Goal: Task Accomplishment & Management: Complete application form

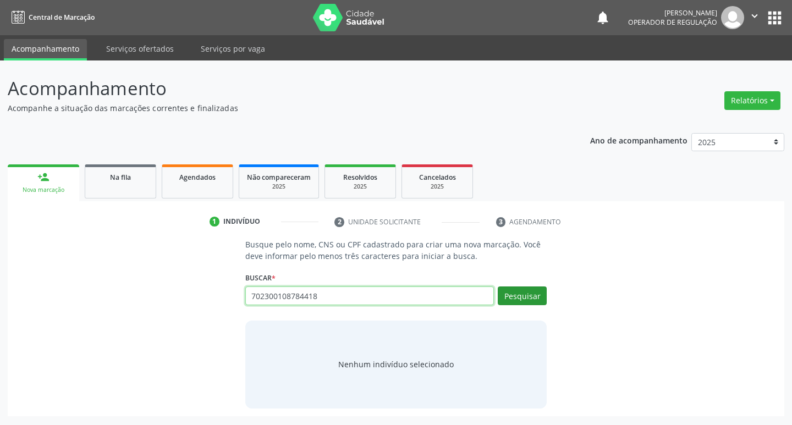
type input "702300108784418"
click at [544, 300] on button "Pesquisar" at bounding box center [522, 295] width 49 height 19
click at [528, 305] on div "Pesquisar" at bounding box center [520, 299] width 53 height 26
click at [383, 300] on input "702300108784418" at bounding box center [369, 295] width 249 height 19
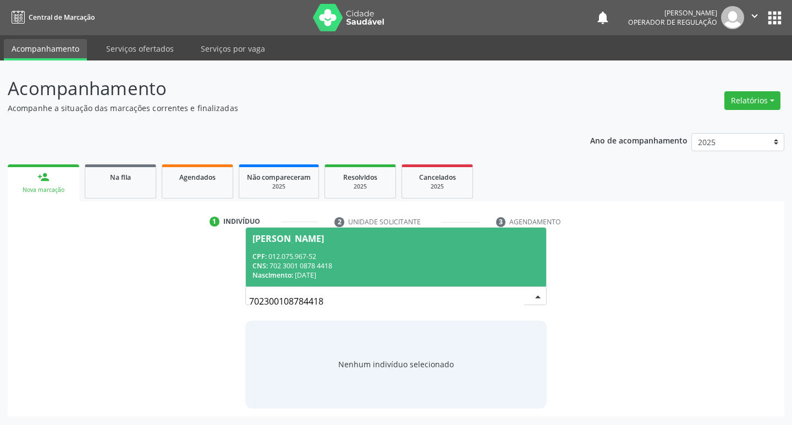
click at [390, 274] on div "Nascimento: 10/10/1961" at bounding box center [396, 274] width 288 height 9
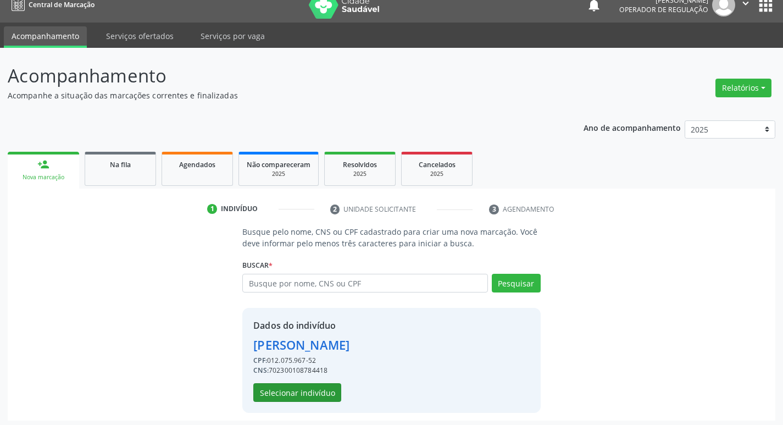
scroll to position [16, 0]
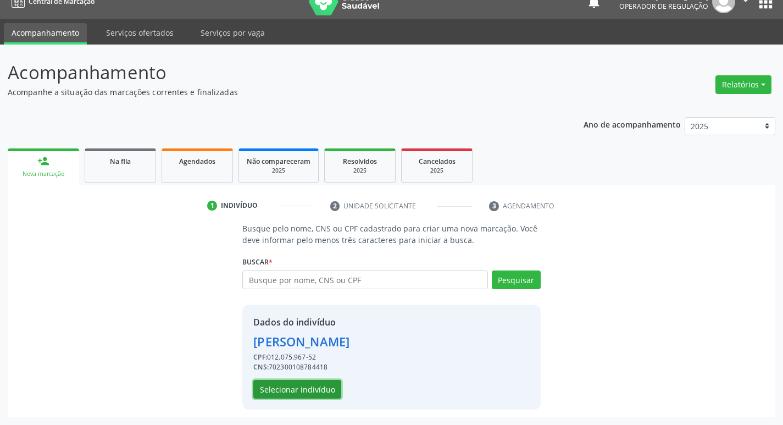
click at [284, 391] on button "Selecionar indivíduo" at bounding box center [297, 389] width 88 height 19
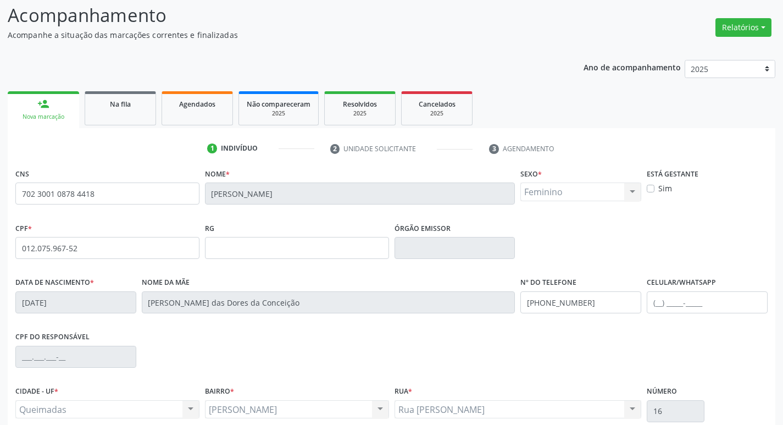
scroll to position [171, 0]
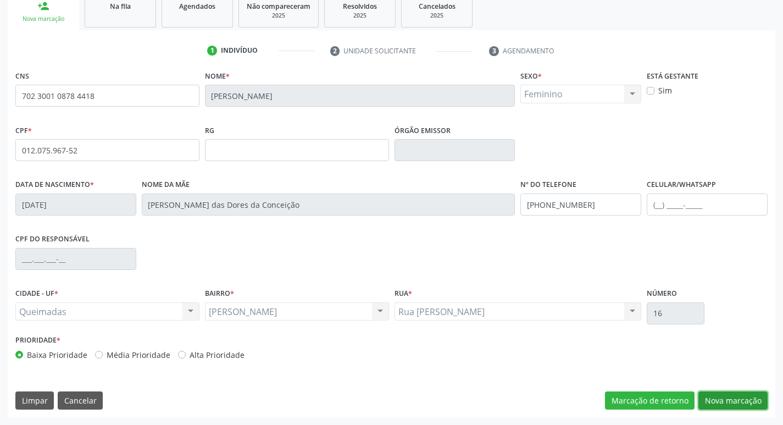
click at [751, 394] on button "Nova marcação" at bounding box center [733, 400] width 69 height 19
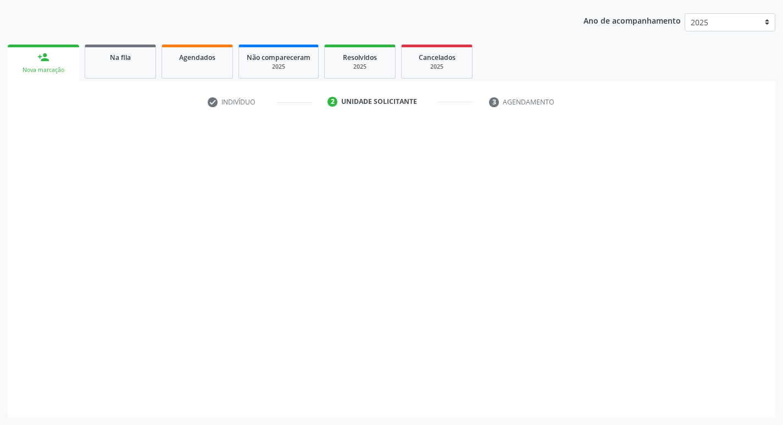
scroll to position [120, 0]
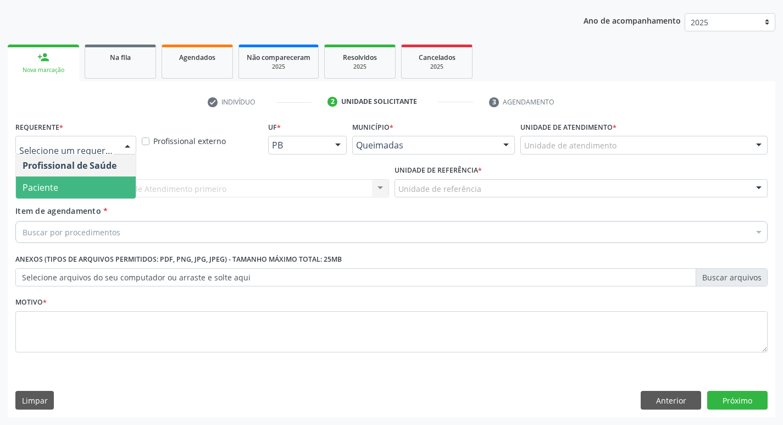
click at [95, 189] on span "Paciente" at bounding box center [76, 187] width 120 height 22
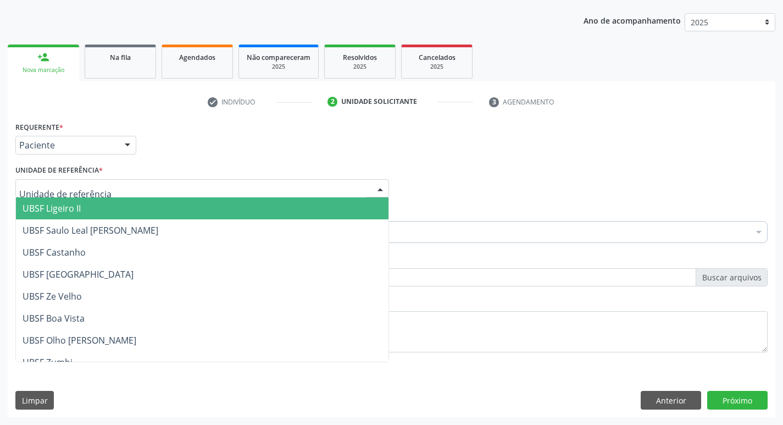
click at [123, 186] on div at bounding box center [202, 188] width 374 height 19
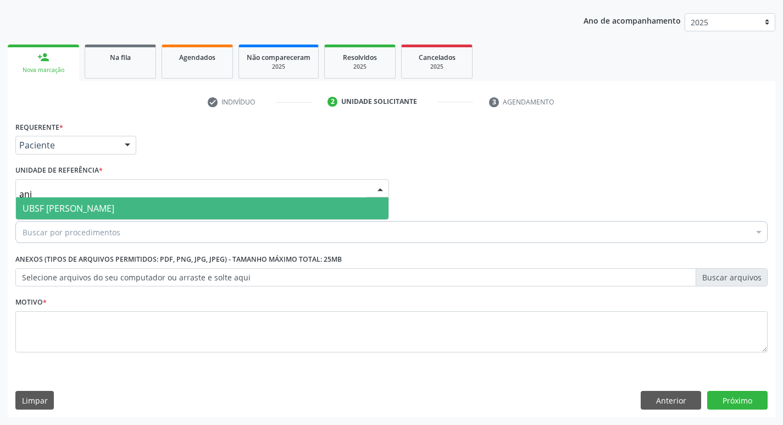
type input "anib"
click at [112, 213] on span "UBSF [PERSON_NAME]" at bounding box center [202, 208] width 373 height 22
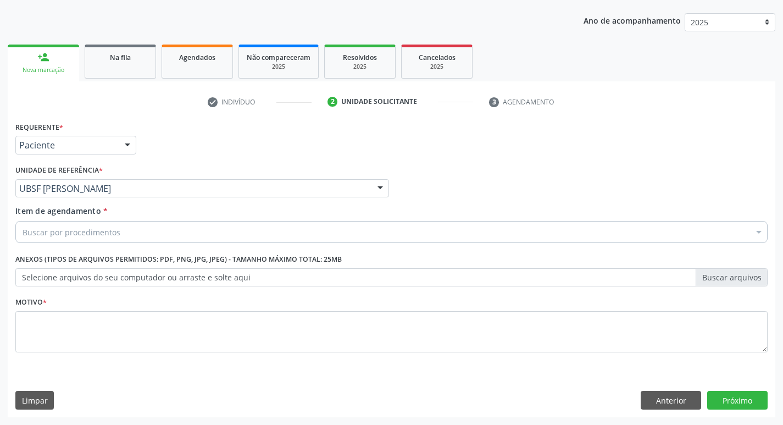
click at [123, 238] on div "Buscar por procedimentos" at bounding box center [391, 232] width 753 height 22
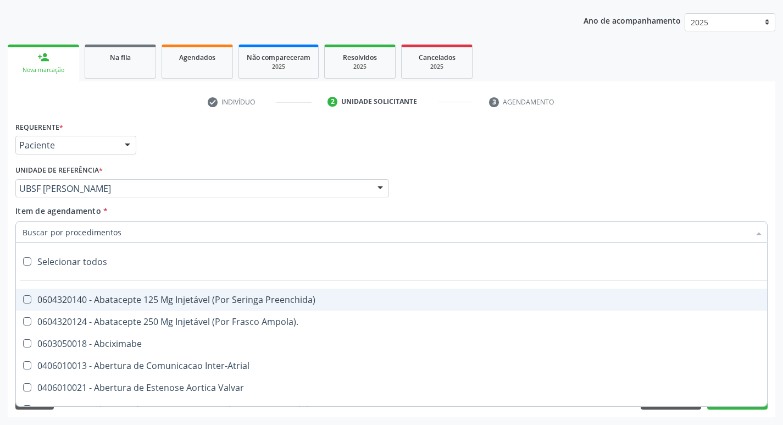
click at [123, 233] on input "Item de agendamento *" at bounding box center [386, 232] width 727 height 22
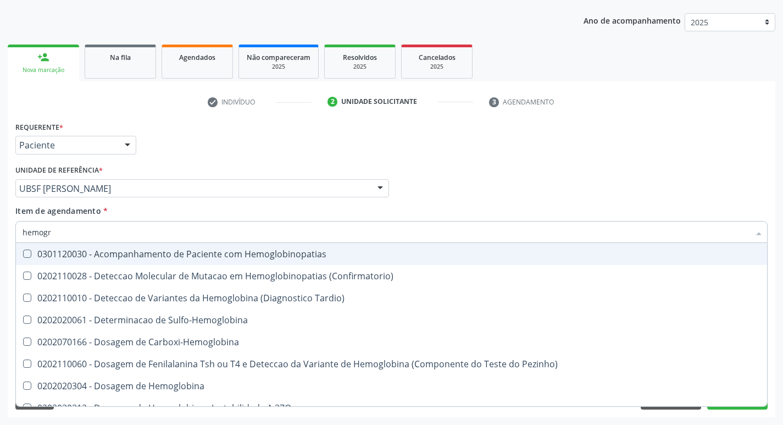
type input "hemogra"
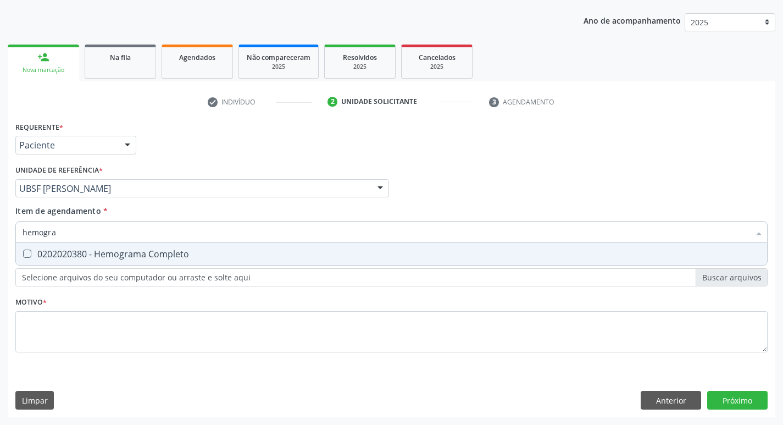
click at [119, 245] on span "0202020380 - Hemograma Completo" at bounding box center [392, 254] width 752 height 22
checkbox Completo "true"
type input "h"
checkbox Completo "false"
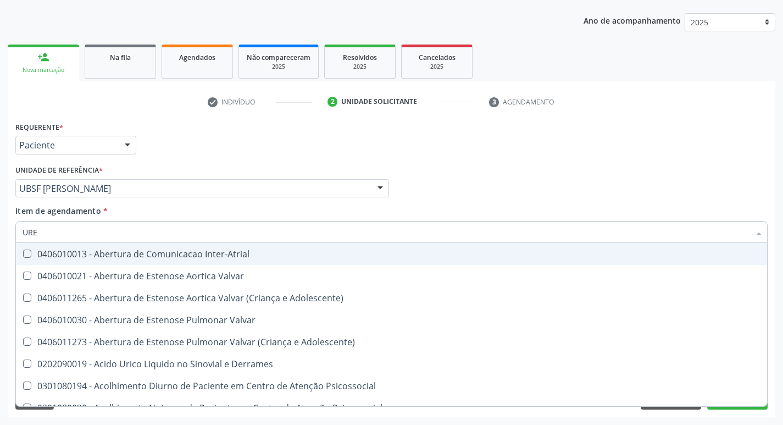
type input "UREI"
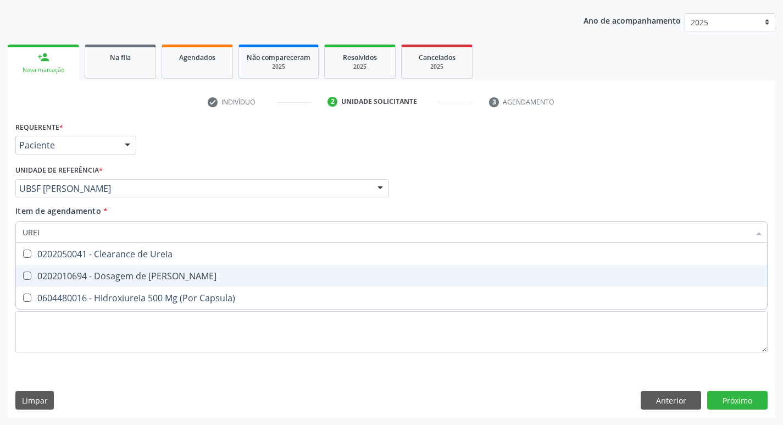
click at [120, 273] on div "0202010694 - Dosagem de [PERSON_NAME]" at bounding box center [392, 276] width 738 height 9
checkbox Ureia "true"
type input "URE"
checkbox Ureia "false"
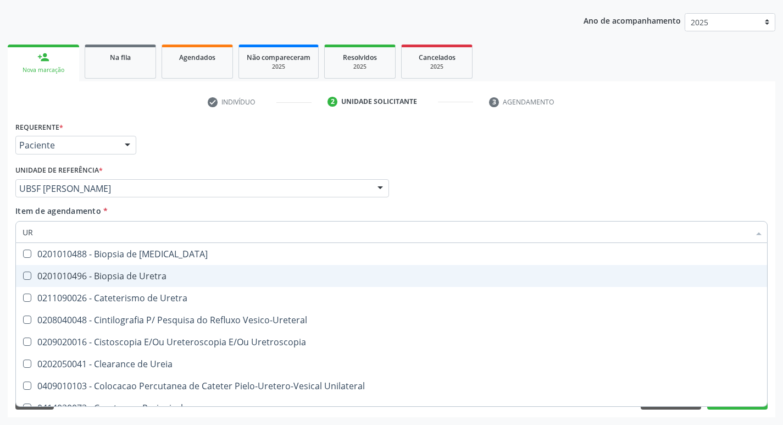
type input "U"
checkbox Ureia "false"
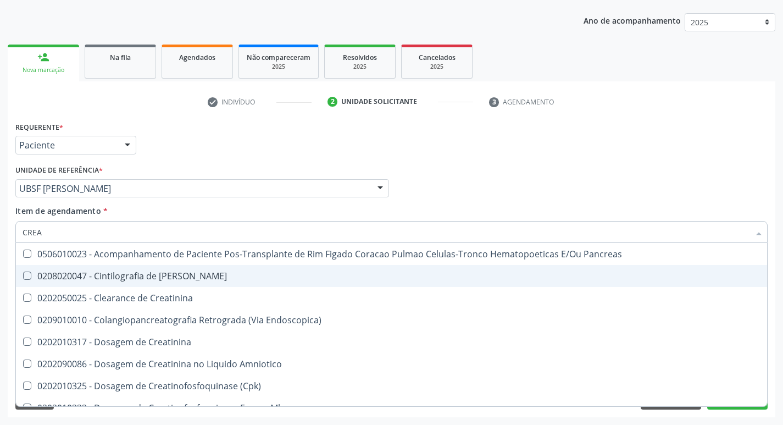
type input "CREAT"
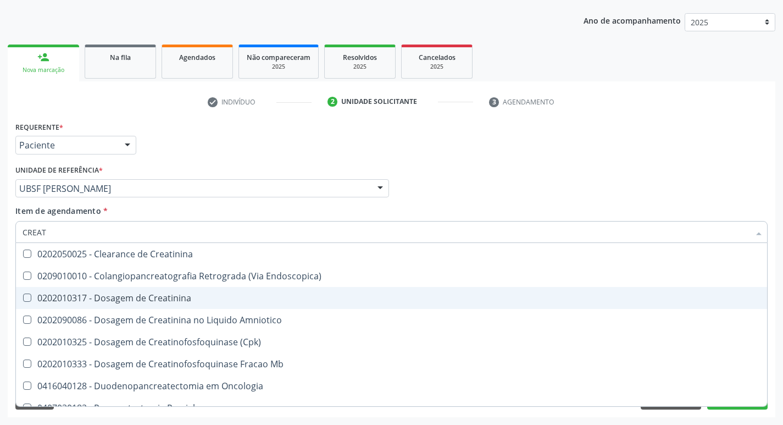
click at [169, 295] on div "0202010317 - Dosagem de Creatinina" at bounding box center [392, 298] width 738 height 9
checkbox Creatinina "true"
type input "CREA"
checkbox Creatinina "false"
checkbox \(Cpk\) "true"
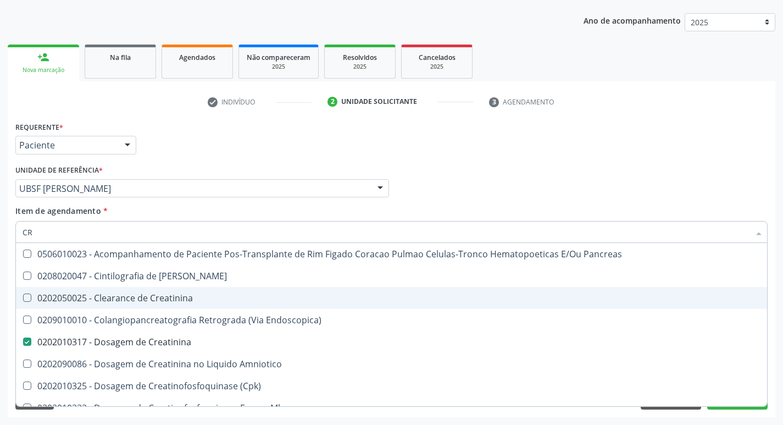
type input "C"
checkbox Creatinina "false"
checkbox Oncologia "false"
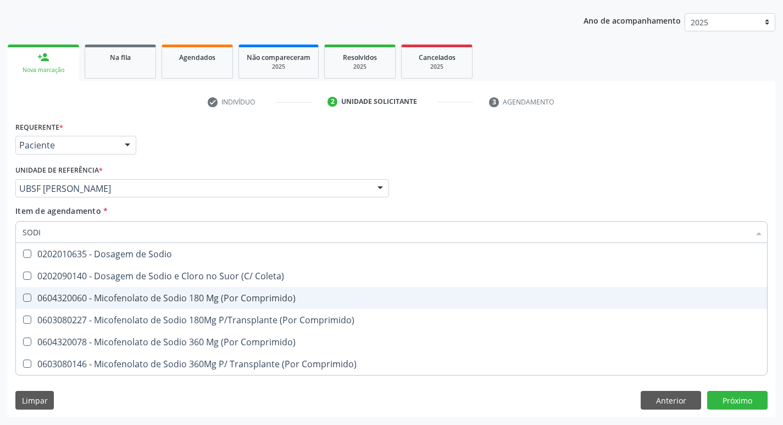
type input "SODIO"
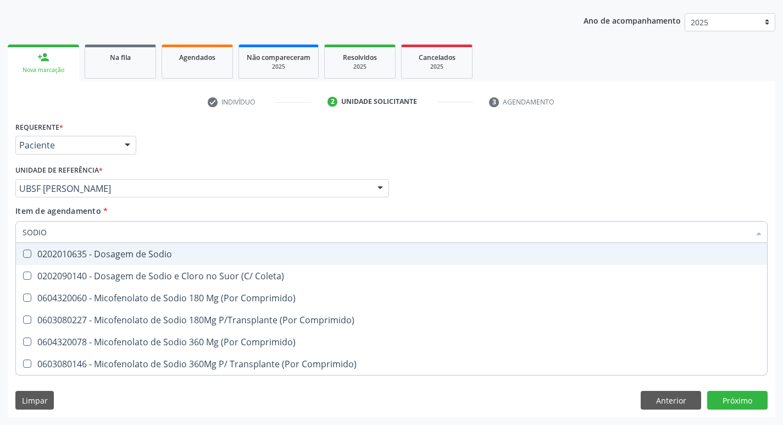
click at [172, 255] on div "0202010635 - Dosagem de Sodio" at bounding box center [392, 254] width 738 height 9
checkbox Sodio "true"
type input "S"
checkbox Sodio "false"
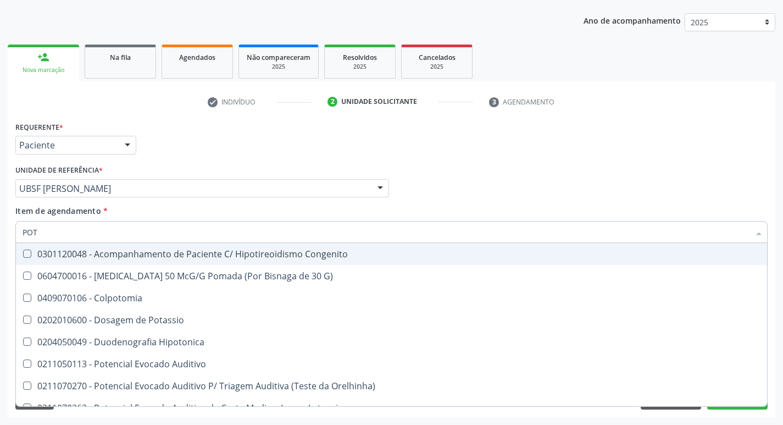
type input "POTA"
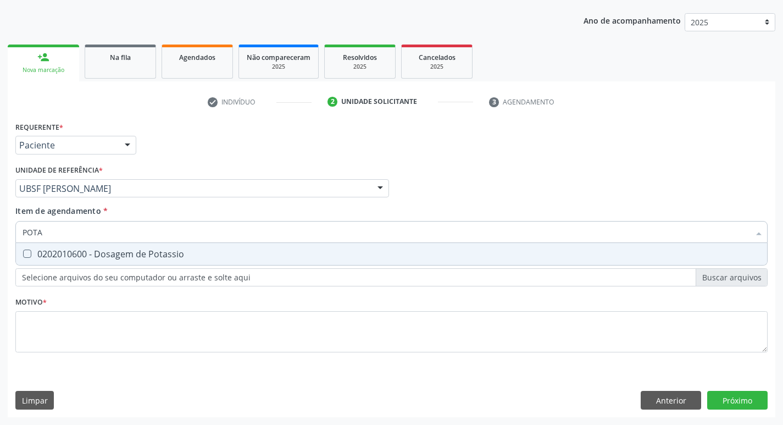
click at [172, 255] on div "0202010600 - Dosagem de Potassio" at bounding box center [392, 254] width 738 height 9
checkbox Potassio "true"
type input "POT"
checkbox Potassio "false"
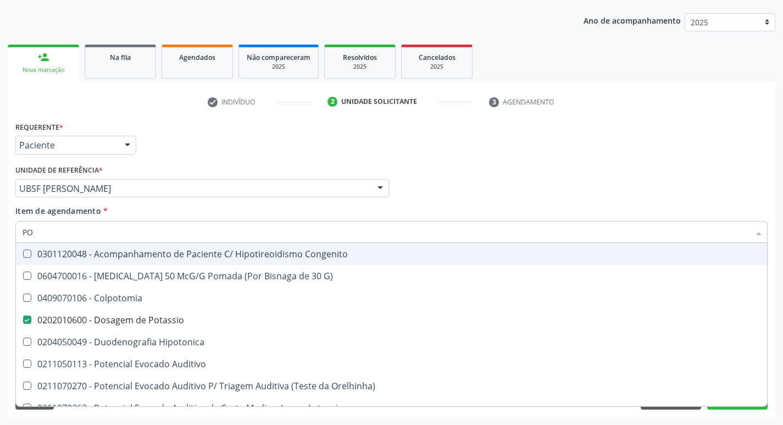
type input "P"
type input "CA"
checkbox Potassio "false"
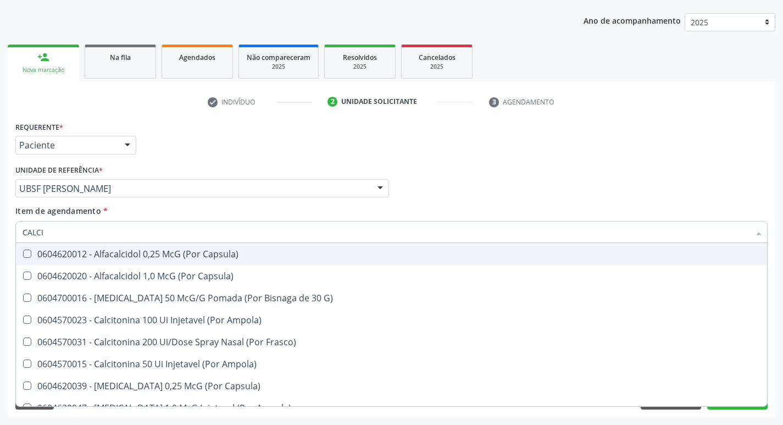
type input "CALCIO"
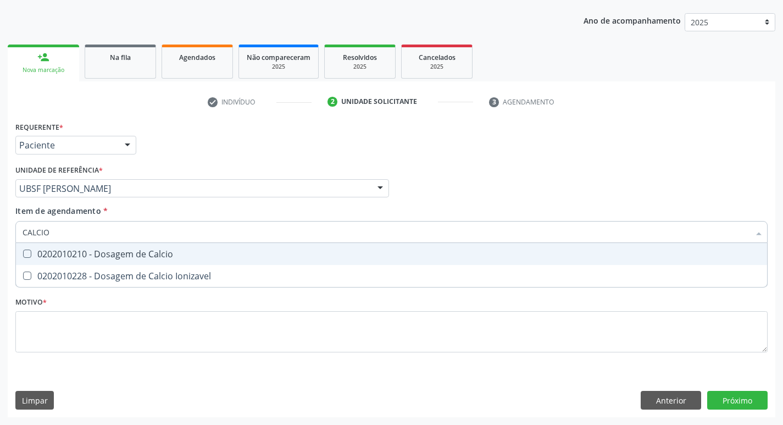
click at [172, 255] on div "0202010210 - Dosagem de Calcio" at bounding box center [392, 254] width 738 height 9
checkbox Calcio "true"
type input "CALCI"
checkbox Calcio "false"
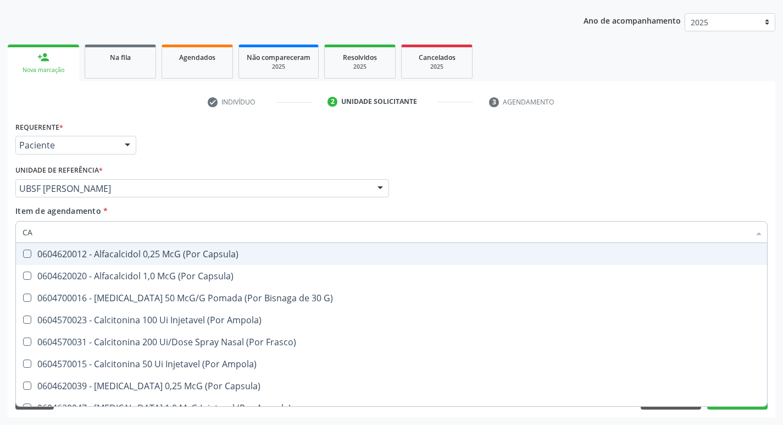
type input "C"
checkbox Calcio "false"
checkbox Calcitonina "false"
type input "FOSFO"
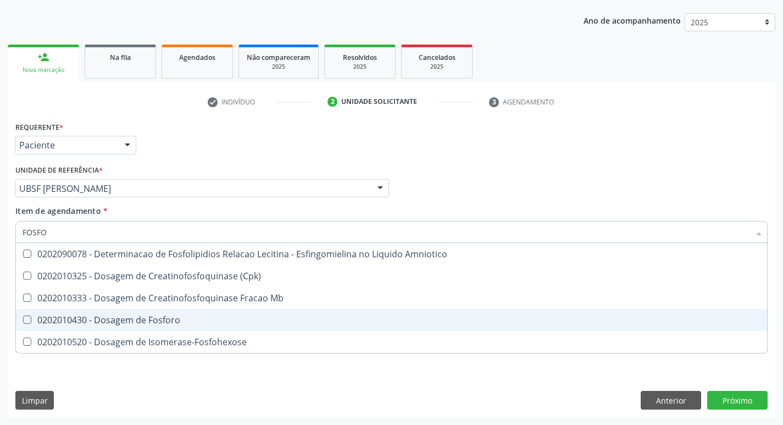
click at [157, 317] on div "0202010430 - Dosagem de Fosforo" at bounding box center [392, 320] width 738 height 9
checkbox Fosforo "true"
type input "FOSF"
checkbox Fosforo "false"
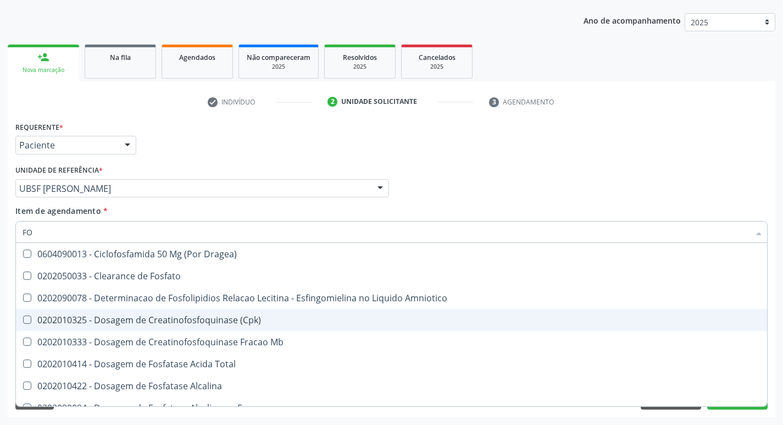
type input "F"
checkbox Fosforo "false"
checkbox Desidrogenase "false"
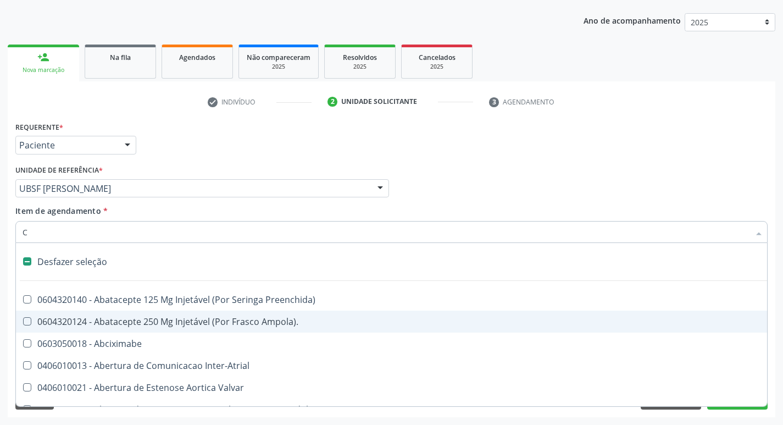
type input "CO"
checkbox Direito "true"
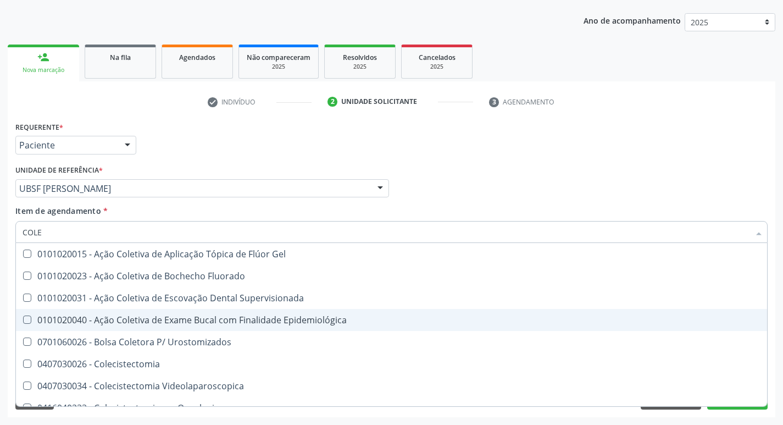
type input "COLES"
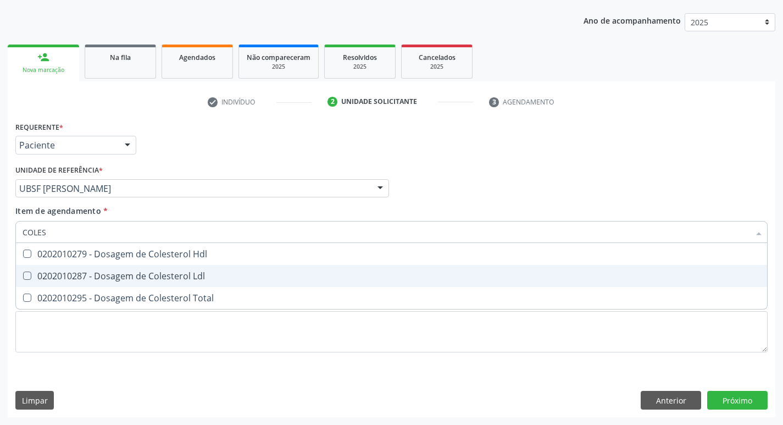
click at [166, 272] on div "0202010287 - Dosagem de Colesterol Ldl" at bounding box center [392, 276] width 738 height 9
checkbox Ldl "true"
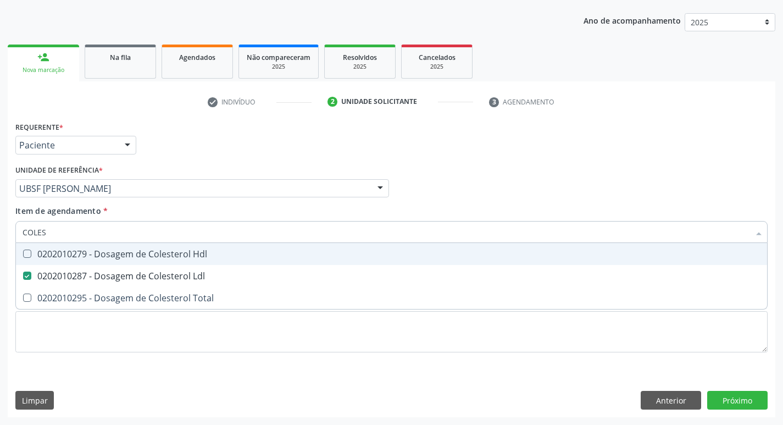
click at [168, 261] on span "0202010279 - Dosagem de Colesterol Hdl" at bounding box center [392, 254] width 752 height 22
checkbox Hdl "true"
type input "COLE"
checkbox Hdl "false"
checkbox Ldl "false"
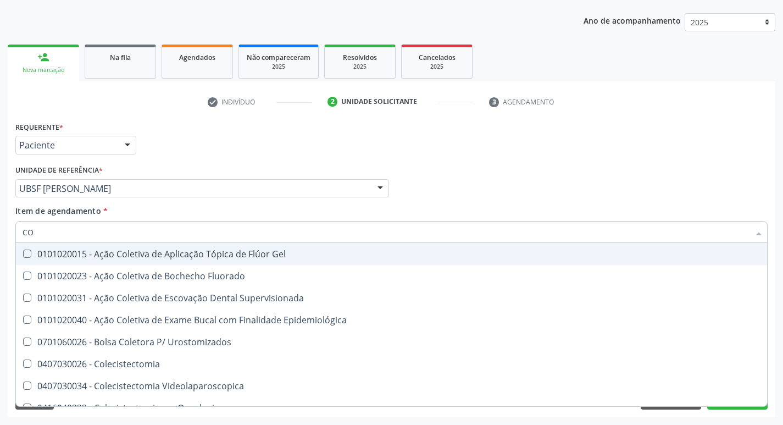
type input "C"
checkbox Hdl "false"
checkbox Ldl "false"
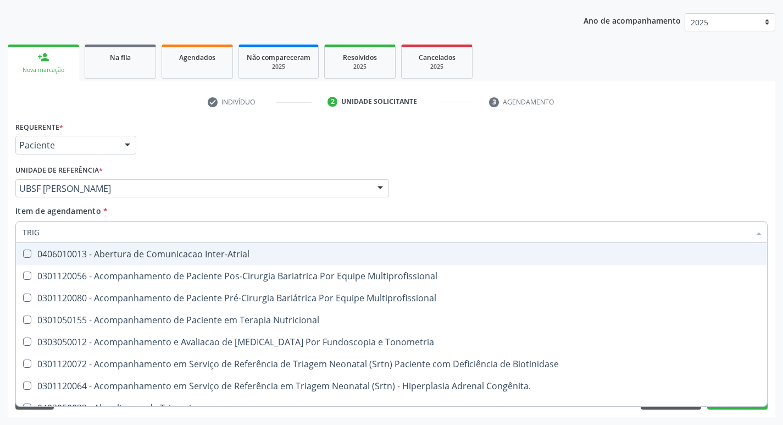
type input "TRIGL"
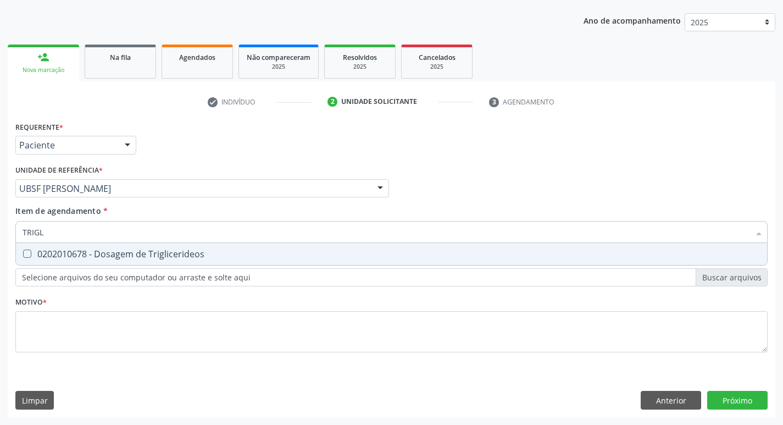
click at [168, 261] on span "0202010678 - Dosagem de Triglicerideos" at bounding box center [392, 254] width 752 height 22
checkbox Triglicerideos "true"
type input "TRIG"
checkbox Triglicerideos "false"
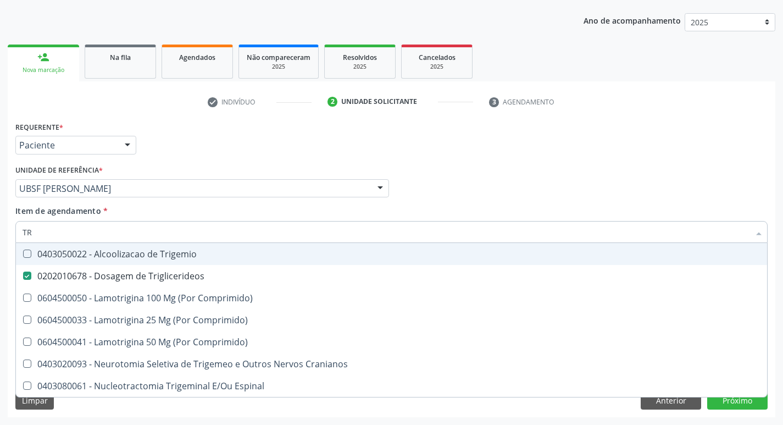
type input "T"
checkbox Triglicerideos "false"
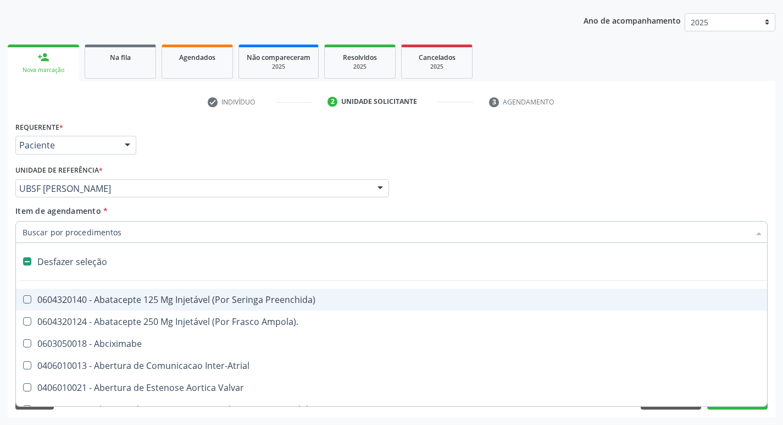
type input "G"
checkbox Inserção\) "true"
checkbox Comprimido\) "true"
checkbox Sanitária "true"
checkbox Criança "true"
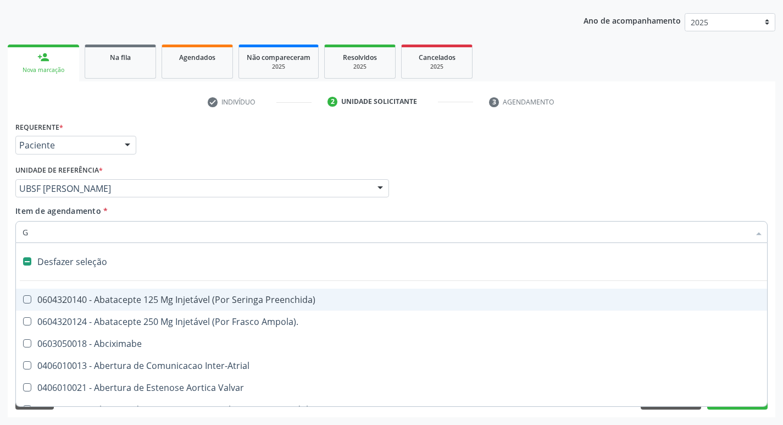
checkbox Periferica "true"
checkbox Capsula\) "true"
checkbox Transferências "true"
checkbox Osso "true"
checkbox \(Dacriocintilografia\) "true"
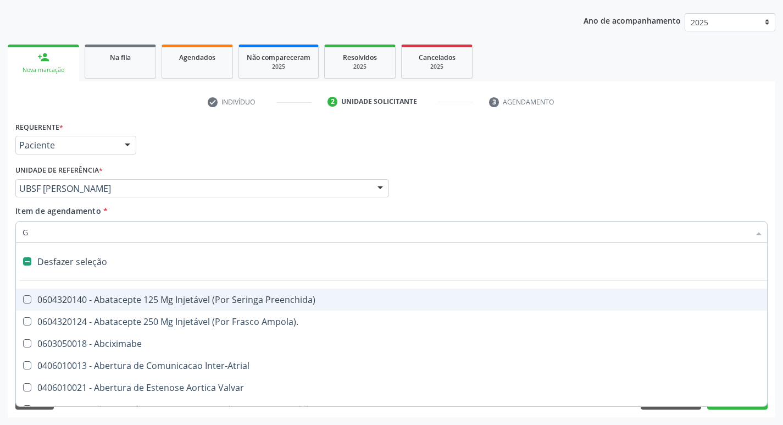
checkbox Persistente "true"
type input "GL"
checkbox Paciente\/Mês "true"
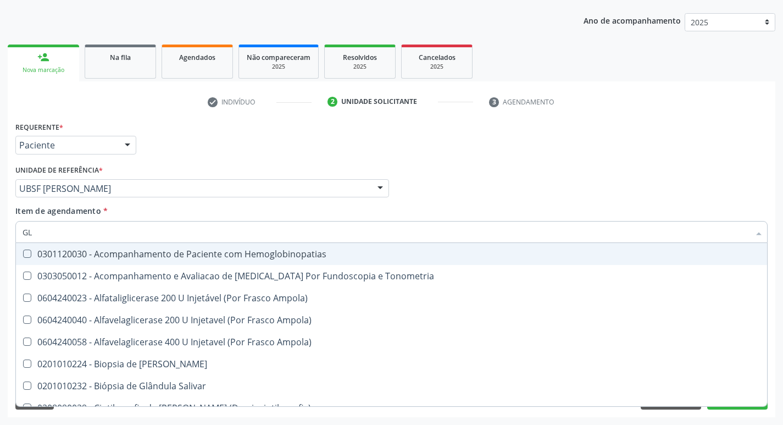
type input "GLI"
checkbox Dosagens\) "true"
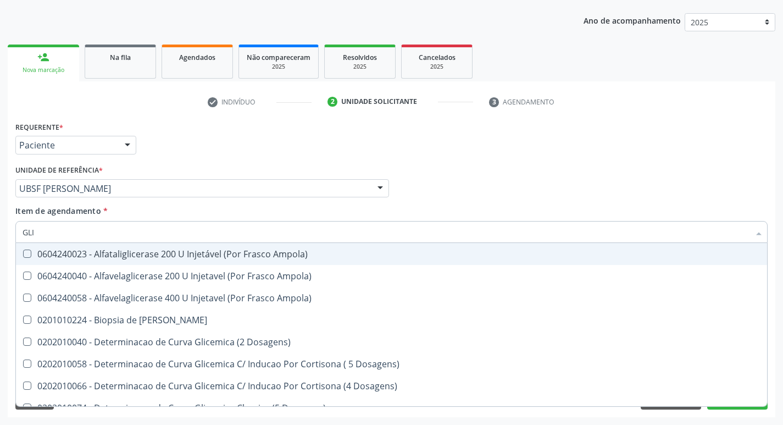
type input "GLIC"
checkbox Glicosilada "true"
checkbox Triglicerideos "false"
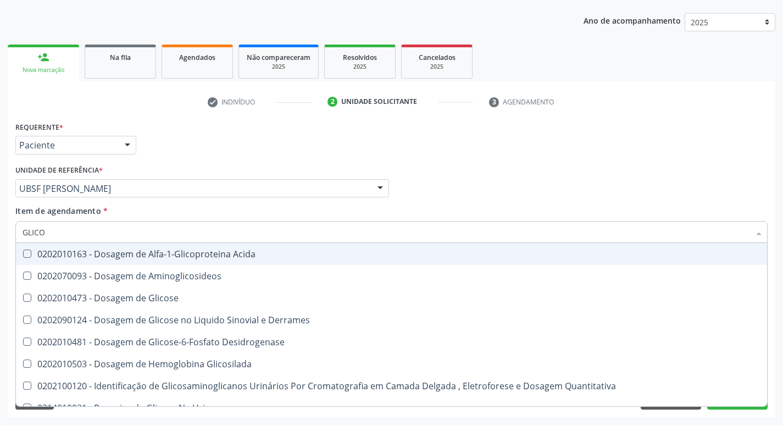
type input "GLICOS"
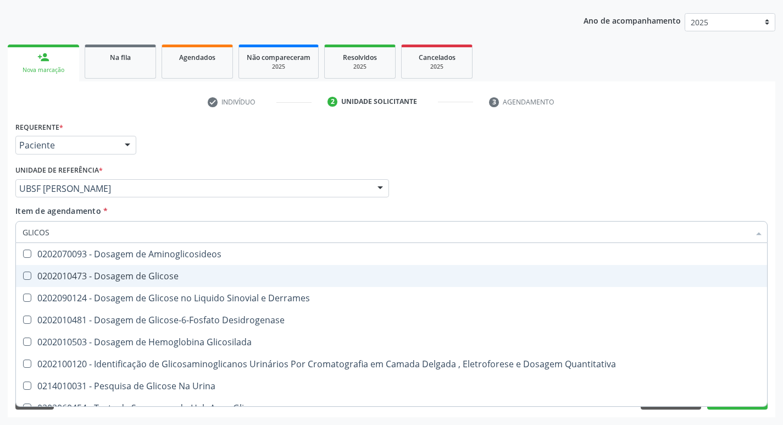
click at [165, 272] on div "0202010473 - Dosagem de Glicose" at bounding box center [392, 276] width 738 height 9
checkbox Glicose "true"
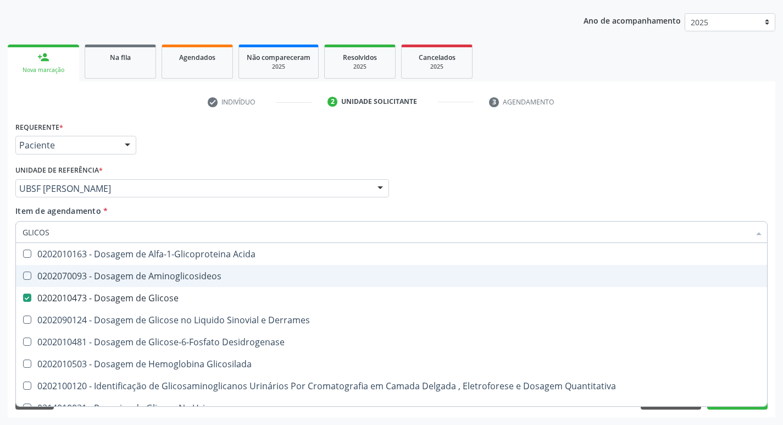
type input "GLICO"
checkbox Aminoglicosideos "false"
checkbox Glicose "true"
type input "G"
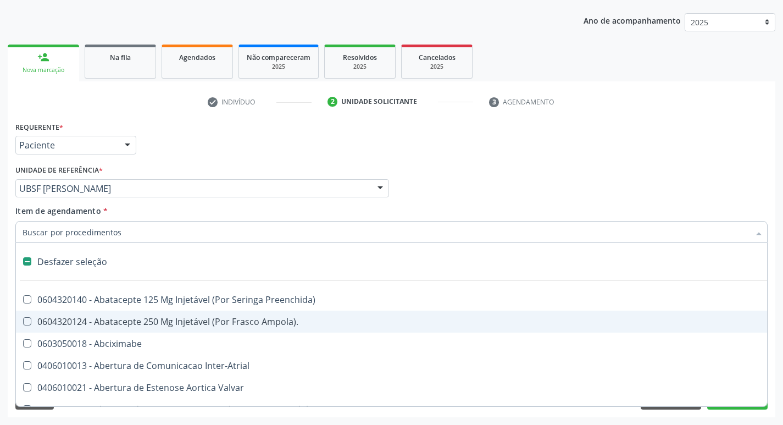
checkbox Abciximabe "false"
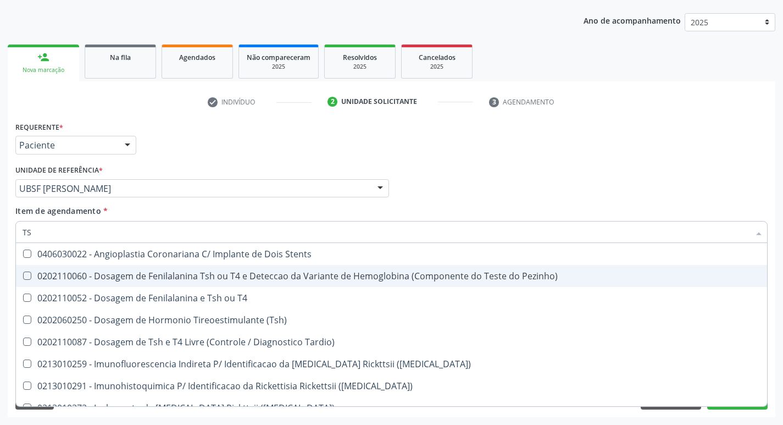
type input "TSH"
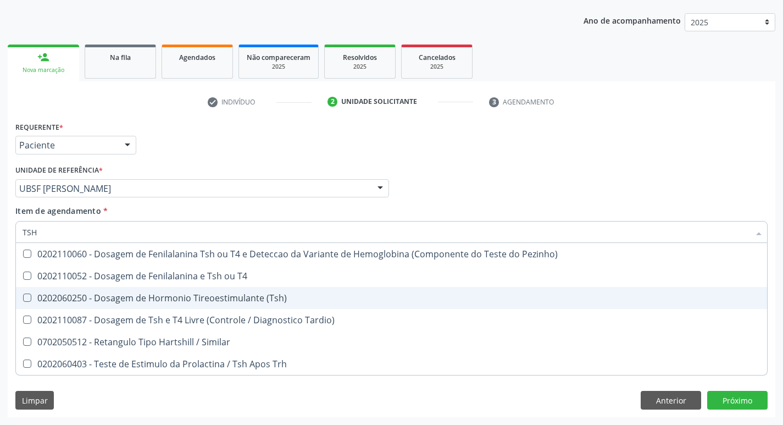
click at [171, 295] on div "0202060250 - Dosagem de Hormonio Tireoestimulante (Tsh)" at bounding box center [392, 298] width 738 height 9
checkbox \(Tsh\) "true"
type input "TS"
checkbox \(Tsh\) "false"
checkbox Tardio\) "true"
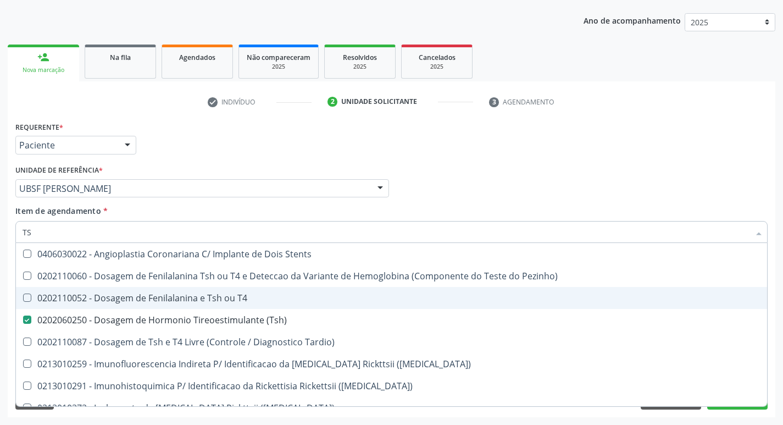
type input "T"
checkbox \(Tsh\) "false"
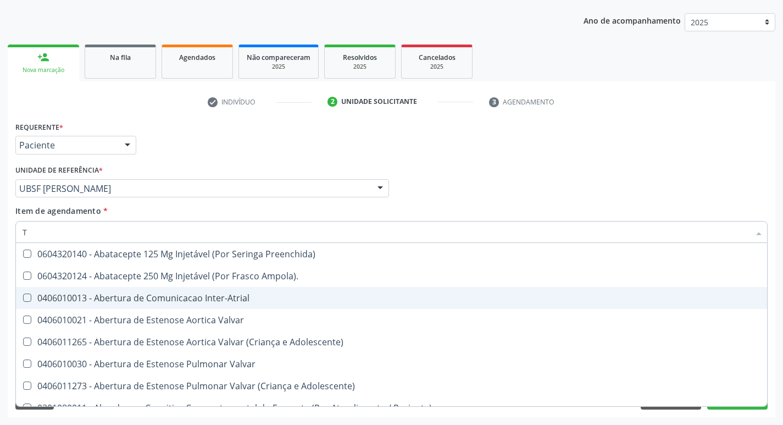
type input "T4"
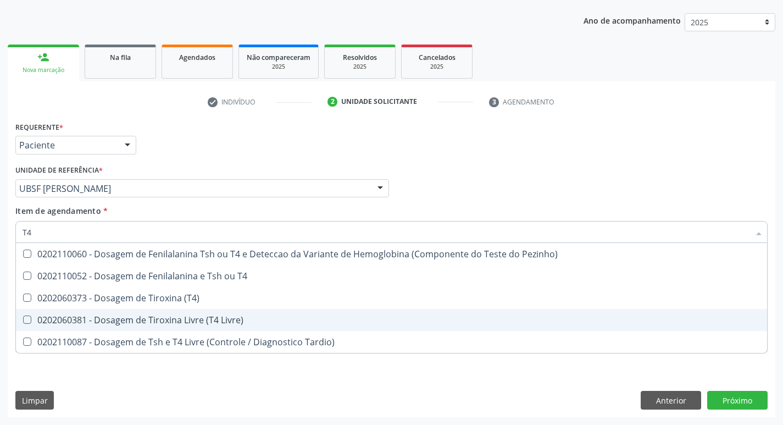
click at [175, 328] on span "0202060381 - Dosagem de Tiroxina Livre (T4 Livre)" at bounding box center [392, 320] width 752 height 22
checkbox Livre\) "true"
type input "T"
checkbox Livre\) "false"
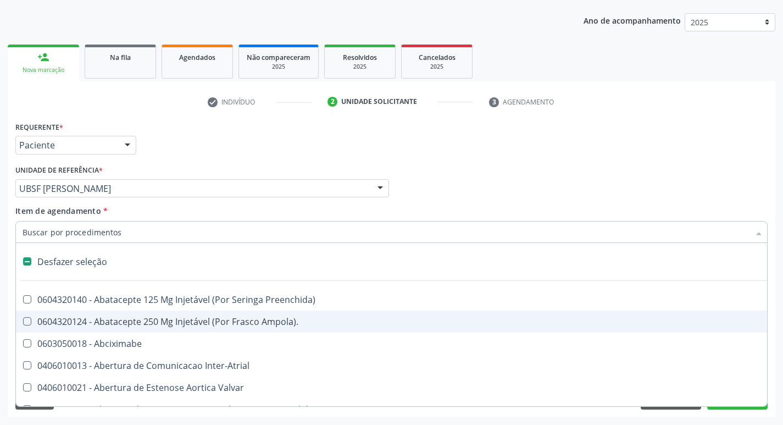
type input "H"
checkbox Lactente\) "true"
checkbox C "true"
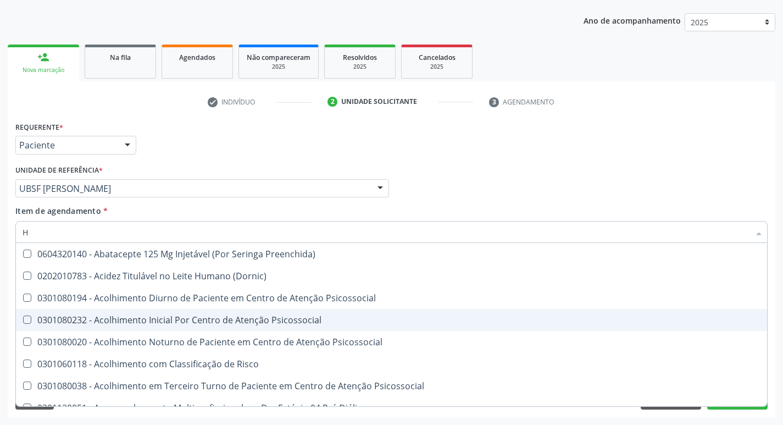
type input "HE"
checkbox C "true"
checkbox Hdl "false"
checkbox \(Tsh\) "false"
type input "HEM"
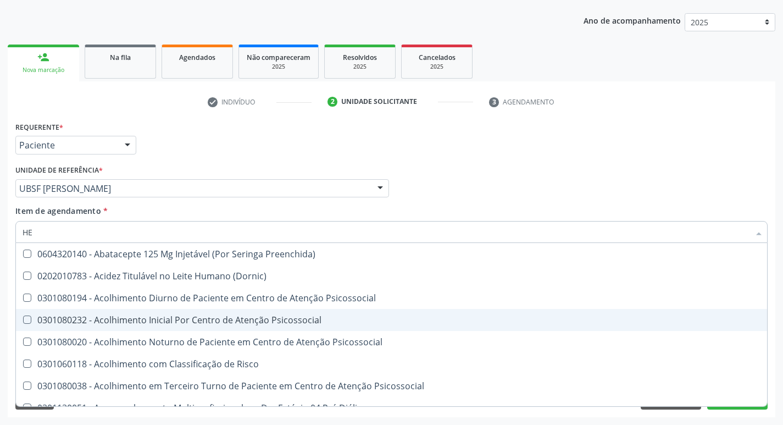
checkbox Fixo "true"
checkbox C "false"
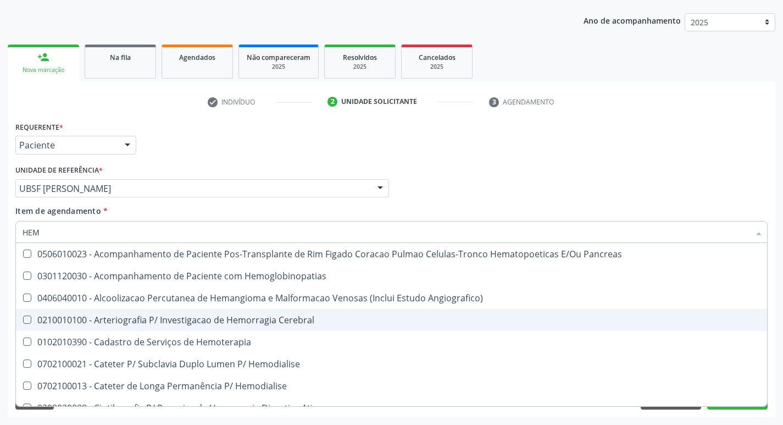
type input "HEMO"
checkbox Retro-Retal "true"
checkbox Completo "false"
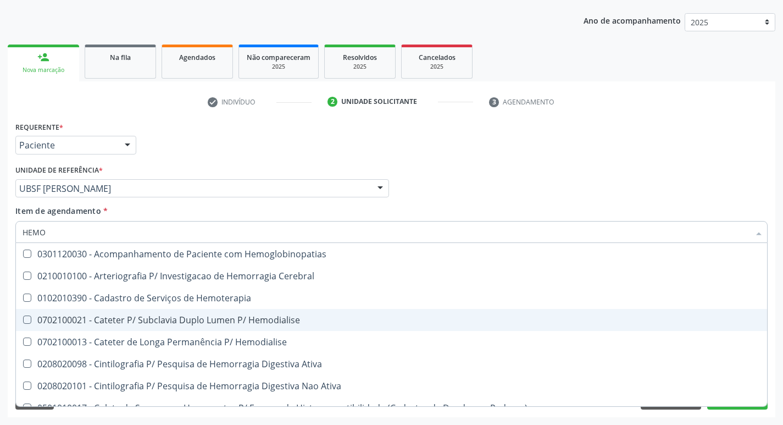
type input "HEMOG"
checkbox Carboxi-Hemoglobina "true"
type input "HEMOGL"
checkbox Carboxi-Hemoglobina "false"
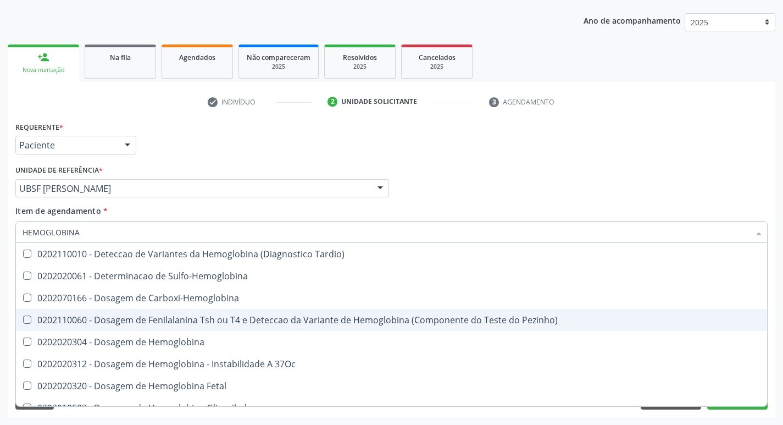
type input "HEMOGLOBINA G"
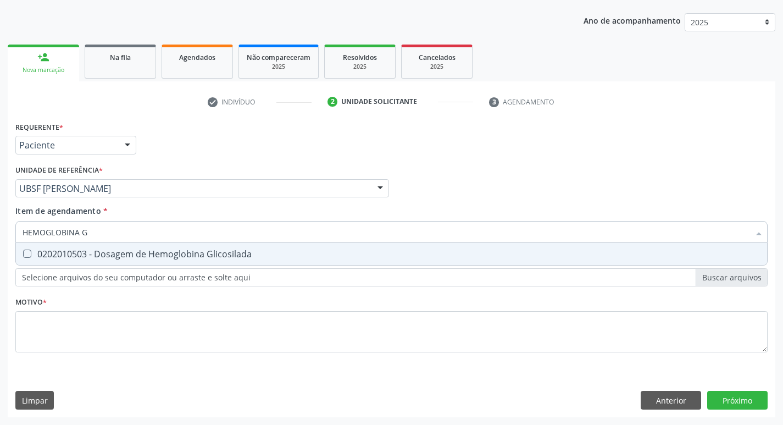
click at [178, 250] on div "0202010503 - Dosagem de Hemoglobina Glicosilada" at bounding box center [392, 254] width 738 height 9
checkbox Glicosilada "true"
type input "HEMOGLOBINA"
checkbox Glicosilada "false"
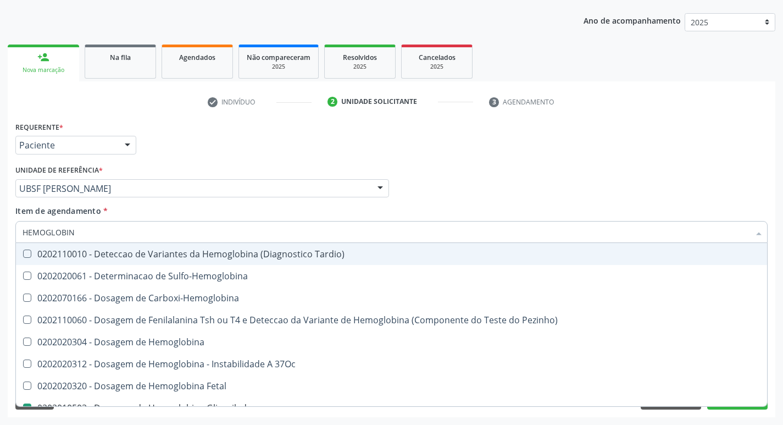
type input "HEMOGLOBI"
checkbox Glicosilada "false"
checkbox Hemoglobina "true"
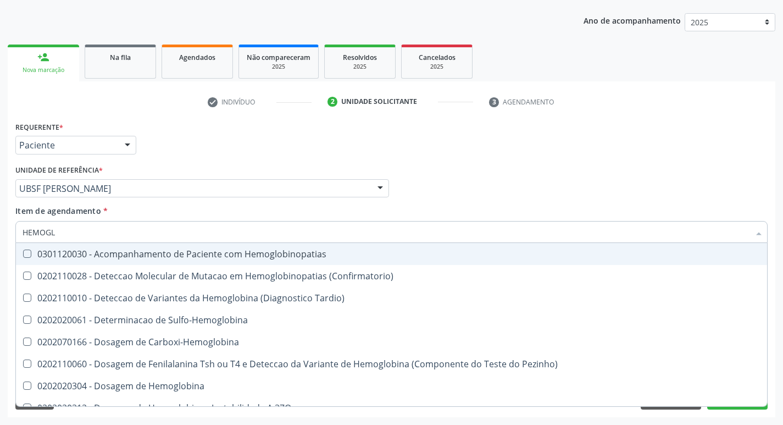
type input "HEMOG"
checkbox S "true"
type input "HEMO"
checkbox Glicosilada "false"
checkbox S "false"
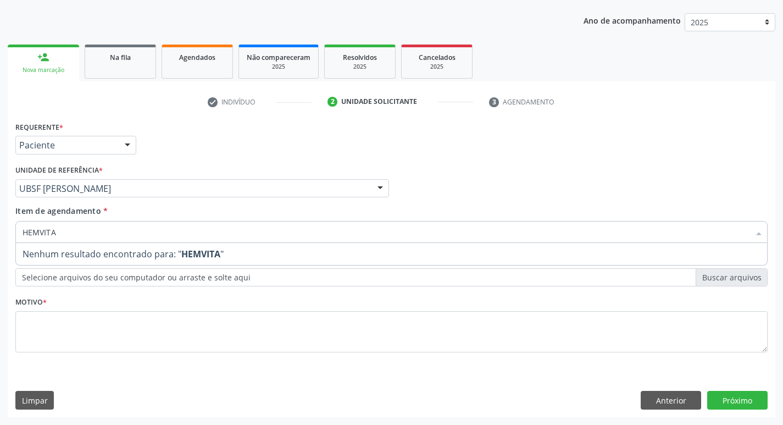
drag, startPoint x: 85, startPoint y: 237, endPoint x: 0, endPoint y: 233, distance: 85.3
click at [0, 233] on div "Acompanhamento Acompanhe a situação das marcações correntes e finalizadas Relat…" at bounding box center [391, 183] width 783 height 484
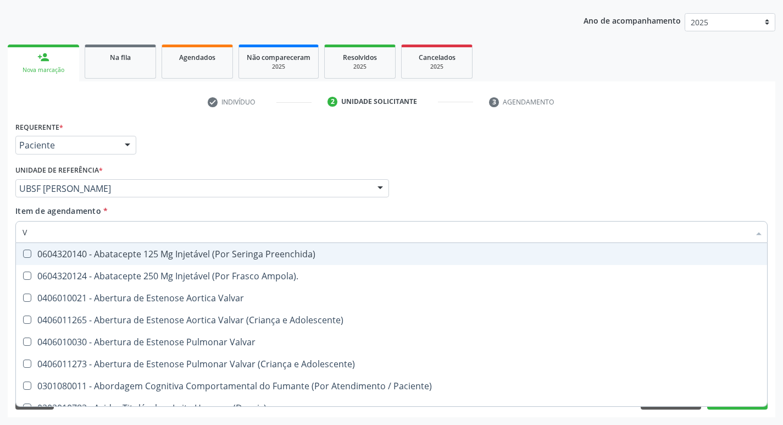
type input "VI"
checkbox Livre\) "false"
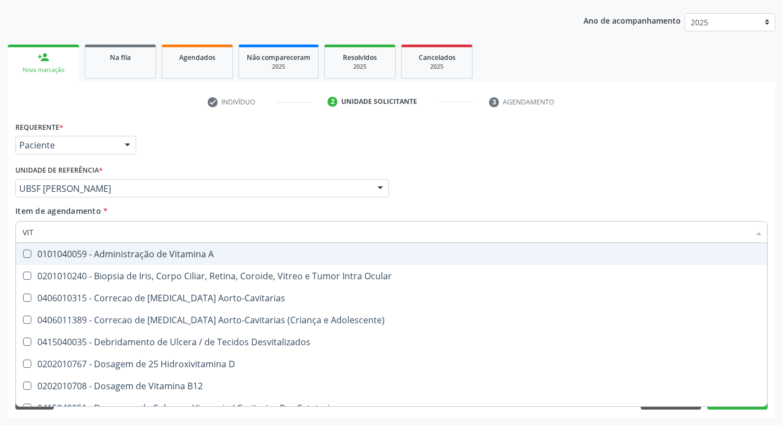
type input "VITA"
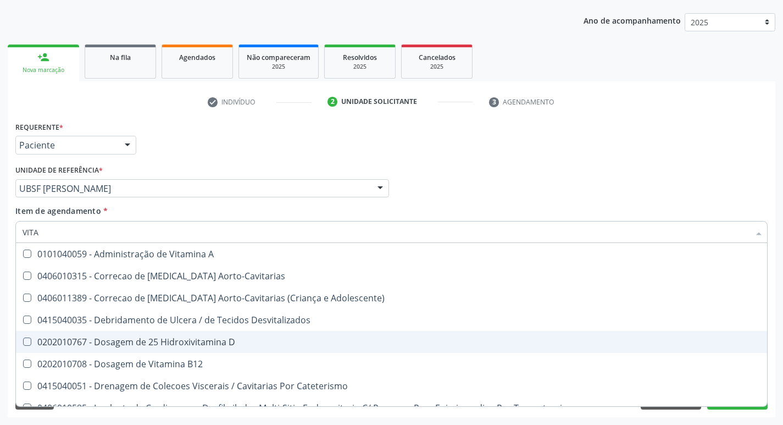
click at [107, 338] on div "0202010767 - Dosagem de 25 Hidroxivitamina D" at bounding box center [392, 342] width 738 height 9
checkbox D "true"
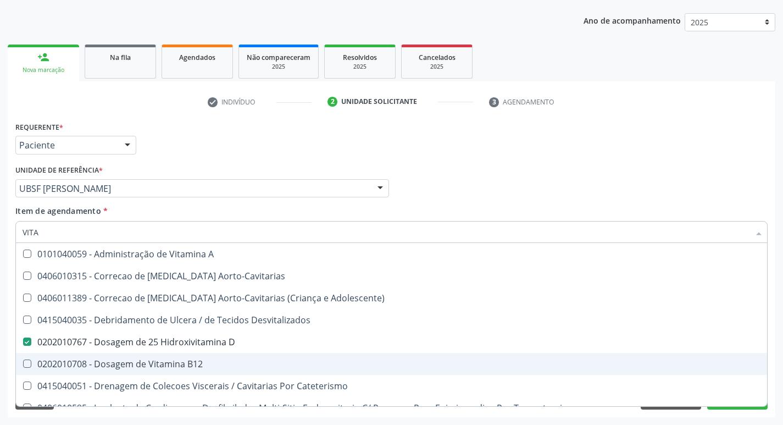
click at [111, 361] on div "0202010708 - Dosagem de Vitamina B12" at bounding box center [392, 364] width 738 height 9
checkbox B12 "true"
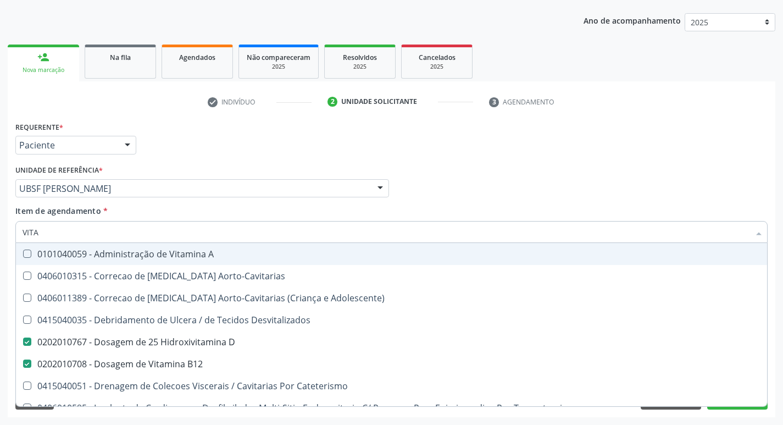
click at [206, 162] on div "Unidade de referência * UBSF [PERSON_NAME] UBSF Ligeiro II UBSF Saulo Leal [PER…" at bounding box center [202, 179] width 374 height 35
checkbox Aorto-Cavitarias "true"
checkbox Adolescente\) "true"
checkbox Desvitalizados "true"
checkbox Cateterismo "true"
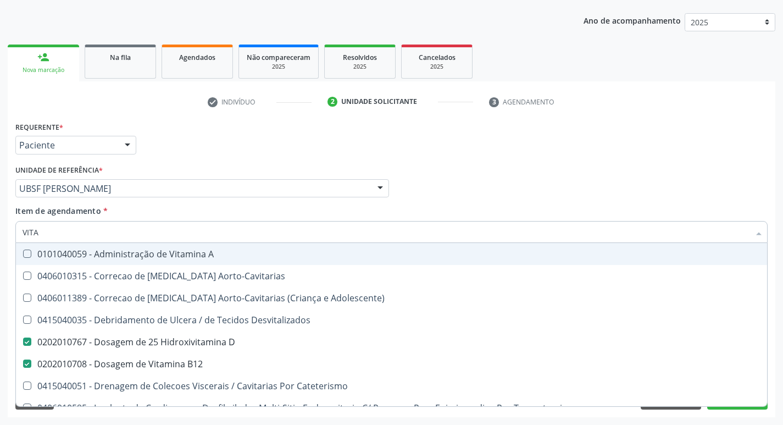
checkbox Toracotomia "true"
checkbox Toracotomia\) "true"
checkbox Estranho "true"
checkbox Intracavitaria "true"
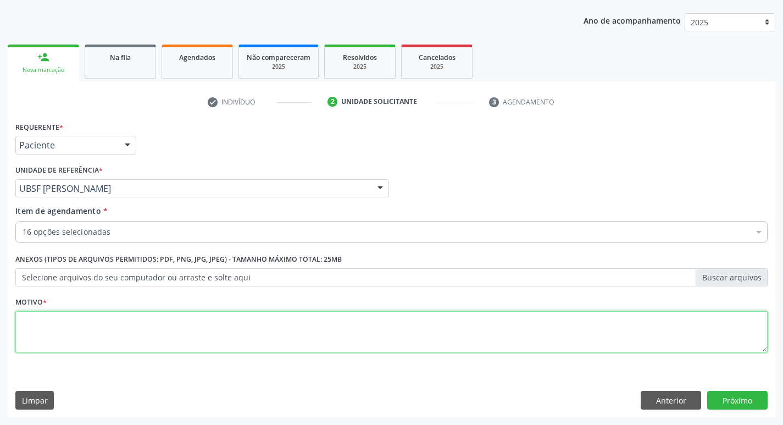
click at [201, 339] on textarea at bounding box center [391, 332] width 753 height 42
type textarea "ROTINA"
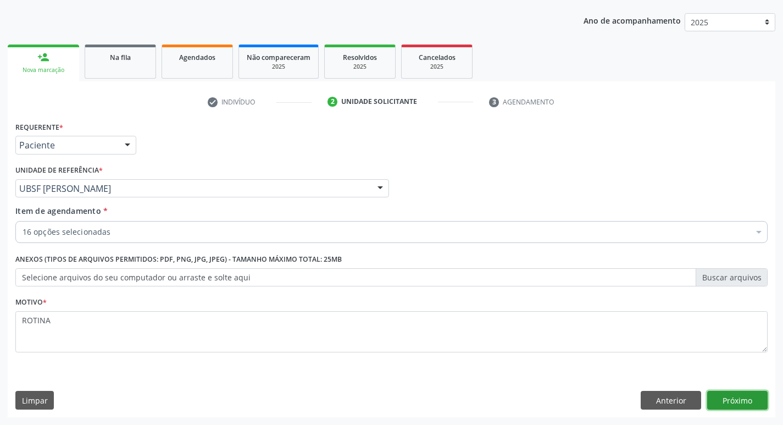
click at [724, 399] on button "Próximo" at bounding box center [738, 400] width 60 height 19
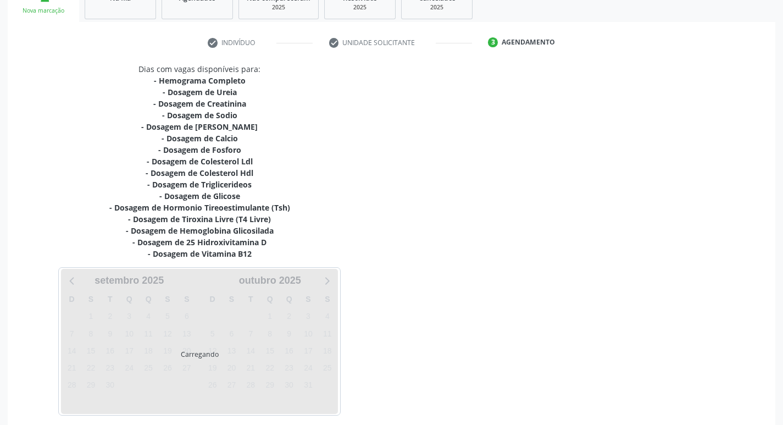
scroll to position [226, 0]
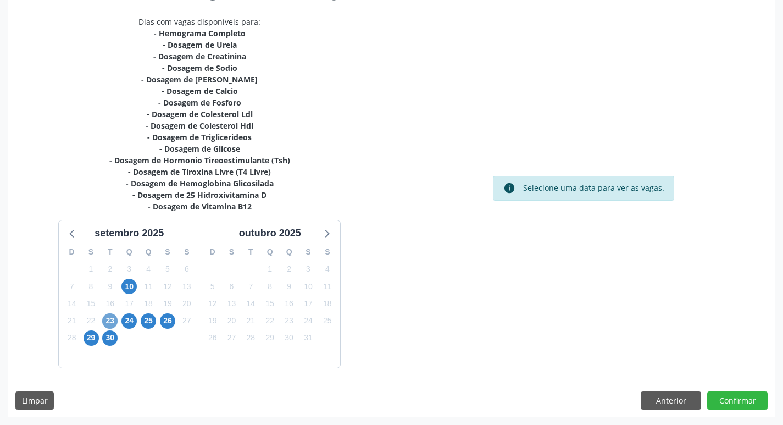
click at [107, 321] on span "23" at bounding box center [109, 320] width 15 height 15
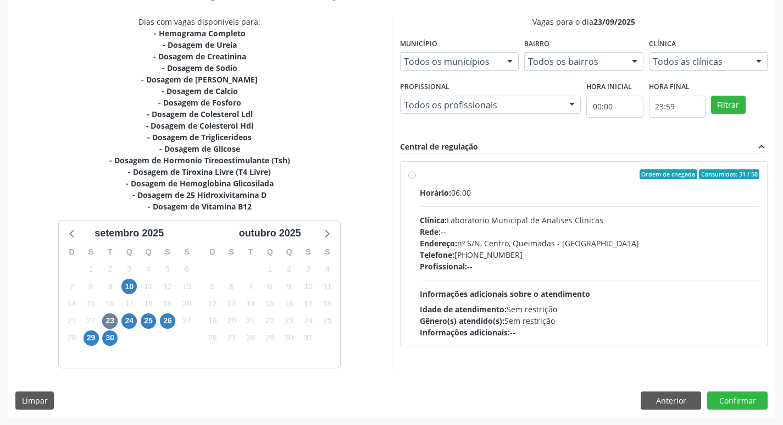
click at [539, 284] on div "Horário: 06:00 Clínica: Laboratorio Municipal de Analises Clinicas Rede: -- End…" at bounding box center [590, 262] width 340 height 151
click at [416, 179] on input "Ordem de chegada Consumidos: 31 / 50 Horário: 06:00 Clínica: Laboratorio Munici…" at bounding box center [412, 174] width 8 height 10
radio input "true"
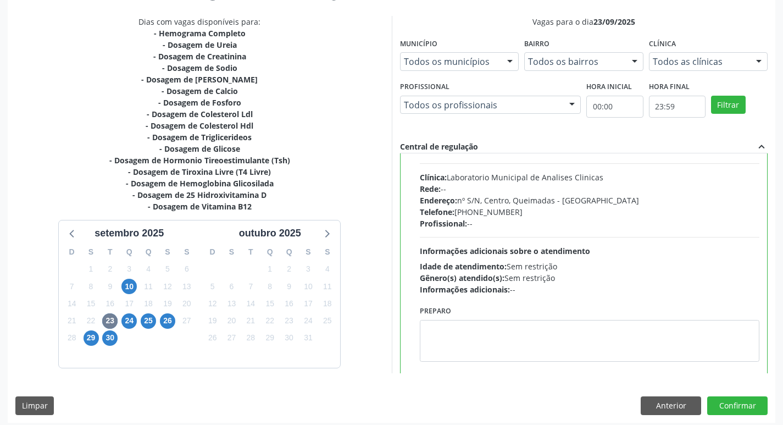
scroll to position [54, 0]
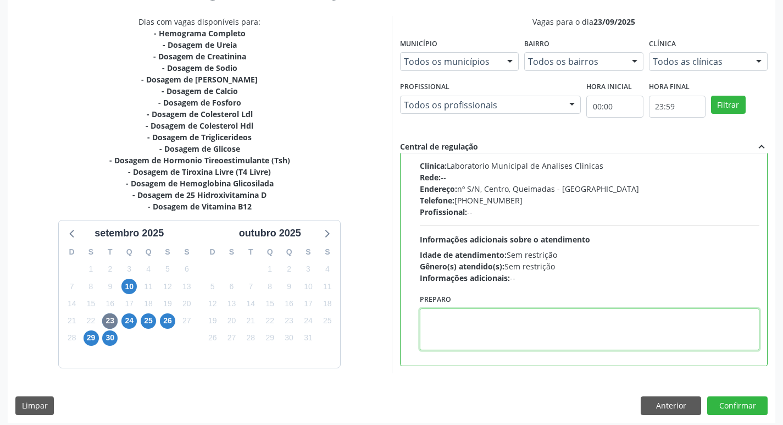
click at [484, 320] on textarea at bounding box center [590, 329] width 340 height 42
type textarea "IR EM [GEOGRAPHIC_DATA]"
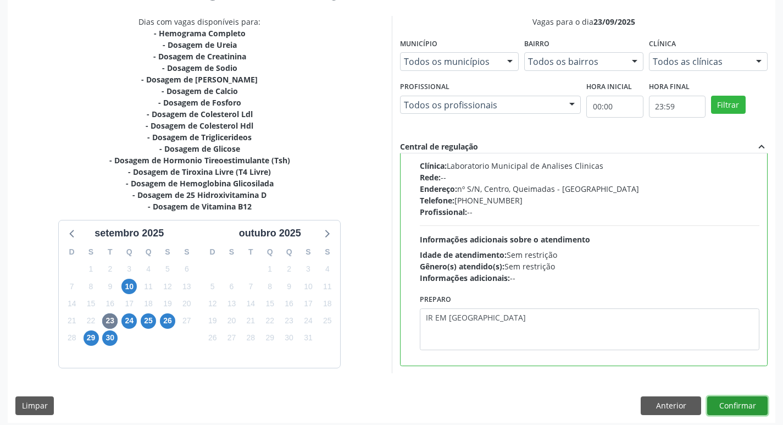
click at [722, 402] on button "Confirmar" at bounding box center [738, 405] width 60 height 19
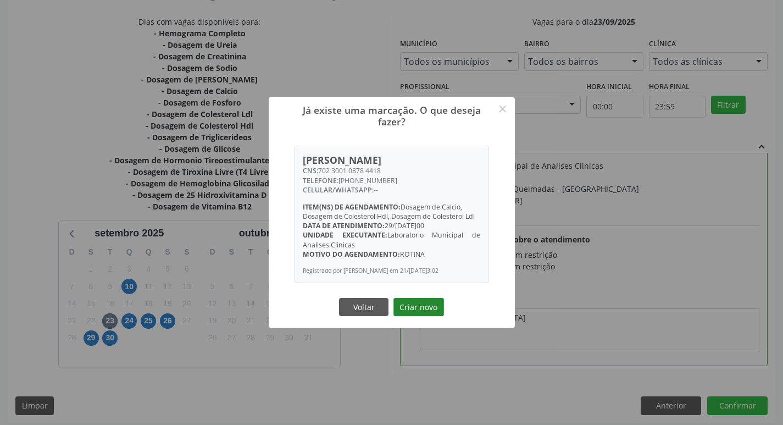
click at [424, 305] on button "Criar novo" at bounding box center [419, 307] width 51 height 19
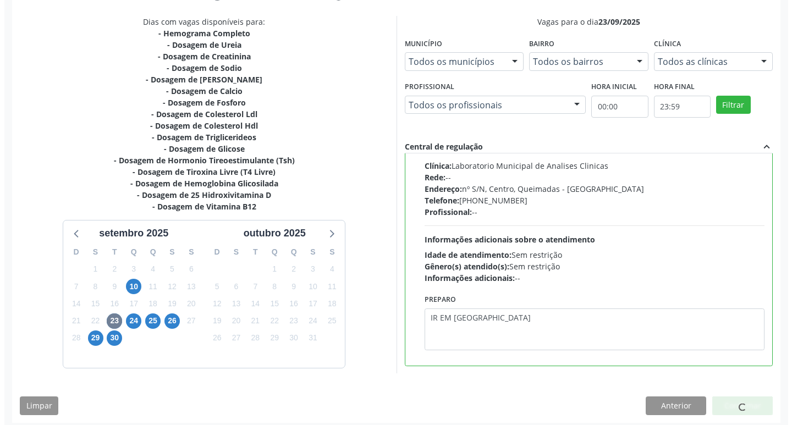
scroll to position [0, 0]
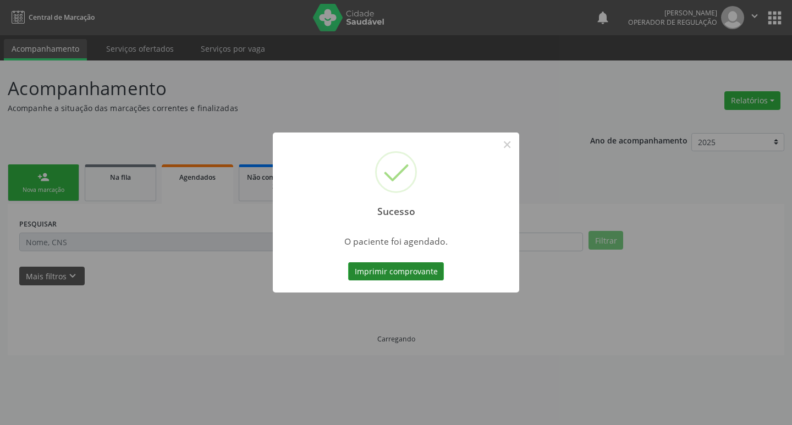
click at [415, 269] on button "Imprimir comprovante" at bounding box center [396, 271] width 96 height 19
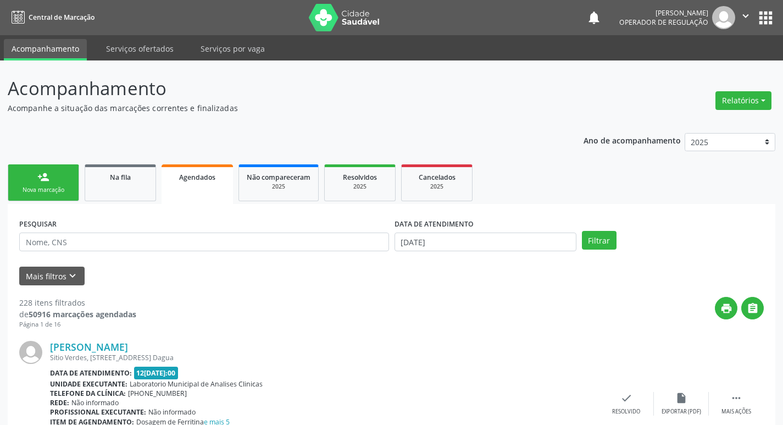
click at [47, 178] on div "person_add" at bounding box center [43, 177] width 12 height 12
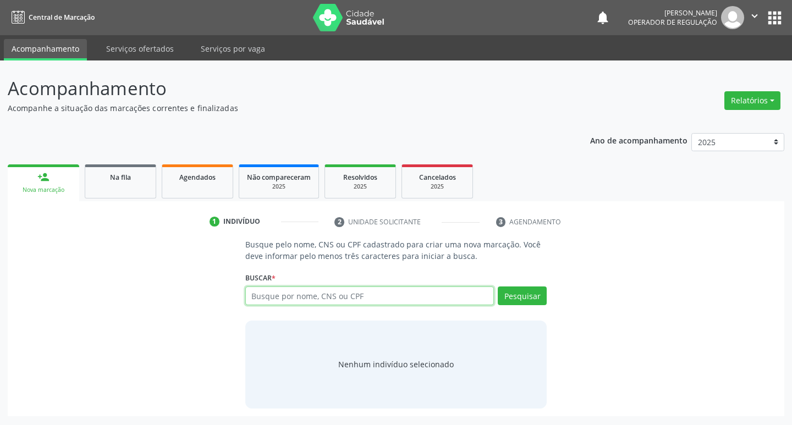
click at [288, 298] on input "text" at bounding box center [369, 295] width 249 height 19
type input "703403503567300"
click at [529, 297] on button "Pesquisar" at bounding box center [522, 295] width 49 height 19
click at [456, 292] on input "703403503567300" at bounding box center [369, 295] width 249 height 19
click at [0, 0] on input "703403503567300" at bounding box center [0, 0] width 0 height 0
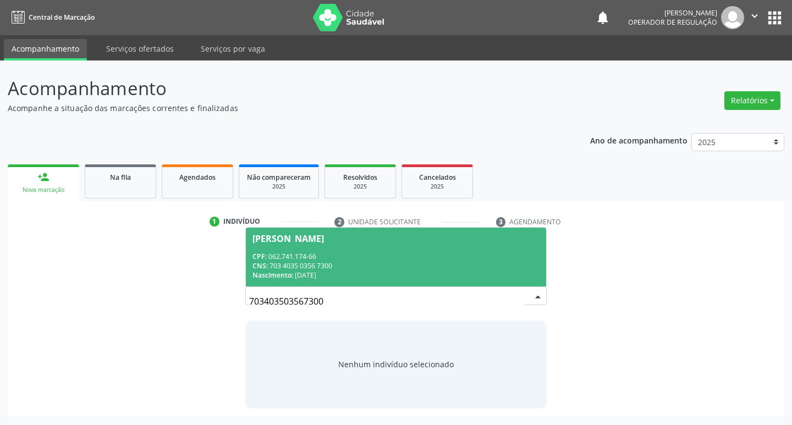
click at [382, 266] on div "CNS: 703 4035 0356 7300" at bounding box center [396, 265] width 288 height 9
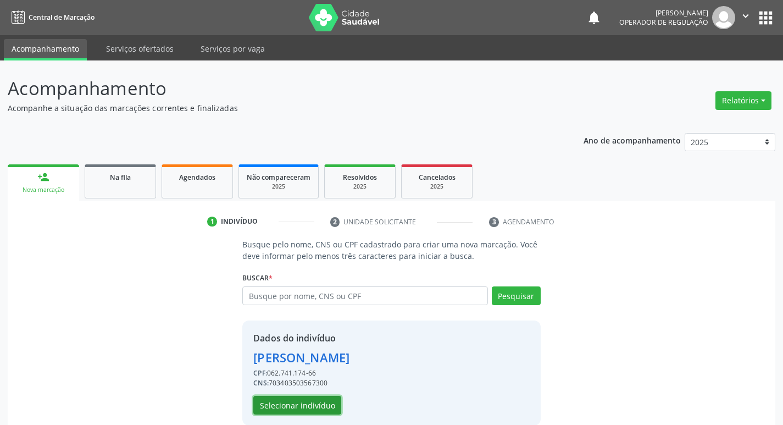
click at [320, 404] on button "Selecionar indivíduo" at bounding box center [297, 405] width 88 height 19
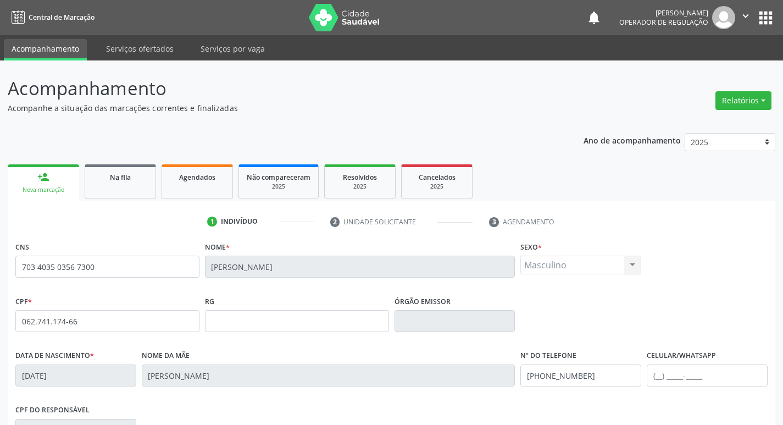
scroll to position [171, 0]
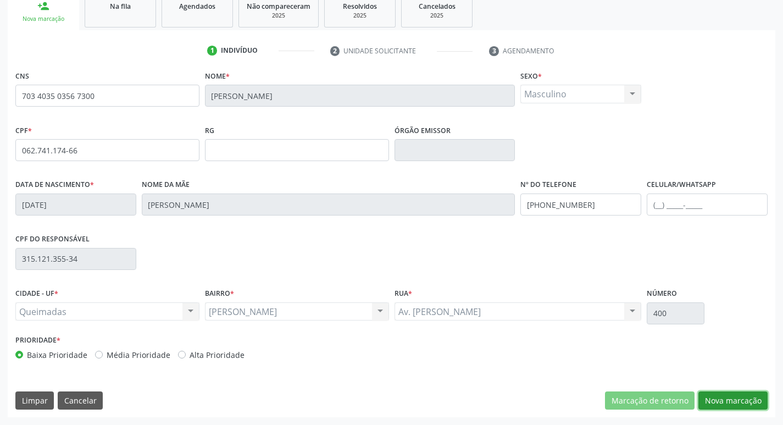
click at [710, 410] on button "Nova marcação" at bounding box center [733, 400] width 69 height 19
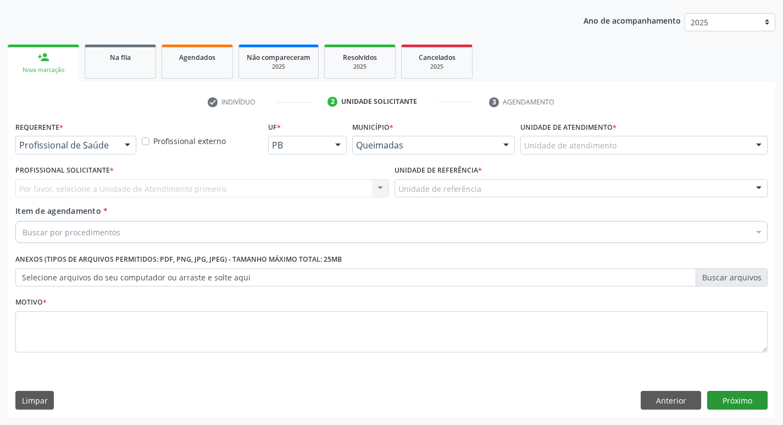
scroll to position [120, 0]
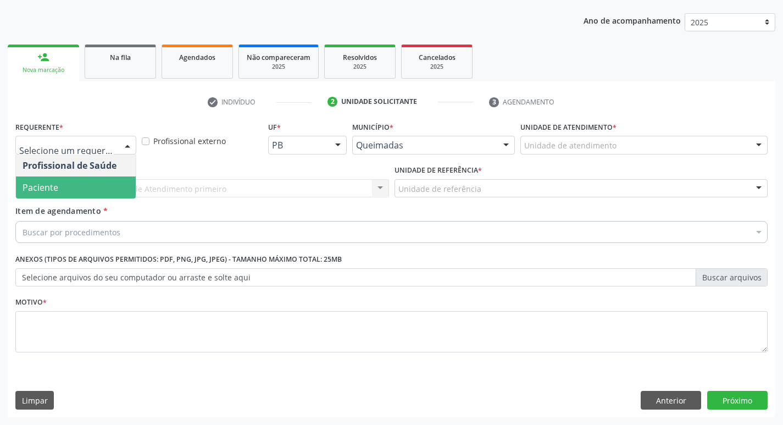
click at [97, 188] on span "Paciente" at bounding box center [76, 187] width 120 height 22
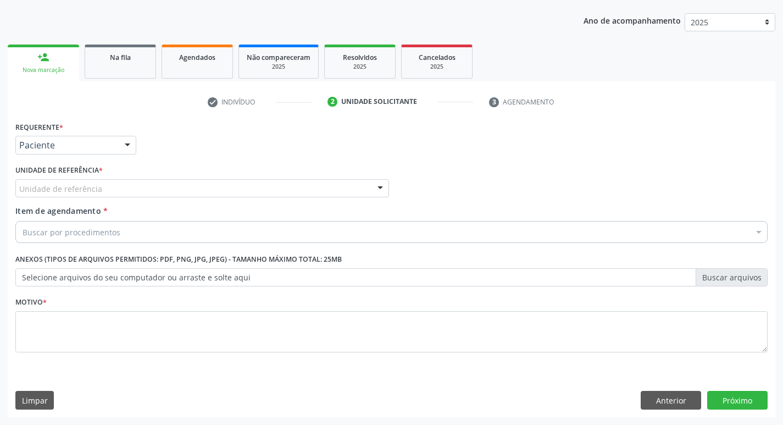
click at [125, 185] on div "Unidade de referência" at bounding box center [202, 188] width 374 height 19
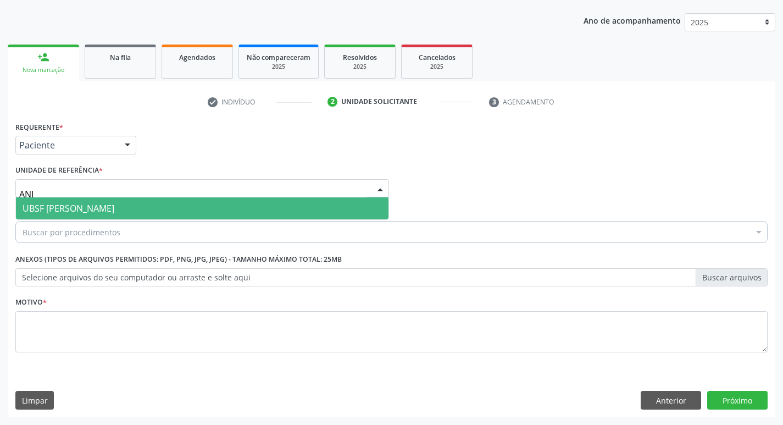
type input "ANIB"
click at [135, 200] on span "UBSF [PERSON_NAME]" at bounding box center [202, 208] width 373 height 22
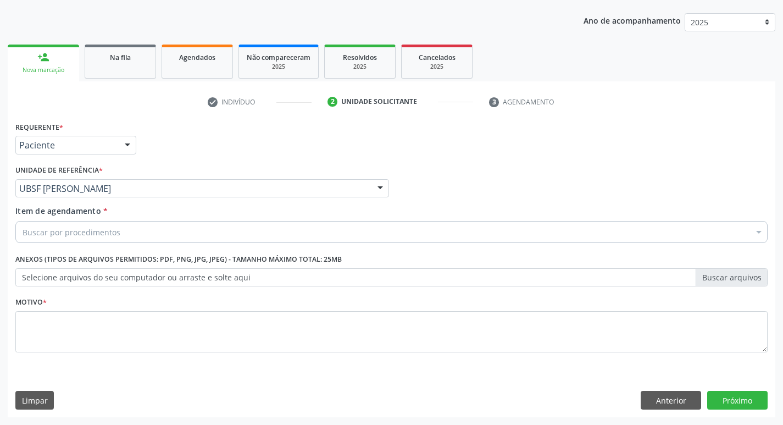
click at [137, 226] on div "Buscar por procedimentos" at bounding box center [391, 232] width 753 height 22
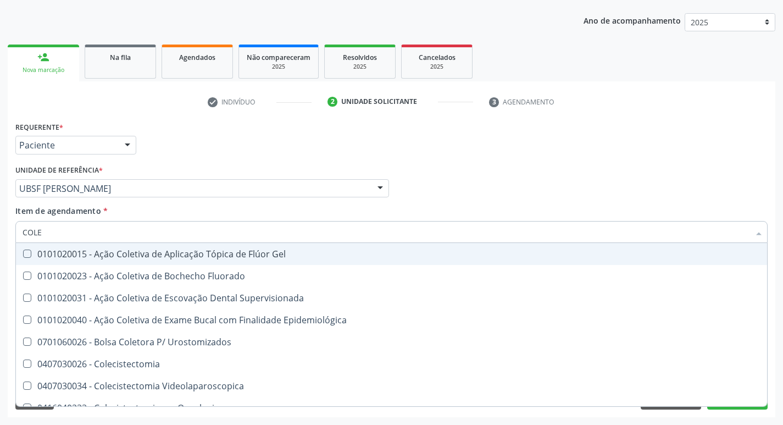
type input "COLES"
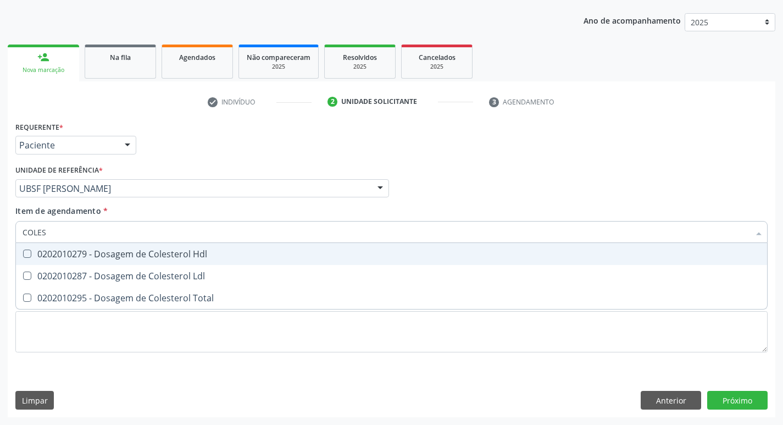
click at [157, 252] on div "0202010279 - Dosagem de Colesterol Hdl" at bounding box center [392, 254] width 738 height 9
checkbox Hdl "true"
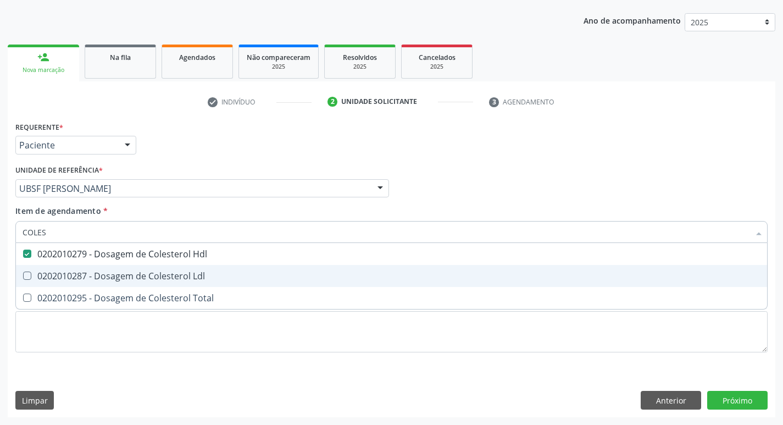
click at [155, 272] on div "0202010287 - Dosagem de Colesterol Ldl" at bounding box center [392, 276] width 738 height 9
checkbox Ldl "true"
type input "COLE"
checkbox Hdl "false"
checkbox Ldl "false"
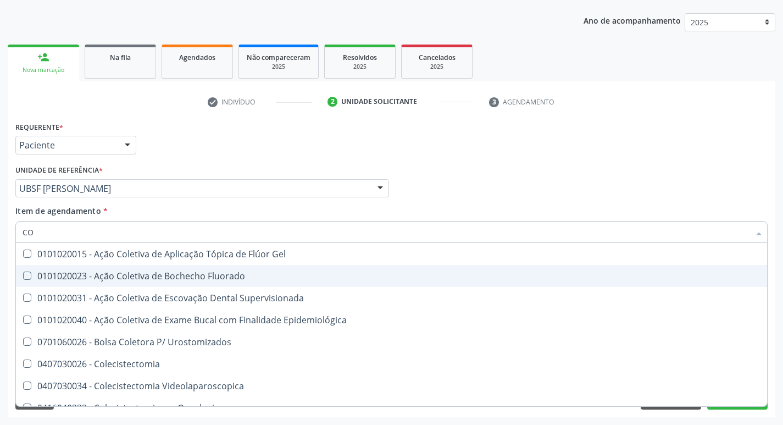
type input "C"
checkbox Hdl "false"
checkbox Ldl "false"
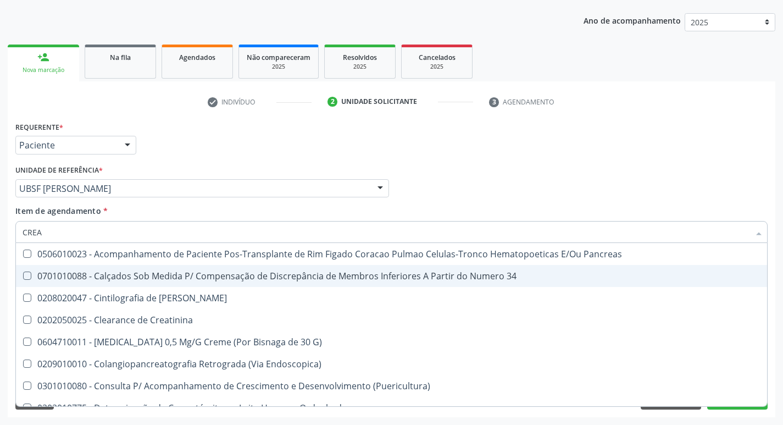
type input "CREAT"
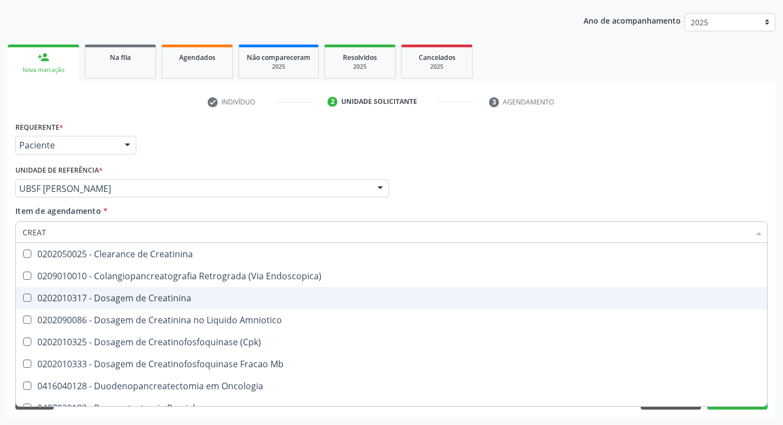
click at [165, 302] on div "0202010317 - Dosagem de Creatinina" at bounding box center [392, 298] width 738 height 9
checkbox Creatinina "true"
type input "CREA"
checkbox Creatinina "false"
checkbox \(Cpk\) "true"
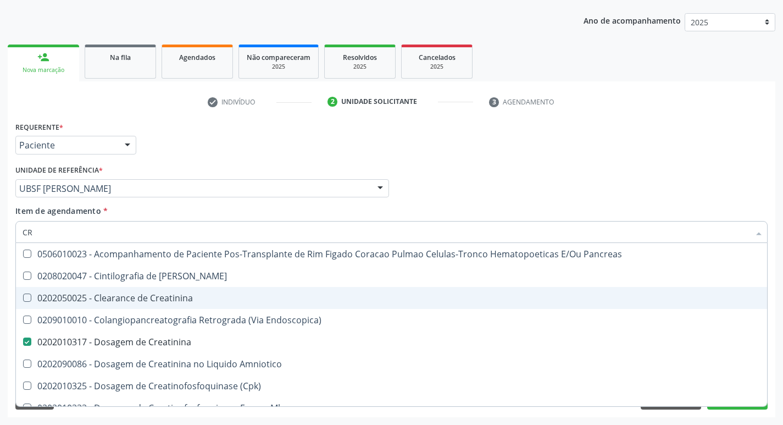
type input "C"
checkbox Creatinina "false"
checkbox Oncologia "false"
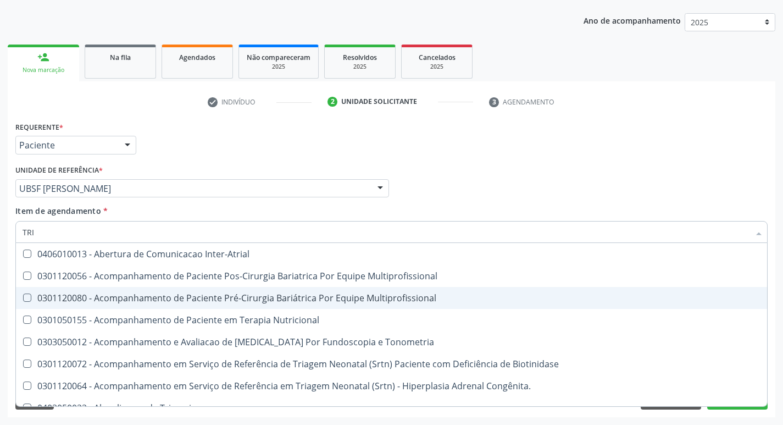
type input "TRIG"
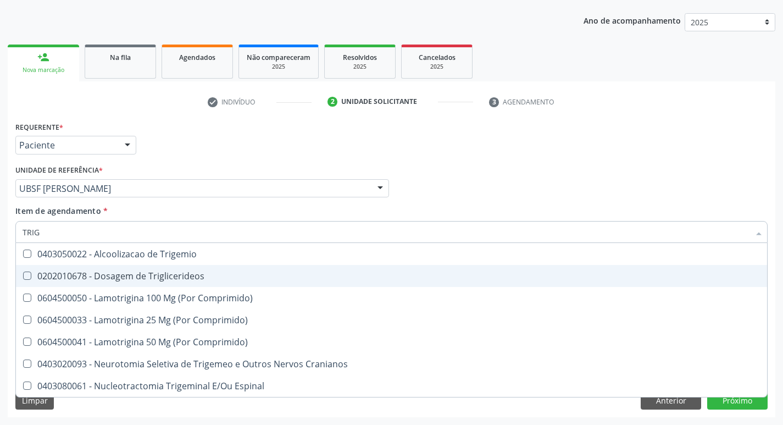
click at [154, 275] on div "0202010678 - Dosagem de Triglicerideos" at bounding box center [392, 276] width 738 height 9
checkbox Triglicerideos "true"
type input "TRI"
checkbox Triglicerideos "false"
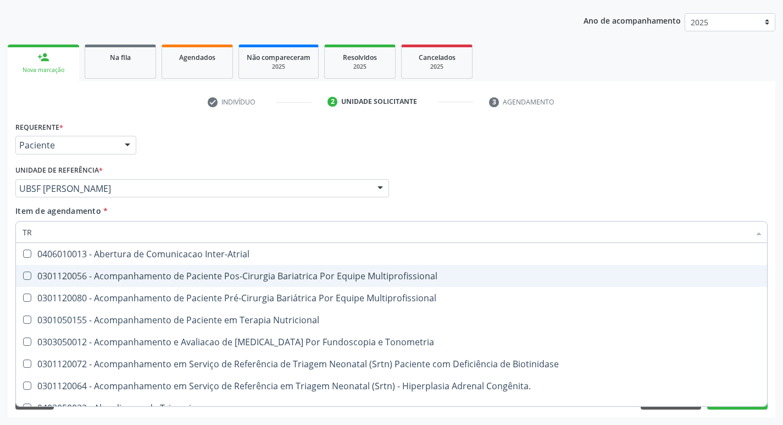
type input "T"
checkbox Triglicerideos "false"
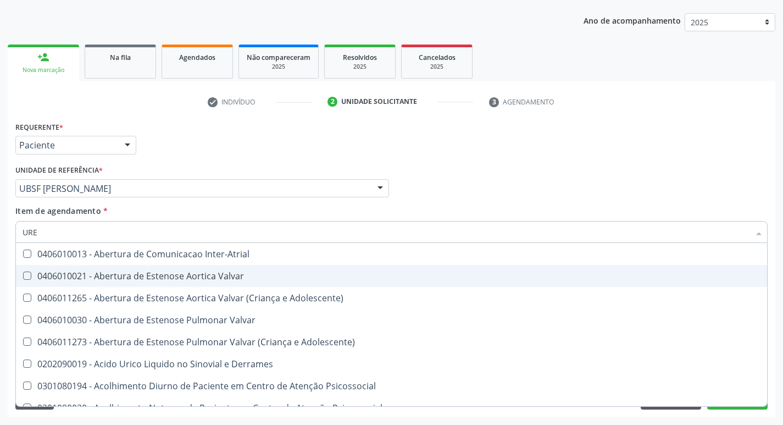
type input "UREI"
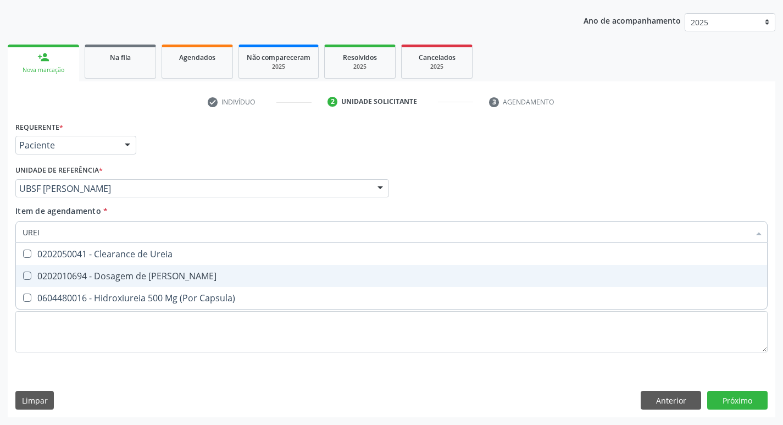
click at [154, 275] on div "0202010694 - Dosagem de [PERSON_NAME]" at bounding box center [392, 276] width 738 height 9
checkbox Ureia "true"
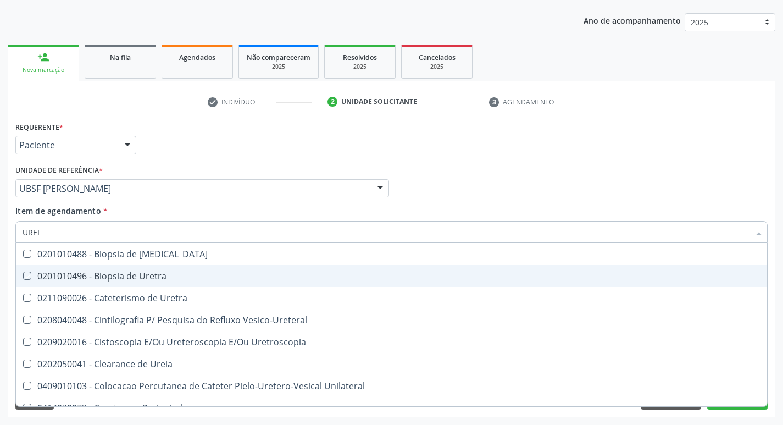
type input "URE"
checkbox Uretra "false"
type input "U"
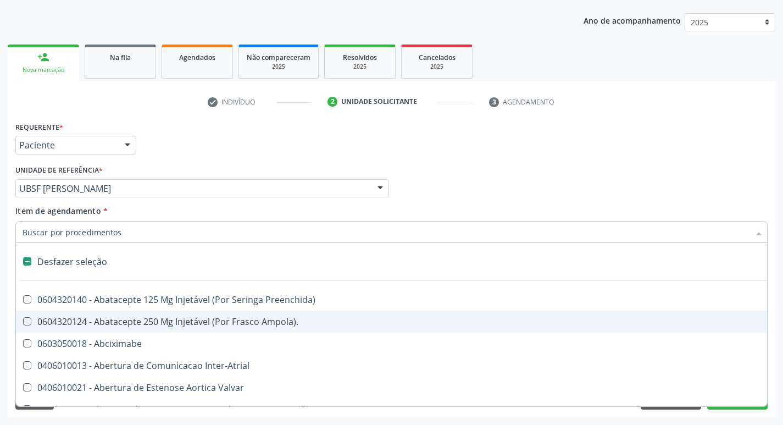
checkbox Capsula\) "false"
type input "GL"
checkbox Paciente\/Mês "true"
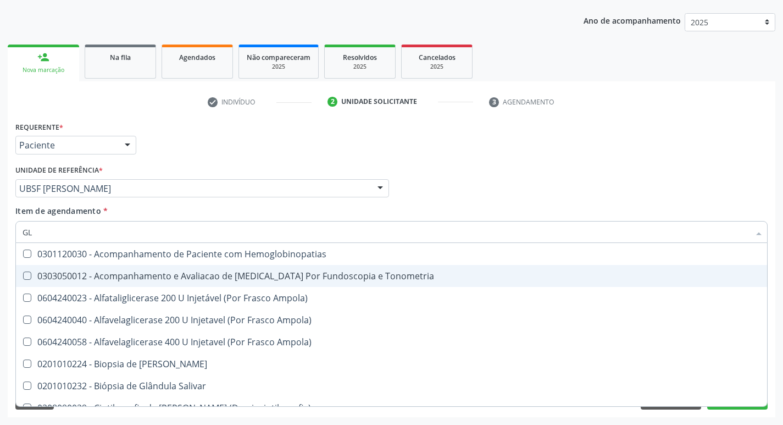
type input "GLI"
checkbox Dosagens\) "true"
type input "GLIC"
checkbox Tardio\) "true"
checkbox Dosagens\) "false"
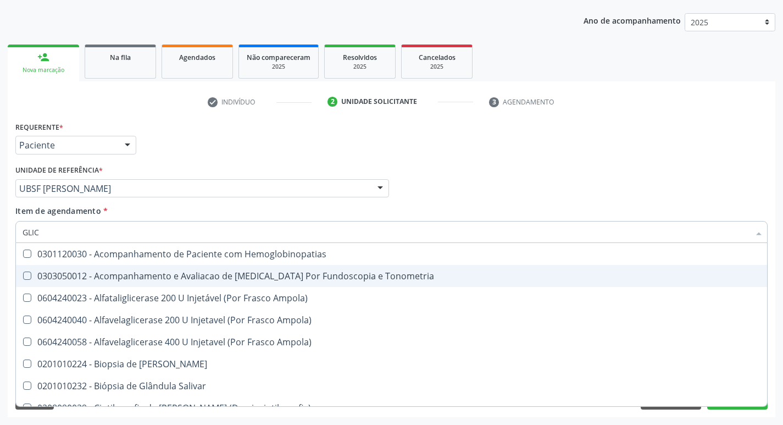
type input "GLICO"
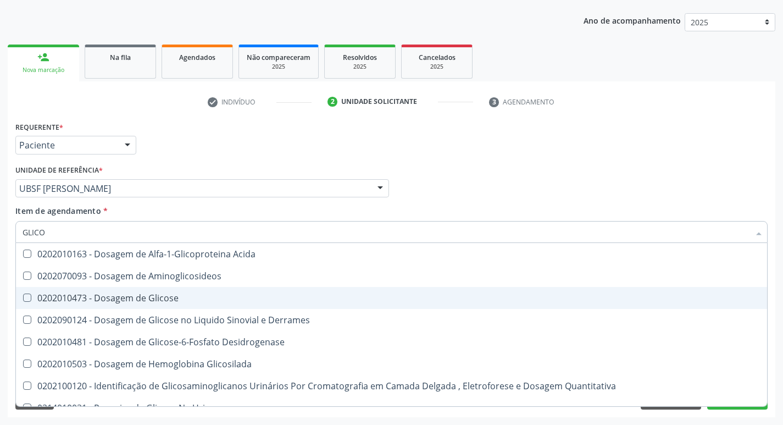
click at [157, 291] on span "0202010473 - Dosagem de Glicose" at bounding box center [392, 298] width 752 height 22
checkbox Glicose "true"
type input "GLIC"
checkbox Glicose "false"
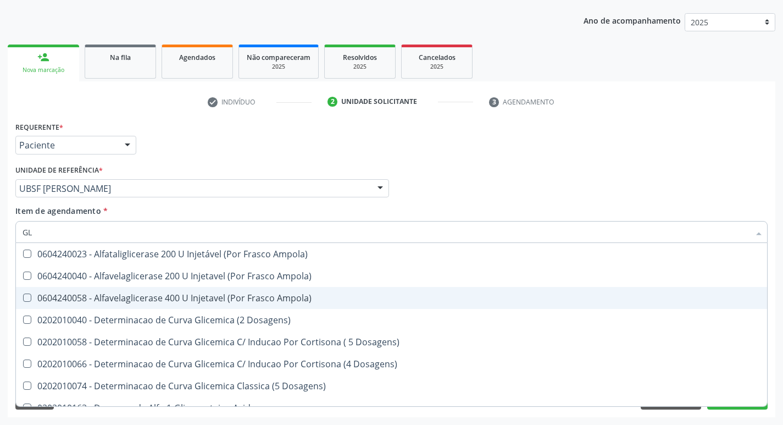
type input "G"
checkbox Glicose "false"
checkbox Derrames "false"
checkbox Triglicerideos "false"
checkbox Capilar "false"
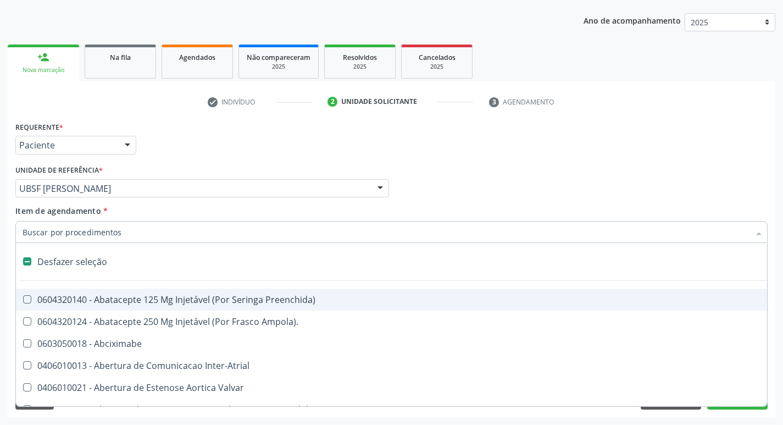
type input "H"
checkbox Lactente\) "true"
type input "HE"
checkbox Lactente\) "false"
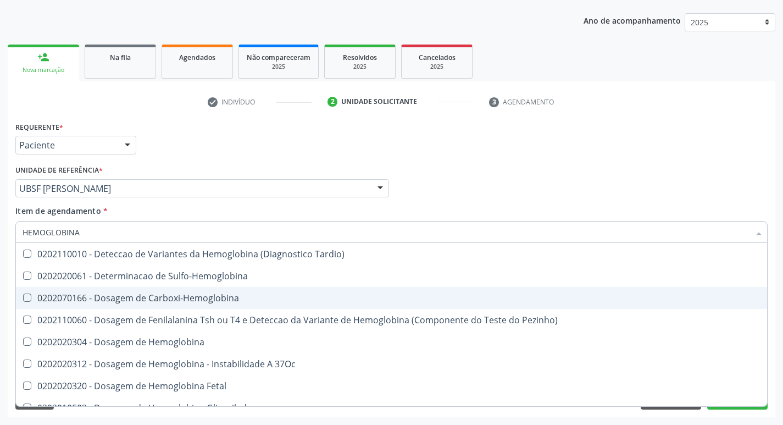
type input "HEMOGLOBINA G"
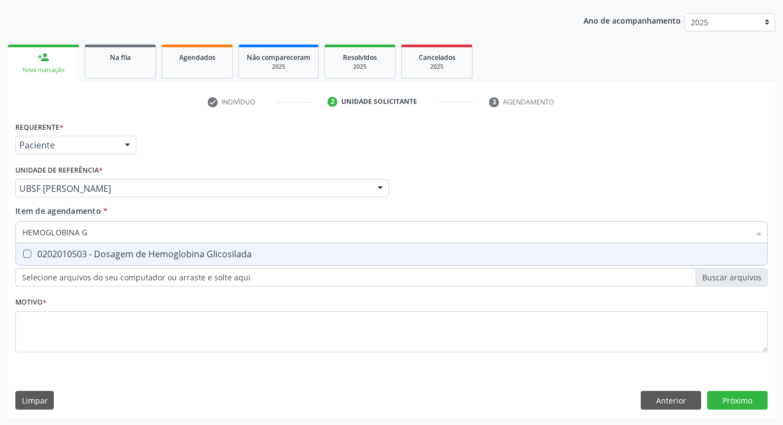
click at [169, 250] on div "0202010503 - Dosagem de Hemoglobina Glicosilada" at bounding box center [392, 254] width 738 height 9
checkbox Glicosilada "true"
type input "HEMOGLOBINA"
checkbox Glicosilada "false"
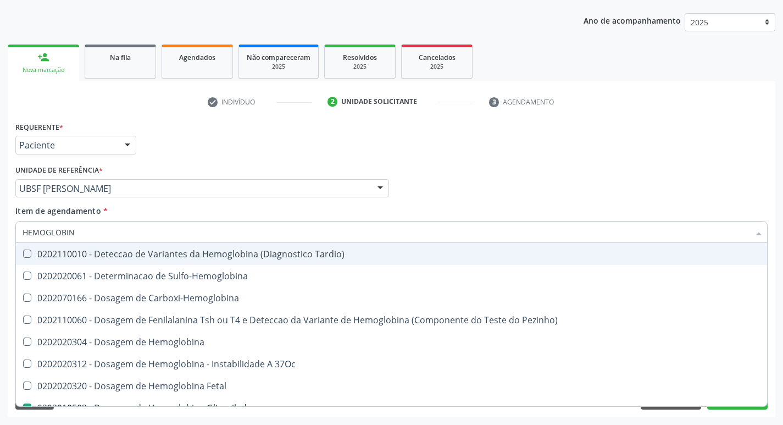
type input "HEMOGLOBI"
checkbox Glicosilada "false"
checkbox Hemoglobina "true"
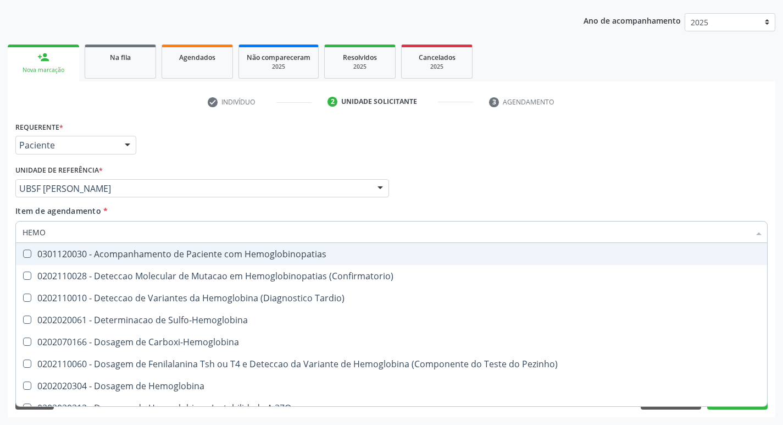
type input "HEM"
checkbox Glicosilada "false"
type input "H"
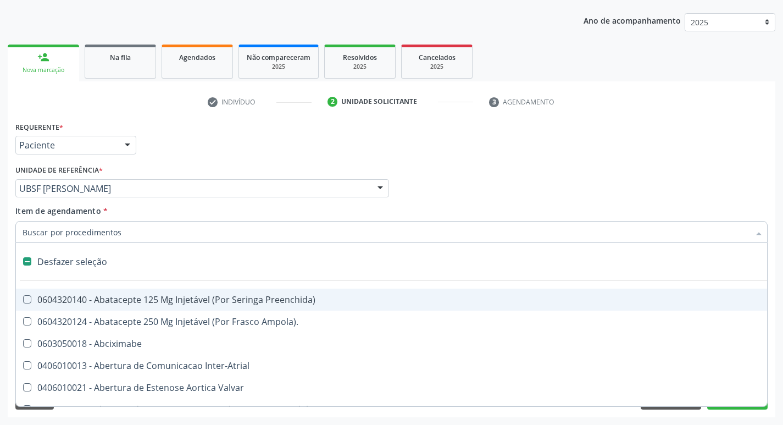
type input "E"
type input "H"
checkbox Lactente\) "true"
checkbox A "true"
type input "HE"
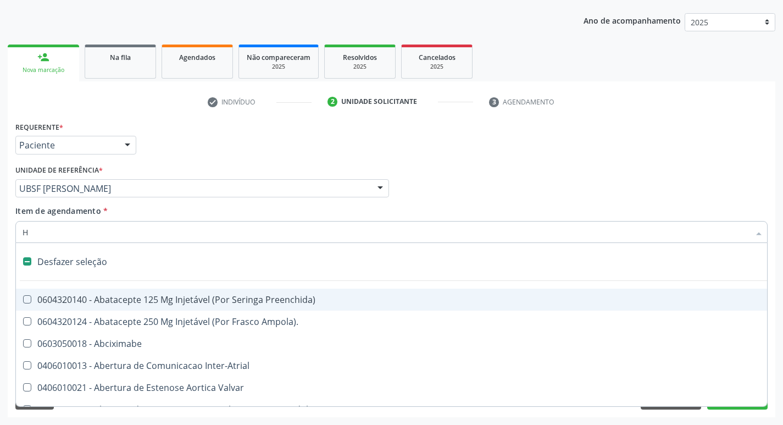
checkbox Alternativa "true"
checkbox Lactente\) "false"
checkbox A "false"
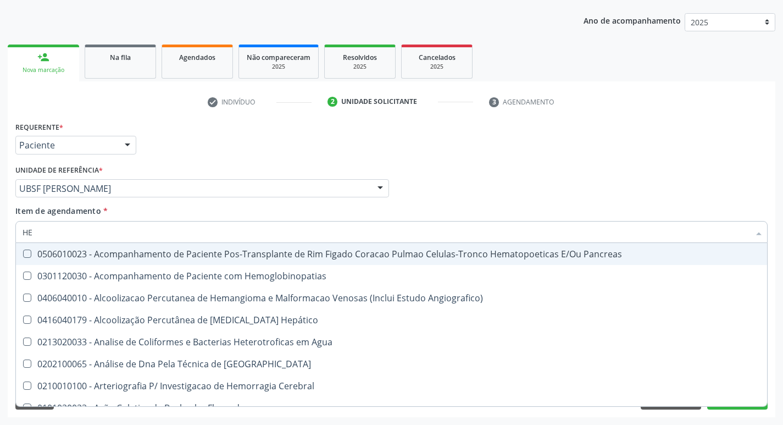
type input "HEM"
checkbox Radiosotopos\) "true"
checkbox Glicosilada "false"
type input "HEMO"
checkbox Fase "true"
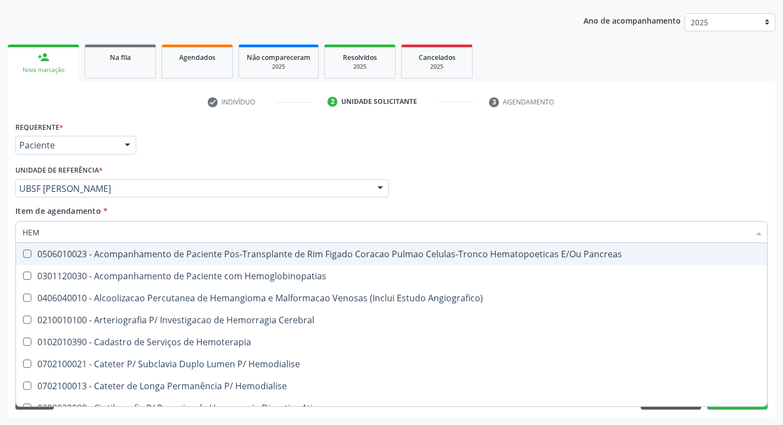
checkbox Glicosilada "false"
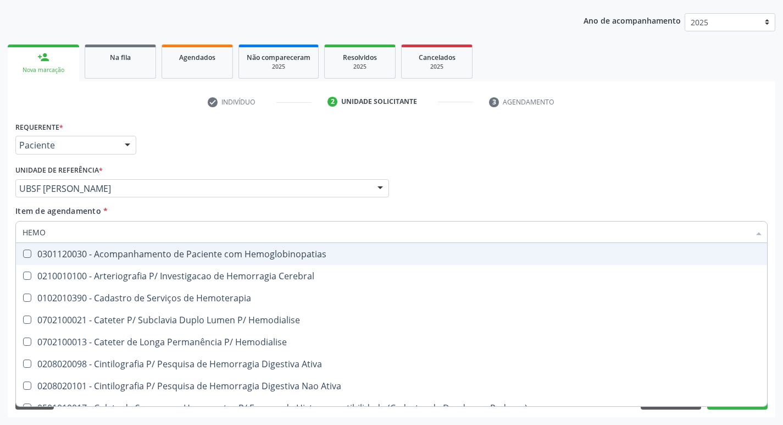
type input "HEMOG"
checkbox \(Confirmatorio\) "true"
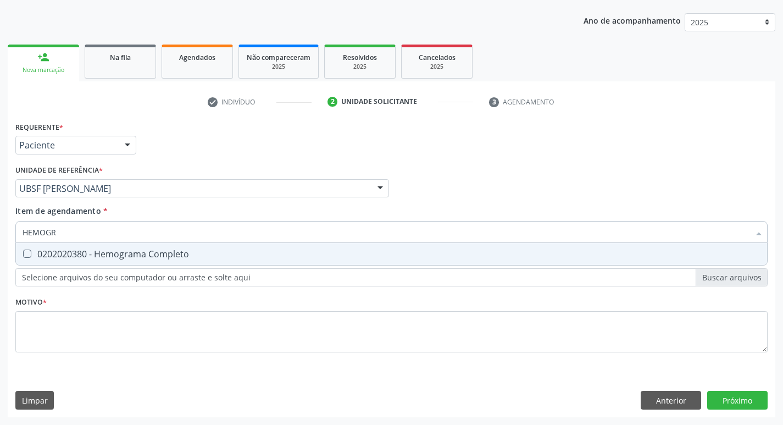
type input "HEMOGRA"
click at [169, 250] on div "0202020380 - Hemograma Completo" at bounding box center [392, 254] width 738 height 9
checkbox Completo "true"
type input "HE"
checkbox Completo "false"
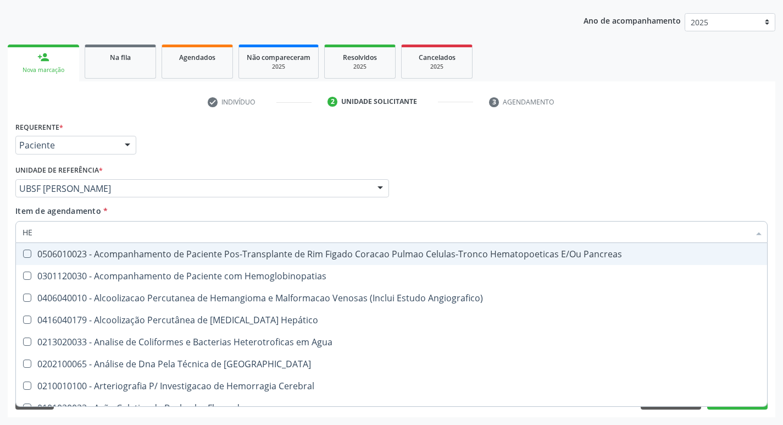
type input "H"
checkbox Glicosilada "false"
checkbox Completo "false"
checkbox Cronico "false"
checkbox Radiofrequência "false"
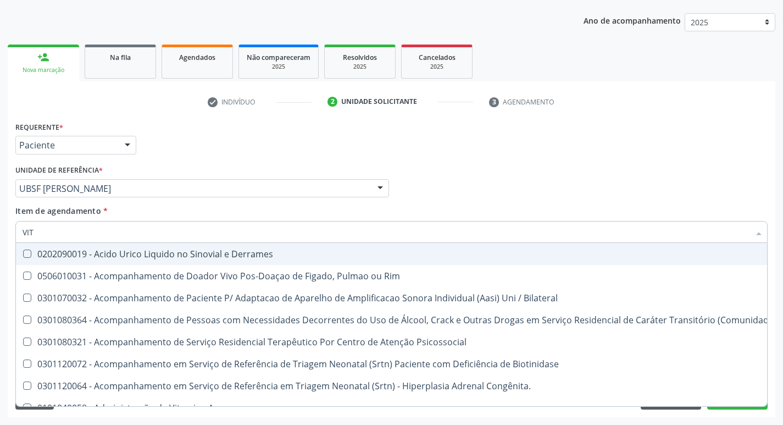
type input "VITA"
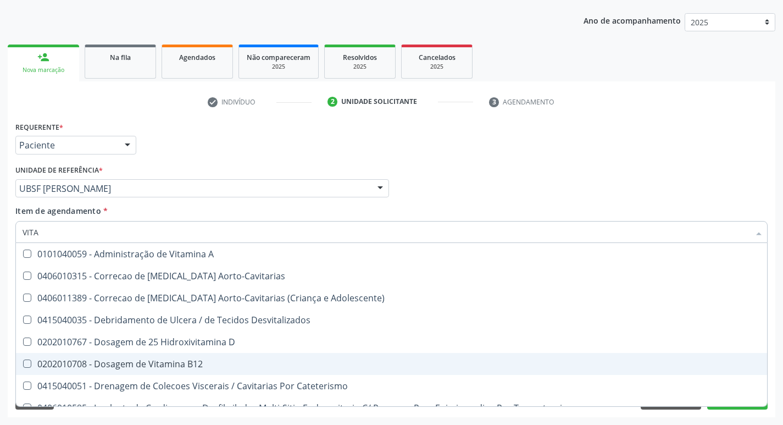
click at [176, 360] on div "0202010708 - Dosagem de Vitamina B12" at bounding box center [392, 364] width 738 height 9
checkbox B12 "true"
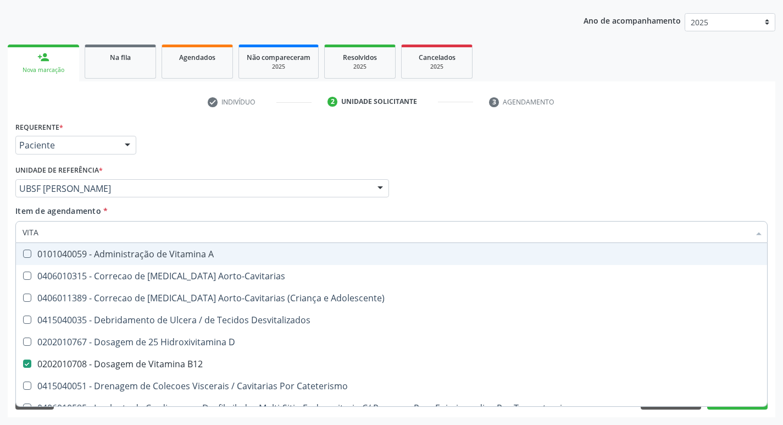
click at [203, 159] on div "Requerente * Paciente Profissional de Saúde Paciente Nenhum resultado encontrad…" at bounding box center [392, 140] width 758 height 43
checkbox Aorto-Cavitarias "true"
checkbox Adolescente\) "true"
checkbox Desvitalizados "true"
checkbox D "true"
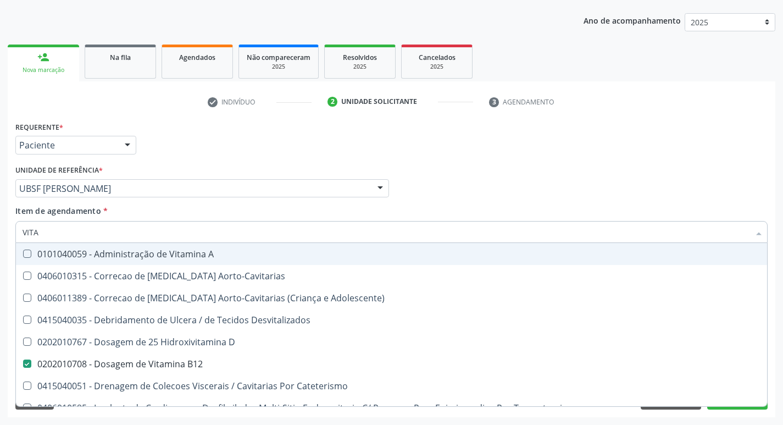
checkbox Cateterismo "true"
checkbox Toracotomia "true"
checkbox Toracotomia\) "true"
checkbox Estranho "true"
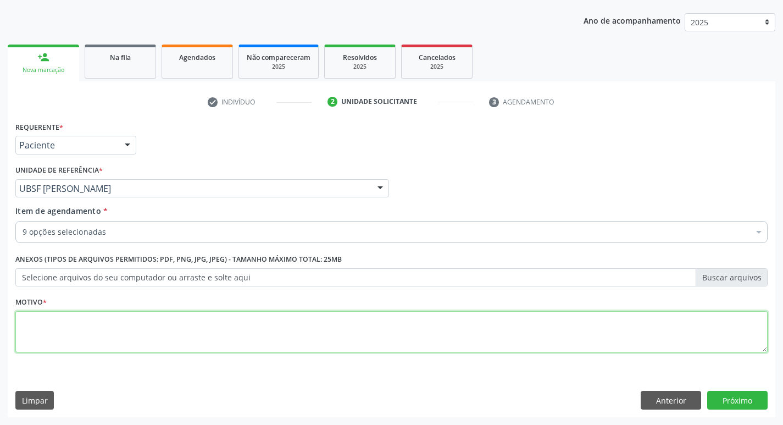
click at [190, 335] on textarea at bounding box center [391, 332] width 753 height 42
type textarea "ROTINA"
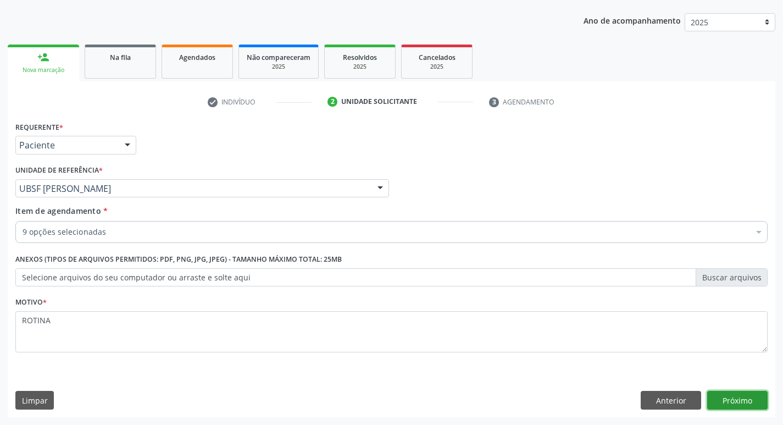
click at [721, 400] on button "Próximo" at bounding box center [738, 400] width 60 height 19
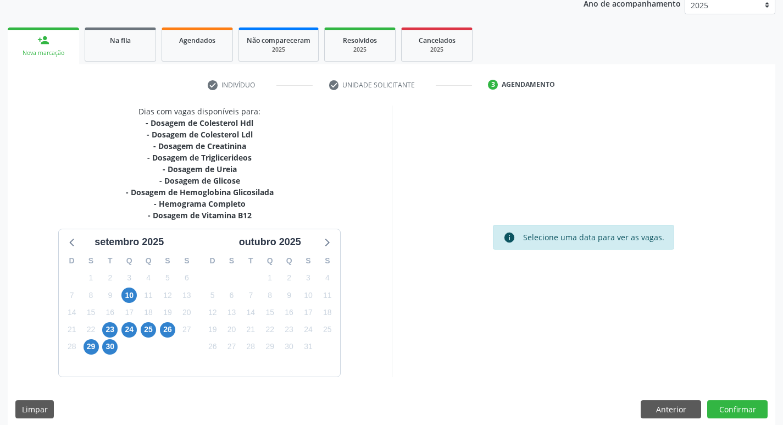
scroll to position [146, 0]
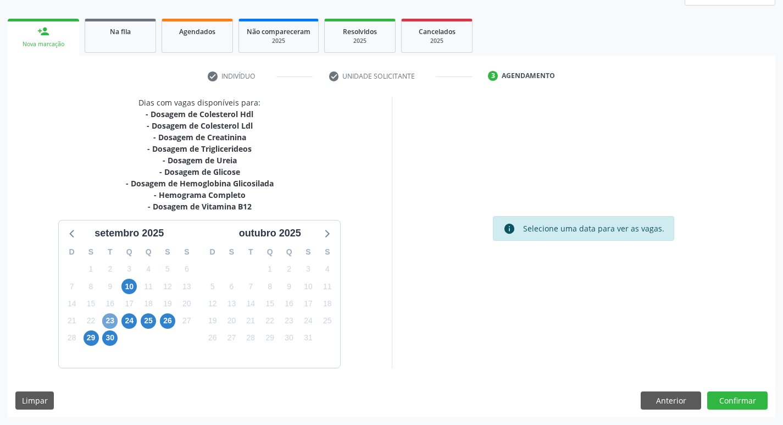
click at [109, 320] on span "23" at bounding box center [109, 320] width 15 height 15
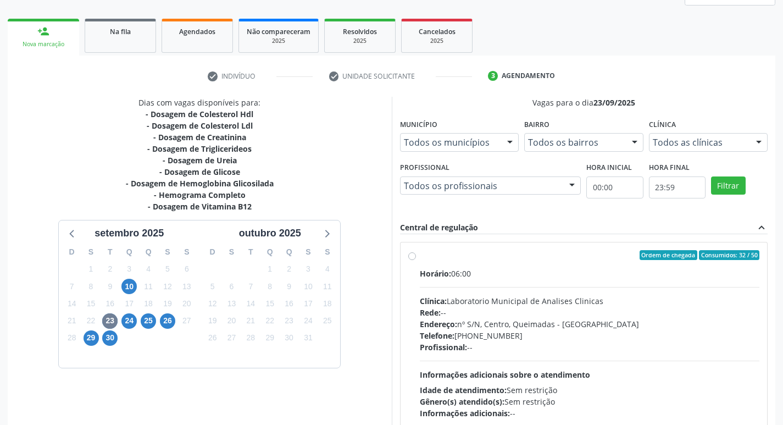
click at [583, 349] on div "Profissional: --" at bounding box center [590, 347] width 340 height 12
click at [416, 260] on input "Ordem de chegada Consumidos: 32 / 50 Horário: 06:00 Clínica: Laboratorio Munici…" at bounding box center [412, 255] width 8 height 10
radio input "true"
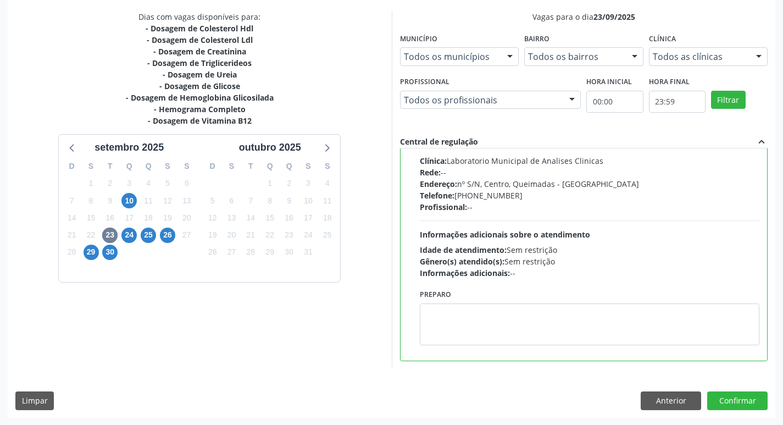
scroll to position [232, 0]
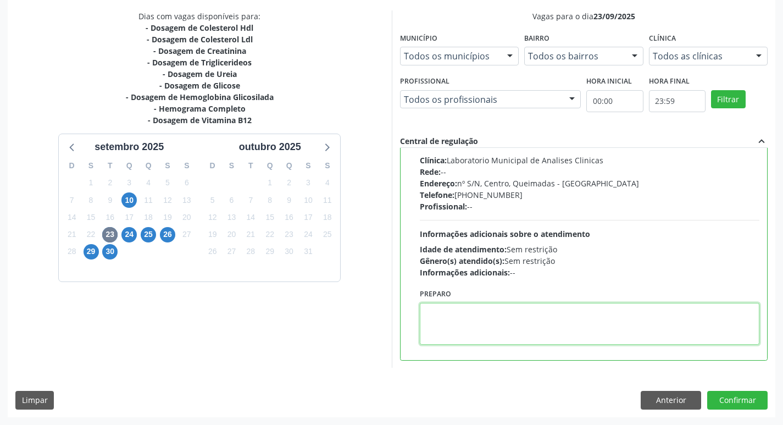
click at [468, 325] on textarea at bounding box center [590, 324] width 340 height 42
type textarea "IR EM [GEOGRAPHIC_DATA]"
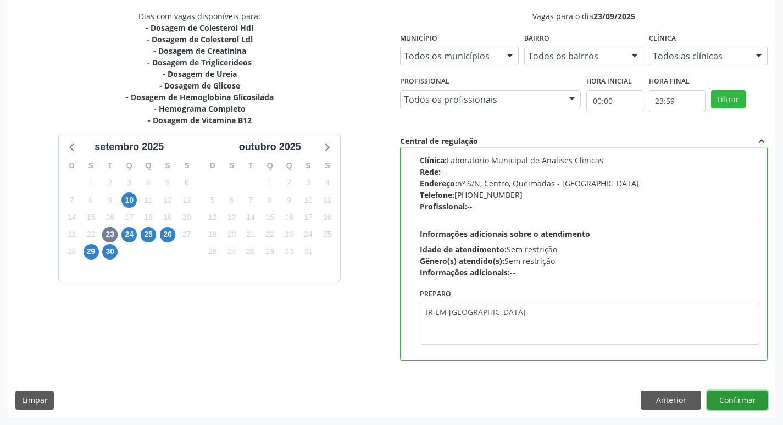
click at [726, 402] on button "Confirmar" at bounding box center [738, 400] width 60 height 19
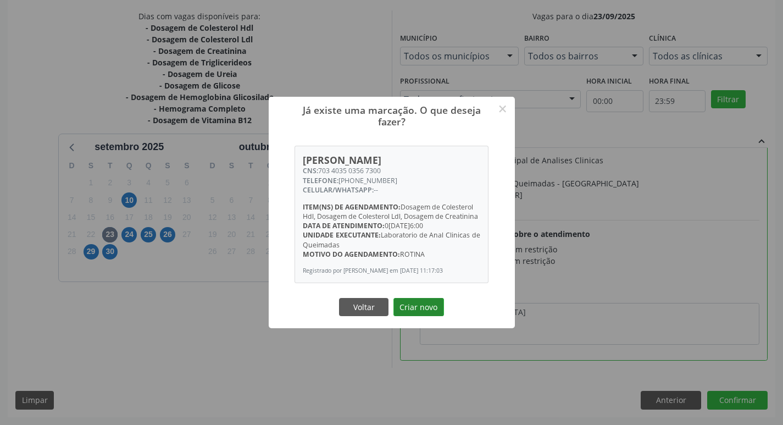
click at [421, 313] on button "Criar novo" at bounding box center [419, 307] width 51 height 19
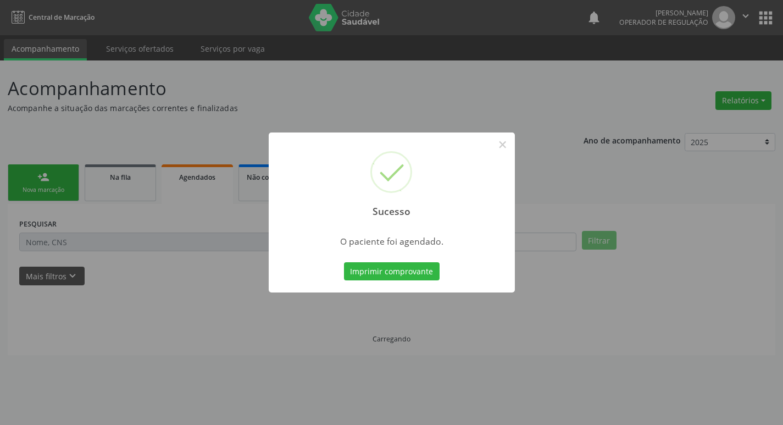
scroll to position [0, 0]
click at [406, 273] on button "Imprimir comprovante" at bounding box center [396, 271] width 96 height 19
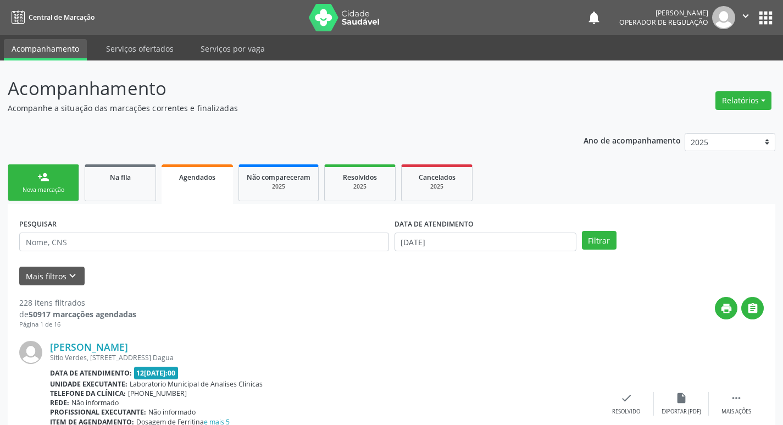
click at [50, 179] on link "person_add Nova marcação" at bounding box center [43, 182] width 71 height 37
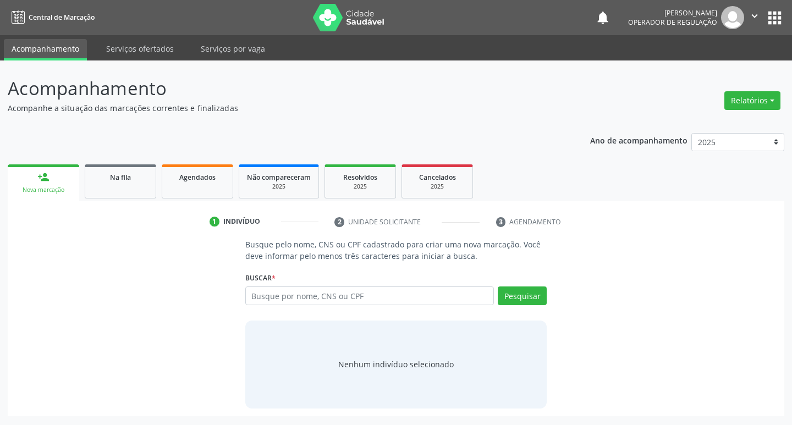
click at [361, 306] on div "Busque por nome, CNS ou CPF Nenhum resultado encontrado para: " " Digite nome, …" at bounding box center [396, 299] width 302 height 26
click at [363, 291] on input "text" at bounding box center [369, 295] width 249 height 19
type input "702904587841474"
click at [519, 304] on button "Pesquisar" at bounding box center [522, 295] width 49 height 19
type input "702904587841474"
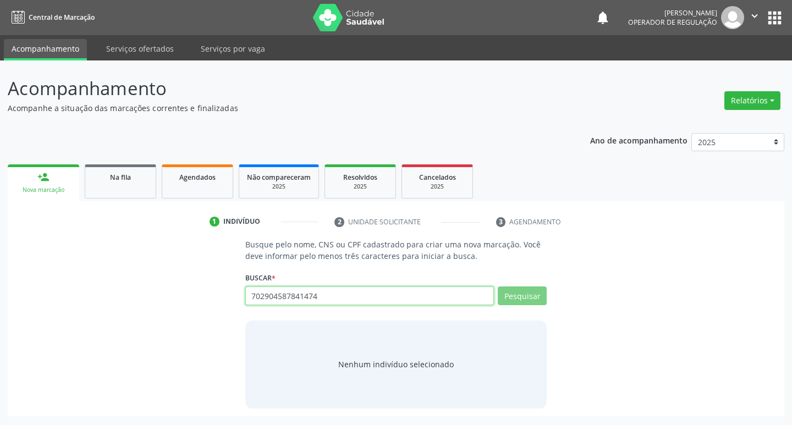
click at [420, 301] on input "702904587841474" at bounding box center [369, 295] width 249 height 19
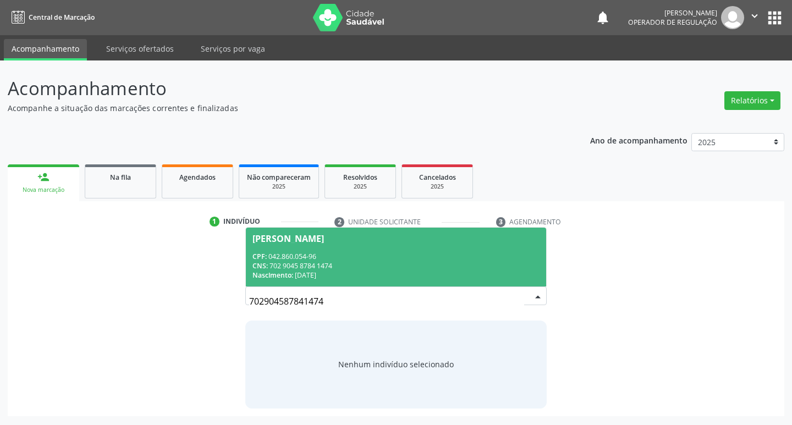
click at [418, 270] on div "CNS: 702 9045 8784 1474" at bounding box center [396, 265] width 288 height 9
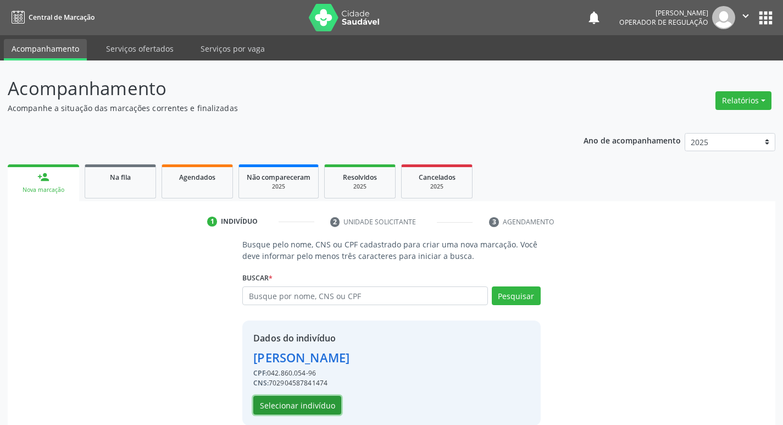
click at [295, 401] on button "Selecionar indivíduo" at bounding box center [297, 405] width 88 height 19
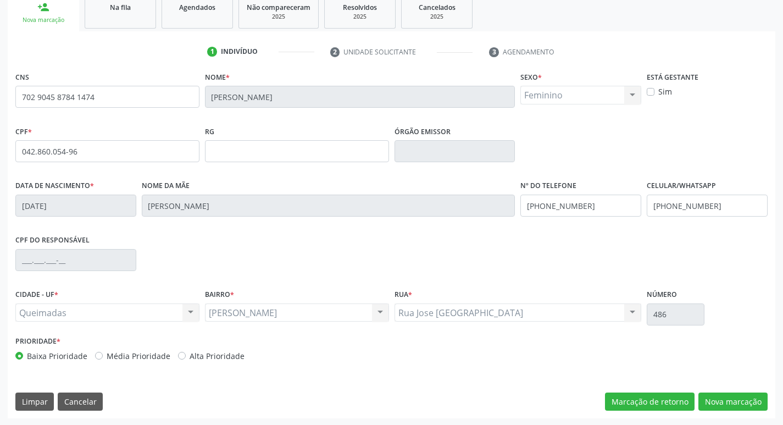
scroll to position [171, 0]
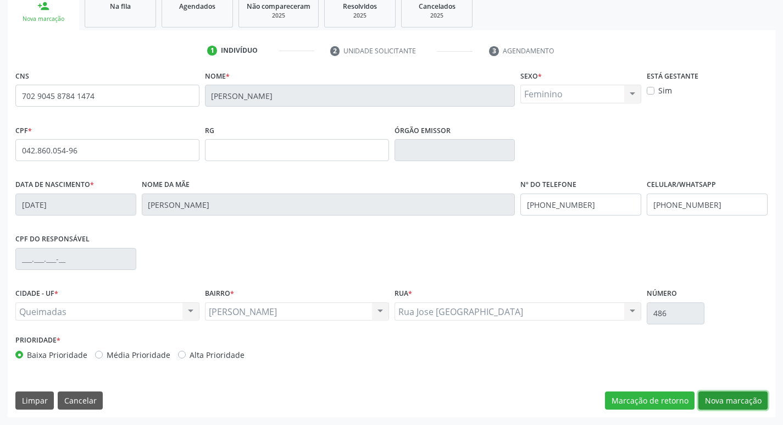
click at [732, 406] on button "Nova marcação" at bounding box center [733, 400] width 69 height 19
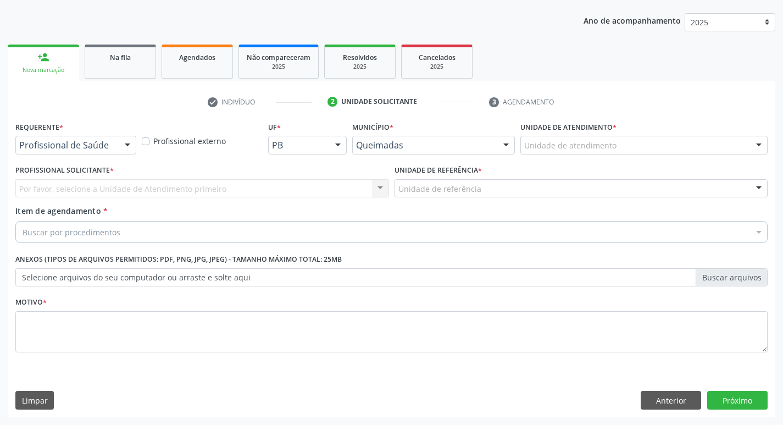
click at [105, 153] on div "Profissional de Saúde" at bounding box center [75, 145] width 121 height 19
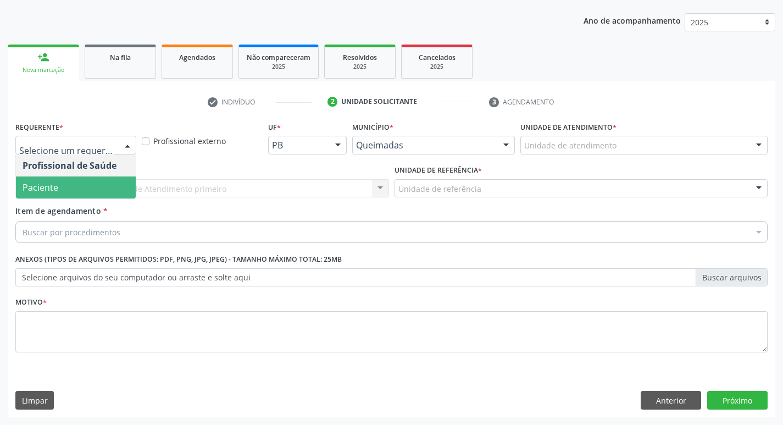
click at [106, 191] on span "Paciente" at bounding box center [76, 187] width 120 height 22
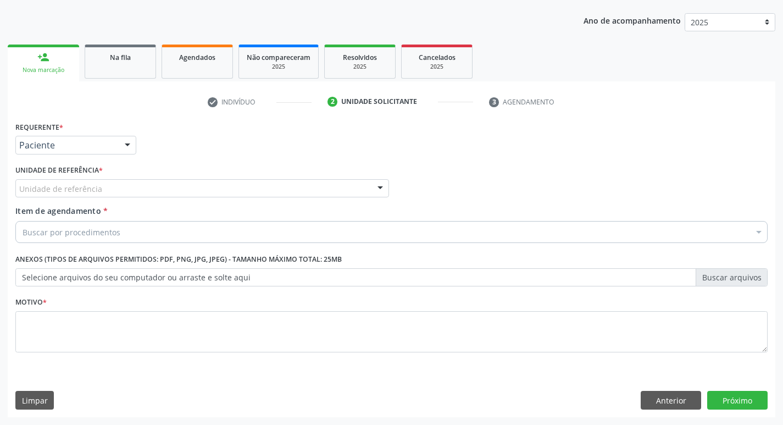
click at [128, 191] on div "Unidade de referência" at bounding box center [202, 188] width 374 height 19
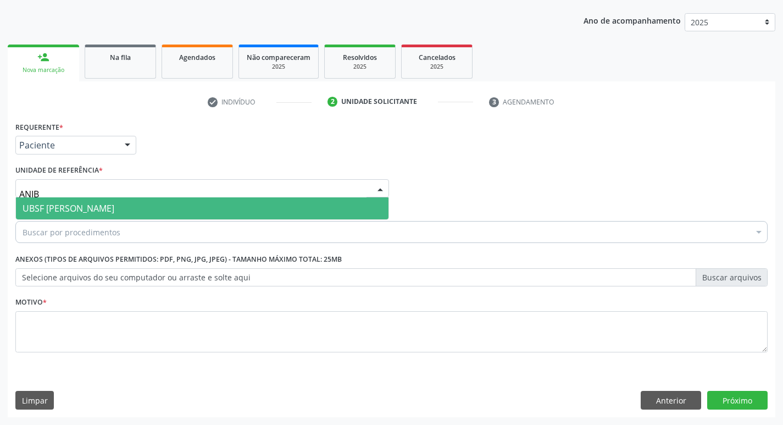
type input "ANIBA"
click at [123, 204] on span "UBSF [PERSON_NAME]" at bounding box center [202, 208] width 373 height 22
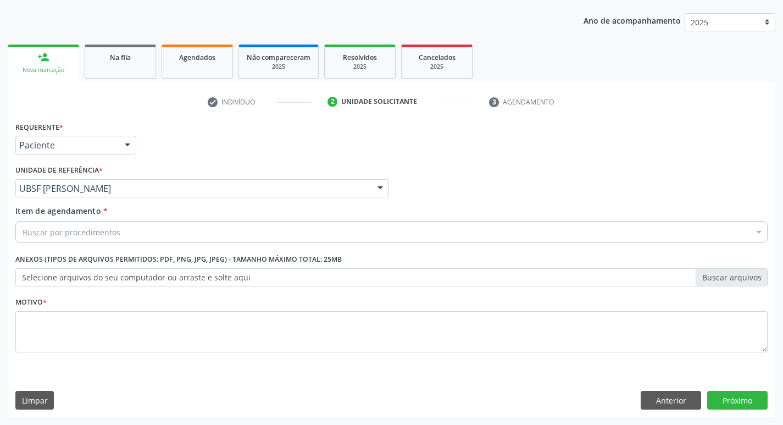
click at [126, 234] on div "Buscar por procedimentos" at bounding box center [391, 232] width 753 height 22
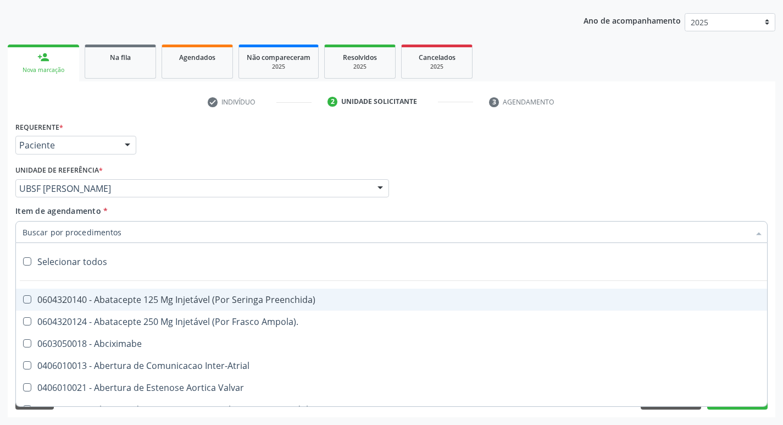
type input "H"
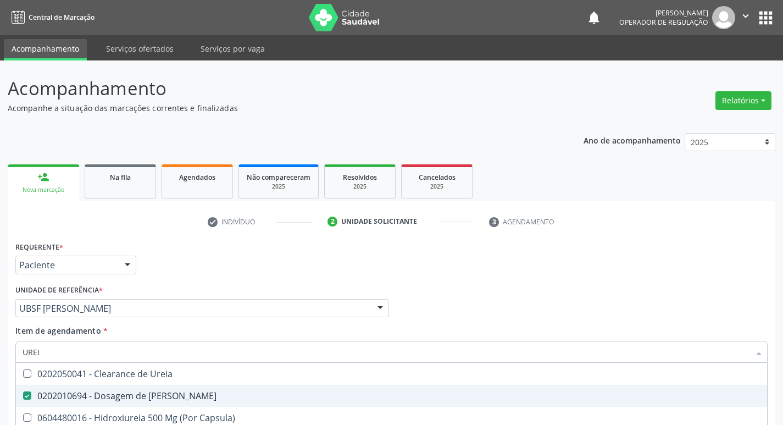
scroll to position [120, 0]
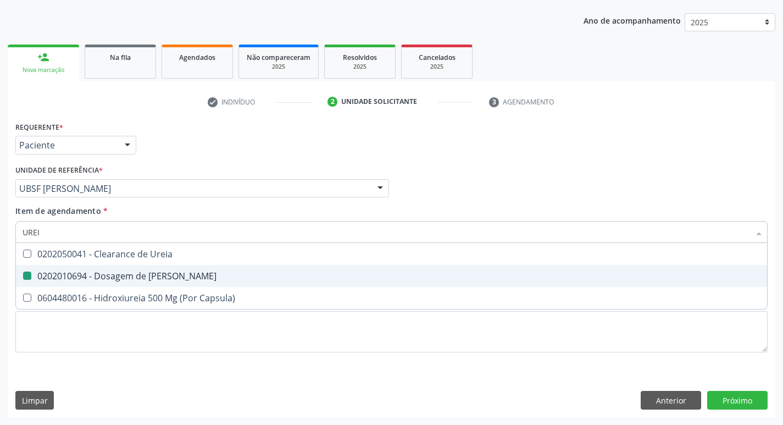
type input "URE"
checkbox Ureia "false"
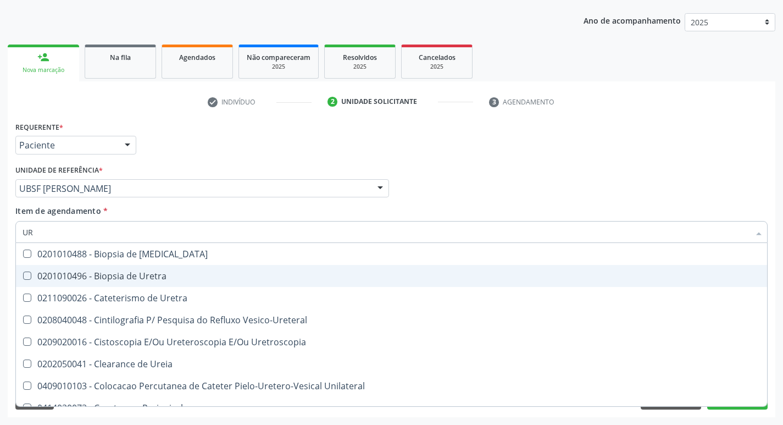
type input "U"
checkbox Ureia "false"
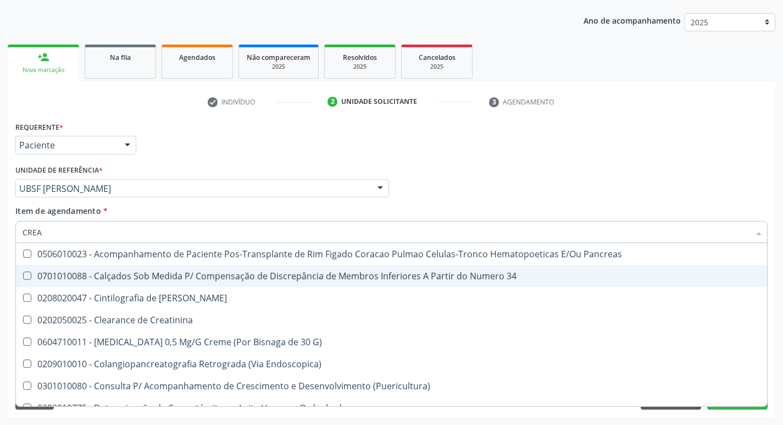
type input "CREAT"
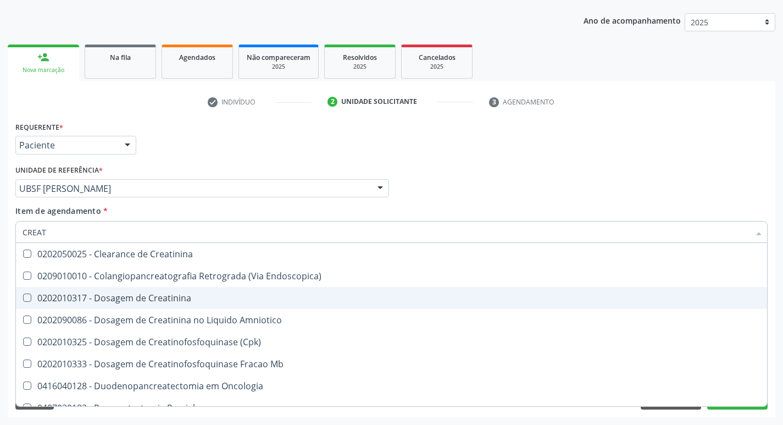
click at [137, 301] on div "0202010317 - Dosagem de Creatinina" at bounding box center [392, 298] width 738 height 9
checkbox Creatinina "true"
type input "CREA"
checkbox Creatinina "false"
checkbox \(Cpk\) "true"
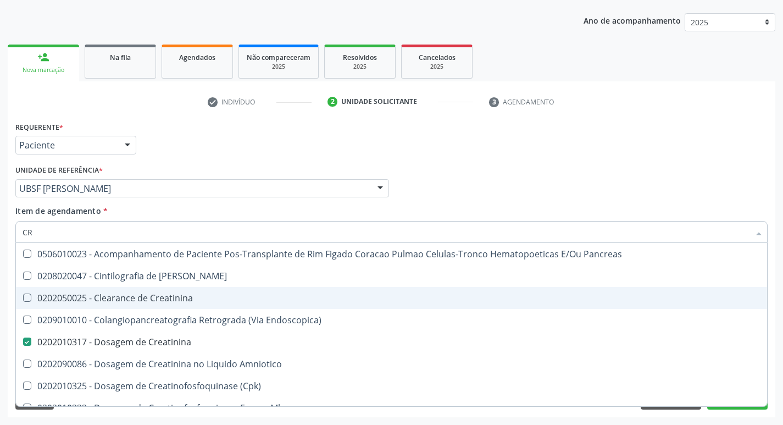
type input "C"
checkbox Creatinina "false"
checkbox Oncologia "false"
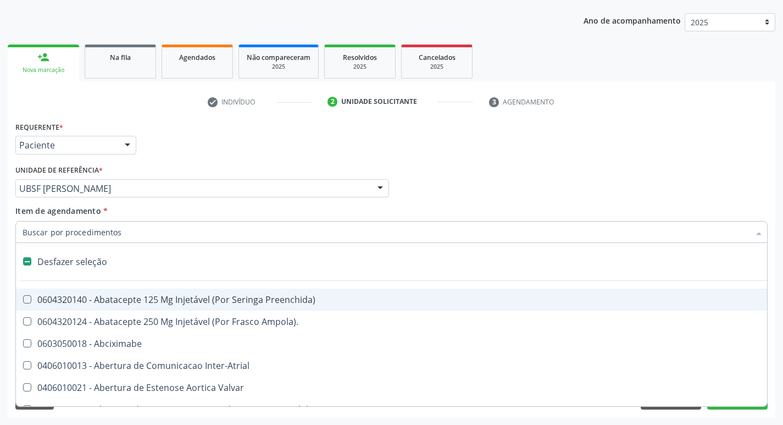
type input "H"
checkbox Convencional\) "true"
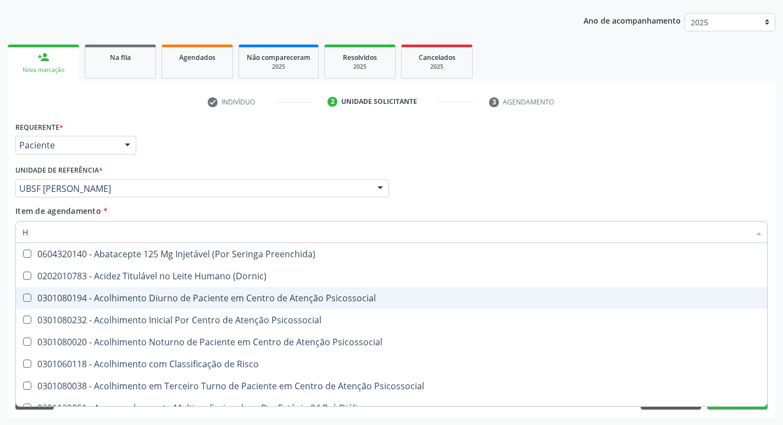
type input "HE"
checkbox C "true"
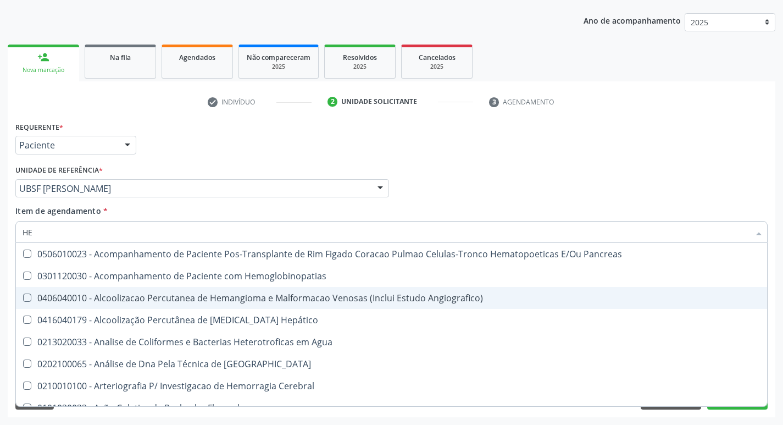
type input "HEM"
checkbox Transplante "true"
checkbox Completo "false"
type input "HEMO"
checkbox Retro-Retal "true"
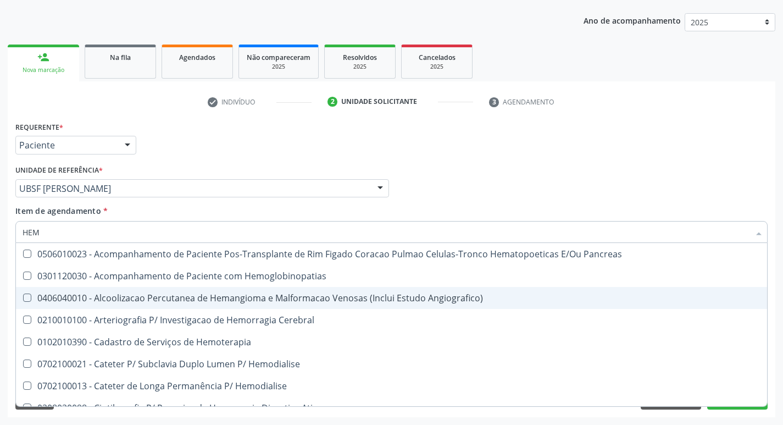
checkbox Completo "false"
type input "HEMOG"
checkbox Transplante "true"
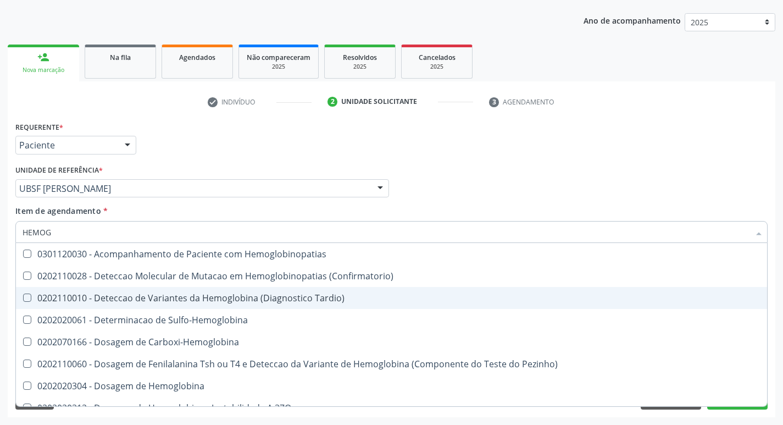
type input "HEMOGL"
checkbox Completo "false"
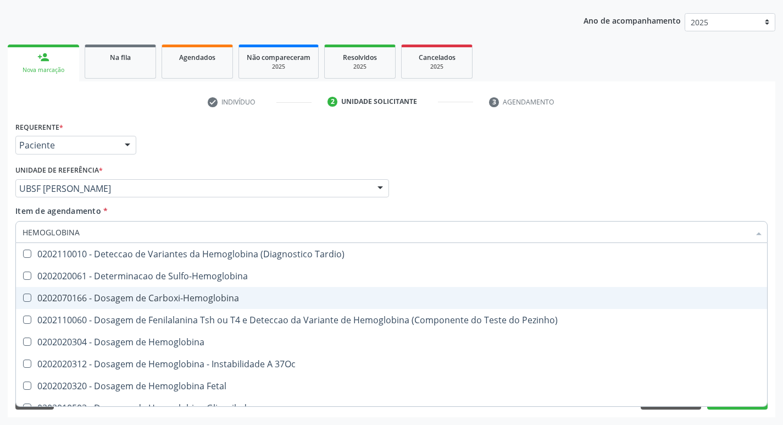
type input "HEMOGLOBINA G"
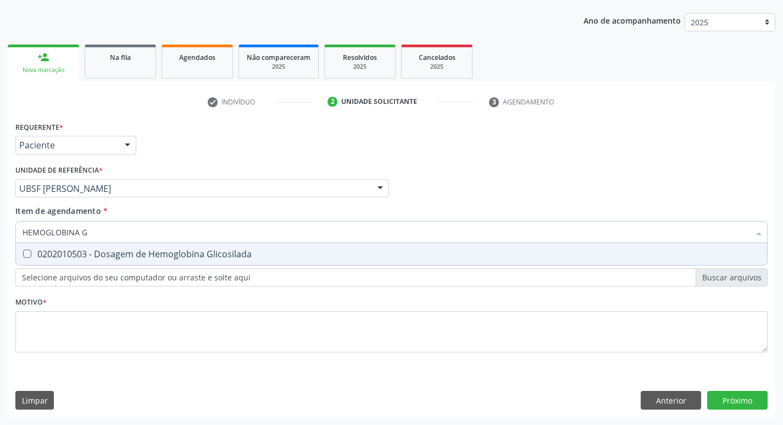
click at [160, 258] on div "0202010503 - Dosagem de Hemoglobina Glicosilada" at bounding box center [392, 254] width 738 height 9
checkbox Glicosilada "true"
type input "HEMOGLOBINA"
checkbox Glicosilada "false"
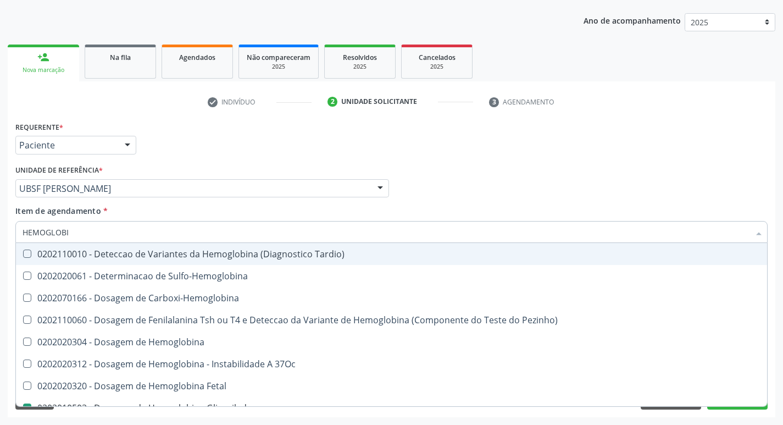
type input "HEMOGLOB"
checkbox Glicosilada "false"
checkbox Hemoglobina "true"
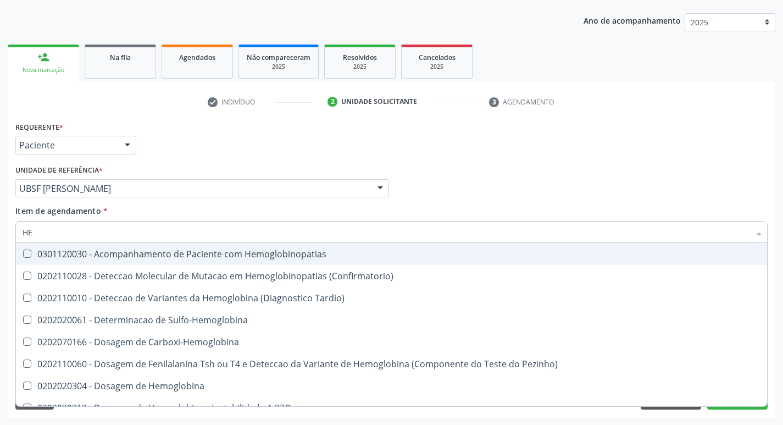
type input "H"
checkbox Glicosilada "false"
checkbox S "false"
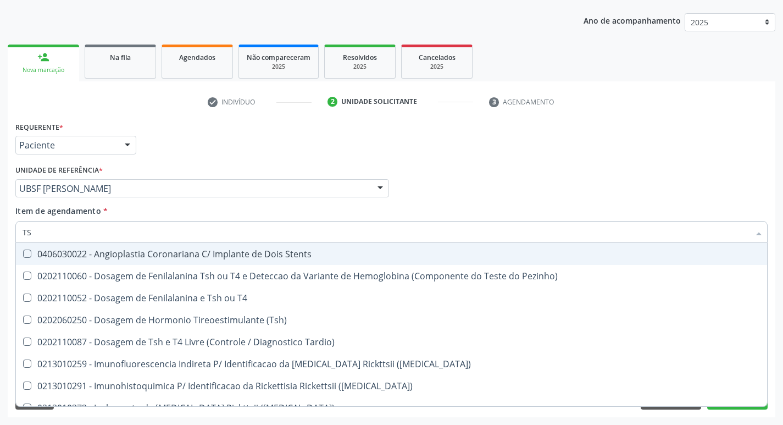
type input "TSH"
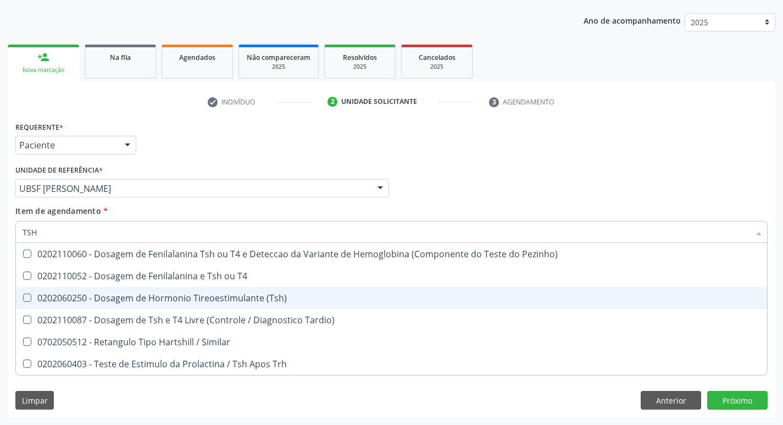
click at [222, 291] on span "0202060250 - Dosagem de Hormonio Tireoestimulante (Tsh)" at bounding box center [392, 298] width 752 height 22
checkbox \(Tsh\) "true"
type input "TS"
checkbox \(Tsh\) "false"
checkbox Tardio\) "true"
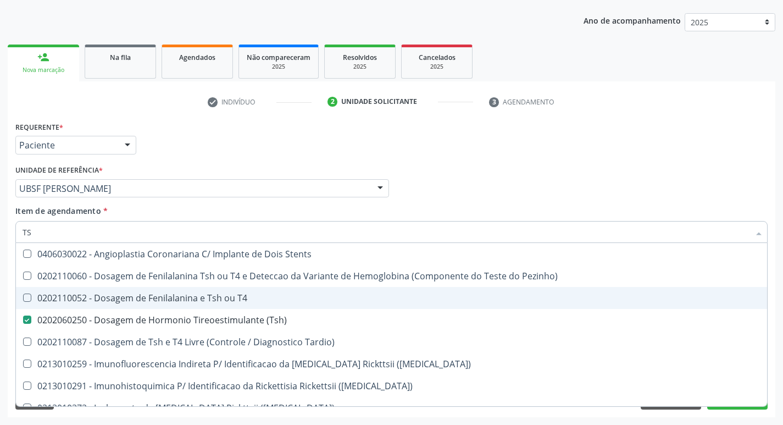
type input "T"
checkbox \(Tsh\) "false"
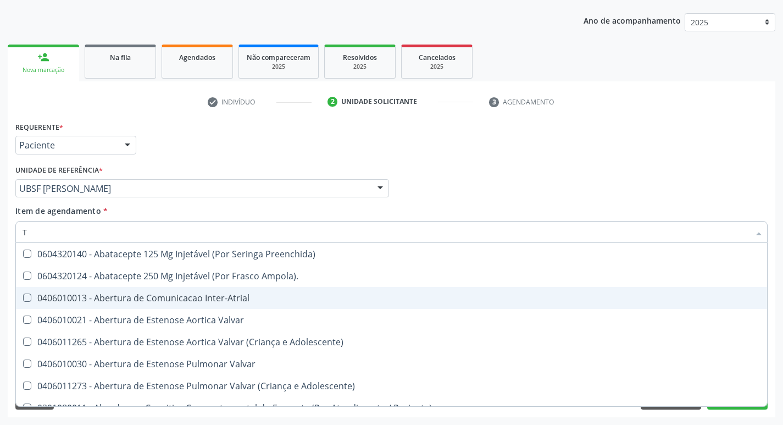
type input "T4"
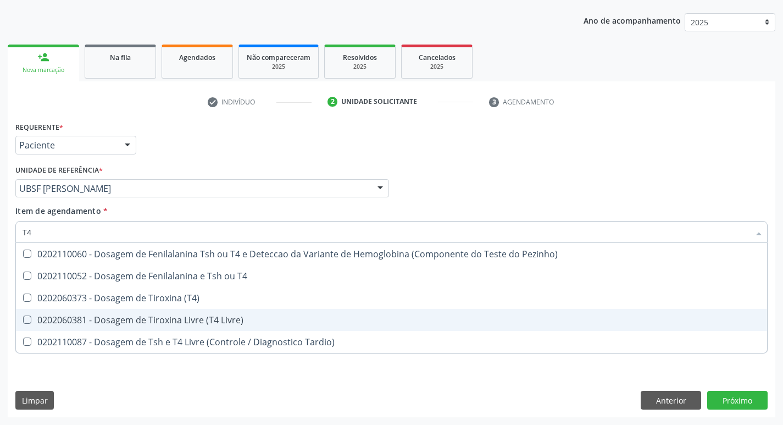
click at [222, 316] on div "0202060381 - Dosagem de Tiroxina Livre (T4 Livre)" at bounding box center [392, 320] width 738 height 9
checkbox Livre\) "true"
type input "T"
checkbox Livre\) "false"
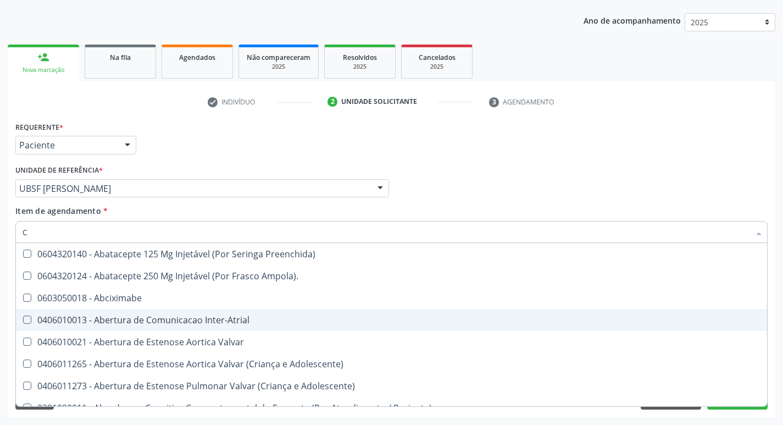
type input "CO"
checkbox Transcutanea "true"
checkbox Osseo "true"
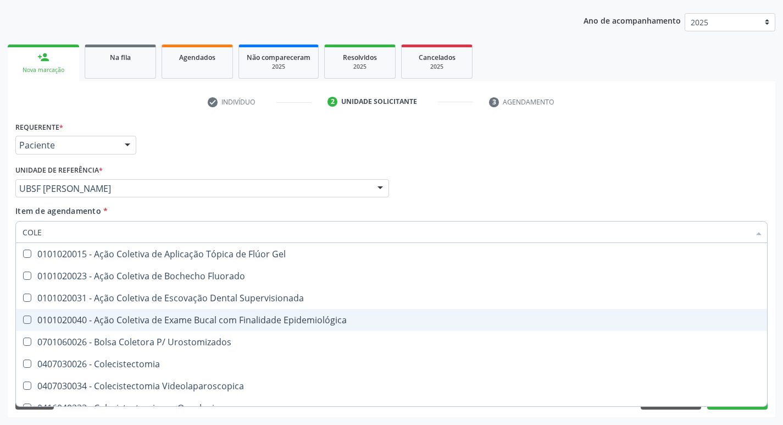
type input "COLES"
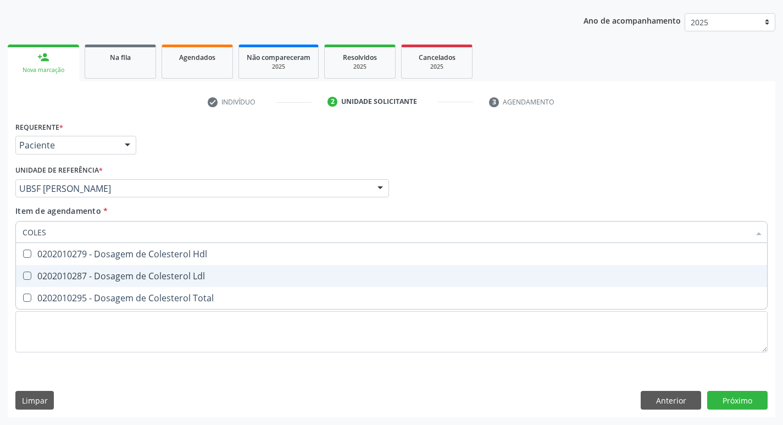
click at [207, 267] on span "0202010287 - Dosagem de Colesterol Ldl" at bounding box center [392, 276] width 752 height 22
checkbox Ldl "true"
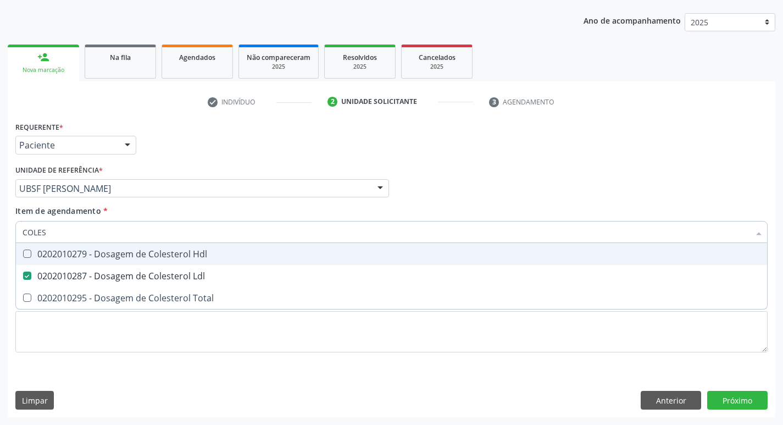
click at [207, 262] on span "0202010279 - Dosagem de Colesterol Hdl" at bounding box center [392, 254] width 752 height 22
checkbox Hdl "true"
type input "COLE"
checkbox Hdl "false"
checkbox Ldl "false"
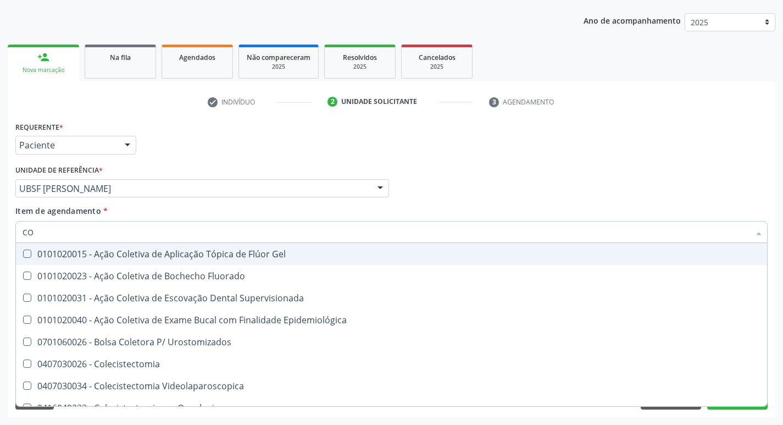
type input "C"
checkbox Hdl "false"
checkbox Ldl "false"
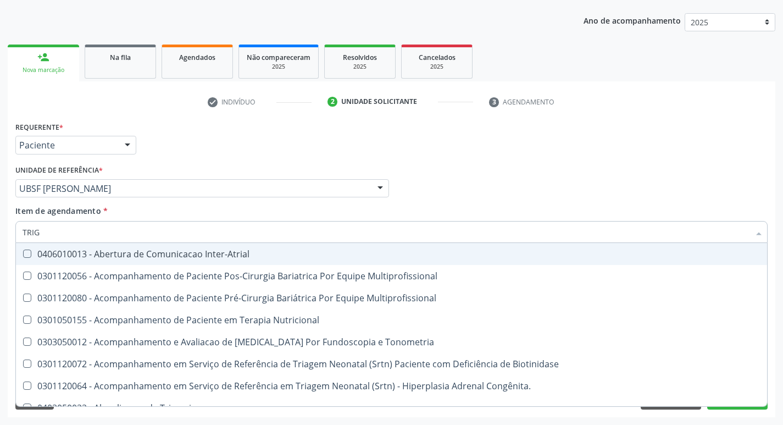
type input "TRIGL"
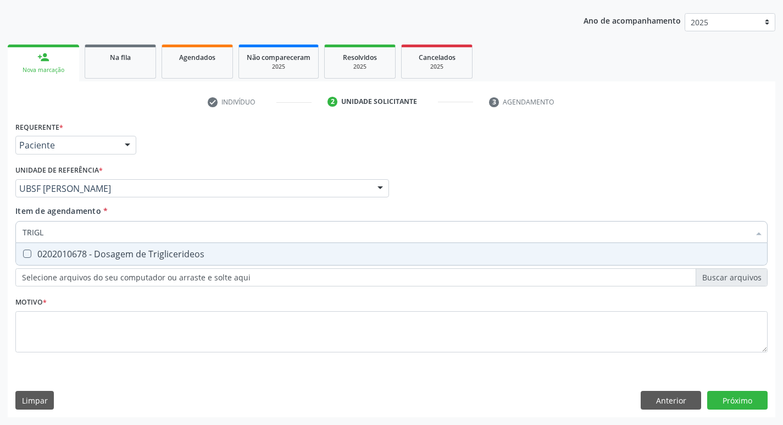
click at [207, 262] on span "0202010678 - Dosagem de Triglicerideos" at bounding box center [392, 254] width 752 height 22
checkbox Triglicerideos "true"
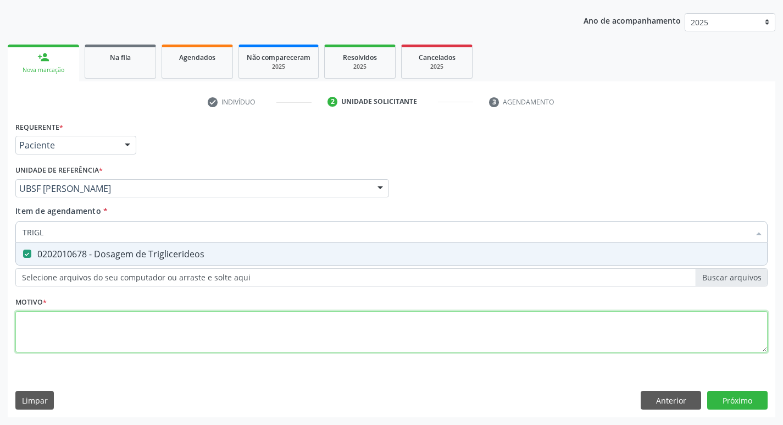
click at [216, 345] on div "Requerente * Paciente Profissional de Saúde Paciente Nenhum resultado encontrad…" at bounding box center [391, 243] width 753 height 249
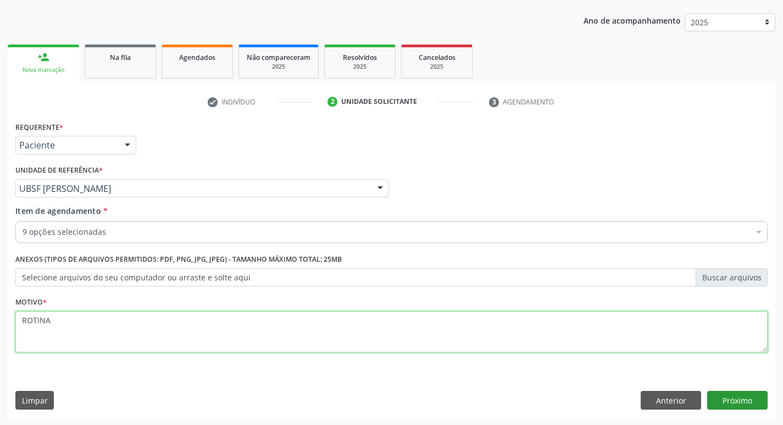
type textarea "ROTINA"
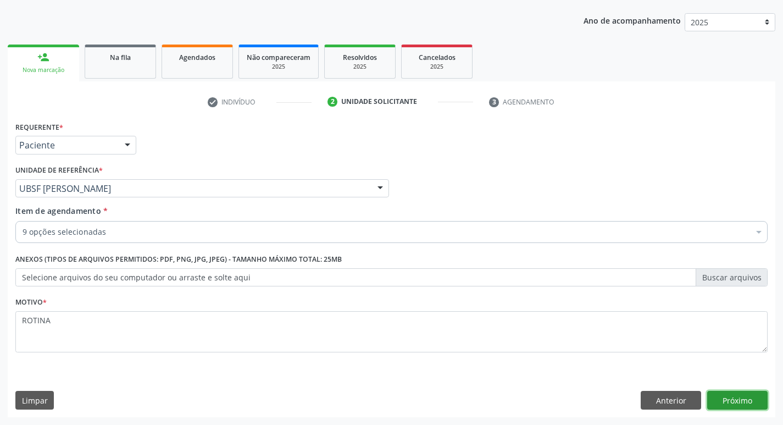
click at [723, 396] on button "Próximo" at bounding box center [738, 400] width 60 height 19
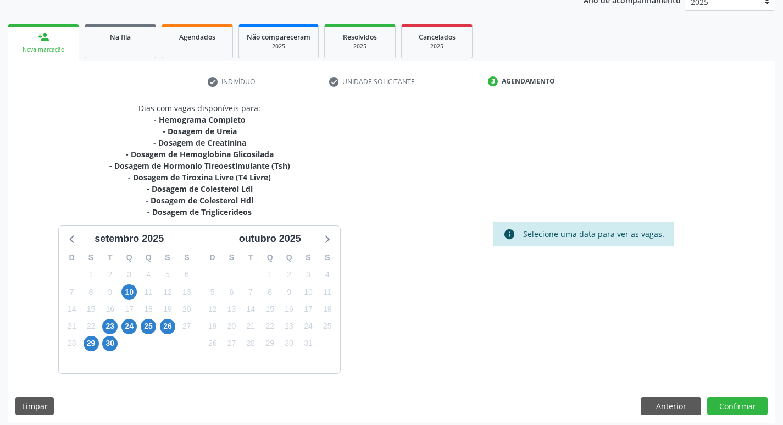
scroll to position [146, 0]
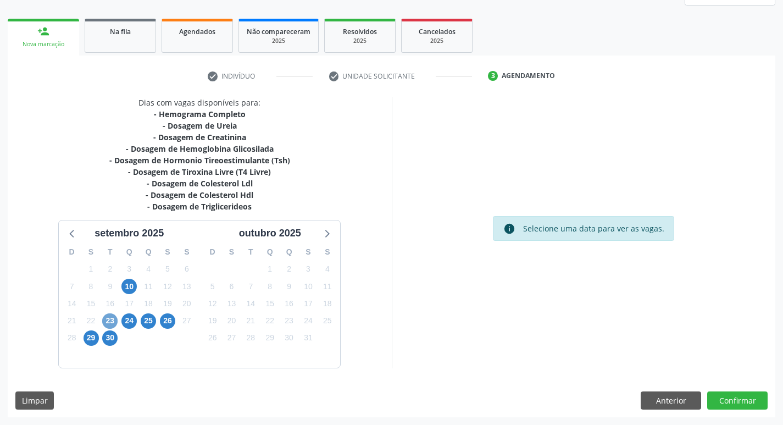
click at [114, 324] on span "23" at bounding box center [109, 320] width 15 height 15
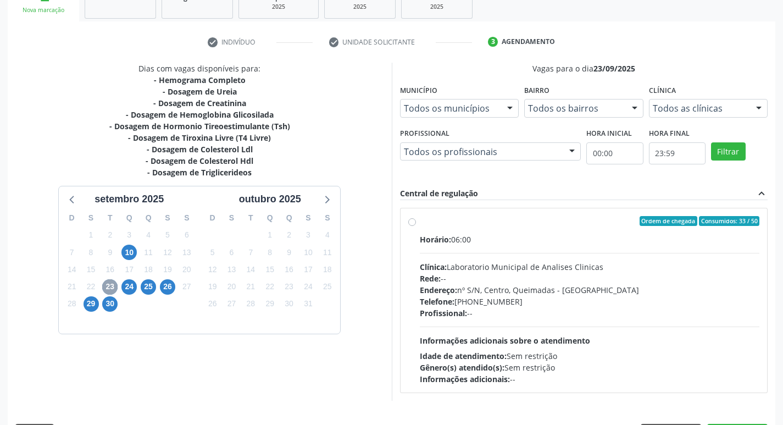
scroll to position [212, 0]
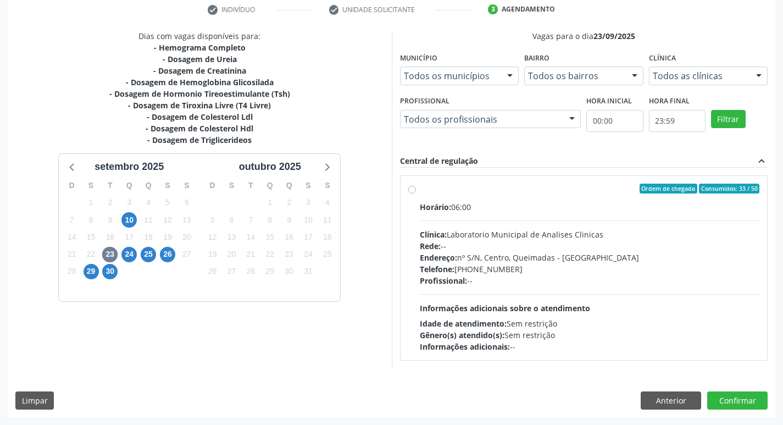
click at [583, 336] on div "Gênero(s) atendido(s): Sem restrição" at bounding box center [590, 335] width 340 height 12
click at [416, 194] on input "Ordem de chegada Consumidos: 33 / 50 Horário: 06:00 Clínica: Laboratorio Munici…" at bounding box center [412, 189] width 8 height 10
radio input "true"
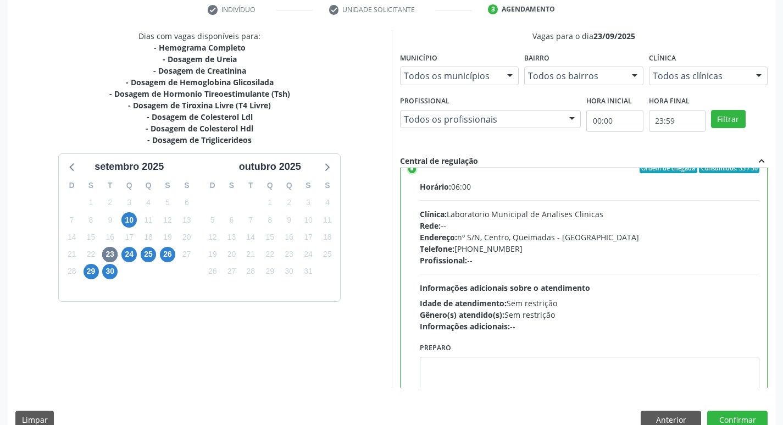
scroll to position [54, 0]
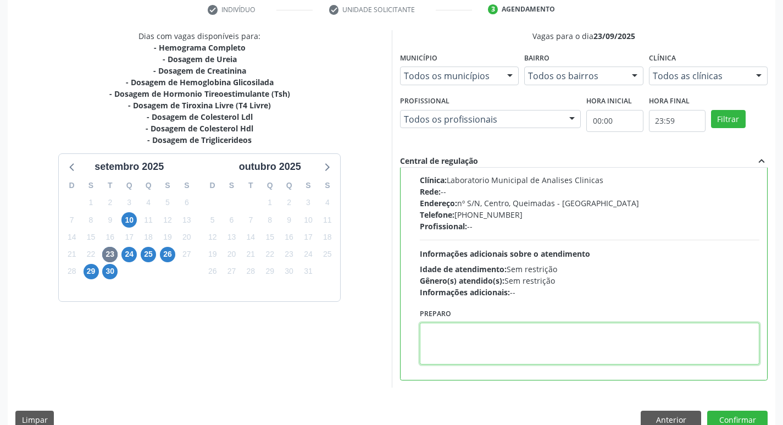
click at [490, 336] on textarea at bounding box center [590, 344] width 340 height 42
type textarea "IR EM [GEOGRAPHIC_DATA]"
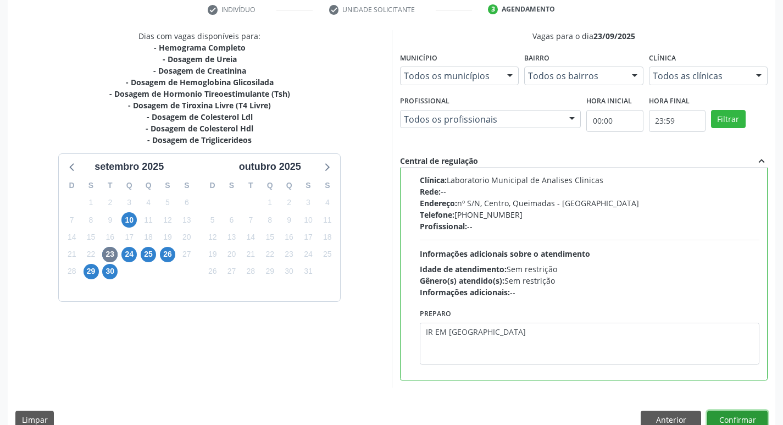
click at [725, 412] on button "Confirmar" at bounding box center [738, 420] width 60 height 19
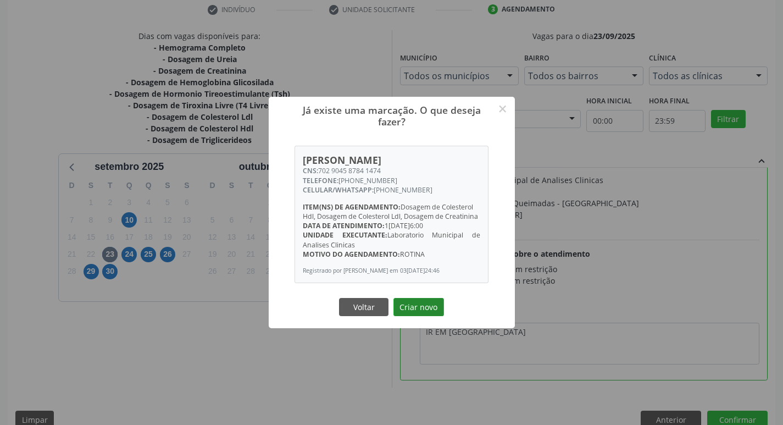
click at [434, 311] on button "Criar novo" at bounding box center [419, 307] width 51 height 19
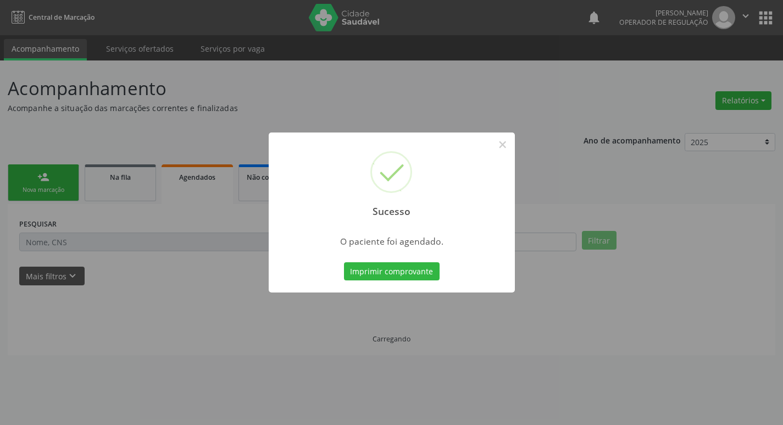
scroll to position [0, 0]
click at [418, 269] on button "Imprimir comprovante" at bounding box center [396, 271] width 96 height 19
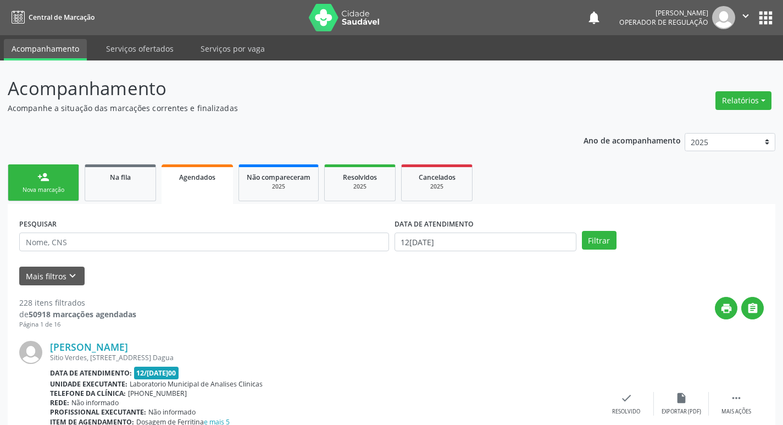
click at [28, 168] on link "person_add Nova marcação" at bounding box center [43, 182] width 71 height 37
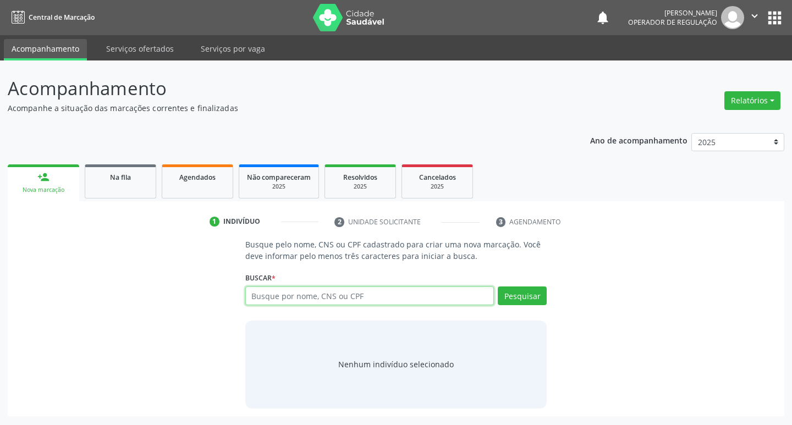
click at [275, 299] on input "text" at bounding box center [369, 295] width 249 height 19
type input "704108199637974"
click at [523, 299] on button "Pesquisar" at bounding box center [522, 295] width 49 height 19
type input "704108199637974"
click at [412, 297] on input "704108199637974" at bounding box center [369, 295] width 249 height 19
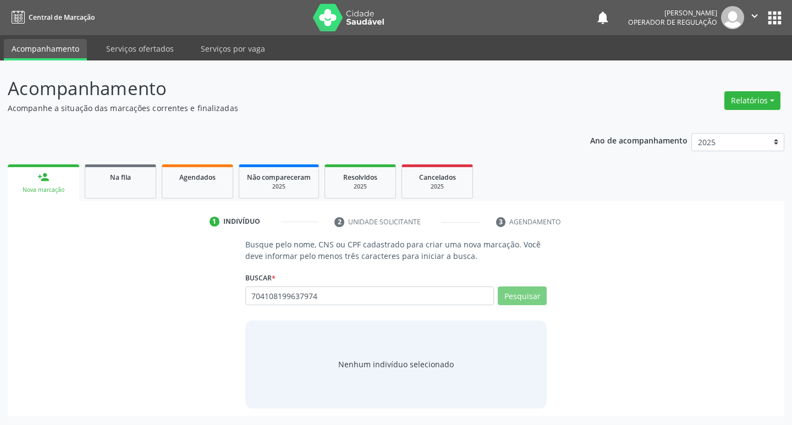
click at [496, 297] on div "Pesquisar" at bounding box center [520, 299] width 53 height 26
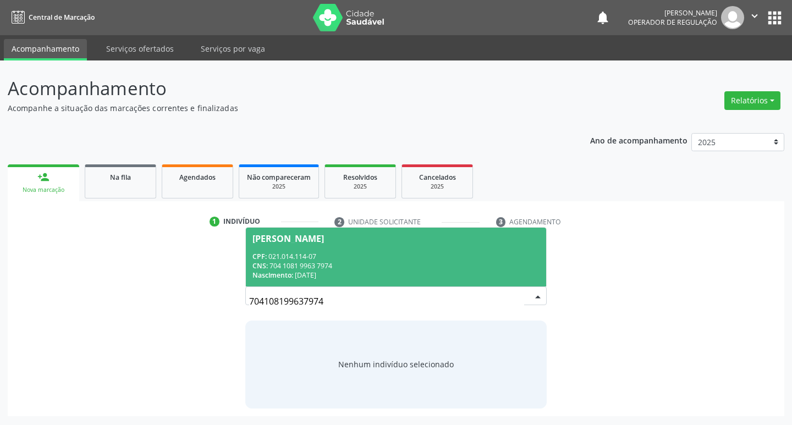
click at [384, 261] on div "CNS: 704 1081 9963 7974" at bounding box center [396, 265] width 288 height 9
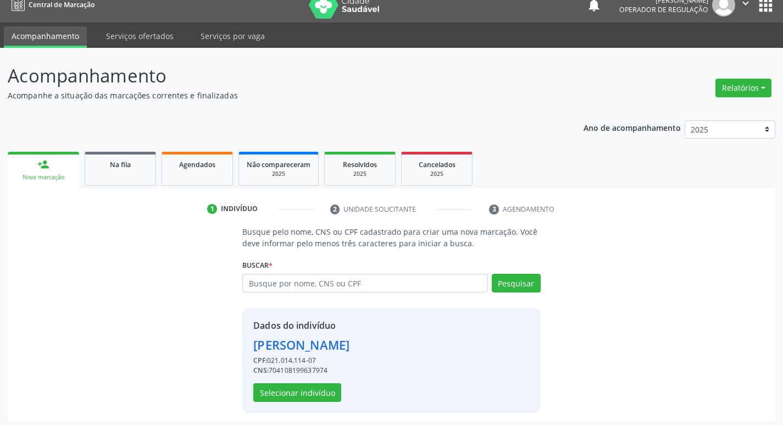
scroll to position [16, 0]
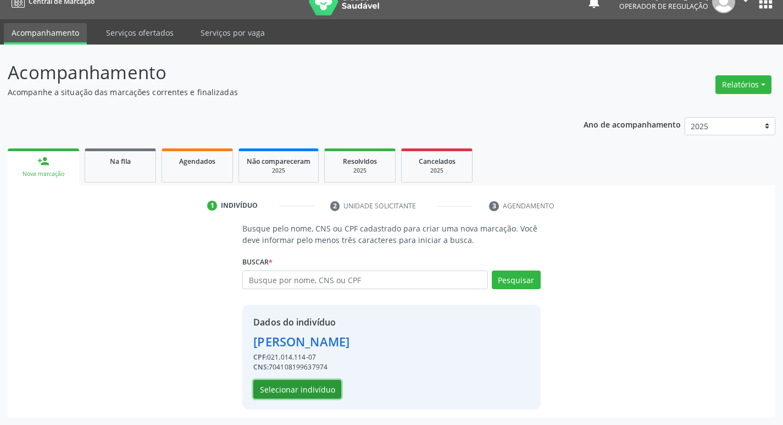
click at [313, 388] on button "Selecionar indivíduo" at bounding box center [297, 389] width 88 height 19
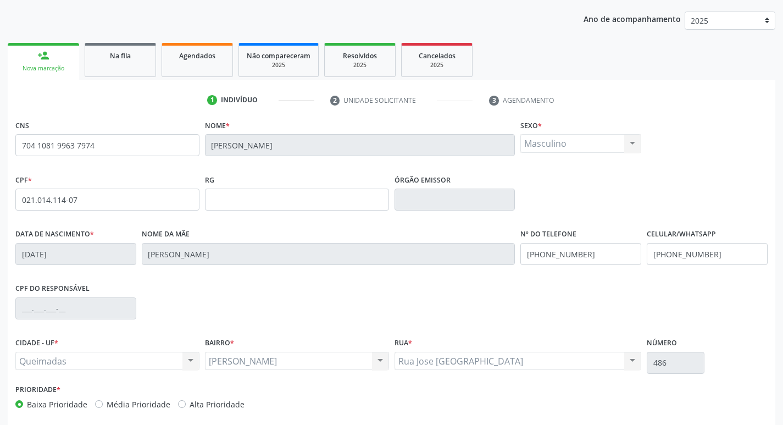
scroll to position [171, 0]
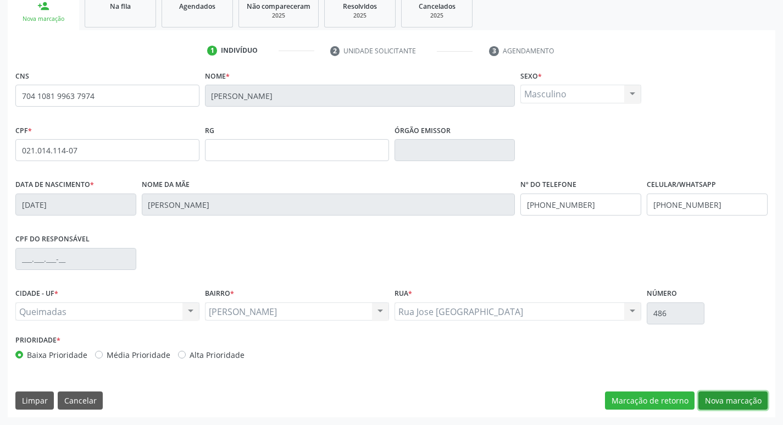
drag, startPoint x: 746, startPoint y: 408, endPoint x: 703, endPoint y: 408, distance: 43.4
click at [747, 408] on button "Nova marcação" at bounding box center [733, 400] width 69 height 19
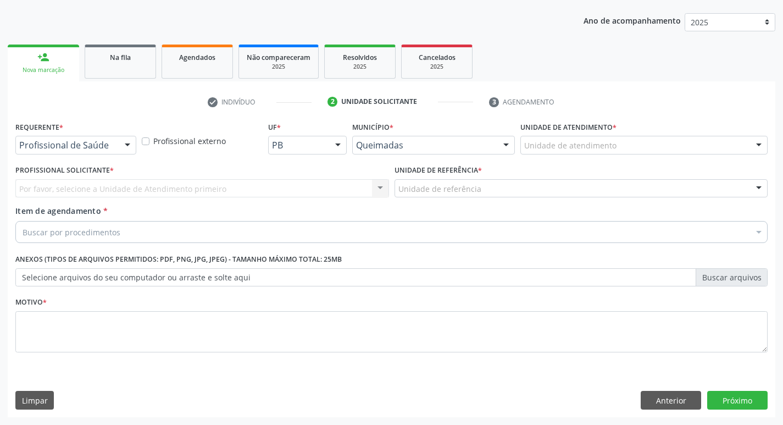
scroll to position [120, 0]
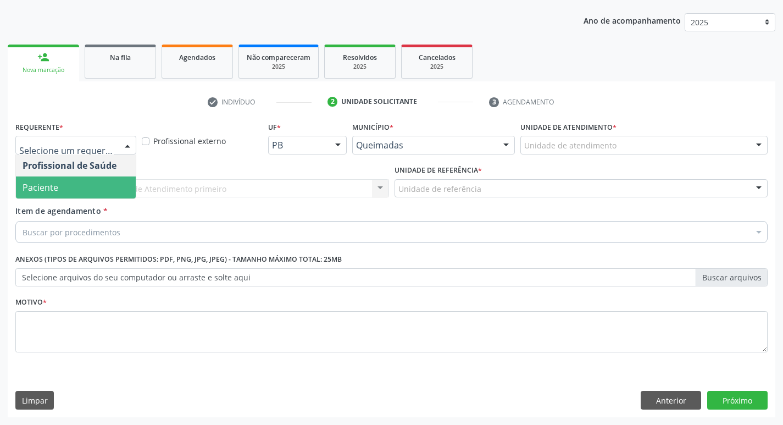
click at [84, 198] on span "Paciente" at bounding box center [76, 187] width 120 height 22
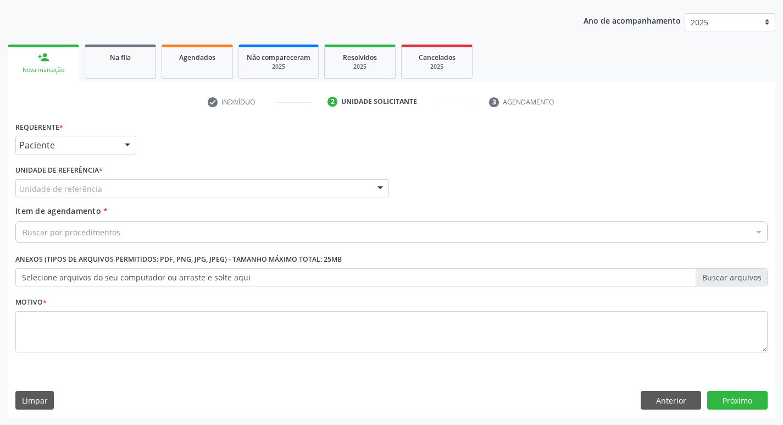
click at [102, 191] on div "Unidade de referência" at bounding box center [202, 188] width 374 height 19
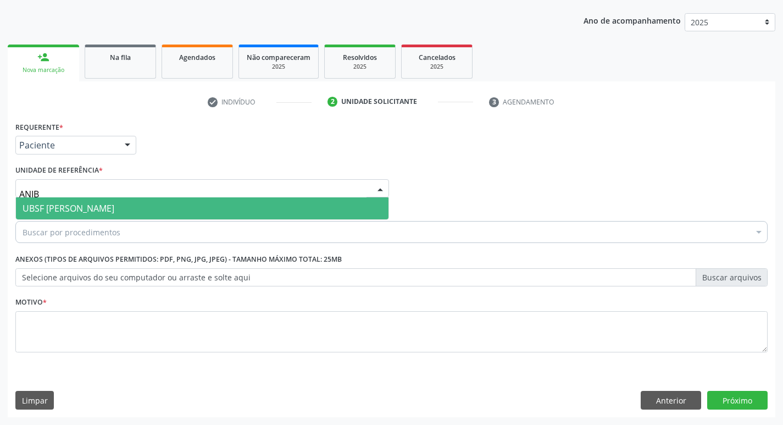
type input "ANIBA"
click at [110, 212] on span "UBSF [PERSON_NAME]" at bounding box center [202, 208] width 373 height 22
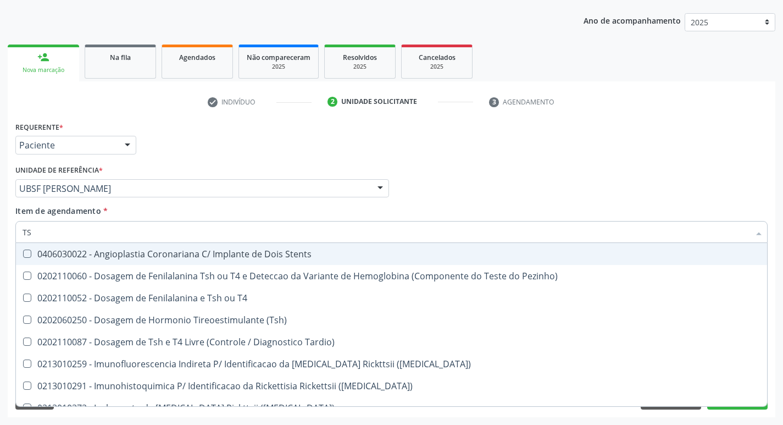
type input "TSH"
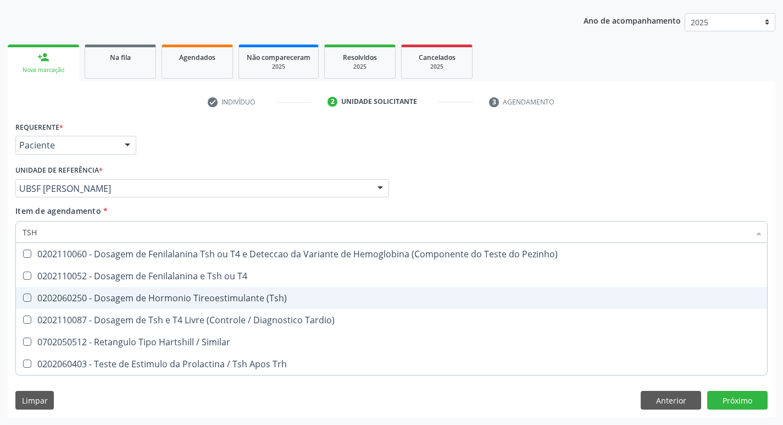
click at [197, 300] on div "0202060250 - Dosagem de Hormonio Tireoestimulante (Tsh)" at bounding box center [392, 298] width 738 height 9
checkbox \(Tsh\) "true"
type input "TS"
checkbox \(Tsh\) "false"
checkbox Tardio\) "true"
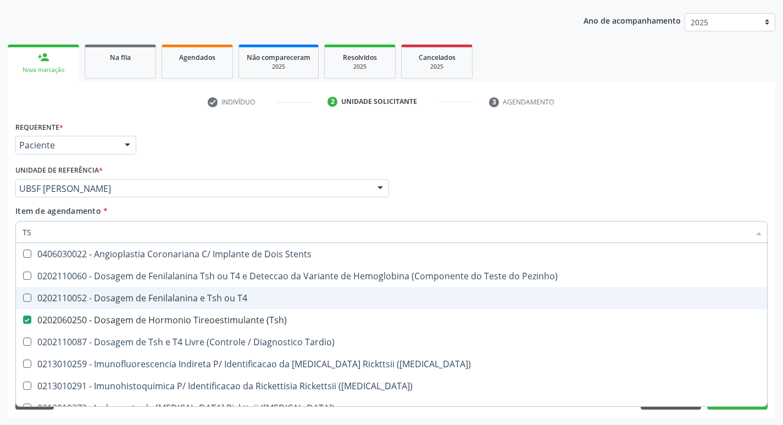
type input "T"
checkbox \(Tsh\) "false"
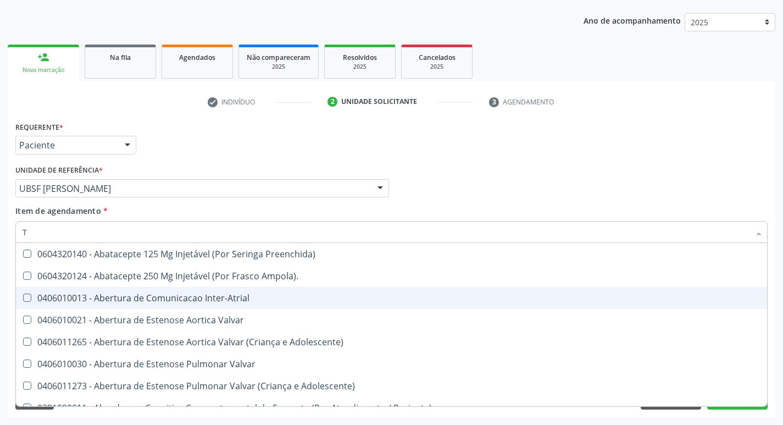
type input "T4"
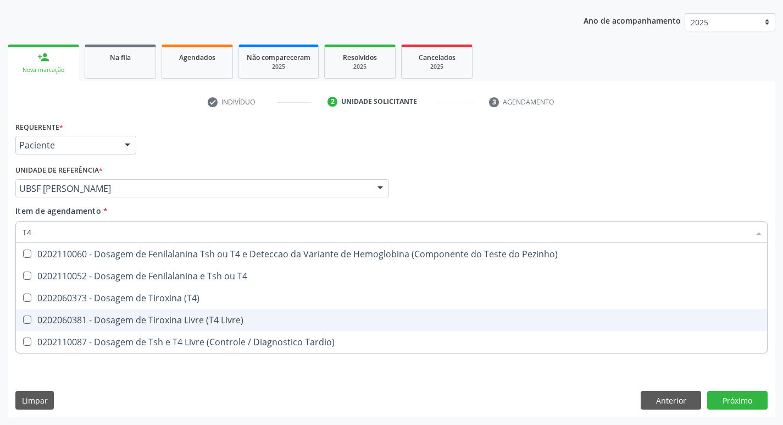
click at [191, 316] on div "0202060381 - Dosagem de Tiroxina Livre (T4 Livre)" at bounding box center [392, 320] width 738 height 9
checkbox Livre\) "true"
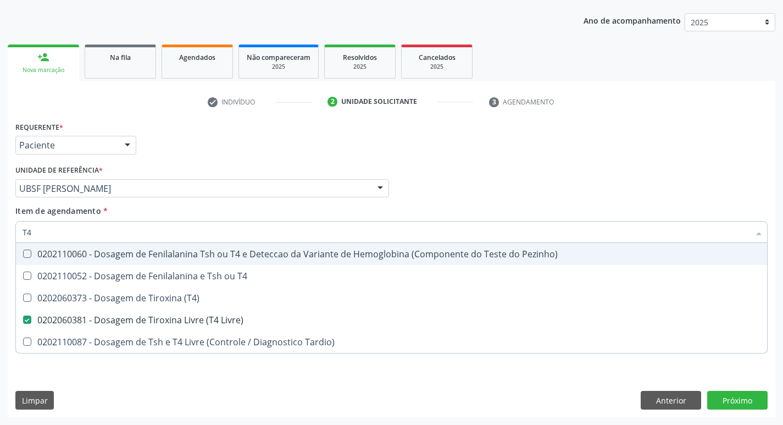
click at [221, 159] on div "Requerente * Paciente Profissional de Saúde Paciente Nenhum resultado encontrad…" at bounding box center [392, 140] width 758 height 43
checkbox T4 "true"
checkbox \(T4\) "true"
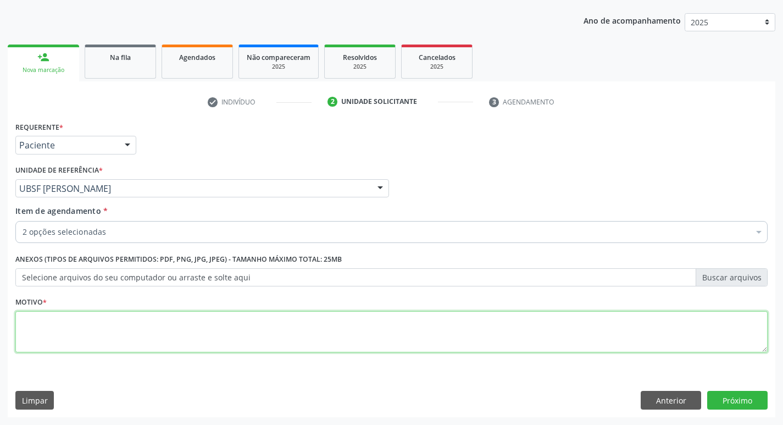
click at [186, 325] on textarea at bounding box center [391, 332] width 753 height 42
type textarea "ROTINA"
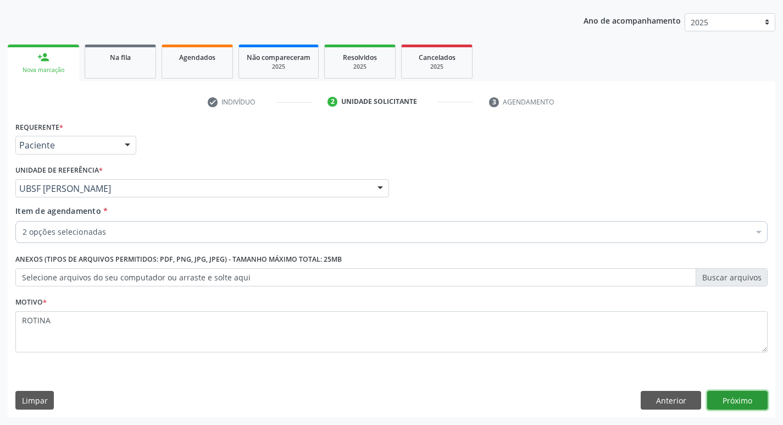
click at [755, 403] on button "Próximo" at bounding box center [738, 400] width 60 height 19
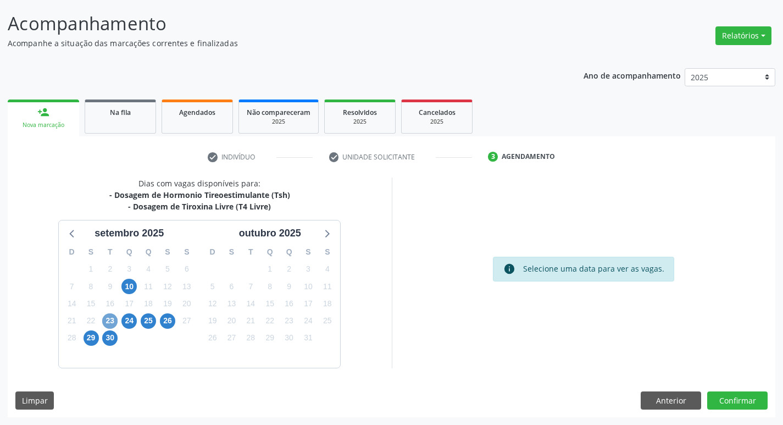
click at [114, 317] on span "23" at bounding box center [109, 320] width 15 height 15
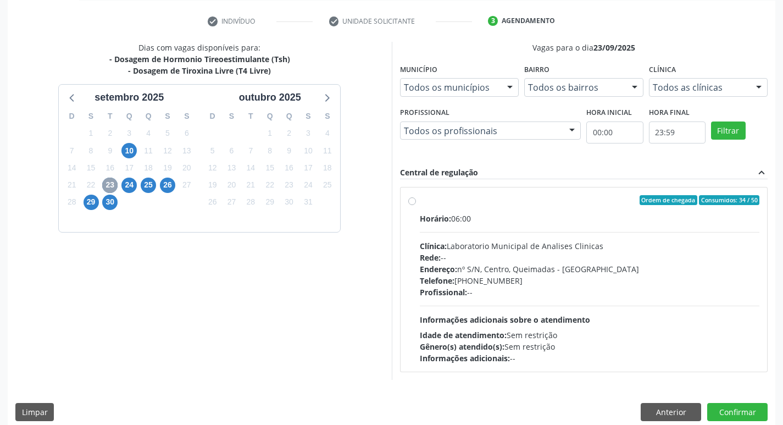
scroll to position [212, 0]
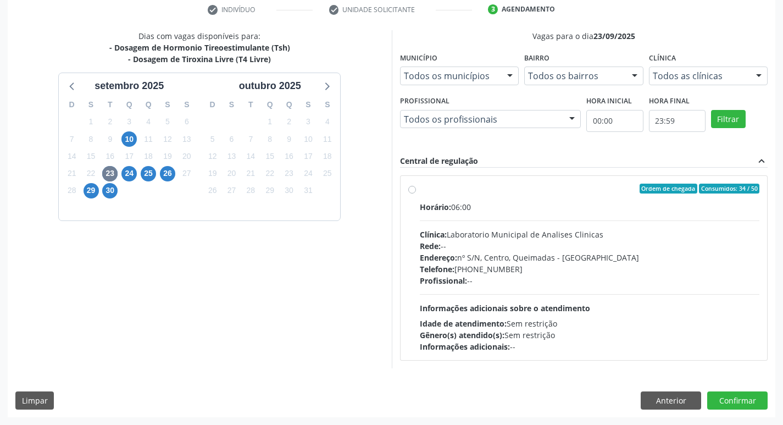
click at [592, 261] on div "Endereço: nº S/N, Centro, Queimadas - PB" at bounding box center [590, 258] width 340 height 12
click at [416, 194] on input "Ordem de chegada Consumidos: 34 / 50 Horário: 06:00 Clínica: Laboratorio Munici…" at bounding box center [412, 189] width 8 height 10
radio input "true"
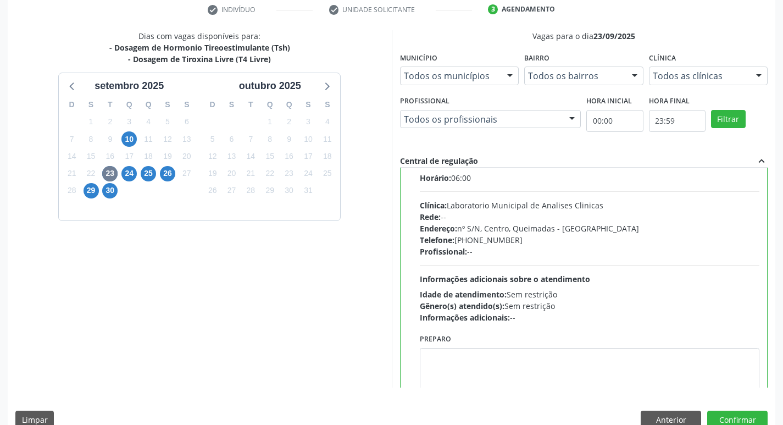
scroll to position [54, 0]
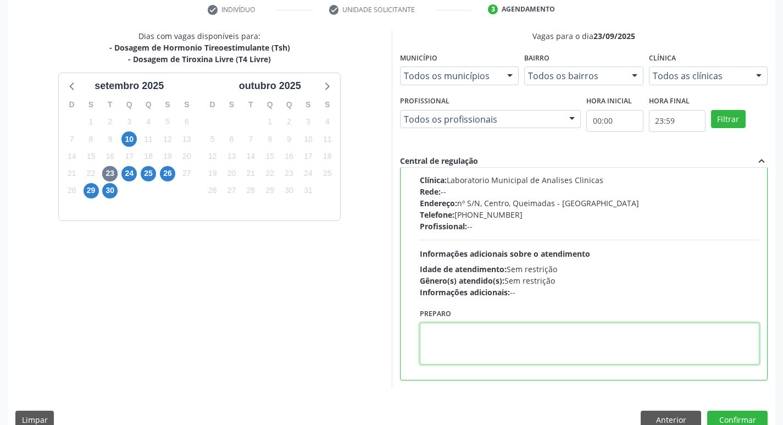
click at [536, 334] on textarea at bounding box center [590, 344] width 340 height 42
type textarea "IR EM [GEOGRAPHIC_DATA]"
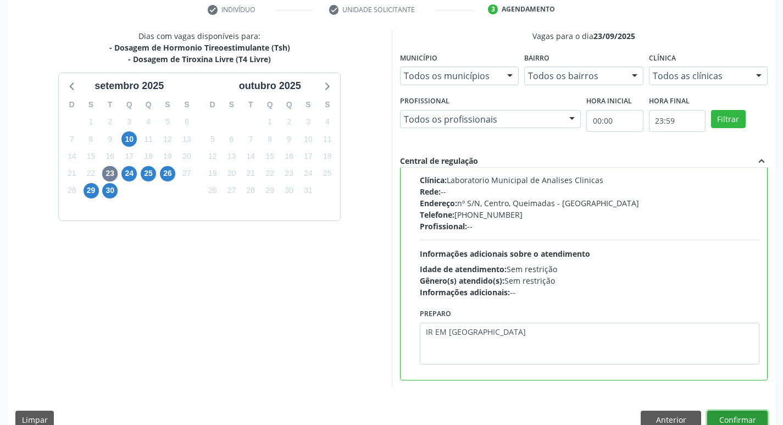
click at [756, 413] on button "Confirmar" at bounding box center [738, 420] width 60 height 19
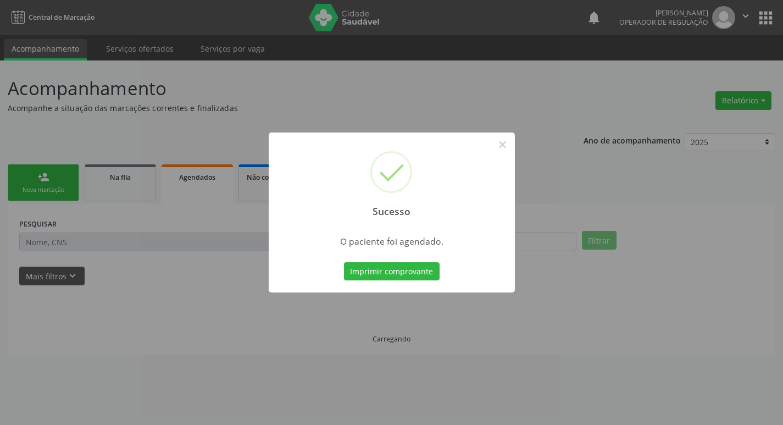
scroll to position [0, 0]
click at [380, 268] on button "Imprimir comprovante" at bounding box center [396, 271] width 96 height 19
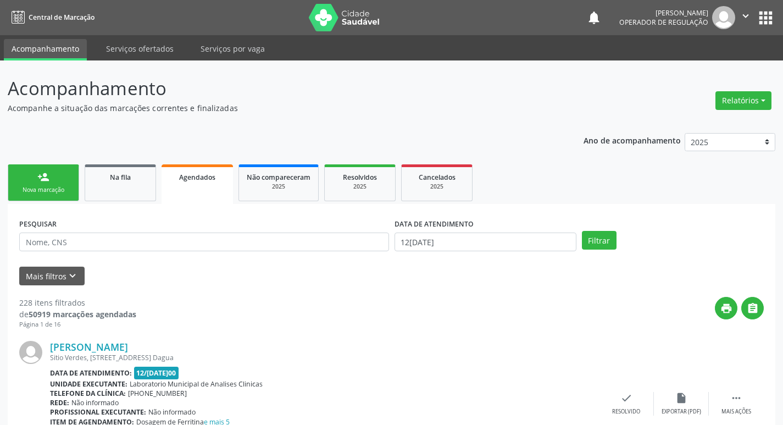
click at [57, 183] on link "person_add Nova marcação" at bounding box center [43, 182] width 71 height 37
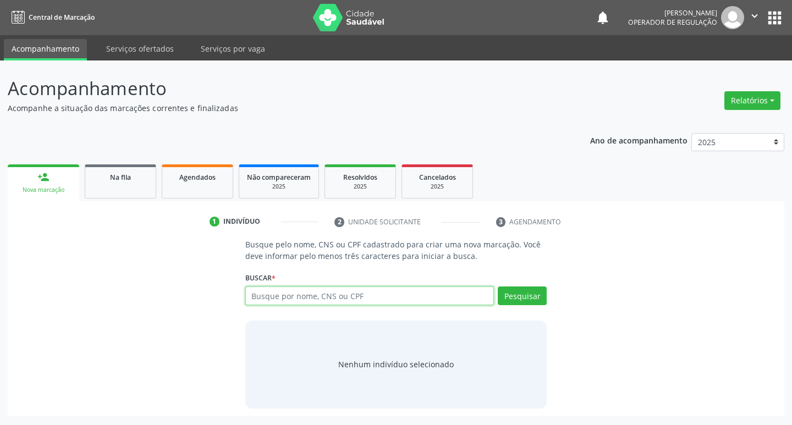
click at [290, 297] on input "text" at bounding box center [369, 295] width 249 height 19
type input "703603013720232"
click at [534, 299] on button "Pesquisar" at bounding box center [522, 295] width 49 height 19
click at [421, 298] on input "703603013720232" at bounding box center [369, 295] width 249 height 19
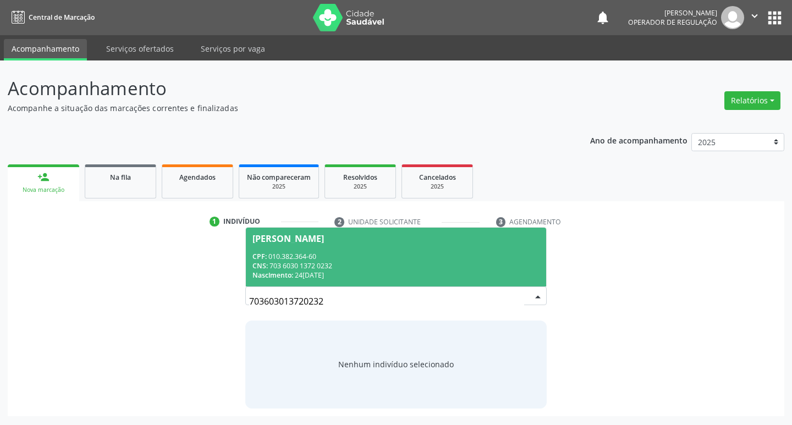
click at [463, 260] on div "CPF: 010.382.364-60" at bounding box center [396, 256] width 288 height 9
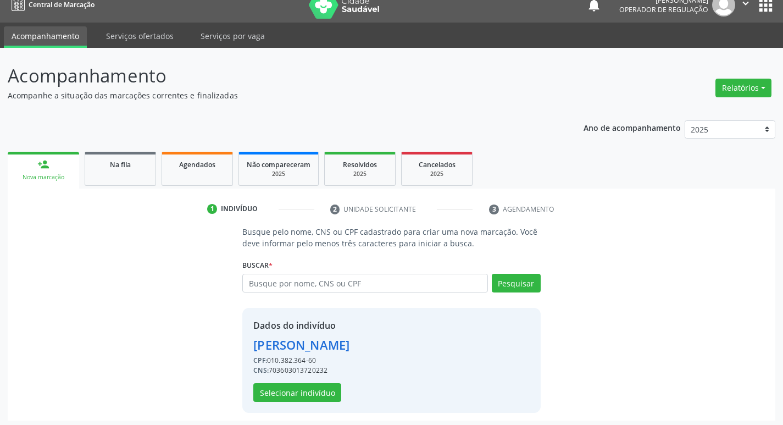
scroll to position [16, 0]
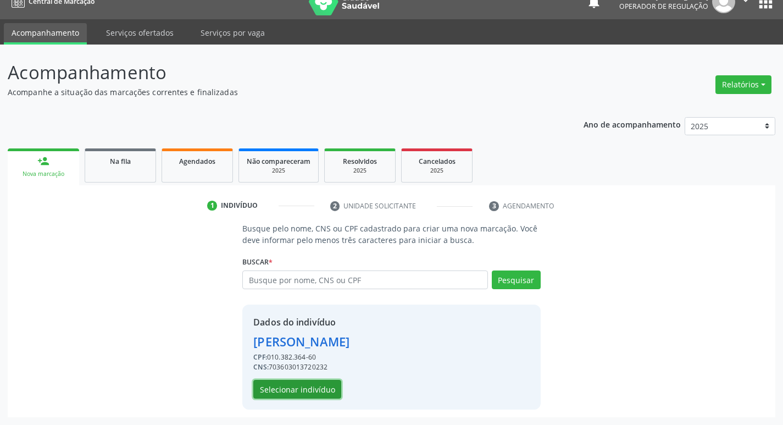
click at [309, 385] on button "Selecionar indivíduo" at bounding box center [297, 389] width 88 height 19
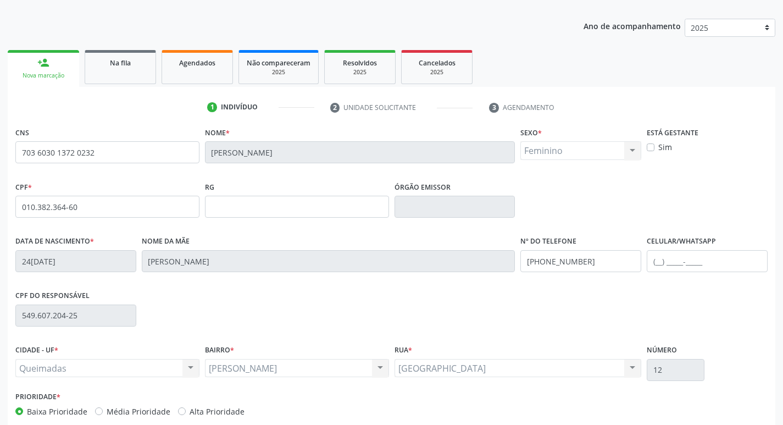
scroll to position [171, 0]
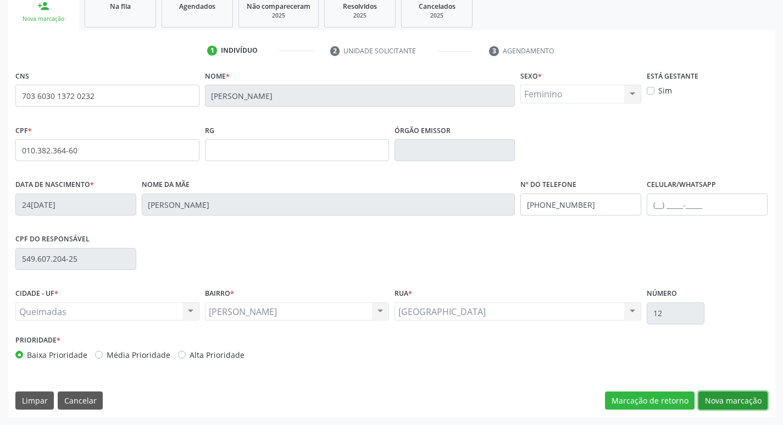
click at [719, 403] on button "Nova marcação" at bounding box center [733, 400] width 69 height 19
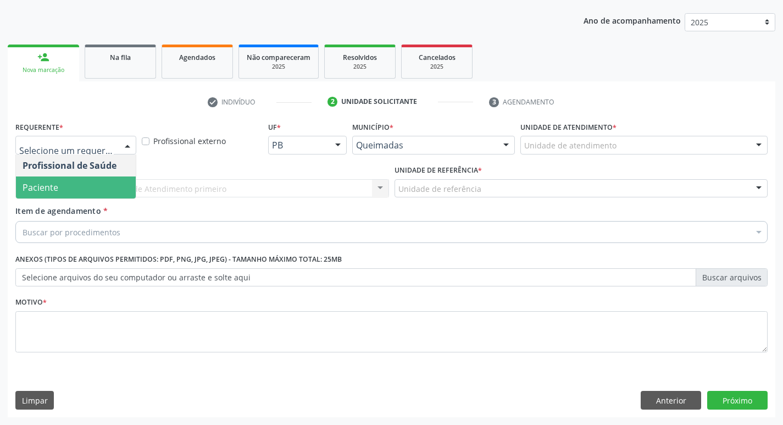
click at [84, 195] on span "Paciente" at bounding box center [76, 187] width 120 height 22
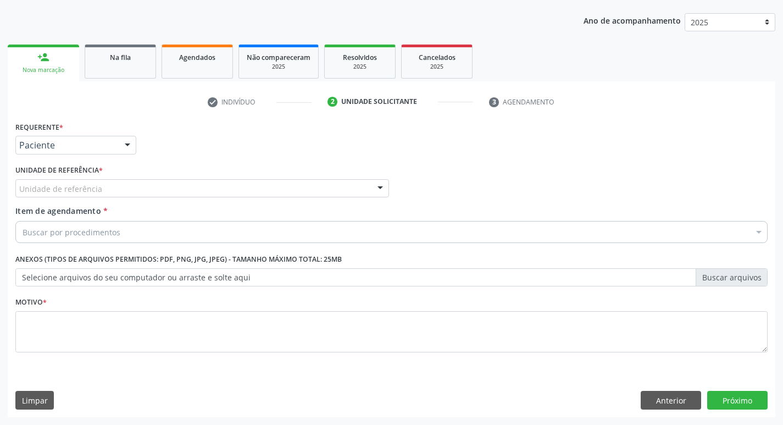
click at [102, 194] on div "Unidade de referência" at bounding box center [202, 188] width 374 height 19
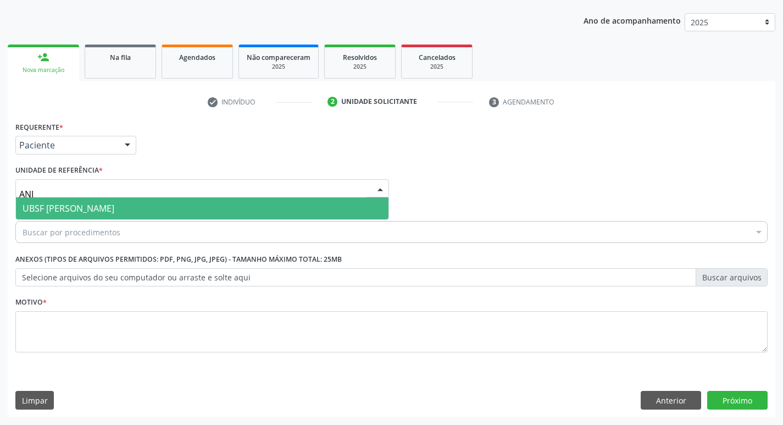
type input "ANIB"
click at [102, 201] on span "UBSF [PERSON_NAME]" at bounding box center [202, 208] width 373 height 22
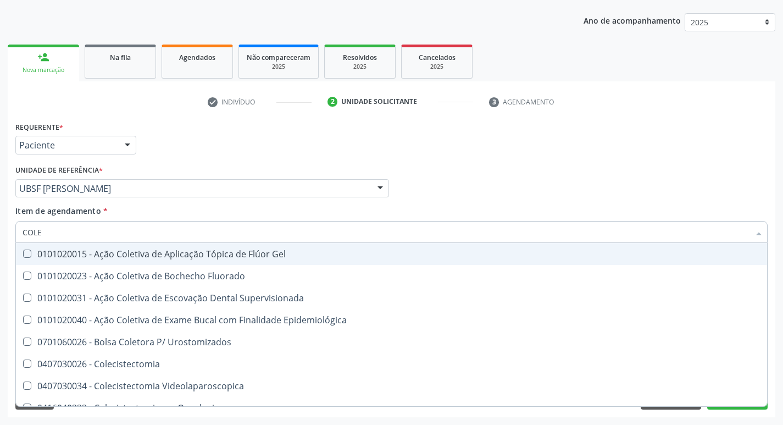
type input "COLES"
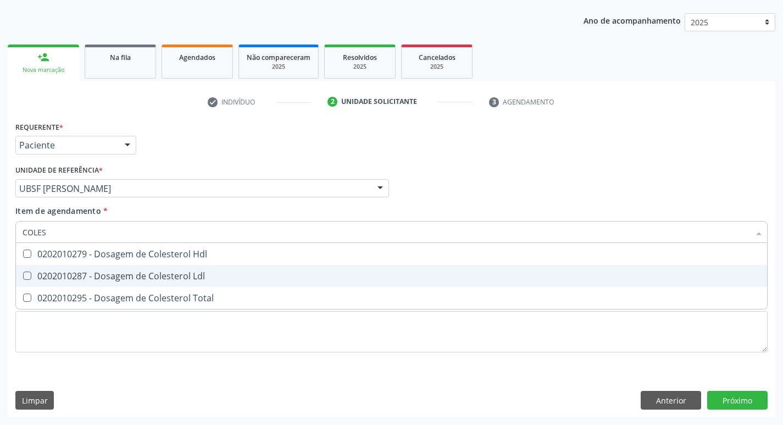
click at [241, 279] on div "0202010287 - Dosagem de Colesterol Ldl" at bounding box center [392, 276] width 738 height 9
checkbox Ldl "true"
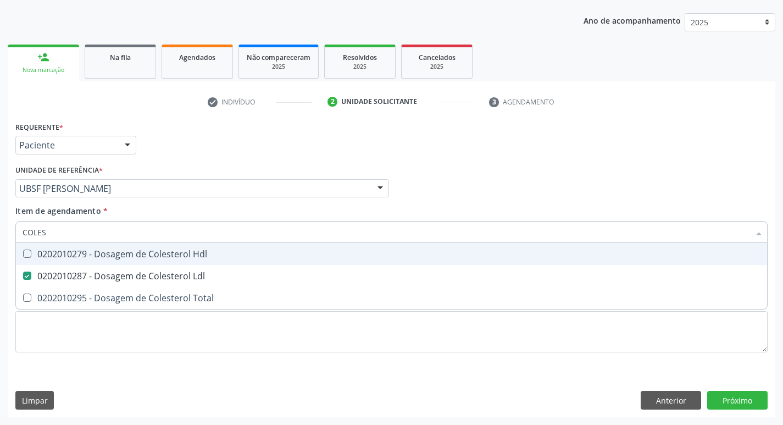
click at [240, 252] on div "0202010279 - Dosagem de Colesterol Hdl" at bounding box center [392, 254] width 738 height 9
checkbox Hdl "true"
type input "COLE"
checkbox Hdl "false"
checkbox Ldl "false"
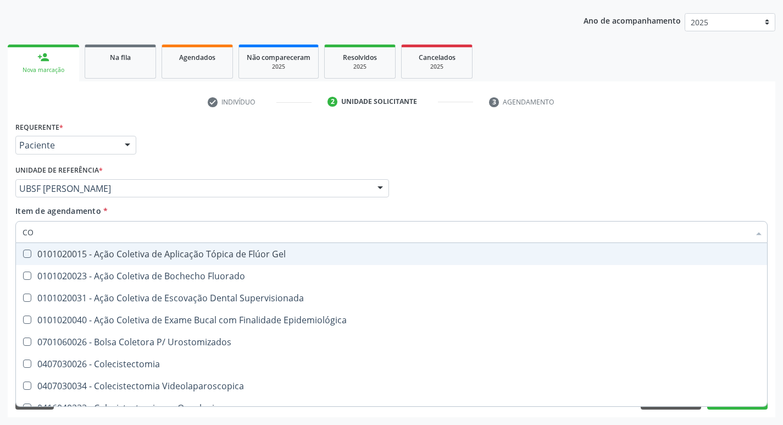
type input "C"
checkbox Hdl "false"
checkbox Ldl "false"
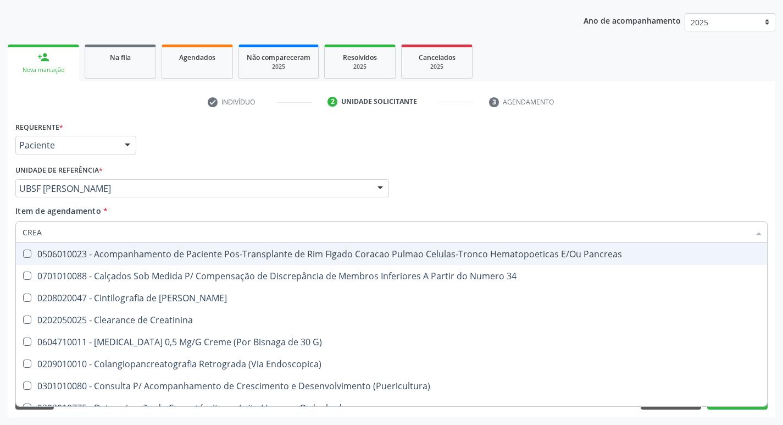
type input "CREAT"
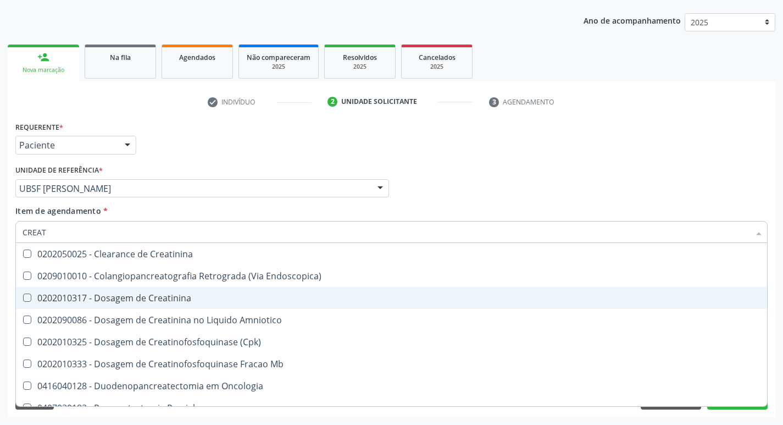
click at [203, 294] on div "0202010317 - Dosagem de Creatinina" at bounding box center [392, 298] width 738 height 9
checkbox Creatinina "true"
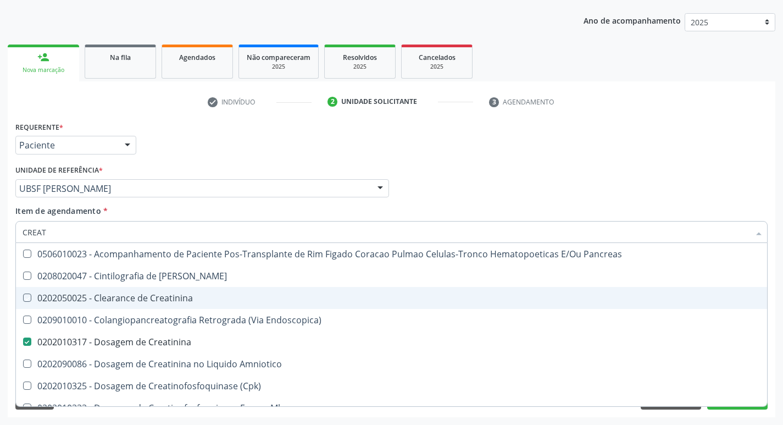
type input "CREA"
checkbox Creatinina "false"
checkbox Creatinina "true"
type input "C"
checkbox Creatinina "false"
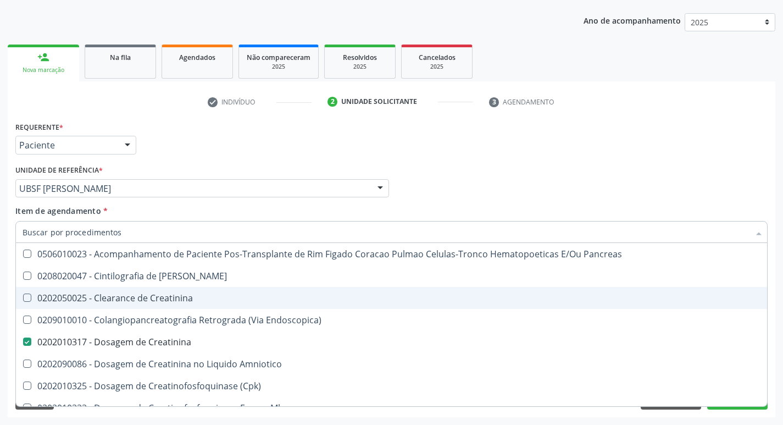
checkbox Oncologia "false"
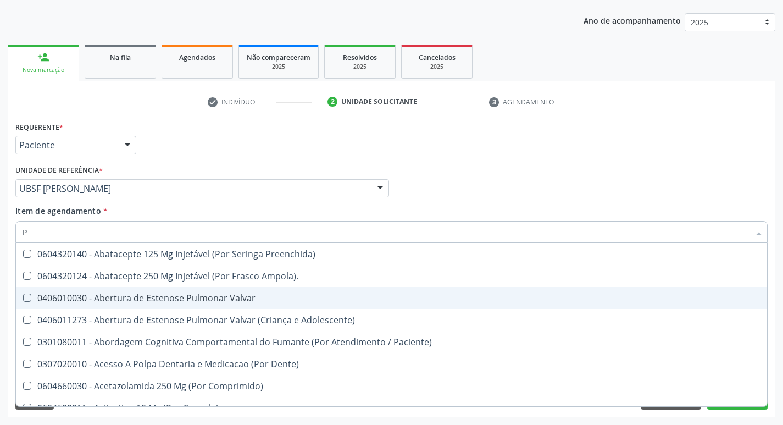
type input "PO"
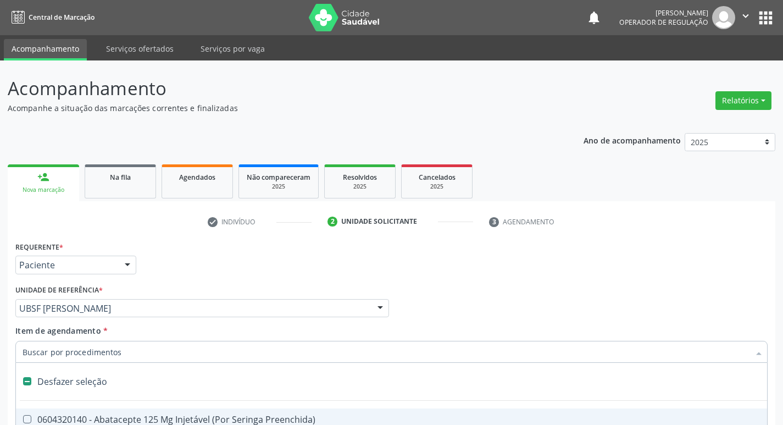
scroll to position [120, 0]
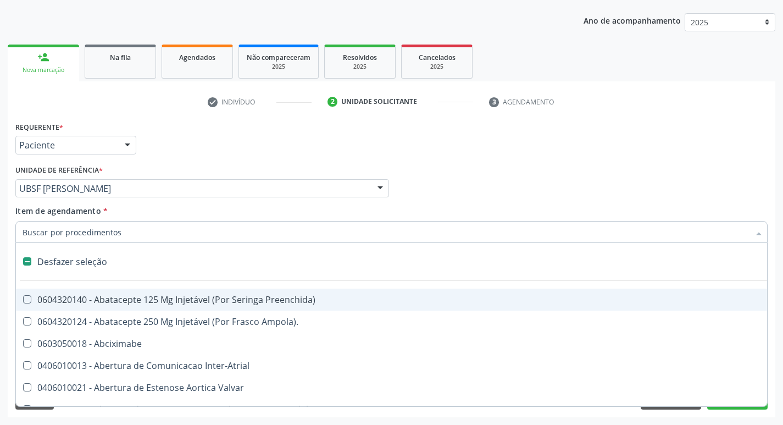
type input "G"
checkbox Urina "false"
checkbox Comprimido\) "true"
checkbox Sanitária "true"
checkbox Criança "true"
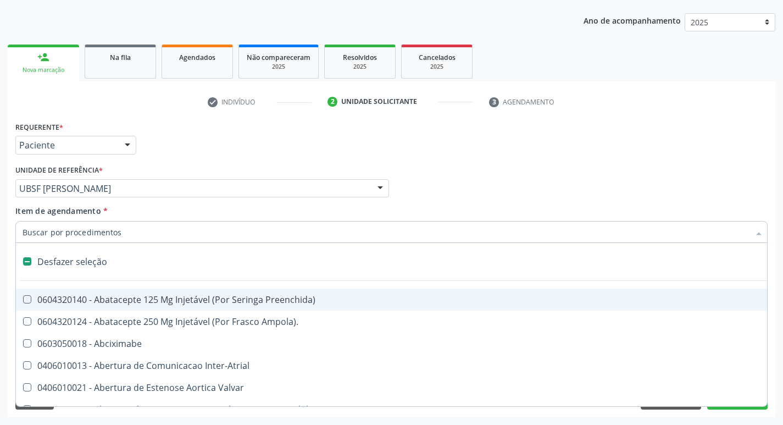
checkbox Capsula\) "true"
checkbox Osso "true"
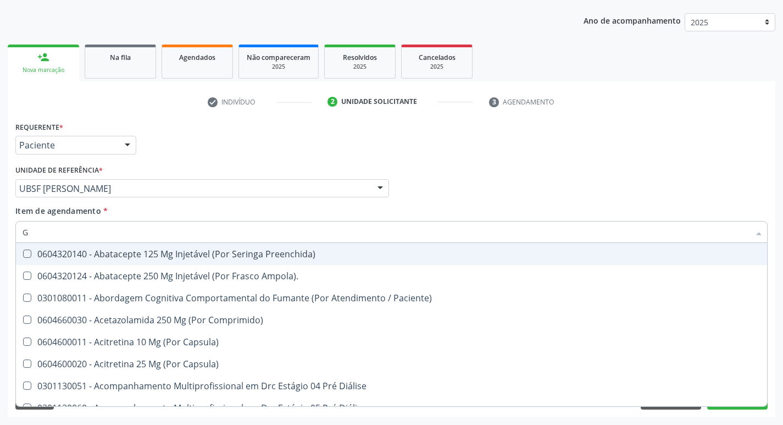
type input "GL"
checkbox Bucomaxilofacial "true"
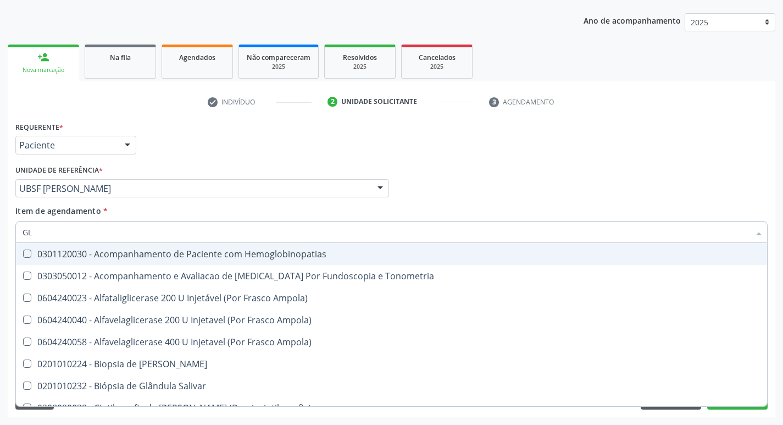
type input "GLI"
checkbox Dosagens\) "true"
type input "GLIC"
checkbox Tardio\) "true"
checkbox Dosagens\) "false"
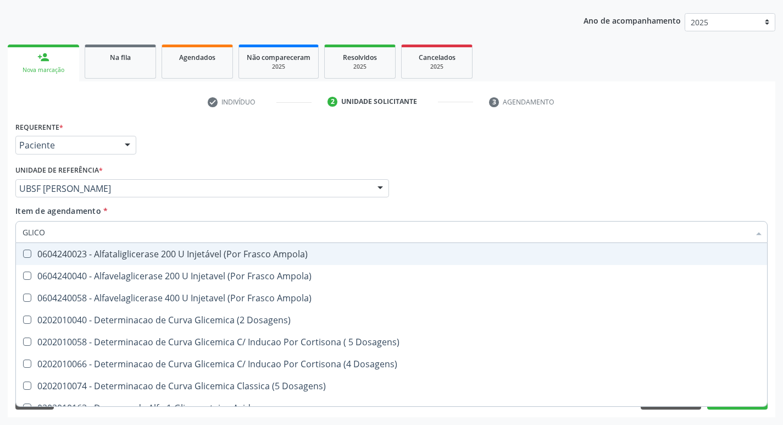
type input "GLICOS"
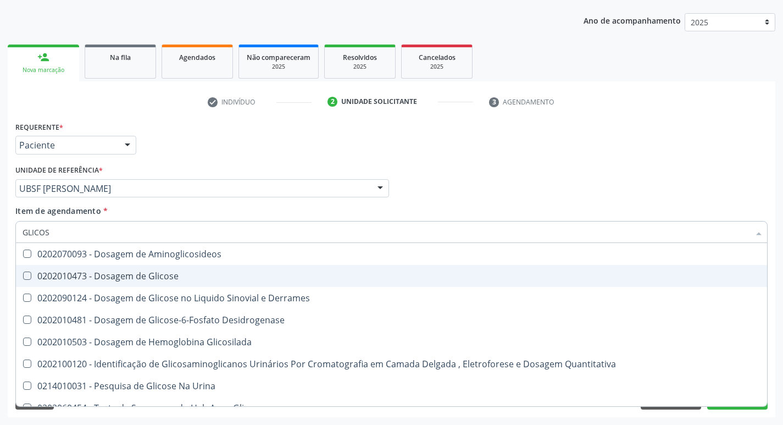
click at [184, 281] on span "0202010473 - Dosagem de Glicose" at bounding box center [392, 276] width 752 height 22
checkbox Glicose "true"
type input "GLICO"
checkbox Glicose "false"
checkbox Derrames "true"
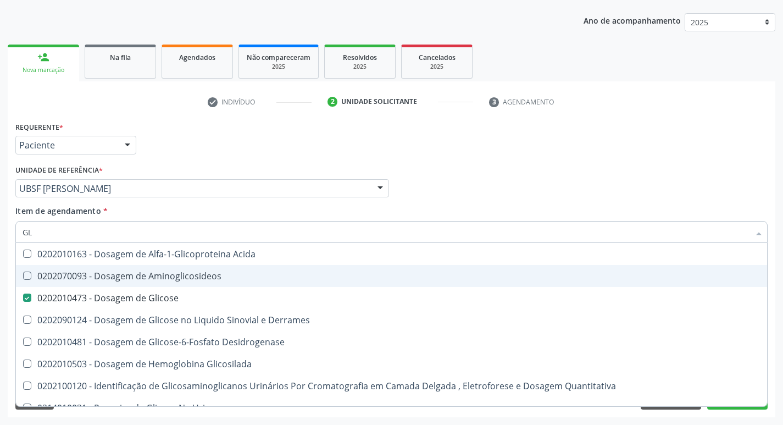
type input "G"
checkbox Glicose "false"
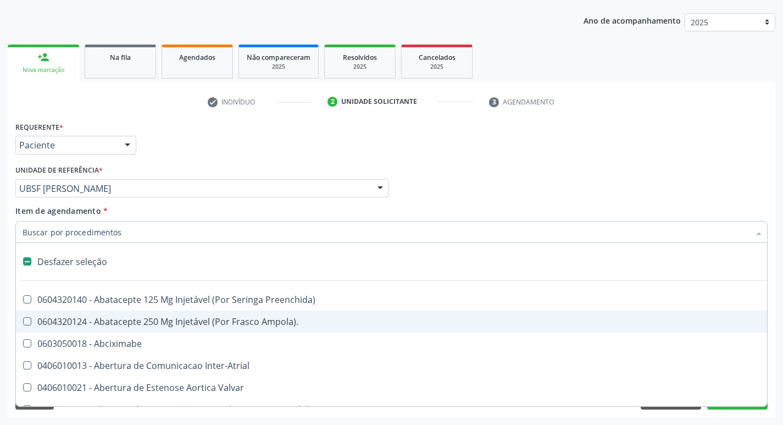
type input "H"
checkbox Urina "false"
checkbox Lactente\) "true"
type input "HE"
checkbox Lactente\) "false"
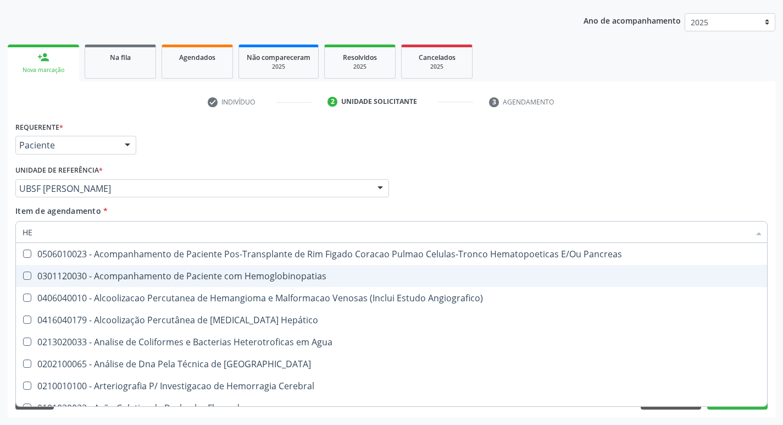
type input "H"
checkbox Cronico "true"
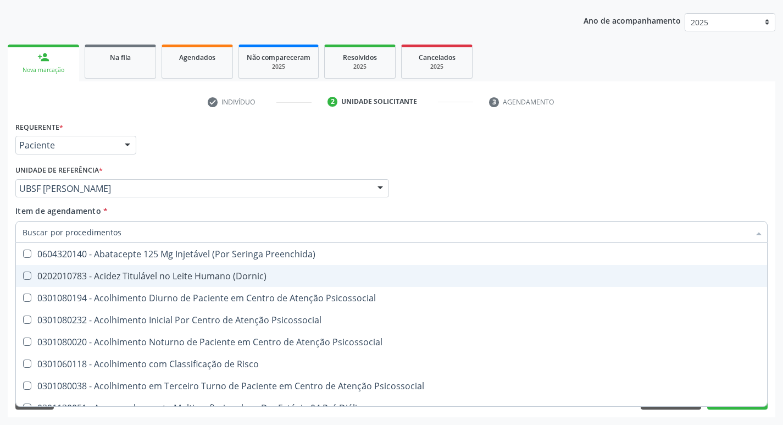
checkbox Fase "true"
checkbox Hdl "false"
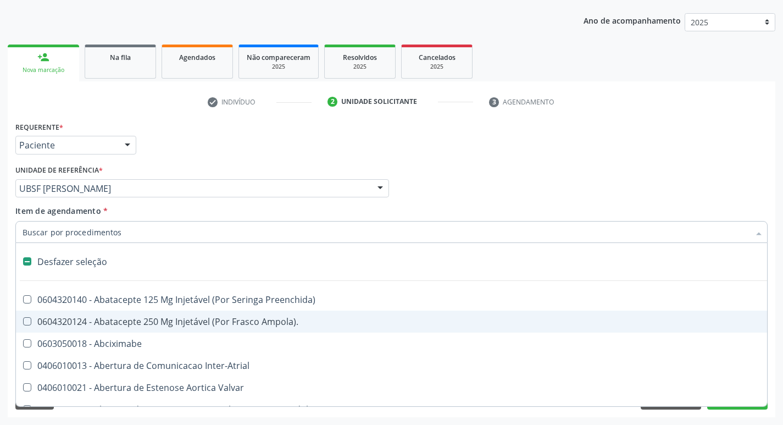
type input "H"
checkbox Urina "false"
checkbox Lactente\) "true"
type input "HE"
checkbox Lactente\) "false"
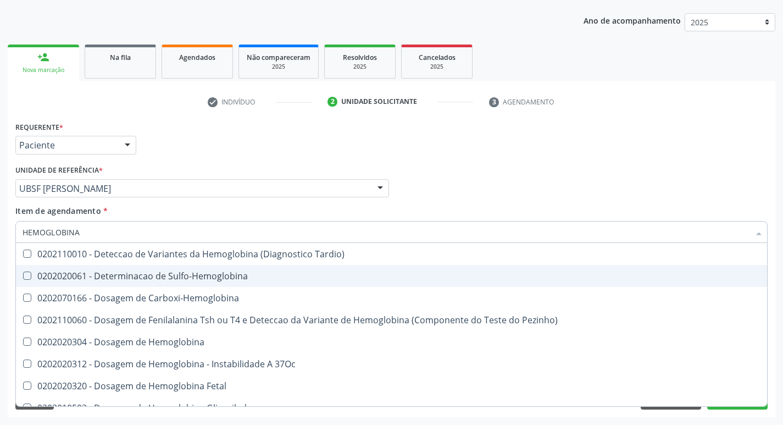
type input "HEMOGLOBINA G"
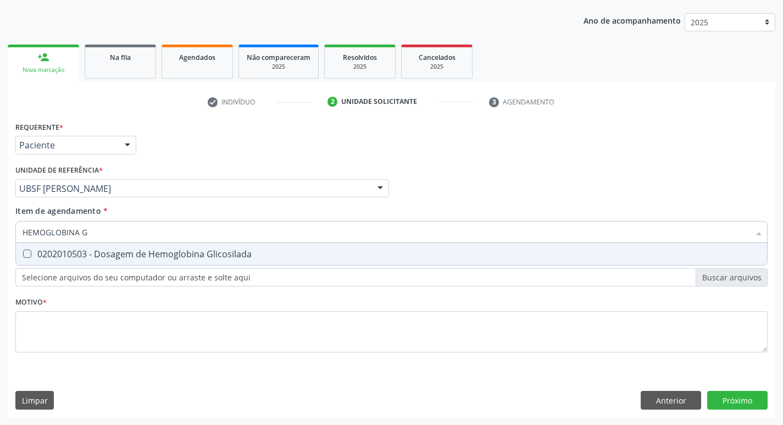
click at [187, 250] on div "0202010503 - Dosagem de Hemoglobina Glicosilada" at bounding box center [392, 254] width 738 height 9
checkbox Glicosilada "true"
type input "HEMOGLOBINA"
checkbox Glicosilada "false"
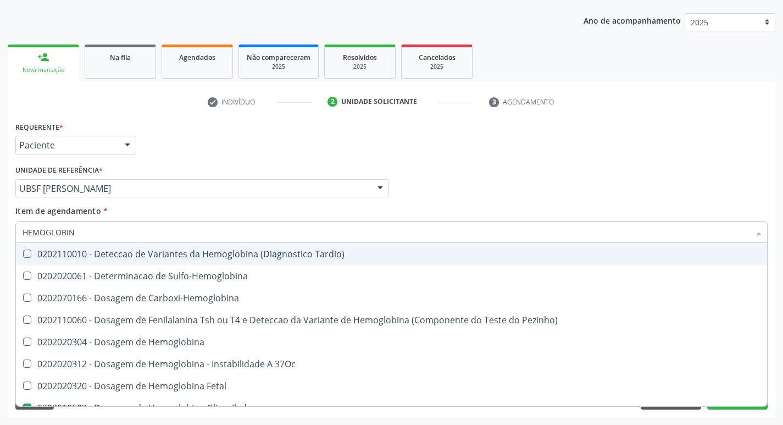
type input "HEMOGLOBI"
checkbox Glicosilada "false"
checkbox Hemoglobina "true"
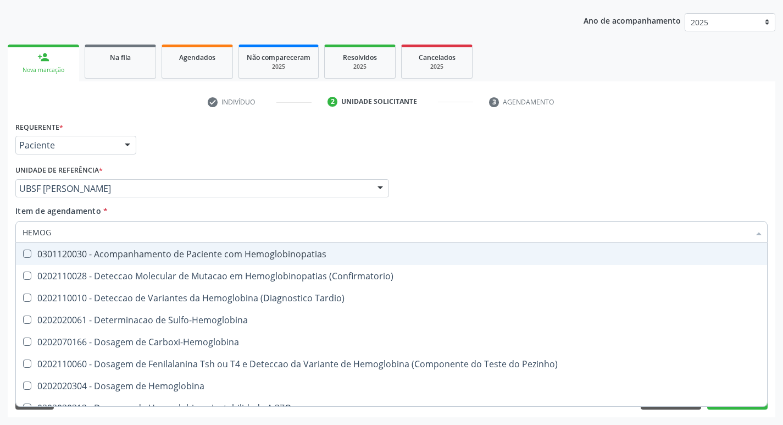
type input "HEMO"
checkbox Glicosilada "false"
type input "H"
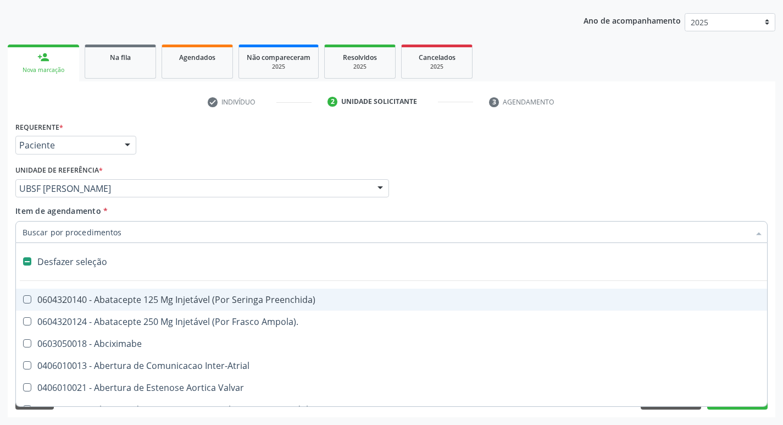
type input "V"
checkbox Urina "false"
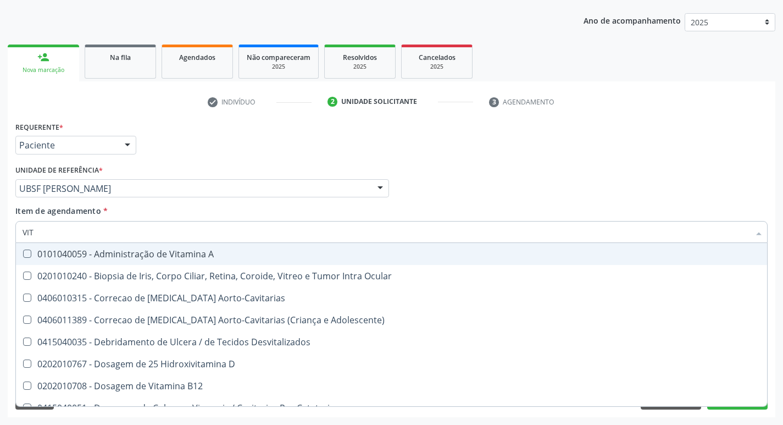
type input "VITA"
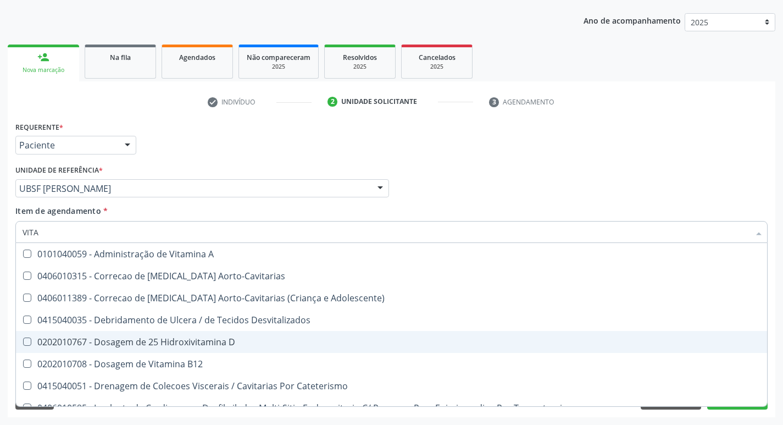
click at [212, 338] on div "0202010767 - Dosagem de 25 Hidroxivitamina D" at bounding box center [392, 342] width 738 height 9
checkbox D "true"
click at [203, 358] on span "0202010708 - Dosagem de Vitamina B12" at bounding box center [392, 364] width 752 height 22
checkbox B12 "true"
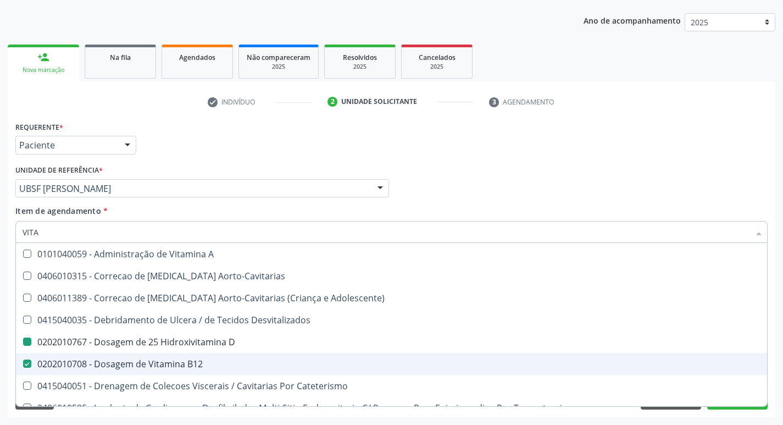
type input "VIT"
checkbox D "false"
checkbox Cateterismo "true"
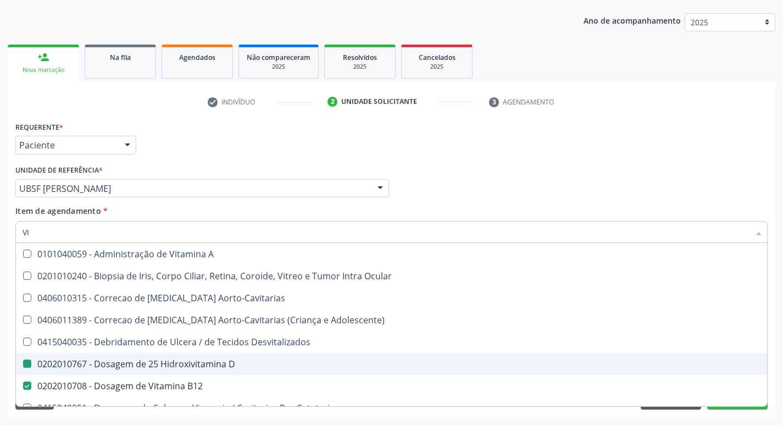
type input "V"
checkbox D "false"
checkbox B12 "false"
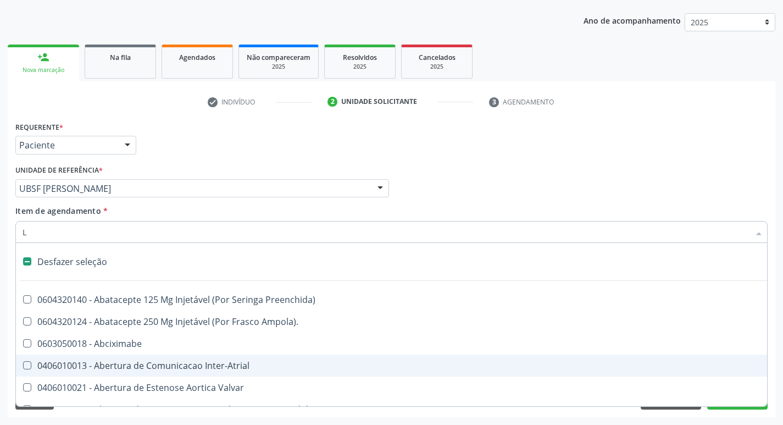
type input "LA"
checkbox Pulmonares "false"
checkbox Urina "false"
checkbox Vocal "true"
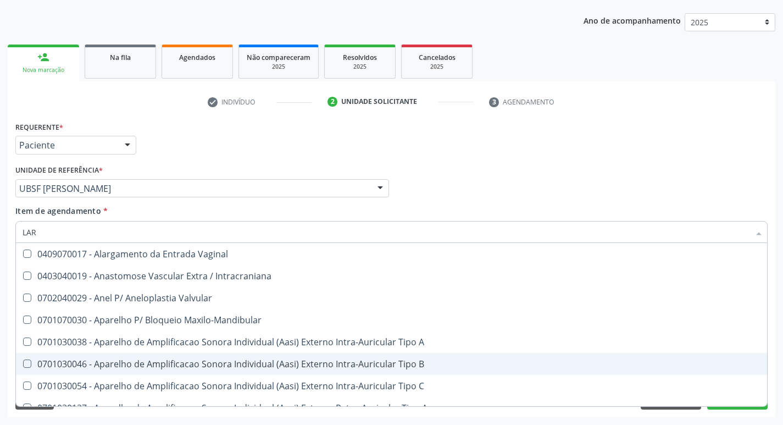
type input "LARV"
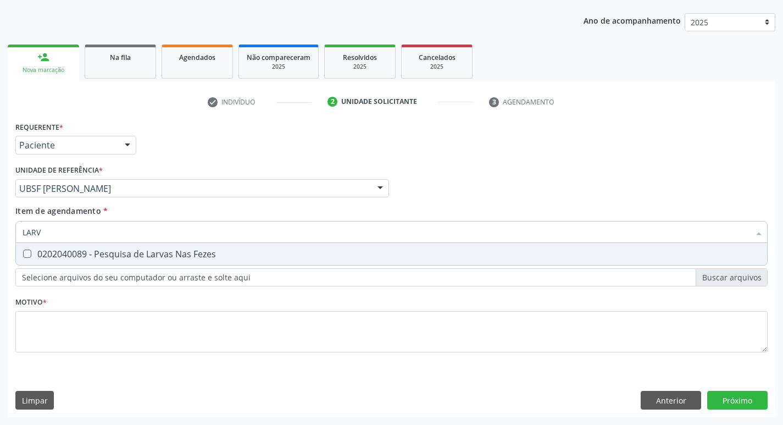
click at [195, 251] on div "0202040089 - Pesquisa de Larvas Nas Fezes" at bounding box center [392, 254] width 738 height 9
checkbox Fezes "true"
type input "LAR"
checkbox Fezes "false"
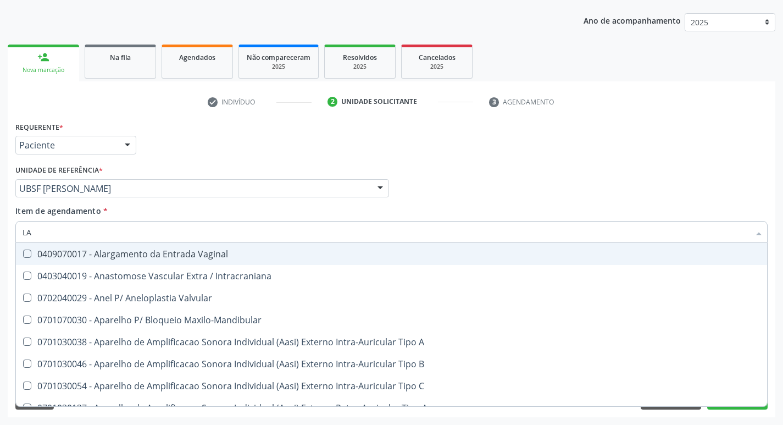
type input "L"
checkbox Biliares "false"
checkbox Unilateral "true"
checkbox Fezes "false"
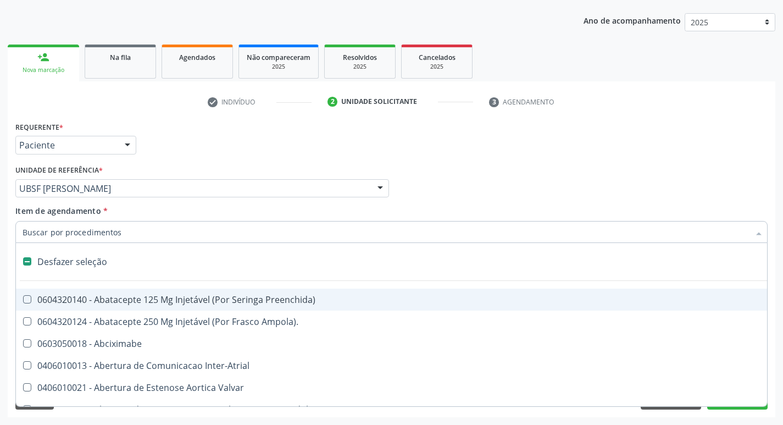
type input "T"
checkbox Dedo "true"
checkbox Urina "false"
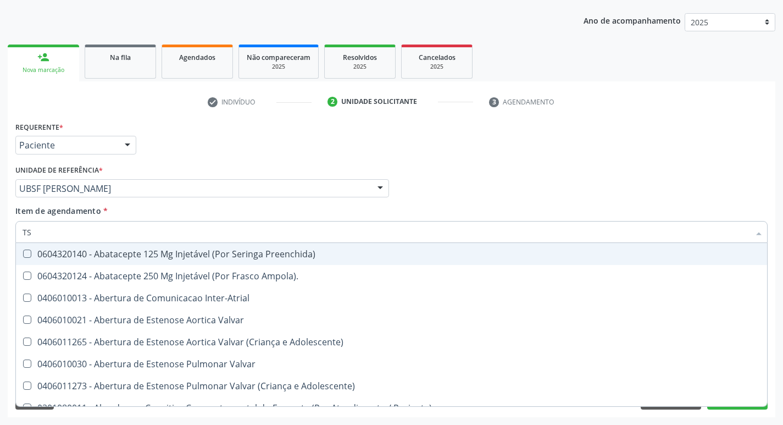
type input "TSH"
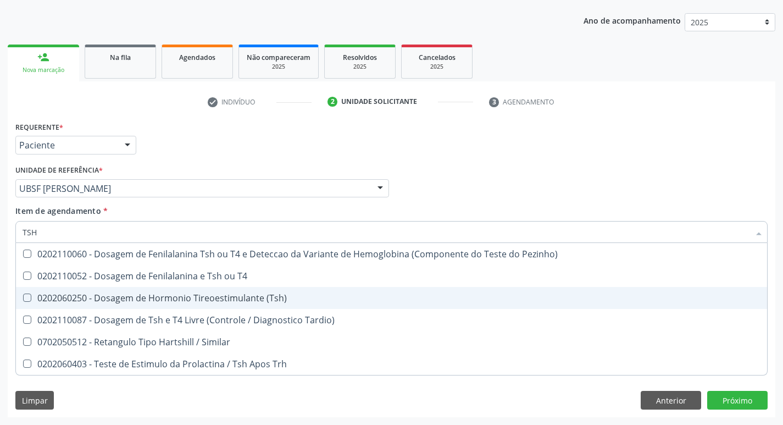
click at [212, 301] on div "0202060250 - Dosagem de Hormonio Tireoestimulante (Tsh)" at bounding box center [392, 298] width 738 height 9
checkbox \(Tsh\) "true"
type input "TS"
checkbox \(Tsh\) "false"
checkbox Tardio\) "true"
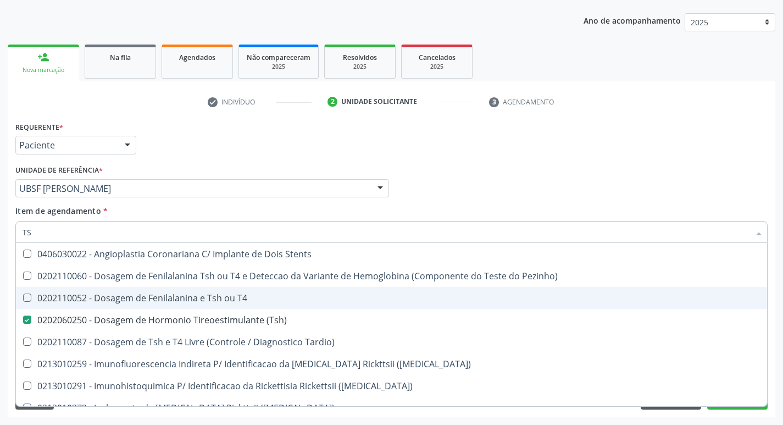
type input "T"
checkbox \(Tsh\) "false"
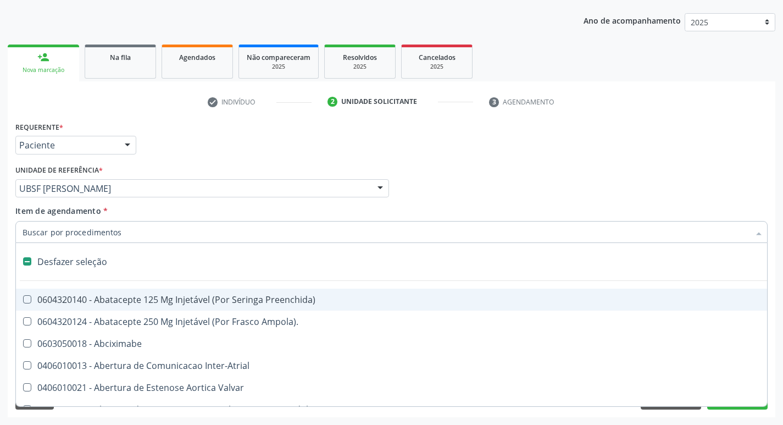
type input "T"
checkbox Dedo "true"
checkbox Urina "false"
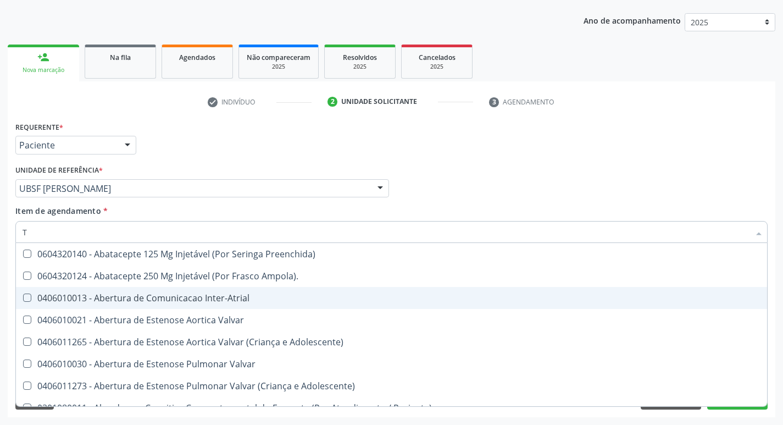
type input "T4"
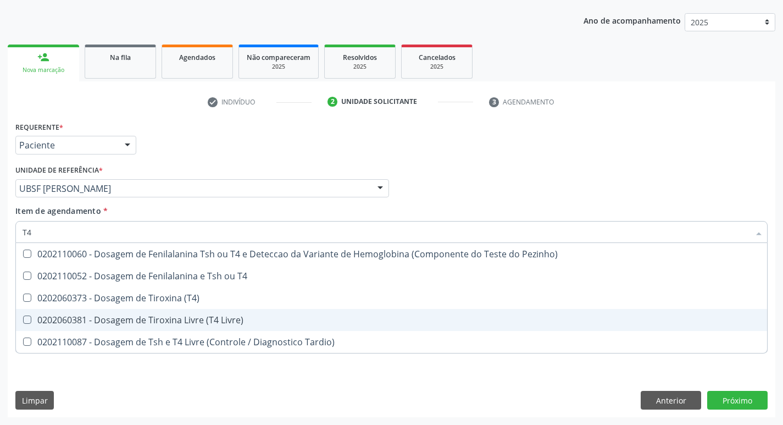
click at [214, 313] on span "0202060381 - Dosagem de Tiroxina Livre (T4 Livre)" at bounding box center [392, 320] width 752 height 22
checkbox Livre\) "true"
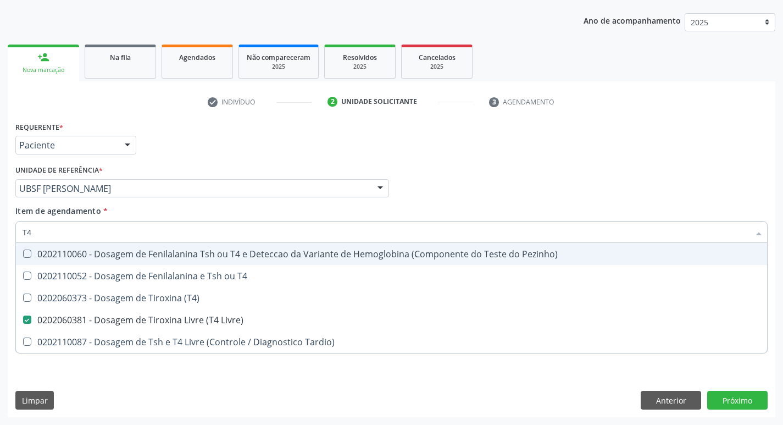
click at [257, 161] on div "Requerente * Paciente Profissional de Saúde Paciente Nenhum resultado encontrad…" at bounding box center [392, 140] width 758 height 43
checkbox T4 "true"
checkbox \(T4\) "true"
checkbox Tardio\) "true"
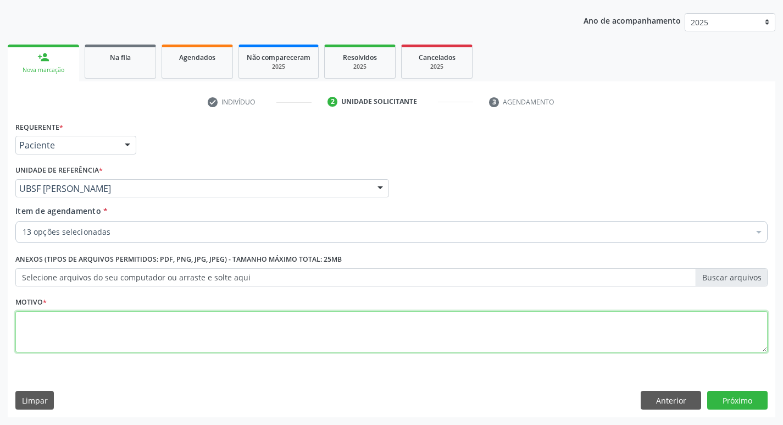
click at [186, 313] on textarea at bounding box center [391, 332] width 753 height 42
type textarea "ROTINA"
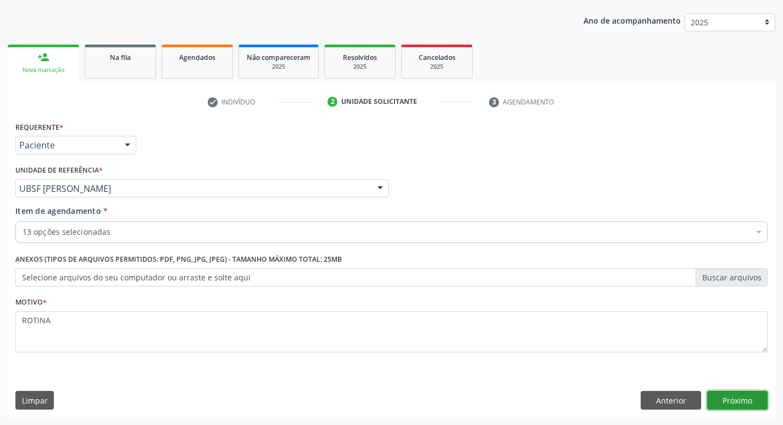
click at [719, 399] on button "Próximo" at bounding box center [738, 400] width 60 height 19
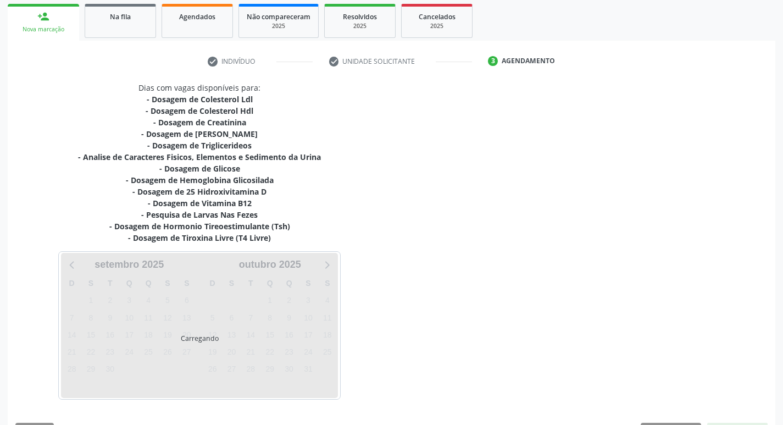
scroll to position [192, 0]
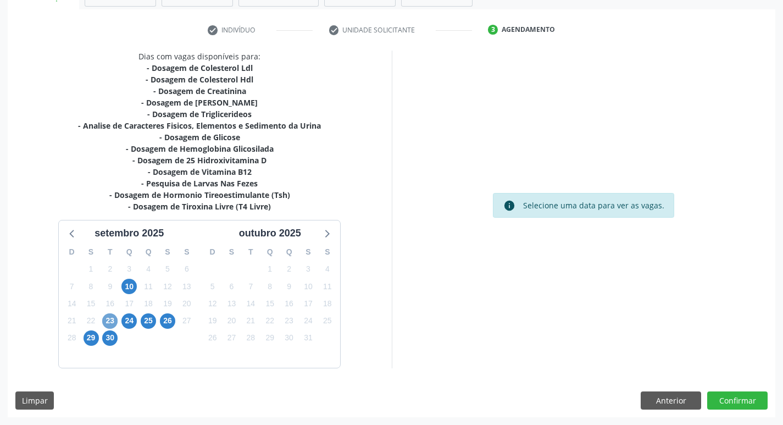
click at [112, 321] on span "23" at bounding box center [109, 320] width 15 height 15
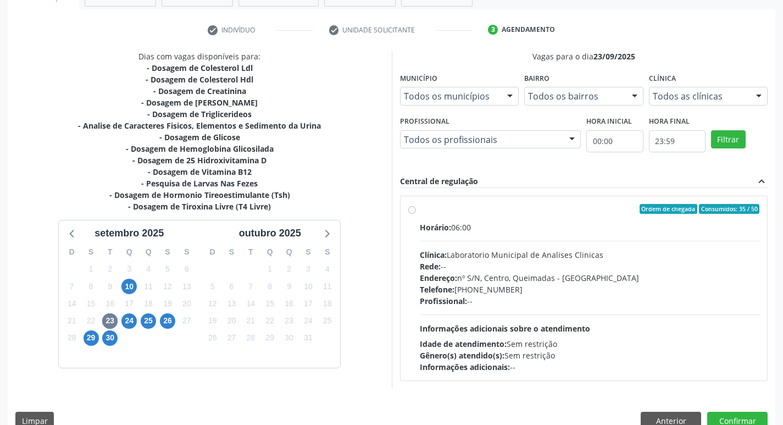
click at [562, 279] on div "Endereço: nº S/N, Centro, Queimadas - [GEOGRAPHIC_DATA]" at bounding box center [590, 278] width 340 height 12
click at [416, 214] on input "Ordem de chegada Consumidos: 35 / 50 Horário: 06:00 Clínica: Laboratorio Munici…" at bounding box center [412, 209] width 8 height 10
radio input "true"
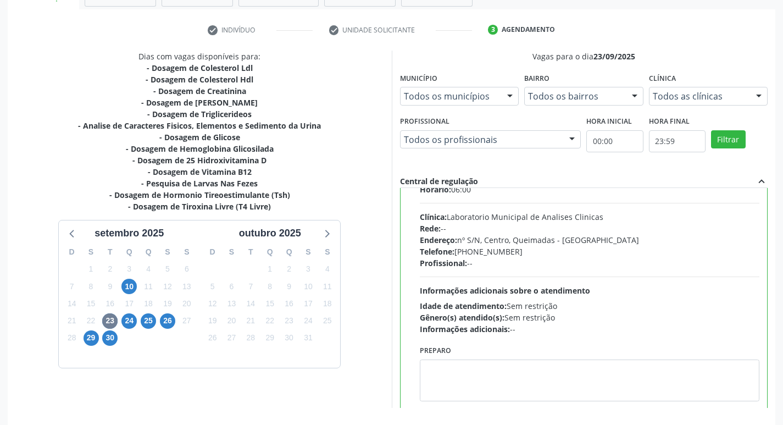
scroll to position [54, 0]
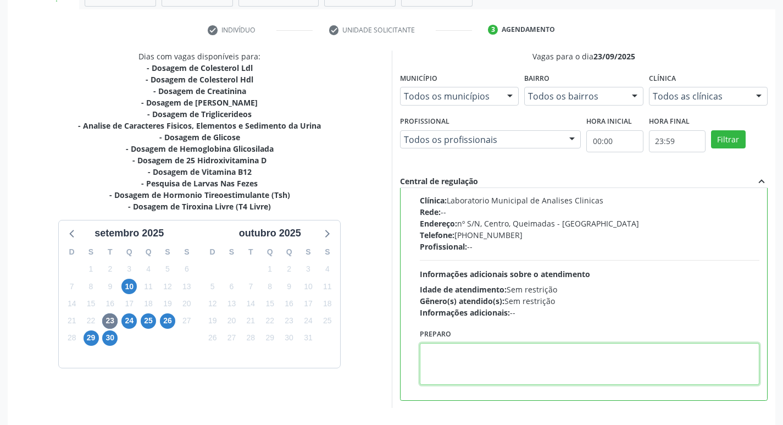
click at [509, 358] on textarea at bounding box center [590, 364] width 340 height 42
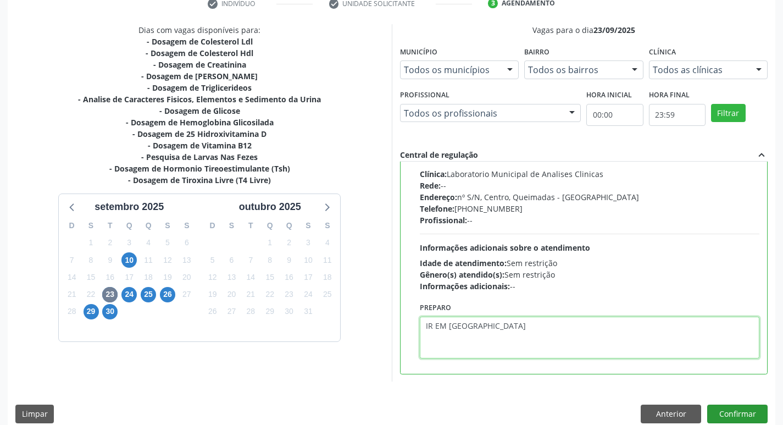
scroll to position [232, 0]
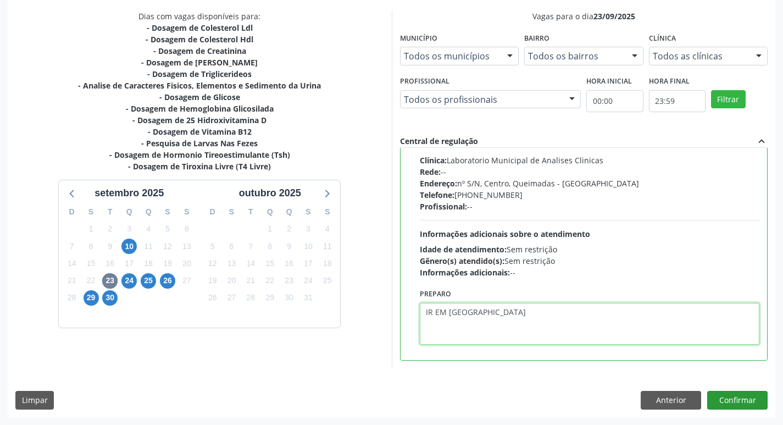
type textarea "IR EM [GEOGRAPHIC_DATA]"
click at [732, 393] on button "Confirmar" at bounding box center [738, 400] width 60 height 19
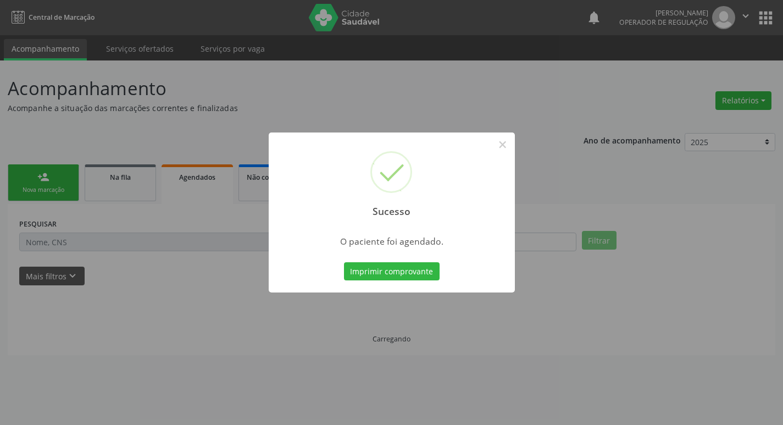
scroll to position [0, 0]
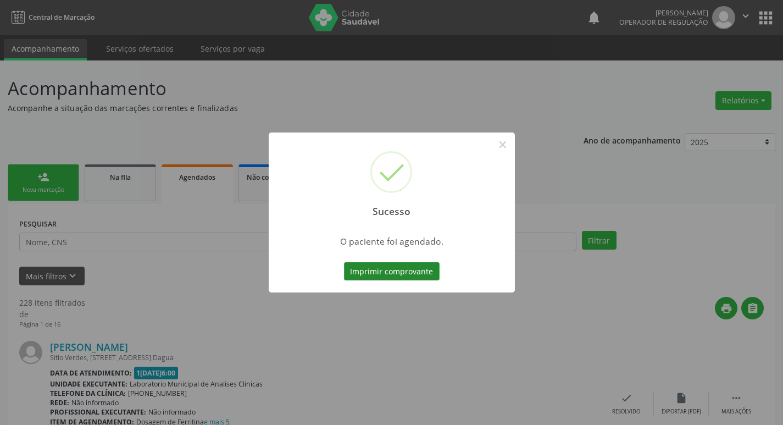
click at [400, 273] on button "Imprimir comprovante" at bounding box center [392, 271] width 96 height 19
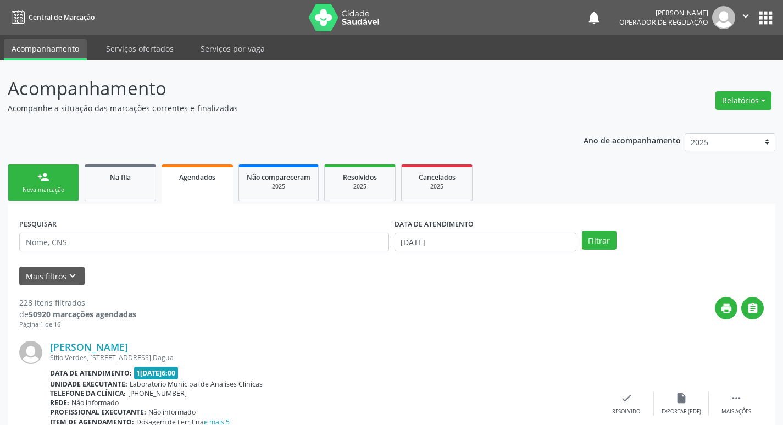
click at [46, 181] on div "person_add" at bounding box center [43, 177] width 12 height 12
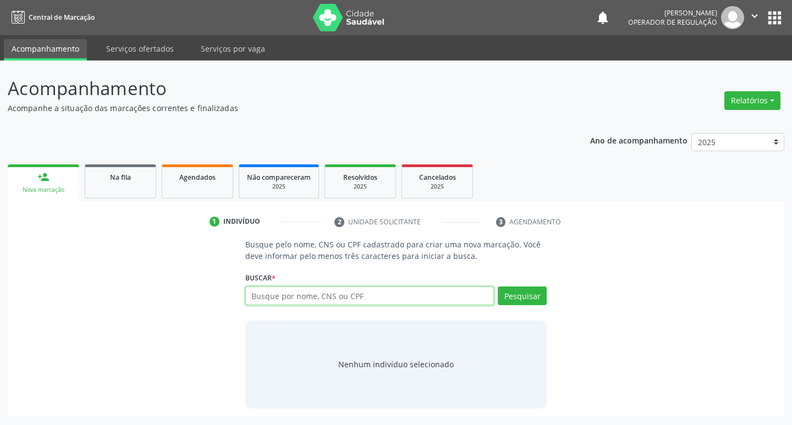
click at [276, 291] on input "text" at bounding box center [369, 295] width 249 height 19
type input "700301905466139"
click at [523, 299] on button "Pesquisar" at bounding box center [522, 295] width 49 height 19
type input "700301905466139"
click at [0, 0] on input "700301905466139" at bounding box center [0, 0] width 0 height 0
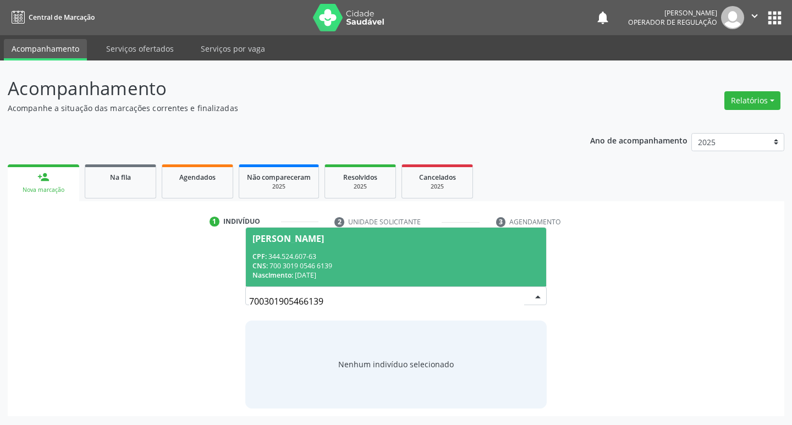
click at [465, 270] on div "CNS: 700 3019 0546 6139" at bounding box center [396, 265] width 288 height 9
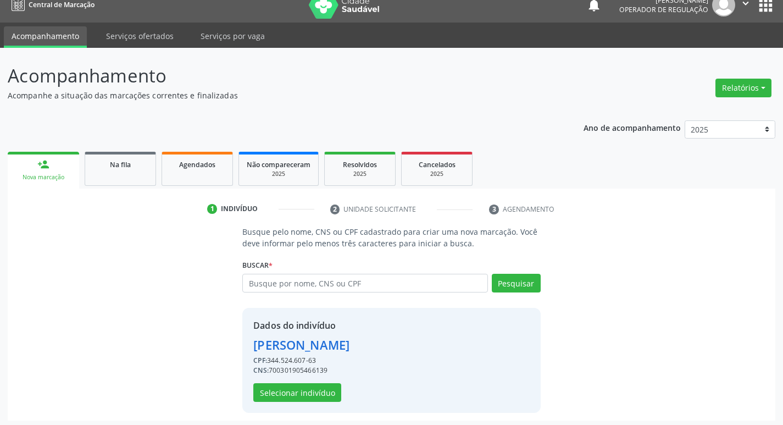
scroll to position [16, 0]
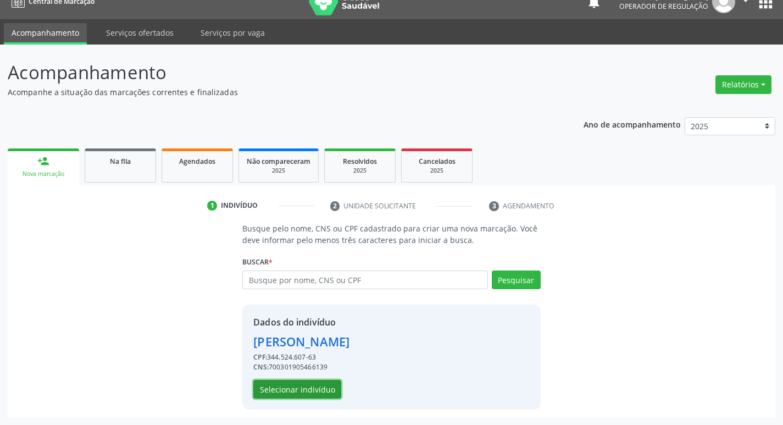
click at [281, 390] on button "Selecionar indivíduo" at bounding box center [297, 389] width 88 height 19
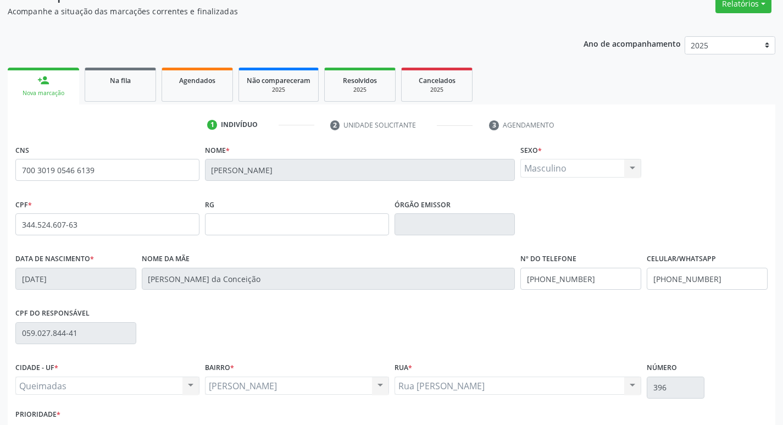
scroll to position [171, 0]
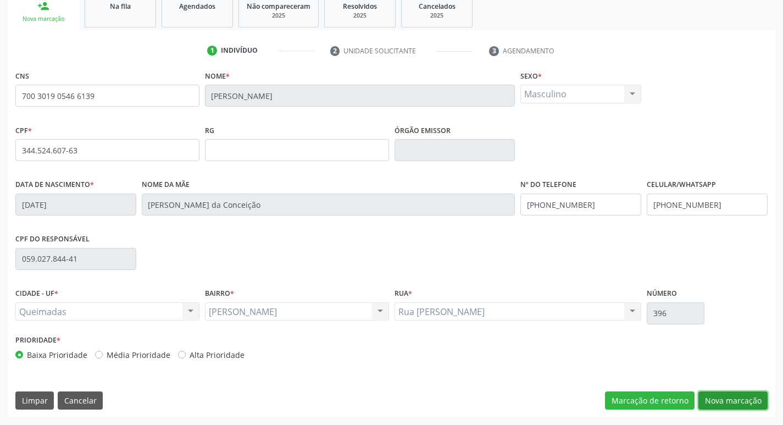
click at [732, 392] on button "Nova marcação" at bounding box center [733, 400] width 69 height 19
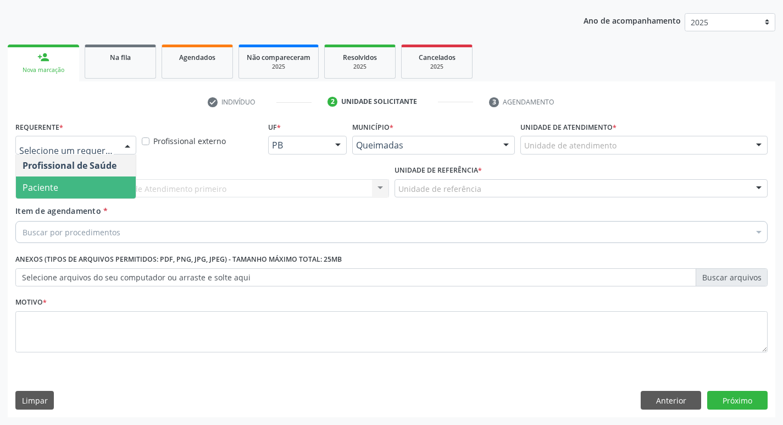
click at [83, 214] on span "Item de agendamento" at bounding box center [58, 211] width 86 height 10
click at [23, 221] on input "Item de agendamento *" at bounding box center [23, 232] width 0 height 22
click at [79, 192] on span "Paciente" at bounding box center [76, 187] width 120 height 22
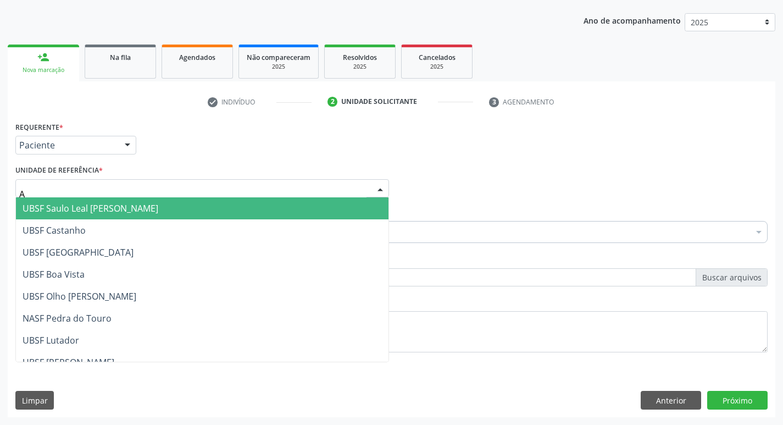
type input "AN"
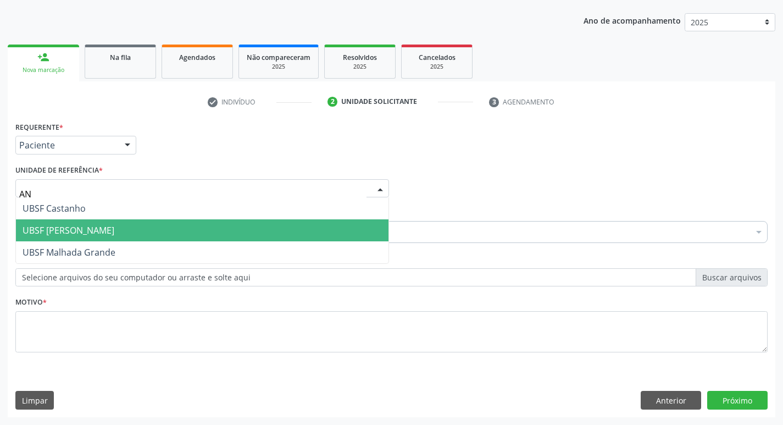
click at [89, 234] on span "UBSF [PERSON_NAME]" at bounding box center [69, 230] width 92 height 12
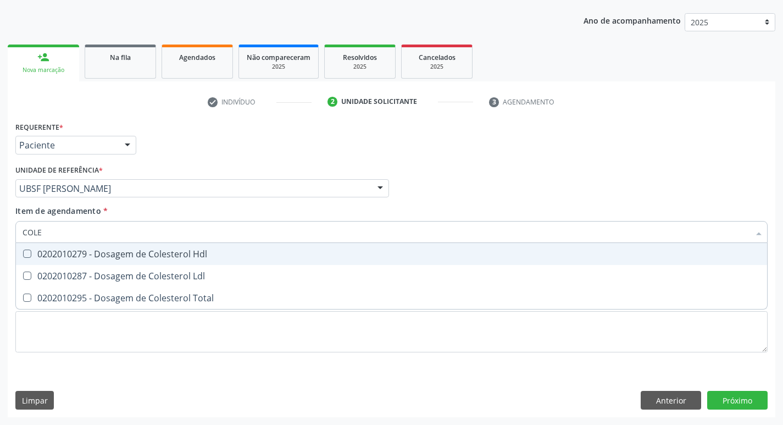
type input "COLES"
click at [109, 261] on span "0202010279 - Dosagem de Colesterol Hdl" at bounding box center [392, 254] width 752 height 22
checkbox Hdl "true"
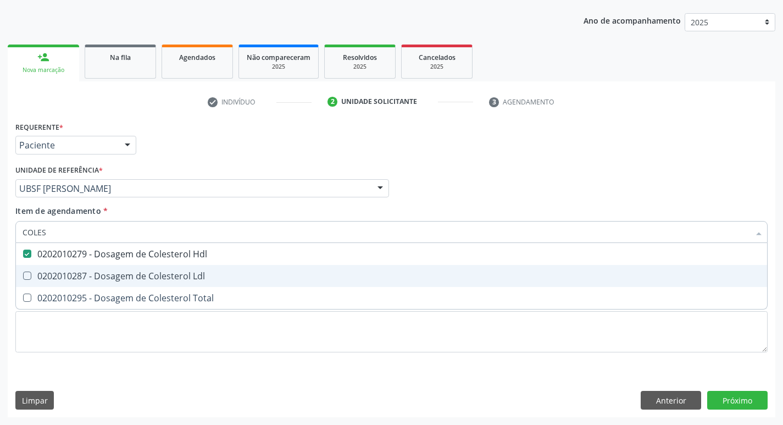
click at [107, 277] on div "0202010287 - Dosagem de Colesterol Ldl" at bounding box center [392, 276] width 738 height 9
checkbox Ldl "true"
type input "COLE"
checkbox Hdl "false"
checkbox Ldl "false"
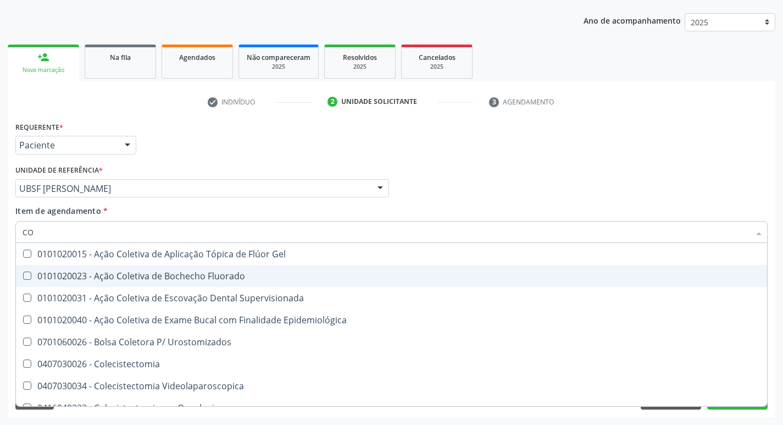
type input "C"
checkbox Hdl "false"
checkbox Ldl "false"
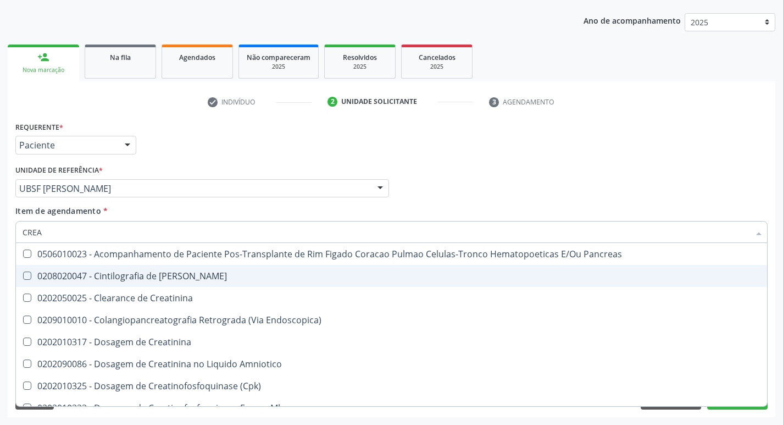
type input "CREAT"
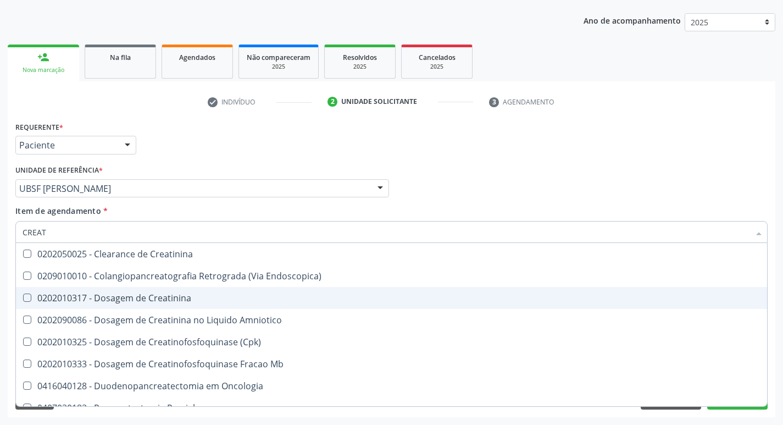
click at [113, 297] on div "0202010317 - Dosagem de Creatinina" at bounding box center [392, 298] width 738 height 9
checkbox Creatinina "true"
type input "CREA"
checkbox Creatinina "false"
checkbox \(Cpk\) "true"
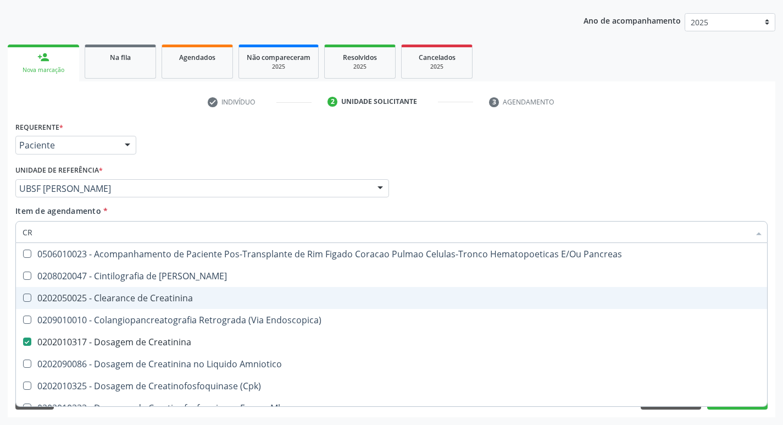
type input "C"
checkbox Creatinina "false"
checkbox Oncologia "false"
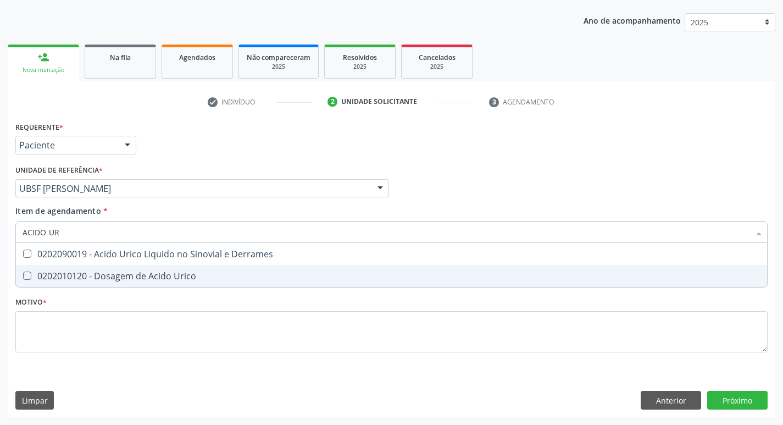
type input "ACIDO URI"
click at [124, 274] on div "0202010120 - Dosagem de Acido Urico" at bounding box center [392, 276] width 738 height 9
checkbox Urico "true"
type input "ACIDO"
checkbox Urico "false"
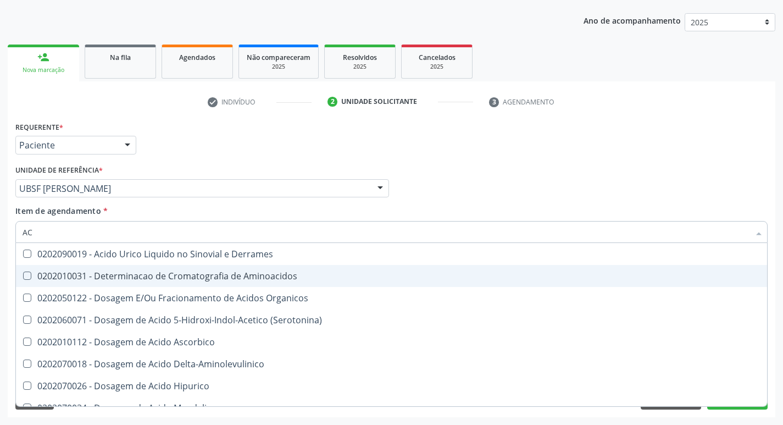
type input "A"
checkbox Urico "false"
checkbox Vanilmandelico "false"
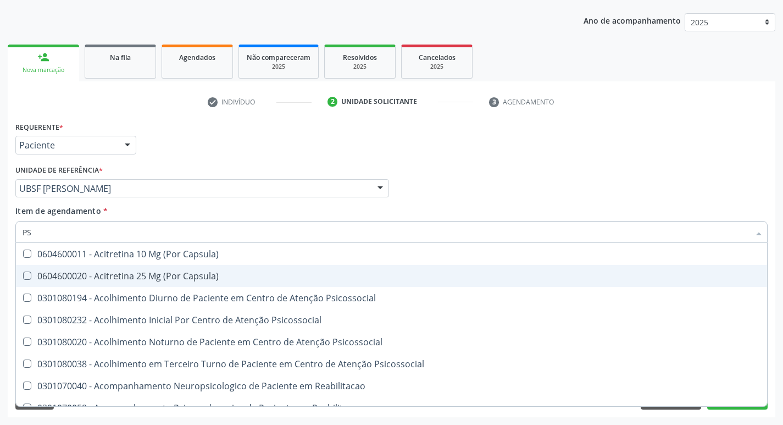
type input "PSA"
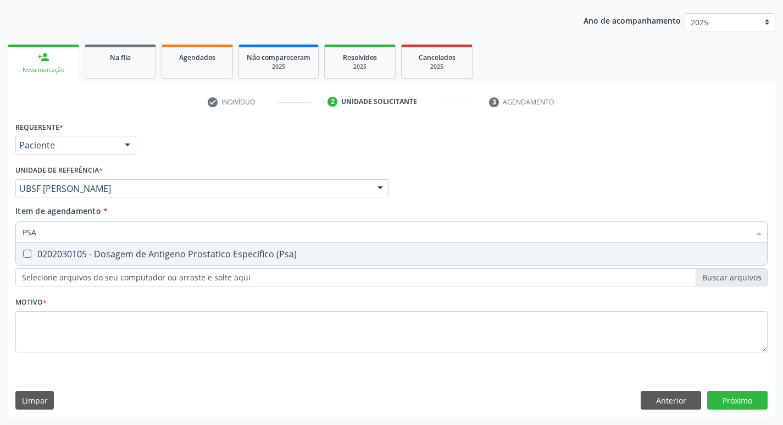
click at [132, 260] on span "0202030105 - Dosagem de Antigeno Prostatico Especifico (Psa)" at bounding box center [392, 254] width 752 height 22
checkbox \(Psa\) "true"
type input "PS"
checkbox \(Psa\) "false"
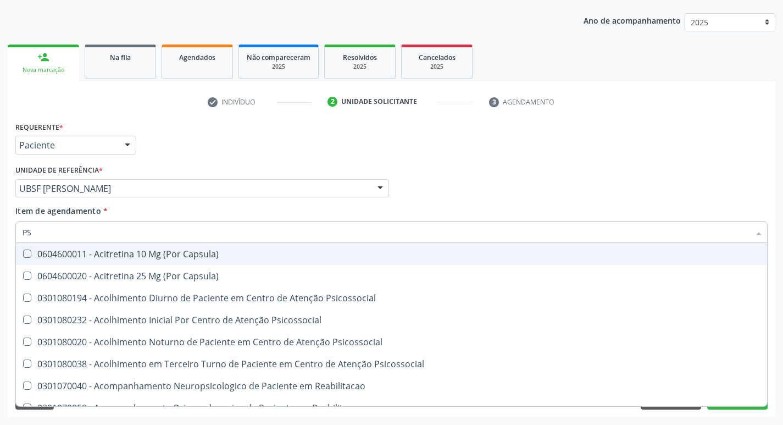
type input "P"
checkbox \(Psa\) "false"
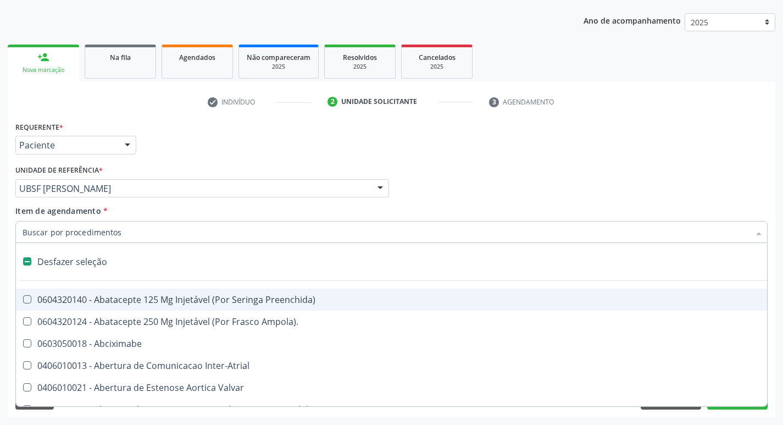
type input "P"
checkbox Conica "true"
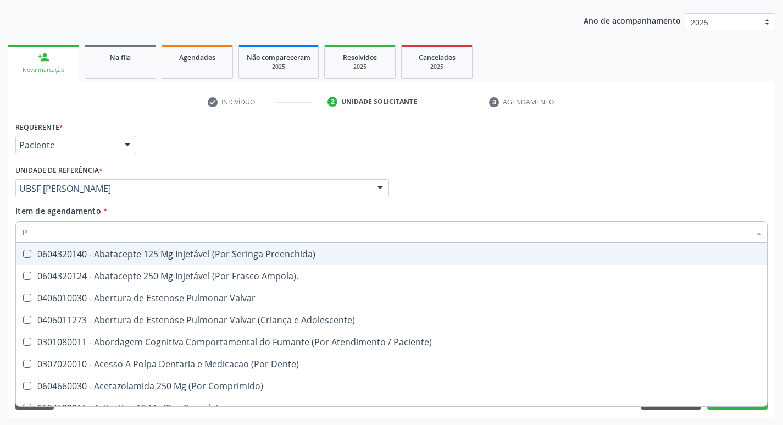
type input "PO"
checkbox \(Psa\) "false"
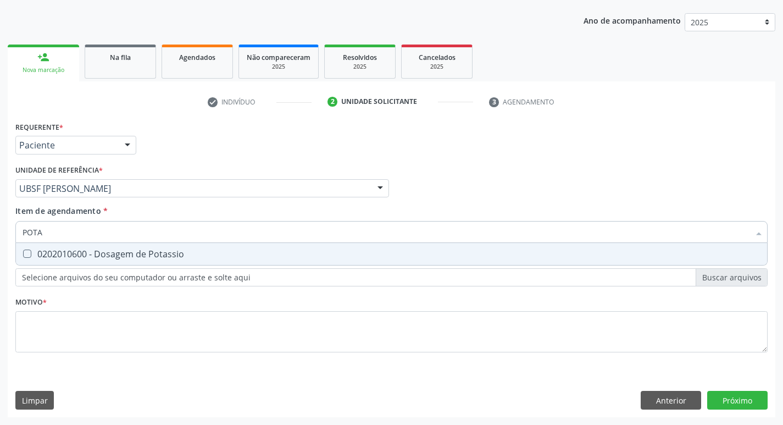
type input "POTAS"
click at [132, 260] on span "0202010600 - Dosagem de Potassio" at bounding box center [392, 254] width 752 height 22
checkbox Potassio "true"
type input "P"
checkbox Potassio "false"
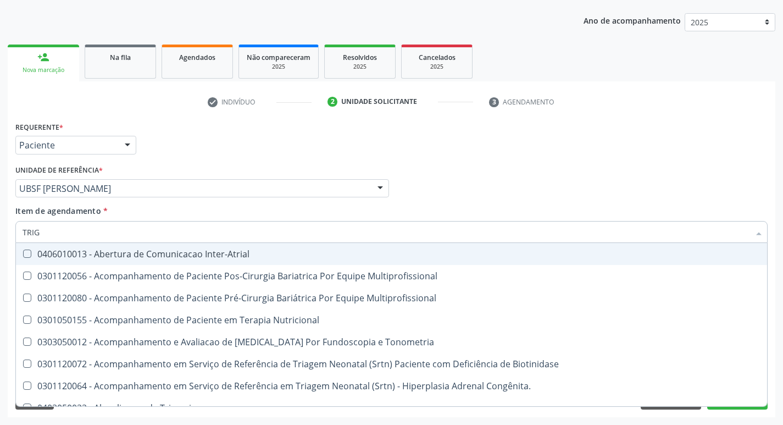
type input "TRIGL"
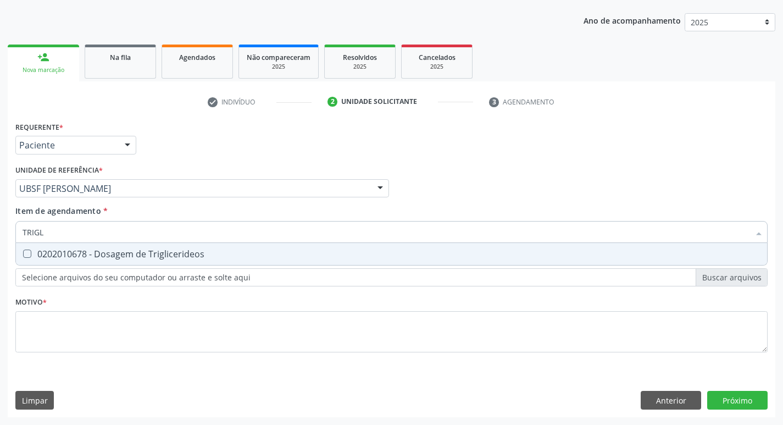
click at [132, 260] on span "0202010678 - Dosagem de Triglicerideos" at bounding box center [392, 254] width 752 height 22
checkbox Triglicerideos "true"
type input "TRIG"
checkbox Triglicerideos "false"
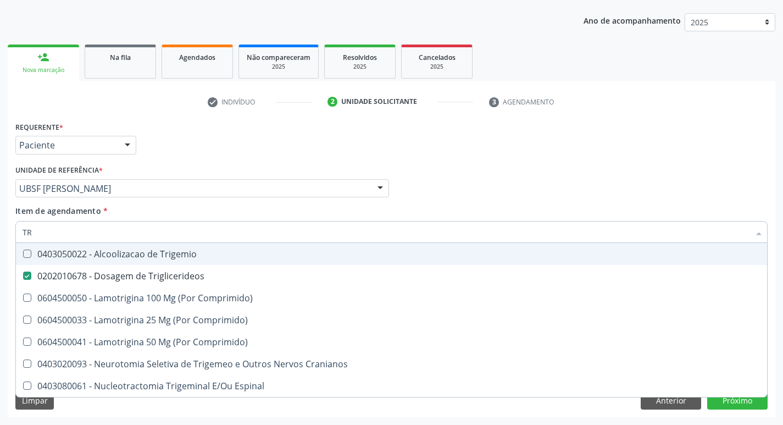
type input "T"
checkbox Triglicerideos "false"
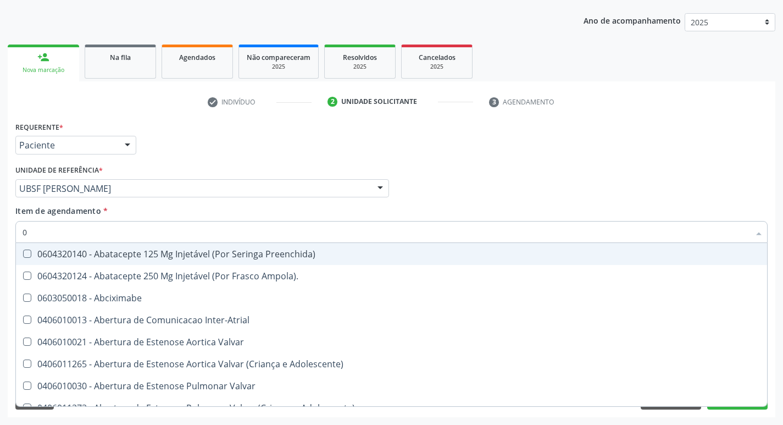
type input "02"
checkbox Capsula\) "true"
checkbox Gastro-Esofagico "true"
checkbox Pancreas "true"
checkbox Paratireoides "true"
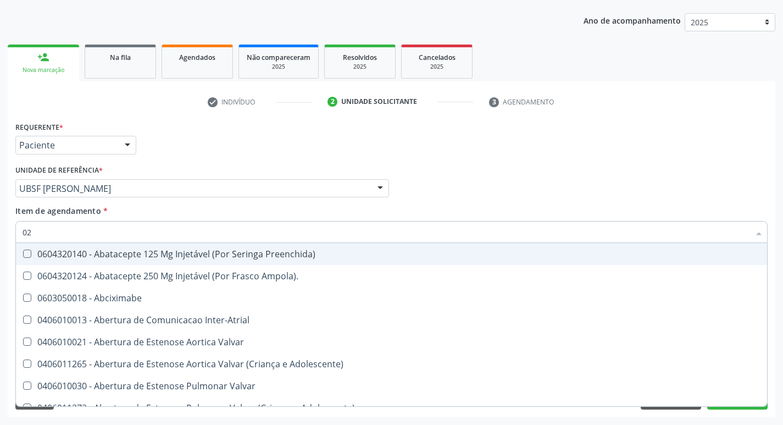
checkbox 67 "true"
checkbox Redome\) "true"
checkbox Anterior "true"
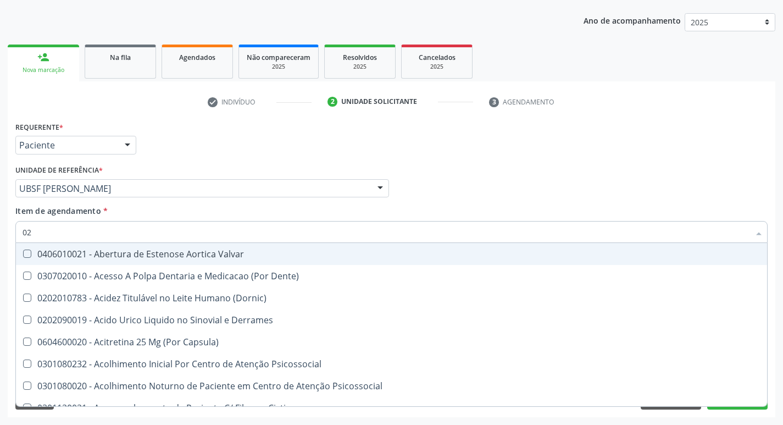
type input "020"
checkbox Parceiro "true"
checkbox Direito "true"
checkbox \(Pos-Pasteurização\) "true"
checkbox Debridamento "true"
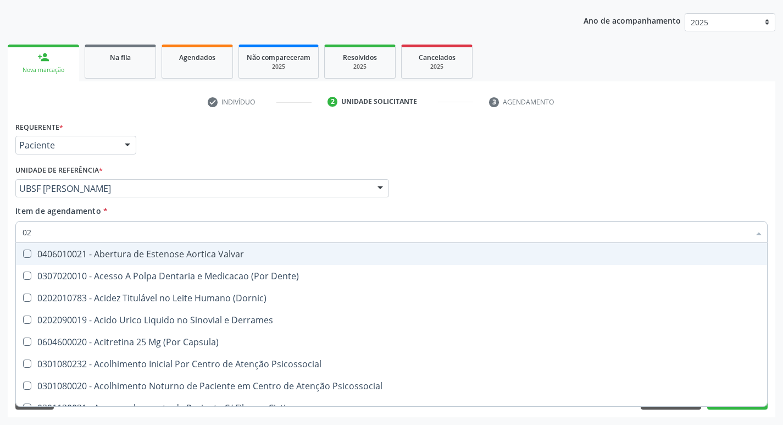
checkbox Dacriocistografia "true"
checkbox Bloqueio "true"
checkbox Acetona "true"
checkbox Urico "false"
checkbox \(Psa\) "false"
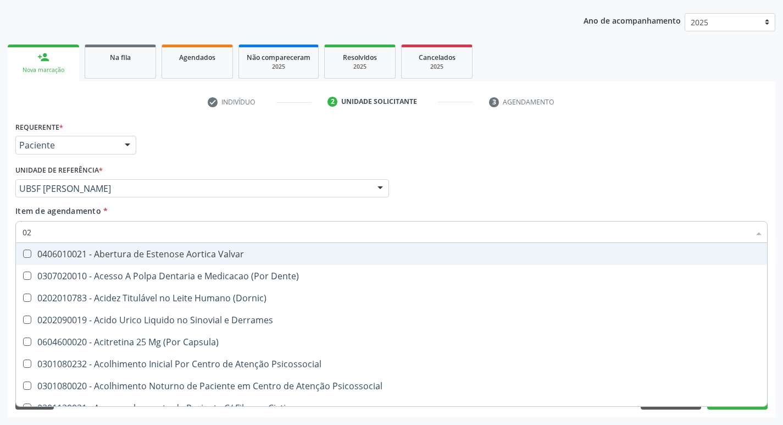
checkbox Hdl "false"
checkbox Ldl "false"
checkbox Creatinina "false"
checkbox Potassio "false"
checkbox Triglicerideos "false"
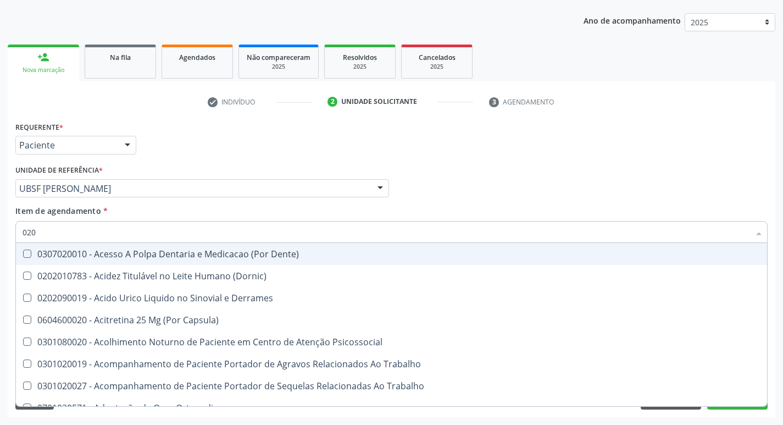
type input "0202"
checkbox Medicamentos "true"
checkbox X "true"
checkbox Ocular "true"
checkbox Aberto\) "true"
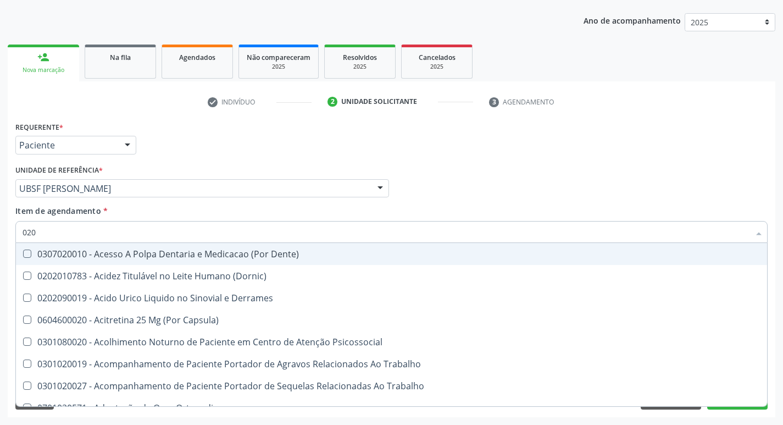
checkbox Aberto\) "true"
checkbox Gastro-Esofagico "true"
checkbox Projecoes\) "true"
checkbox Urico "false"
checkbox \(Psa\) "false"
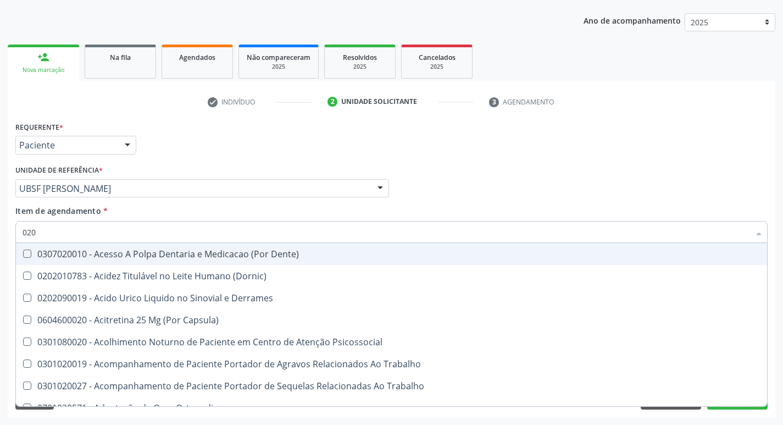
checkbox Hdl "false"
checkbox Ldl "false"
checkbox Creatinina "false"
type input "02020"
checkbox Sistêmicas "true"
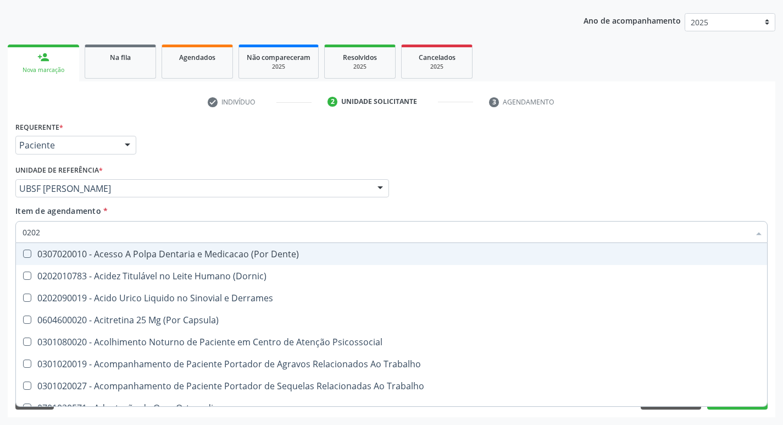
checkbox Medicamentos "false"
checkbox Intelectual "true"
checkbox X "false"
checkbox Anal "true"
checkbox Aspiracao "true"
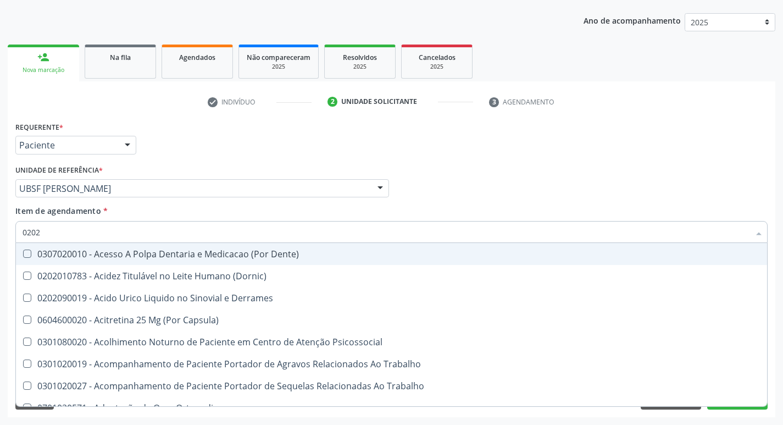
checkbox Cornea "true"
checkbox Ocular "false"
checkbox Aberto\) "false"
checkbox Continua "true"
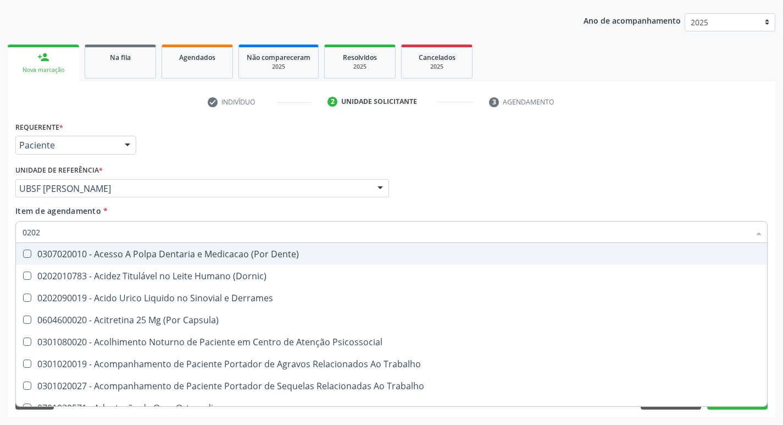
checkbox Gastro-Esofagico "false"
checkbox Quantitativa\) "true"
checkbox Projecoes\) "false"
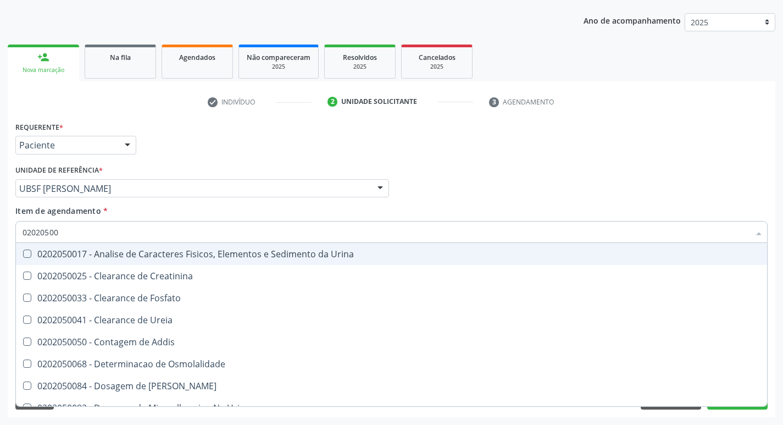
type input "020205001"
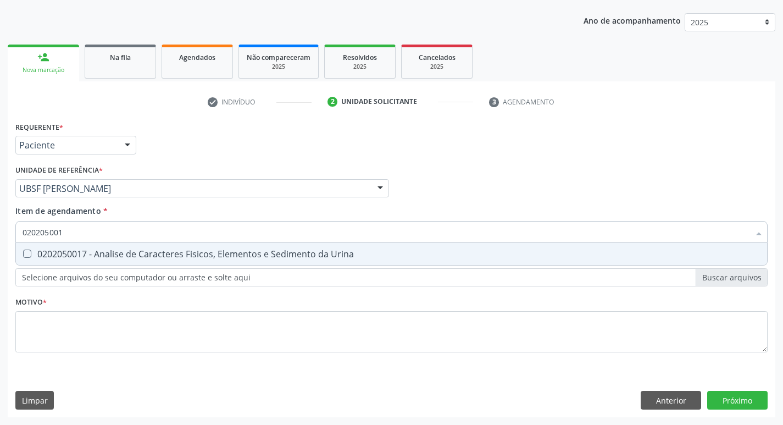
click at [132, 260] on span "0202050017 - Analise de Caracteres Fisicos, Elementos e Sedimento da Urina" at bounding box center [392, 254] width 752 height 22
checkbox Urina "true"
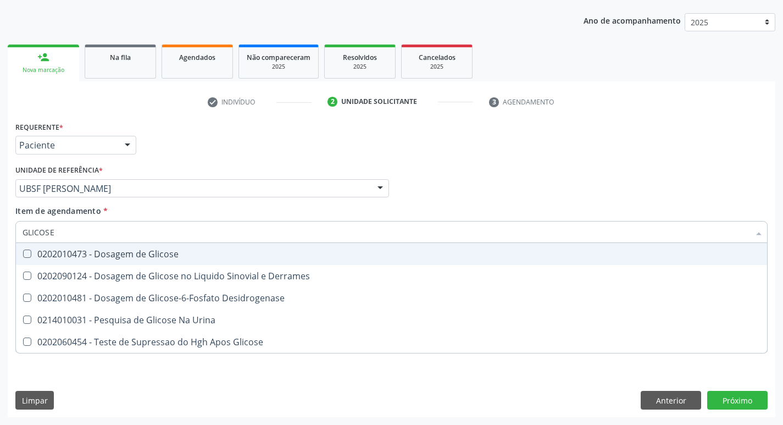
click at [132, 260] on span "0202010473 - Dosagem de Glicose" at bounding box center [392, 254] width 752 height 22
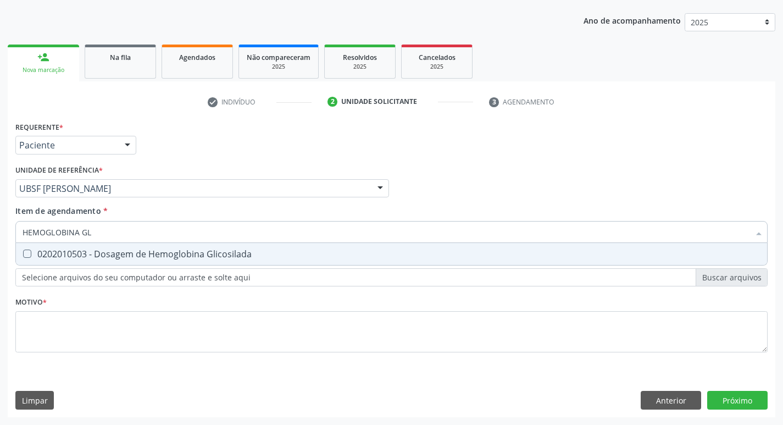
click at [132, 260] on span "0202010503 - Dosagem de Hemoglobina Glicosilada" at bounding box center [392, 254] width 752 height 22
click at [132, 260] on span "0202020380 - Hemograma Completo" at bounding box center [392, 254] width 752 height 22
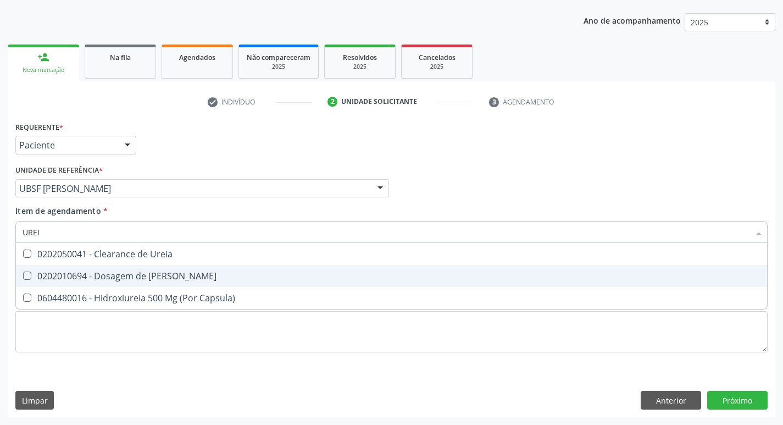
click at [132, 272] on div "0202010694 - Dosagem de [PERSON_NAME]" at bounding box center [392, 276] width 738 height 9
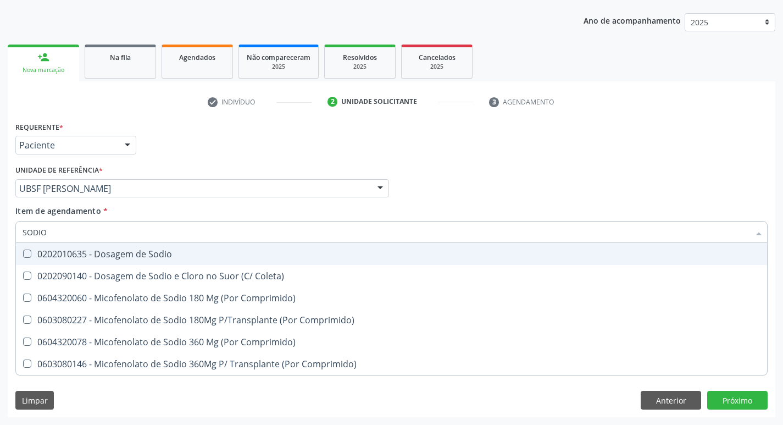
click at [136, 244] on span "0202010635 - Dosagem de Sodio" at bounding box center [392, 254] width 752 height 22
click at [159, 169] on div "Unidade de referência * UBSF Anibal Teixeira UBSF Ligeiro II UBSF Saulo Leal Er…" at bounding box center [202, 179] width 374 height 35
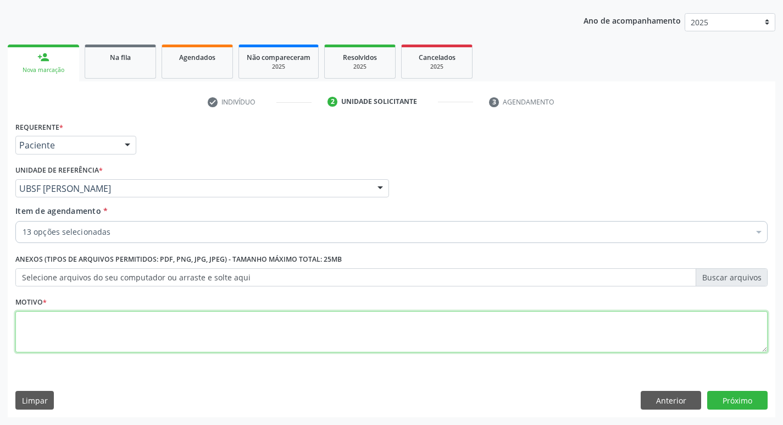
click at [156, 326] on textarea at bounding box center [391, 332] width 753 height 42
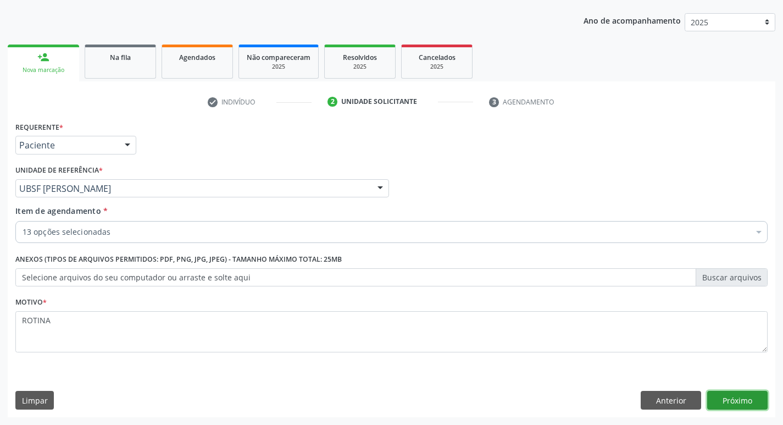
click at [721, 396] on button "Próximo" at bounding box center [738, 400] width 60 height 19
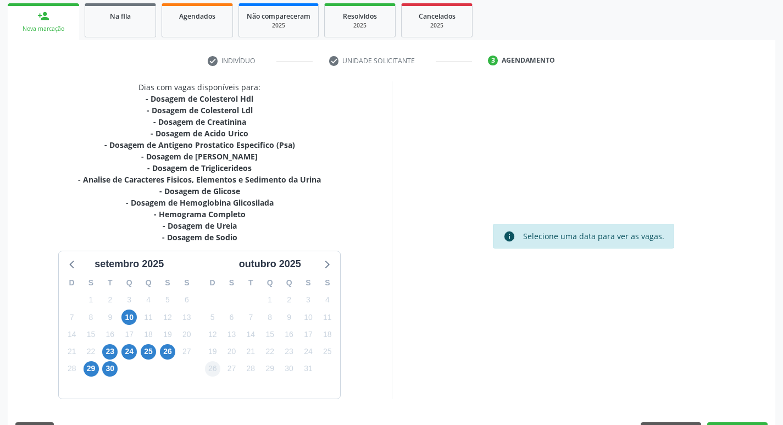
scroll to position [192, 0]
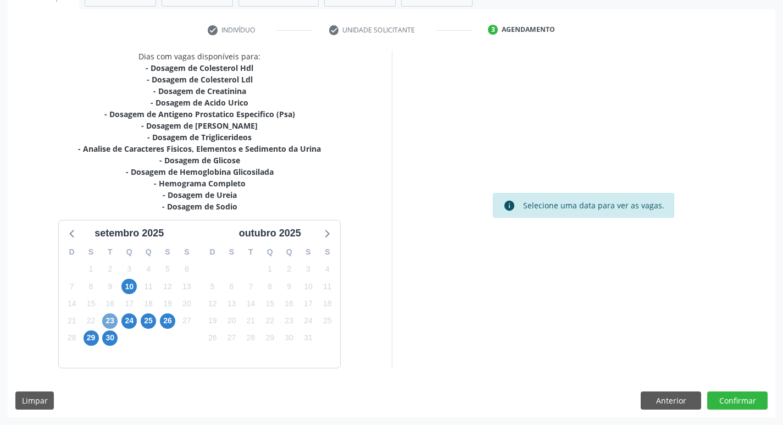
click at [109, 322] on span "23" at bounding box center [109, 320] width 15 height 15
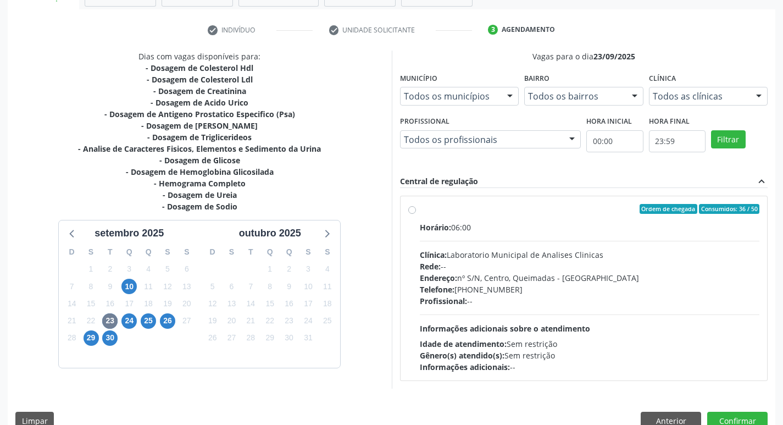
click at [614, 295] on div "Profissional: --" at bounding box center [590, 301] width 340 height 12
click at [416, 214] on input "Ordem de chegada Consumidos: 36 / 50 Horário: 06:00 Clínica: Laboratorio Munici…" at bounding box center [412, 209] width 8 height 10
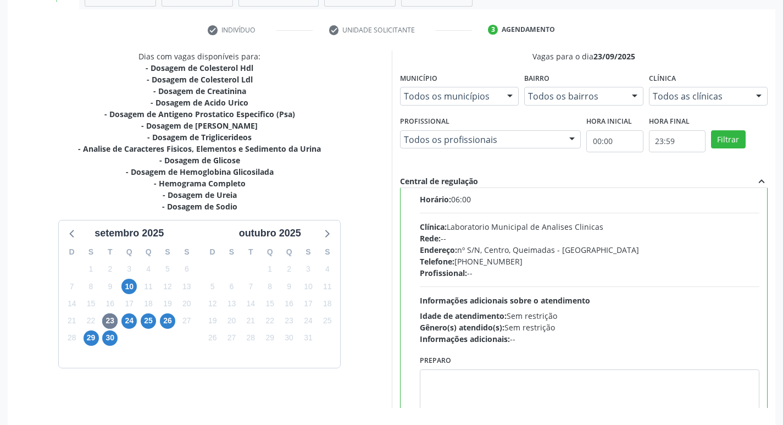
scroll to position [54, 0]
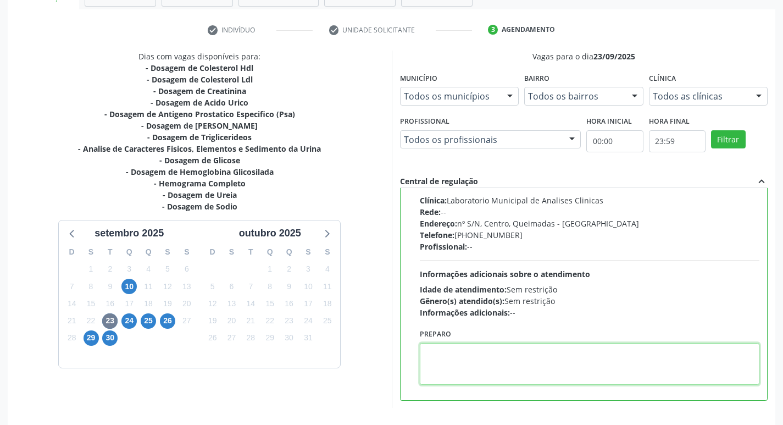
click at [433, 350] on textarea at bounding box center [590, 364] width 340 height 42
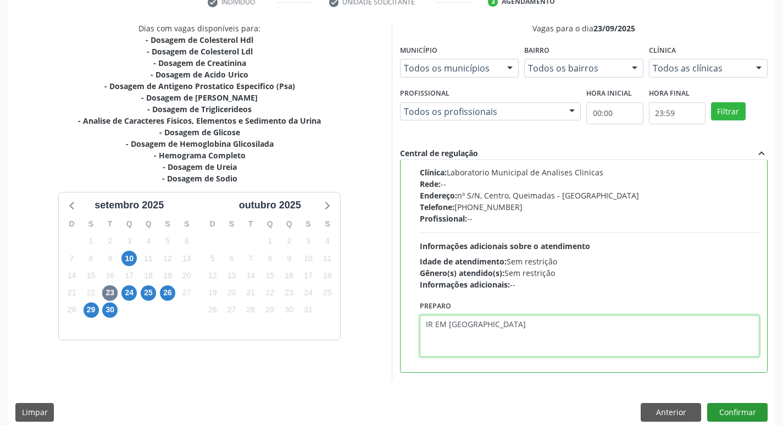
scroll to position [232, 0]
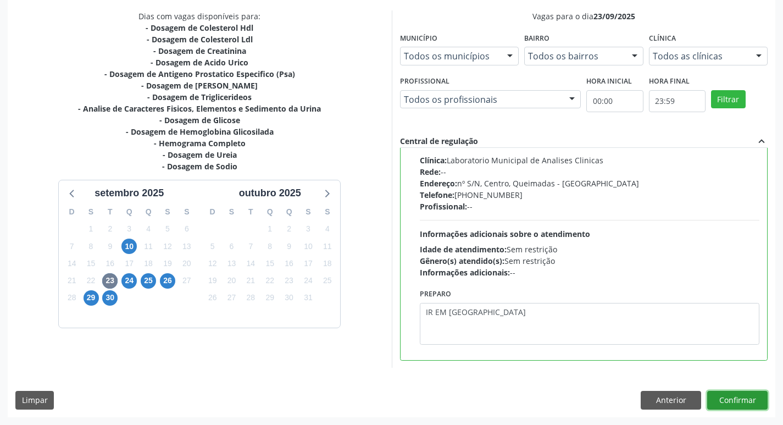
click at [741, 393] on button "Confirmar" at bounding box center [738, 400] width 60 height 19
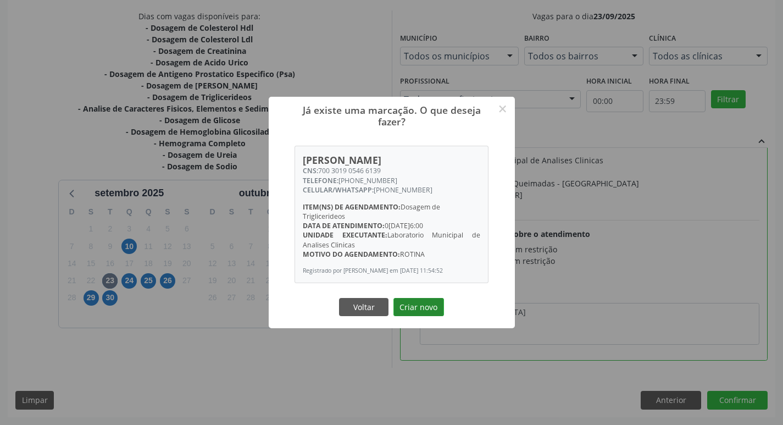
click at [420, 306] on button "Criar novo" at bounding box center [419, 307] width 51 height 19
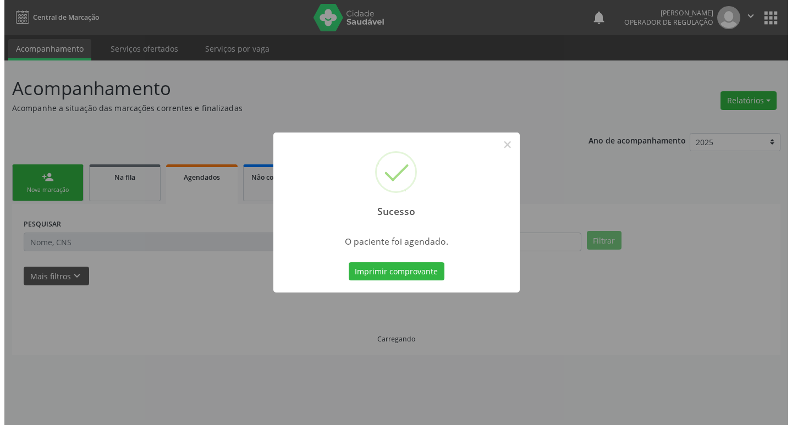
scroll to position [0, 0]
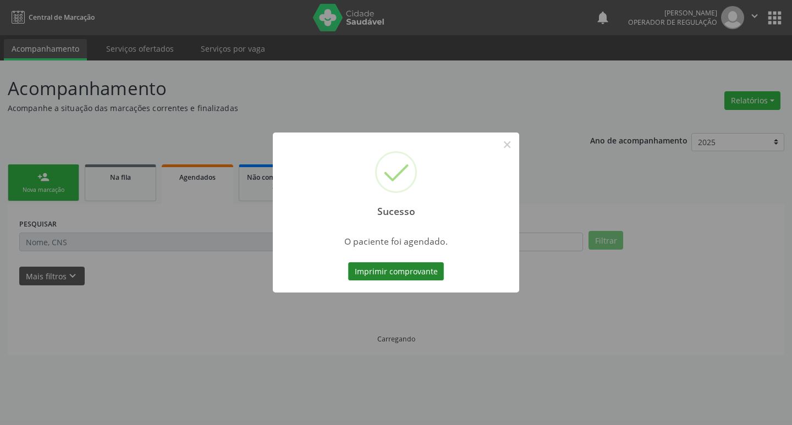
click at [407, 278] on button "Imprimir comprovante" at bounding box center [396, 271] width 96 height 19
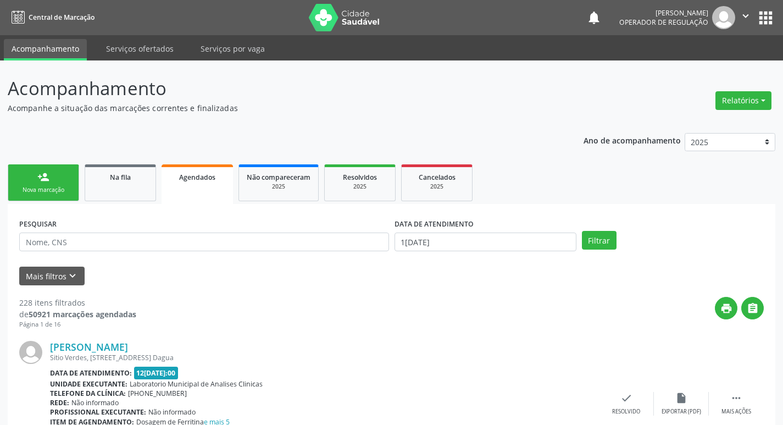
click at [52, 185] on link "person_add Nova marcação" at bounding box center [43, 182] width 71 height 37
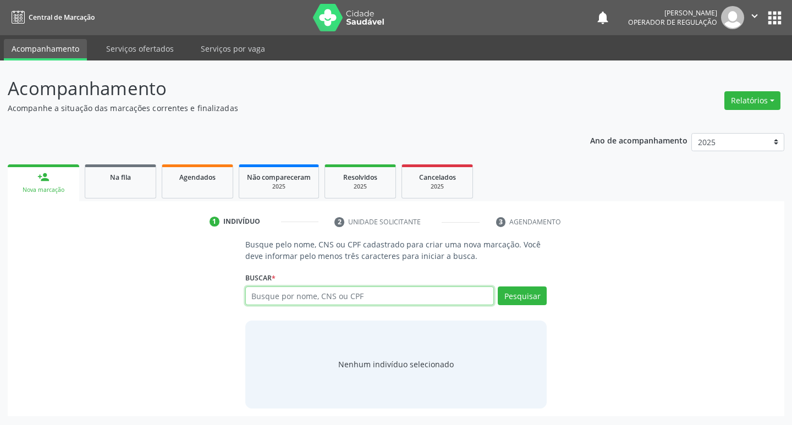
click at [275, 298] on input "text" at bounding box center [369, 295] width 249 height 19
type input "705409482401095"
click at [515, 302] on button "Pesquisar" at bounding box center [522, 295] width 49 height 19
click at [474, 291] on input "705409482401095" at bounding box center [369, 295] width 249 height 19
click at [458, 296] on input "705409482401095" at bounding box center [369, 295] width 249 height 19
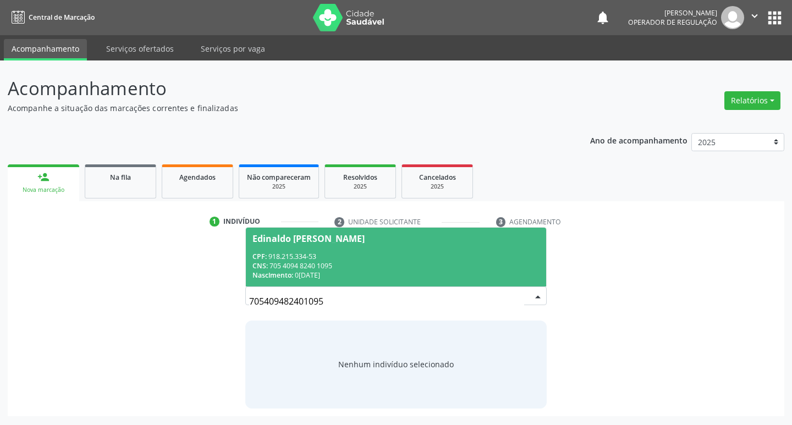
click at [448, 269] on div "CNS: 705 4094 8240 1095" at bounding box center [396, 265] width 288 height 9
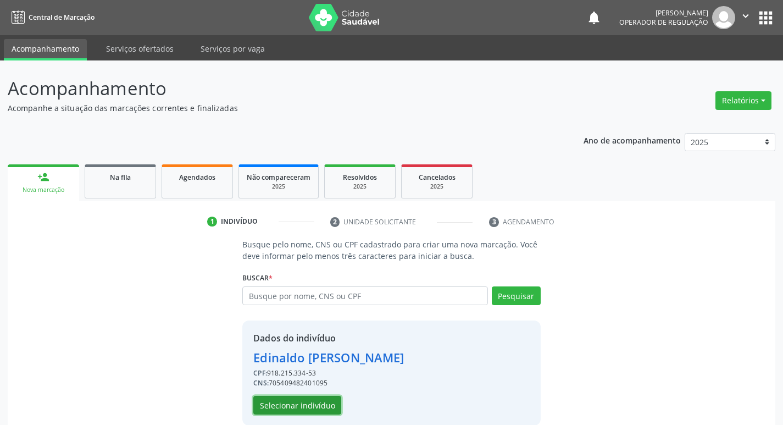
click at [290, 410] on button "Selecionar indivíduo" at bounding box center [297, 405] width 88 height 19
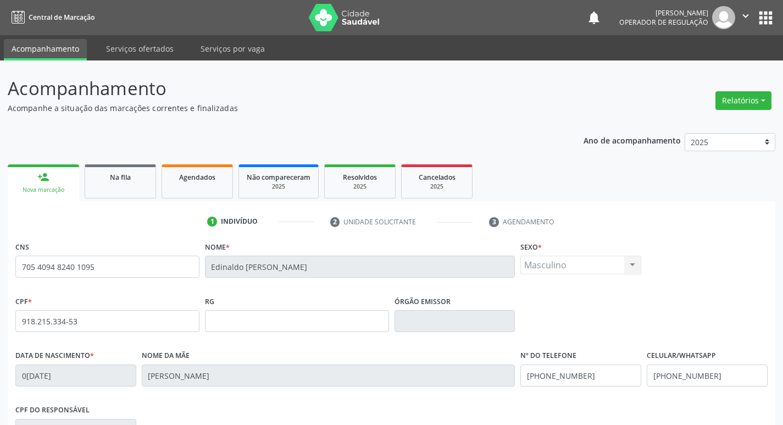
scroll to position [171, 0]
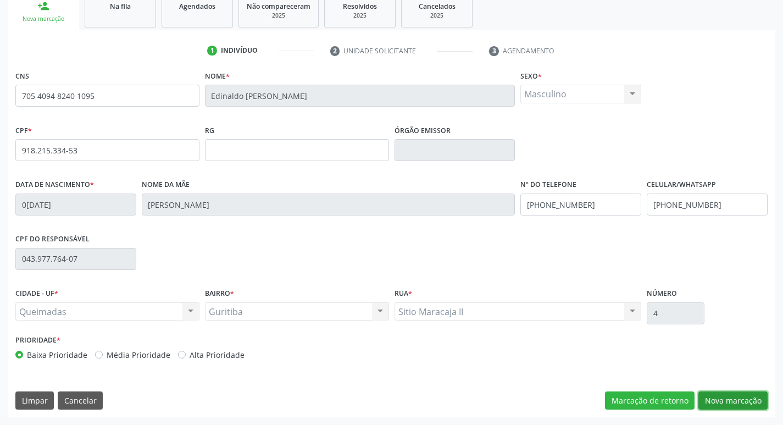
click at [719, 396] on button "Nova marcação" at bounding box center [733, 400] width 69 height 19
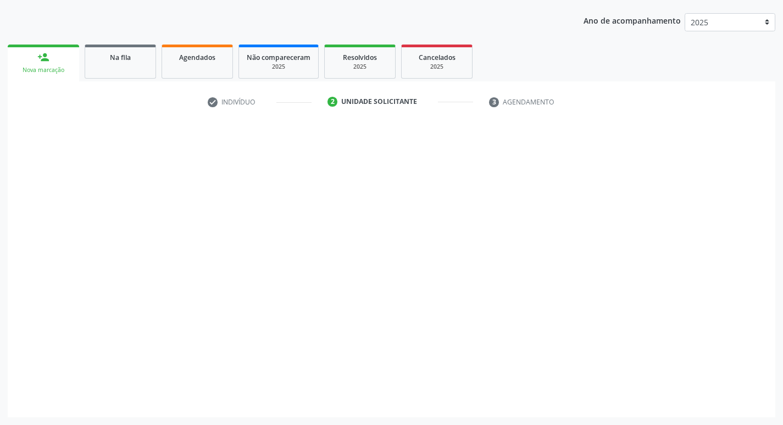
scroll to position [120, 0]
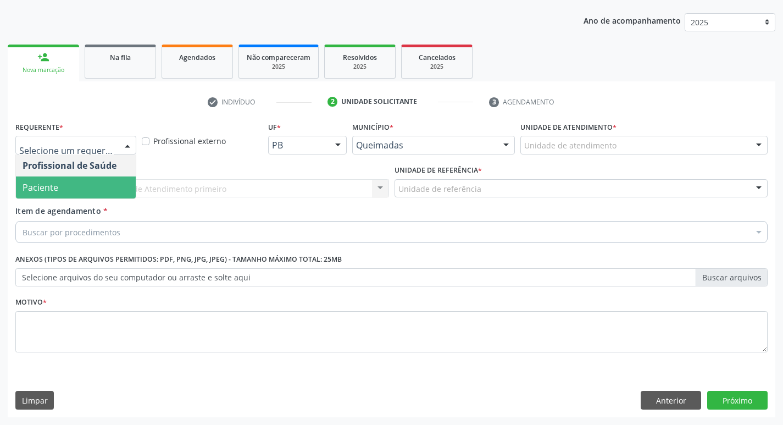
click at [94, 186] on span "Paciente" at bounding box center [76, 187] width 120 height 22
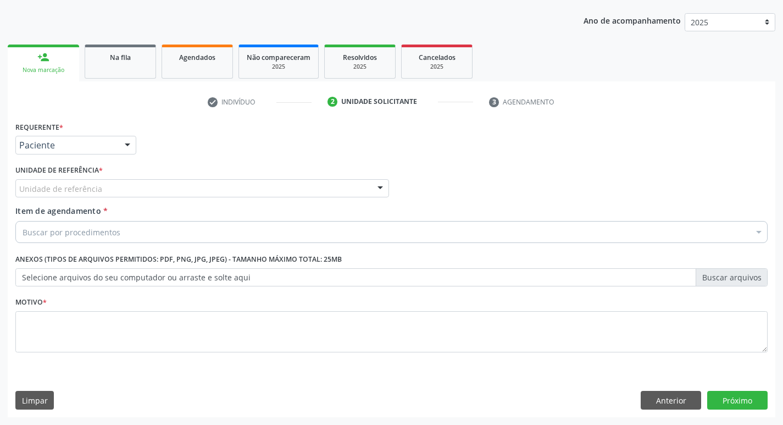
click at [114, 186] on div "Unidade de referência" at bounding box center [202, 188] width 374 height 19
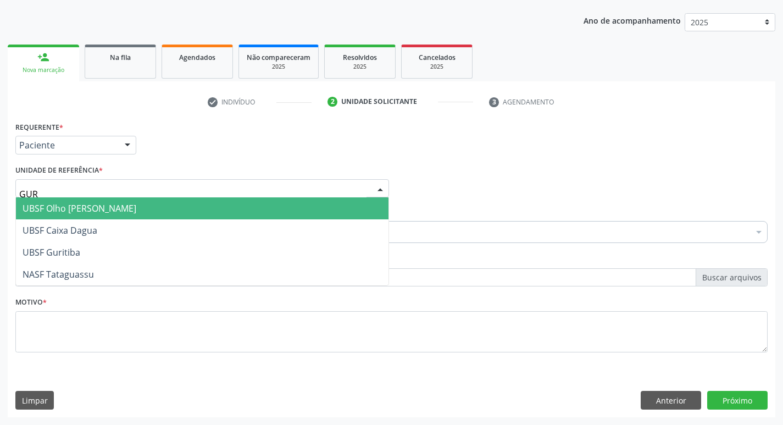
type input "GURI"
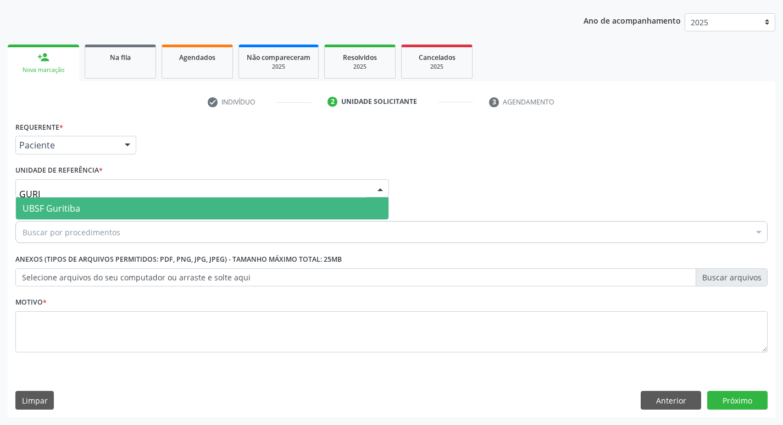
click at [124, 214] on span "UBSF Guritiba" at bounding box center [202, 208] width 373 height 22
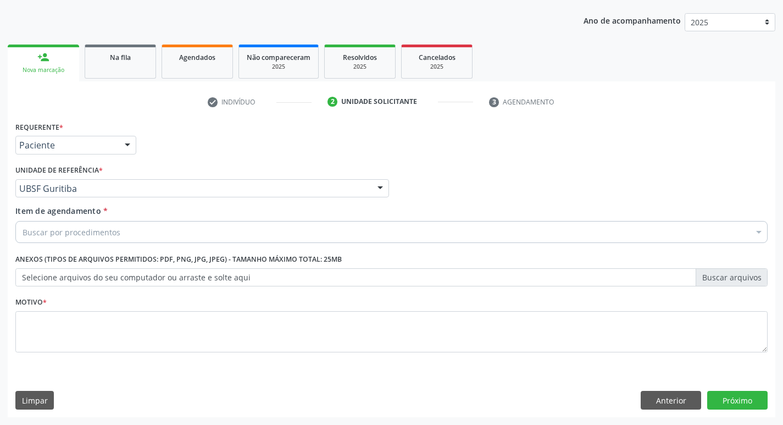
click at [131, 237] on div "Buscar por procedimentos" at bounding box center [391, 232] width 753 height 22
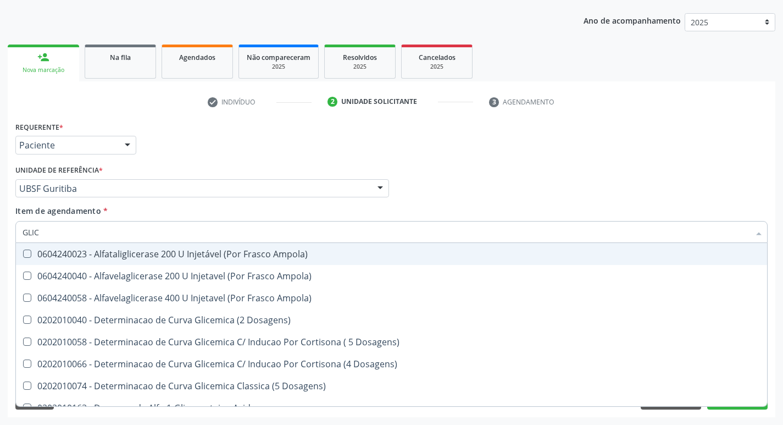
type input "GLICO"
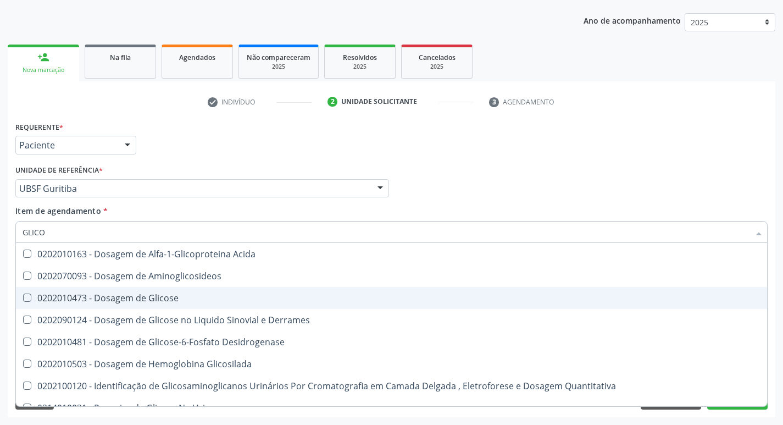
click at [149, 296] on div "0202010473 - Dosagem de Glicose" at bounding box center [392, 298] width 738 height 9
checkbox Glicose "true"
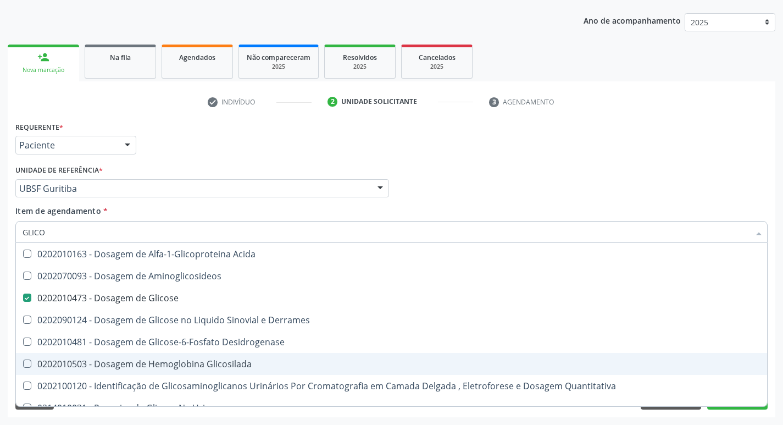
click at [196, 357] on span "0202010503 - Dosagem de Hemoglobina Glicosilada" at bounding box center [392, 364] width 752 height 22
checkbox Glicosilada "true"
type input "GLIC"
checkbox Glicose "false"
checkbox Glicosilada "false"
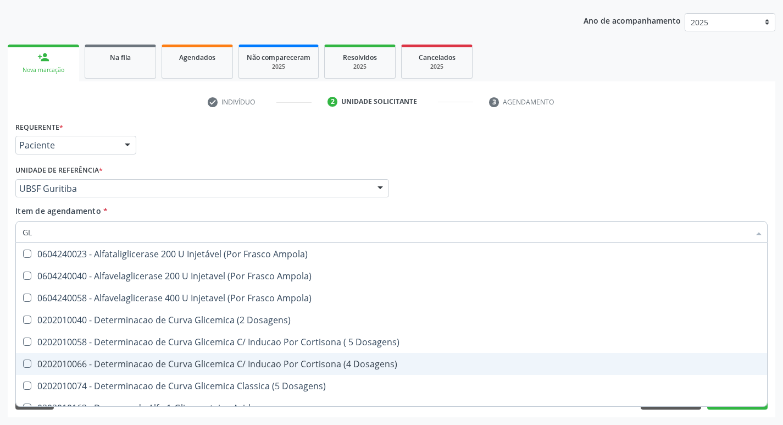
type input "G"
checkbox Glicose "false"
checkbox Derrames "false"
checkbox Glicosilada "false"
checkbox Triglicerideos "false"
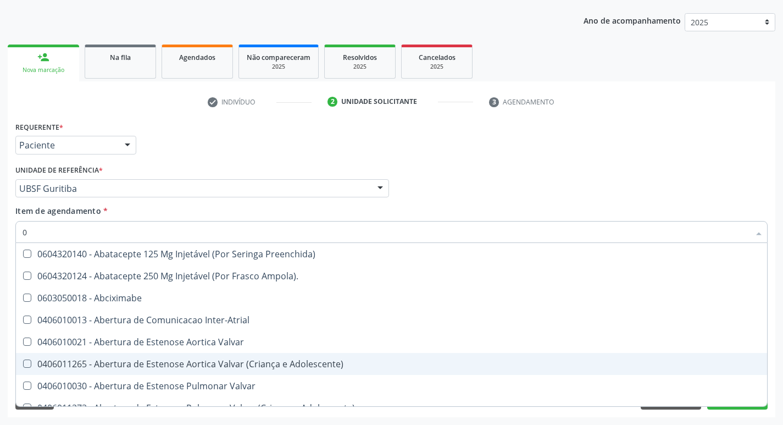
type input "02"
checkbox Comprimido\) "true"
checkbox Ml\) "true"
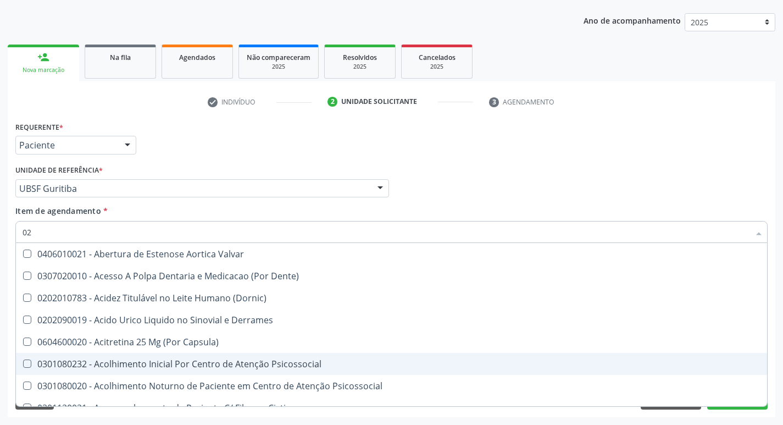
type input "020"
checkbox Osmolaridade "true"
checkbox Ivy "true"
checkbox Glicose "false"
checkbox Glicosilada "false"
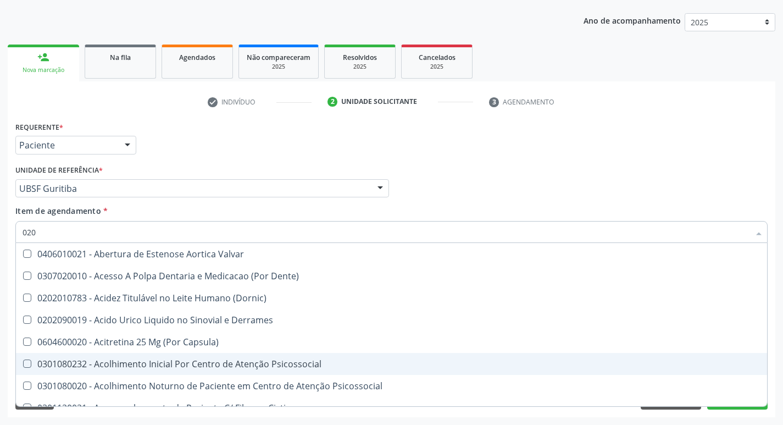
type input "0202"
checkbox Epidemiológica "true"
checkbox Pontas "true"
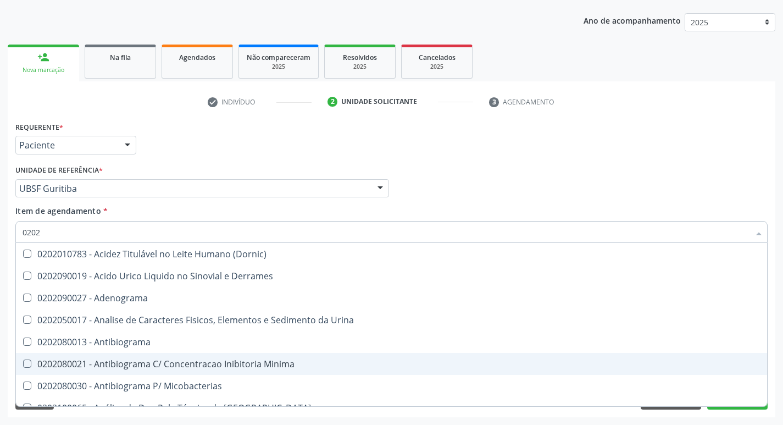
type input "02020"
checkbox Xiii "true"
checkbox Formaldeido "true"
checkbox Glicose "false"
checkbox Glicosilada "false"
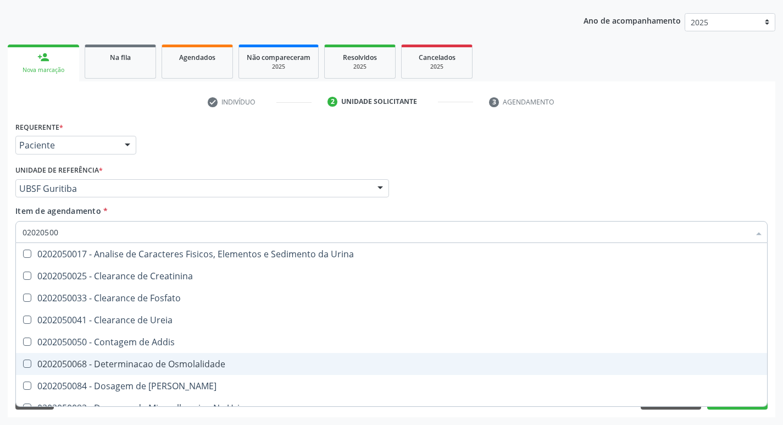
type input "020205001"
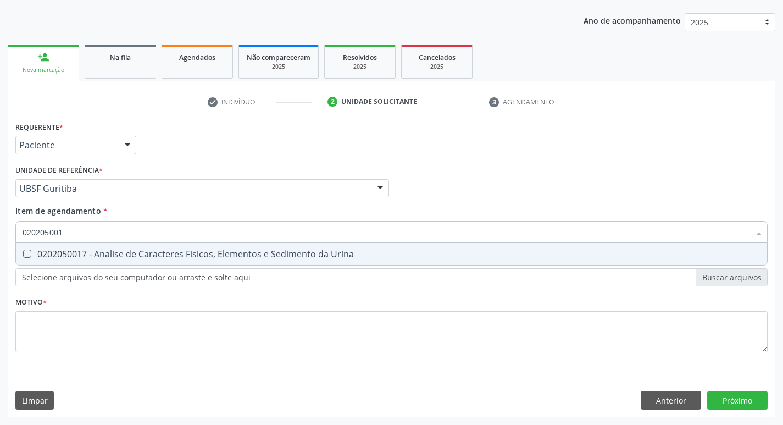
click at [229, 252] on div "0202050017 - Analise de Caracteres Fisicos, Elementos e Sedimento da Urina" at bounding box center [392, 254] width 738 height 9
checkbox Urina "true"
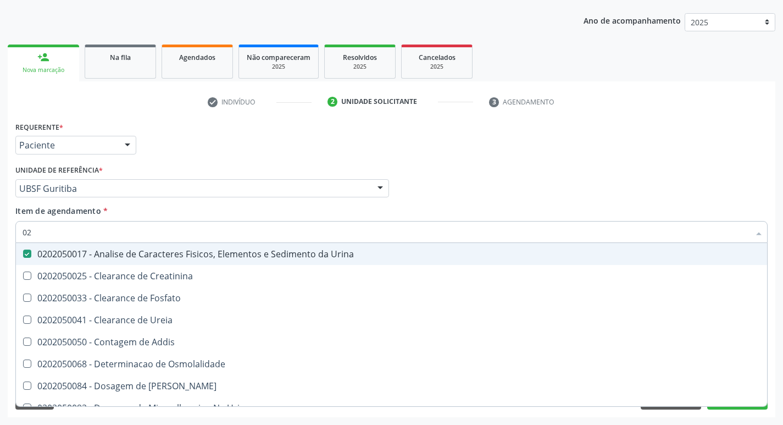
type input "0"
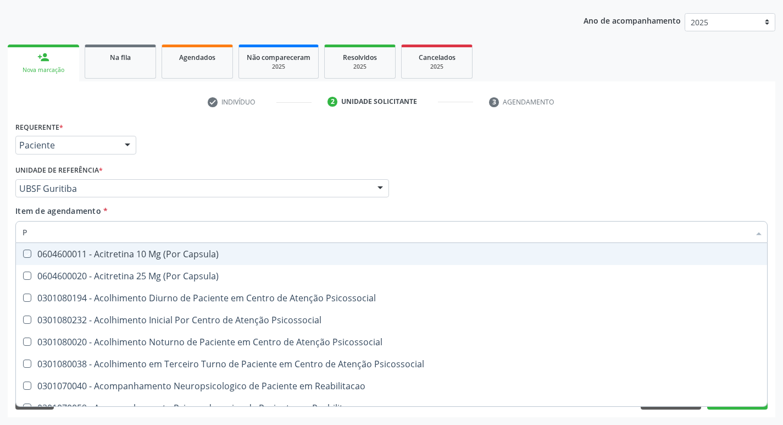
type input "PS"
checkbox Capsula\) "false"
checkbox Psicossocial "false"
type input "PSA"
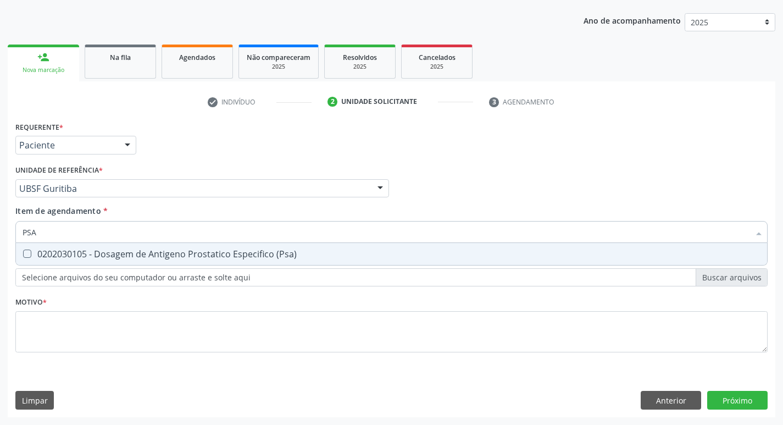
click at [214, 250] on div "0202030105 - Dosagem de Antigeno Prostatico Especifico (Psa)" at bounding box center [392, 254] width 738 height 9
checkbox \(Psa\) "true"
type input "PS"
checkbox \(Psa\) "false"
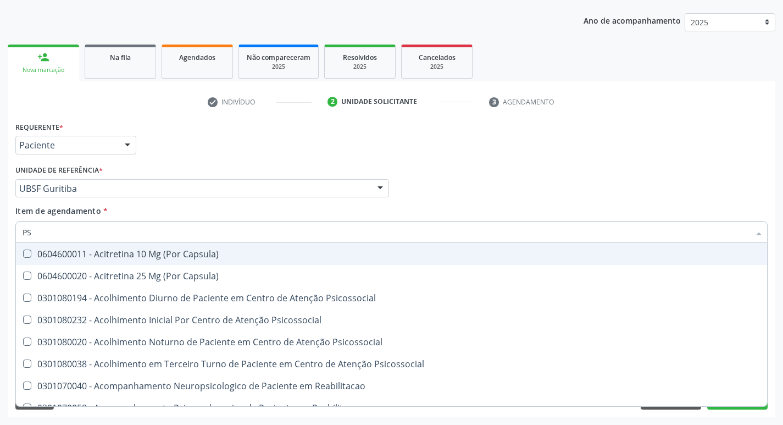
type input "P"
checkbox \(Psa\) "false"
checkbox Capsula\) "true"
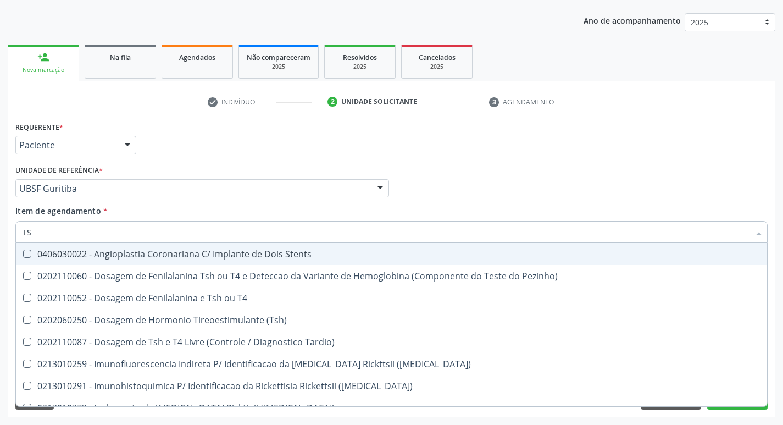
type input "TSH"
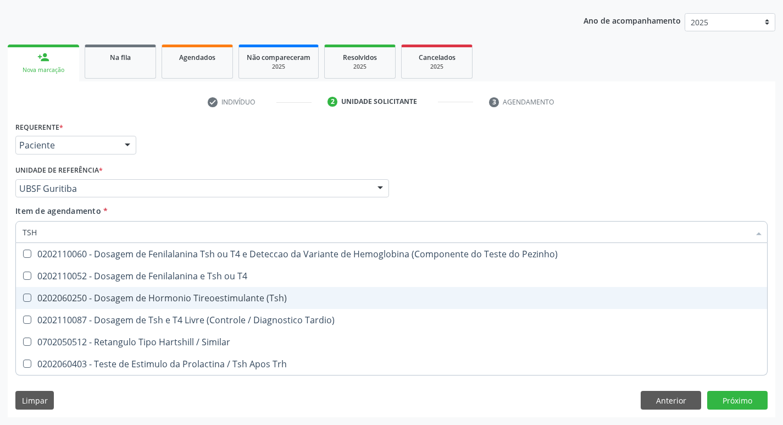
click at [246, 298] on div "0202060250 - Dosagem de Hormonio Tireoestimulante (Tsh)" at bounding box center [392, 298] width 738 height 9
checkbox \(Tsh\) "true"
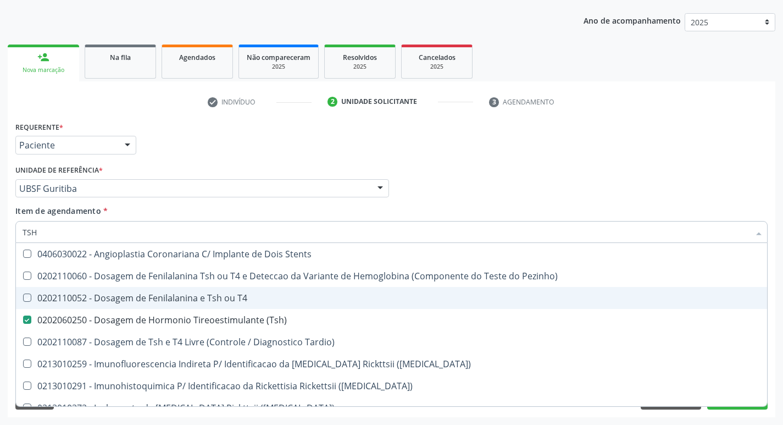
type input "TS"
checkbox T4 "false"
checkbox \(Tsh\) "true"
type input "T"
checkbox \(Tsh\) "false"
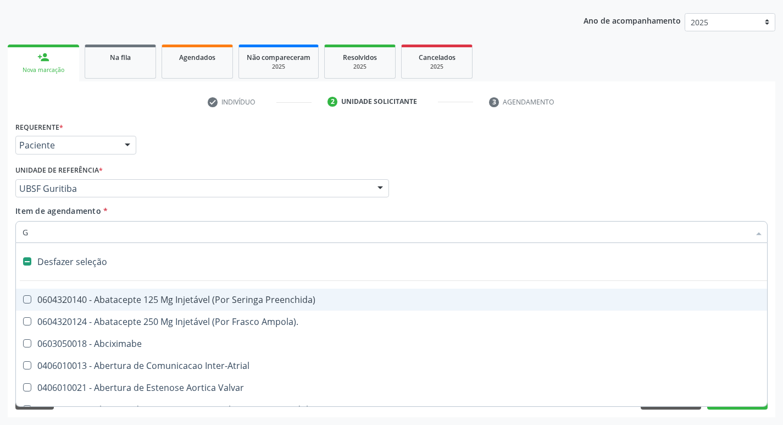
type input "GA"
checkbox Urina "false"
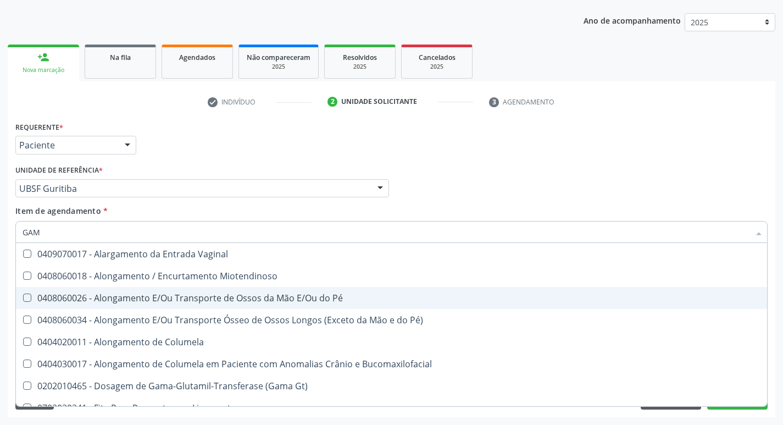
type input "GAMA"
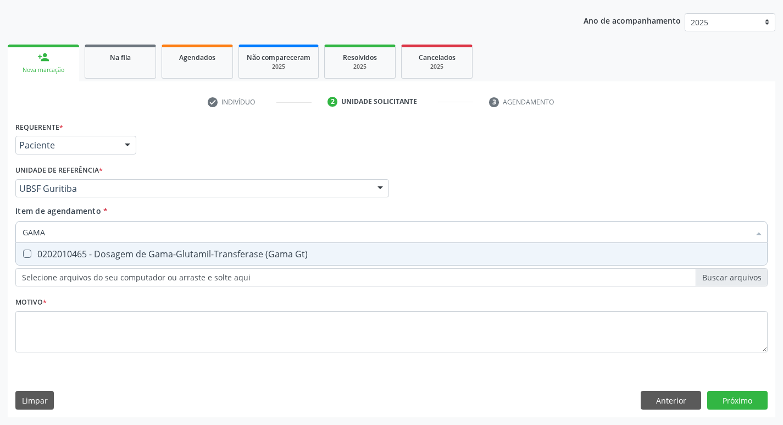
click at [247, 258] on div "0202010465 - Dosagem de Gama-Glutamil-Transferase (Gama Gt)" at bounding box center [392, 254] width 738 height 9
checkbox Gt\) "true"
type input "GAM"
checkbox Gt\) "false"
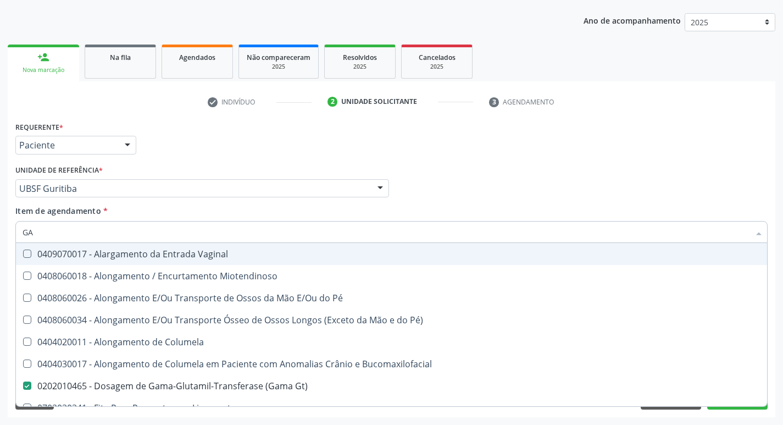
type input "G"
checkbox Gt\) "false"
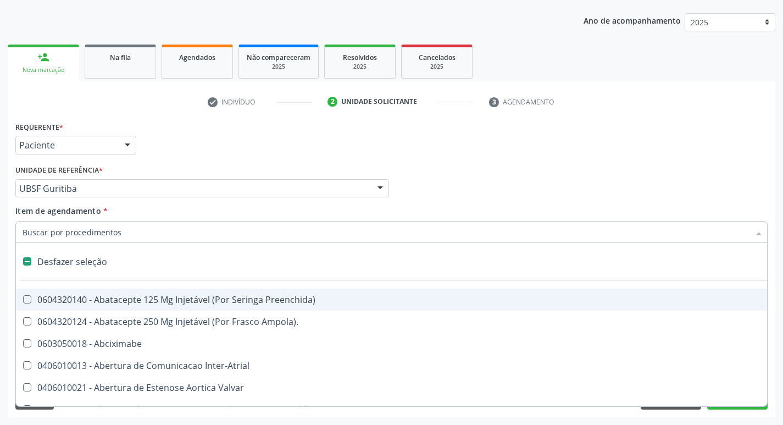
type input "T"
checkbox Dedo "true"
checkbox Urina "false"
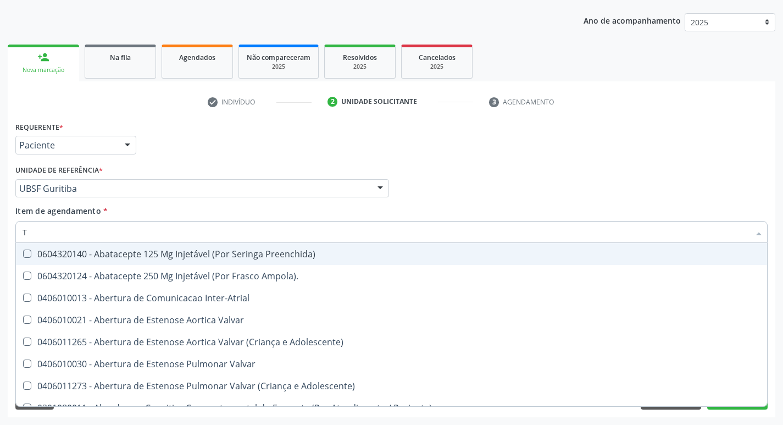
type input "TS"
checkbox Valvar "true"
type input "TSH"
checkbox Inter-Atrial "true"
checkbox Valvar "false"
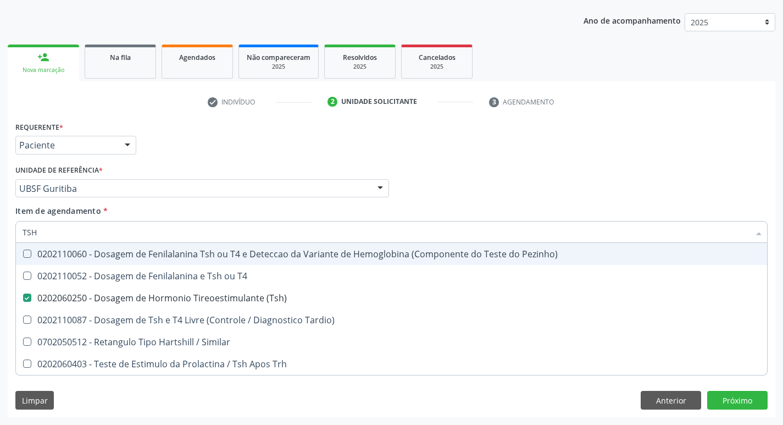
type input "TS"
checkbox \(Tsh\) "false"
checkbox Tardio\) "true"
type input "T"
checkbox Tardio\) "false"
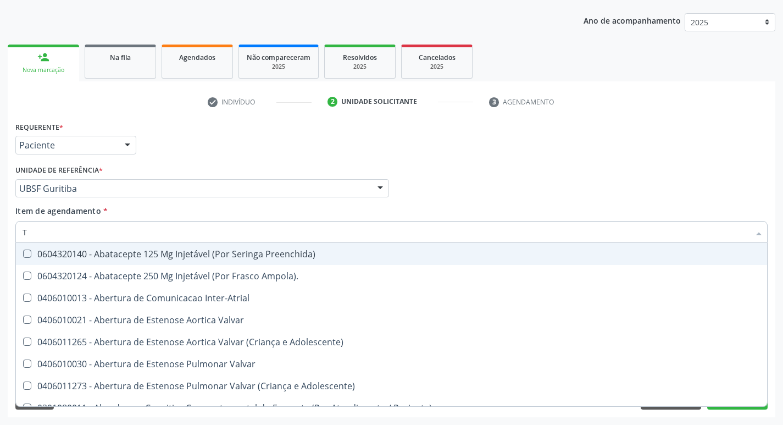
type input "T4"
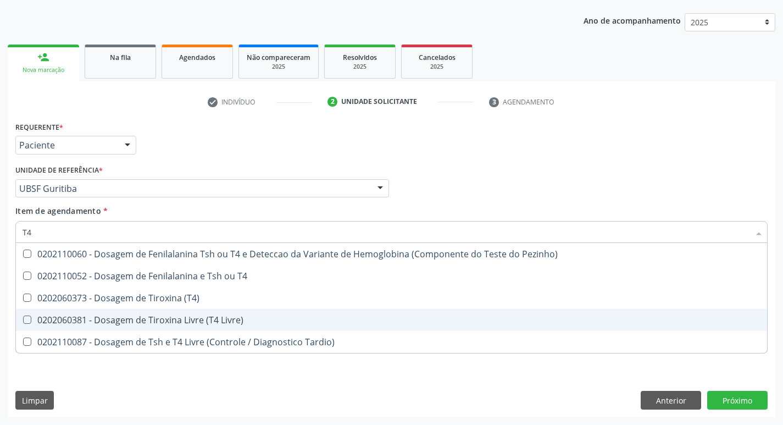
click at [252, 328] on span "0202060381 - Dosagem de Tiroxina Livre (T4 Livre)" at bounding box center [392, 320] width 752 height 22
checkbox Livre\) "true"
type input "T"
checkbox Livre\) "false"
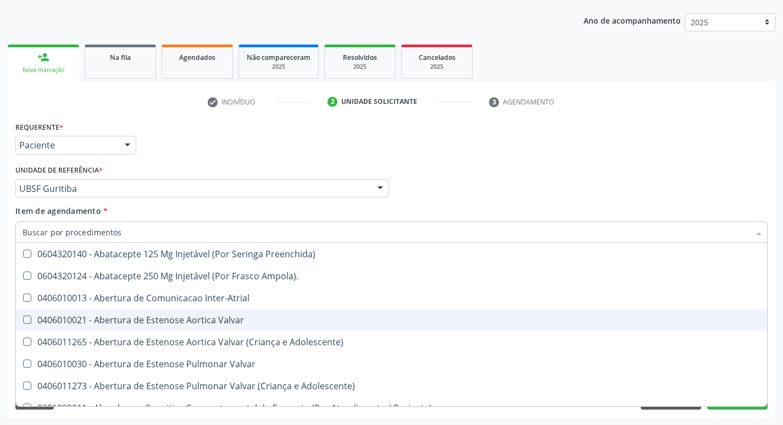
checkbox Urina "false"
checkbox Central "true"
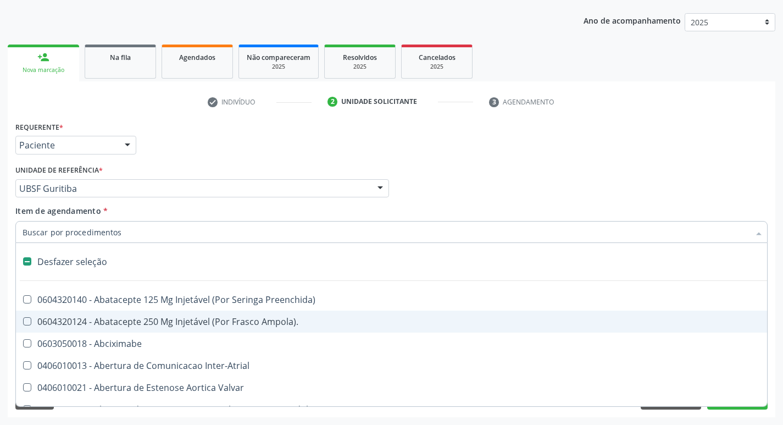
type input "V"
checkbox Urina "false"
checkbox \(Unilateral\) "true"
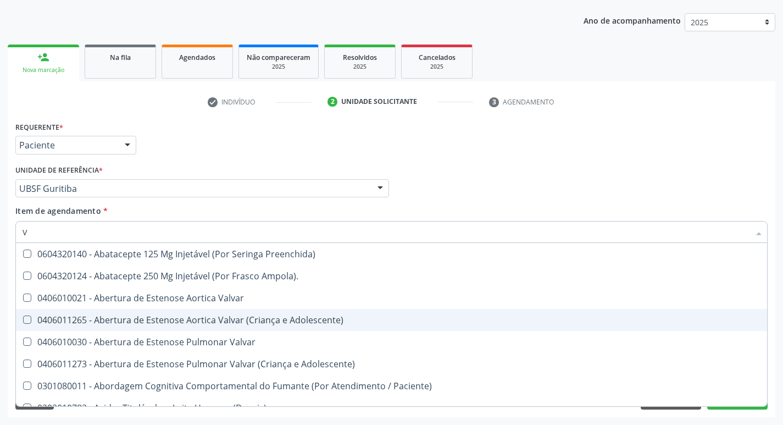
type input "VI"
checkbox Livre\) "false"
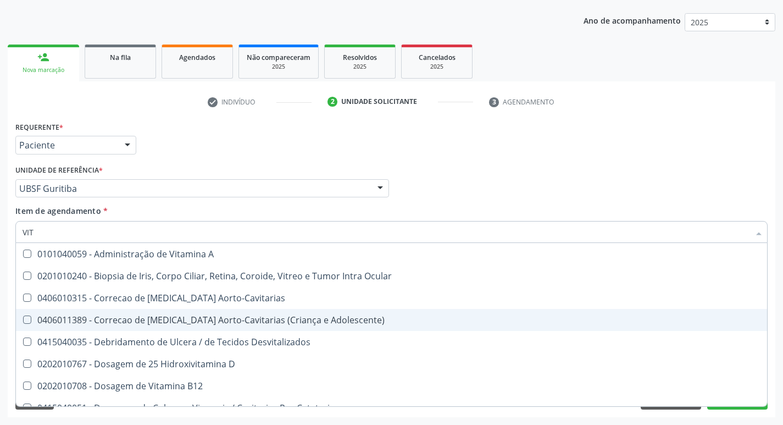
type input "VITA"
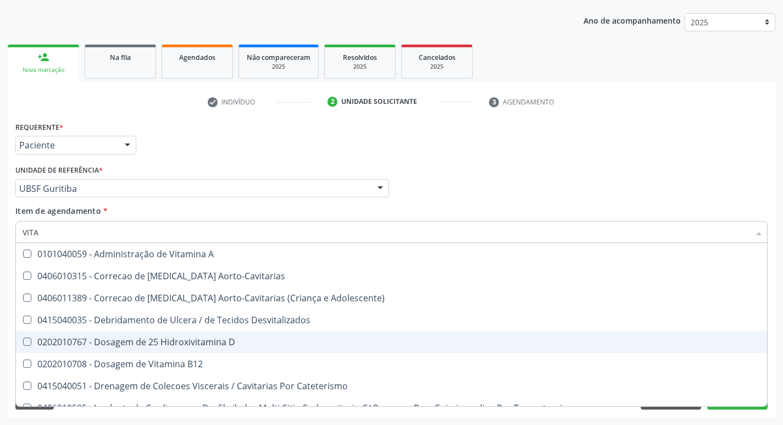
click at [280, 336] on span "0202010767 - Dosagem de 25 Hidroxivitamina D" at bounding box center [392, 342] width 752 height 22
checkbox D "true"
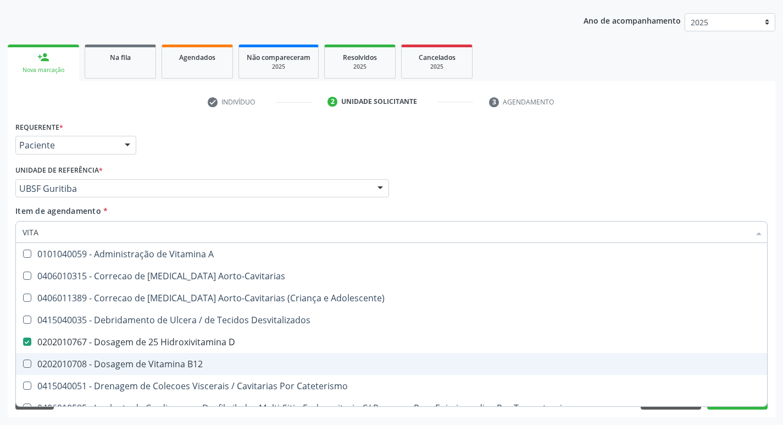
click at [252, 355] on span "0202010708 - Dosagem de Vitamina B12" at bounding box center [392, 364] width 752 height 22
checkbox B12 "true"
type input "VIT"
checkbox D "false"
checkbox Cateterismo "true"
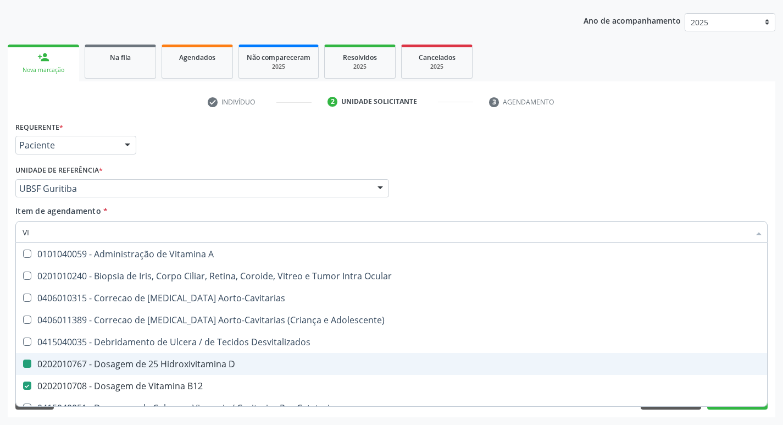
type input "V"
checkbox D "false"
checkbox B12 "false"
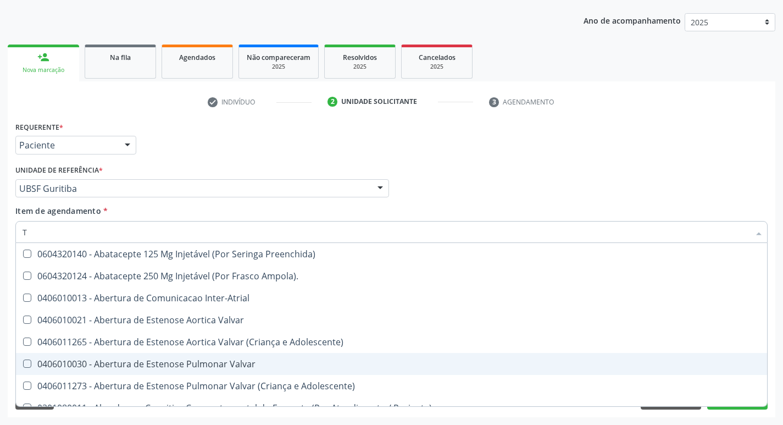
type input "TG"
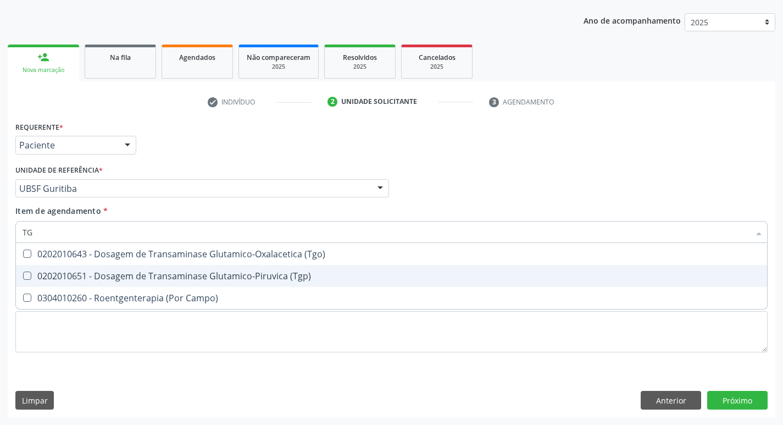
click at [263, 273] on div "0202010651 - Dosagem de Transaminase Glutamico-Piruvica (Tgp)" at bounding box center [392, 276] width 738 height 9
checkbox \(Tgp\) "true"
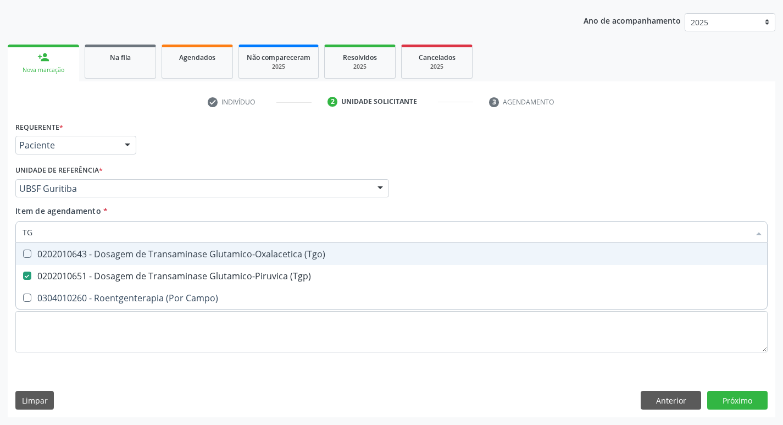
click at [267, 261] on span "0202010643 - Dosagem de Transaminase Glutamico-Oxalacetica (Tgo)" at bounding box center [392, 254] width 752 height 22
checkbox \(Tgo\) "true"
type input "T"
checkbox \(Tgo\) "false"
checkbox \(Tgp\) "false"
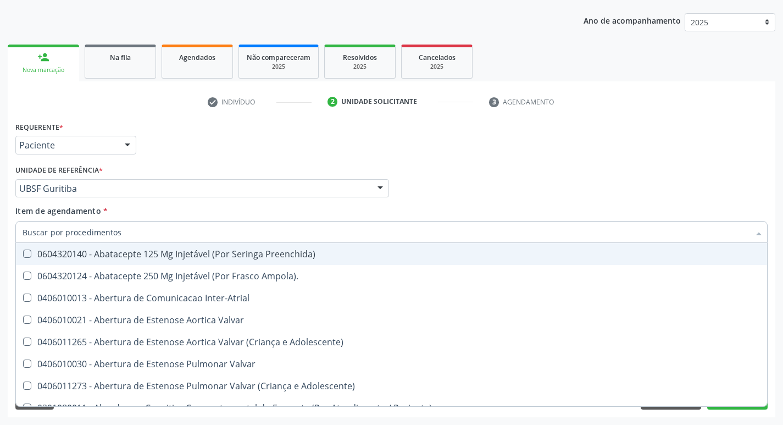
checkbox Urina "false"
checkbox Central "true"
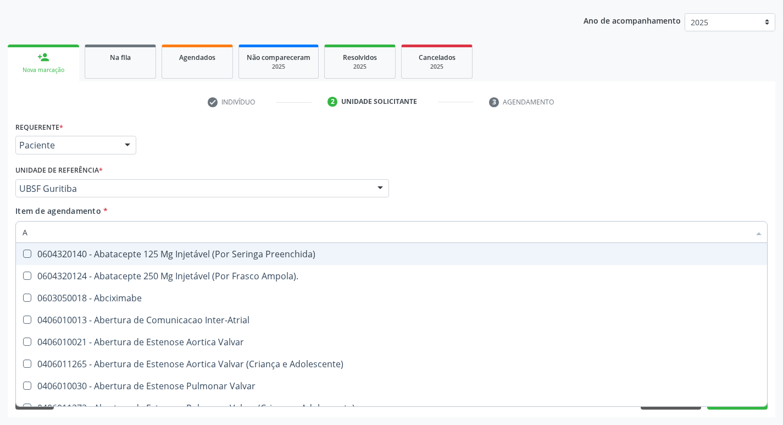
type input "AM"
checkbox Urina "false"
checkbox Blot "true"
checkbox C "true"
checkbox A "true"
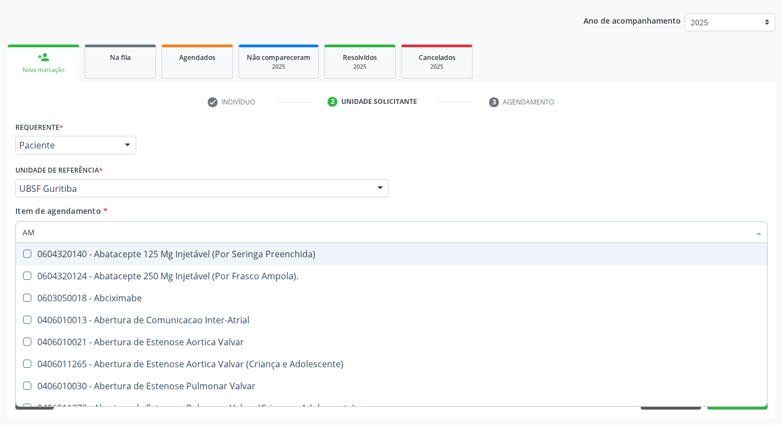
checkbox B "true"
checkbox C "true"
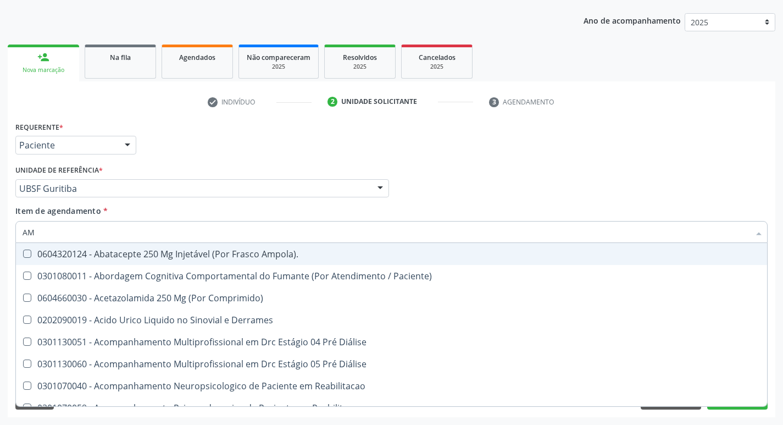
type input "AMI"
checkbox Multiprofissional "true"
checkbox Terapeutica\) "true"
checkbox Órgãos "true"
checkbox \(Uaa\)\ "true"
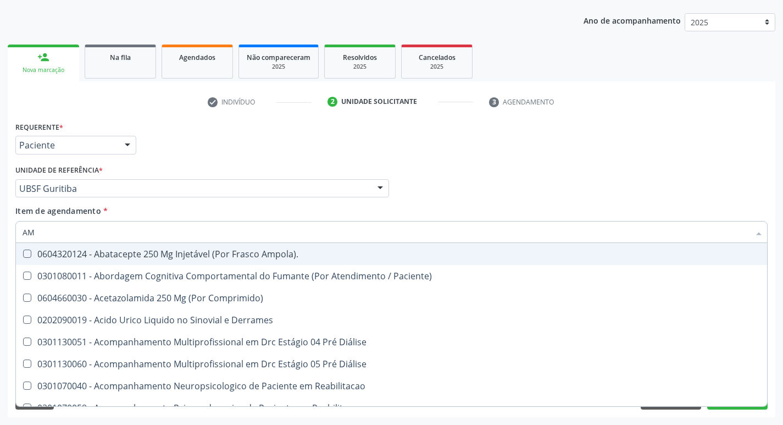
checkbox Terapêuticas\)\ "true"
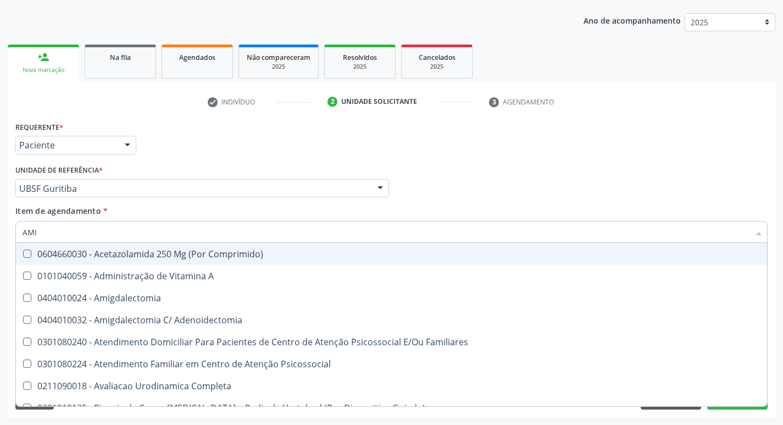
type input "AMIL"
checkbox Adenoidectomia "true"
type input "AMILA"
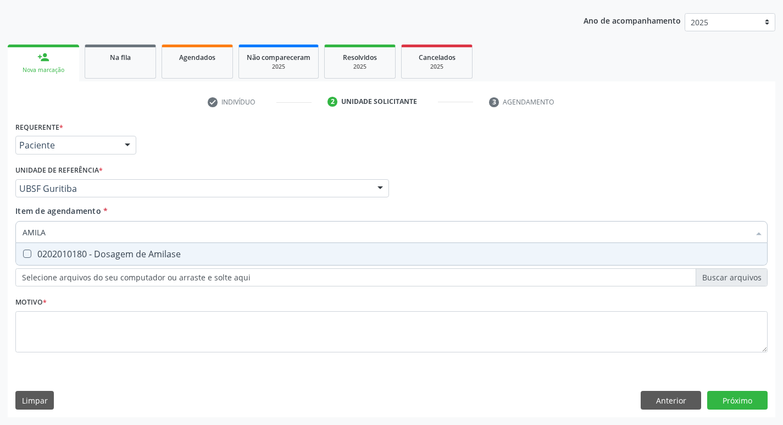
click at [267, 260] on span "0202010180 - Dosagem de Amilase" at bounding box center [392, 254] width 752 height 22
checkbox Amilase "true"
type input "AMIL"
checkbox Amilase "false"
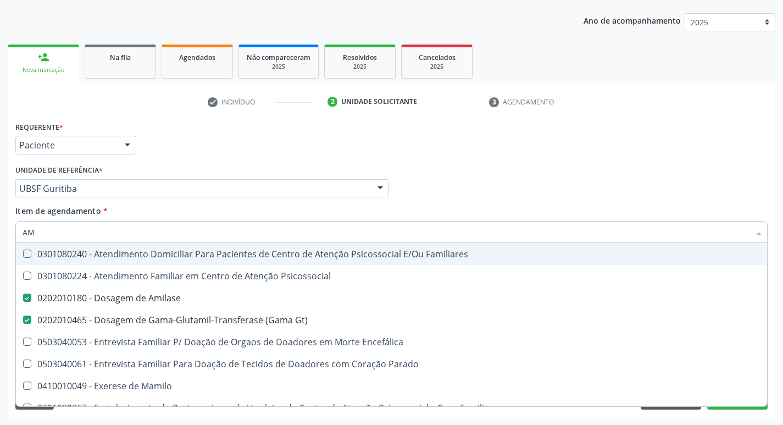
type input "A"
checkbox Amilase "false"
checkbox Gt\) "false"
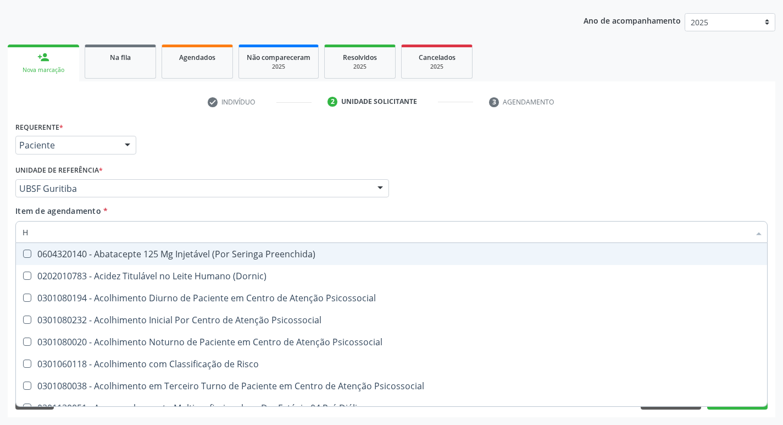
type input "HE"
checkbox Genético "true"
checkbox D "false"
checkbox Glicosilada "false"
checkbox \(Tsh\) "false"
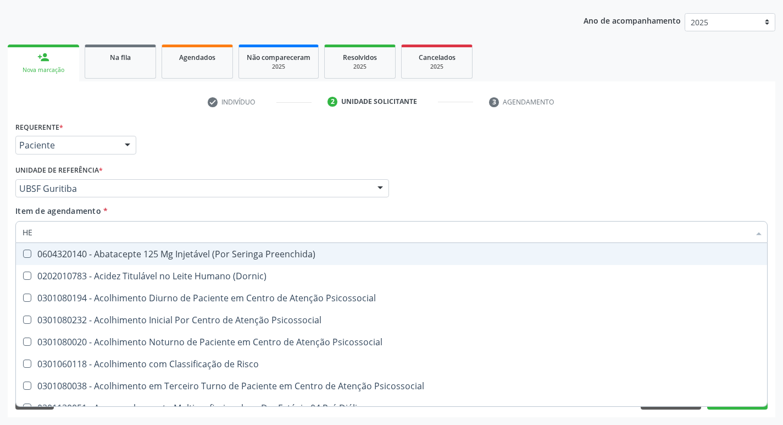
type input "HEM"
checkbox Órgãos "true"
checkbox Genético "false"
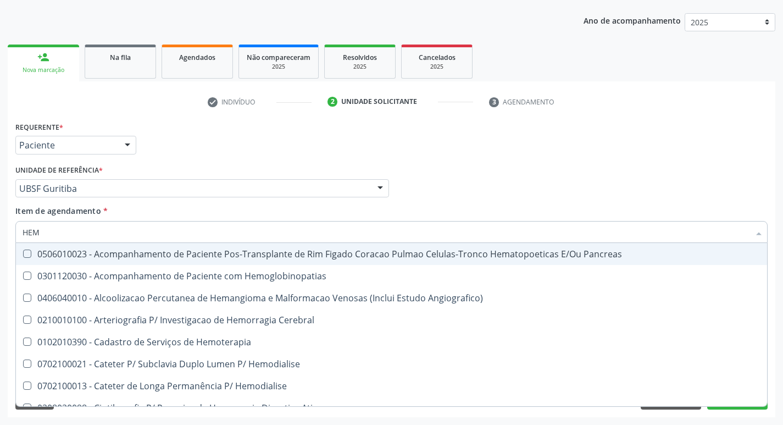
type input "HEMO"
checkbox Fase "true"
checkbox Glicosilada "false"
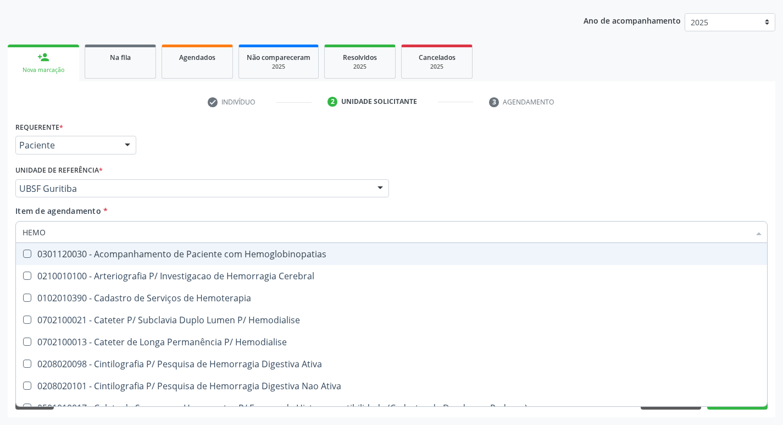
type input "HEMOG"
checkbox \(Confirmatorio\) "true"
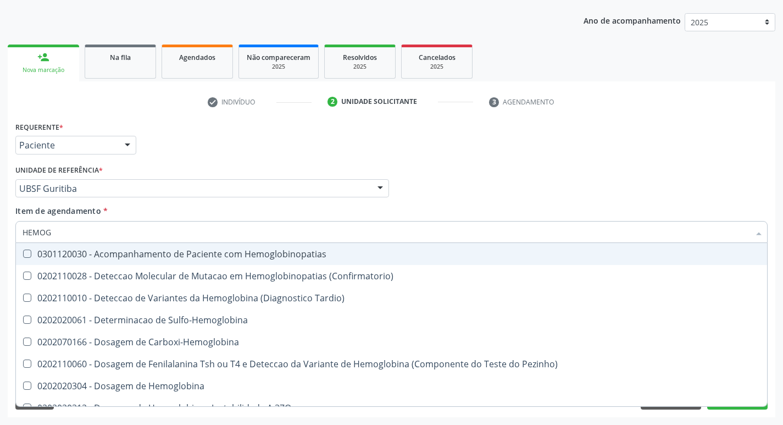
type input "HEMOGR"
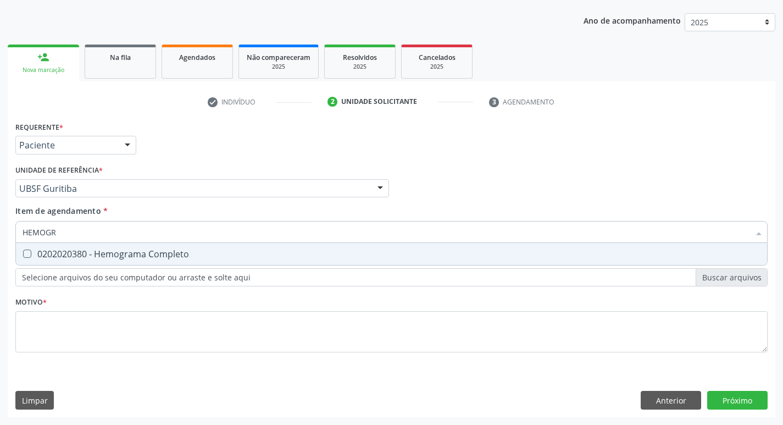
click at [267, 260] on span "0202020380 - Hemograma Completo" at bounding box center [392, 254] width 752 height 22
checkbox Completo "true"
type input "HEMOG"
checkbox Completo "false"
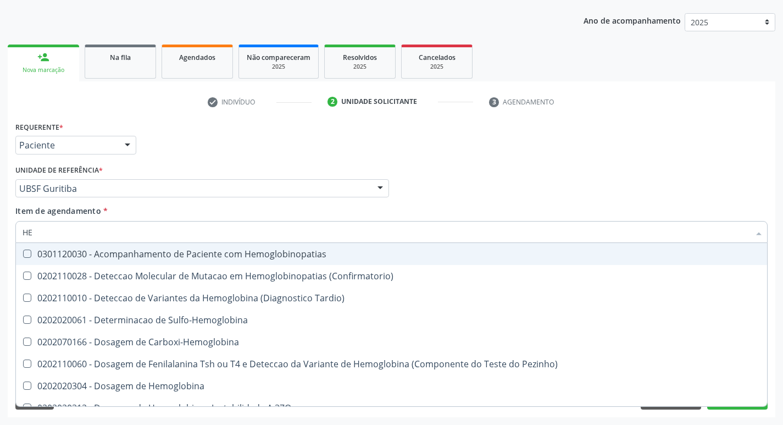
type input "H"
checkbox Glicosilada "false"
checkbox Completo "false"
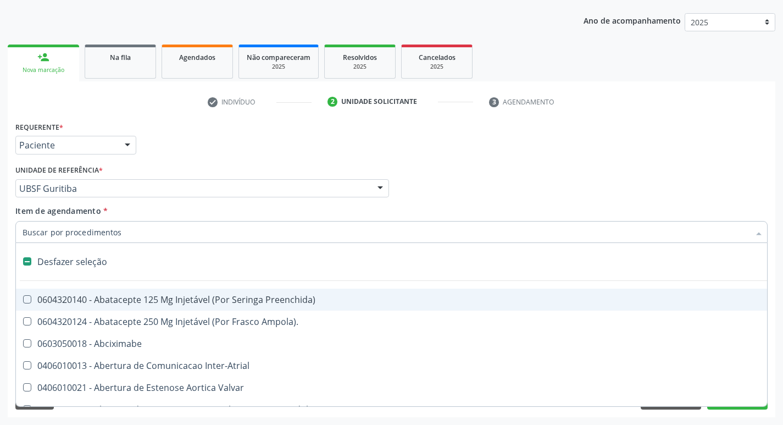
type input "F"
checkbox Congênita\ "true"
checkbox Urina "false"
checkbox Trabalhador "true"
checkbox Muscular "true"
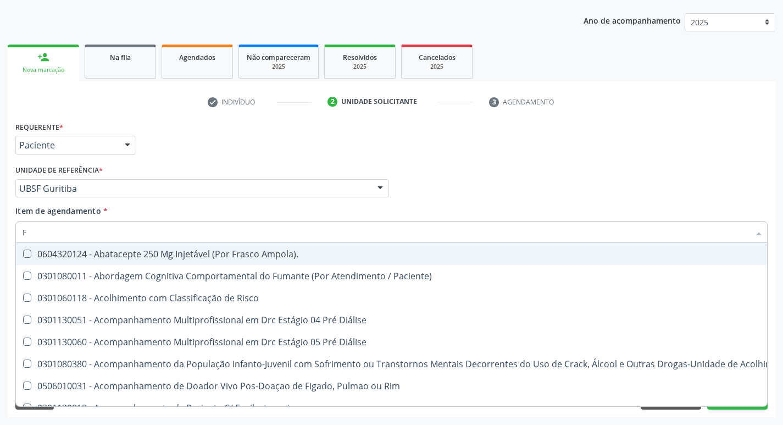
type input "FE"
checkbox Urina "false"
checkbox C "true"
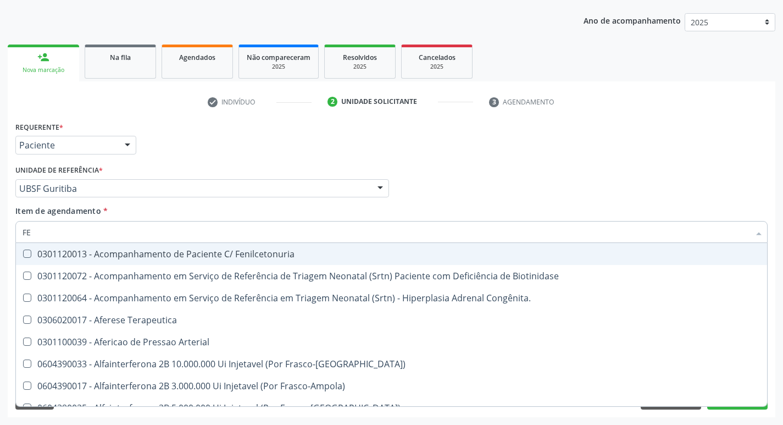
type input "FER"
checkbox Charnley "true"
checkbox Gt\) "false"
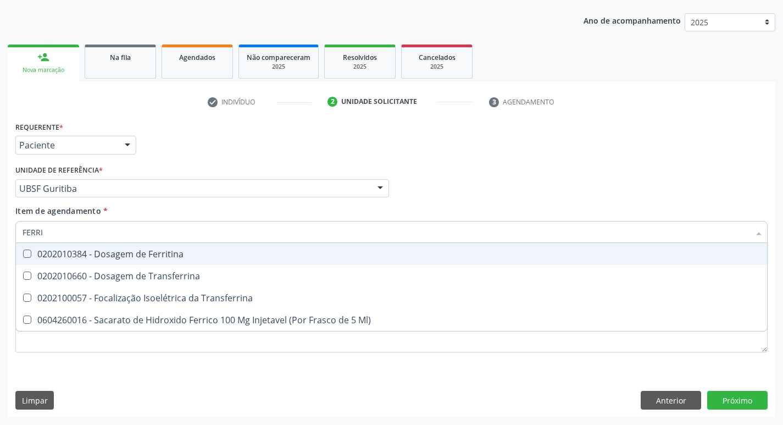
type input "FERRIT"
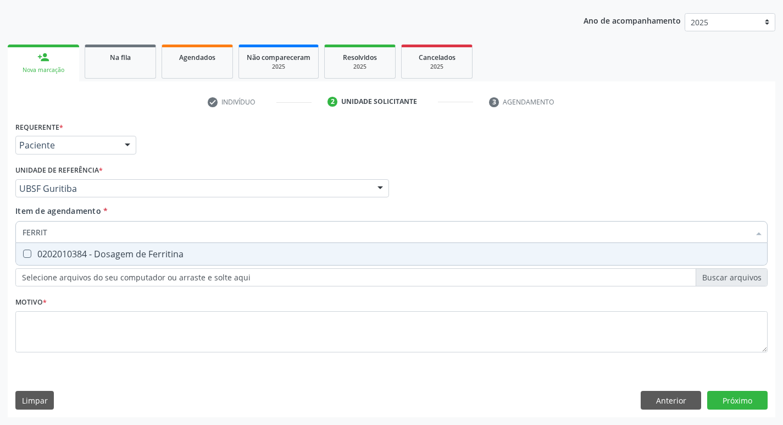
click at [267, 260] on span "0202010384 - Dosagem de Ferritina" at bounding box center [392, 254] width 752 height 22
checkbox Ferritina "true"
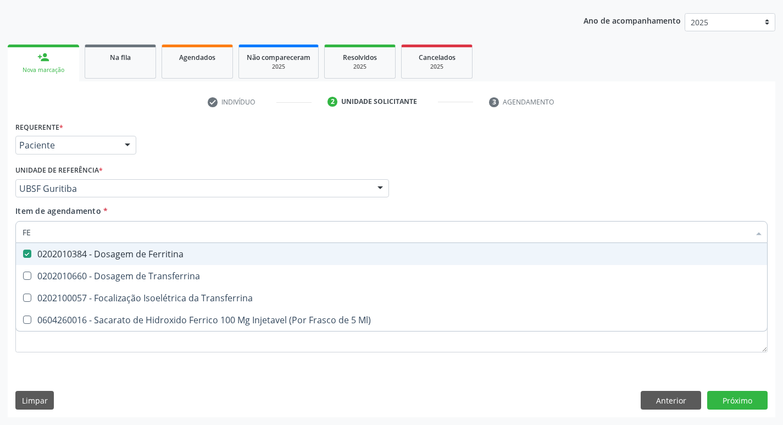
type input "F"
checkbox Ferritina "false"
checkbox Transferrina "false"
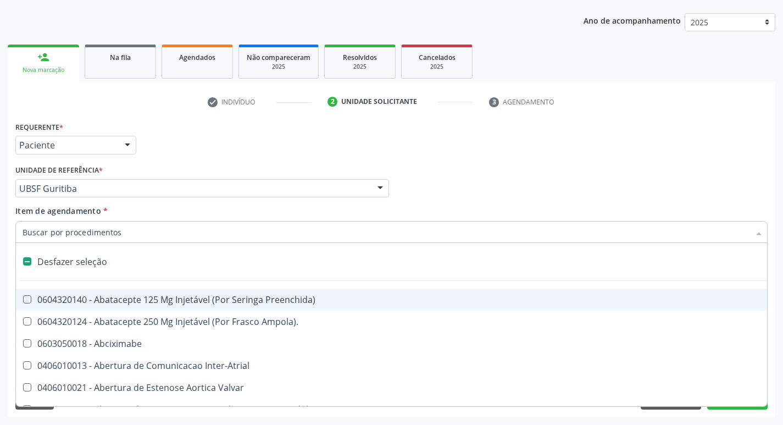
type input "C"
checkbox Dedo "true"
checkbox Urina "false"
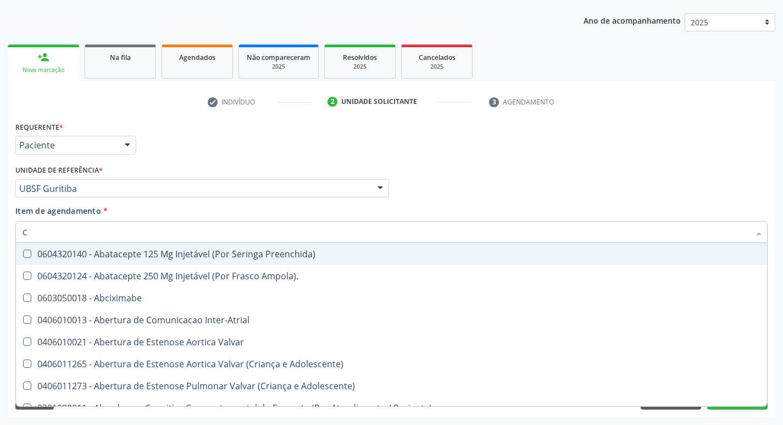
type input "CO"
checkbox Frasco-Ampola\) "true"
checkbox Urina "false"
checkbox Ureia "true"
checkbox Comprimido\) "true"
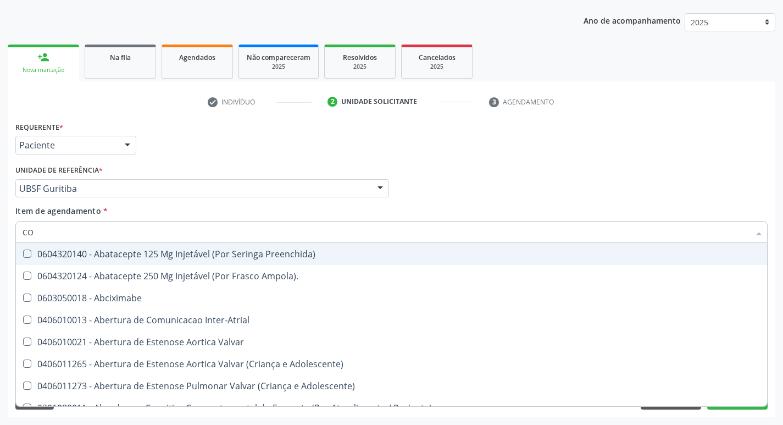
checkbox Transcutanea "true"
checkbox Colecistostomia "true"
checkbox \(Hemicolectomia\) "true"
checkbox Osseo "true"
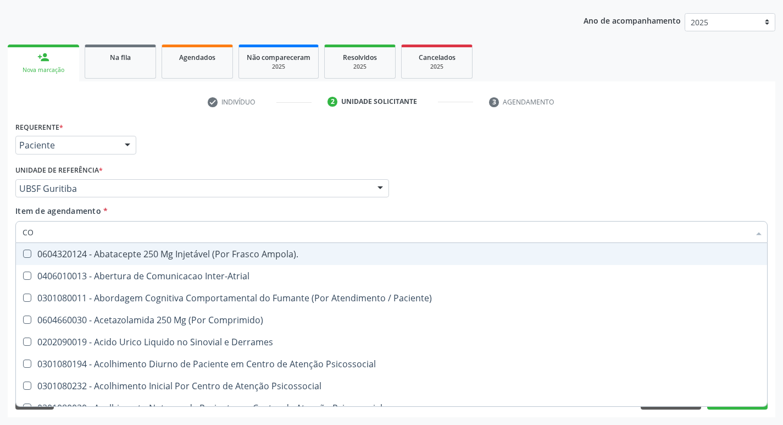
type input "COL"
checkbox Urina "false"
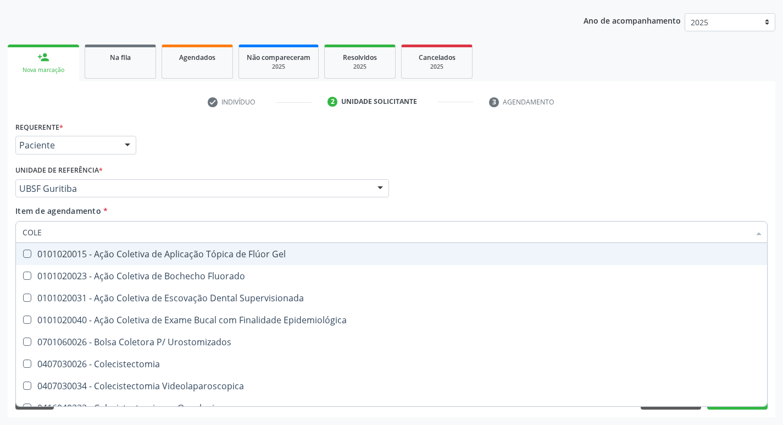
type input "COLES"
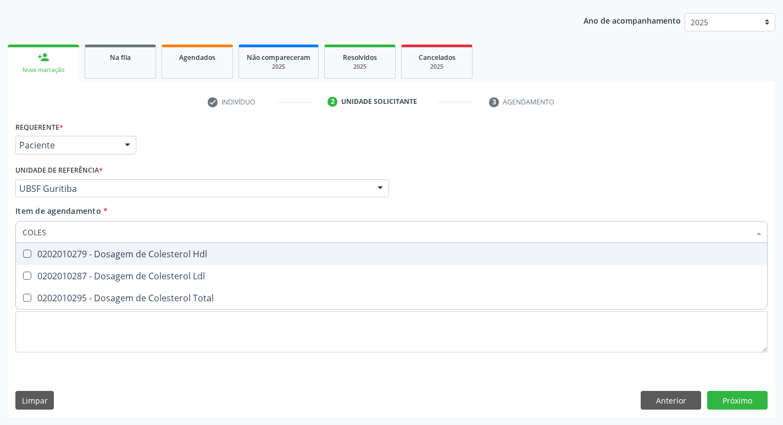
click at [267, 259] on span "0202010279 - Dosagem de Colesterol Hdl" at bounding box center [392, 254] width 752 height 22
checkbox Hdl "true"
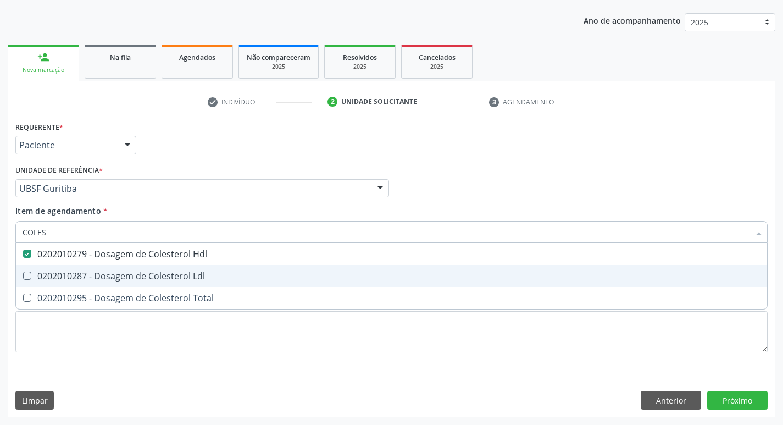
click at [233, 275] on div "0202010287 - Dosagem de Colesterol Ldl" at bounding box center [392, 276] width 738 height 9
checkbox Ldl "true"
type input "COLE"
checkbox Hdl "false"
checkbox Ldl "false"
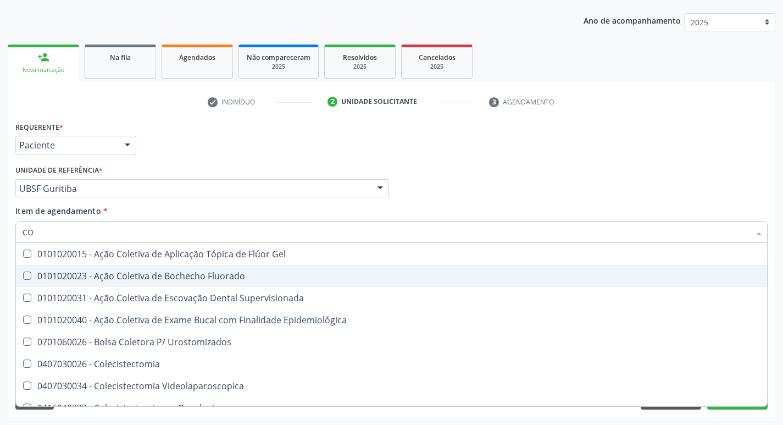
type input "C"
checkbox Hdl "false"
checkbox Ldl "false"
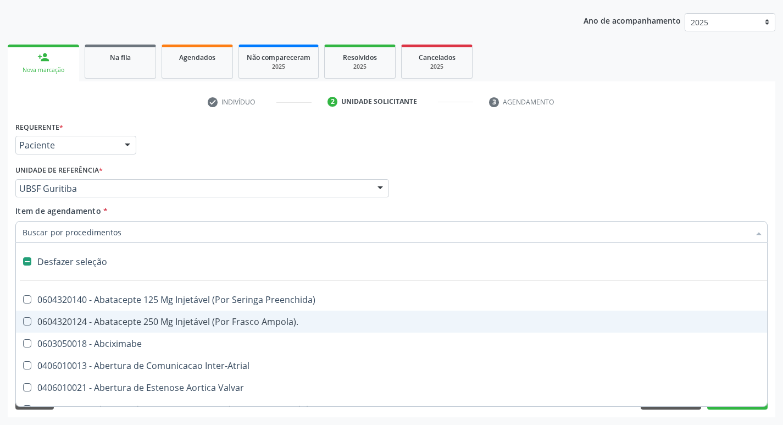
type input "T"
checkbox Dedo "true"
checkbox Urina "false"
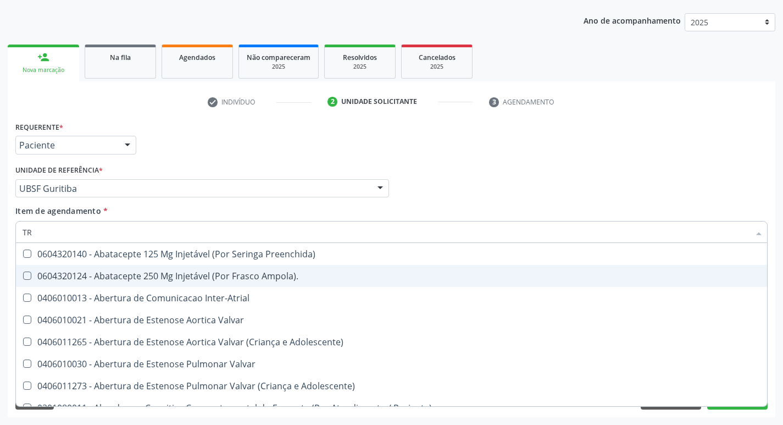
type input "TRI"
checkbox Urina "false"
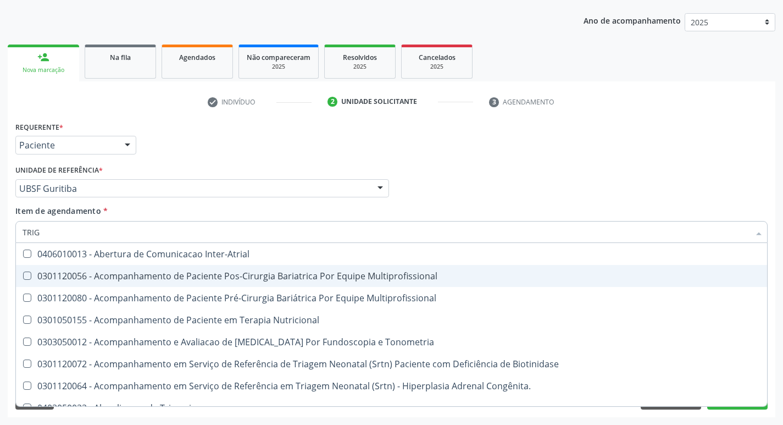
type input "TRIGL"
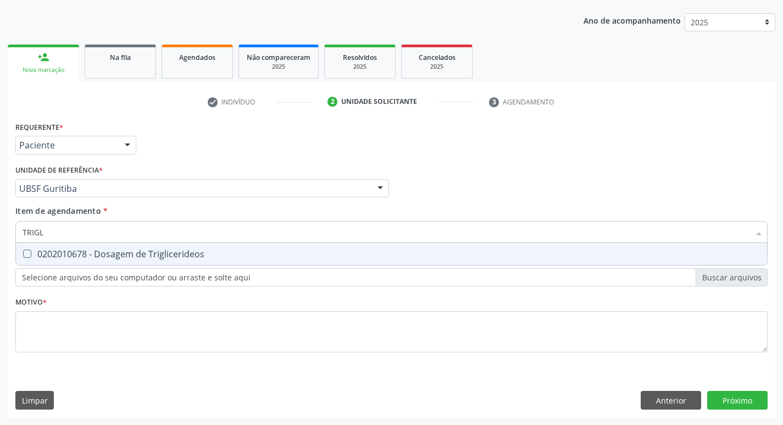
click at [216, 254] on div "0202010678 - Dosagem de Triglicerideos" at bounding box center [392, 254] width 738 height 9
checkbox Triglicerideos "true"
type input "TRIG"
checkbox Triglicerideos "false"
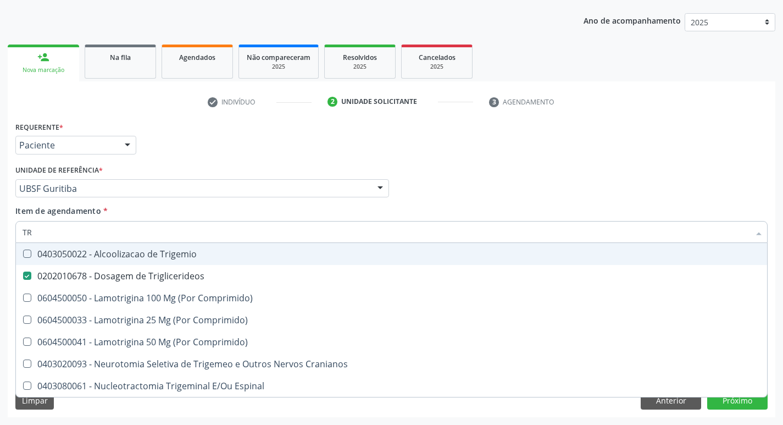
type input "T"
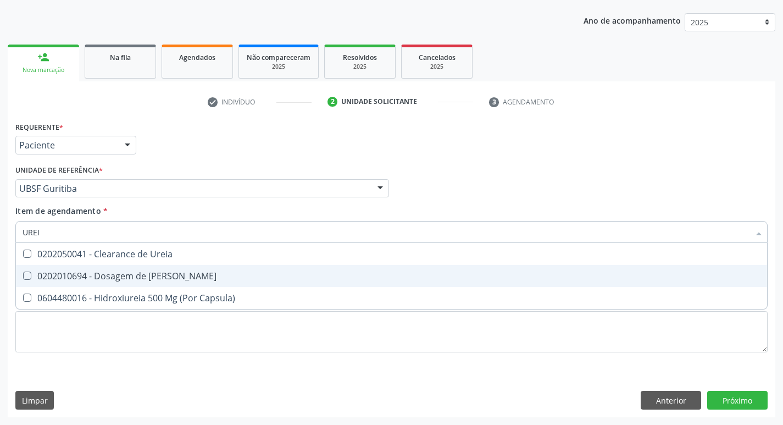
click at [168, 279] on div "0202010694 - Dosagem de [PERSON_NAME]" at bounding box center [392, 276] width 738 height 9
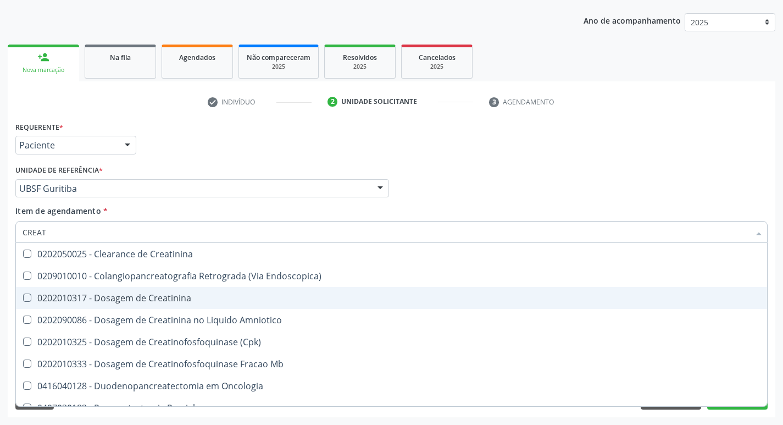
click at [170, 296] on div "0202010317 - Dosagem de Creatinina" at bounding box center [392, 298] width 738 height 9
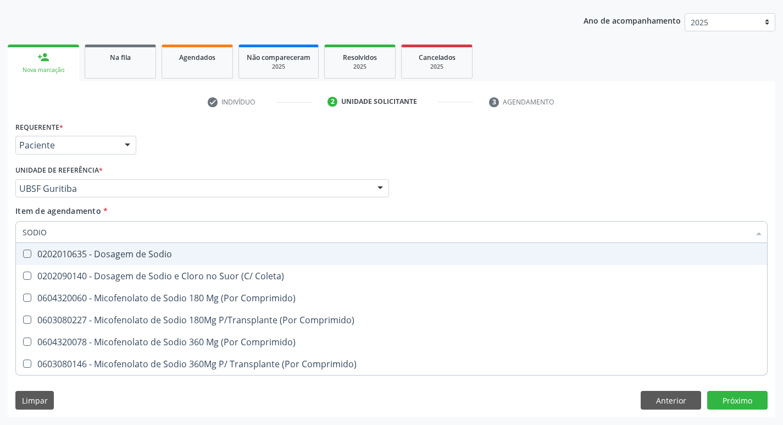
click at [166, 253] on div "0202010635 - Dosagem de Sodio" at bounding box center [392, 254] width 738 height 9
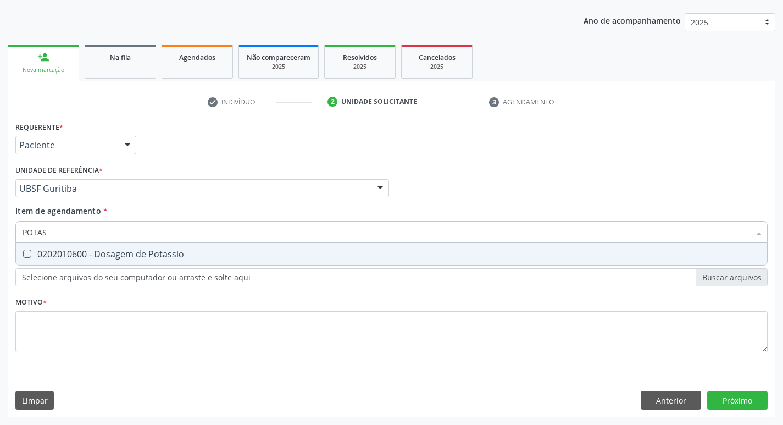
click at [166, 253] on div "0202010600 - Dosagem de Potassio" at bounding box center [392, 254] width 738 height 9
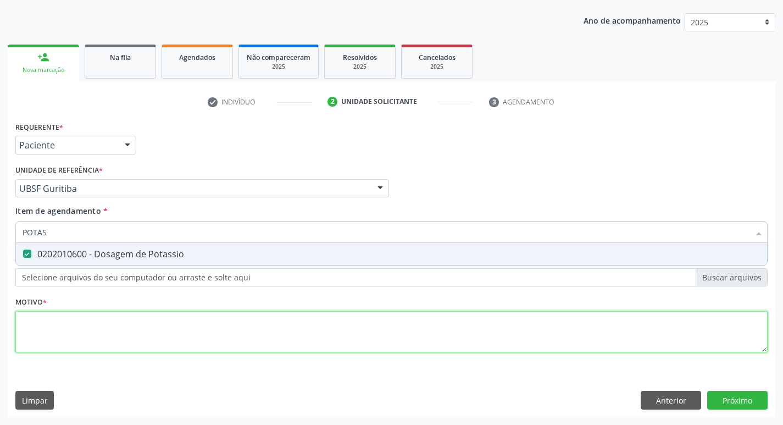
click at [163, 324] on div "Requerente * Paciente Profissional de Saúde Paciente Nenhum resultado encontrad…" at bounding box center [391, 243] width 753 height 249
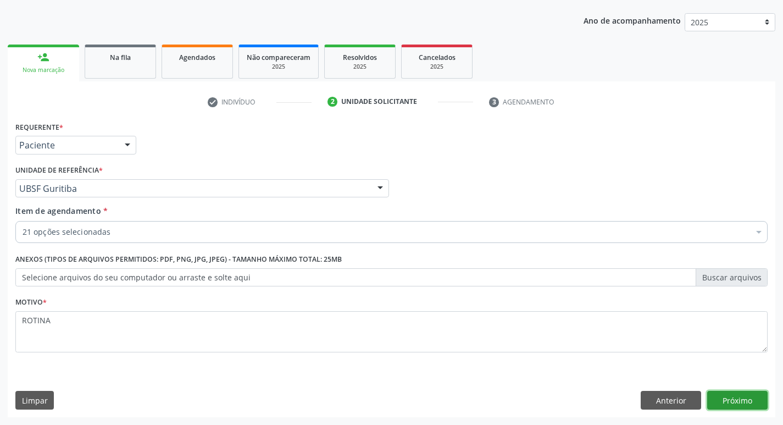
click at [736, 399] on button "Próximo" at bounding box center [738, 400] width 60 height 19
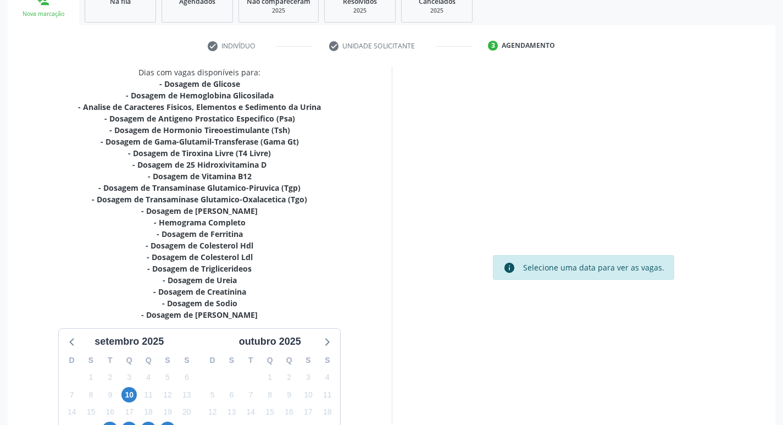
scroll to position [284, 0]
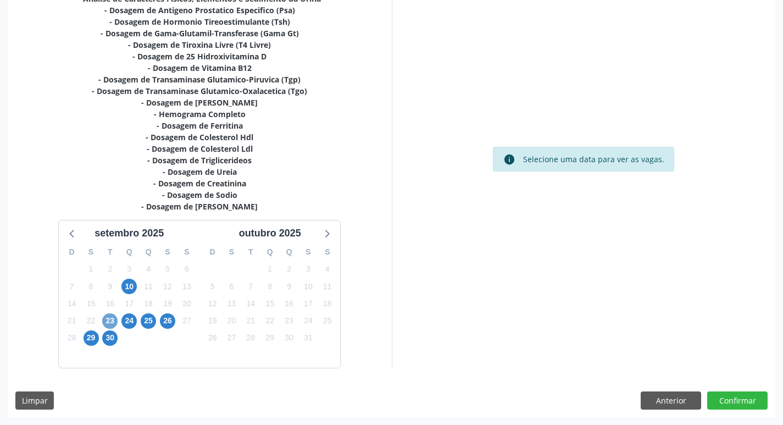
click at [110, 321] on span "23" at bounding box center [109, 320] width 15 height 15
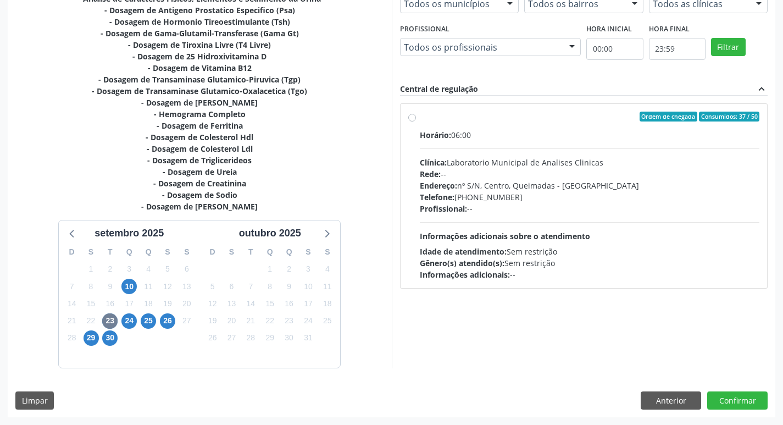
click at [534, 234] on span "Informações adicionais sobre o atendimento" at bounding box center [505, 236] width 170 height 10
click at [416, 121] on input "Ordem de chegada Consumidos: 37 / 50 Horário: 06:00 Clínica: Laboratorio Munici…" at bounding box center [412, 117] width 8 height 10
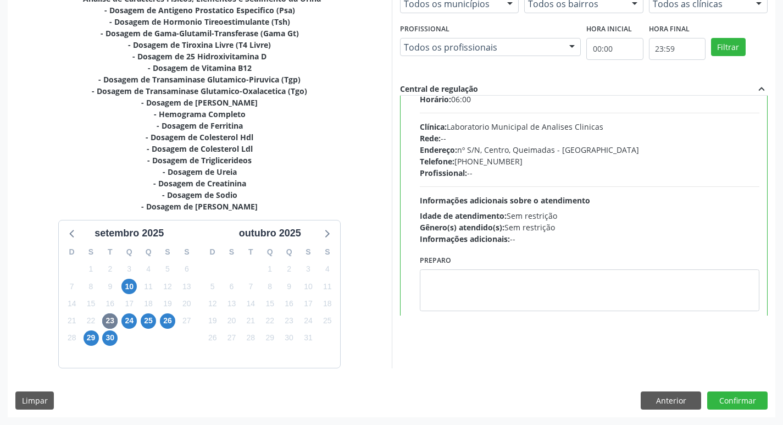
scroll to position [54, 0]
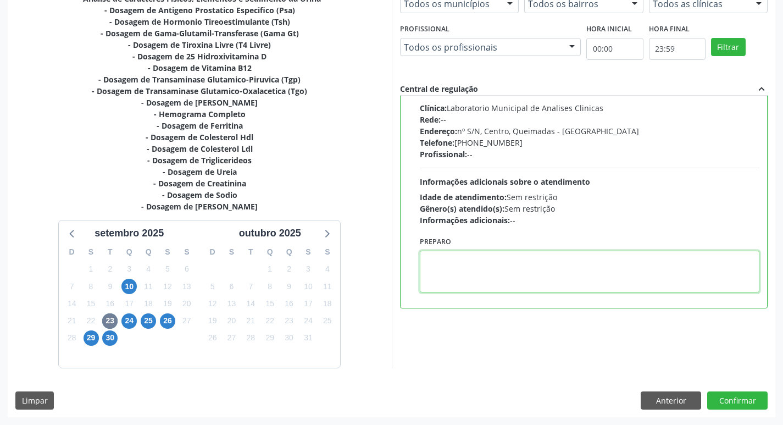
click at [503, 272] on textarea at bounding box center [590, 272] width 340 height 42
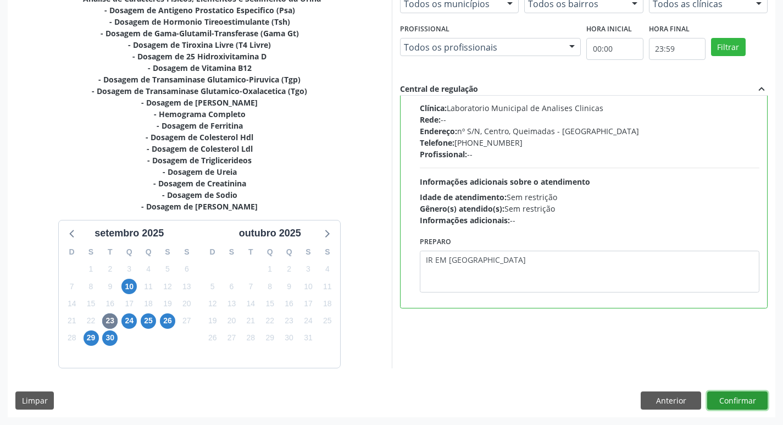
click at [721, 397] on button "Confirmar" at bounding box center [738, 400] width 60 height 19
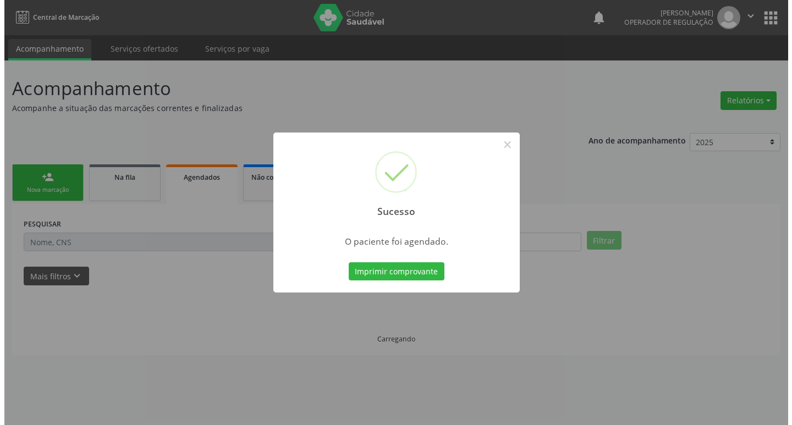
scroll to position [0, 0]
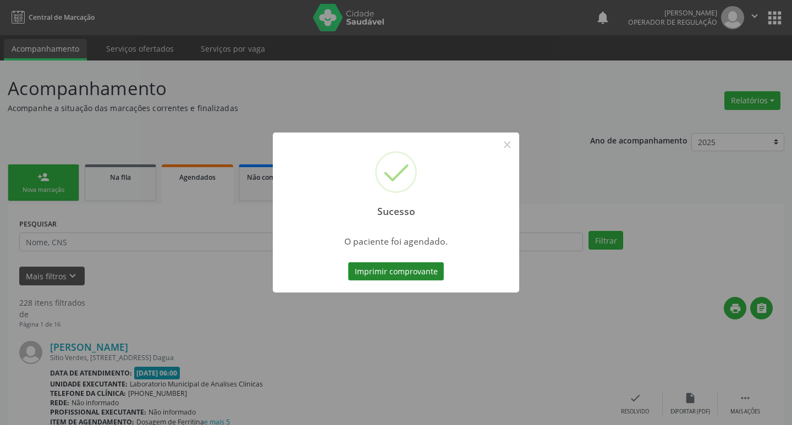
click at [428, 266] on button "Imprimir comprovante" at bounding box center [396, 271] width 96 height 19
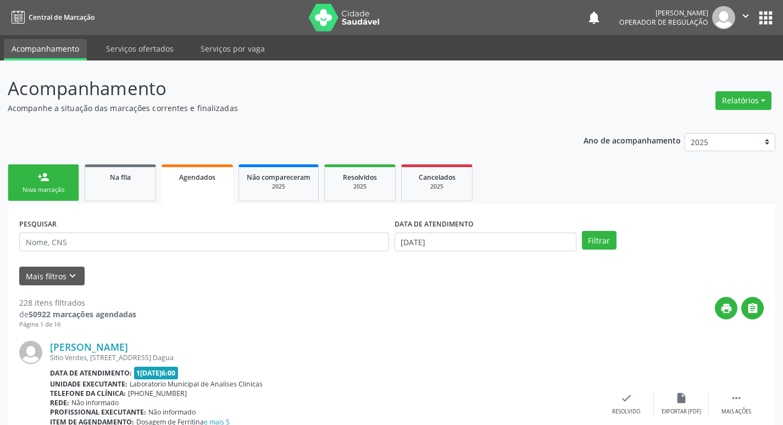
click at [46, 193] on div "Nova marcação" at bounding box center [43, 190] width 55 height 8
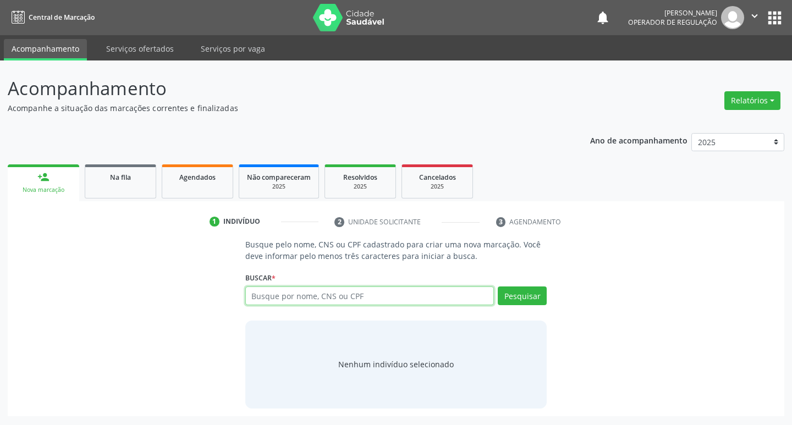
click at [383, 296] on input "text" at bounding box center [369, 295] width 249 height 19
type input "709001802032116"
click at [531, 299] on button "Pesquisar" at bounding box center [522, 295] width 49 height 19
click at [433, 304] on input "709001802032116" at bounding box center [369, 295] width 249 height 19
click at [496, 302] on div "Pesquisar" at bounding box center [520, 299] width 53 height 26
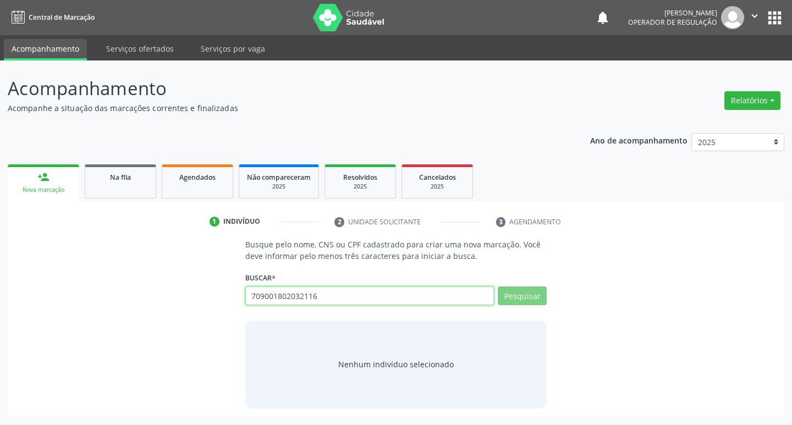
click at [413, 300] on input "709001802032116" at bounding box center [369, 295] width 249 height 19
click at [473, 296] on input "709001802032116" at bounding box center [369, 295] width 249 height 19
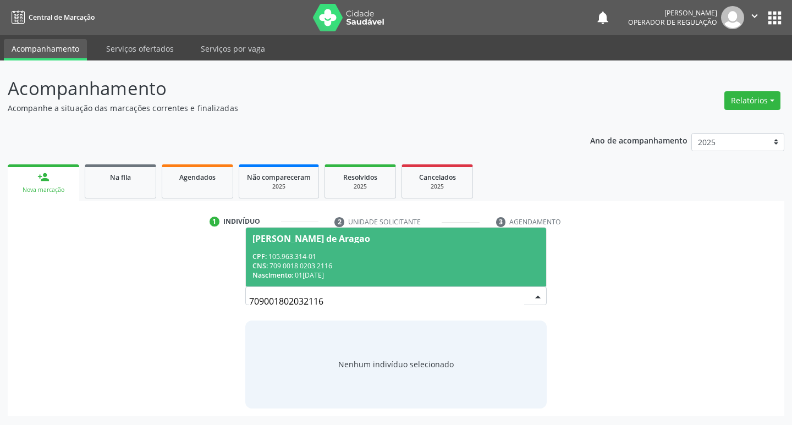
click at [472, 272] on div "Nascimento: [DATE]" at bounding box center [396, 274] width 288 height 9
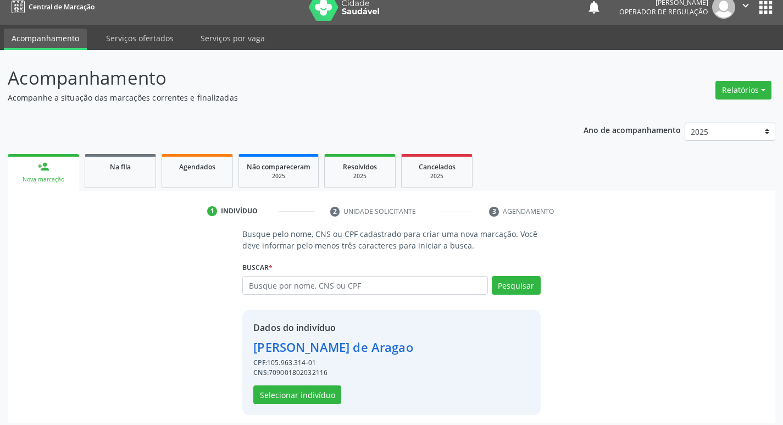
scroll to position [16, 0]
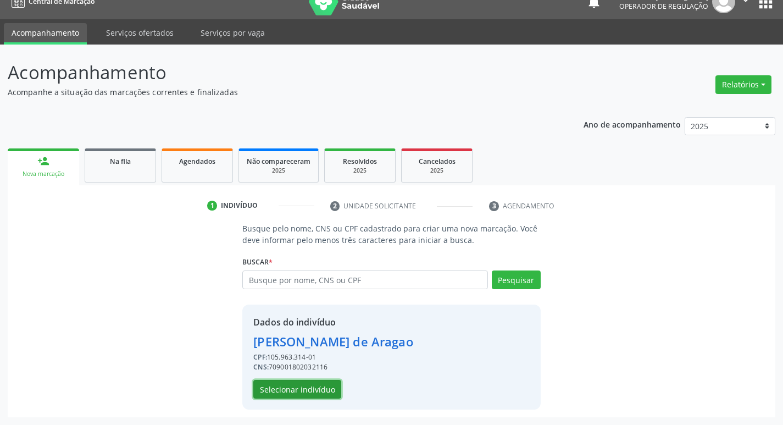
click at [278, 393] on button "Selecionar indivíduo" at bounding box center [297, 389] width 88 height 19
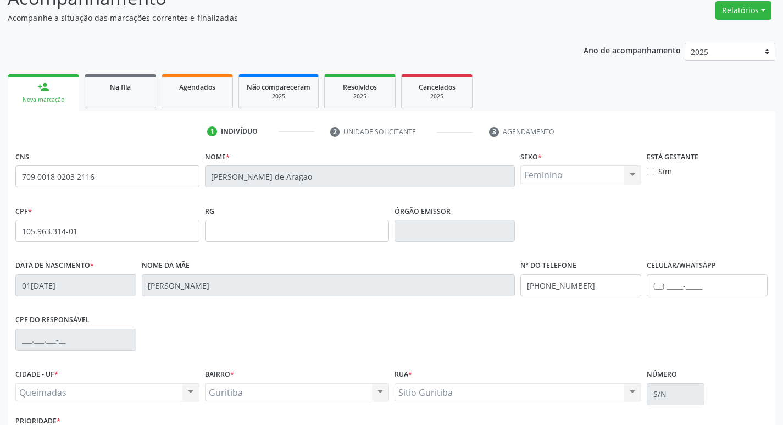
scroll to position [171, 0]
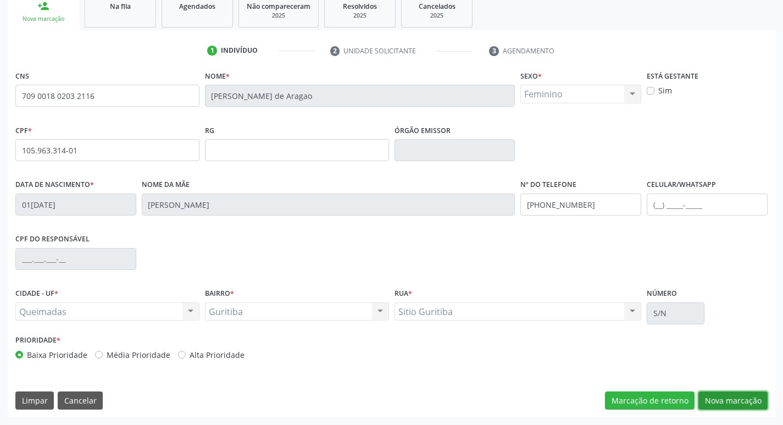
click at [720, 396] on button "Nova marcação" at bounding box center [733, 400] width 69 height 19
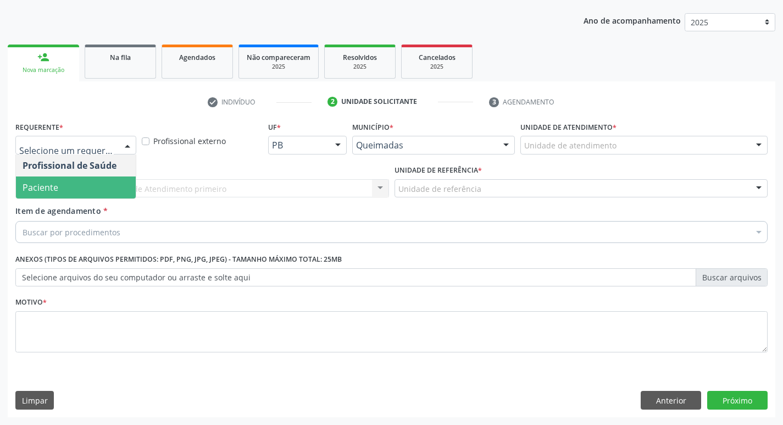
click at [70, 195] on span "Paciente" at bounding box center [76, 187] width 120 height 22
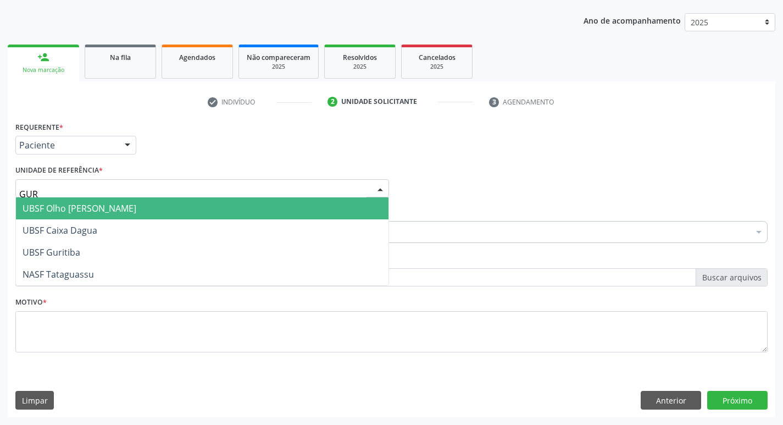
type input "GURI"
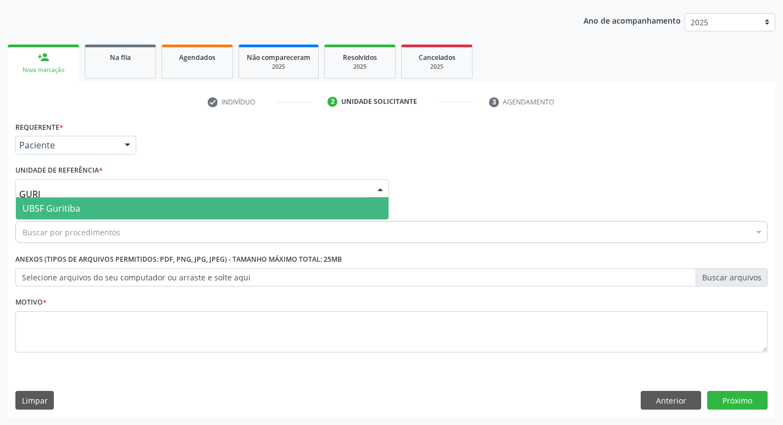
click at [75, 202] on span "UBSF Guritiba" at bounding box center [52, 208] width 58 height 12
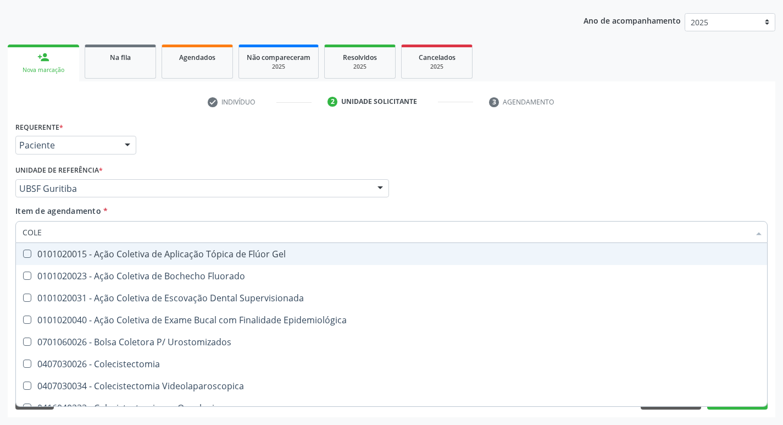
type input "COLES"
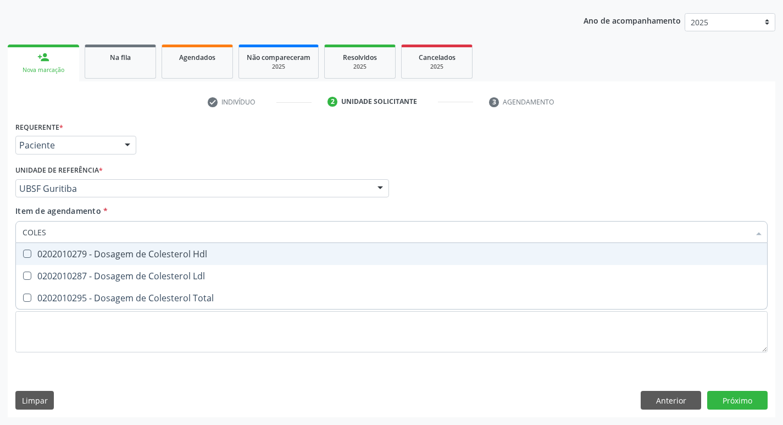
click at [85, 257] on div "0202010279 - Dosagem de Colesterol Hdl" at bounding box center [392, 254] width 738 height 9
checkbox Hdl "true"
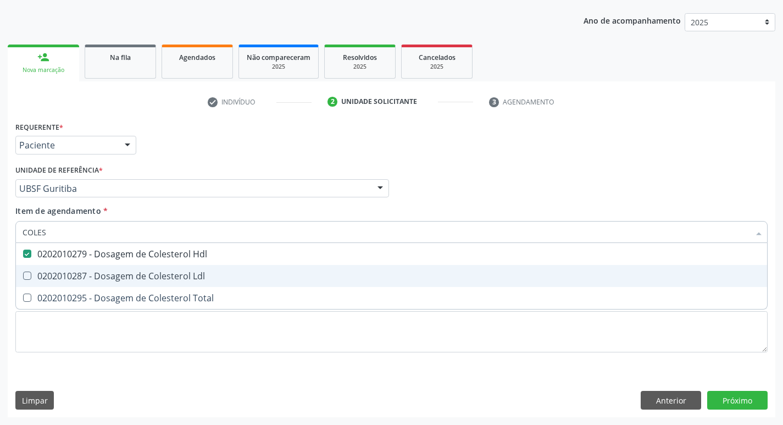
click at [85, 277] on div "0202010287 - Dosagem de Colesterol Ldl" at bounding box center [392, 276] width 738 height 9
checkbox Ldl "true"
type input "COLE"
checkbox Hdl "false"
checkbox Ldl "false"
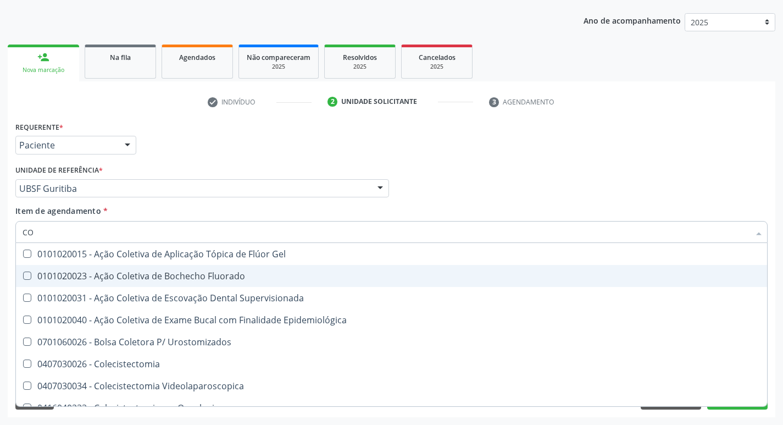
type input "C"
checkbox Hdl "false"
checkbox Ldl "false"
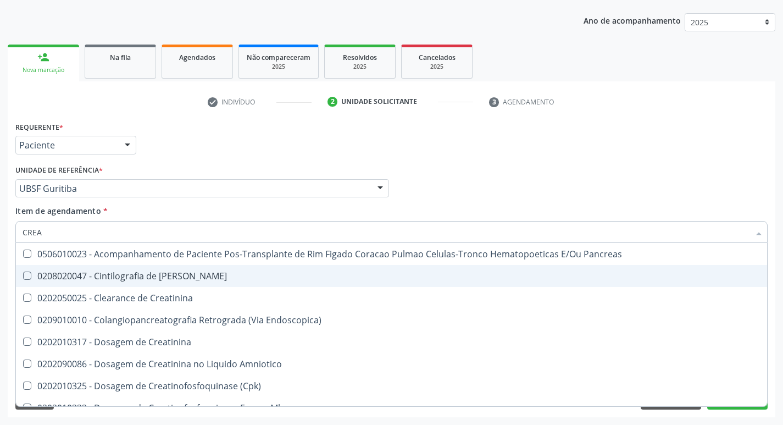
type input "CREAT"
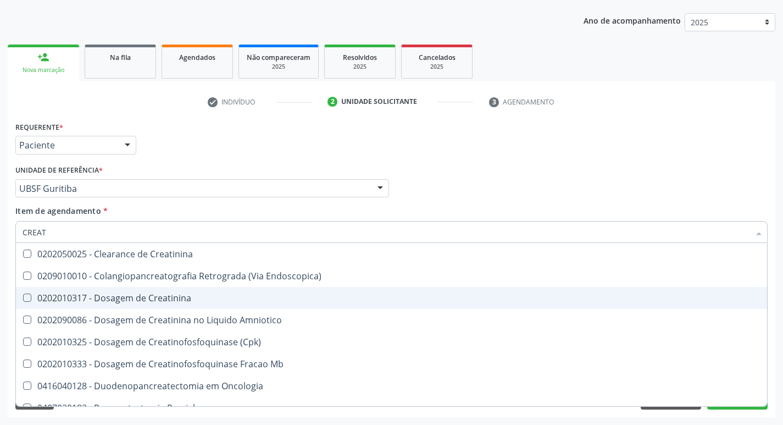
click at [95, 295] on div "0202010317 - Dosagem de Creatinina" at bounding box center [392, 298] width 738 height 9
checkbox Creatinina "true"
type input "CREA"
checkbox Creatinina "false"
checkbox \(Cpk\) "true"
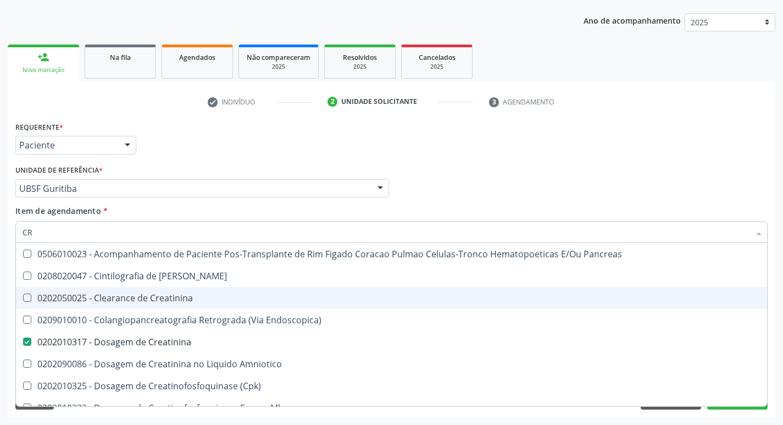
type input "C"
checkbox Creatinina "false"
checkbox Oncologia "false"
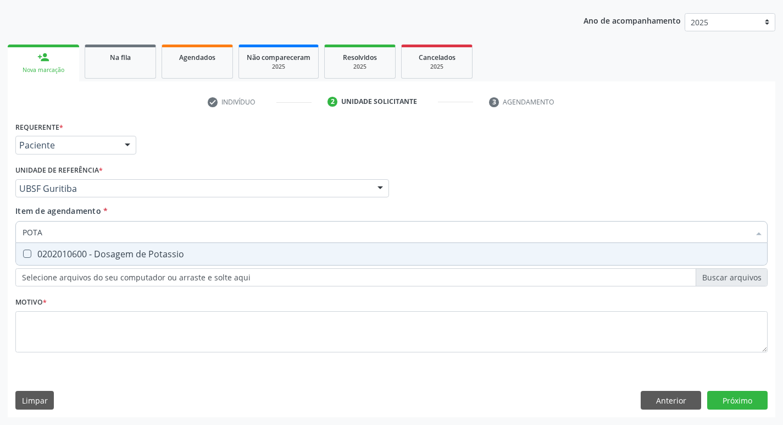
type input "POTAS"
click at [98, 250] on div "0202010600 - Dosagem de Potassio" at bounding box center [392, 254] width 738 height 9
checkbox Potassio "true"
type input "P"
checkbox Potassio "false"
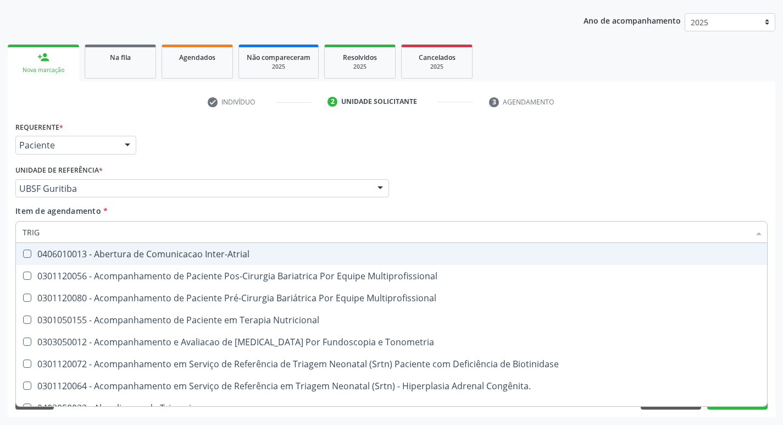
type input "TRIGL"
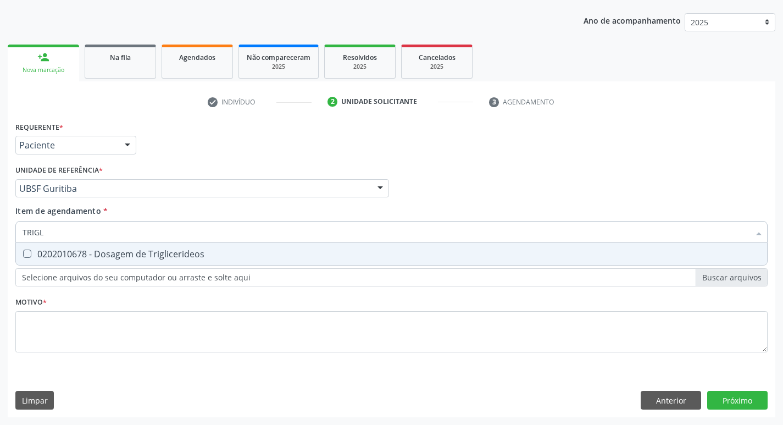
click at [98, 250] on div "0202010678 - Dosagem de Triglicerideos" at bounding box center [392, 254] width 738 height 9
checkbox Triglicerideos "true"
type input "TRIG"
checkbox Triglicerideos "false"
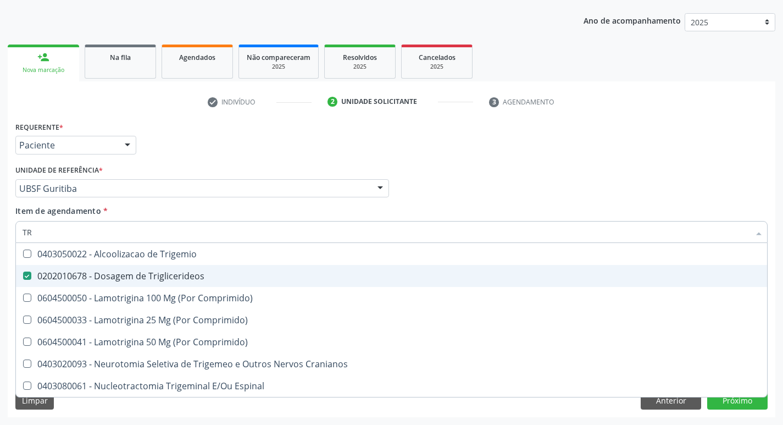
type input "T"
checkbox Triglicerideos "false"
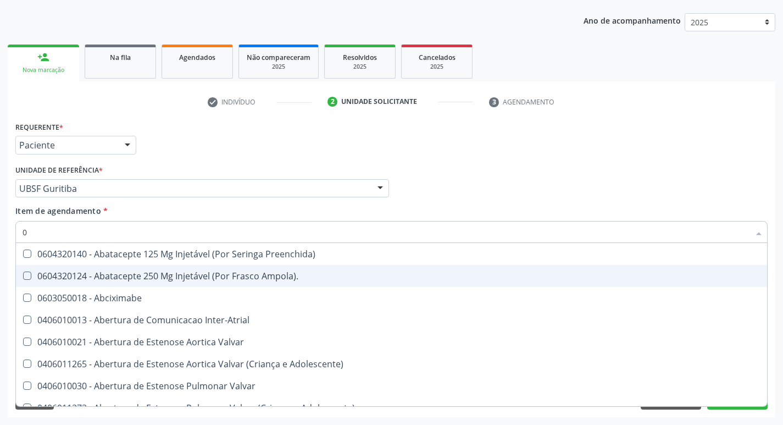
type input "02"
checkbox Pancreas "true"
checkbox Paratireoides "true"
checkbox 67 "true"
checkbox Redome\) "true"
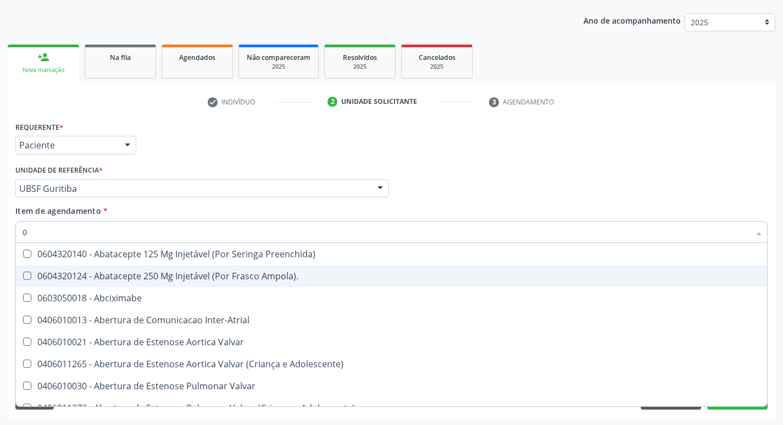
checkbox Anterior "true"
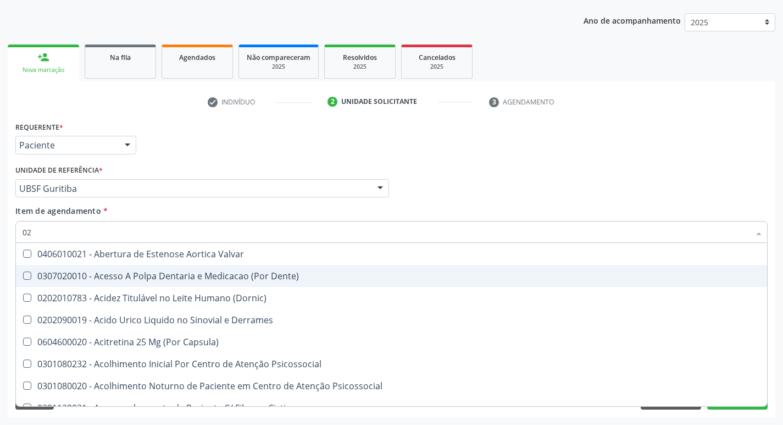
type input "020"
checkbox \(Pos-Pasteurização\) "true"
checkbox Debridamento "true"
checkbox Dacriocistografia "true"
checkbox Bloqueio "true"
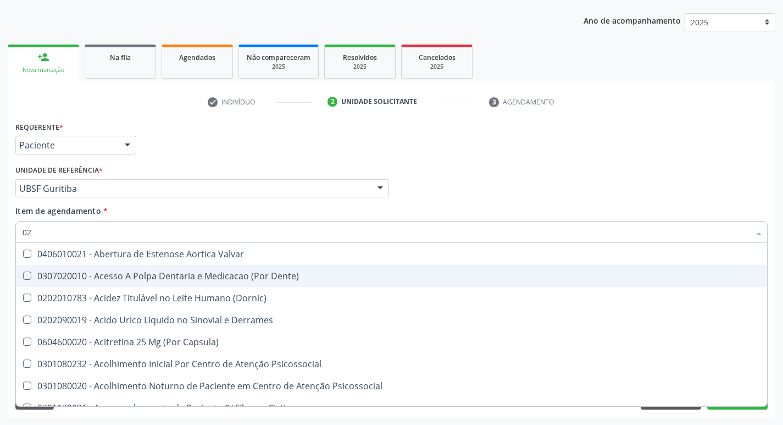
checkbox Acetona "true"
checkbox Hdl "false"
checkbox Ldl "false"
checkbox Creatinina "false"
checkbox Potassio "false"
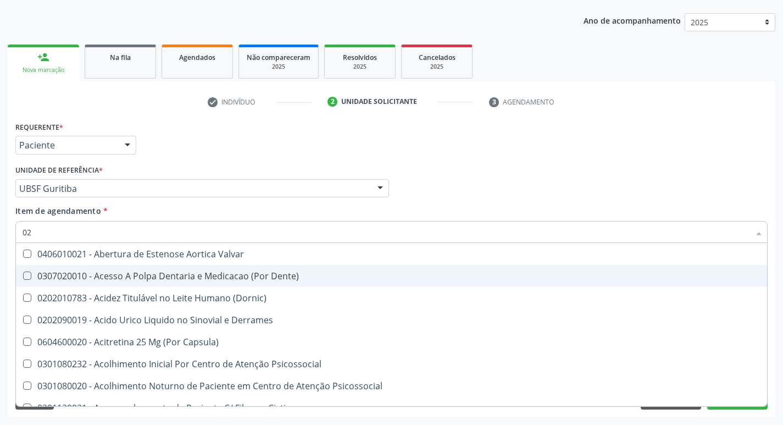
checkbox Triglicerideos "false"
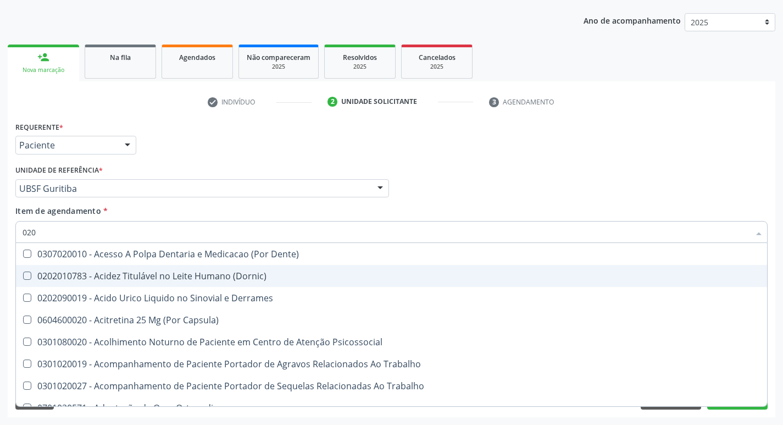
type input "0202"
checkbox Ocular "true"
checkbox Aberto\) "true"
checkbox Gastro-Esofagico "true"
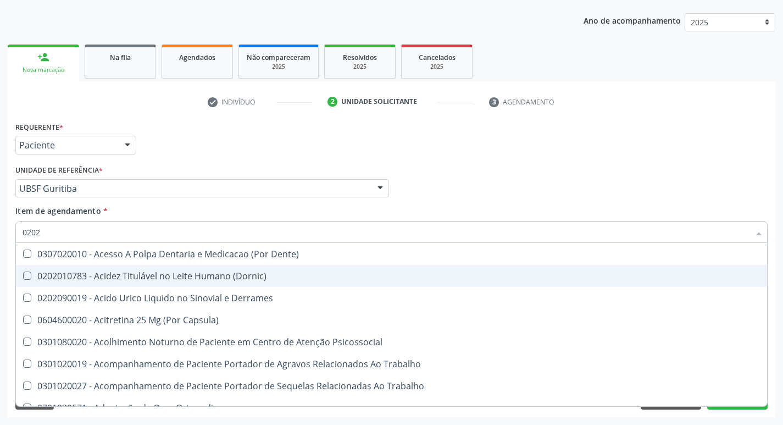
checkbox Projecoes\) "true"
checkbox Hdl "false"
checkbox Ldl "false"
checkbox Creatinina "false"
type input "02020"
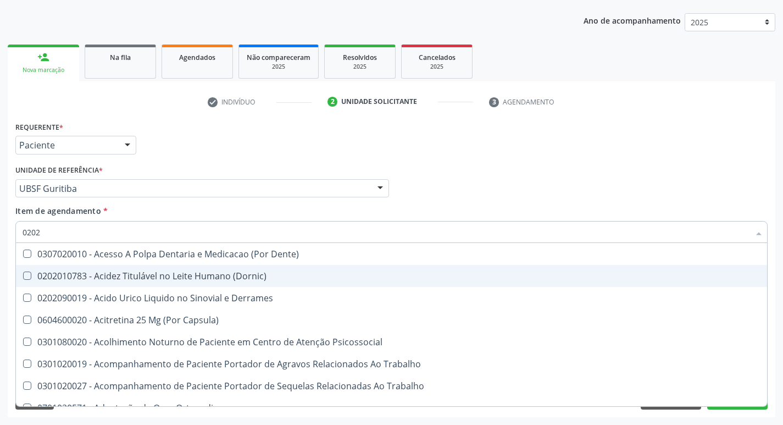
checkbox Anal "true"
checkbox Aspiracao "true"
checkbox Cornea "true"
checkbox Ocular "false"
checkbox Aberto\) "false"
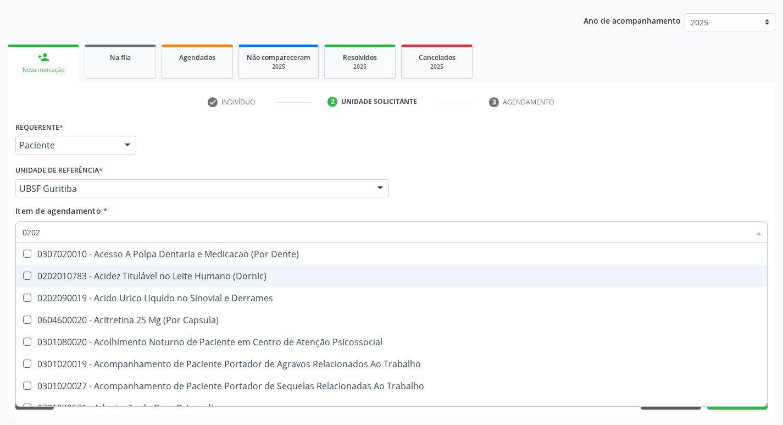
checkbox Aberto\) "false"
checkbox Continua "true"
checkbox Gastro-Esofagico "false"
checkbox Quantitativa\) "true"
checkbox Projecoes\) "false"
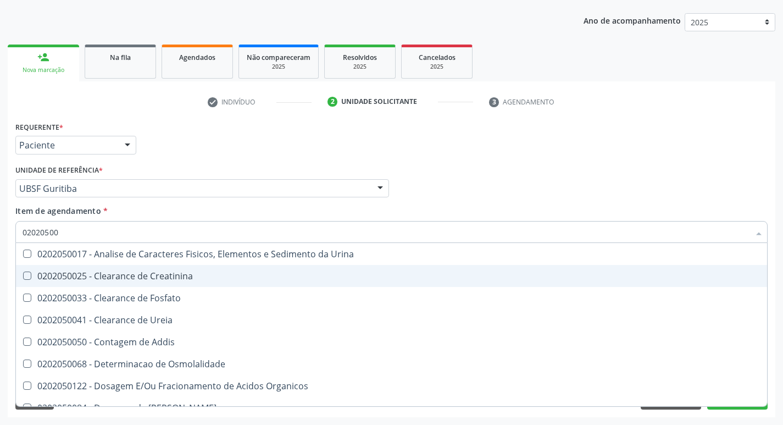
type input "020205001"
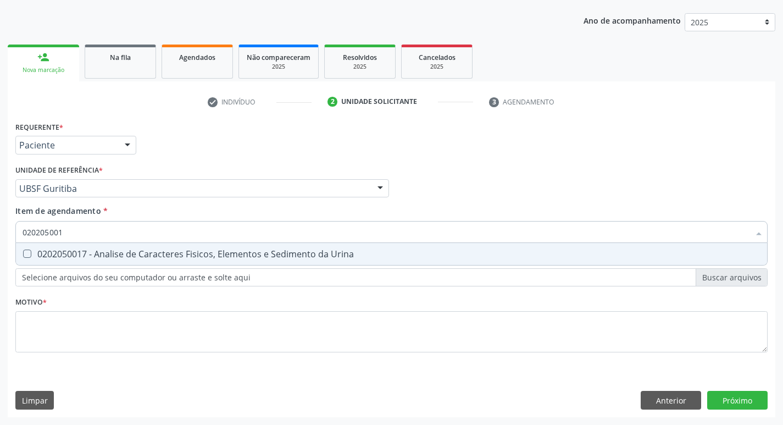
click at [122, 261] on span "0202050017 - Analise de Caracteres Fisicos, Elementos e Sedimento da Urina" at bounding box center [392, 254] width 752 height 22
checkbox Urina "true"
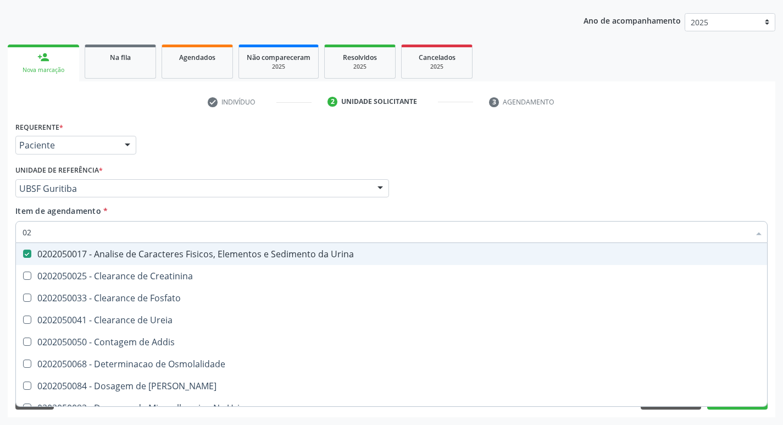
type input "0"
checkbox Urina "false"
checkbox Ureia "false"
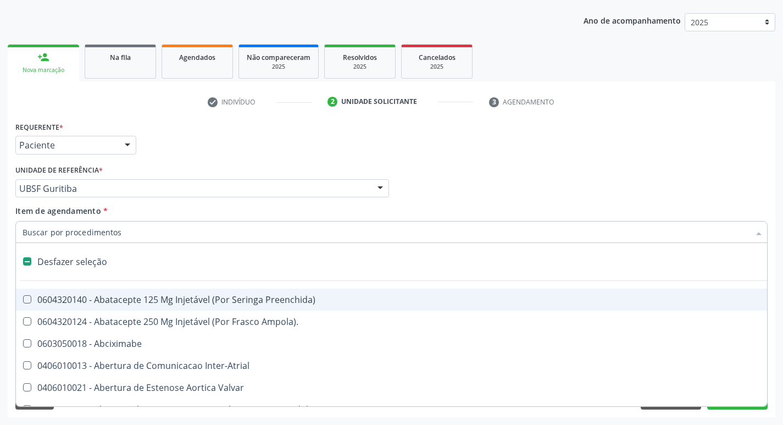
type input "G"
checkbox Urina "false"
checkbox Comprimido\) "true"
checkbox Sanitária "true"
checkbox Criança "true"
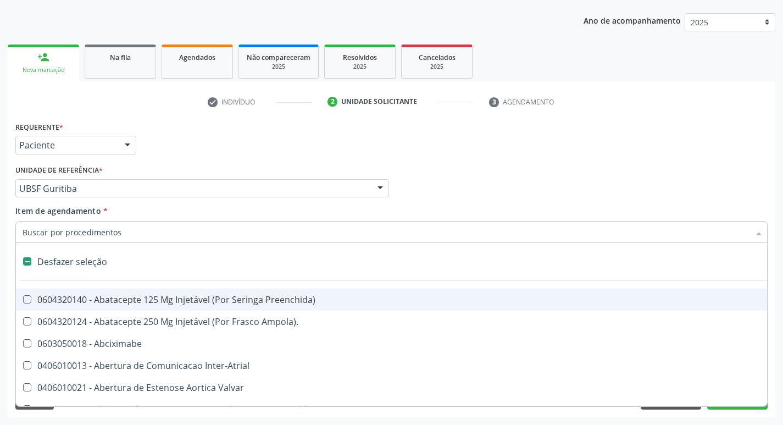
checkbox Capsula\) "true"
checkbox Osso "true"
type input "GL"
checkbox Paciente\/Mês "true"
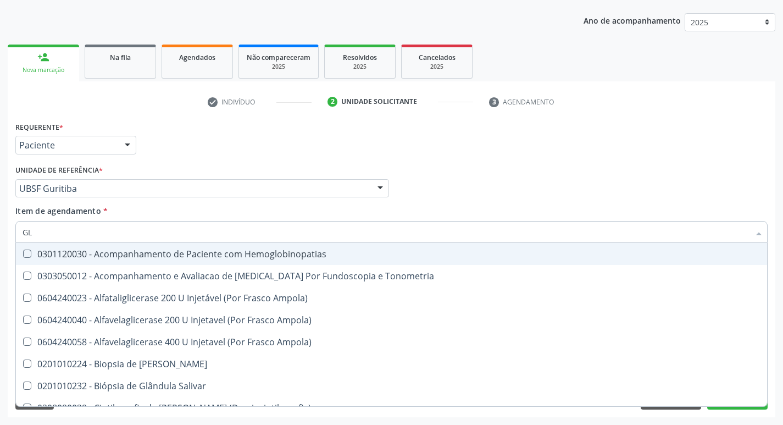
type input "GLI"
checkbox Dosagens\) "true"
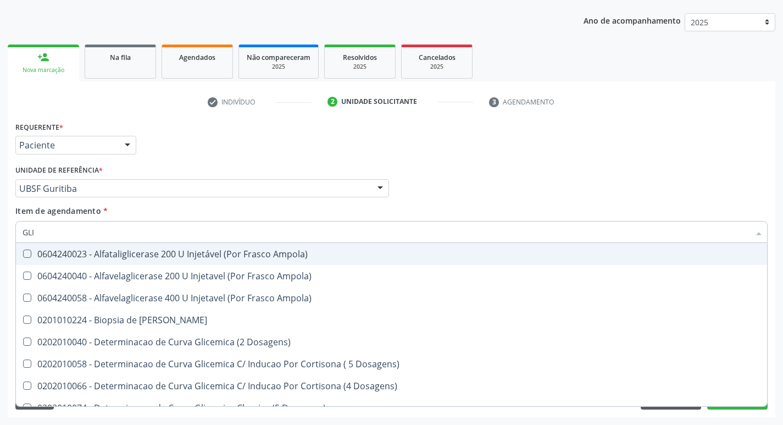
type input "GLIC"
checkbox Glicosilada "true"
checkbox Triglicerideos "false"
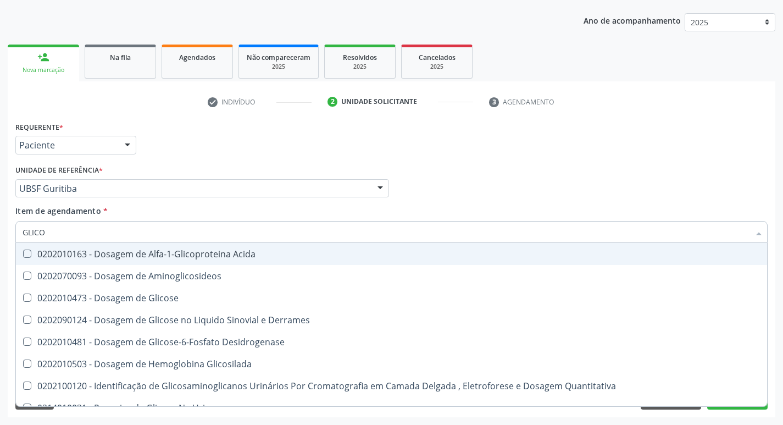
type input "GLICOS"
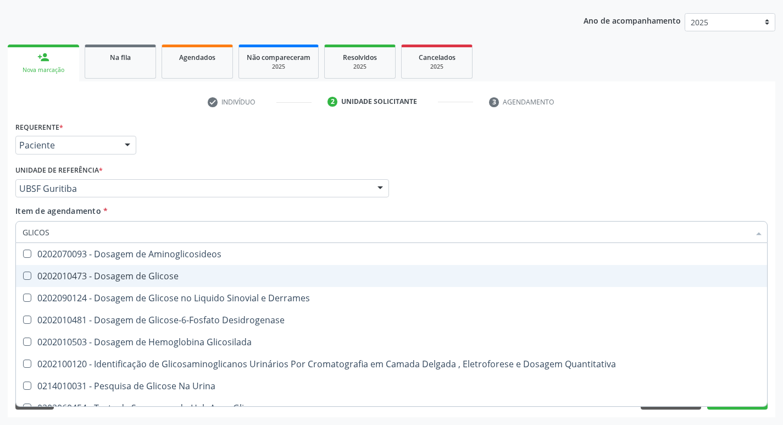
click at [124, 278] on div "0202010473 - Dosagem de Glicose" at bounding box center [392, 276] width 738 height 9
checkbox Glicose "true"
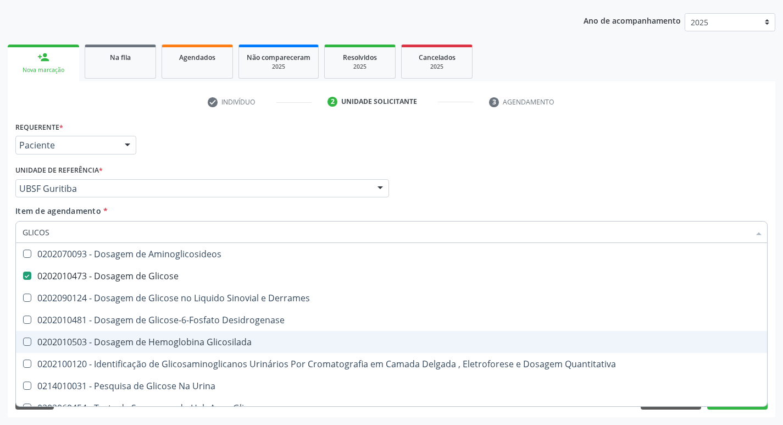
click at [133, 334] on span "0202010503 - Dosagem de Hemoglobina Glicosilada" at bounding box center [392, 342] width 752 height 22
checkbox Glicosilada "true"
type input "GLICO"
checkbox Glicose "false"
checkbox Derrames "true"
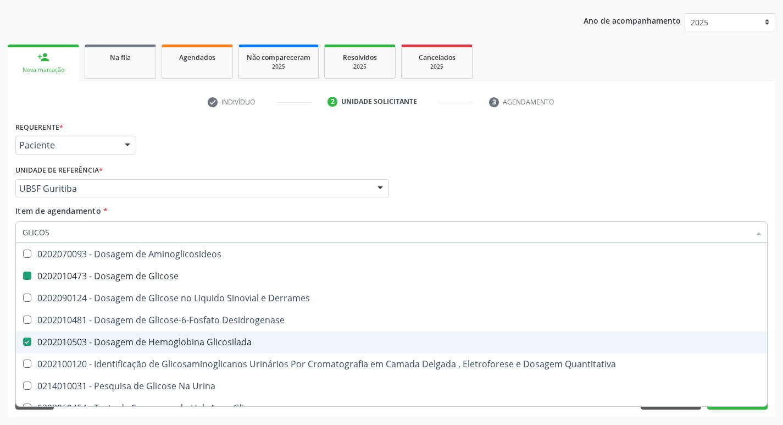
checkbox Glicosilada "false"
checkbox Quantitativa "true"
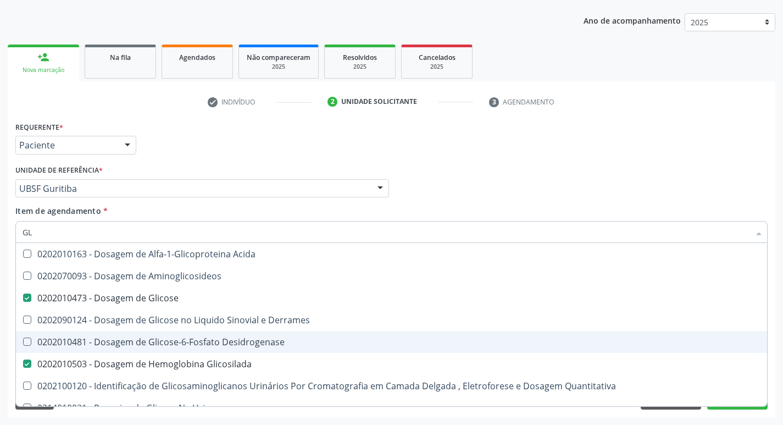
type input "G"
checkbox Glicose "false"
checkbox Glicosilada "false"
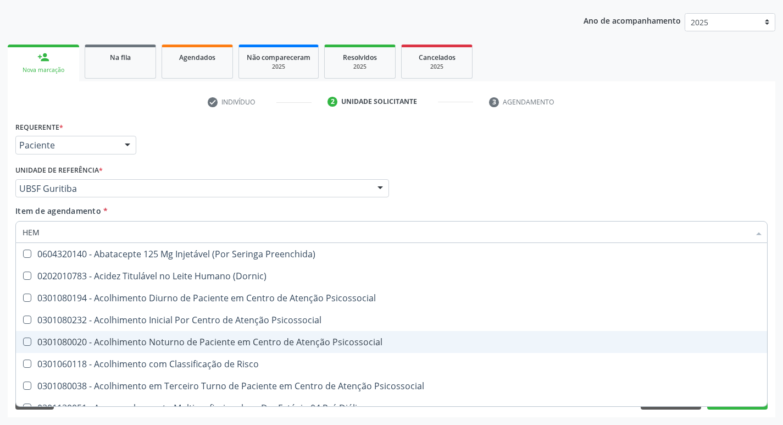
type input "HEMO"
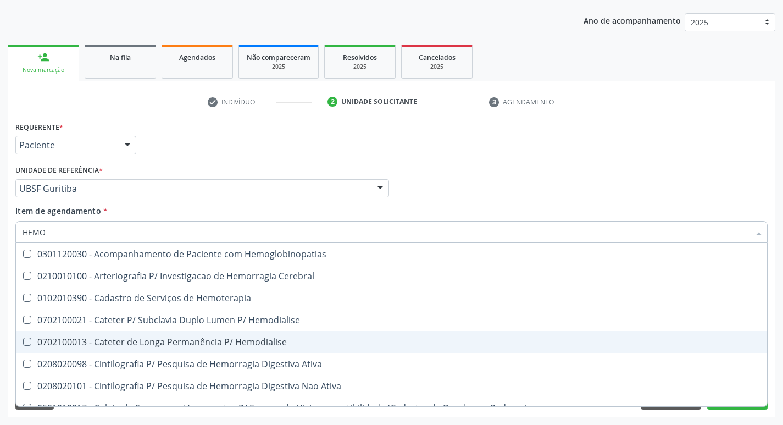
checkbox Glicosilada "true"
checkbox Semana\) "false"
checkbox Hemoterapia "false"
type input "HEMOG"
checkbox \(Confirmatorio\) "true"
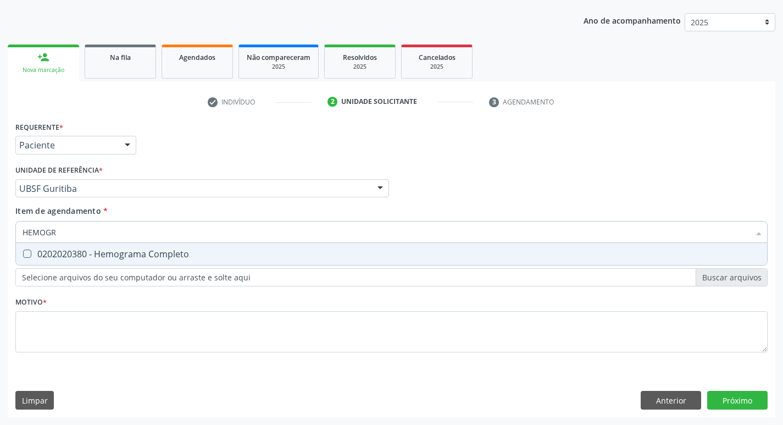
type input "HEMOGRA"
click at [167, 261] on span "0202020380 - Hemograma Completo" at bounding box center [392, 254] width 752 height 22
checkbox Completo "true"
type input "H"
checkbox Completo "false"
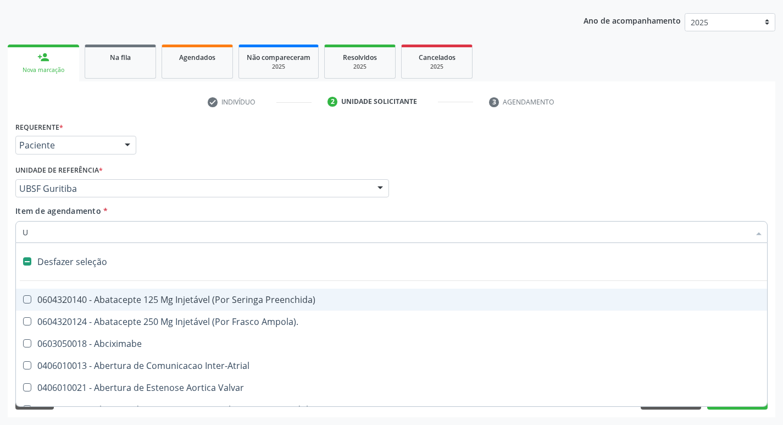
type input "UR"
checkbox Psicossocial "true"
checkbox Frasco-Ampola\) "false"
checkbox Urina "false"
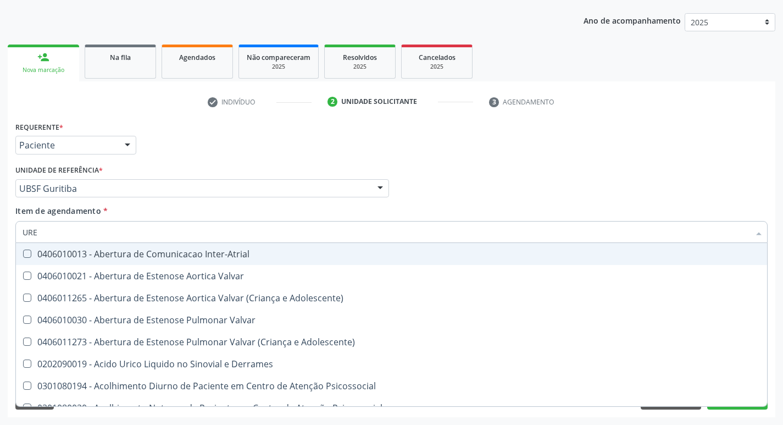
type input "UREI"
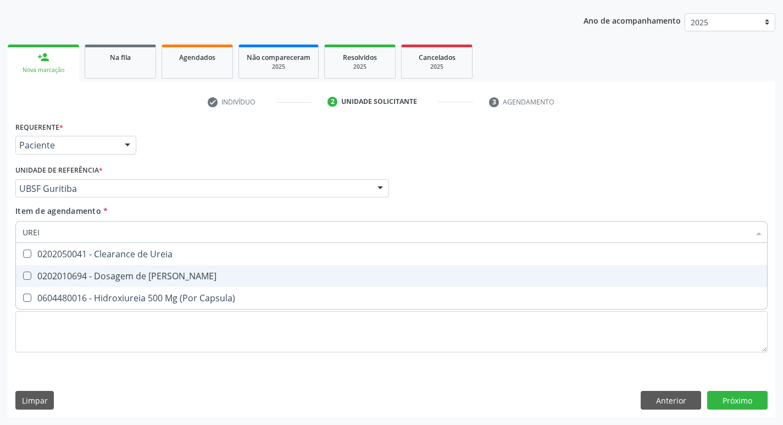
click at [170, 273] on div "0202010694 - Dosagem de [PERSON_NAME]" at bounding box center [392, 276] width 738 height 9
checkbox Ureia "true"
type input "URE"
checkbox Ureia "false"
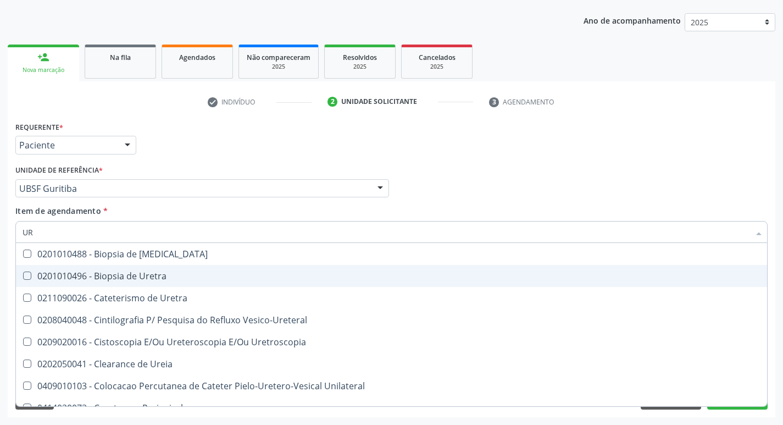
type input "U"
checkbox Ureia "false"
checkbox Bubonica\) "false"
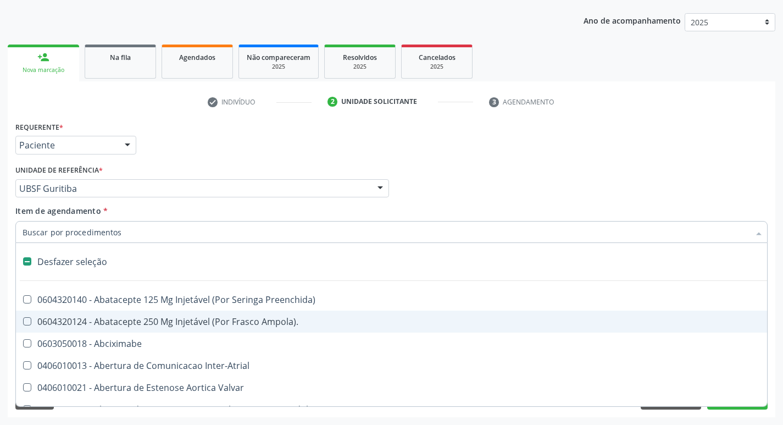
type input "S"
checkbox Revestido\) "true"
checkbox Urina "false"
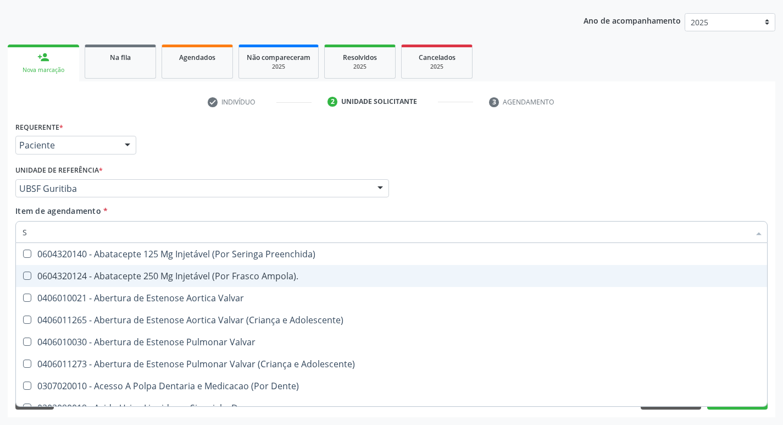
type input "SO"
checkbox Urina "false"
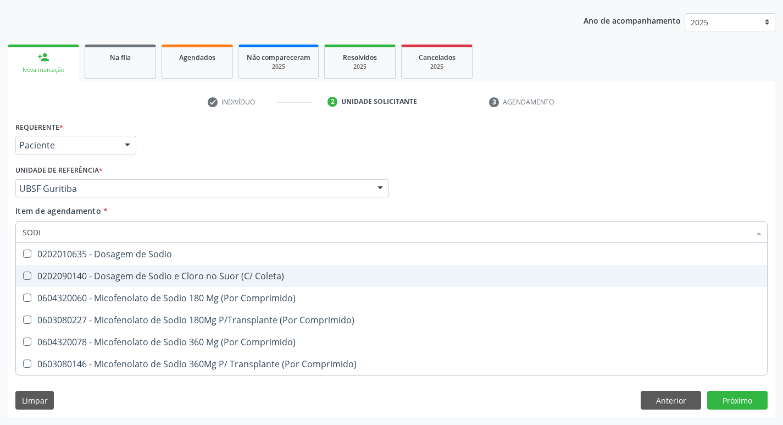
type input "SODIO"
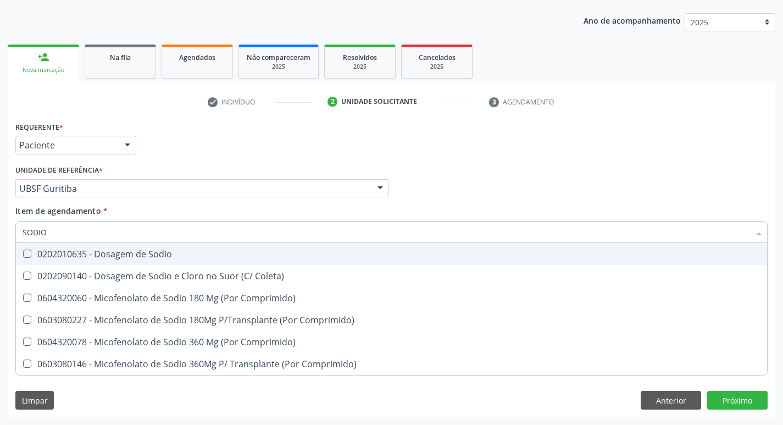
click at [168, 251] on div "0202010635 - Dosagem de Sodio" at bounding box center [392, 254] width 738 height 9
checkbox Sodio "true"
type input "S"
checkbox Sodio "false"
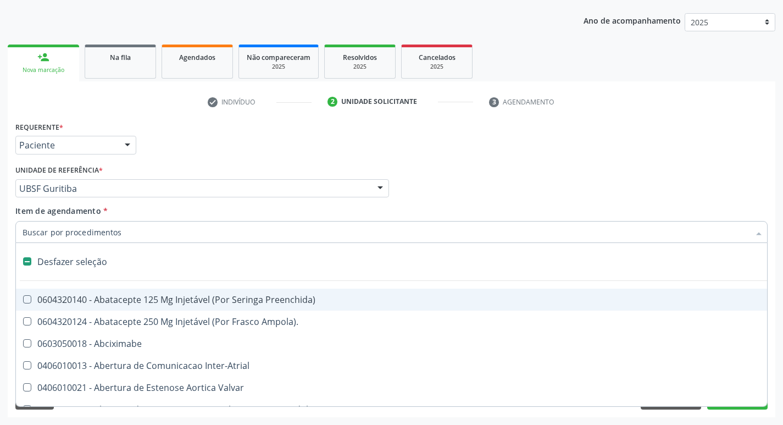
type input "T"
checkbox Dedo "true"
checkbox Urina "false"
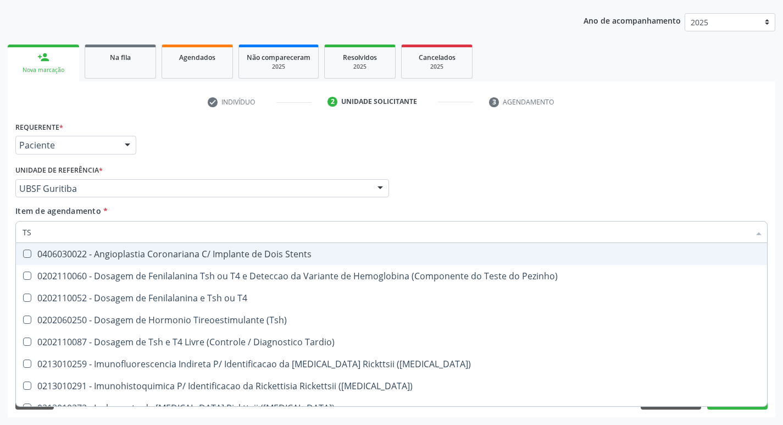
type input "TSH"
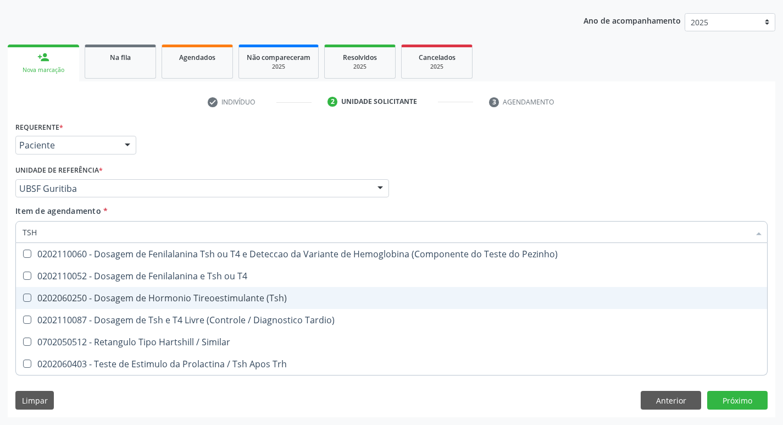
click at [168, 304] on span "0202060250 - Dosagem de Hormonio Tireoestimulante (Tsh)" at bounding box center [392, 298] width 752 height 22
checkbox \(Tsh\) "true"
type input "TS"
checkbox \(Tsh\) "false"
checkbox Tardio\) "true"
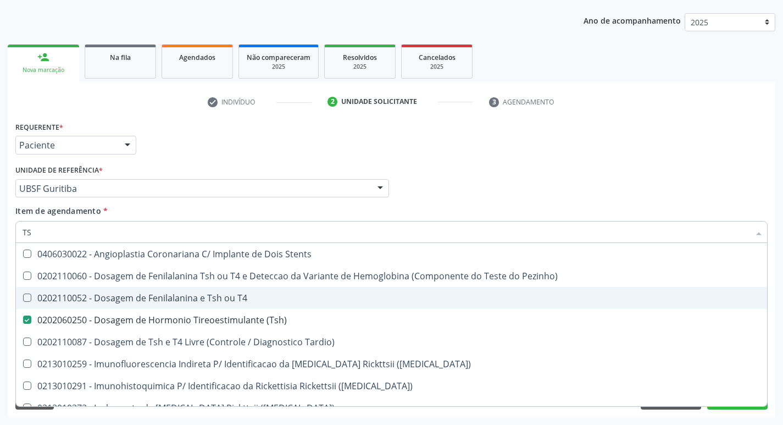
type input "T"
checkbox \(Tsh\) "false"
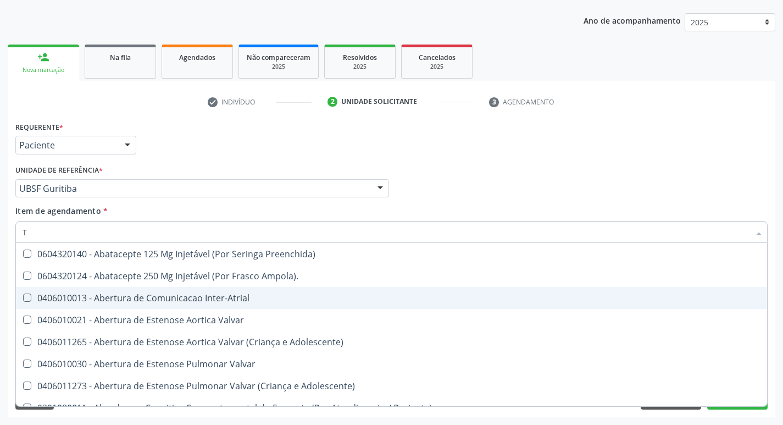
type input "T4"
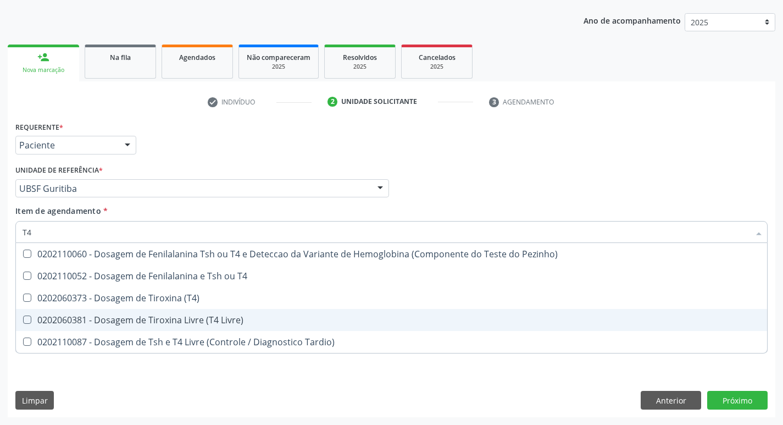
click at [173, 311] on span "0202060381 - Dosagem de Tiroxina Livre (T4 Livre)" at bounding box center [392, 320] width 752 height 22
checkbox Livre\) "true"
type input "T"
checkbox Livre\) "false"
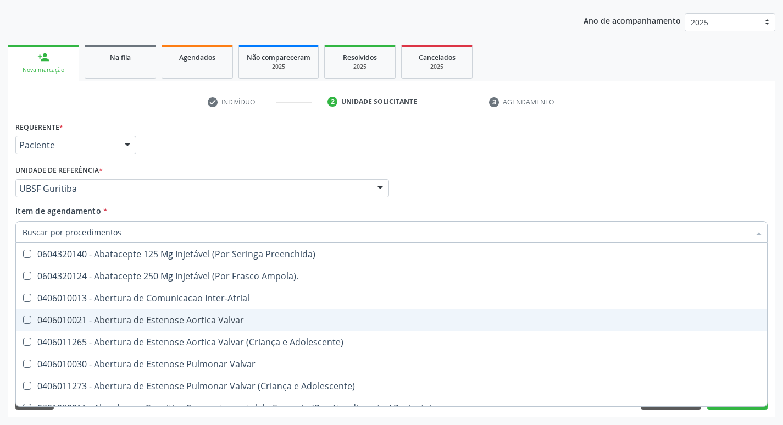
checkbox Urina "false"
checkbox Central "true"
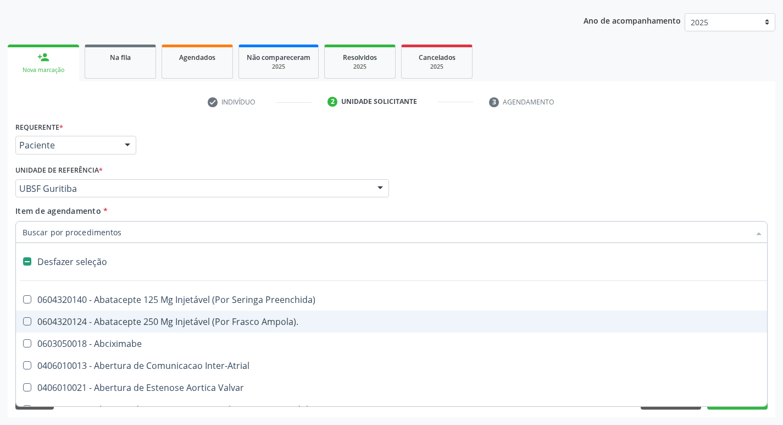
type input "V"
checkbox Urina "false"
checkbox \(Unilateral\) "true"
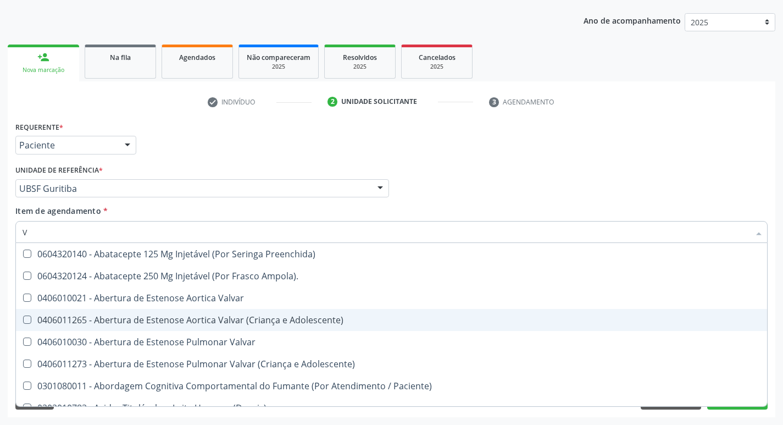
type input "VI"
checkbox Livre\) "false"
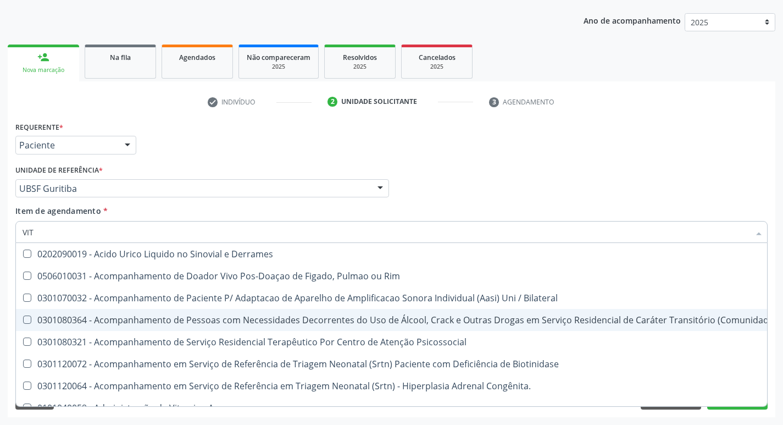
type input "VITA"
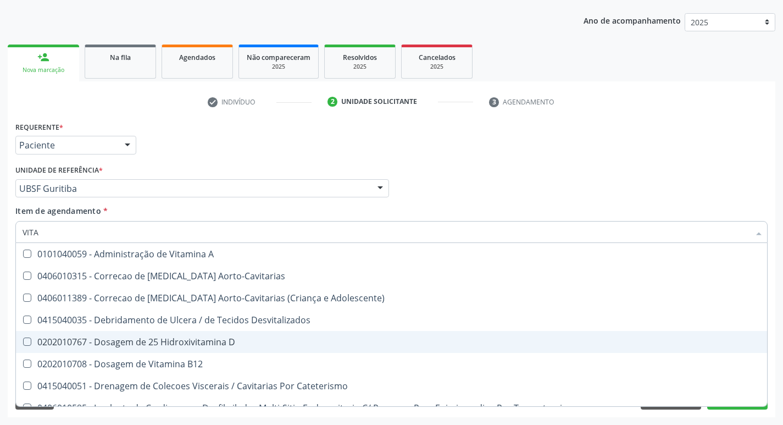
click at [174, 345] on div "0202010767 - Dosagem de 25 Hidroxivitamina D" at bounding box center [392, 342] width 738 height 9
checkbox D "true"
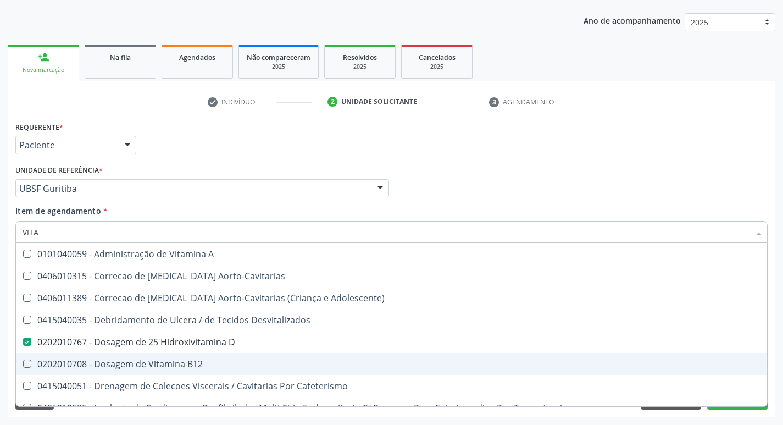
click at [174, 360] on div "0202010708 - Dosagem de Vitamina B12" at bounding box center [392, 364] width 738 height 9
checkbox B12 "true"
type input "VIT"
checkbox D "false"
checkbox Cateterismo "true"
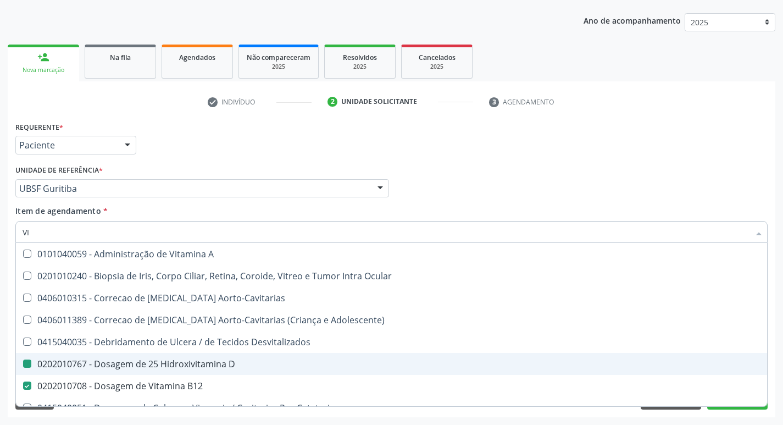
type input "V"
checkbox D "false"
checkbox B12 "false"
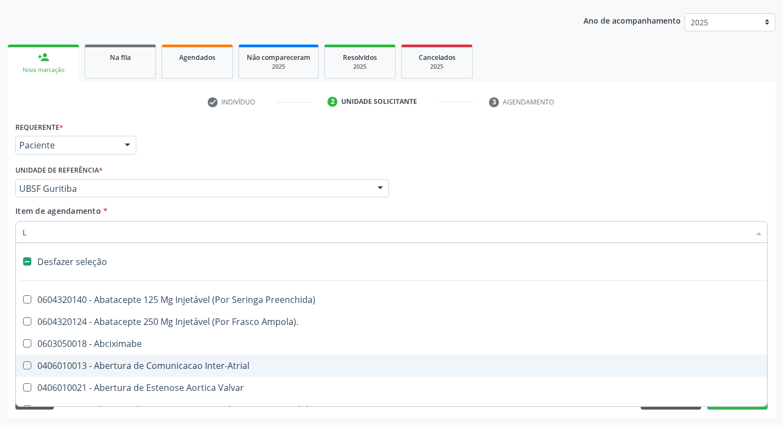
type input "LA"
checkbox Pulmonares "false"
checkbox Urina "false"
checkbox Vocal "true"
checkbox Oral "true"
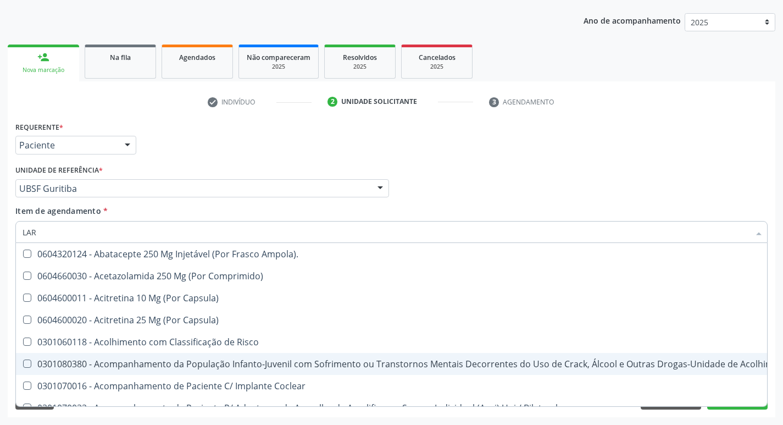
type input "LARV"
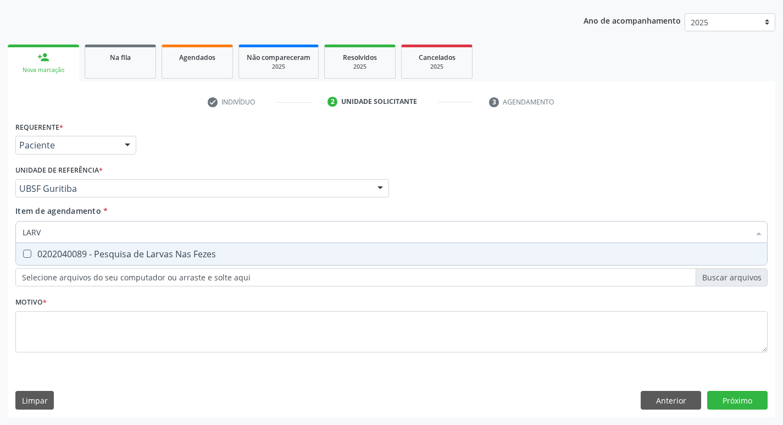
click at [203, 246] on span "0202040089 - Pesquisa de Larvas Nas Fezes" at bounding box center [392, 254] width 752 height 22
checkbox Fezes "true"
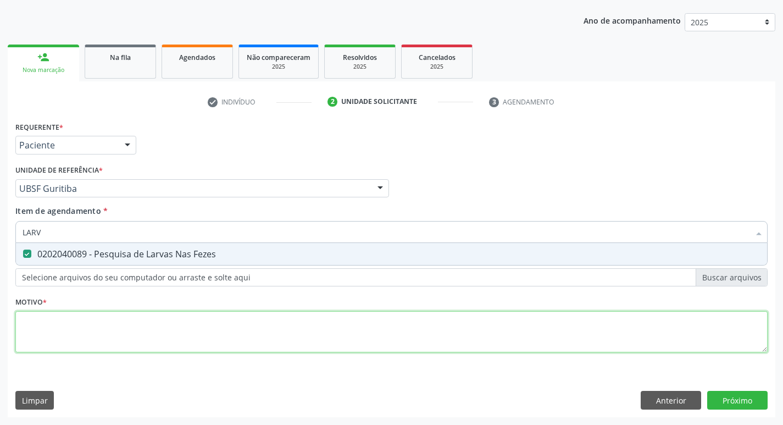
click at [202, 325] on div "Requerente * Paciente Profissional de Saúde Paciente Nenhum resultado encontrad…" at bounding box center [391, 243] width 753 height 249
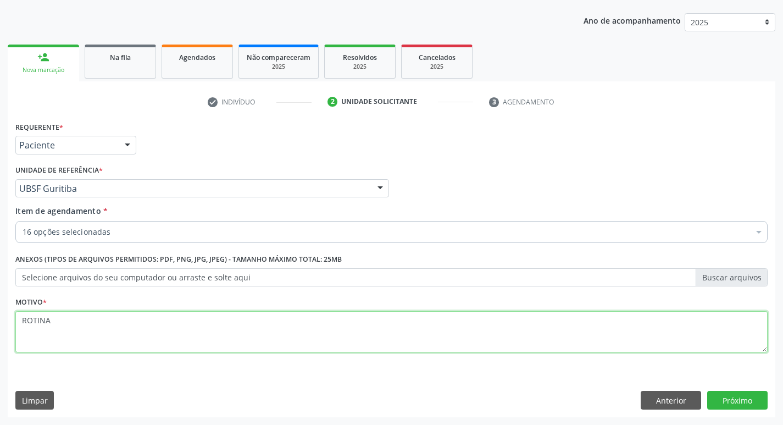
type textarea "ROTINA"
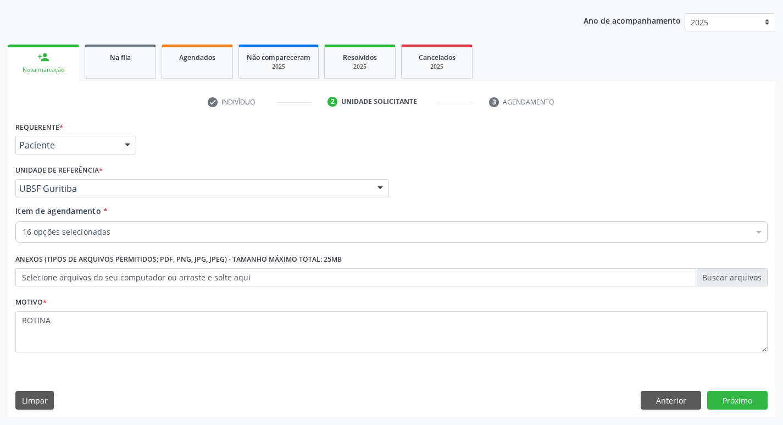
click at [718, 410] on div "Requerente * Paciente Profissional de Saúde Paciente Nenhum resultado encontrad…" at bounding box center [392, 268] width 768 height 299
click at [720, 408] on button "Próximo" at bounding box center [738, 400] width 60 height 19
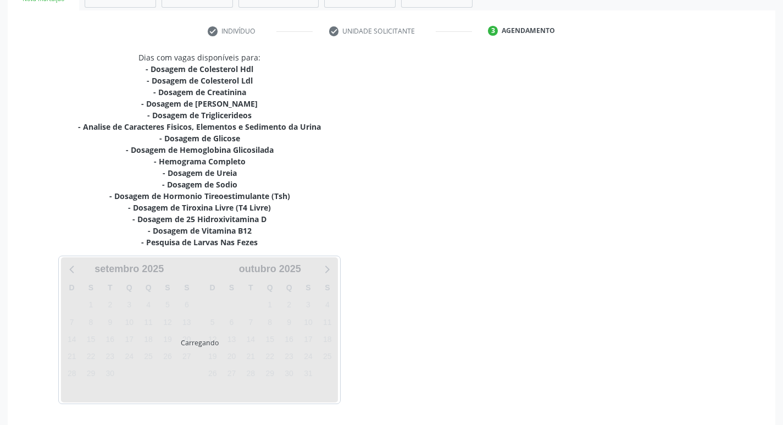
scroll to position [226, 0]
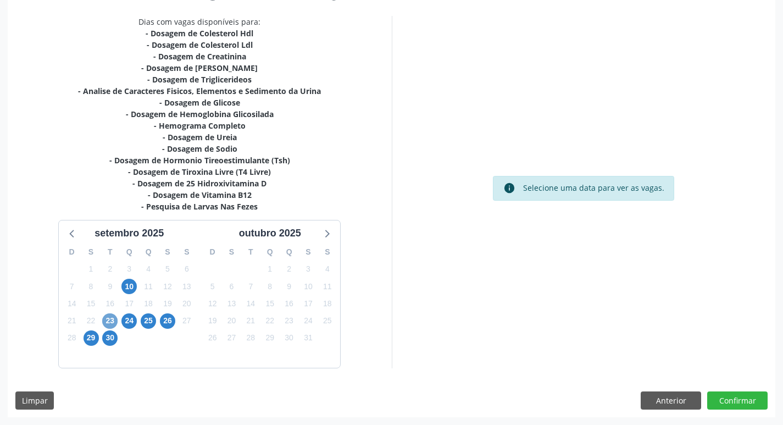
click at [110, 318] on span "23" at bounding box center [109, 320] width 15 height 15
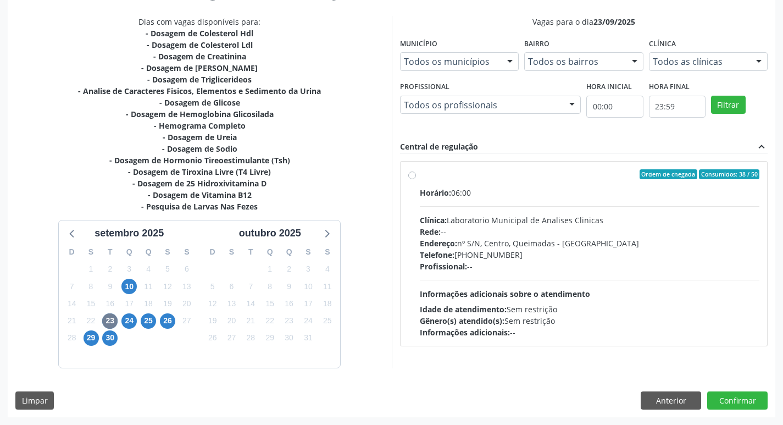
click at [495, 286] on div "Horário: 06:00 Clínica: Laboratorio Municipal de Analises Clinicas Rede: -- End…" at bounding box center [590, 262] width 340 height 151
click at [416, 179] on input "Ordem de chegada Consumidos: 38 / 50 Horário: 06:00 Clínica: Laboratorio Munici…" at bounding box center [412, 174] width 8 height 10
radio input "true"
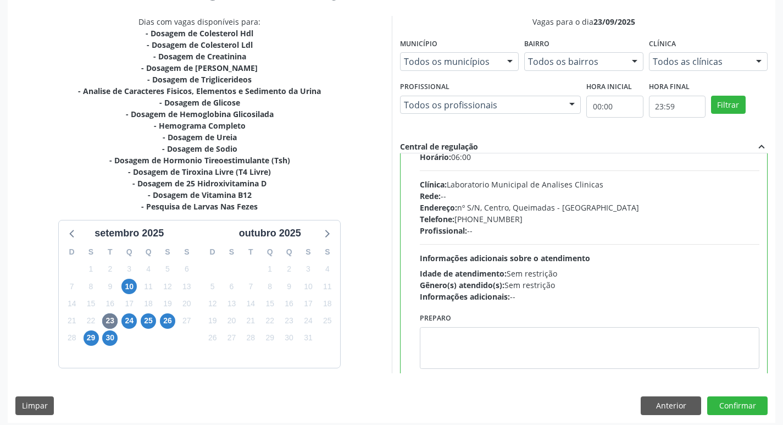
scroll to position [54, 0]
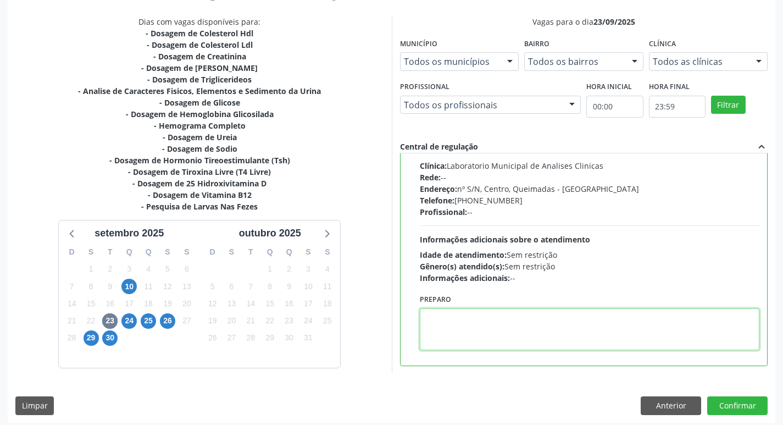
click at [487, 338] on textarea at bounding box center [590, 329] width 340 height 42
type textarea "IR EM [GEOGRAPHIC_DATA]"
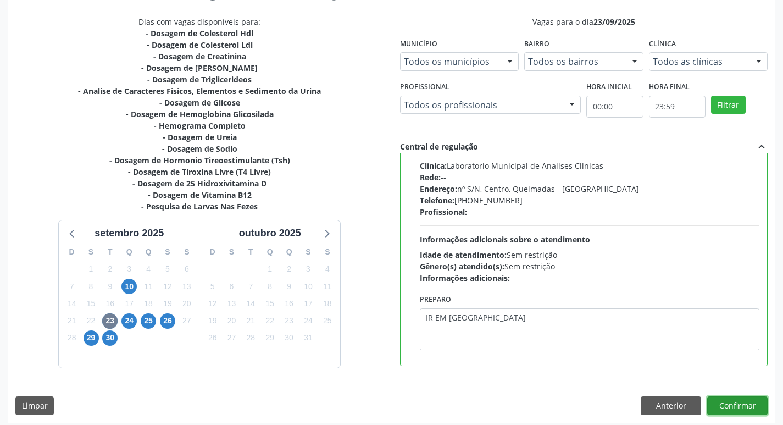
click at [756, 400] on button "Confirmar" at bounding box center [738, 405] width 60 height 19
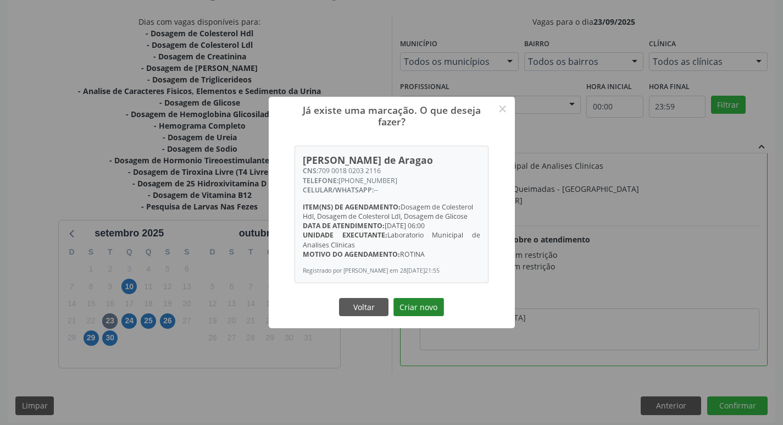
click at [416, 305] on button "Criar novo" at bounding box center [419, 307] width 51 height 19
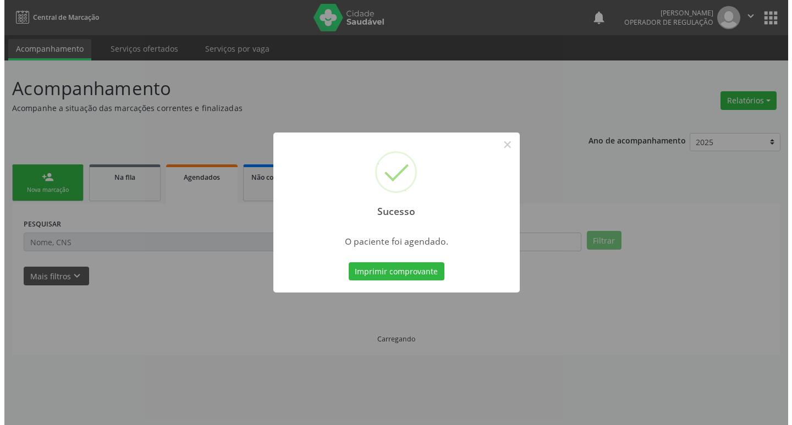
scroll to position [0, 0]
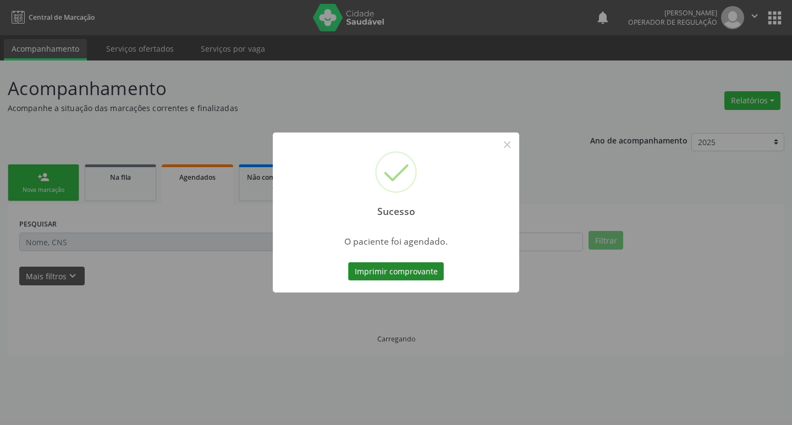
click at [424, 272] on button "Imprimir comprovante" at bounding box center [396, 271] width 96 height 19
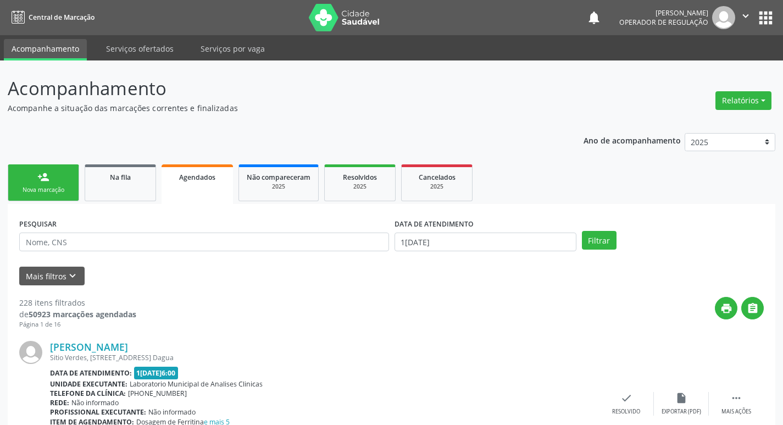
click at [54, 189] on div "Nova marcação" at bounding box center [43, 190] width 55 height 8
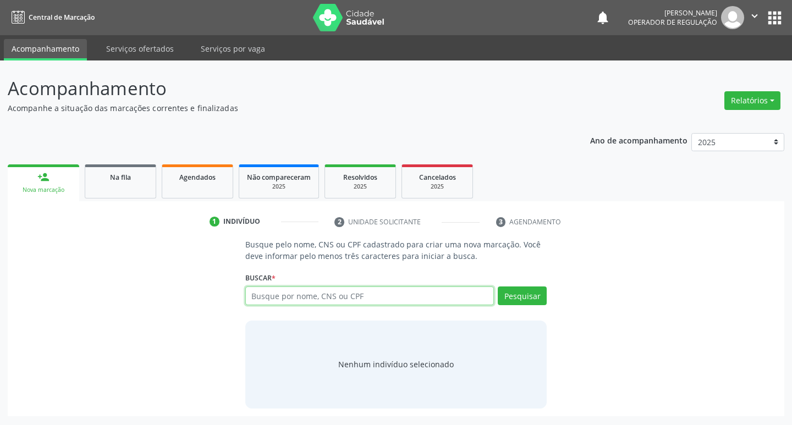
click at [296, 299] on input "text" at bounding box center [369, 295] width 249 height 19
type input "700009967498905"
click at [509, 296] on button "Pesquisar" at bounding box center [522, 295] width 49 height 19
click at [458, 299] on input "700009967498905" at bounding box center [369, 295] width 249 height 19
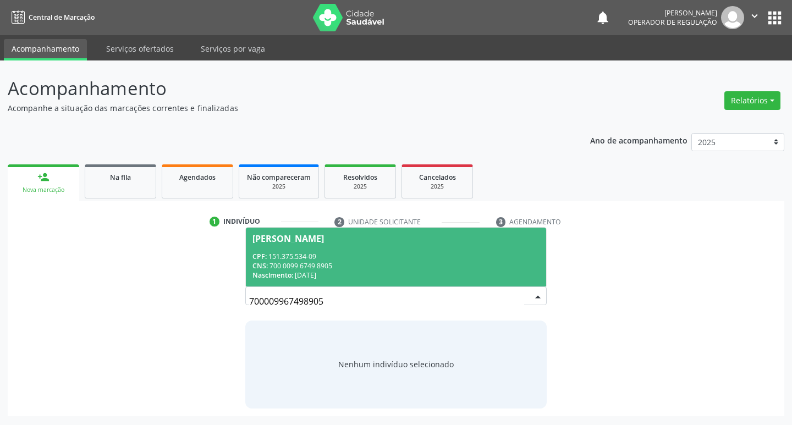
click at [362, 246] on span "Nathiele Máximo da Silva CPF: 151.375.534-09 CNS: 700 0099 6749 8905 Nascimento…" at bounding box center [396, 257] width 301 height 59
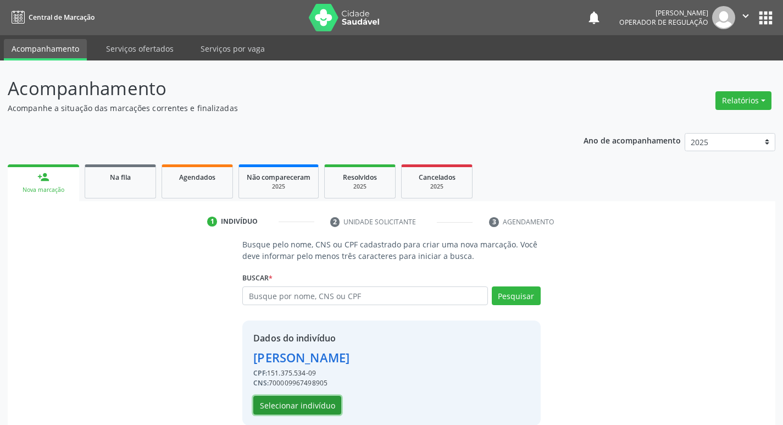
click at [316, 410] on button "Selecionar indivíduo" at bounding box center [297, 405] width 88 height 19
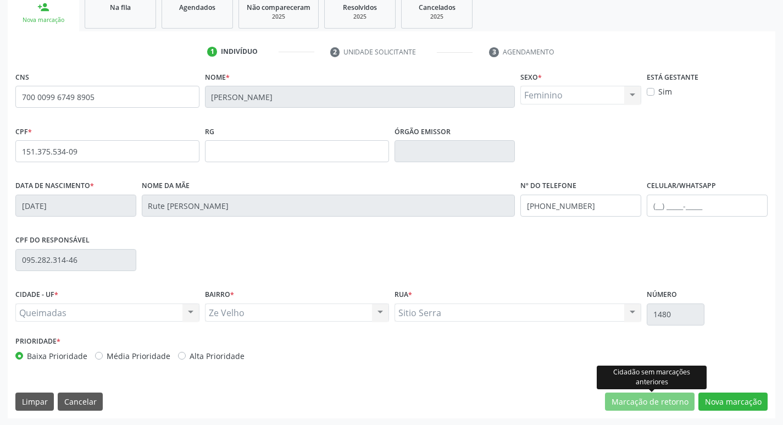
scroll to position [171, 0]
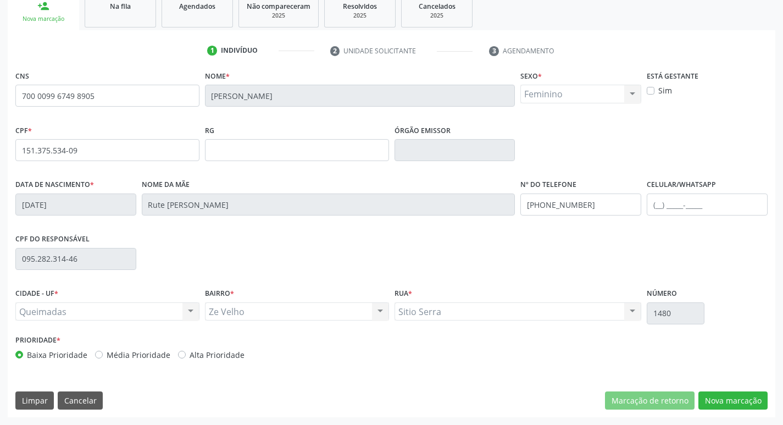
click at [727, 410] on div "CNS 700 0099 6749 8905 Nome * Nathiele Máximo da Silva Sexo * Feminino Masculin…" at bounding box center [392, 243] width 768 height 350
click at [727, 402] on button "Nova marcação" at bounding box center [733, 400] width 69 height 19
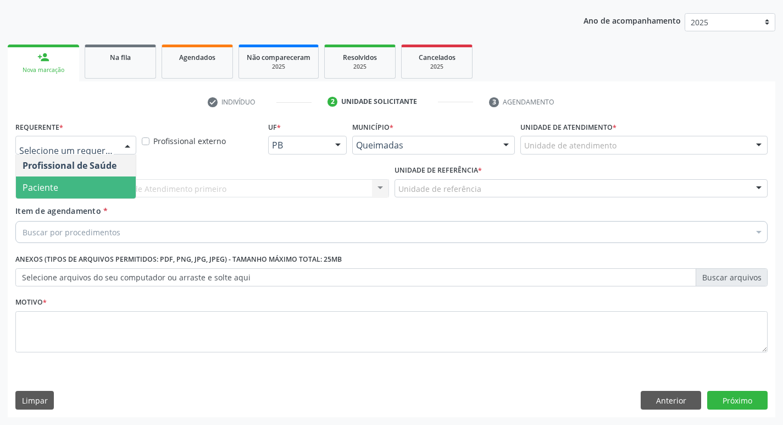
click at [85, 183] on span "Paciente" at bounding box center [76, 187] width 120 height 22
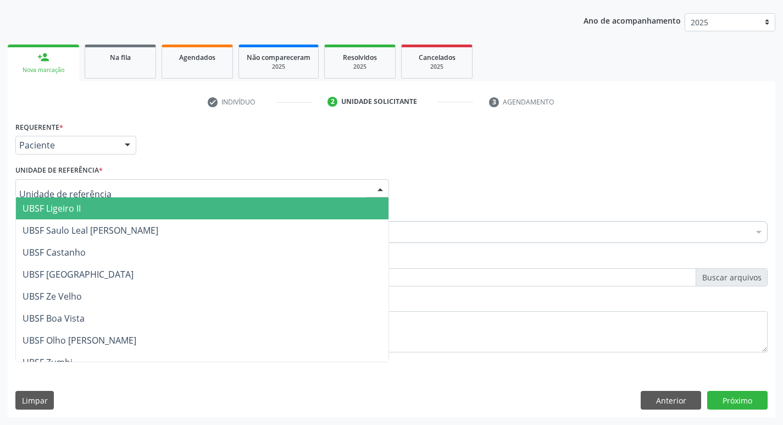
type input "Z"
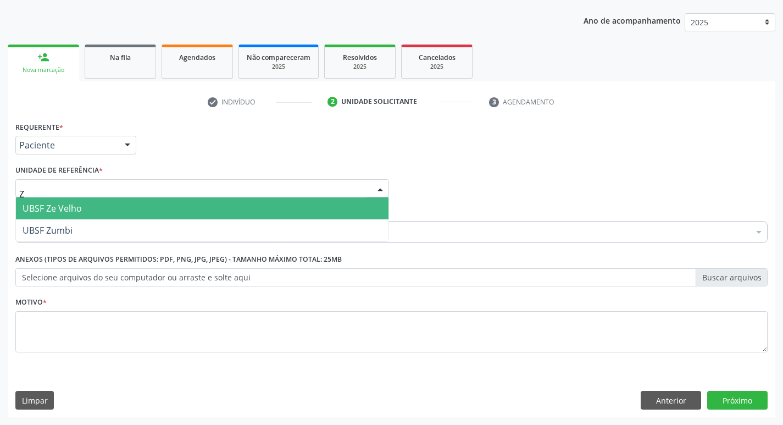
click at [87, 214] on span "UBSF Ze Velho" at bounding box center [202, 208] width 373 height 22
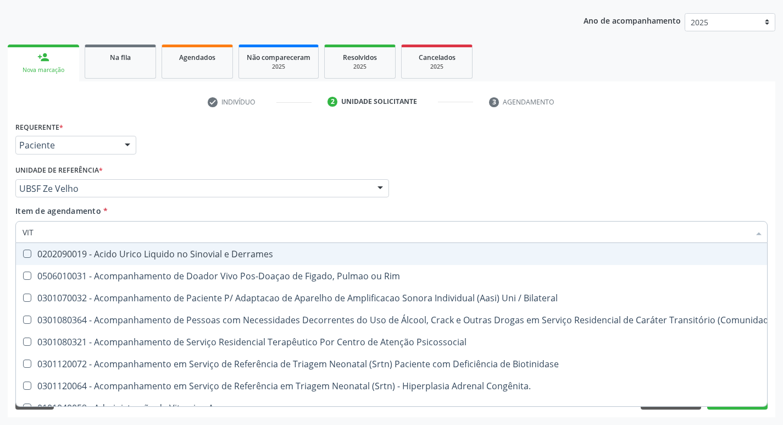
type input "VITA"
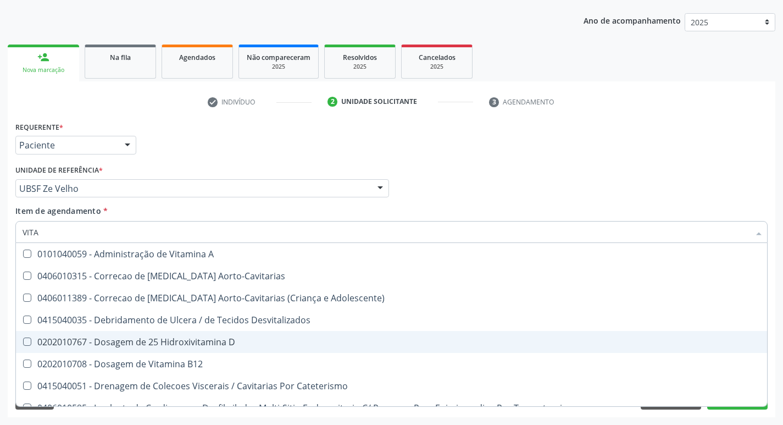
click at [137, 346] on div "0202010767 - Dosagem de 25 Hidroxivitamina D" at bounding box center [392, 342] width 738 height 9
checkbox D "true"
click at [136, 360] on div "0202010708 - Dosagem de Vitamina B12" at bounding box center [392, 364] width 738 height 9
checkbox B12 "true"
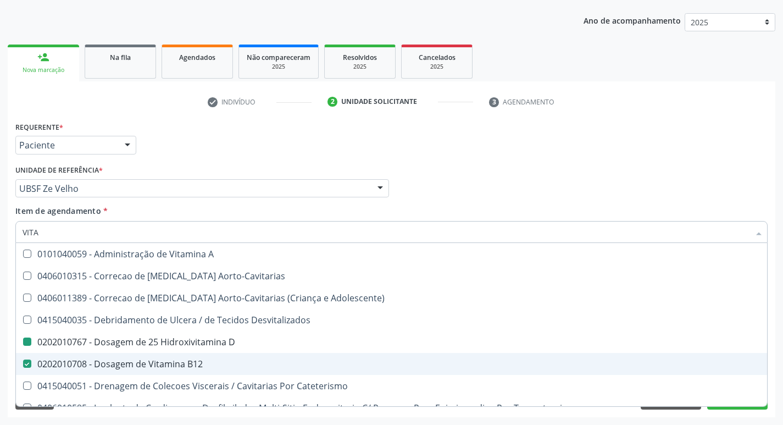
type input "VIT"
checkbox D "false"
checkbox Cateterismo "true"
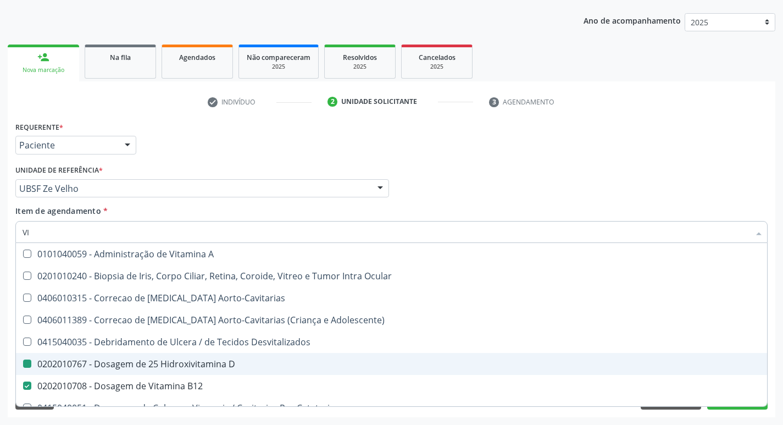
type input "V"
checkbox D "false"
checkbox B12 "false"
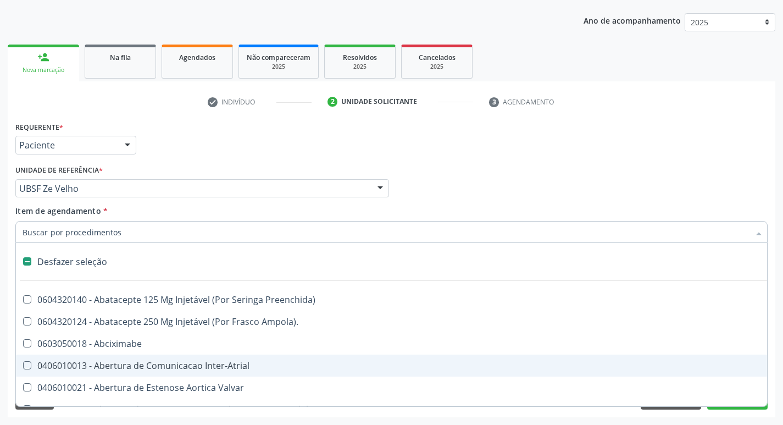
type input "H"
checkbox Coronariano "true"
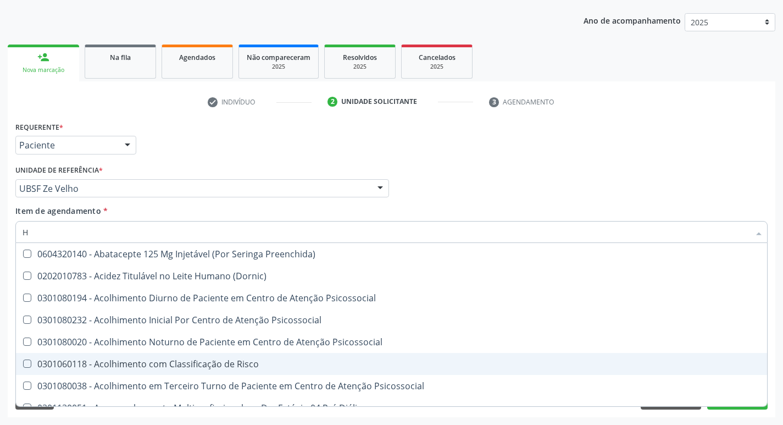
type input "HE"
checkbox D "false"
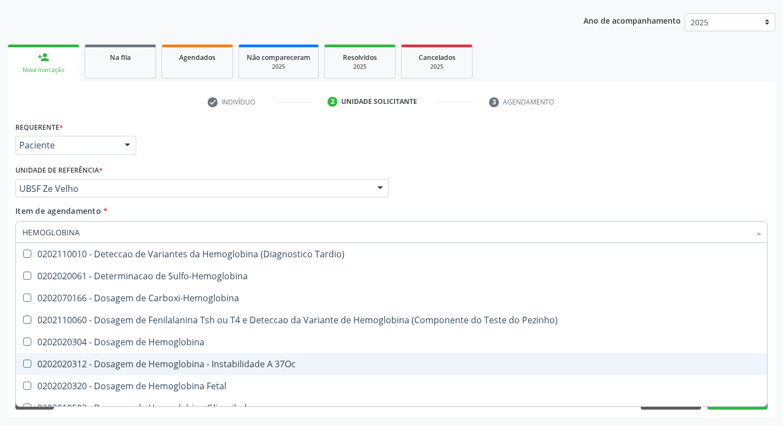
type input "HEMOGLOBINA G"
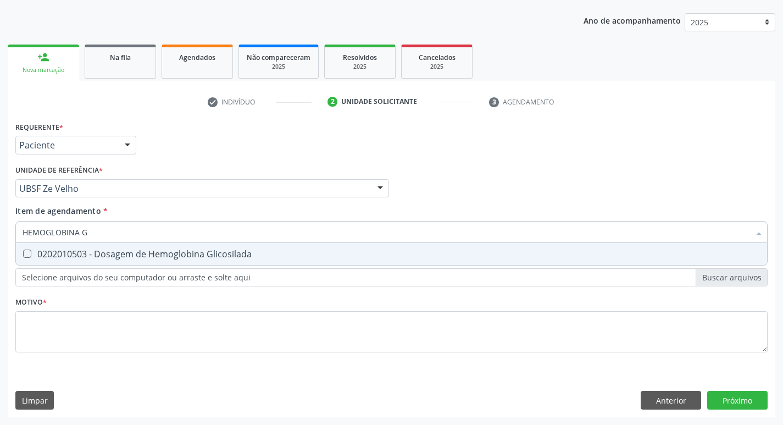
click at [143, 257] on div "0202010503 - Dosagem de Hemoglobina Glicosilada" at bounding box center [392, 254] width 738 height 9
checkbox Glicosilada "true"
type input "HEMOGLOBINA"
checkbox Glicosilada "false"
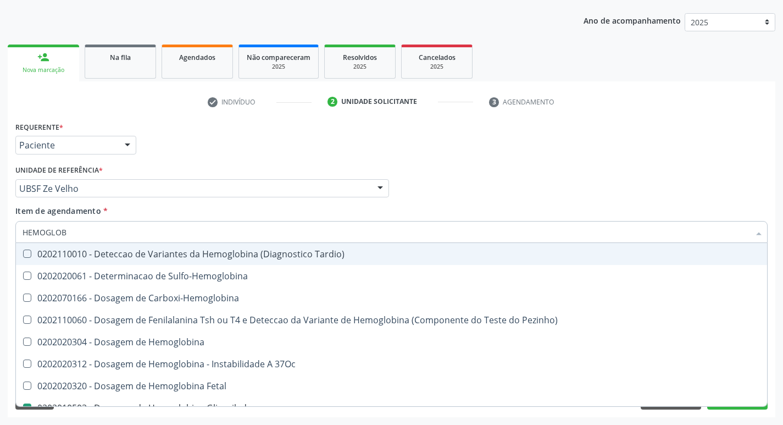
type input "HEMOGLO"
checkbox Glicosilada "false"
checkbox Hemoglobina "true"
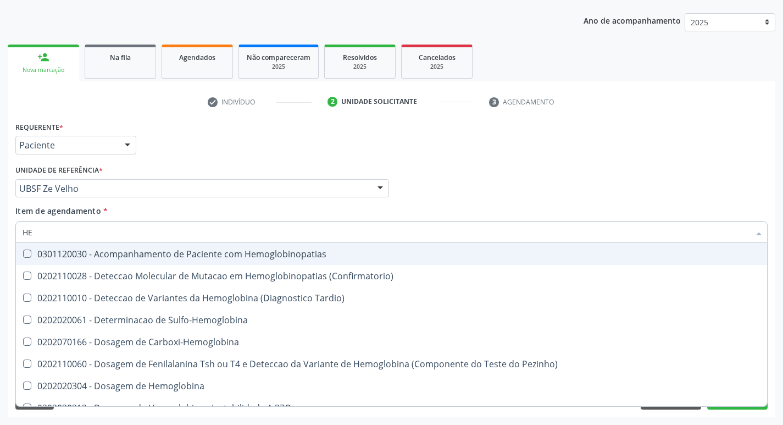
type input "H"
checkbox Glicosilada "false"
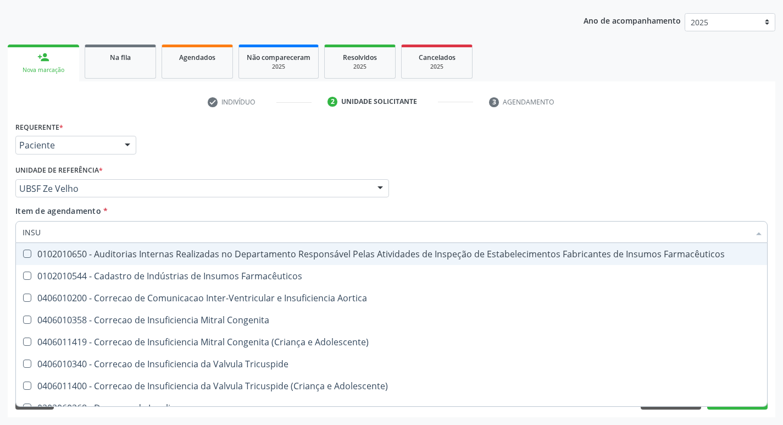
type input "INSUL"
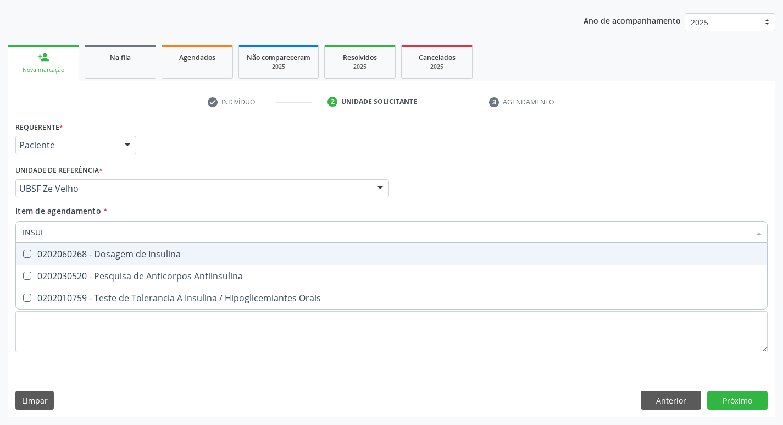
click at [143, 257] on div "0202060268 - Dosagem de Insulina" at bounding box center [392, 254] width 738 height 9
checkbox Insulina "true"
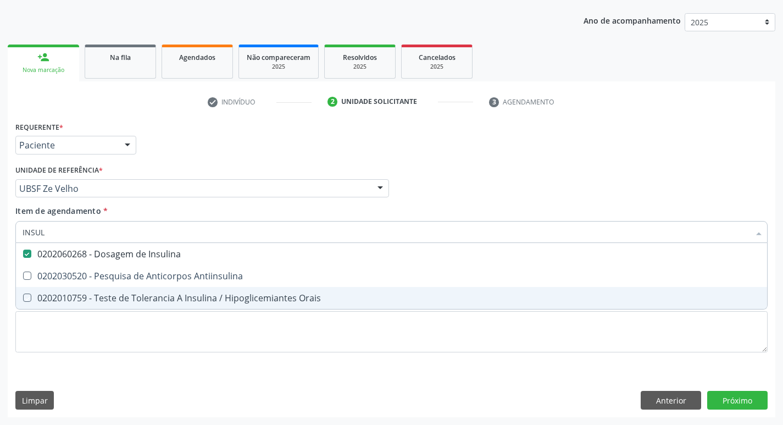
click at [139, 360] on div "Requerente * Paciente Profissional de Saúde Paciente Nenhum resultado encontrad…" at bounding box center [391, 243] width 753 height 249
checkbox Antiinsulina "true"
checkbox Orais "true"
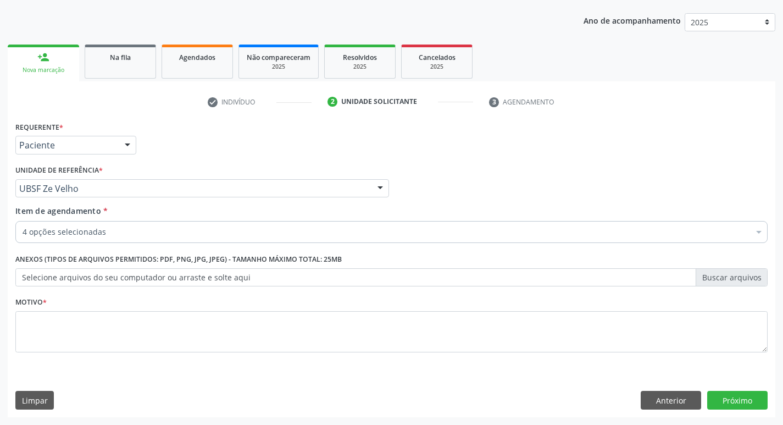
click at [139, 347] on span "0202010503 - Dosagem de Hemoglobina Glicosilada" at bounding box center [450, 357] width 869 height 22
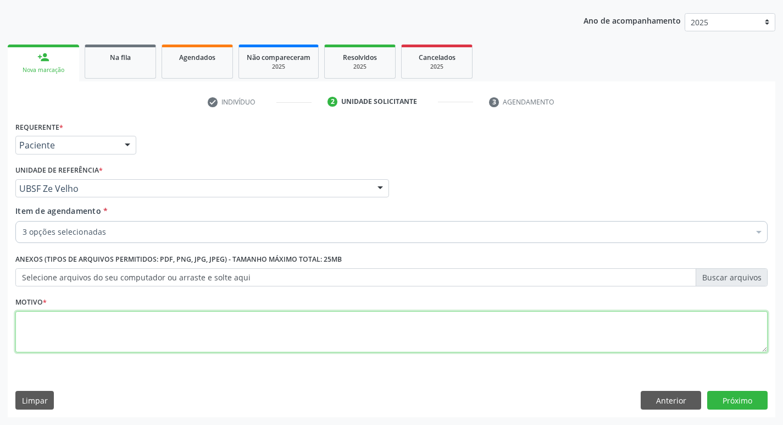
click at [139, 347] on textarea at bounding box center [391, 332] width 753 height 42
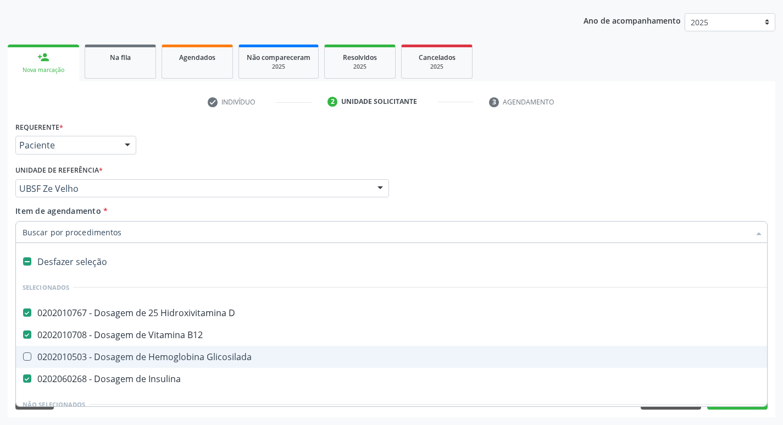
click at [110, 361] on div "0202010503 - Dosagem de Hemoglobina Glicosilada" at bounding box center [451, 356] width 856 height 9
checkbox Glicosilada "true"
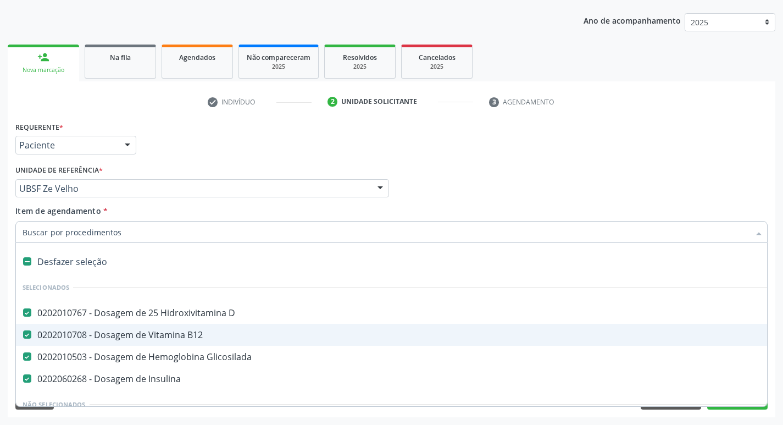
click at [199, 210] on div "Item de agendamento * Desfazer seleção Selecionados 0202010767 - Dosagem de 25 …" at bounding box center [391, 222] width 753 height 35
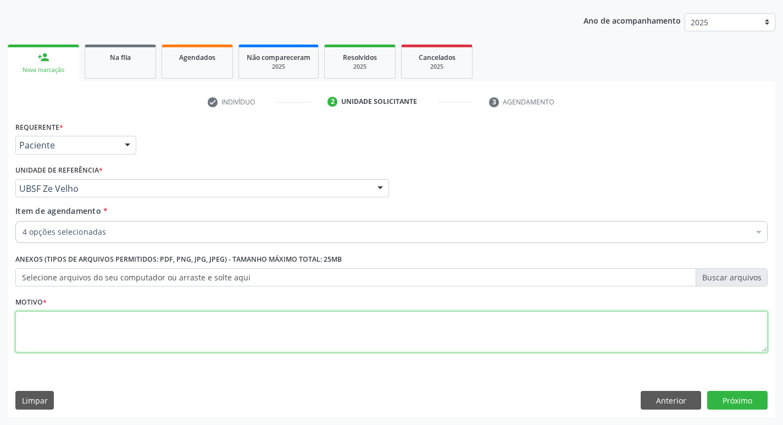
click at [203, 331] on textarea at bounding box center [391, 332] width 753 height 42
type textarea "ROTINA"
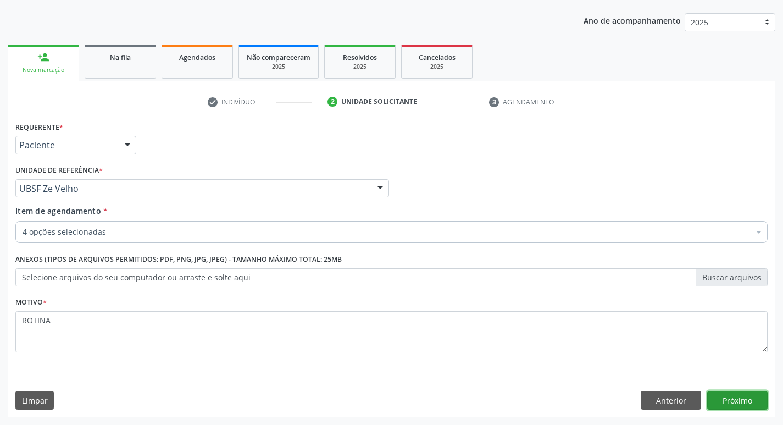
click at [730, 396] on button "Próximo" at bounding box center [738, 400] width 60 height 19
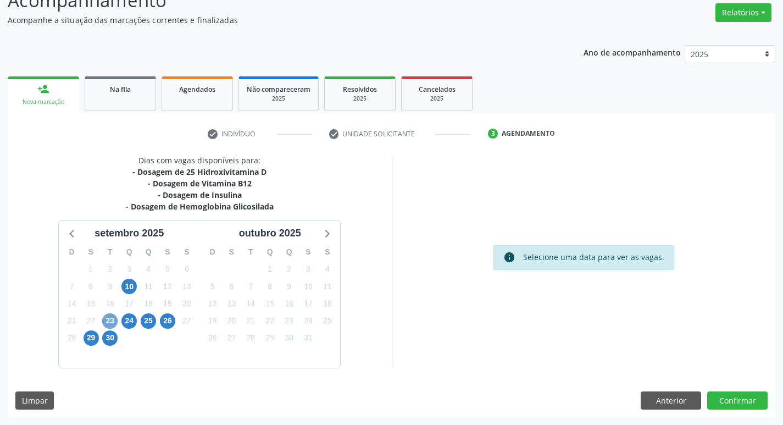
click at [112, 323] on span "23" at bounding box center [109, 320] width 15 height 15
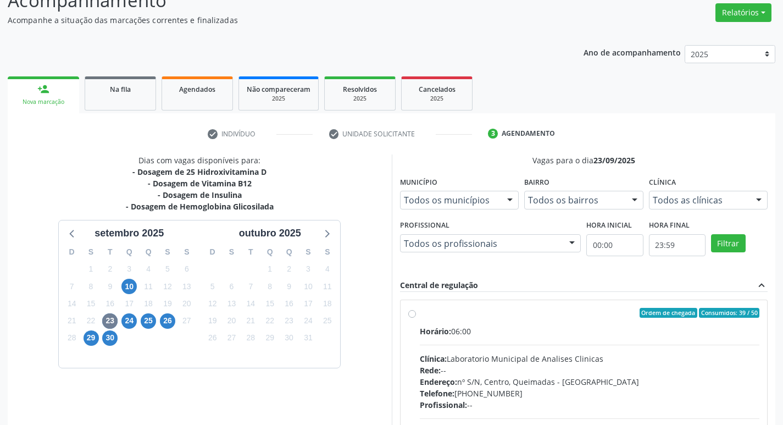
click at [522, 355] on div "Clínica: Laboratorio Municipal de Analises Clinicas" at bounding box center [590, 359] width 340 height 12
click at [416, 318] on input "Ordem de chegada Consumidos: 39 / 50 Horário: 06:00 Clínica: Laboratorio Munici…" at bounding box center [412, 313] width 8 height 10
radio input "true"
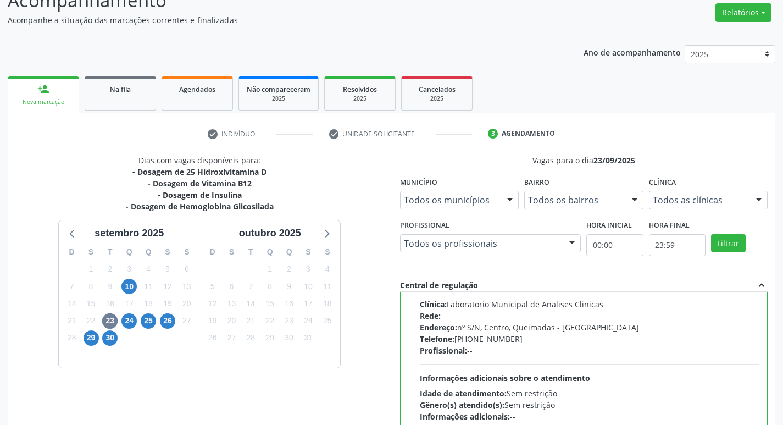
scroll to position [232, 0]
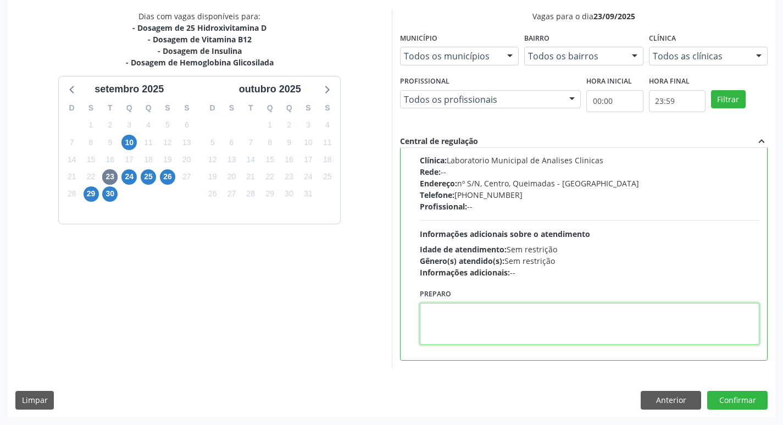
click at [462, 323] on textarea at bounding box center [590, 324] width 340 height 42
type textarea "IR EM [GEOGRAPHIC_DATA]"
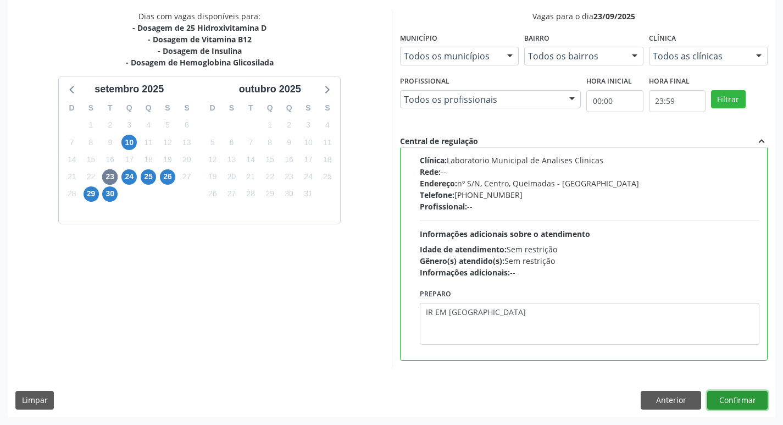
click at [745, 398] on button "Confirmar" at bounding box center [738, 400] width 60 height 19
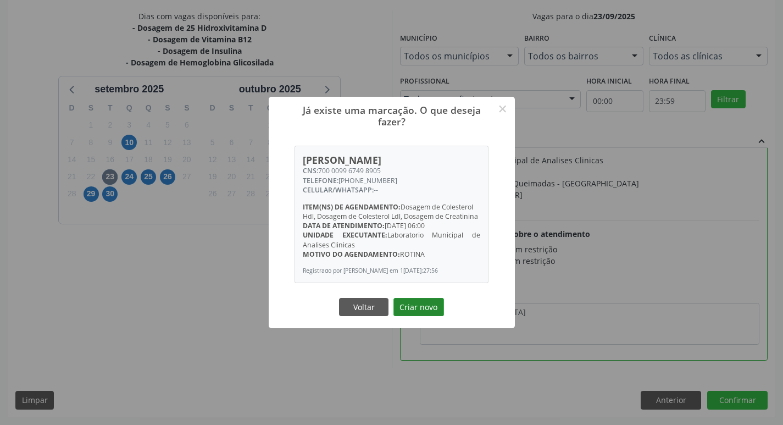
click at [413, 317] on button "Criar novo" at bounding box center [419, 307] width 51 height 19
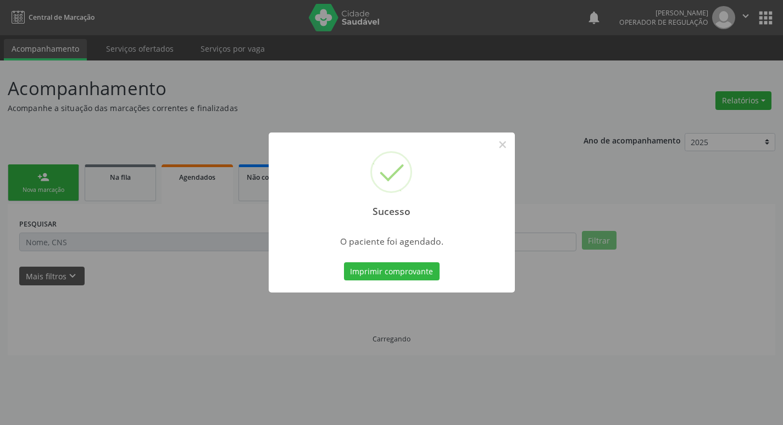
scroll to position [0, 0]
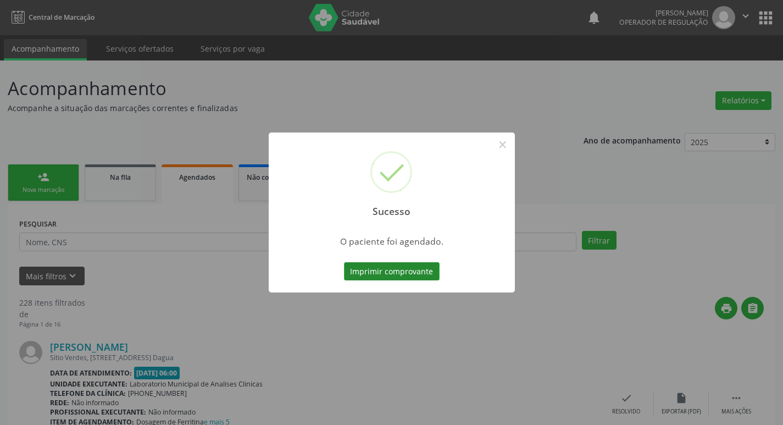
click at [404, 273] on button "Imprimir comprovante" at bounding box center [392, 271] width 96 height 19
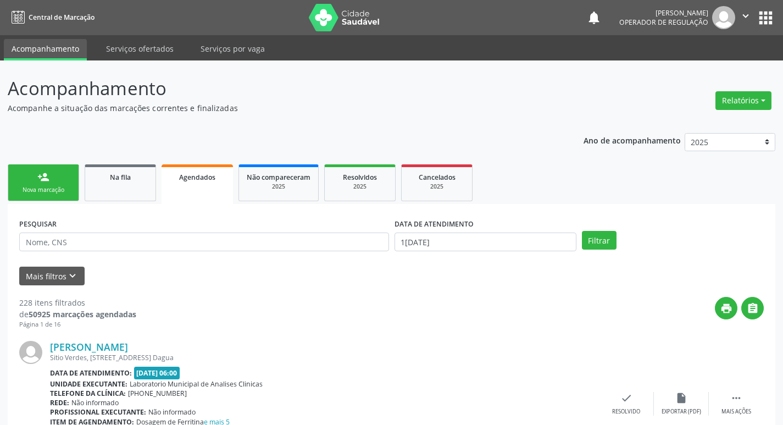
click at [22, 186] on div "Nova marcação" at bounding box center [43, 190] width 55 height 8
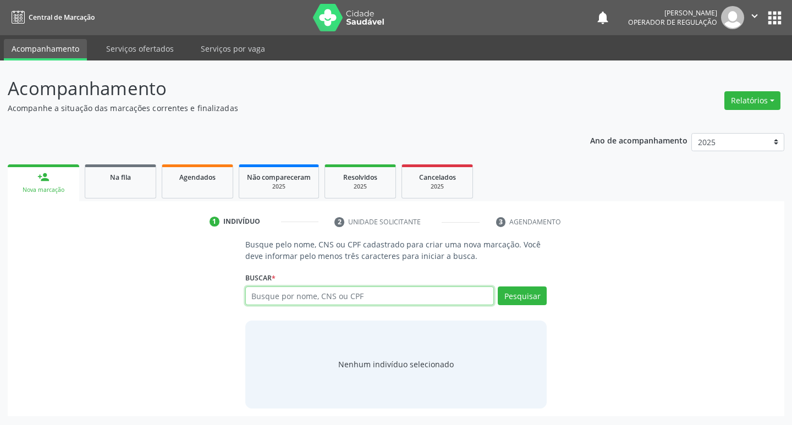
click at [387, 292] on input "text" at bounding box center [369, 295] width 249 height 19
type input "702809698933461"
click at [517, 293] on button "Pesquisar" at bounding box center [522, 295] width 49 height 19
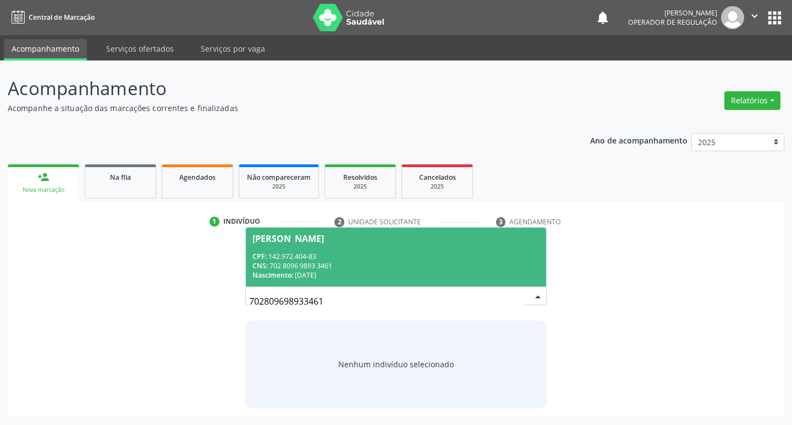
click at [389, 275] on div "Nascimento: 30/09/2007" at bounding box center [396, 274] width 288 height 9
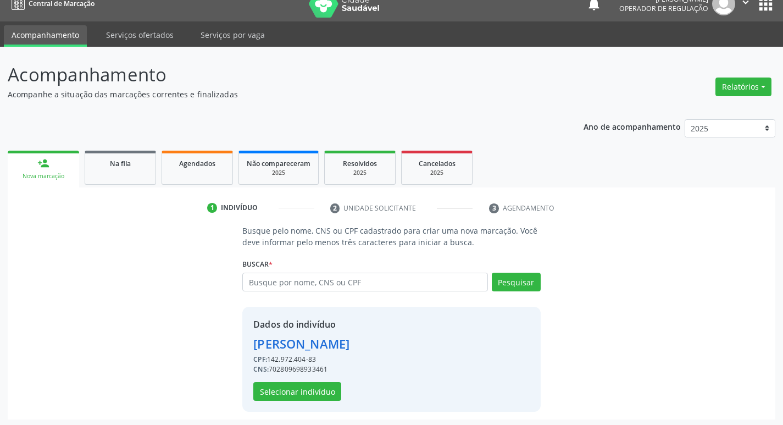
scroll to position [16, 0]
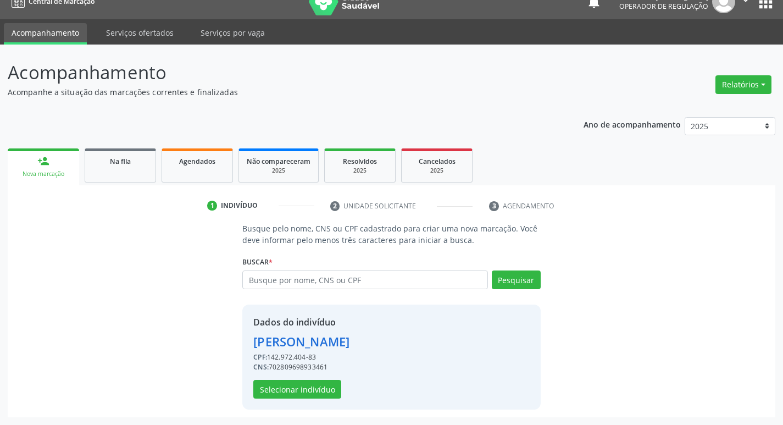
click at [303, 399] on div "Dados do indivíduo Felipe da Silva Santiago CPF: 142.972.404-83 CNS: 7028096989…" at bounding box center [391, 357] width 298 height 105
click at [303, 394] on button "Selecionar indivíduo" at bounding box center [297, 389] width 88 height 19
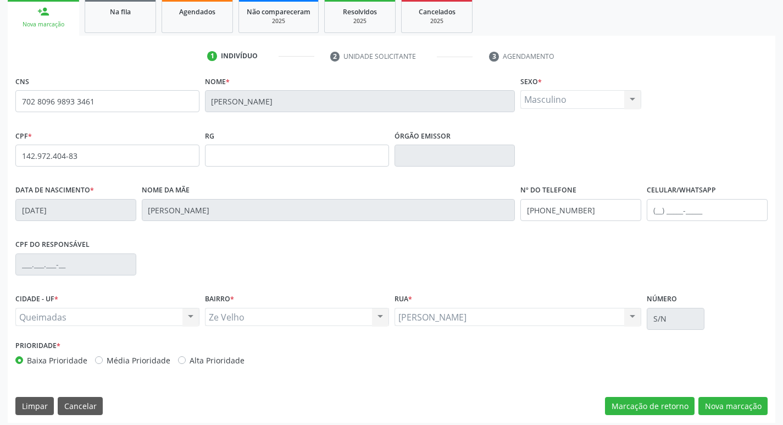
scroll to position [171, 0]
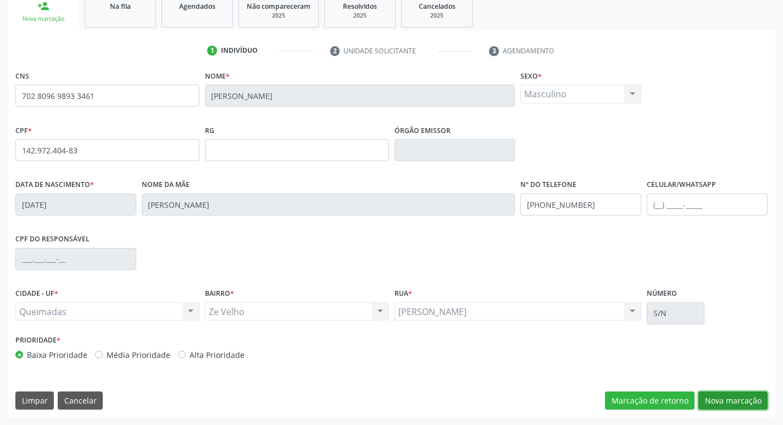
click at [744, 402] on button "Nova marcação" at bounding box center [733, 400] width 69 height 19
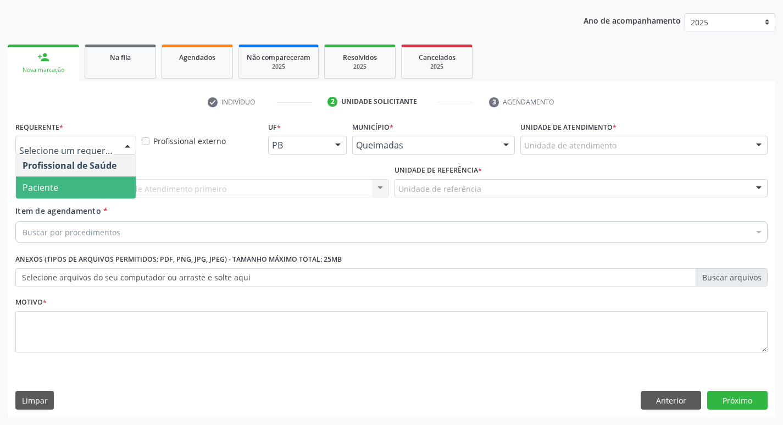
click at [93, 190] on span "Paciente" at bounding box center [76, 187] width 120 height 22
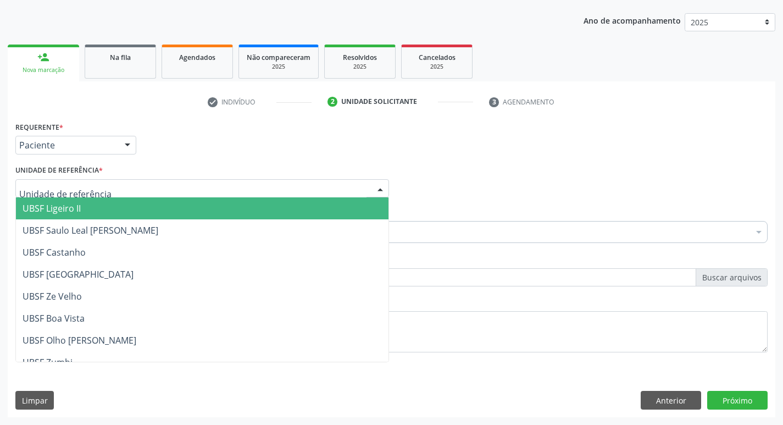
type input "Z"
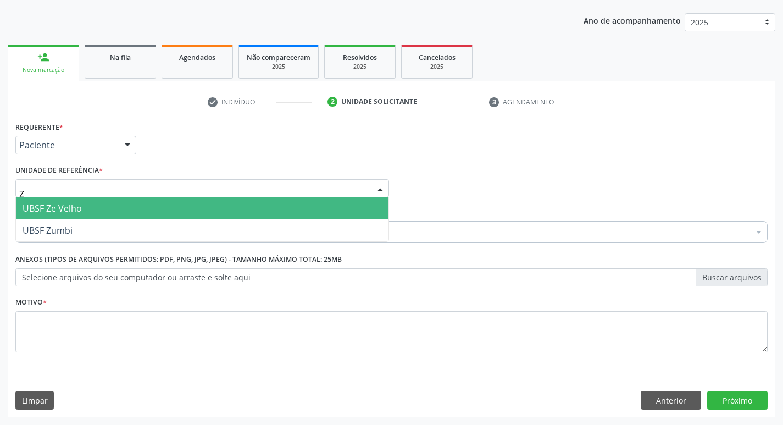
click at [98, 208] on span "UBSF Ze Velho" at bounding box center [202, 208] width 373 height 22
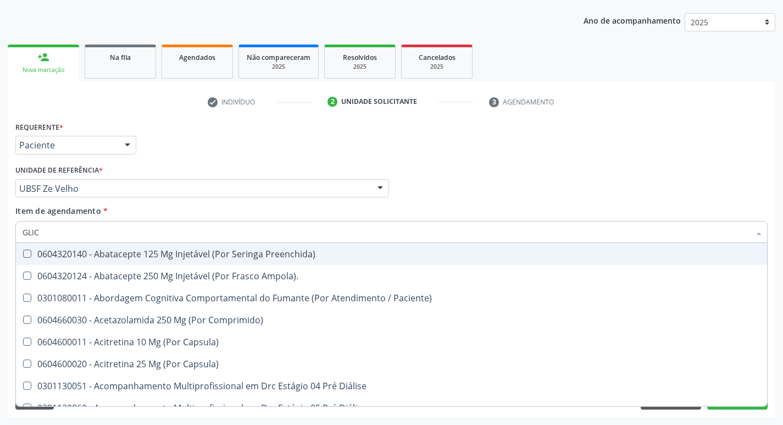
type input "GLICO"
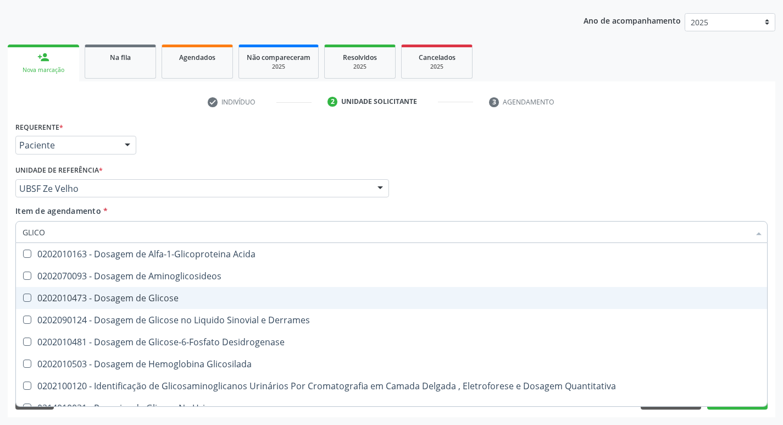
click at [124, 296] on div "0202010473 - Dosagem de Glicose" at bounding box center [392, 298] width 738 height 9
checkbox Glicose "true"
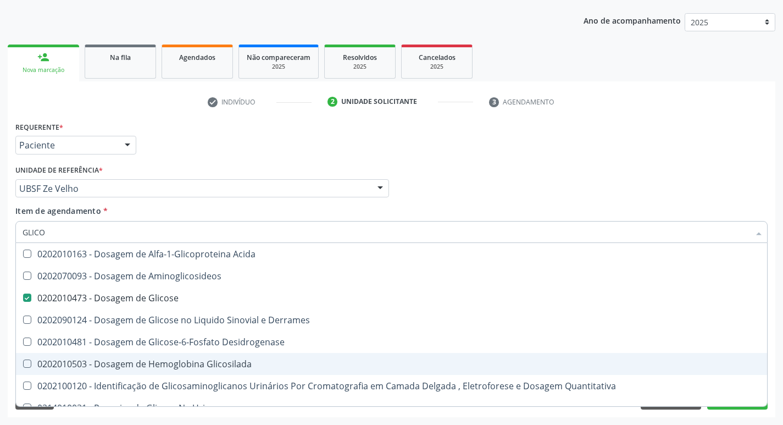
click at [145, 356] on span "0202010503 - Dosagem de Hemoglobina Glicosilada" at bounding box center [392, 364] width 752 height 22
checkbox Glicosilada "true"
type input "GLIC"
checkbox Glicose "false"
checkbox Glicosilada "false"
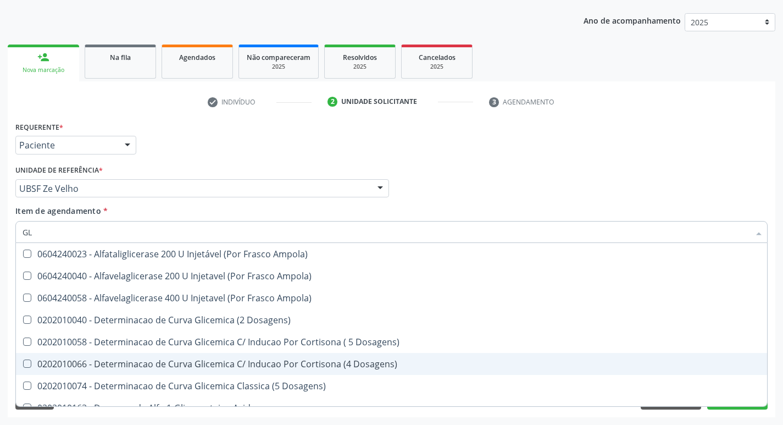
type input "G"
checkbox Glicose "false"
checkbox Derrames "false"
checkbox Glicosilada "false"
checkbox Triglicerideos "false"
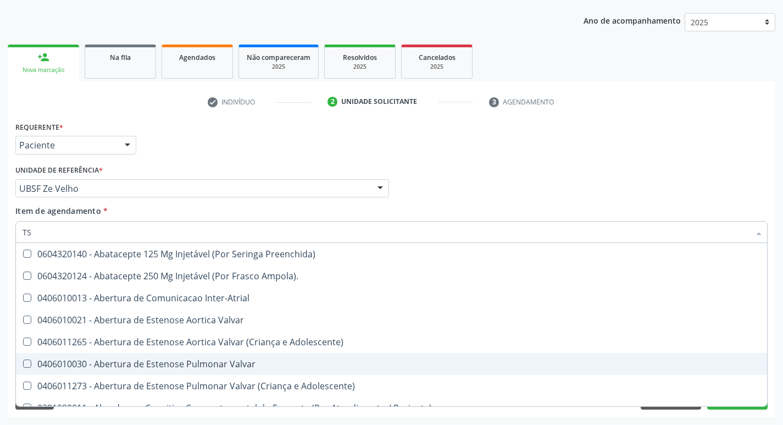
type input "TSH"
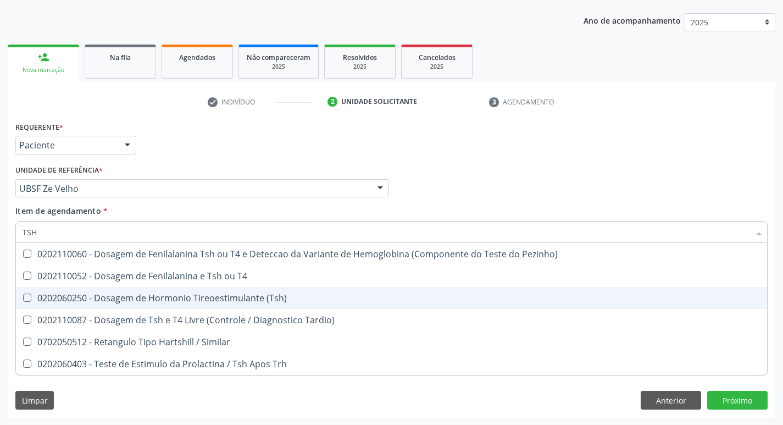
click at [237, 305] on span "0202060250 - Dosagem de Hormonio Tireoestimulante (Tsh)" at bounding box center [392, 298] width 752 height 22
checkbox \(Tsh\) "true"
type input "TS"
checkbox \(Tsh\) "false"
checkbox Tardio\) "true"
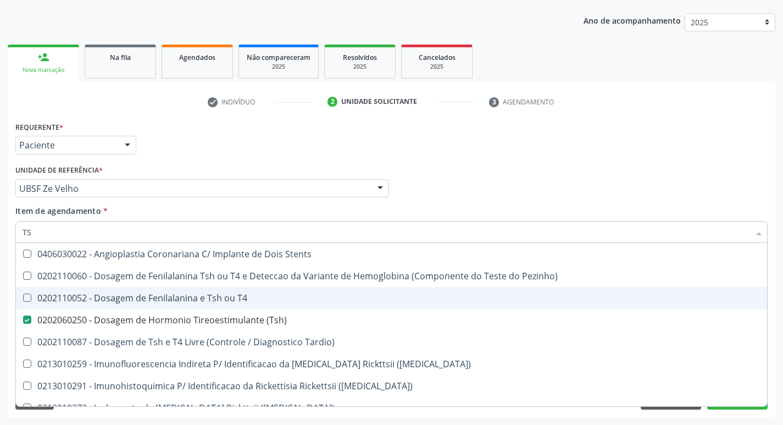
type input "T"
checkbox \(Tsh\) "false"
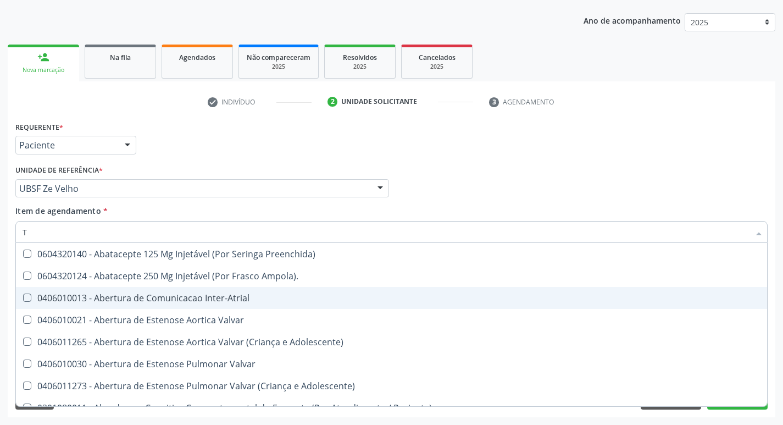
type input "T4"
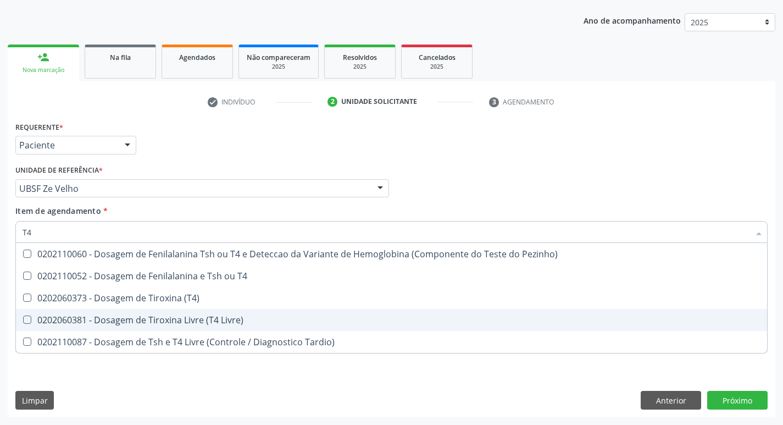
click at [237, 318] on div "0202060381 - Dosagem de Tiroxina Livre (T4 Livre)" at bounding box center [392, 320] width 738 height 9
checkbox Livre\) "true"
type input "T"
checkbox Livre\) "false"
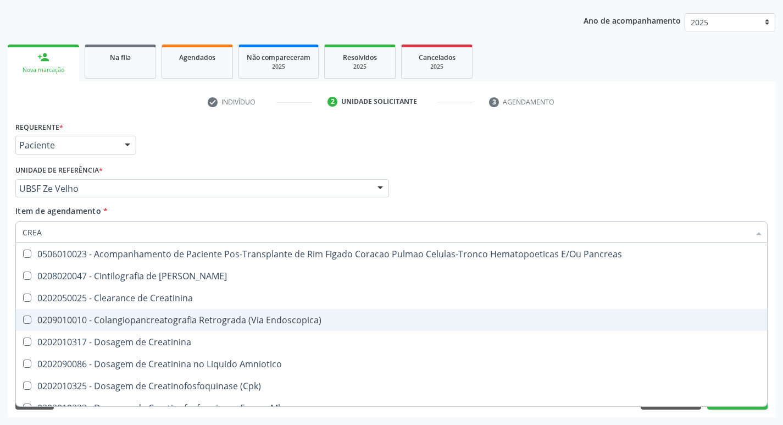
type input "CREAT"
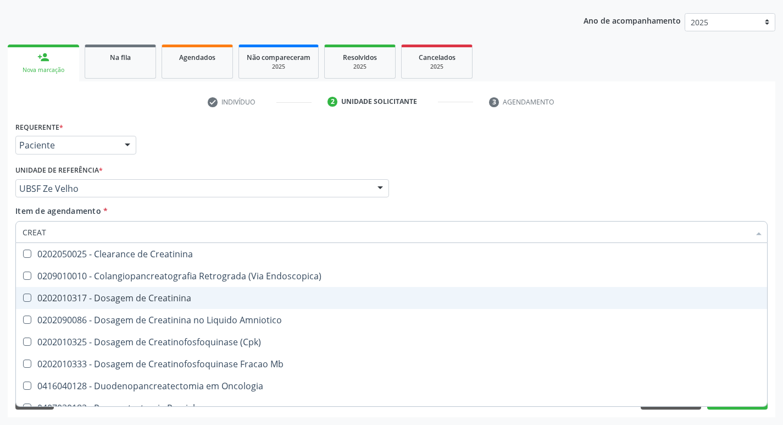
click at [196, 302] on div "0202010317 - Dosagem de Creatinina" at bounding box center [392, 298] width 738 height 9
checkbox Creatinina "true"
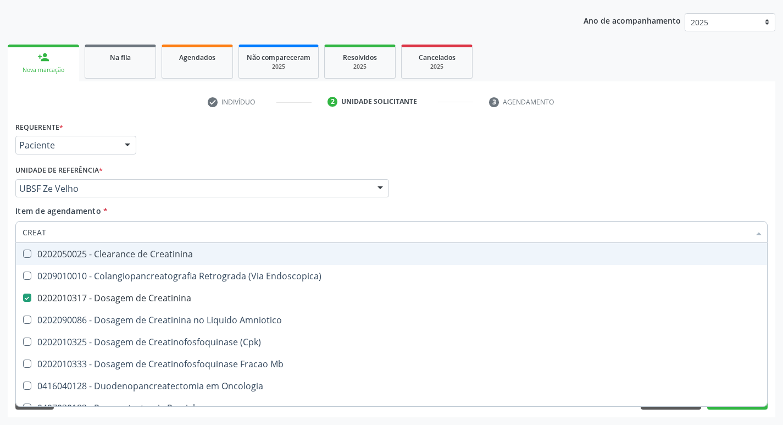
click at [356, 206] on div "Item de agendamento * CREAT Desfazer seleção 0202050025 - Clearance de Creatini…" at bounding box center [391, 222] width 753 height 35
checkbox Endoscopica\) "true"
checkbox Amniotico "true"
checkbox \(Cpk\) "true"
checkbox Mb "true"
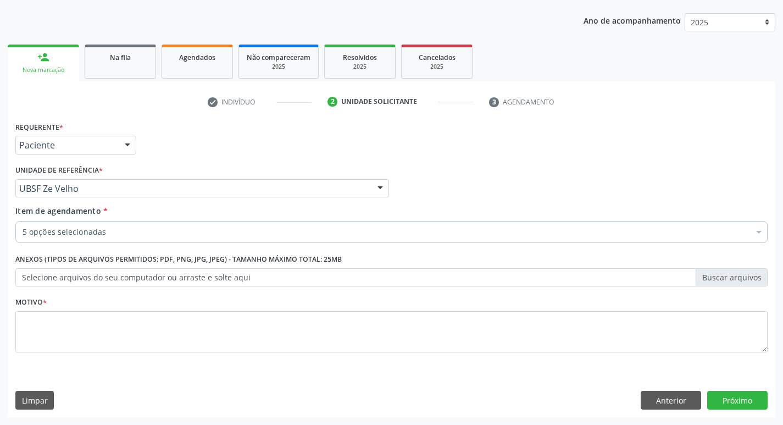
scroll to position [0, 0]
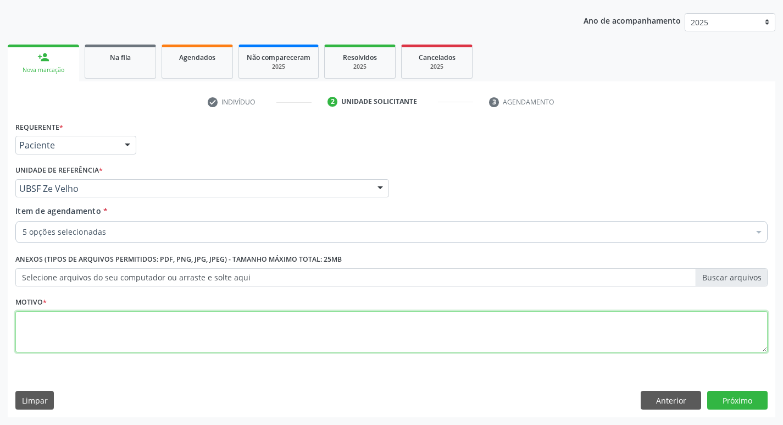
click at [228, 312] on textarea at bounding box center [391, 332] width 753 height 42
type textarea "ROTINA"
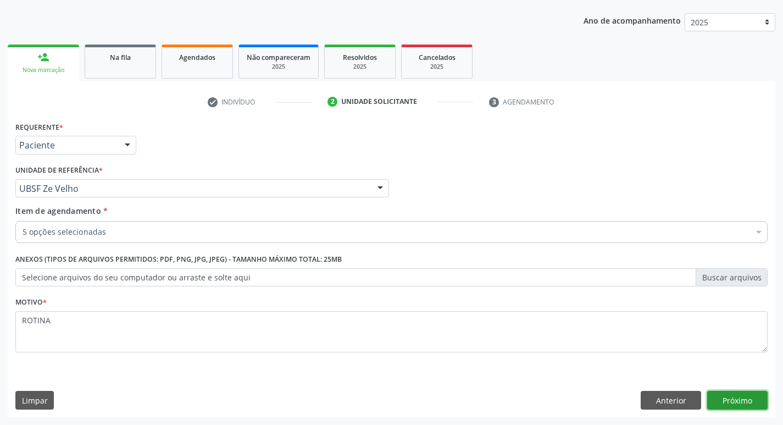
click at [724, 396] on button "Próximo" at bounding box center [738, 400] width 60 height 19
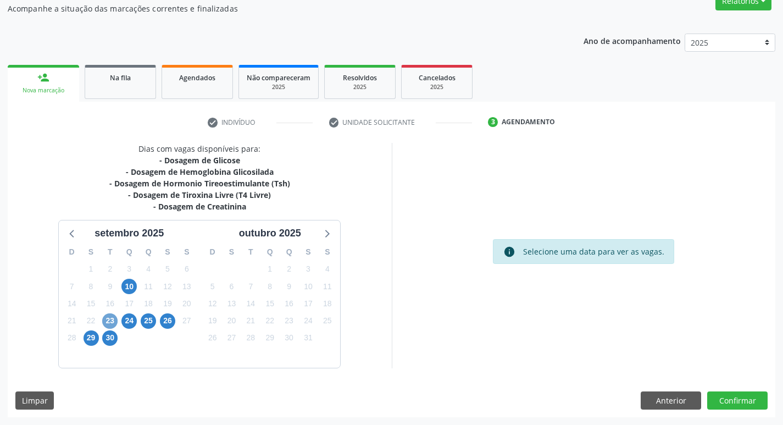
click at [108, 317] on span "23" at bounding box center [109, 320] width 15 height 15
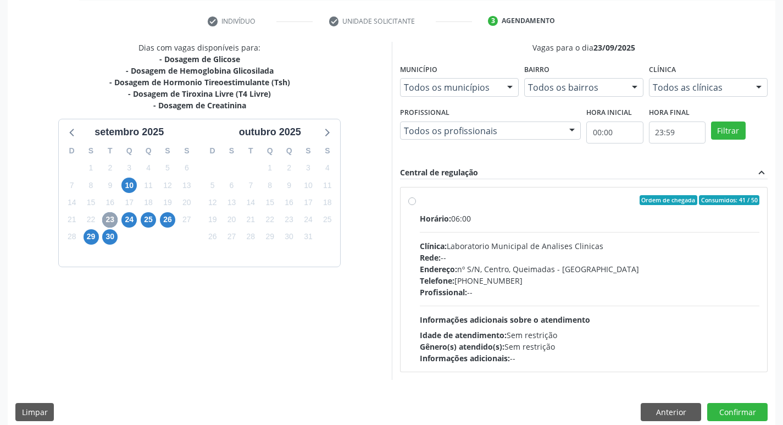
scroll to position [212, 0]
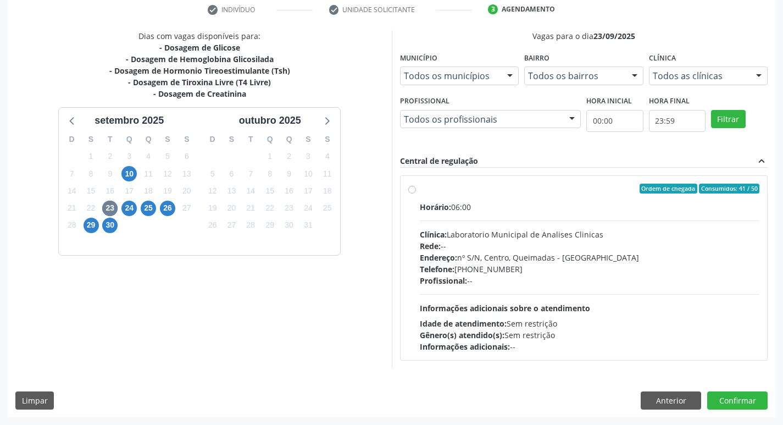
click at [570, 264] on div "Telefone: (83) 33921344" at bounding box center [590, 269] width 340 height 12
click at [416, 194] on input "Ordem de chegada Consumidos: 41 / 50 Horário: 06:00 Clínica: Laboratorio Munici…" at bounding box center [412, 189] width 8 height 10
radio input "true"
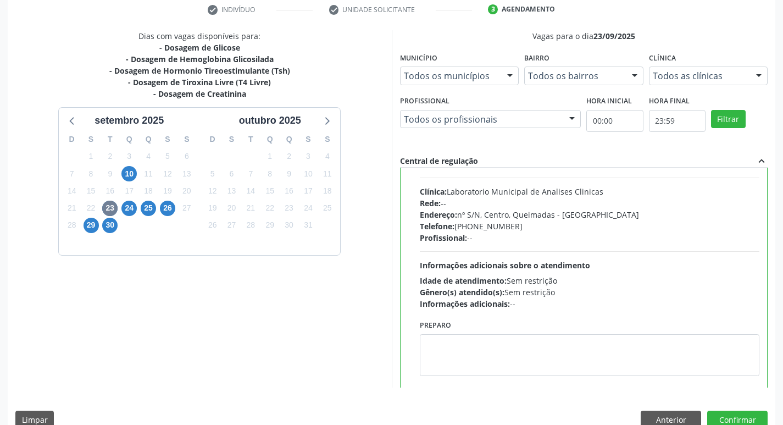
scroll to position [54, 0]
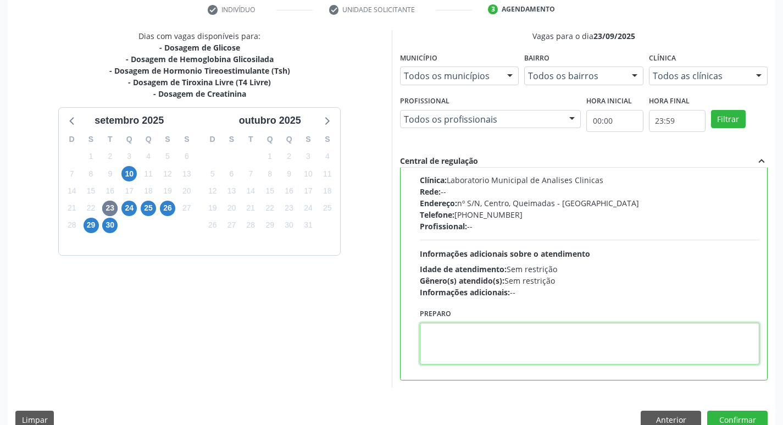
click at [526, 355] on textarea at bounding box center [590, 344] width 340 height 42
type textarea "IR EM [GEOGRAPHIC_DATA]"
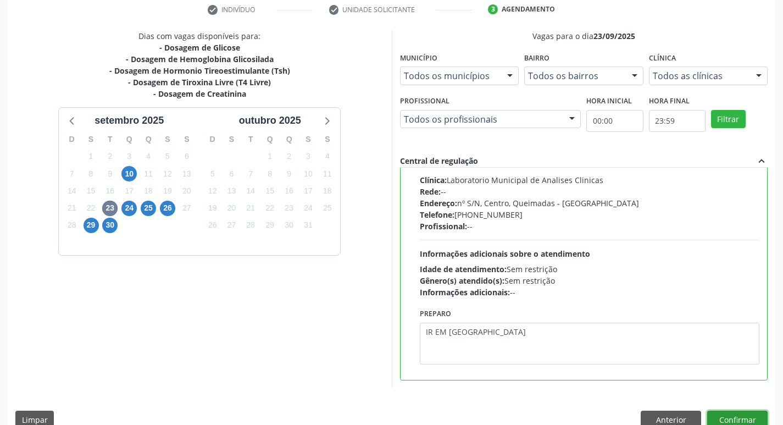
click at [754, 419] on button "Confirmar" at bounding box center [738, 420] width 60 height 19
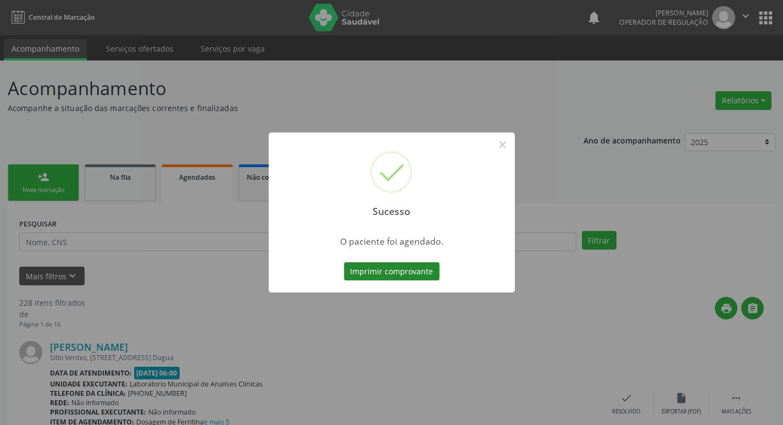
click at [429, 279] on button "Imprimir comprovante" at bounding box center [392, 271] width 96 height 19
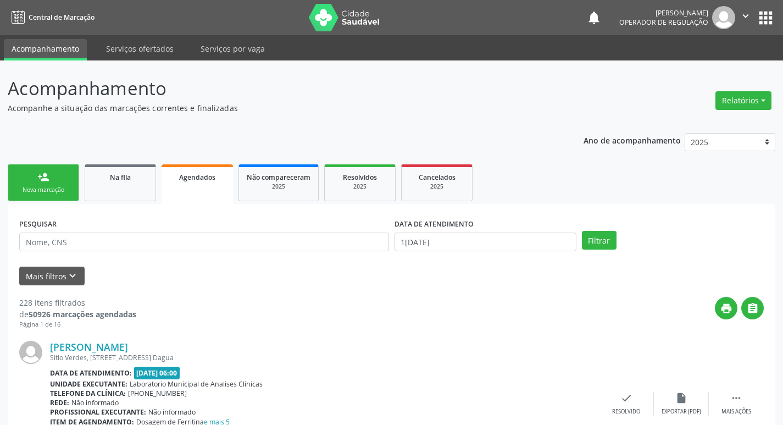
click at [54, 187] on div "Nova marcação" at bounding box center [43, 190] width 55 height 8
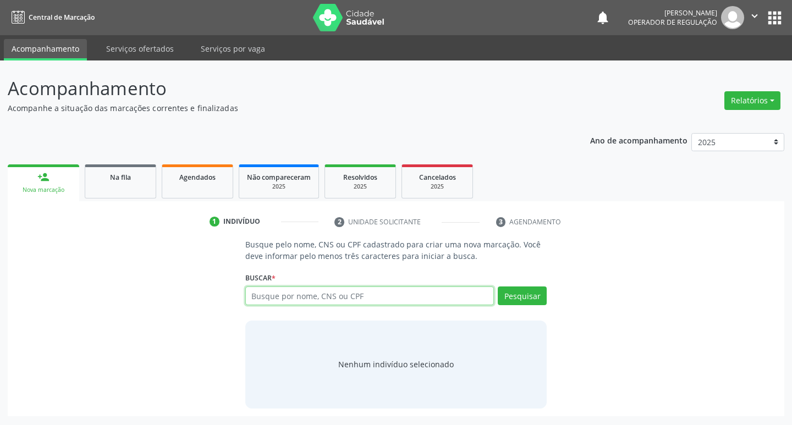
click at [311, 300] on input "text" at bounding box center [369, 295] width 249 height 19
type input "700002448848208"
click at [507, 296] on button "Pesquisar" at bounding box center [522, 295] width 49 height 19
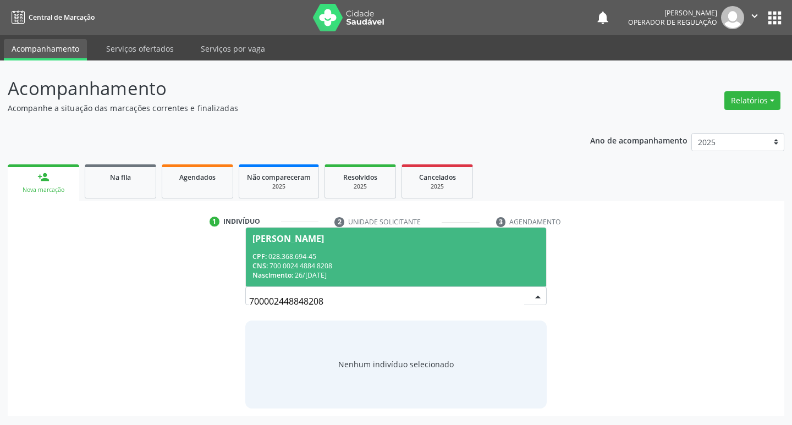
click at [394, 262] on div "CNS: 700 0024 4884 8208" at bounding box center [396, 265] width 288 height 9
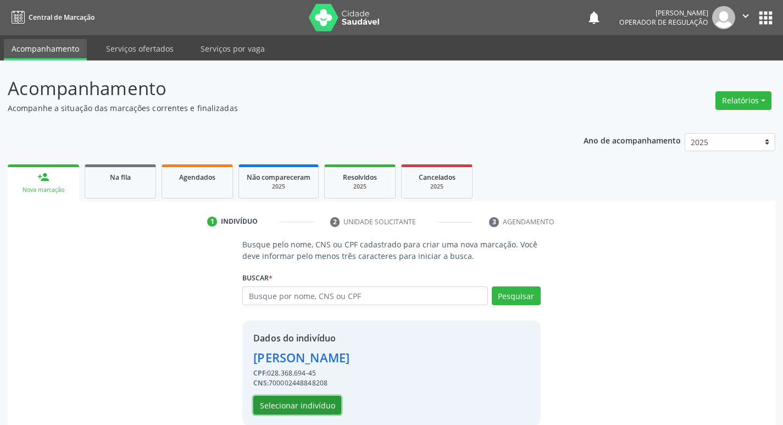
click at [280, 413] on button "Selecionar indivíduo" at bounding box center [297, 405] width 88 height 19
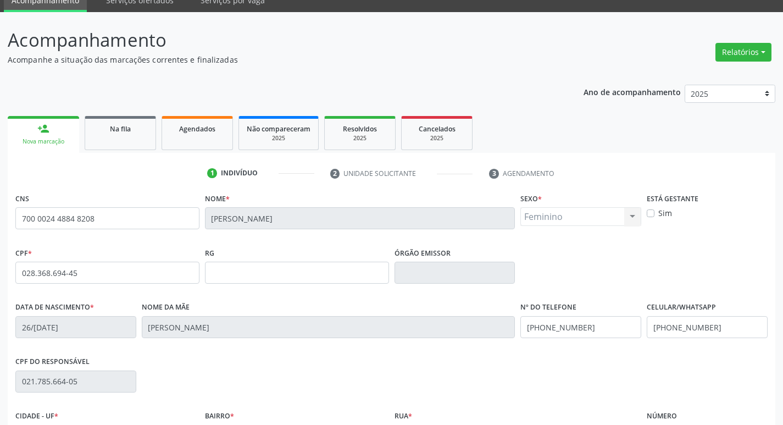
scroll to position [165, 0]
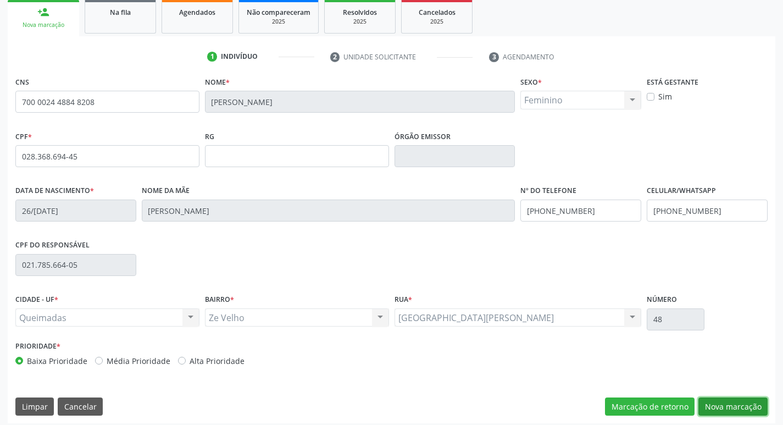
click at [727, 407] on button "Nova marcação" at bounding box center [733, 406] width 69 height 19
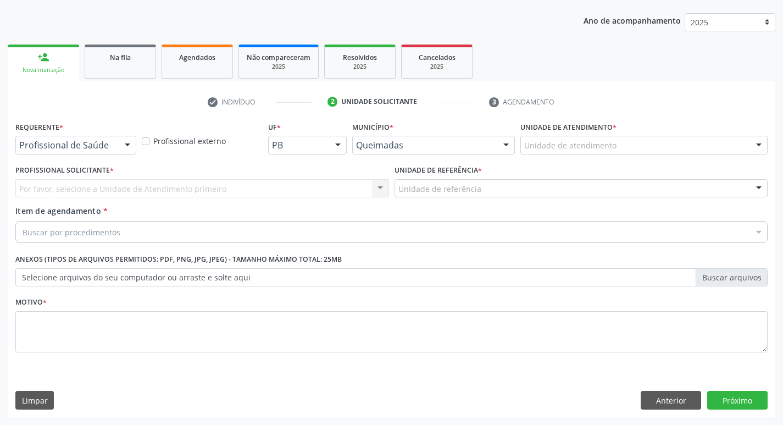
scroll to position [120, 0]
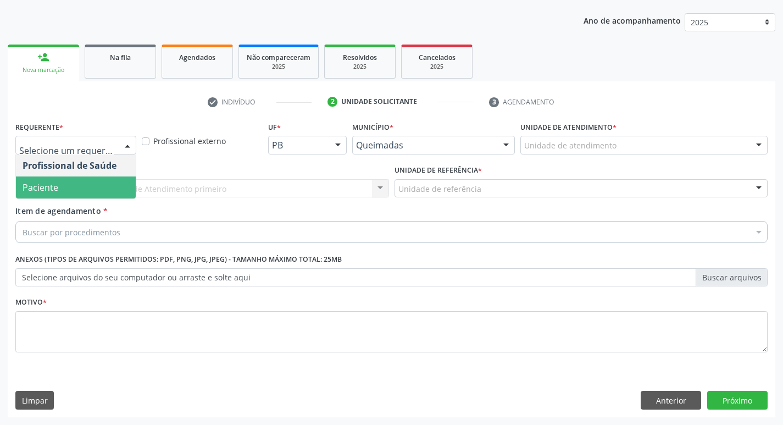
click at [81, 193] on span "Paciente" at bounding box center [76, 187] width 120 height 22
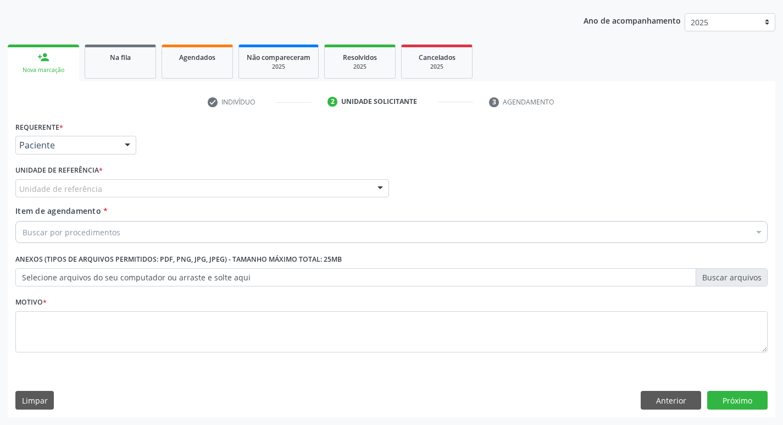
click at [86, 181] on div "Unidade de referência" at bounding box center [202, 188] width 374 height 19
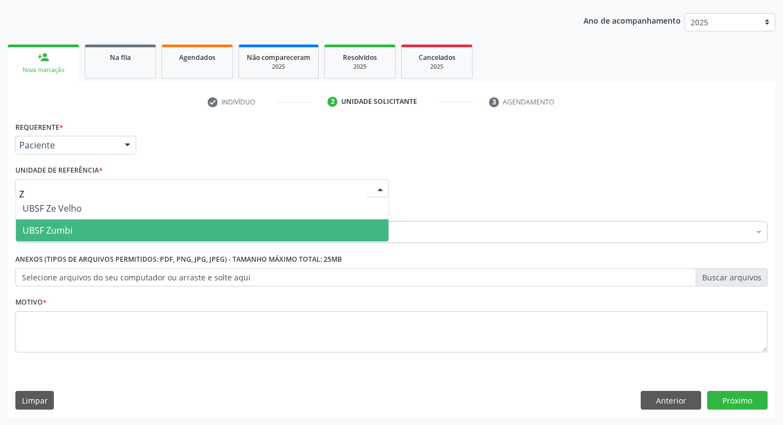
click at [84, 224] on span "UBSF Zumbi" at bounding box center [202, 230] width 373 height 22
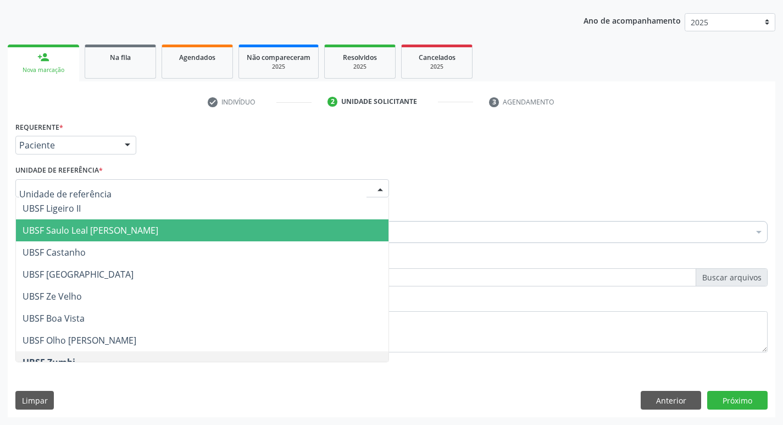
type input "Z"
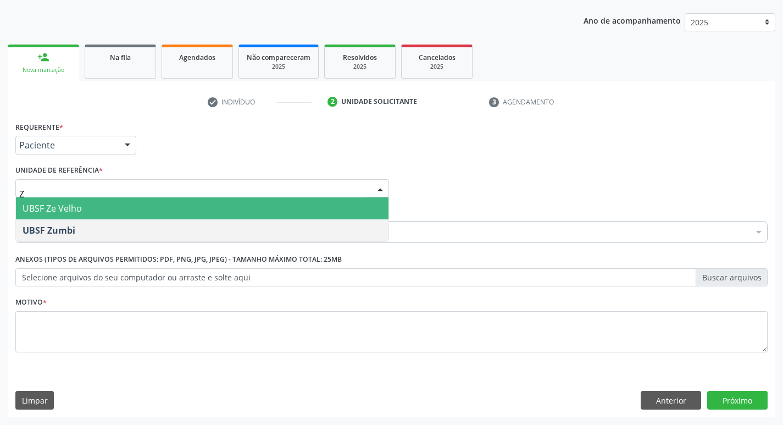
click at [81, 211] on span "UBSF Ze Velho" at bounding box center [52, 208] width 59 height 12
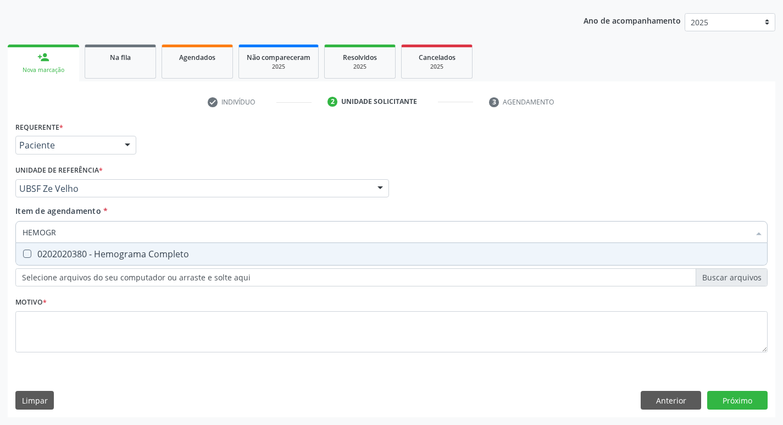
type input "HEMOGRA"
click at [93, 255] on div "0202020380 - Hemograma Completo" at bounding box center [392, 254] width 738 height 9
checkbox Completo "true"
type input "HEMO"
checkbox Completo "false"
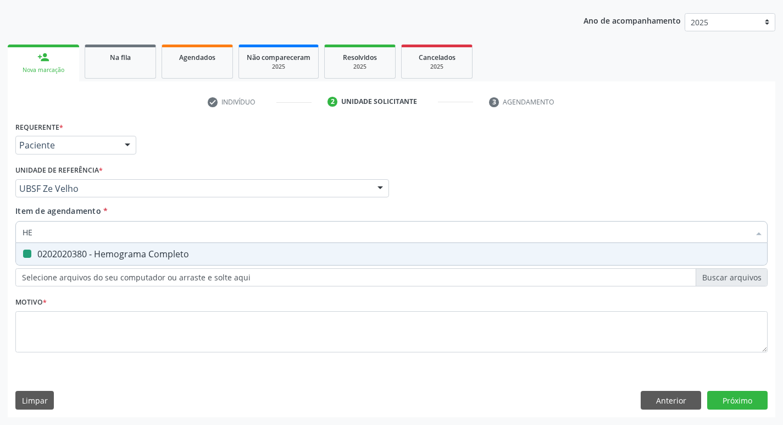
type input "H"
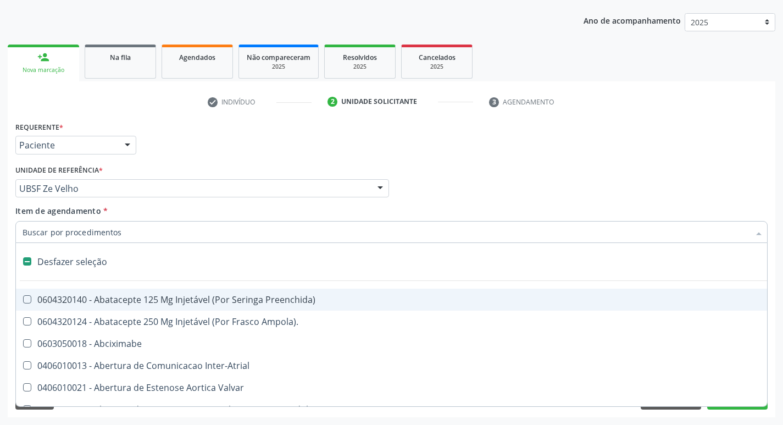
type input "G"
checkbox Persistente "true"
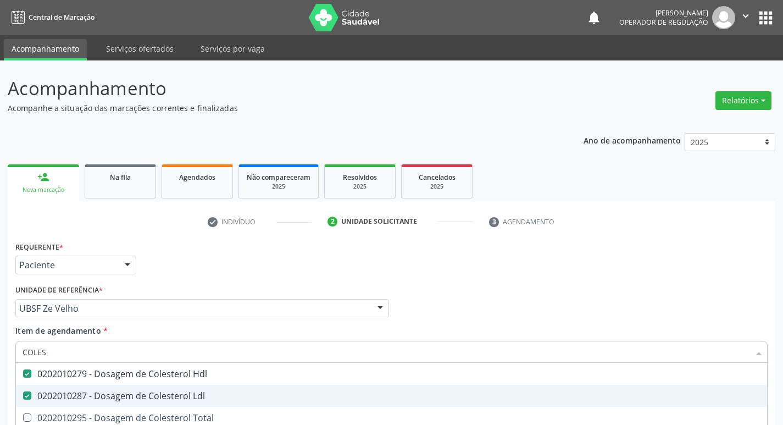
scroll to position [120, 0]
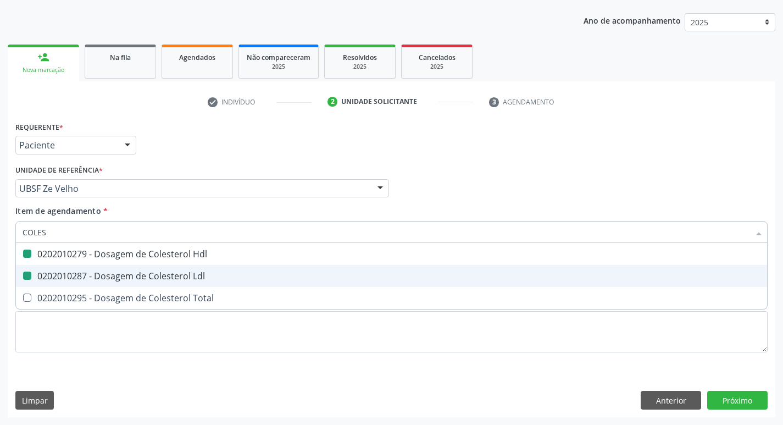
type input "COLE"
checkbox Hdl "false"
checkbox Ldl "false"
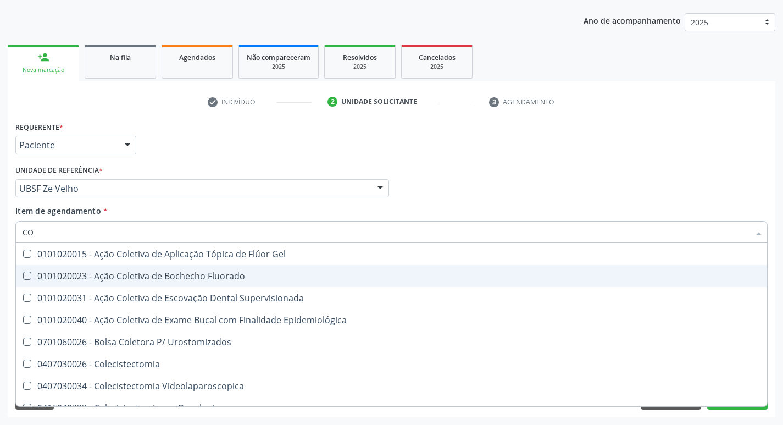
type input "C"
checkbox Hdl "false"
checkbox Ldl "false"
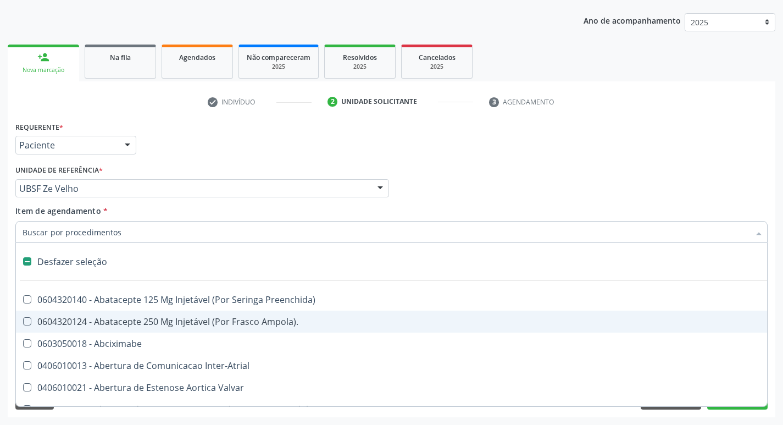
type input "T"
checkbox Dedo "true"
checkbox Urina "false"
type input "TG"
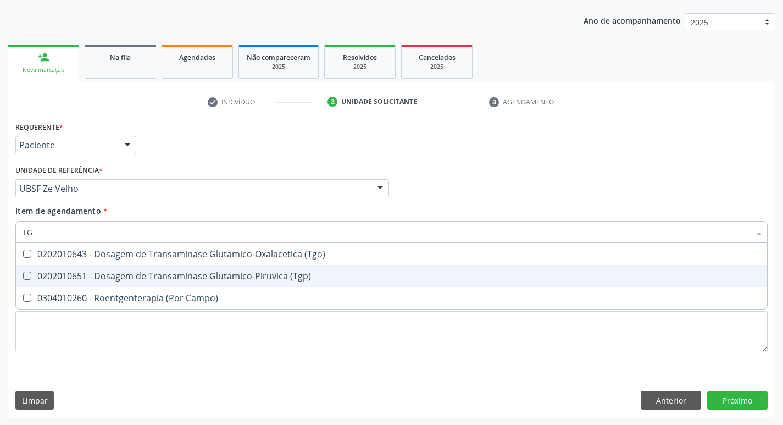
click at [174, 279] on div "0202010651 - Dosagem de Transaminase Glutamico-Piruvica (Tgp)" at bounding box center [392, 276] width 738 height 9
checkbox \(Tgp\) "true"
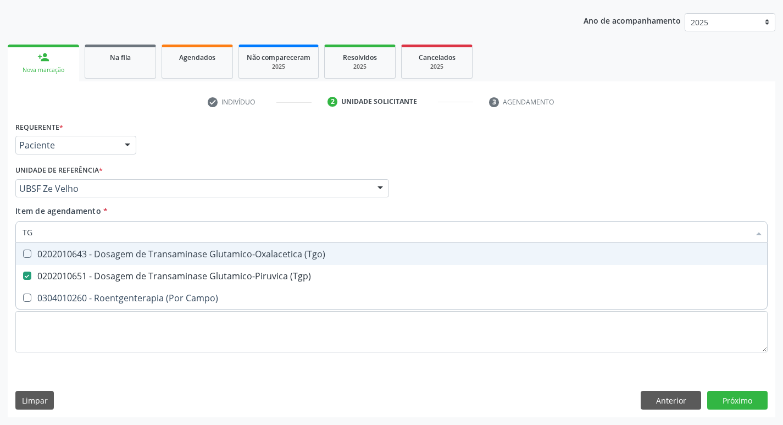
click at [174, 253] on div "0202010643 - Dosagem de Transaminase Glutamico-Oxalacetica (Tgo)" at bounding box center [392, 254] width 738 height 9
checkbox \(Tgo\) "true"
type input "T"
checkbox \(Tgo\) "false"
checkbox \(Tgp\) "false"
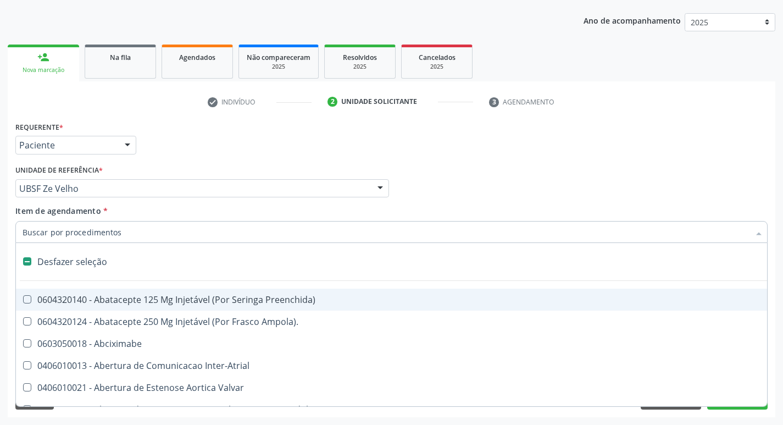
checkbox Dedo "false"
checkbox Urina "true"
type input "T"
checkbox Dedo "true"
checkbox Urina "false"
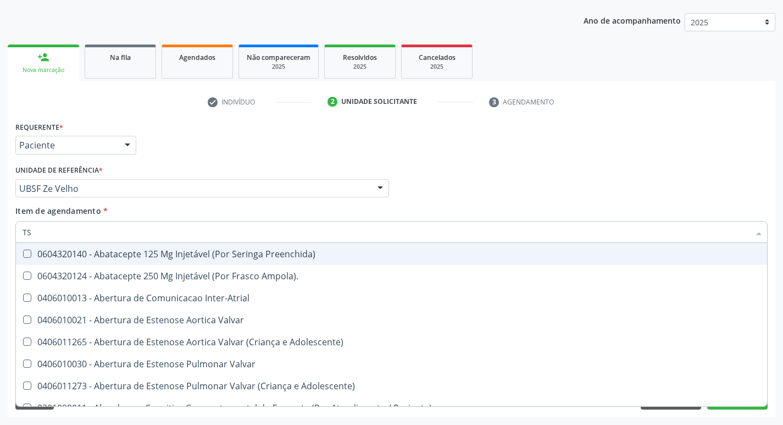
type input "TSH"
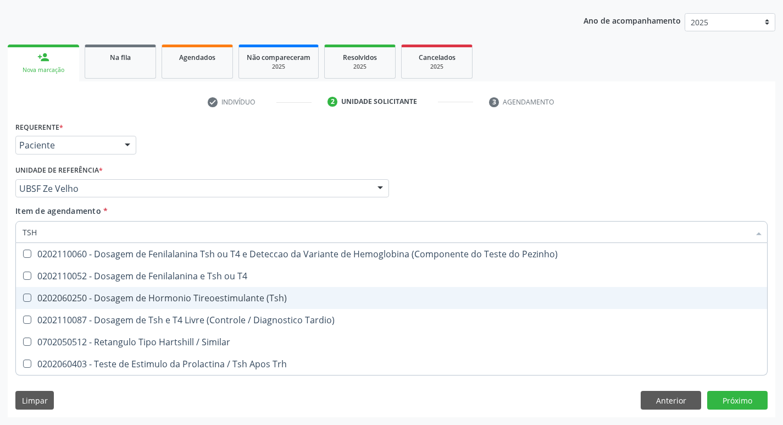
click at [179, 295] on div "0202060250 - Dosagem de Hormonio Tireoestimulante (Tsh)" at bounding box center [392, 298] width 738 height 9
checkbox \(Tsh\) "true"
type input "TS"
checkbox \(Tsh\) "false"
checkbox Tardio\) "true"
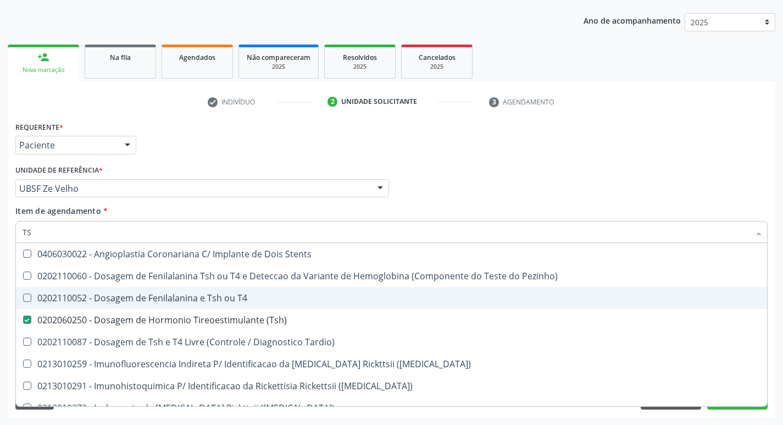
type input "T"
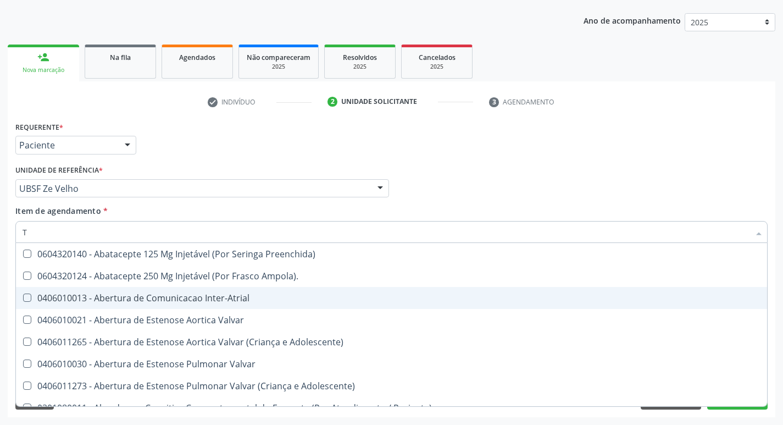
checkbox Valvar "false"
type input "T4"
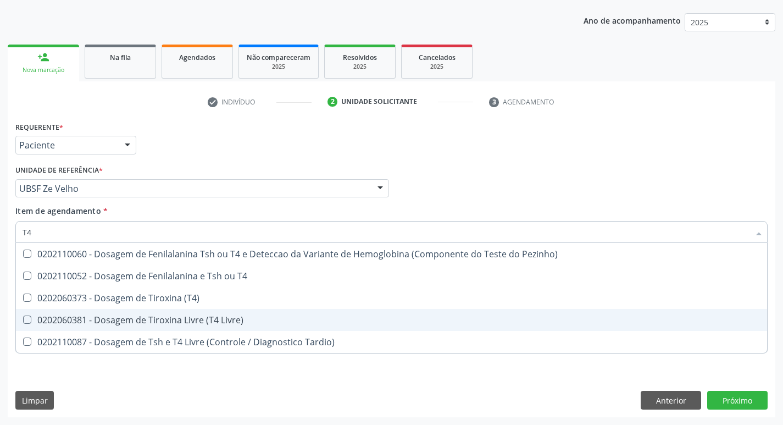
click at [201, 323] on div "0202060381 - Dosagem de Tiroxina Livre (T4 Livre)" at bounding box center [392, 320] width 738 height 9
checkbox Livre\) "true"
type input "T"
checkbox Livre\) "false"
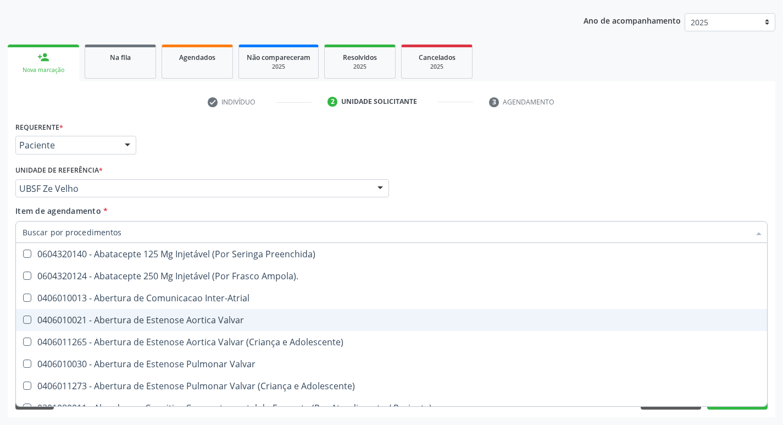
checkbox Urina "false"
checkbox Central "true"
type input "TRIGL"
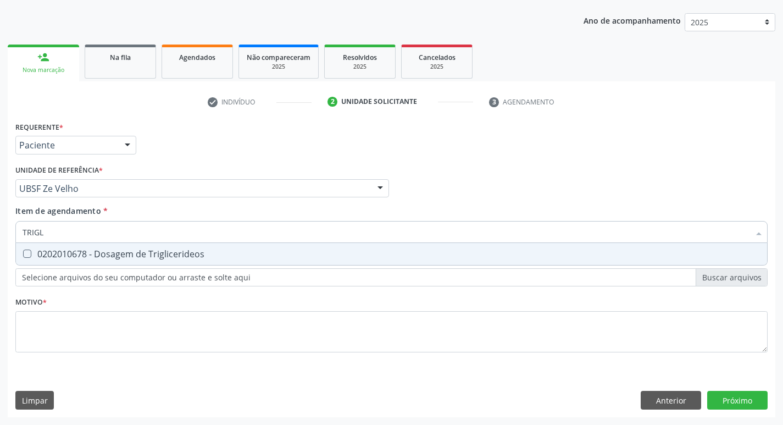
click at [191, 250] on div "0202010678 - Dosagem de Triglicerideos" at bounding box center [392, 254] width 738 height 9
checkbox Triglicerideos "true"
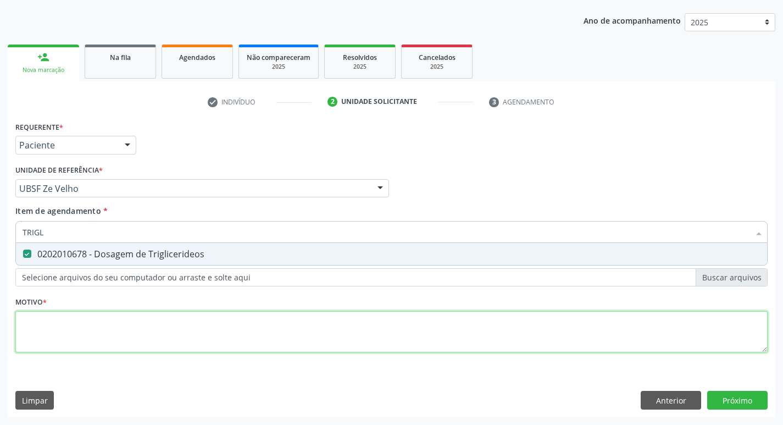
click at [169, 334] on div "Requerente * Paciente Profissional de Saúde Paciente Nenhum resultado encontrad…" at bounding box center [391, 243] width 753 height 249
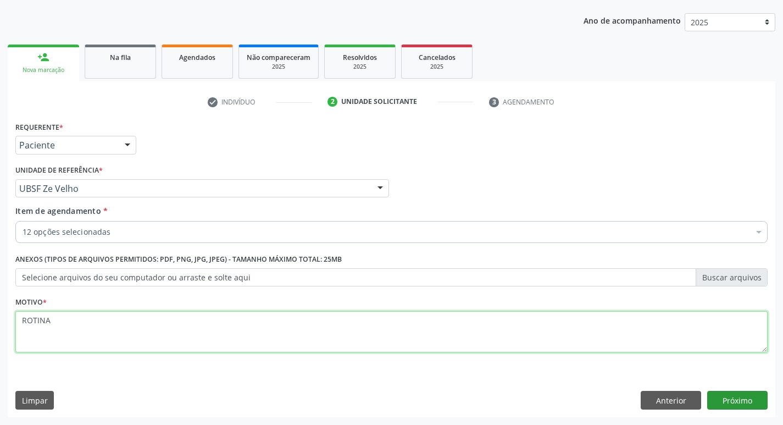
type textarea "ROTINA"
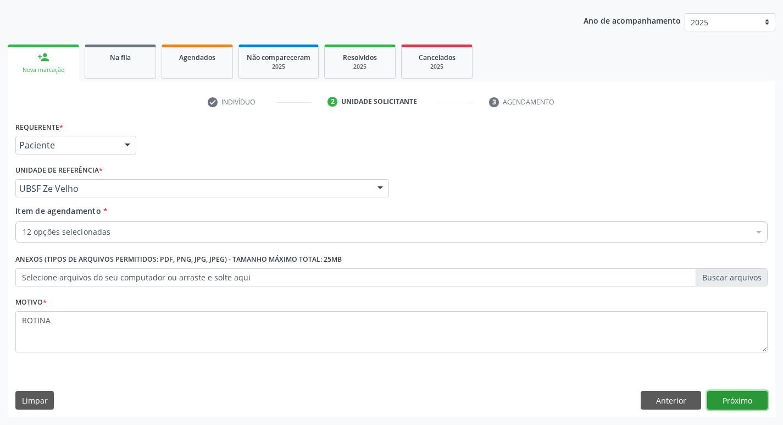
click at [752, 396] on button "Próximo" at bounding box center [738, 400] width 60 height 19
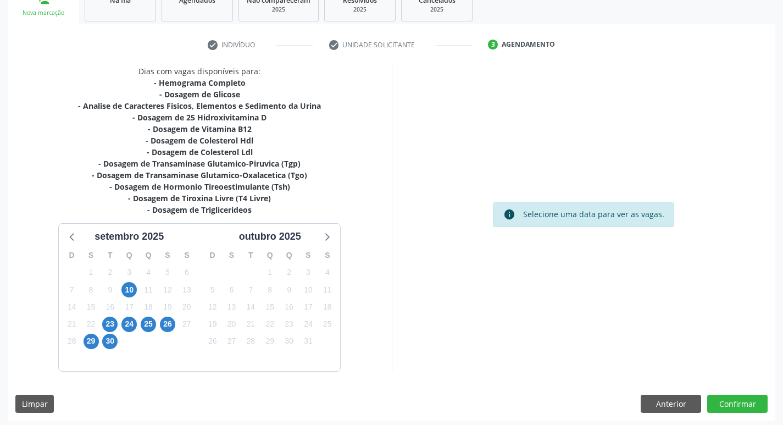
scroll to position [180, 0]
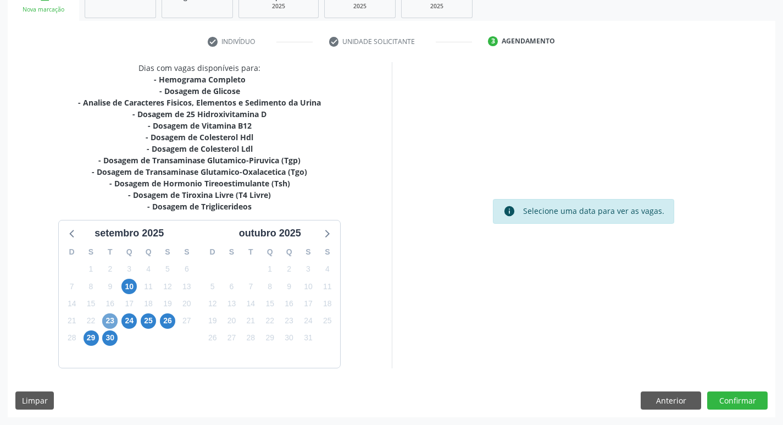
click at [116, 321] on span "23" at bounding box center [109, 320] width 15 height 15
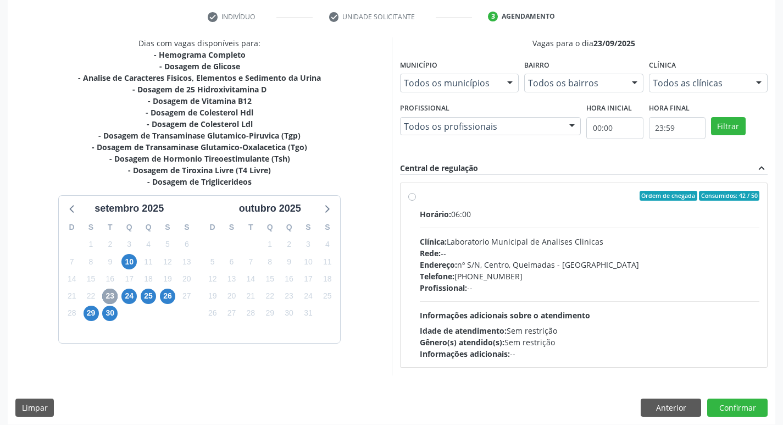
scroll to position [212, 0]
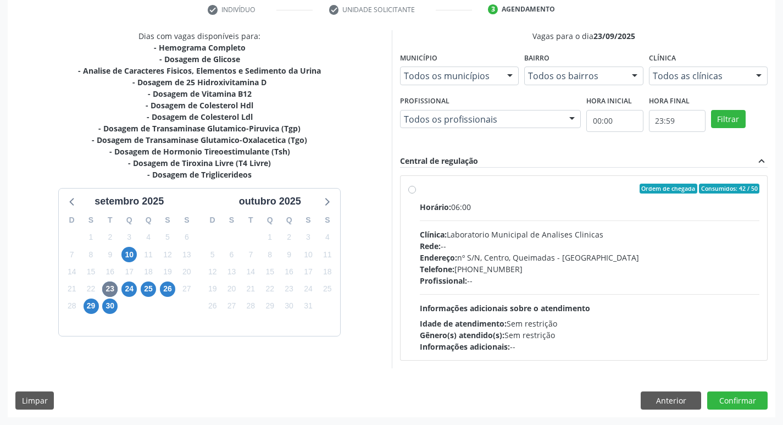
click at [555, 253] on div "Endereço: nº S/N, Centro, Queimadas - PB" at bounding box center [590, 258] width 340 height 12
click at [416, 194] on input "Ordem de chegada Consumidos: 42 / 50 Horário: 06:00 Clínica: Laboratorio Munici…" at bounding box center [412, 189] width 8 height 10
radio input "true"
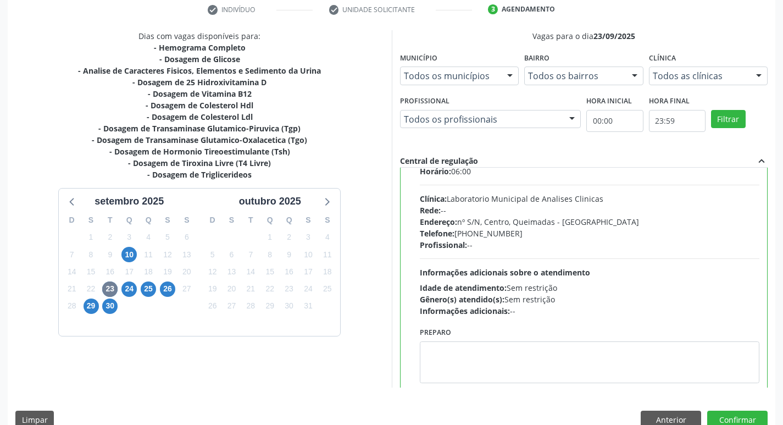
scroll to position [54, 0]
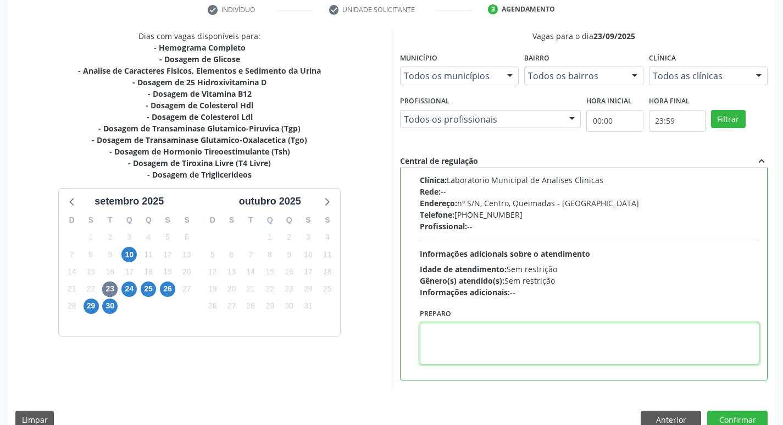
click at [510, 342] on textarea at bounding box center [590, 344] width 340 height 42
type textarea "IR EM [GEOGRAPHIC_DATA]"
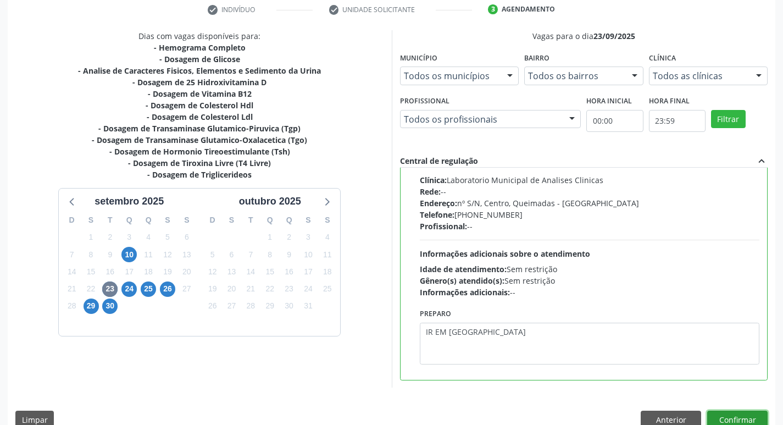
click at [736, 413] on button "Confirmar" at bounding box center [738, 420] width 60 height 19
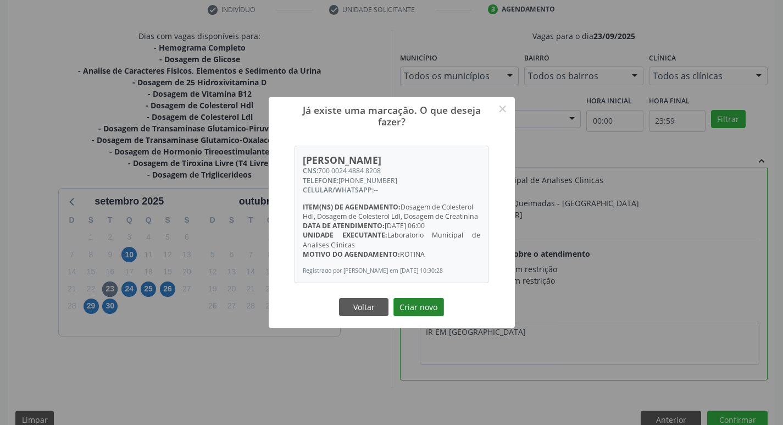
click at [408, 313] on button "Criar novo" at bounding box center [419, 307] width 51 height 19
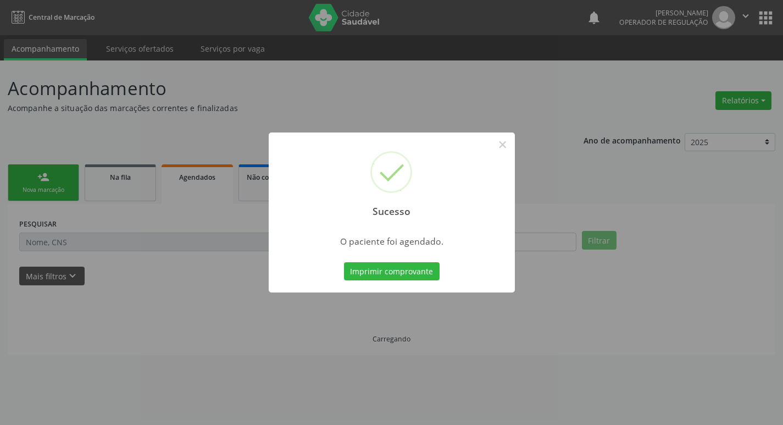
scroll to position [0, 0]
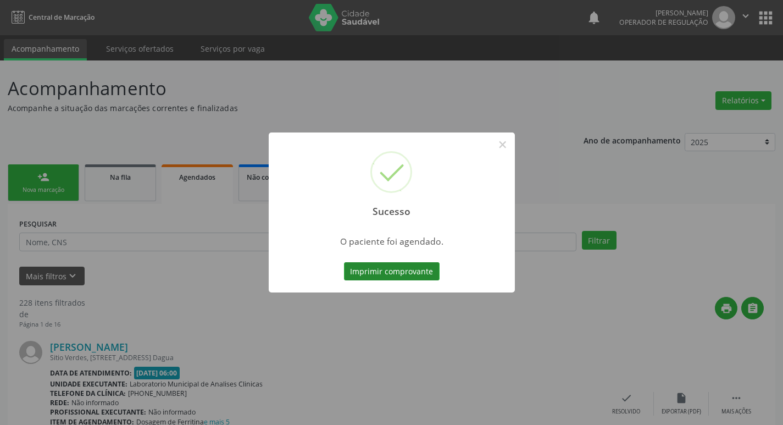
click at [413, 275] on button "Imprimir comprovante" at bounding box center [392, 271] width 96 height 19
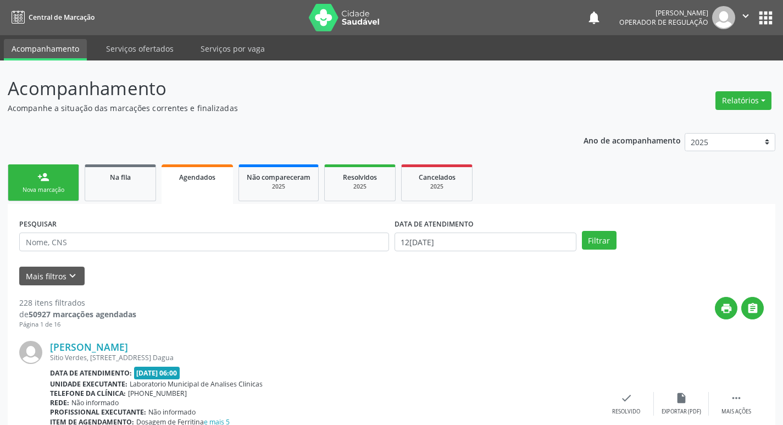
click at [66, 184] on link "person_add Nova marcação" at bounding box center [43, 182] width 71 height 37
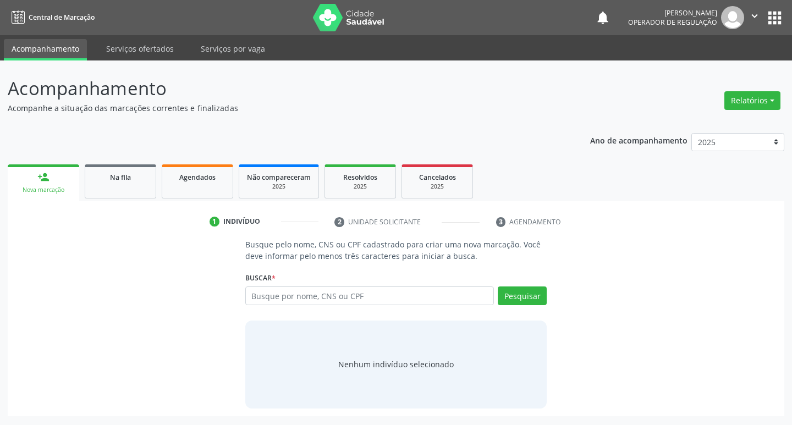
click at [310, 284] on div "Buscar * Busque por nome, CNS ou CPF Nenhum resultado encontrado para: " " Digi…" at bounding box center [396, 290] width 302 height 43
click at [311, 294] on input "text" at bounding box center [369, 295] width 249 height 19
type input "704506385186914"
click at [517, 300] on button "Pesquisar" at bounding box center [522, 295] width 49 height 19
click at [420, 299] on input "704506385186914" at bounding box center [369, 295] width 249 height 19
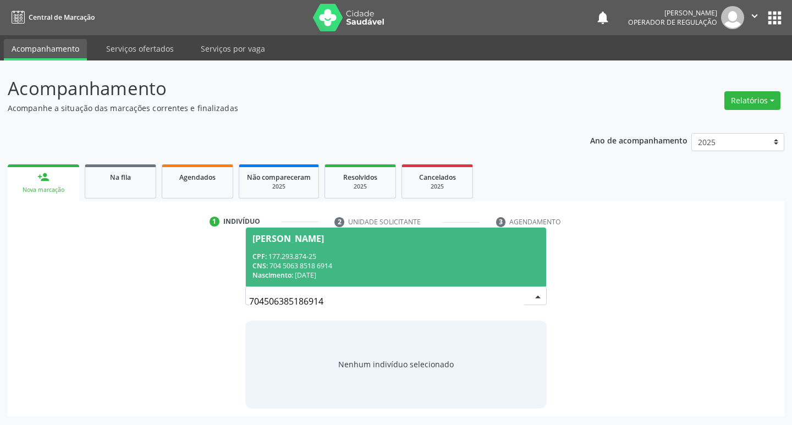
click at [467, 262] on div "CNS: 704 5063 8518 6914" at bounding box center [396, 265] width 288 height 9
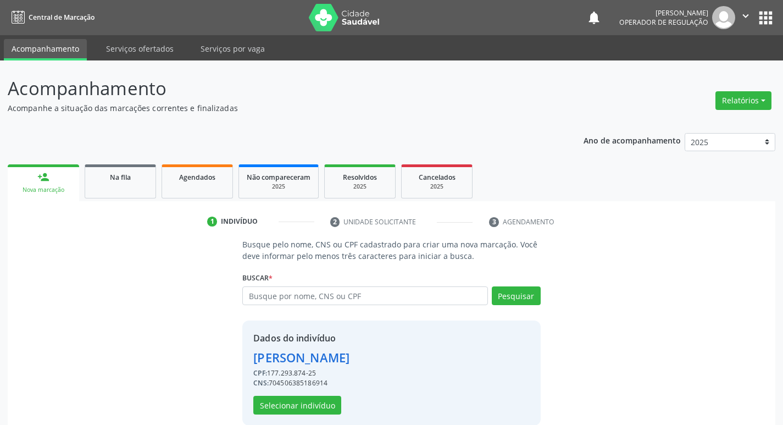
scroll to position [16, 0]
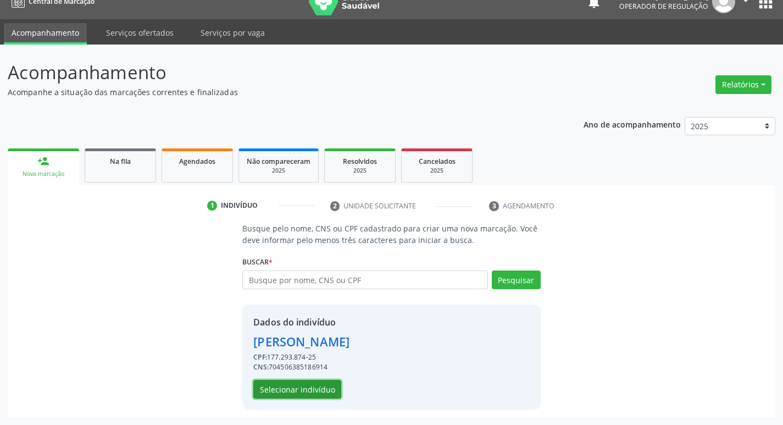
click at [297, 385] on button "Selecionar indivíduo" at bounding box center [297, 389] width 88 height 19
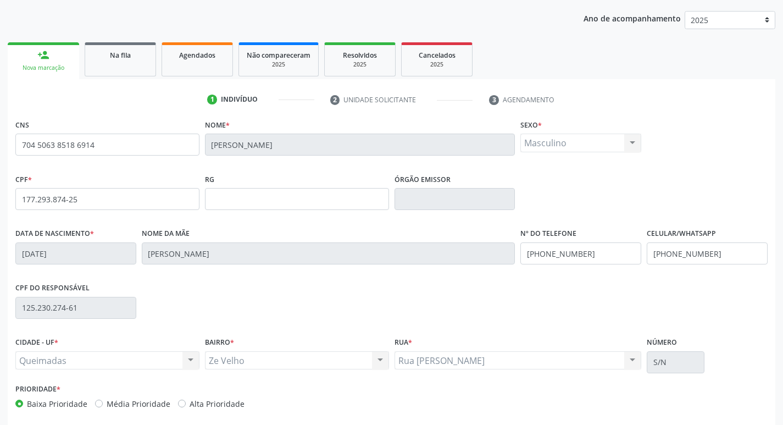
scroll to position [171, 0]
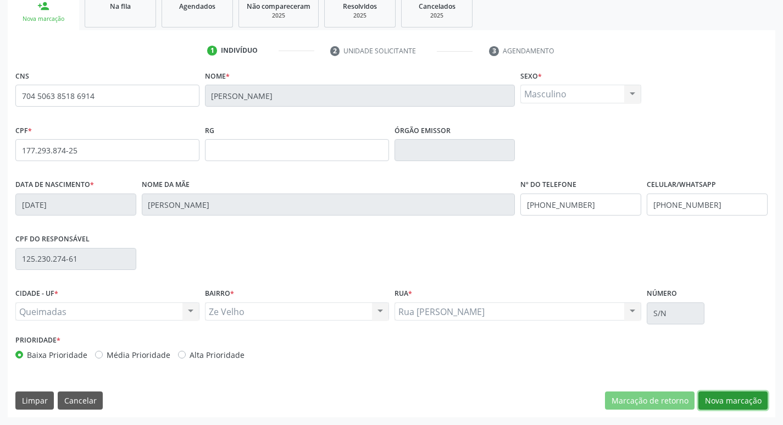
click at [735, 395] on button "Nova marcação" at bounding box center [733, 400] width 69 height 19
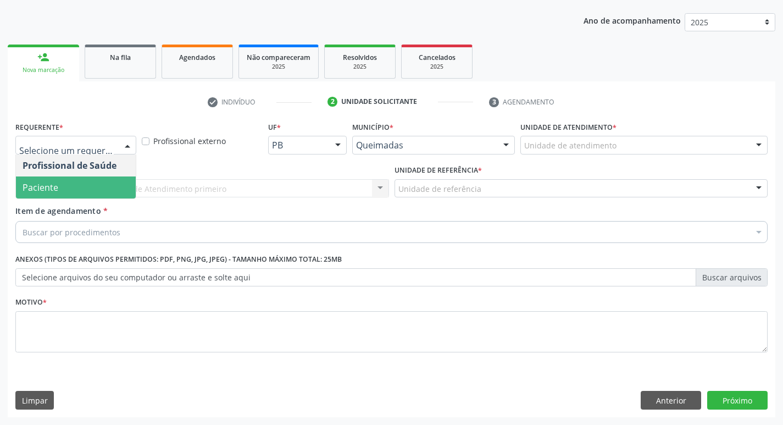
click at [78, 181] on span "Paciente" at bounding box center [76, 187] width 120 height 22
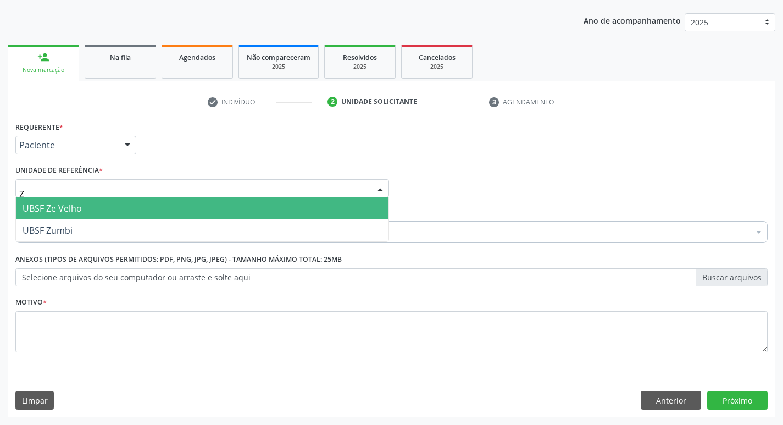
type input "ZE"
click at [86, 210] on span "UBSF Ze Velho" at bounding box center [202, 208] width 373 height 22
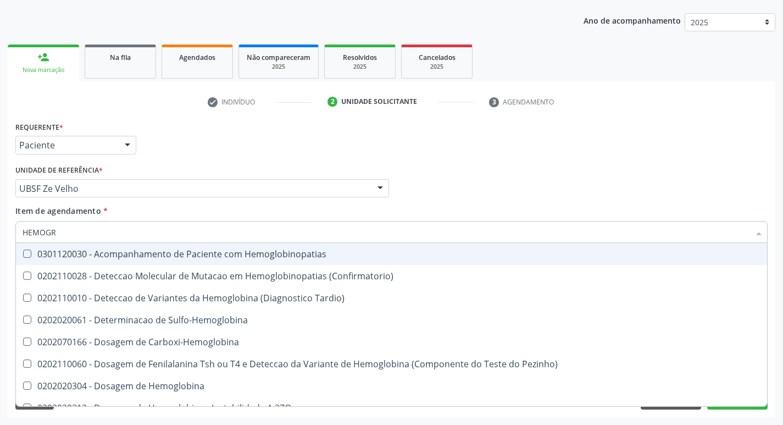
type input "HEMOGRA"
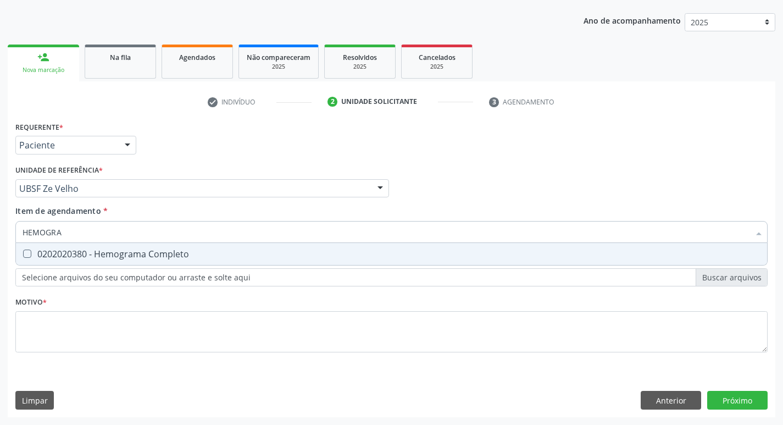
click at [124, 258] on div "0202020380 - Hemograma Completo" at bounding box center [392, 254] width 738 height 9
checkbox Completo "true"
type input "HEM"
checkbox Completo "false"
type input "H"
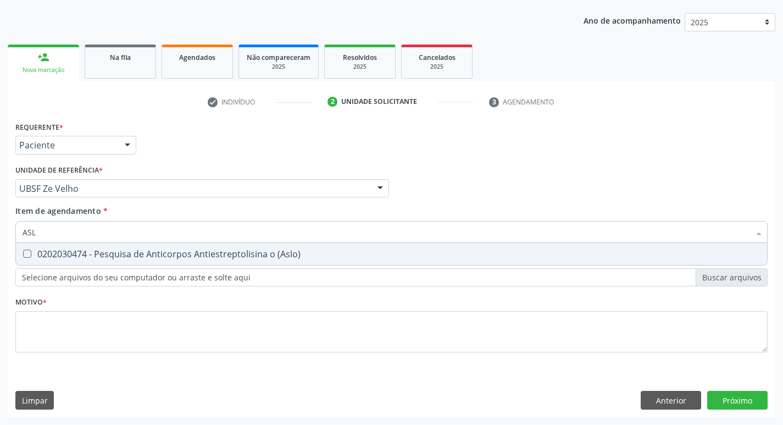
type input "ASLO"
click at [124, 258] on div "0202030474 - Pesquisa de Anticorpos Antiestreptolisina o (Aslo)" at bounding box center [392, 254] width 738 height 9
checkbox \(Aslo\) "true"
type input "A"
checkbox \(Aslo\) "false"
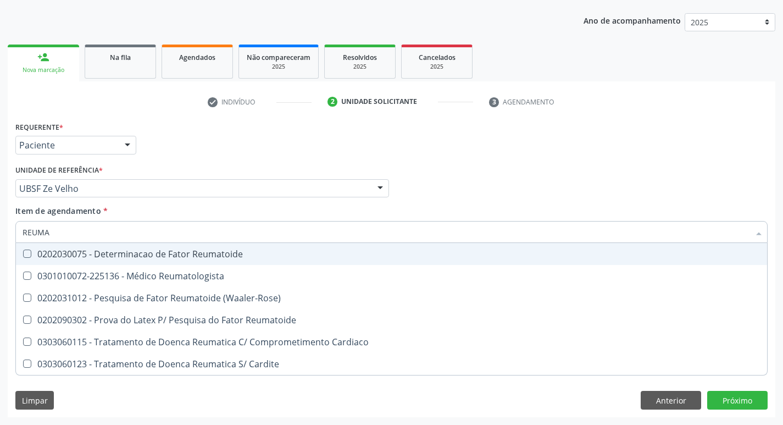
type input "REUMAT"
click at [124, 258] on div "0202030075 - Determinacao de Fator Reumatoide" at bounding box center [392, 254] width 738 height 9
checkbox Reumatoide "true"
type input "R"
checkbox Reumatoide "false"
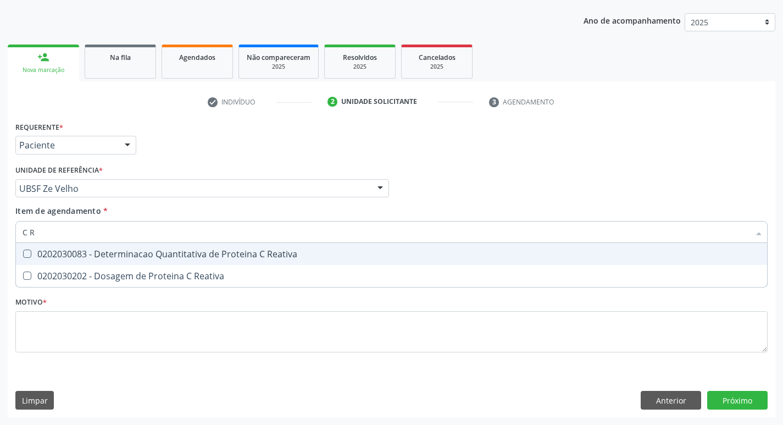
type input "C RE"
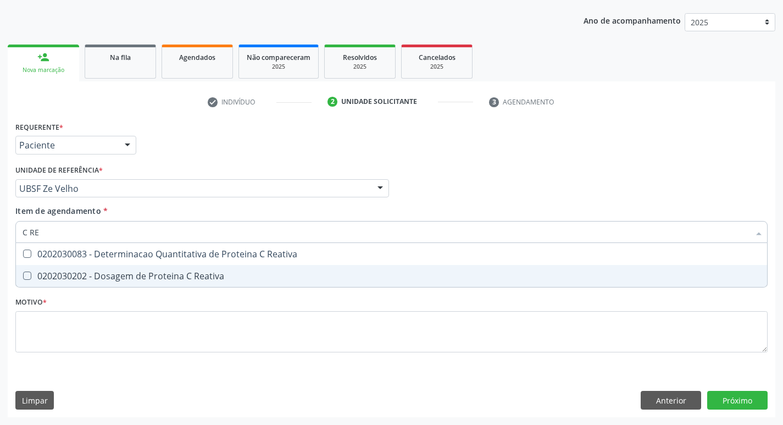
click at [128, 276] on div "0202030202 - Dosagem de Proteina C Reativa" at bounding box center [392, 276] width 738 height 9
checkbox Reativa "true"
type input "C"
checkbox Reativa "false"
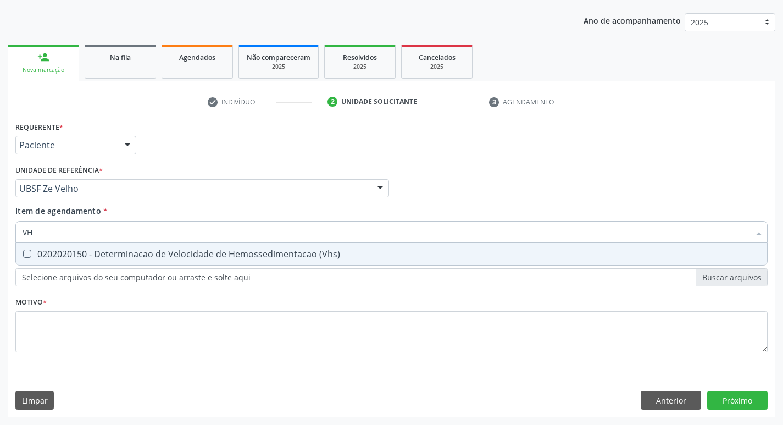
type input "VHS"
click at [138, 250] on div "0202020150 - Determinacao de Velocidade de Hemossedimentacao (Vhs)" at bounding box center [392, 254] width 738 height 9
checkbox \(Vhs\) "true"
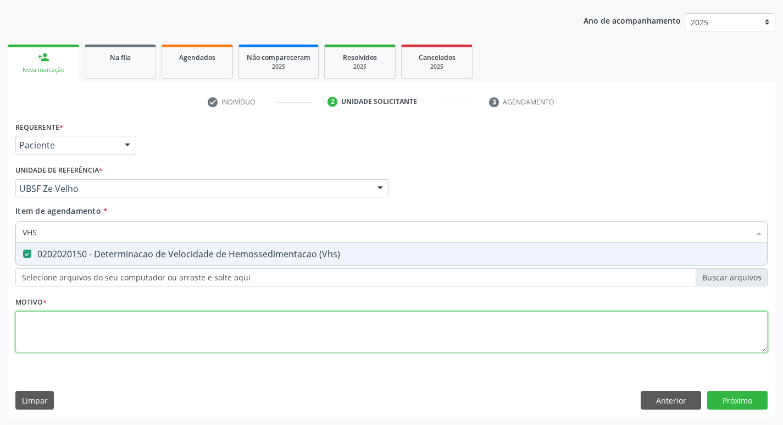
click at [146, 339] on div "Requerente * Paciente Profissional de Saúde Paciente Nenhum resultado encontrad…" at bounding box center [391, 243] width 753 height 249
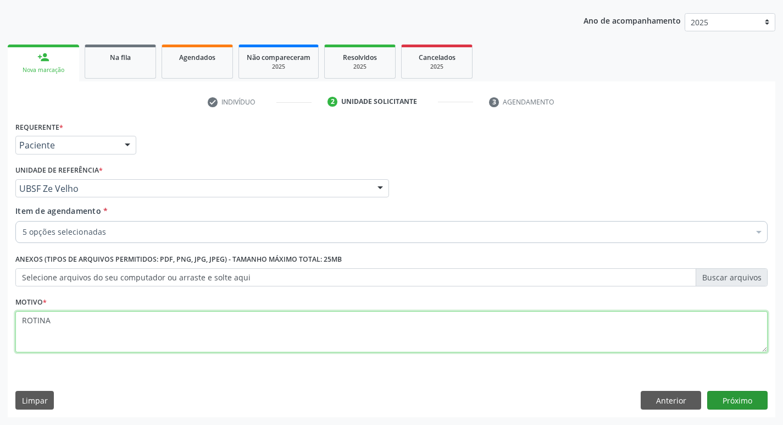
type textarea "ROTINA"
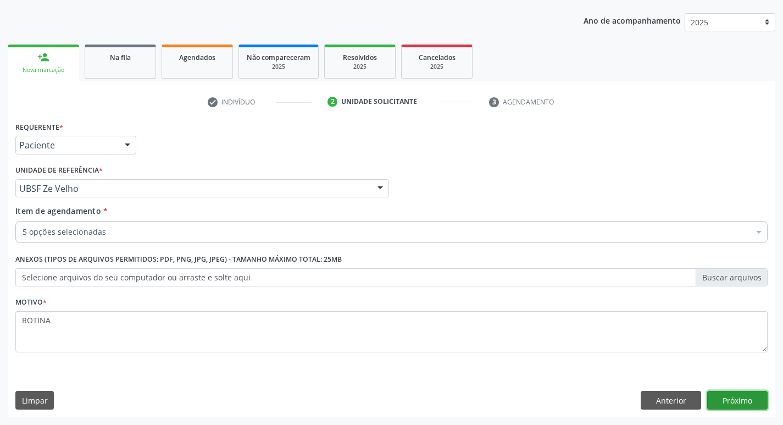
click at [723, 394] on button "Próximo" at bounding box center [738, 400] width 60 height 19
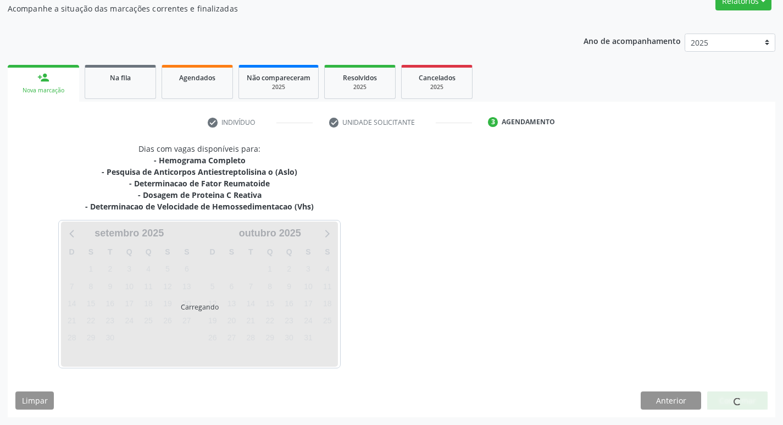
scroll to position [100, 0]
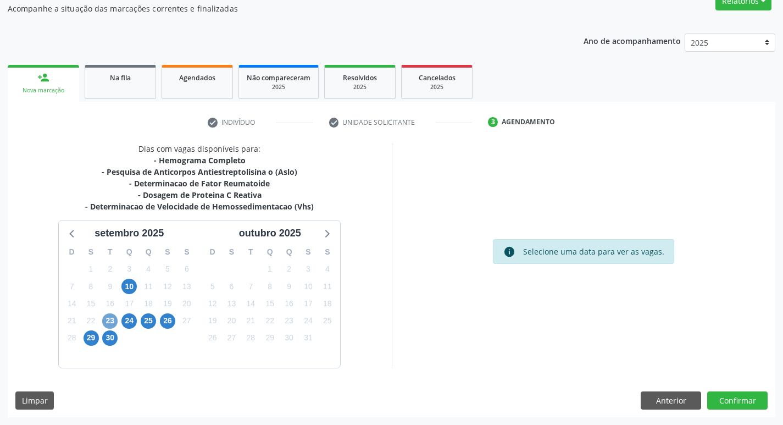
click at [112, 321] on span "23" at bounding box center [109, 320] width 15 height 15
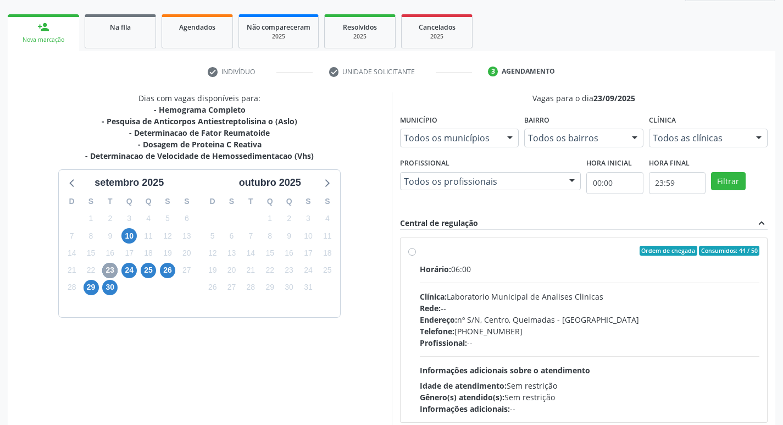
scroll to position [212, 0]
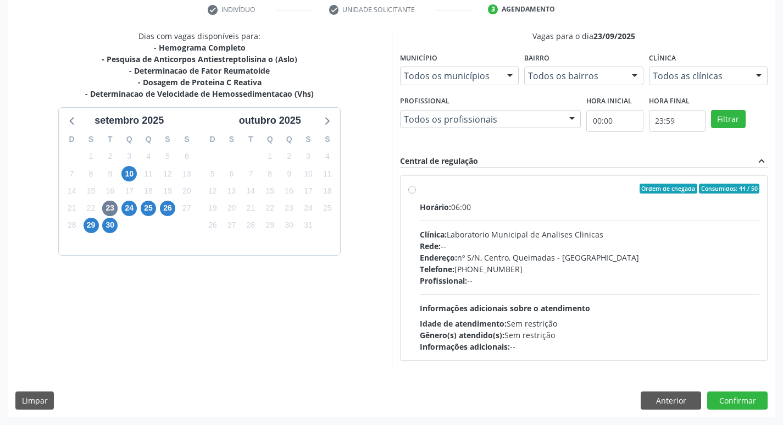
click at [672, 292] on div "Horário: 06:00 Clínica: Laboratorio Municipal de Analises Clinicas Rede: -- End…" at bounding box center [590, 276] width 340 height 151
click at [416, 194] on input "Ordem de chegada Consumidos: 44 / 50 Horário: 06:00 Clínica: Laboratorio Munici…" at bounding box center [412, 189] width 8 height 10
radio input "true"
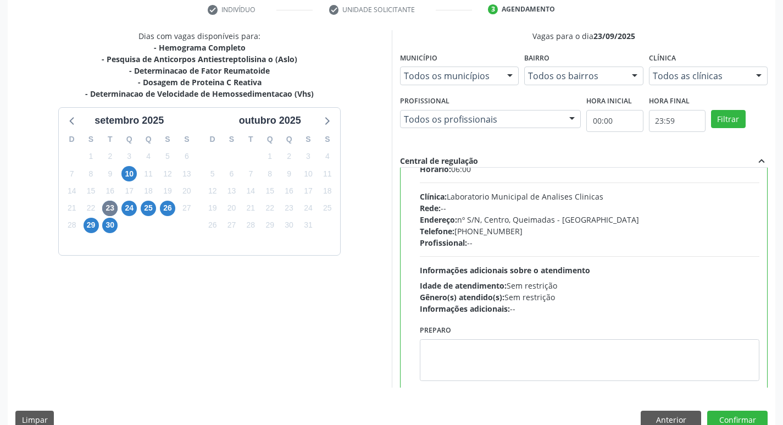
scroll to position [54, 0]
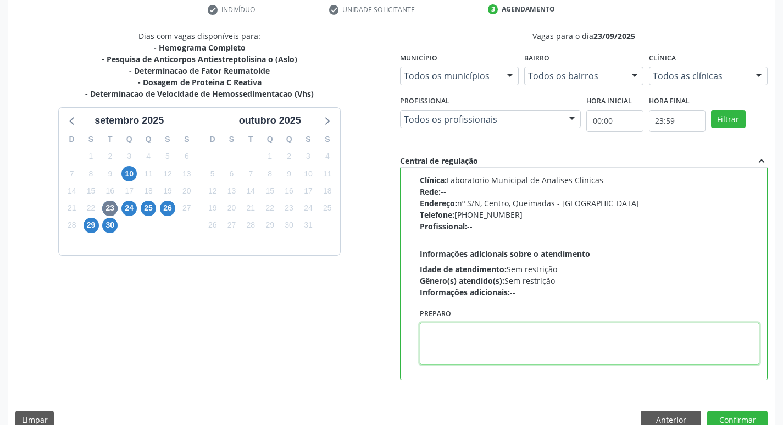
click at [561, 341] on textarea at bounding box center [590, 344] width 340 height 42
type textarea "IR EM [GEOGRAPHIC_DATA]"
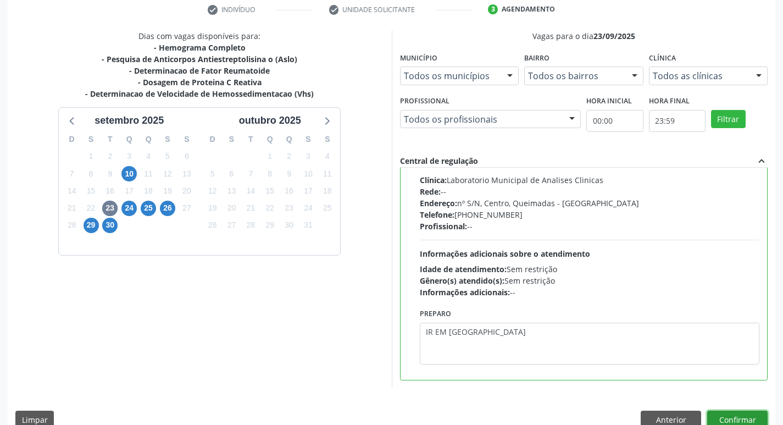
click at [750, 422] on button "Confirmar" at bounding box center [738, 420] width 60 height 19
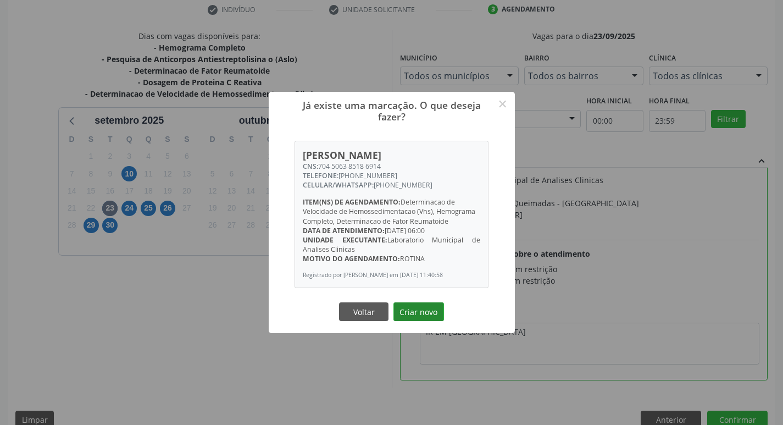
click at [411, 314] on button "Criar novo" at bounding box center [419, 311] width 51 height 19
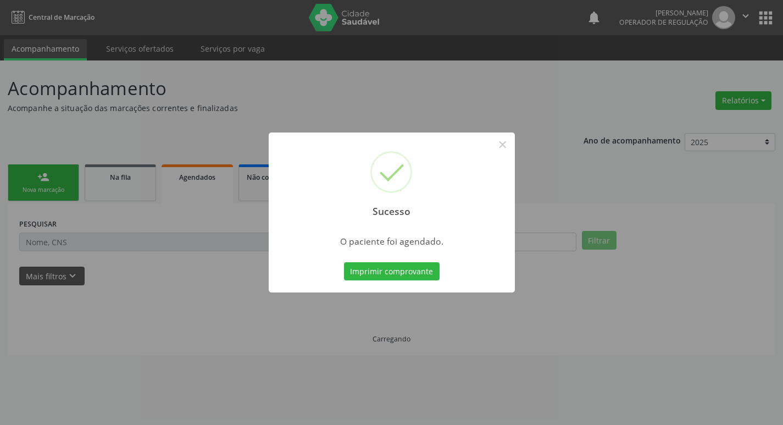
scroll to position [0, 0]
click at [438, 273] on button "Imprimir comprovante" at bounding box center [396, 271] width 96 height 19
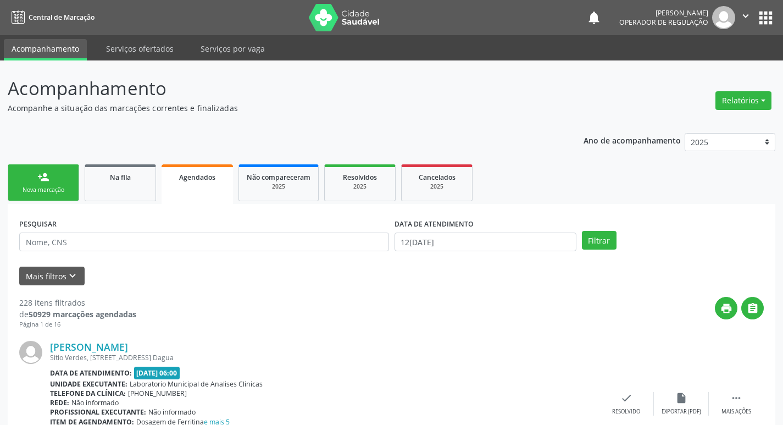
click at [60, 172] on link "person_add Nova marcação" at bounding box center [43, 182] width 71 height 37
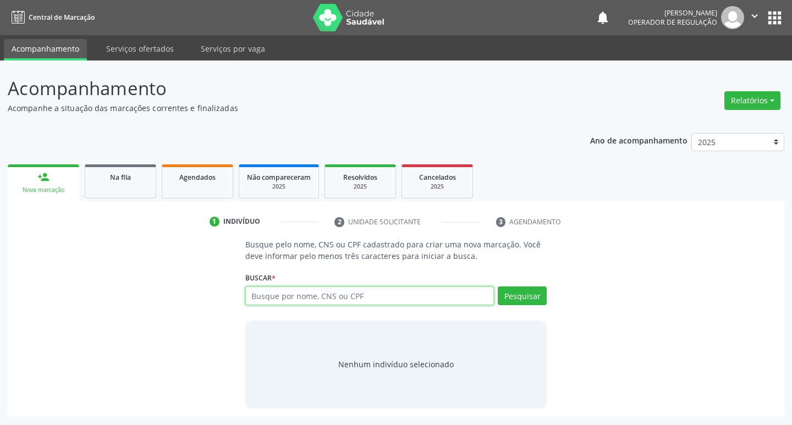
click at [279, 297] on input "text" at bounding box center [369, 295] width 249 height 19
type input "700007748731807"
click at [506, 289] on button "Pesquisar" at bounding box center [522, 295] width 49 height 19
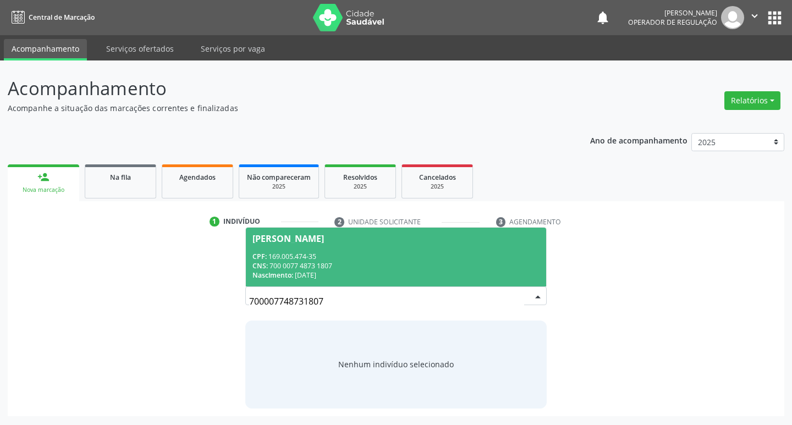
click at [498, 260] on div "CPF: 169.005.474-35 CNS: 700 0077 4873 1807 Nascimento: 23/06/2013" at bounding box center [396, 266] width 288 height 28
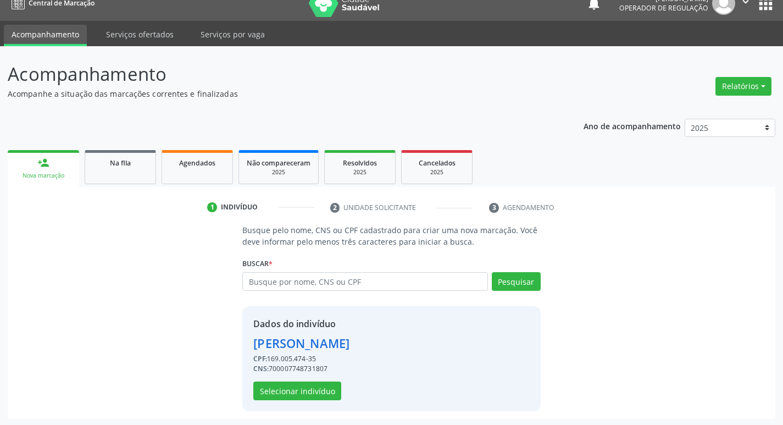
scroll to position [16, 0]
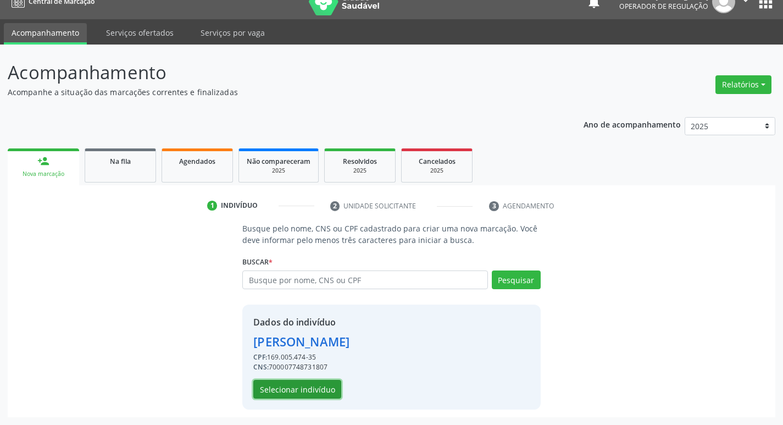
click at [322, 397] on button "Selecionar indivíduo" at bounding box center [297, 389] width 88 height 19
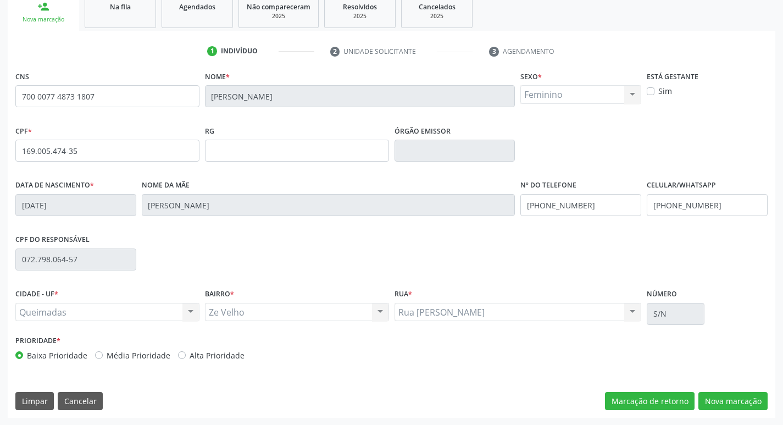
scroll to position [171, 0]
click at [736, 394] on button "Nova marcação" at bounding box center [733, 400] width 69 height 19
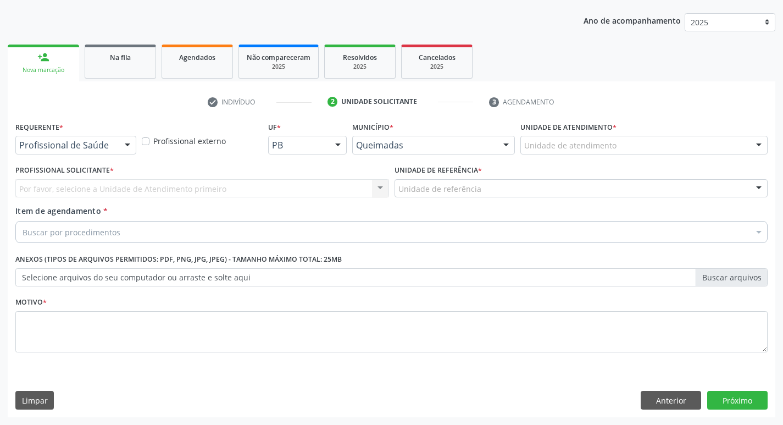
scroll to position [120, 0]
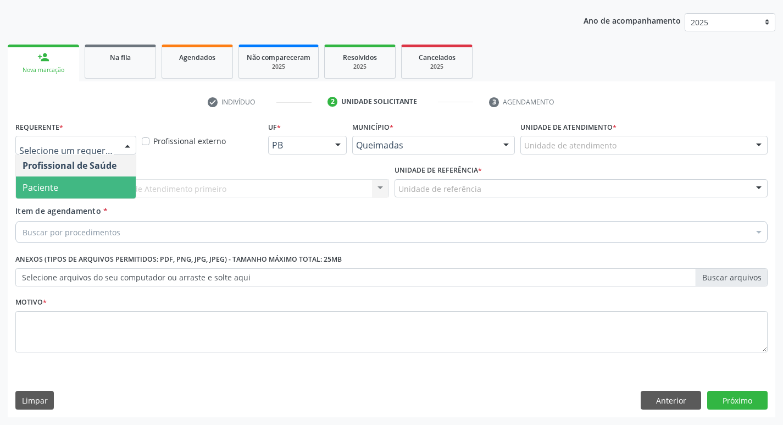
click at [106, 185] on span "Paciente" at bounding box center [76, 187] width 120 height 22
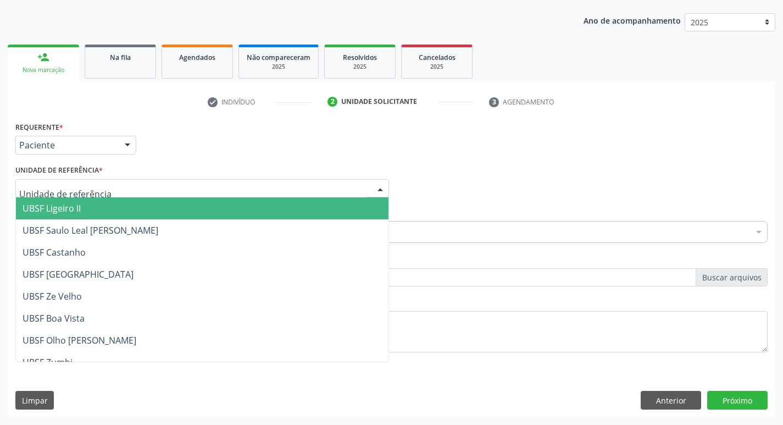
click at [114, 191] on div at bounding box center [202, 188] width 374 height 19
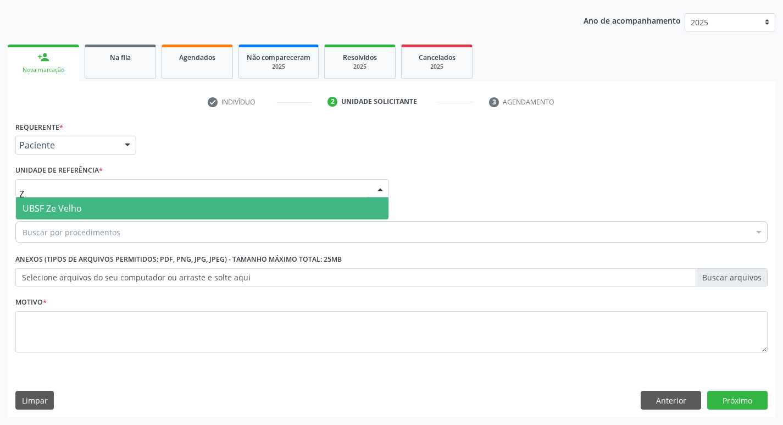
type input "ZE"
click at [114, 203] on span "UBSF Ze Velho" at bounding box center [202, 208] width 373 height 22
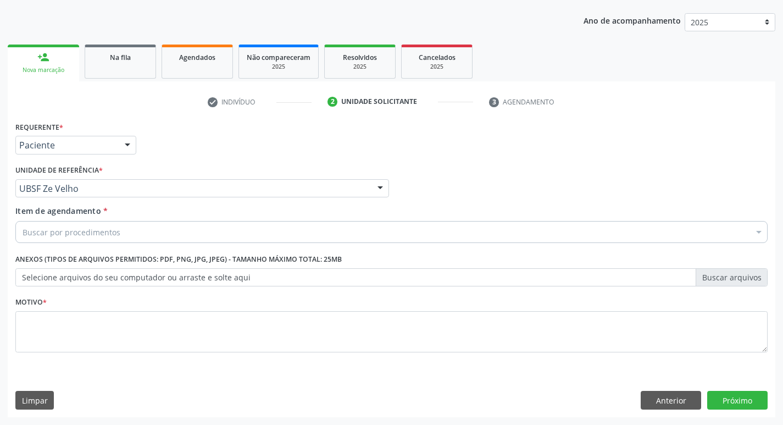
click at [120, 231] on div "Buscar por procedimentos" at bounding box center [391, 232] width 753 height 22
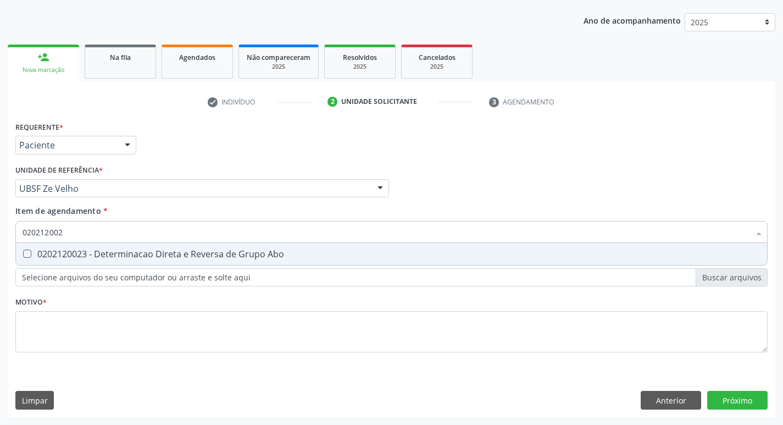
type input "0202120023"
click at [200, 260] on span "0202120023 - Determinacao Direta e Reversa de Grupo Abo" at bounding box center [392, 254] width 752 height 22
checkbox Abo "true"
type input "02021"
checkbox Abo "false"
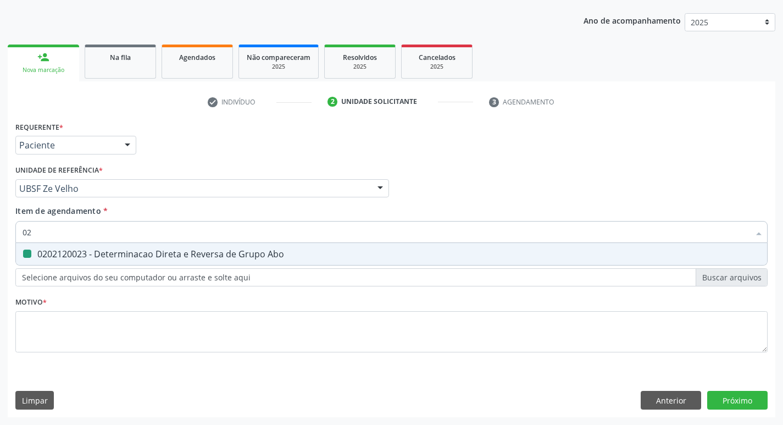
type input "0"
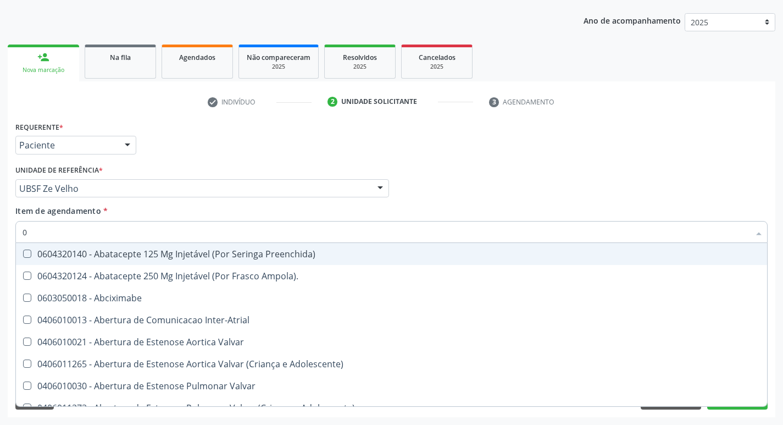
type input "02"
checkbox Ativa "true"
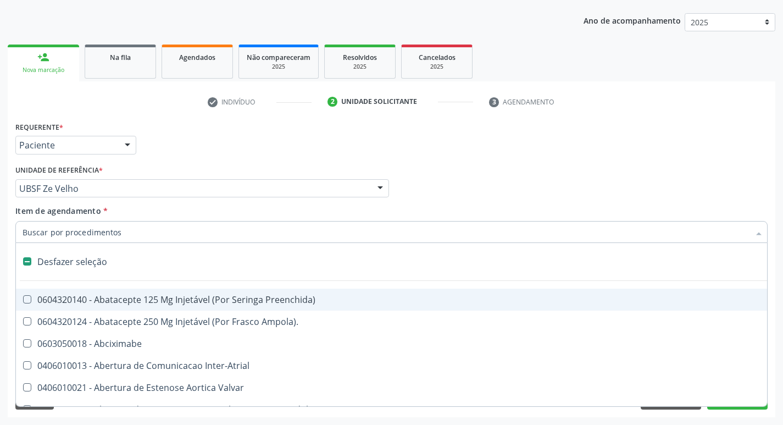
scroll to position [120, 0]
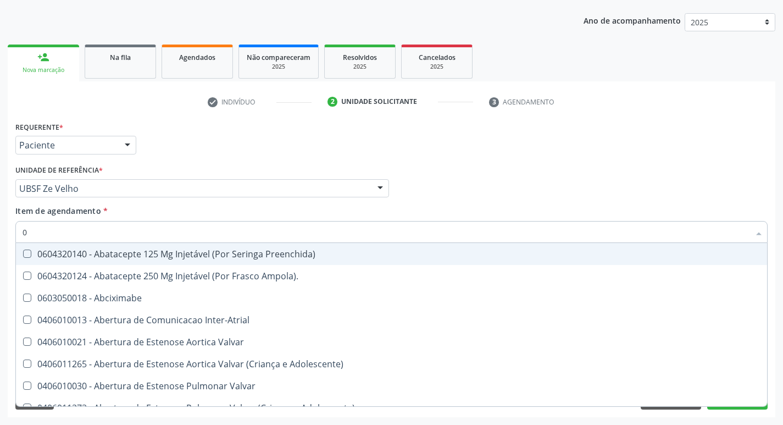
type input "02"
checkbox Psicossocial "true"
checkbox Urina "false"
checkbox Ativa "true"
checkbox Comprimido\) "true"
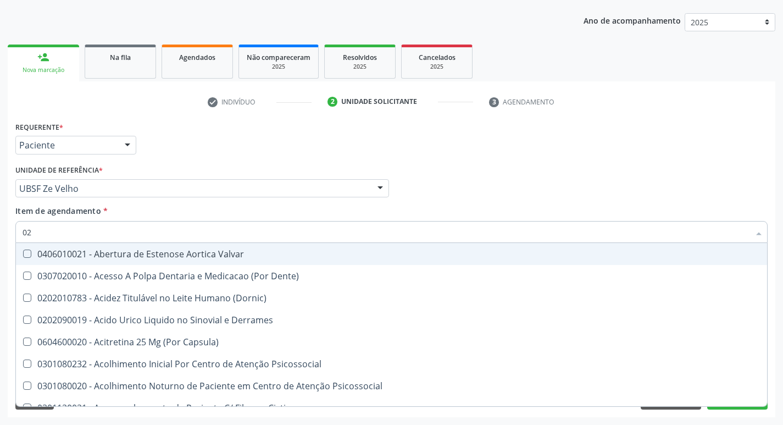
type input "020"
checkbox Frasco-Ampola\) "true"
checkbox Urina "false"
checkbox Creatinina "true"
checkbox Abo "false"
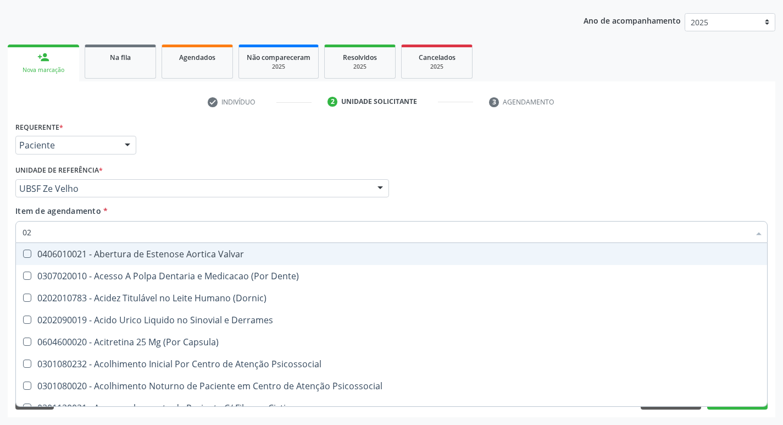
checkbox Osmolaridade "true"
checkbox Glicose "false"
checkbox Eletro-Oculografia "true"
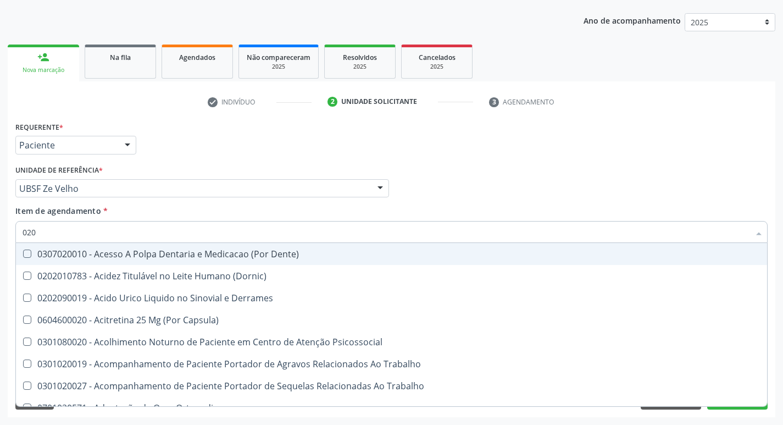
type input "0202"
checkbox Capsula\) "true"
checkbox Urina "false"
checkbox Coagulacao "true"
checkbox Cortante "true"
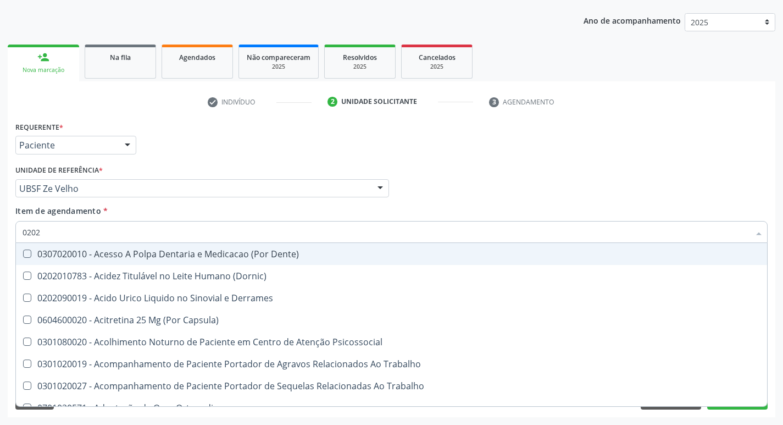
checkbox Revisao "true"
checkbox Abo "false"
checkbox I\) "true"
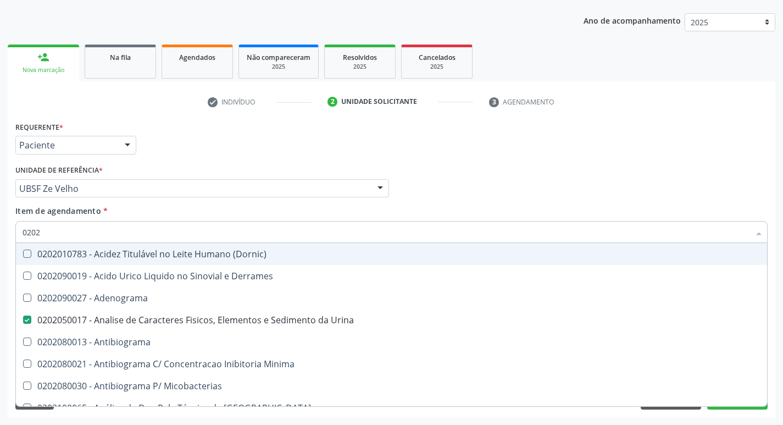
type input "02020"
checkbox Abo "false"
checkbox Xiii "true"
checkbox Glicose "false"
checkbox Zinco "true"
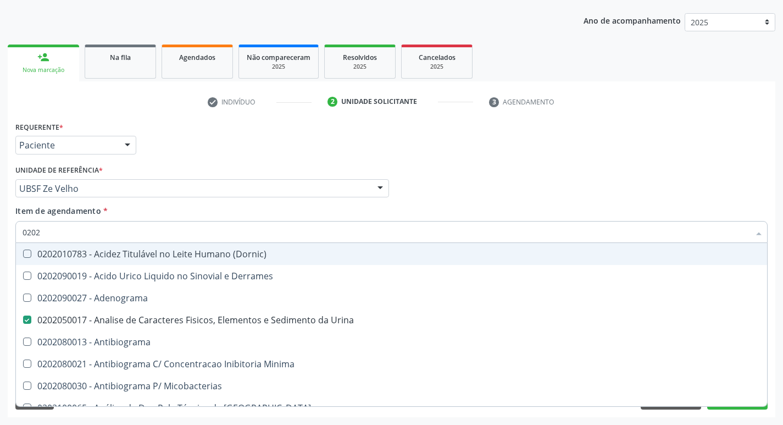
checkbox Completo "false"
checkbox Fraco\) "false"
type input "020208"
checkbox Urina "false"
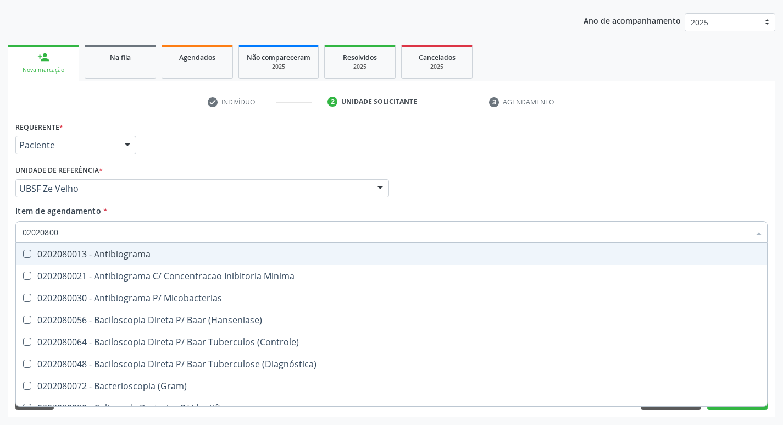
type input "020208008"
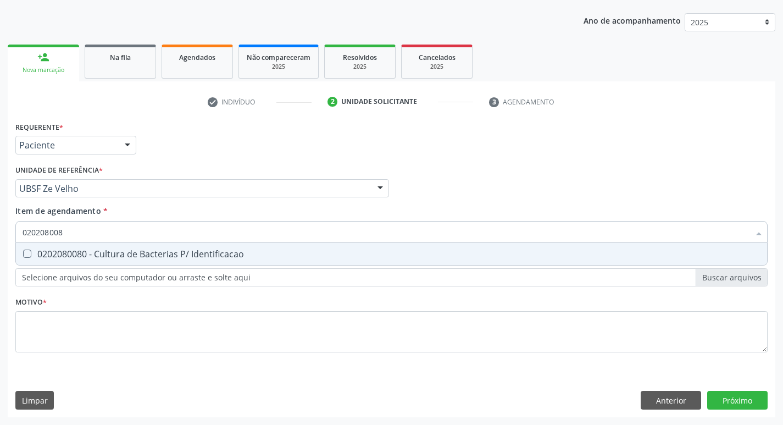
click at [185, 262] on span "0202080080 - Cultura de Bacterias P/ Identificacao" at bounding box center [392, 254] width 752 height 22
checkbox Identificacao "true"
type input "02020800"
checkbox Identificacao "false"
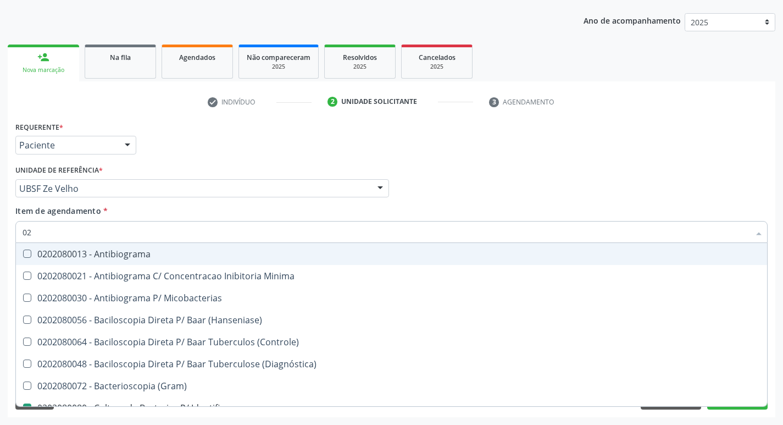
type input "0"
checkbox \(Hanseniase\) "false"
checkbox Identificacao "false"
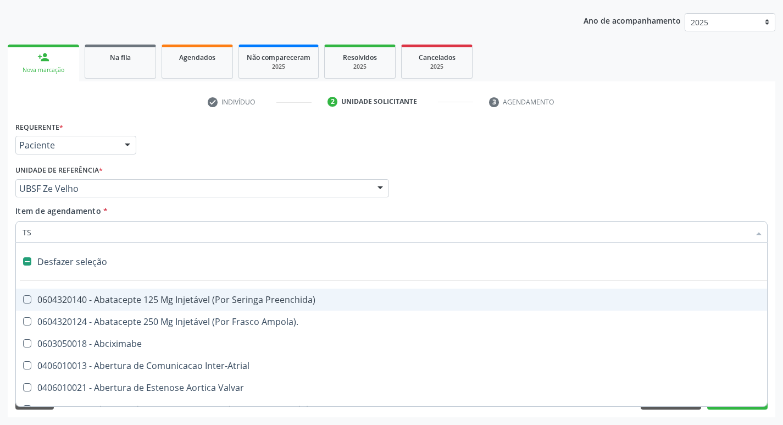
type input "TSH"
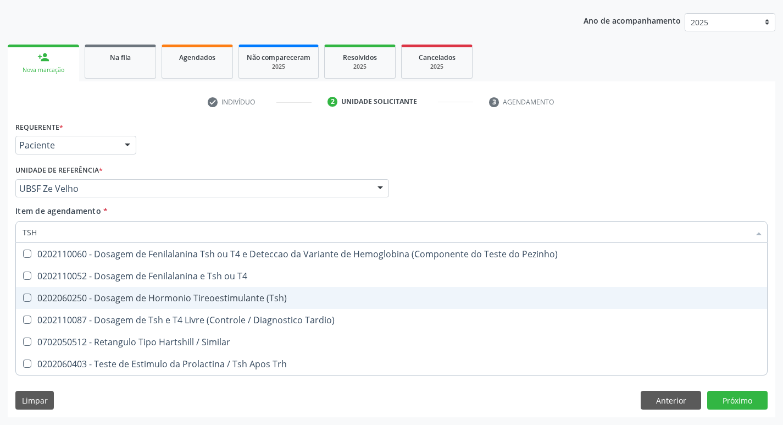
click at [182, 296] on div "0202060250 - Dosagem de Hormonio Tireoestimulante (Tsh)" at bounding box center [392, 298] width 738 height 9
checkbox \(Tsh\) "true"
type input "TS"
checkbox \(Tsh\) "false"
checkbox Tardio\) "true"
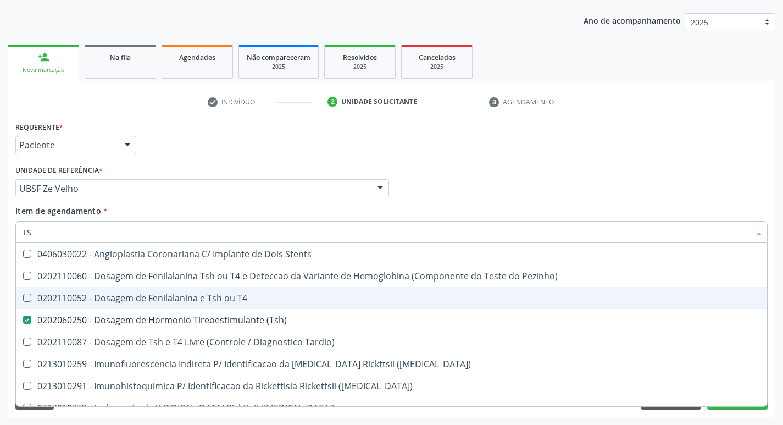
type input "T"
checkbox \(Tsh\) "false"
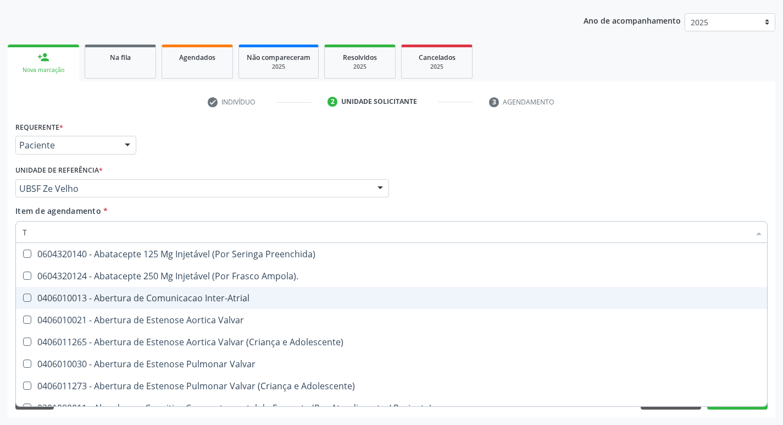
type input "T4"
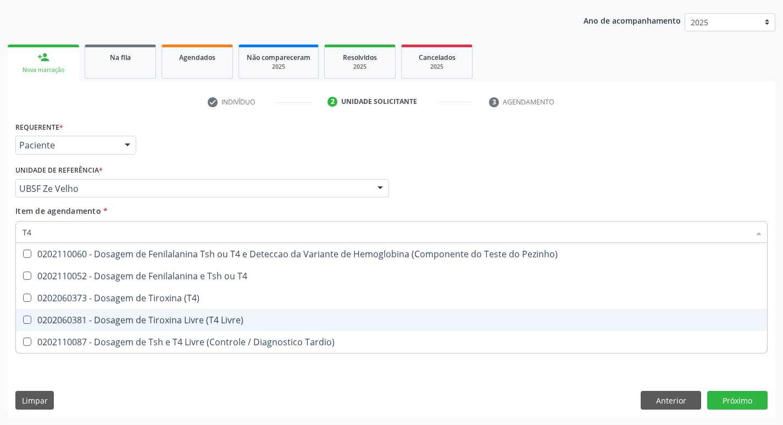
click at [193, 324] on div "0202060381 - Dosagem de Tiroxina Livre (T4 Livre)" at bounding box center [392, 320] width 738 height 9
checkbox Livre\) "true"
type input "T"
checkbox Livre\) "false"
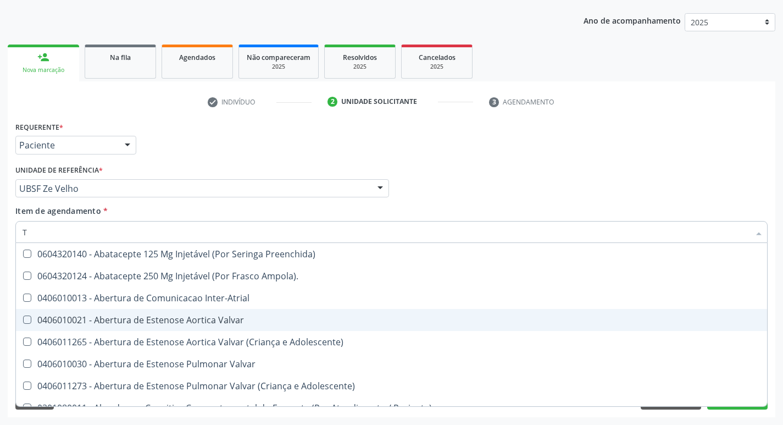
type input "[MEDICAL_DATA]"
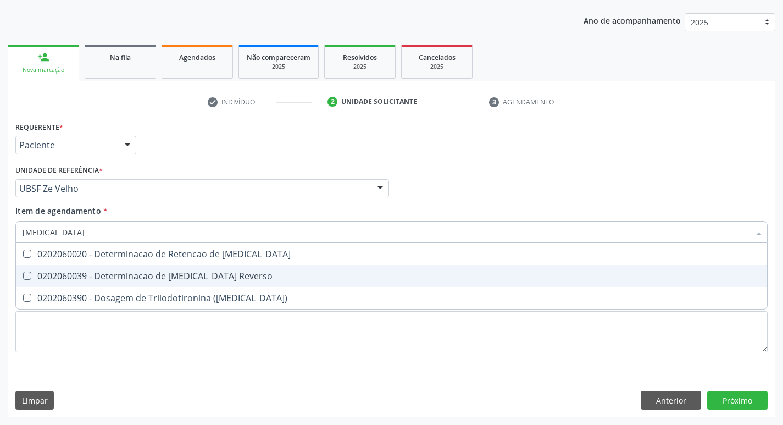
click at [195, 283] on span "0202060039 - Determinacao de [MEDICAL_DATA] Reverso" at bounding box center [392, 276] width 752 height 22
checkbox Reverso "true"
type input "T"
checkbox Reverso "false"
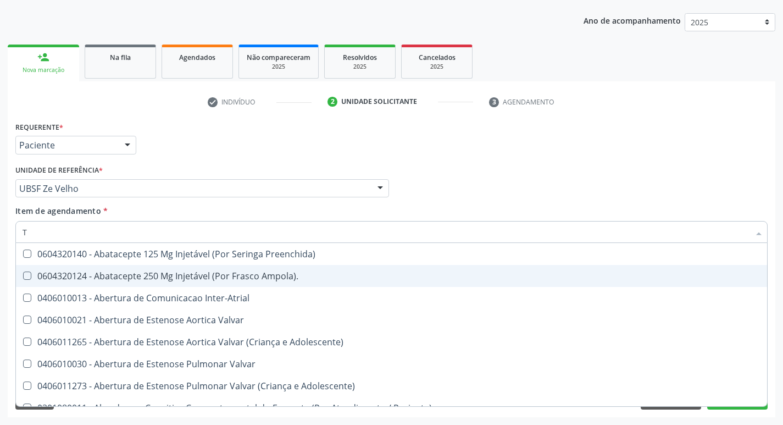
type input "[MEDICAL_DATA]"
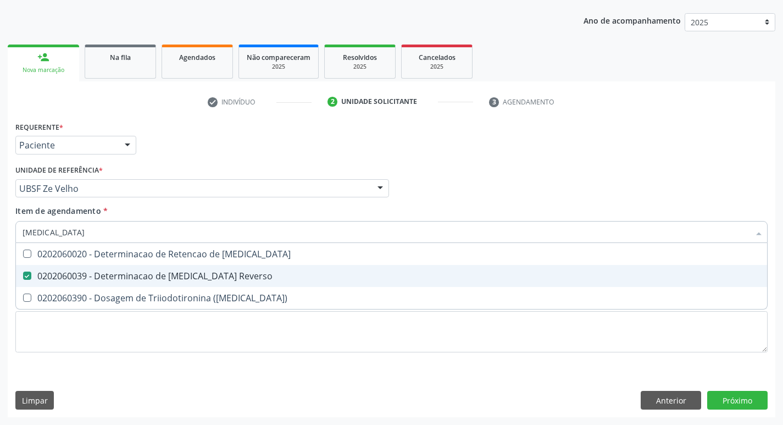
click at [195, 283] on span "0202060039 - Determinacao de [MEDICAL_DATA] Reverso" at bounding box center [392, 276] width 752 height 22
checkbox Reverso "false"
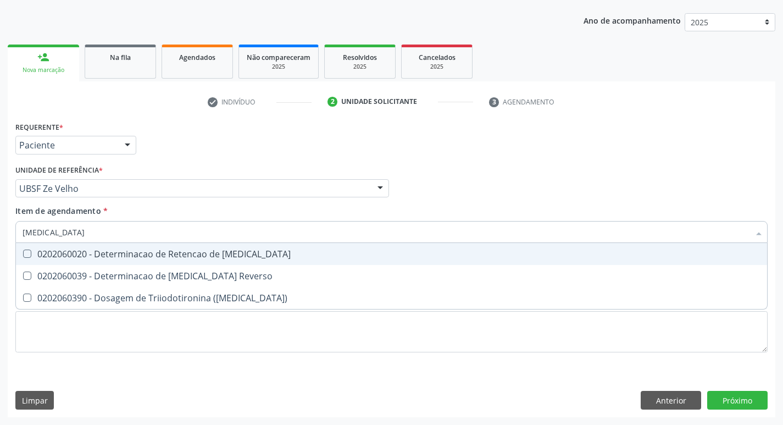
click at [216, 258] on div "0202060020 - Determinacao de Retencao de [MEDICAL_DATA]" at bounding box center [392, 254] width 738 height 9
checkbox T3 "true"
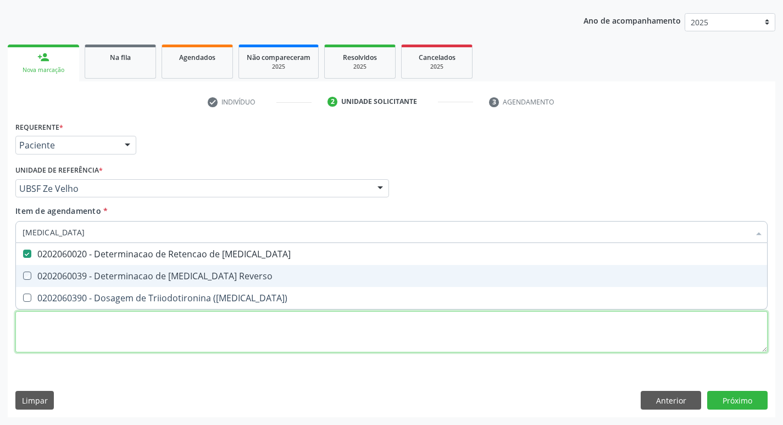
click at [225, 346] on div "Requerente * Paciente Profissional de Saúde Paciente Nenhum resultado encontrad…" at bounding box center [391, 243] width 753 height 249
checkbox Reverso "true"
checkbox \(T3\) "true"
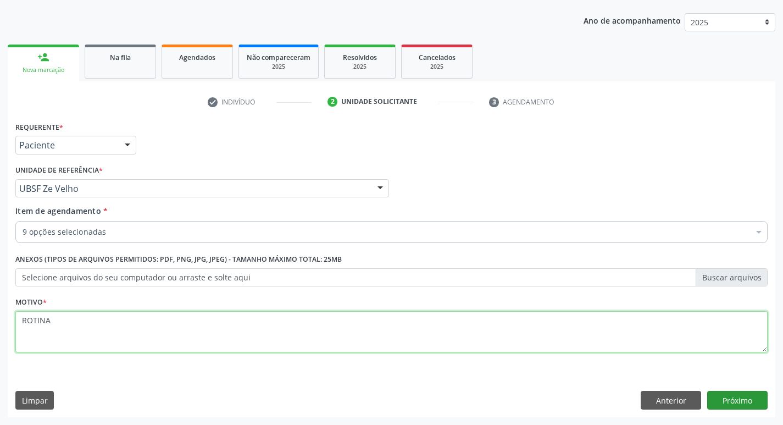
type textarea "ROTINA"
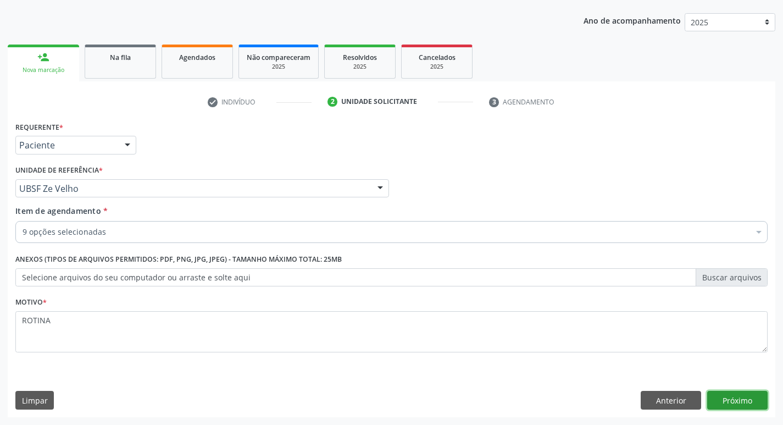
click at [720, 408] on button "Próximo" at bounding box center [738, 400] width 60 height 19
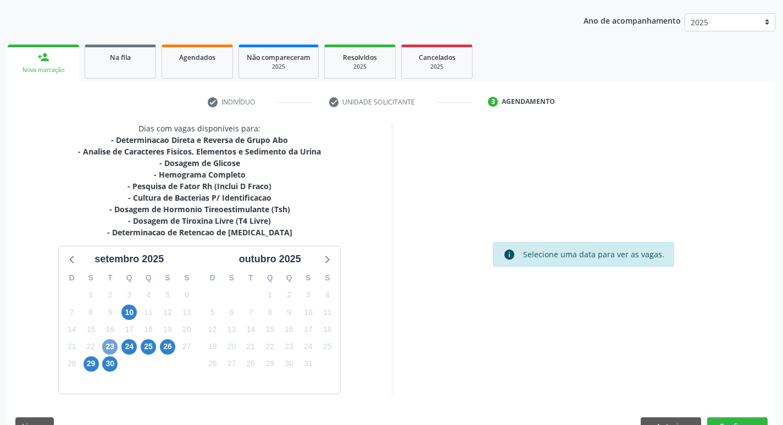
click at [107, 344] on span "23" at bounding box center [109, 346] width 15 height 15
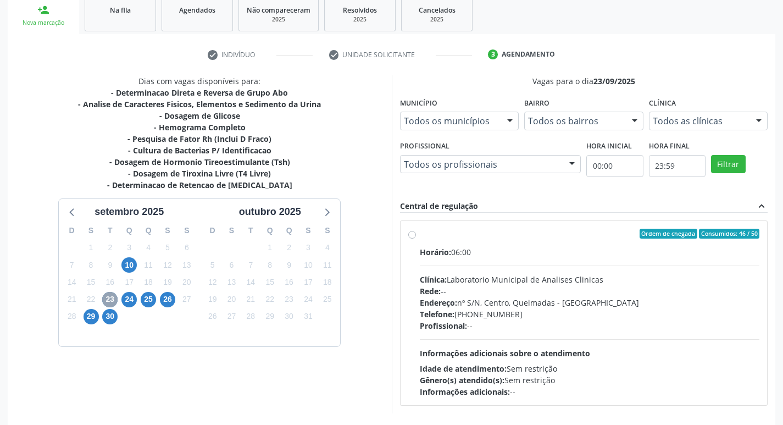
scroll to position [212, 0]
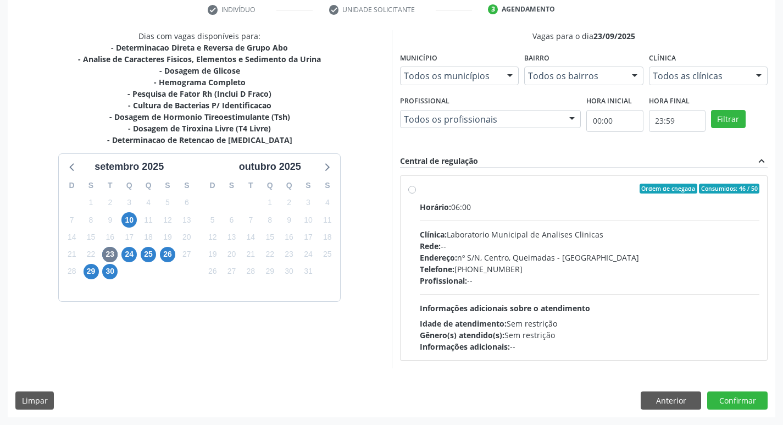
click at [554, 295] on div "Horário: 06:00 Clínica: Laboratorio Municipal de Analises Clinicas Rede: -- End…" at bounding box center [590, 276] width 340 height 151
click at [416, 194] on input "Ordem de chegada Consumidos: 46 / 50 Horário: 06:00 Clínica: Laboratorio Munici…" at bounding box center [412, 189] width 8 height 10
radio input "true"
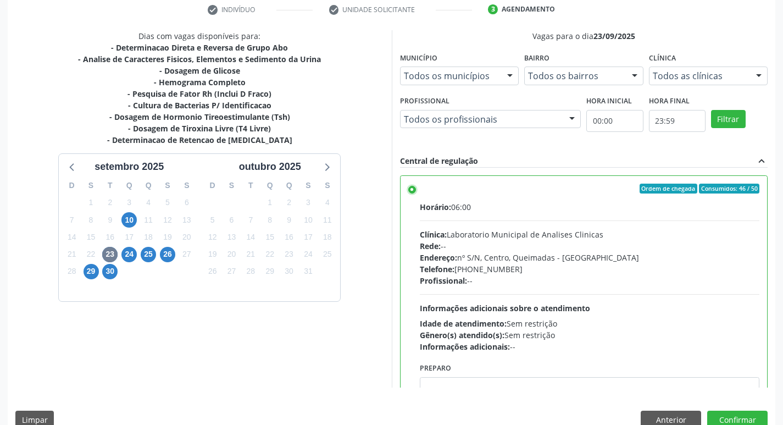
scroll to position [54, 0]
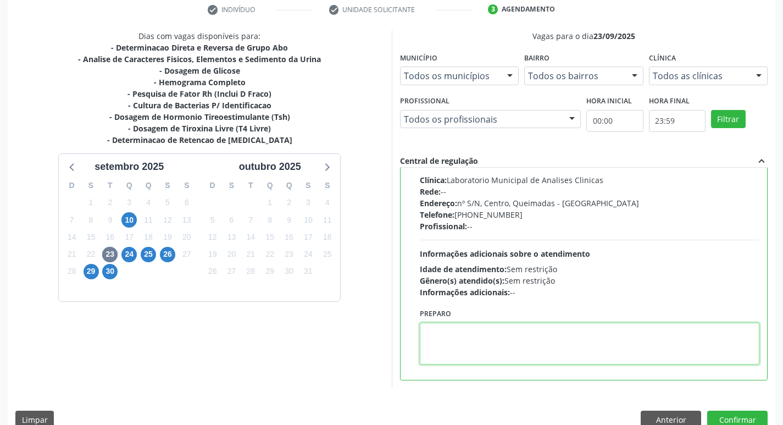
click at [506, 351] on textarea at bounding box center [590, 344] width 340 height 42
type textarea "IR EM [GEOGRAPHIC_DATA]"
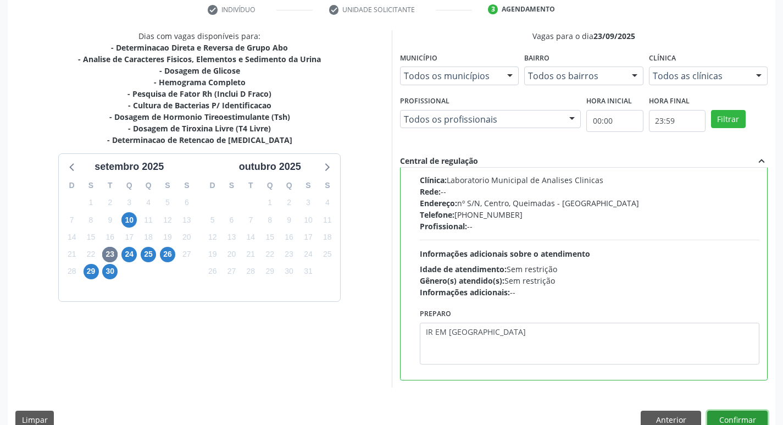
click at [717, 414] on button "Confirmar" at bounding box center [738, 420] width 60 height 19
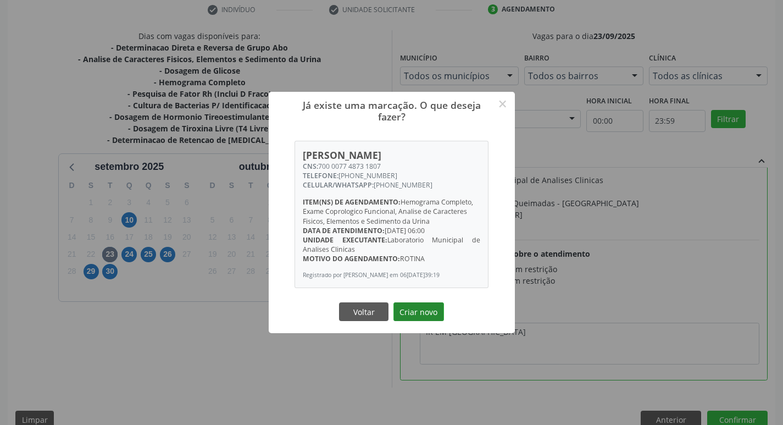
click at [416, 308] on button "Criar novo" at bounding box center [419, 311] width 51 height 19
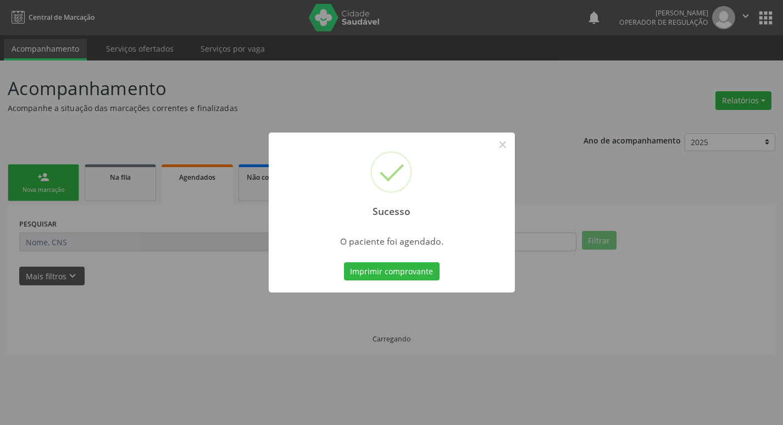
scroll to position [0, 0]
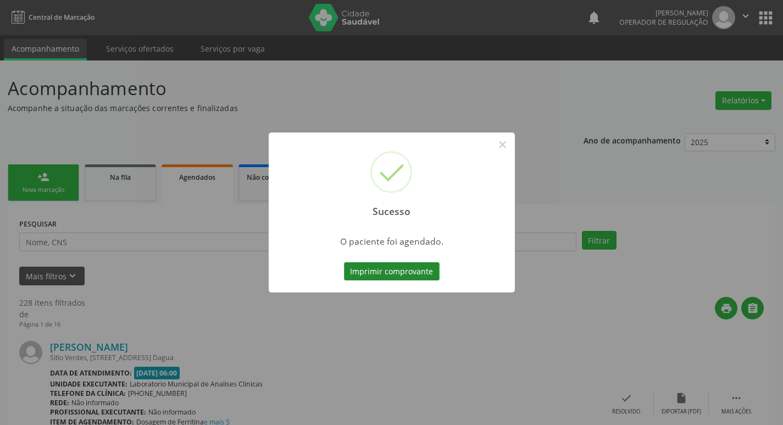
click at [427, 275] on button "Imprimir comprovante" at bounding box center [392, 271] width 96 height 19
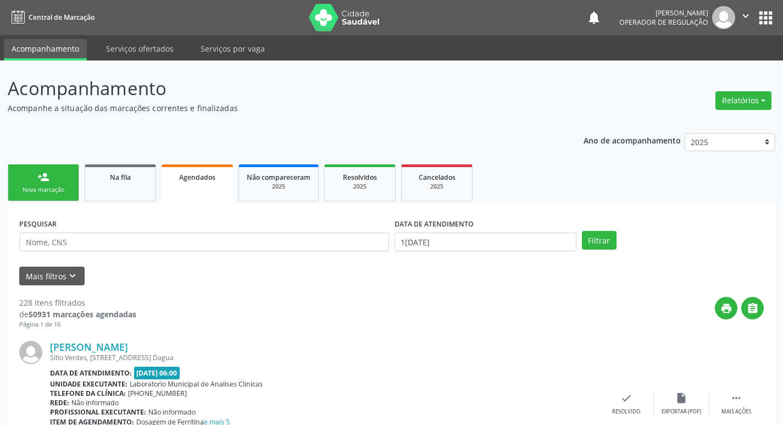
click at [79, 176] on div "Sucesso × O paciente foi agendado. Imprimir comprovante Cancel" at bounding box center [391, 212] width 783 height 425
click at [59, 179] on link "person_add Nova marcação" at bounding box center [43, 182] width 71 height 37
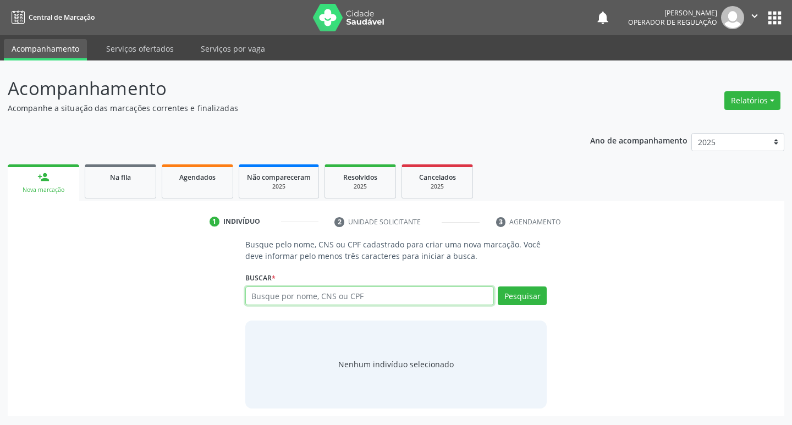
click at [270, 291] on input "text" at bounding box center [369, 295] width 249 height 19
type input "708107580428635"
click at [526, 304] on button "Pesquisar" at bounding box center [522, 295] width 49 height 19
type input "702001343715483"
click at [508, 297] on button "Pesquisar" at bounding box center [522, 295] width 49 height 19
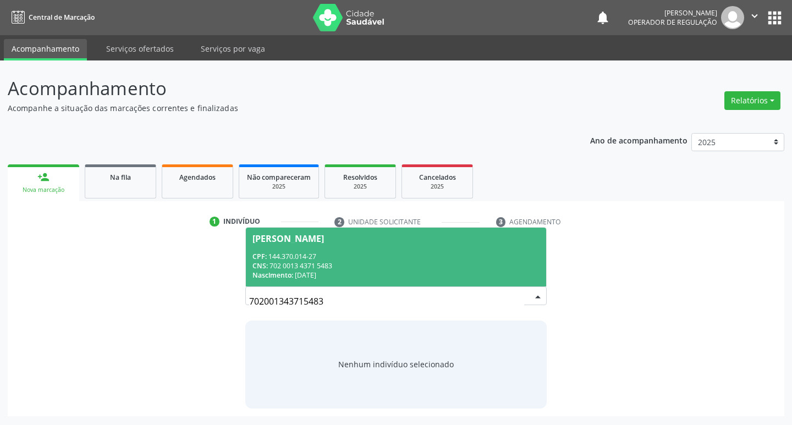
click at [427, 268] on div "CNS: 702 0013 4371 5483" at bounding box center [396, 265] width 288 height 9
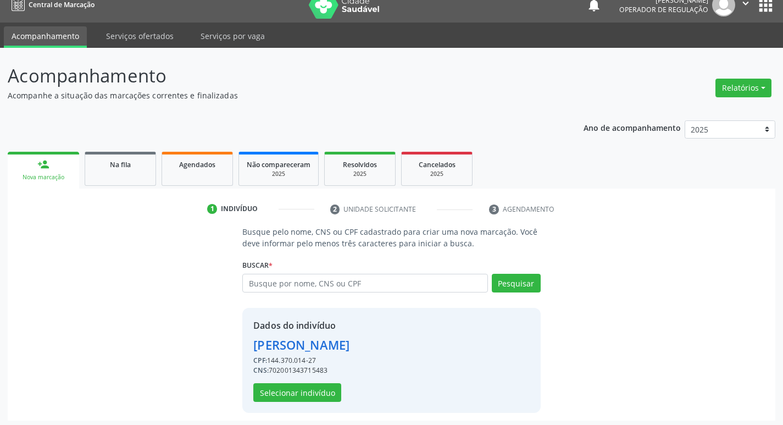
scroll to position [16, 0]
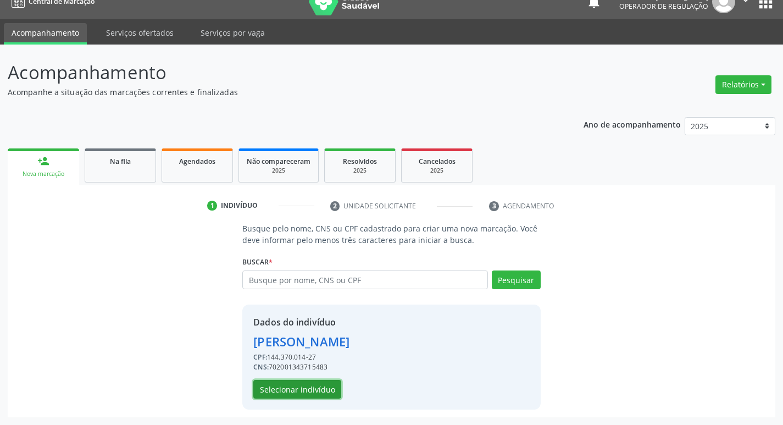
click at [328, 385] on button "Selecionar indivíduo" at bounding box center [297, 389] width 88 height 19
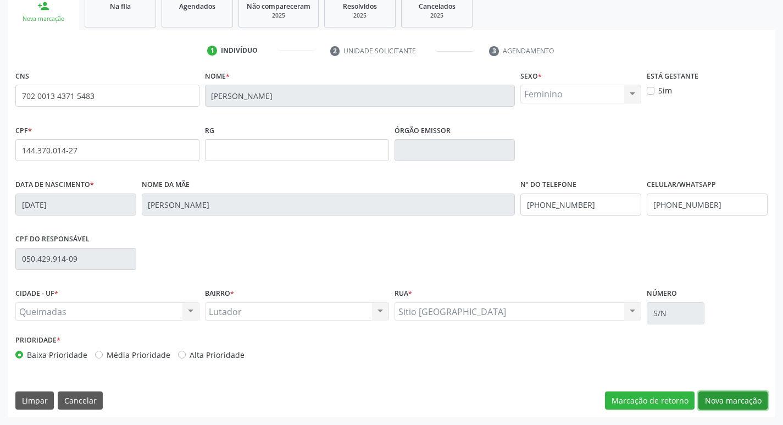
click at [718, 397] on button "Nova marcação" at bounding box center [733, 400] width 69 height 19
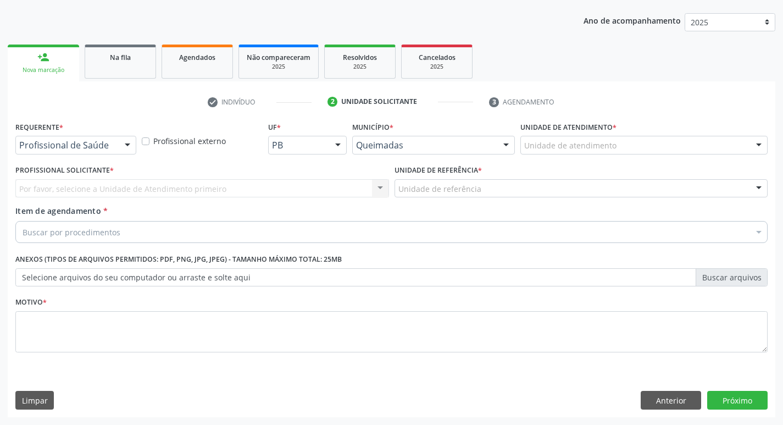
scroll to position [120, 0]
click at [86, 151] on div "Profissional de Saúde" at bounding box center [75, 145] width 121 height 19
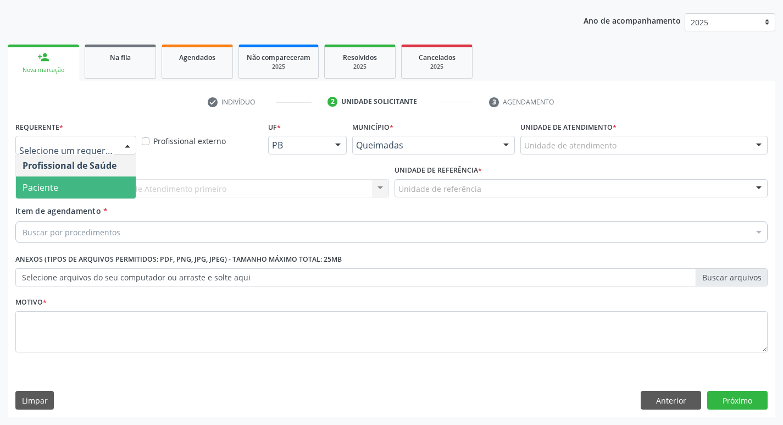
click at [94, 194] on span "Paciente" at bounding box center [76, 187] width 120 height 22
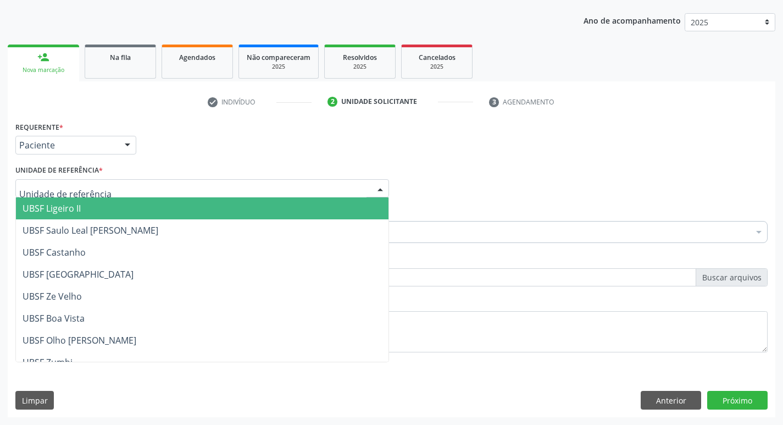
click at [121, 181] on div at bounding box center [202, 188] width 374 height 19
type input "LU"
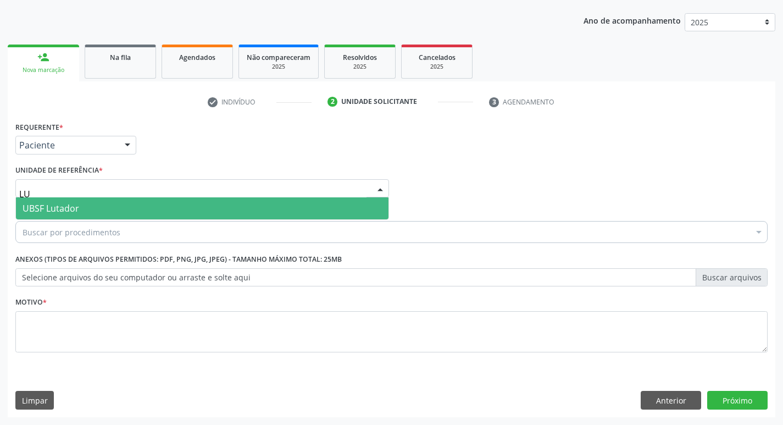
click at [117, 203] on span "UBSF Lutador" at bounding box center [202, 208] width 373 height 22
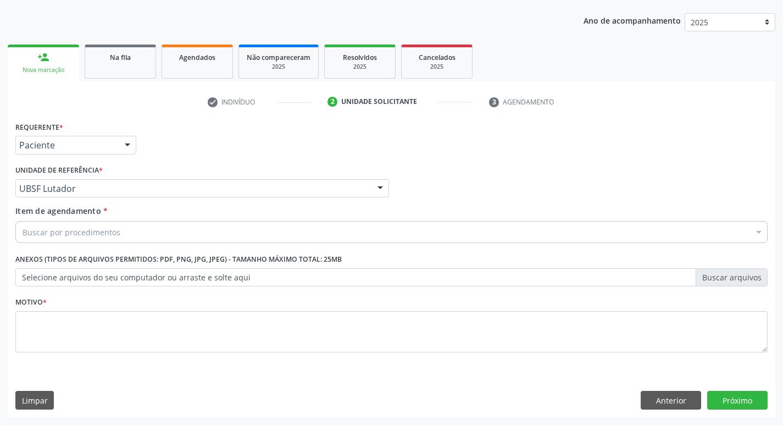
click at [126, 231] on div "Buscar por procedimentos" at bounding box center [391, 232] width 753 height 22
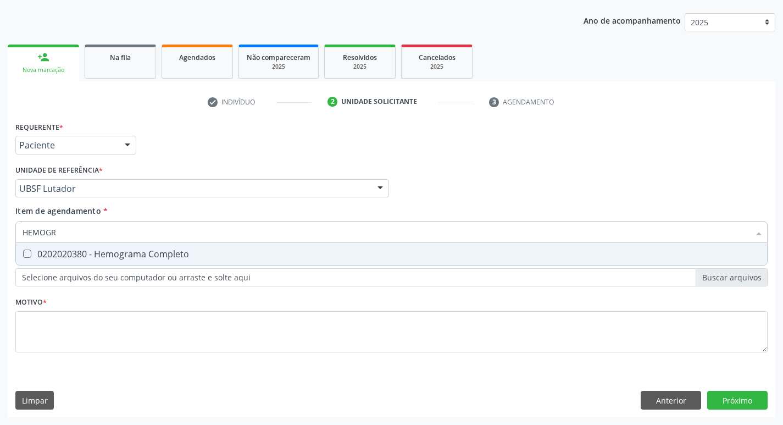
type input "HEMOGRA"
click at [130, 251] on div "0202020380 - Hemograma Completo" at bounding box center [392, 254] width 738 height 9
checkbox Completo "true"
type input "H"
checkbox Completo "false"
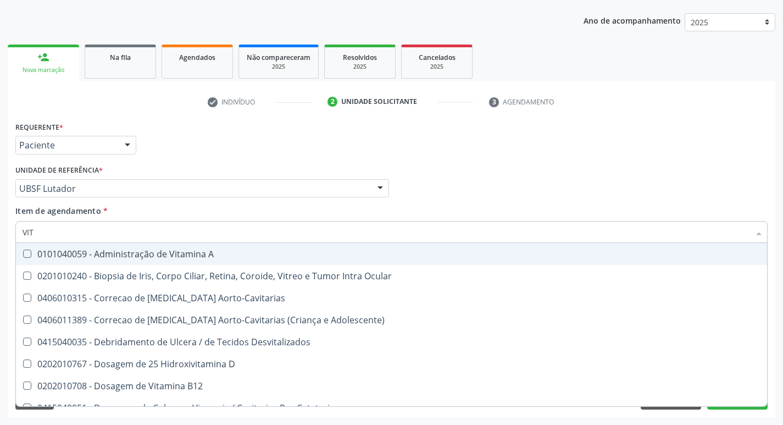
type input "VITA"
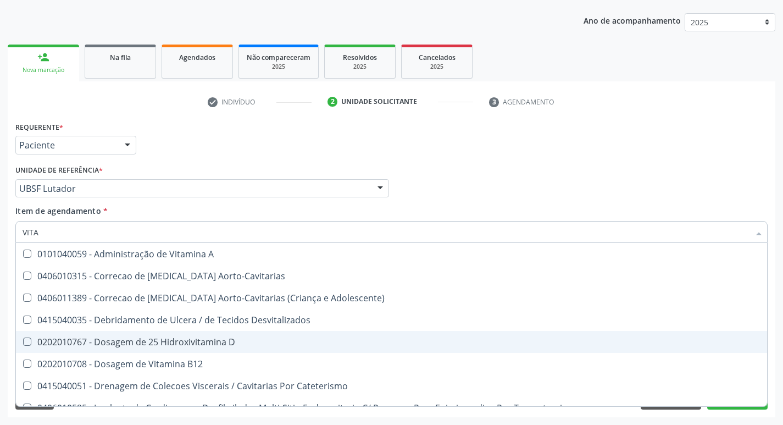
click at [169, 335] on span "0202010767 - Dosagem de 25 Hidroxivitamina D" at bounding box center [392, 342] width 752 height 22
checkbox D "true"
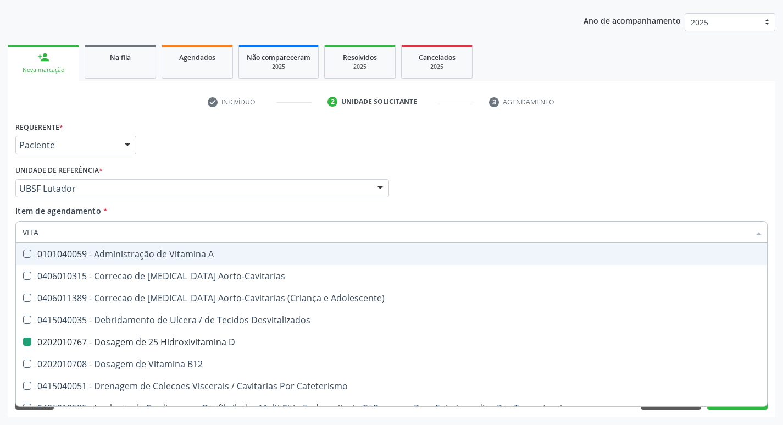
click at [240, 172] on div "Unidade de referência * UBSF Lutador UBSF Ligeiro II UBSF Saulo Leal [PERSON_NA…" at bounding box center [202, 179] width 374 height 35
checkbox Aorto-Cavitarias "true"
checkbox Adolescente\) "true"
checkbox D "false"
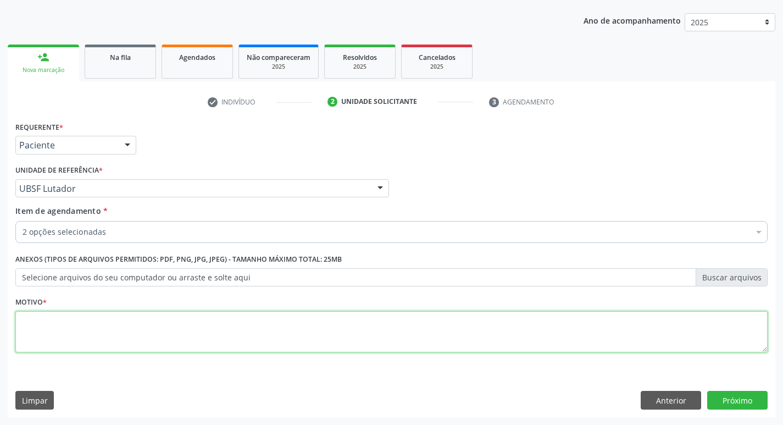
click at [212, 323] on textarea at bounding box center [391, 332] width 753 height 42
type textarea "ROTINA"
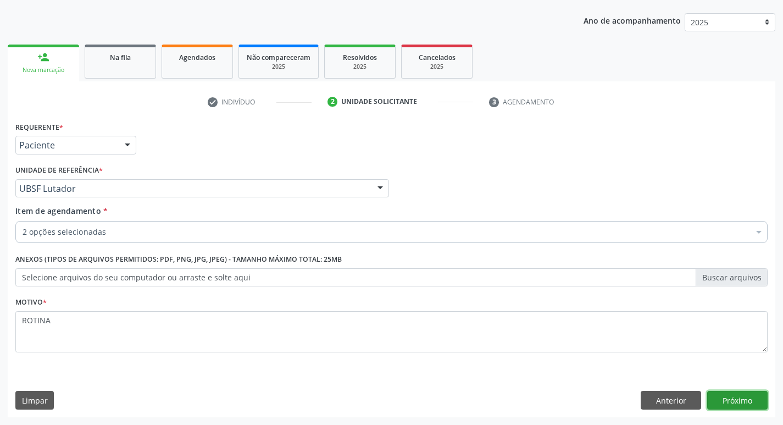
click at [758, 399] on button "Próximo" at bounding box center [738, 400] width 60 height 19
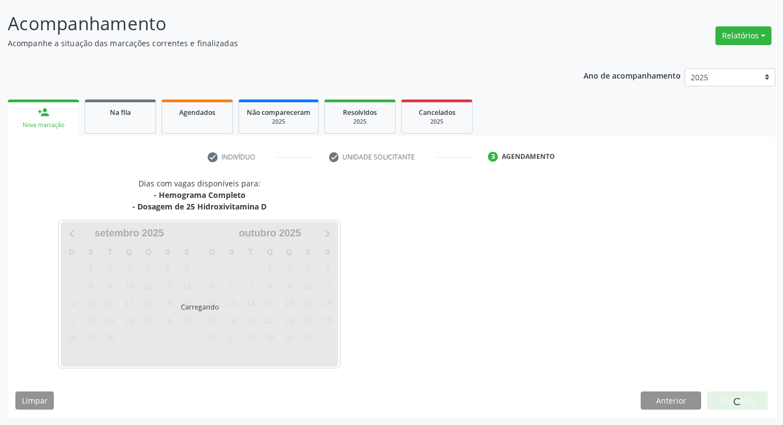
scroll to position [65, 0]
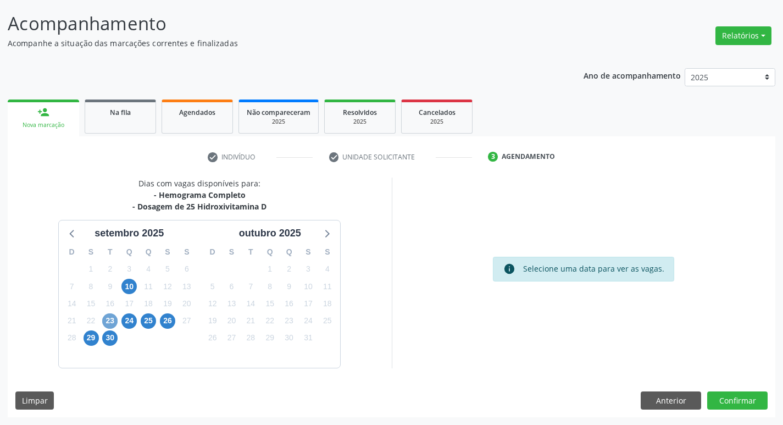
click at [109, 323] on span "23" at bounding box center [109, 320] width 15 height 15
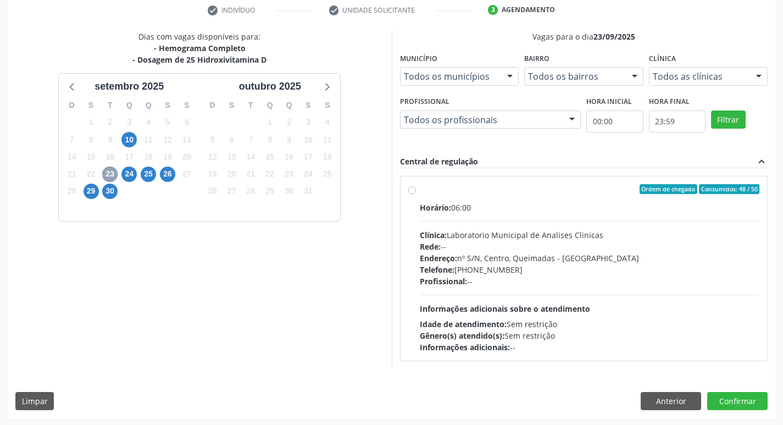
scroll to position [212, 0]
click at [649, 267] on div "Telefone: [PHONE_NUMBER]" at bounding box center [590, 269] width 340 height 12
click at [416, 194] on input "Ordem de chegada Consumidos: 48 / 50 Horário: 06:00 Clínica: Laboratorio Munici…" at bounding box center [412, 189] width 8 height 10
radio input "true"
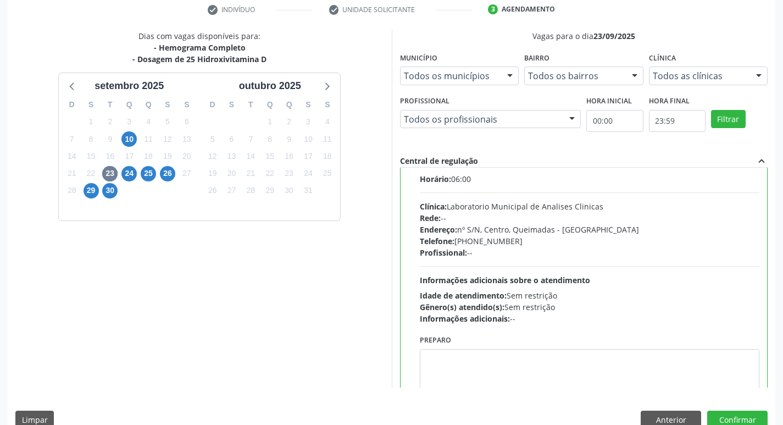
scroll to position [54, 0]
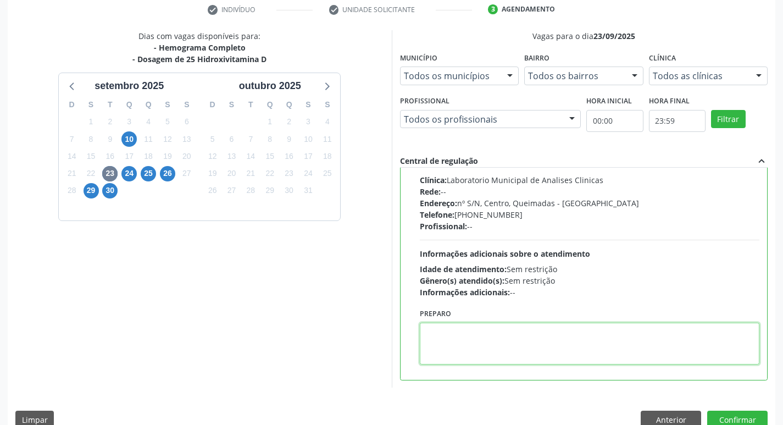
click at [556, 330] on textarea at bounding box center [590, 344] width 340 height 42
type textarea "IR EM [GEOGRAPHIC_DATA]"
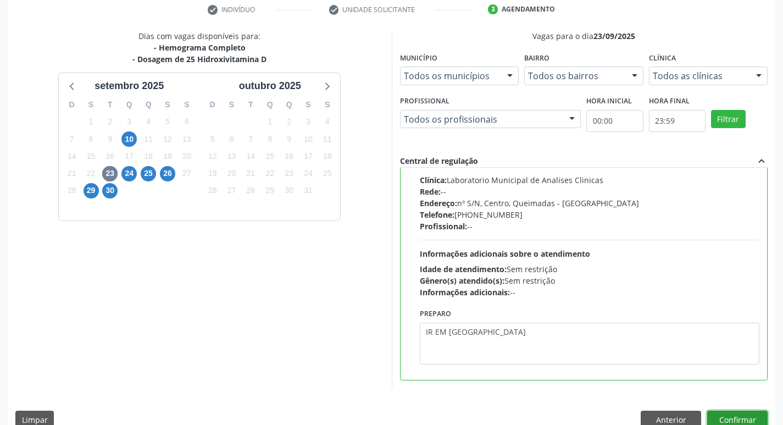
click at [741, 418] on button "Confirmar" at bounding box center [738, 420] width 60 height 19
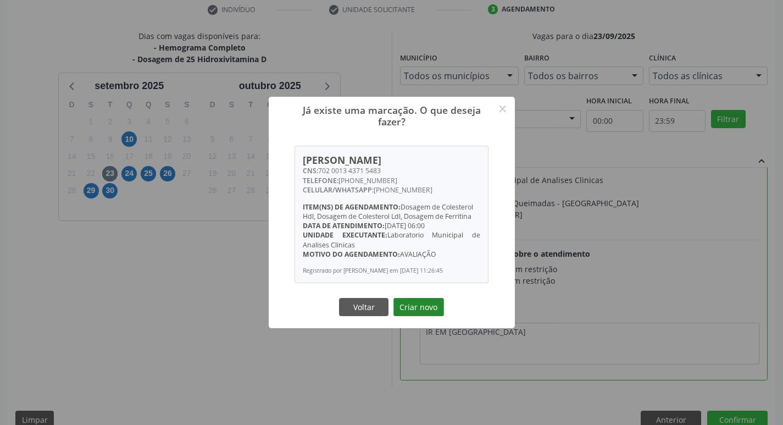
click at [421, 317] on button "Criar novo" at bounding box center [419, 307] width 51 height 19
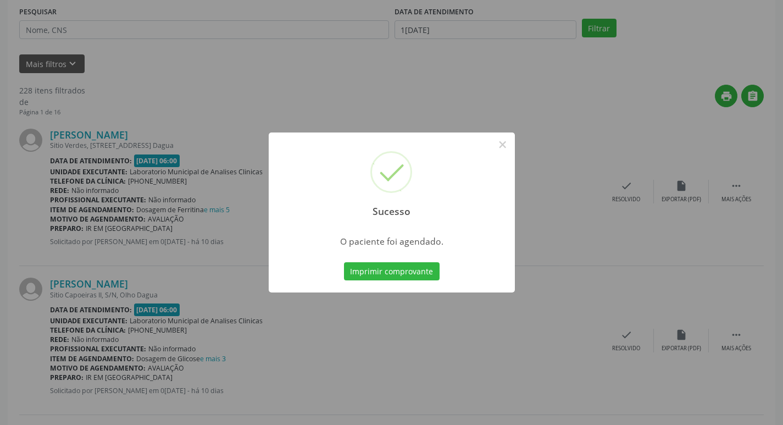
scroll to position [0, 0]
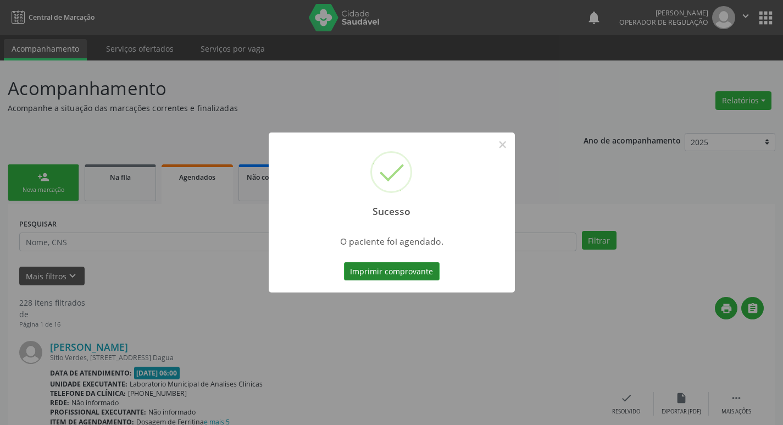
click at [419, 266] on button "Imprimir comprovante" at bounding box center [392, 271] width 96 height 19
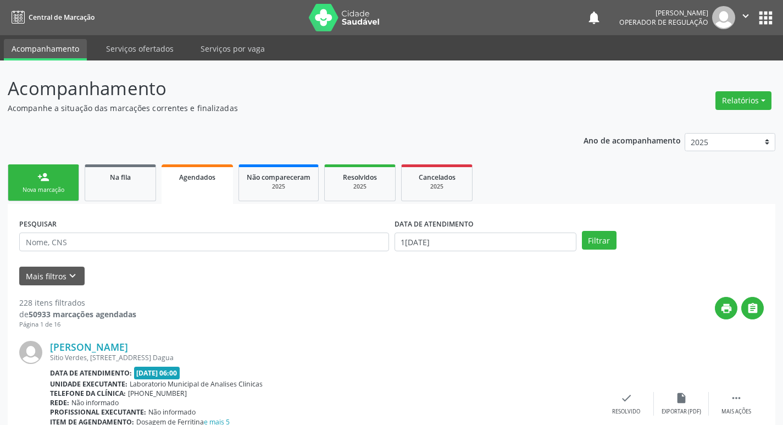
click at [54, 185] on link "person_add Nova marcação" at bounding box center [43, 182] width 71 height 37
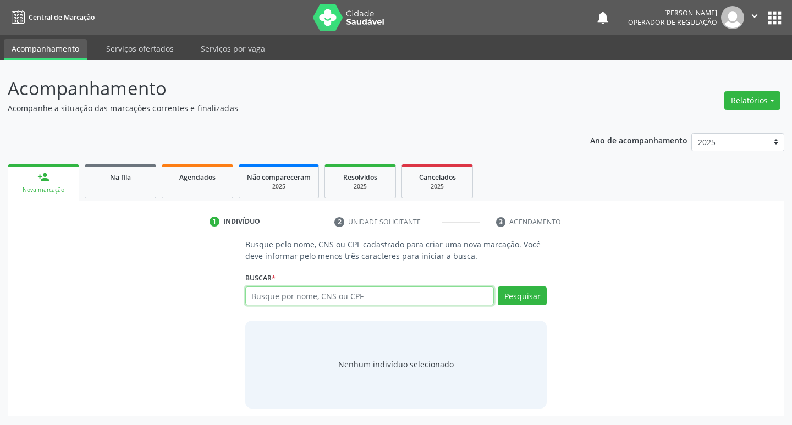
click at [258, 289] on input "text" at bounding box center [369, 295] width 249 height 19
type input "706703556393511"
click at [532, 299] on button "Pesquisar" at bounding box center [522, 295] width 49 height 19
type input "706703556393511"
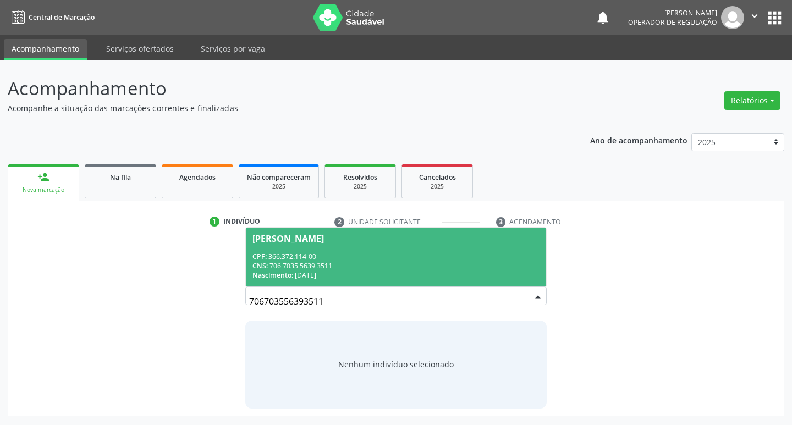
click at [363, 261] on div "CNS: 706 7035 5639 3511" at bounding box center [396, 265] width 288 height 9
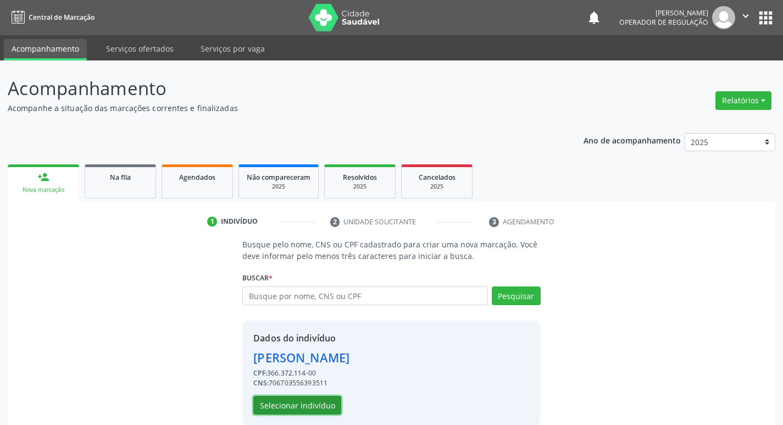
click at [301, 400] on button "Selecionar indivíduo" at bounding box center [297, 405] width 88 height 19
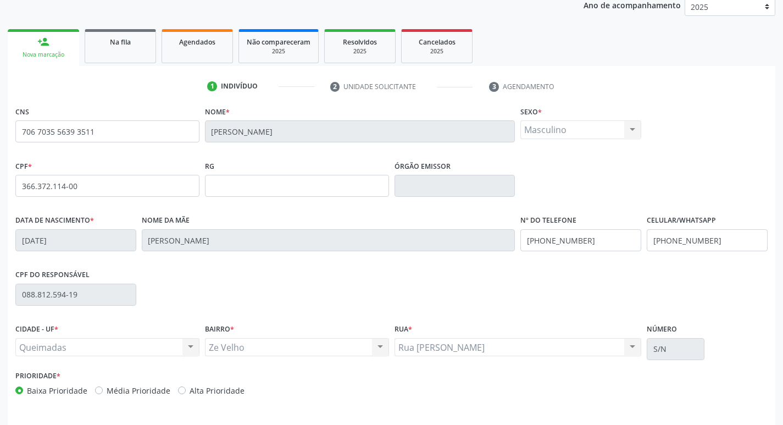
scroll to position [171, 0]
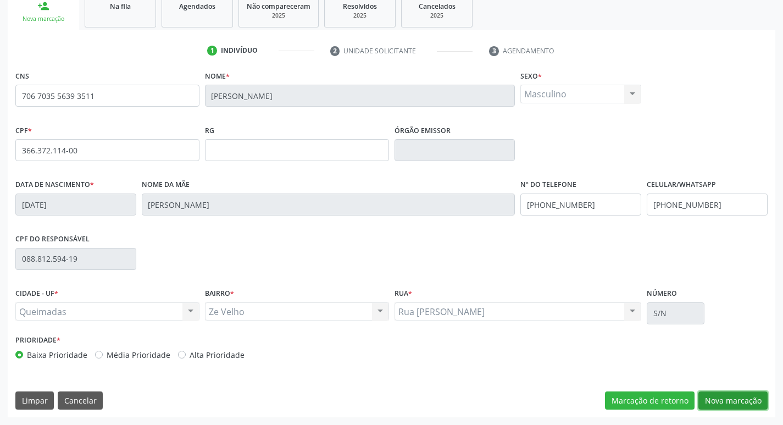
click at [717, 395] on button "Nova marcação" at bounding box center [733, 400] width 69 height 19
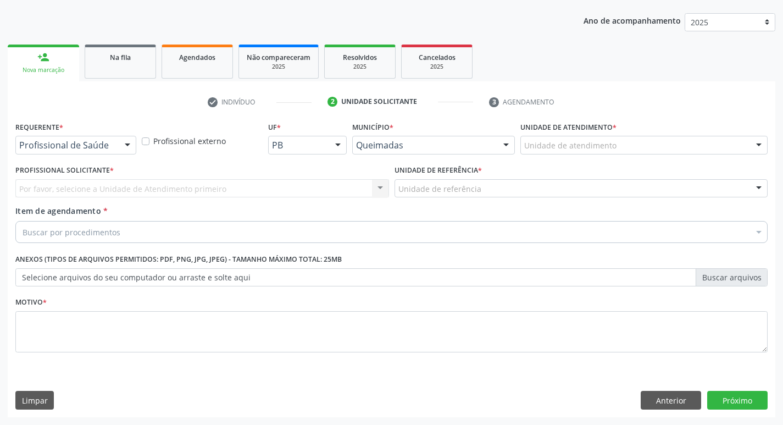
click at [91, 137] on div "Profissional de Saúde" at bounding box center [75, 145] width 121 height 19
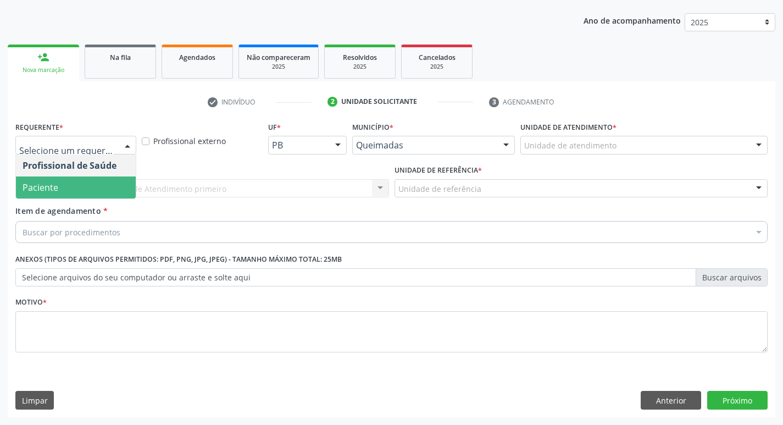
click at [88, 193] on span "Paciente" at bounding box center [76, 187] width 120 height 22
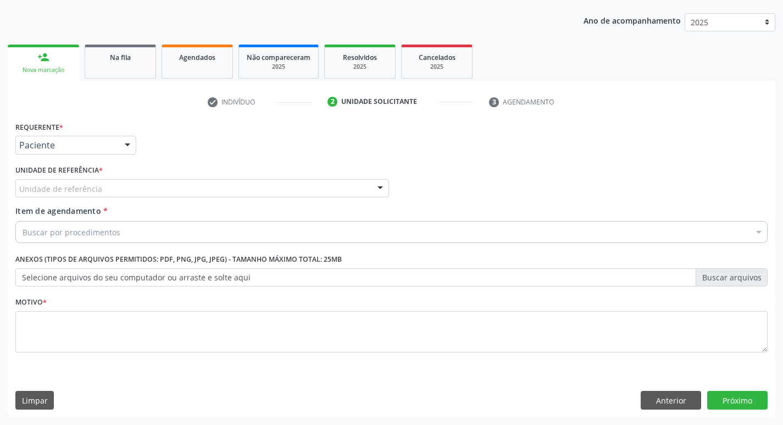
click at [92, 180] on div "Unidade de referência" at bounding box center [202, 188] width 374 height 19
type input "Z"
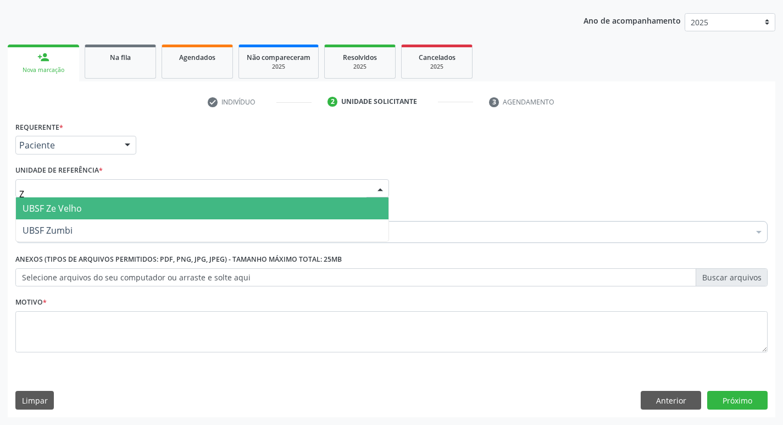
click at [93, 205] on span "UBSF Ze Velho" at bounding box center [202, 208] width 373 height 22
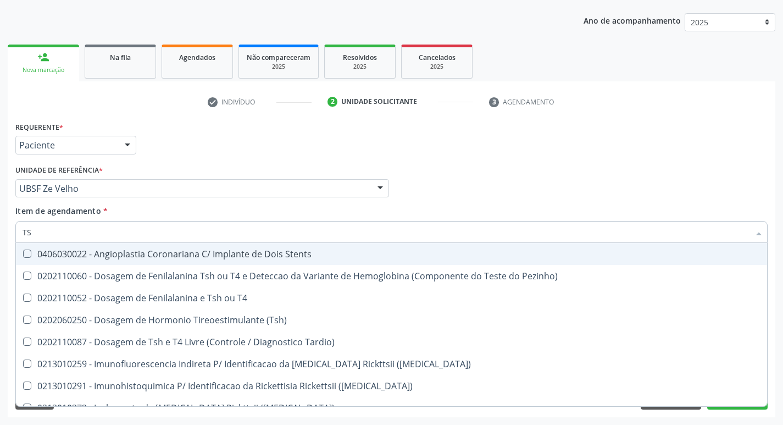
type input "TSH"
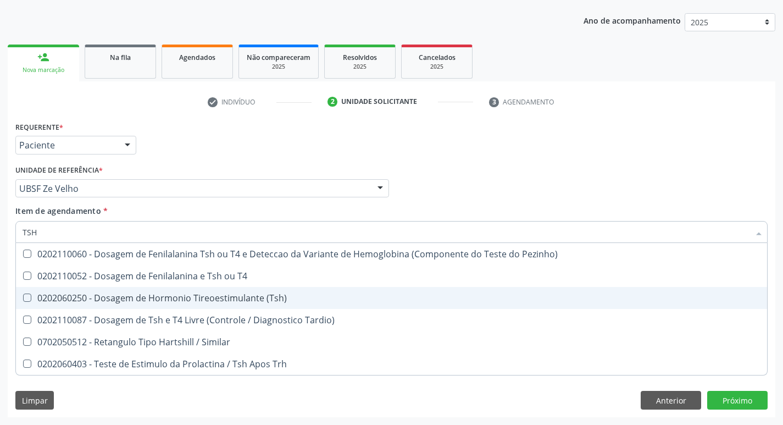
click at [180, 305] on span "0202060250 - Dosagem de Hormonio Tireoestimulante (Tsh)" at bounding box center [392, 298] width 752 height 22
checkbox \(Tsh\) "true"
type input "TS"
checkbox \(Tsh\) "false"
checkbox Tardio\) "true"
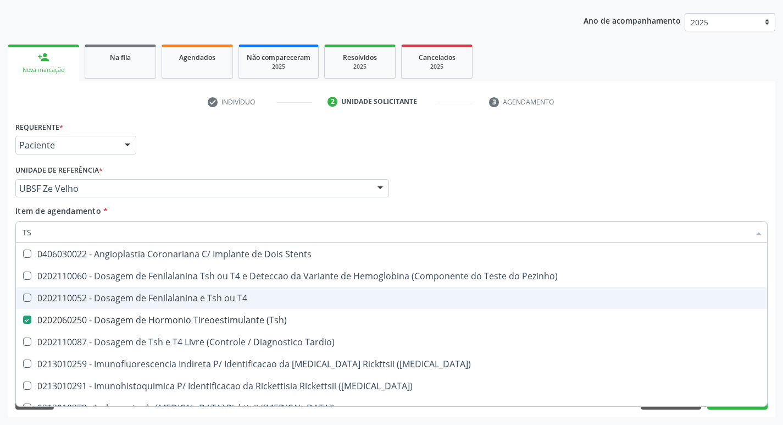
type input "T"
checkbox \(Tsh\) "false"
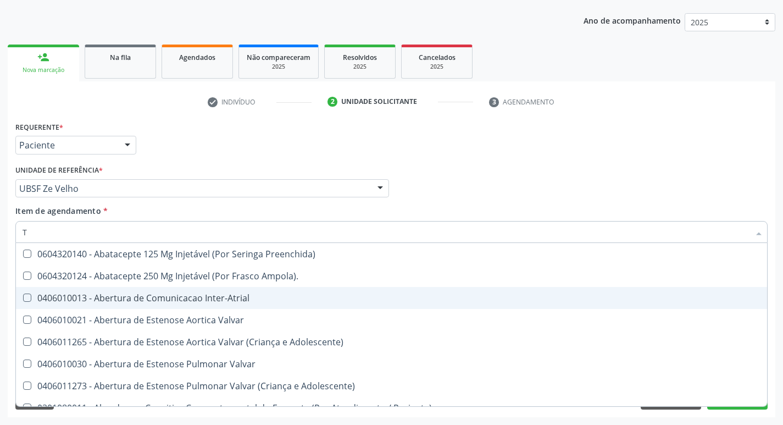
type input "T4"
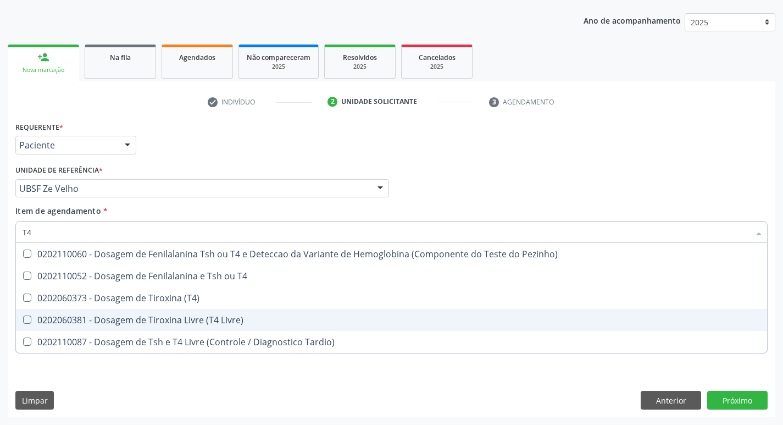
click at [184, 316] on div "0202060381 - Dosagem de Tiroxina Livre (T4 Livre)" at bounding box center [392, 320] width 738 height 9
checkbox Livre\) "true"
type input "T"
checkbox Livre\) "false"
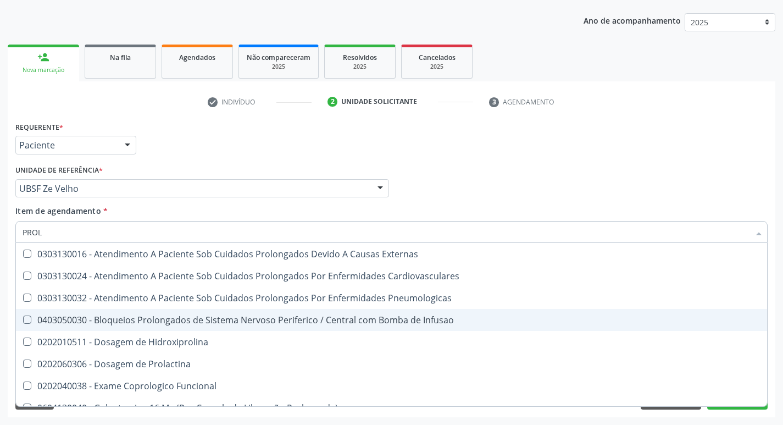
type input "PROLA"
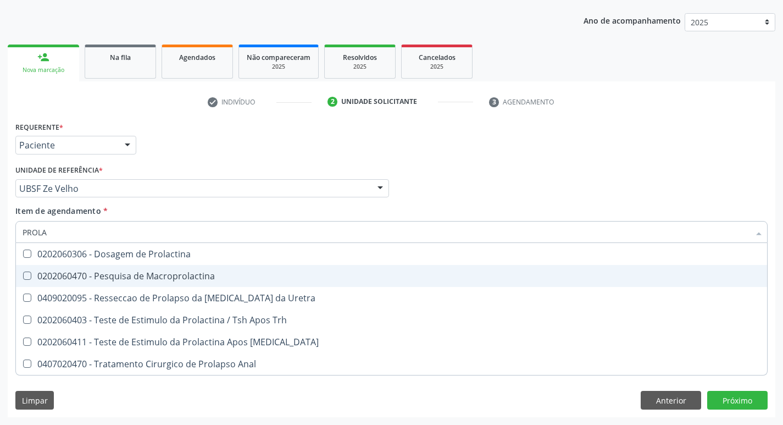
click at [175, 258] on div "0202060306 - Dosagem de Prolactina" at bounding box center [392, 254] width 738 height 9
checkbox Prolactina "true"
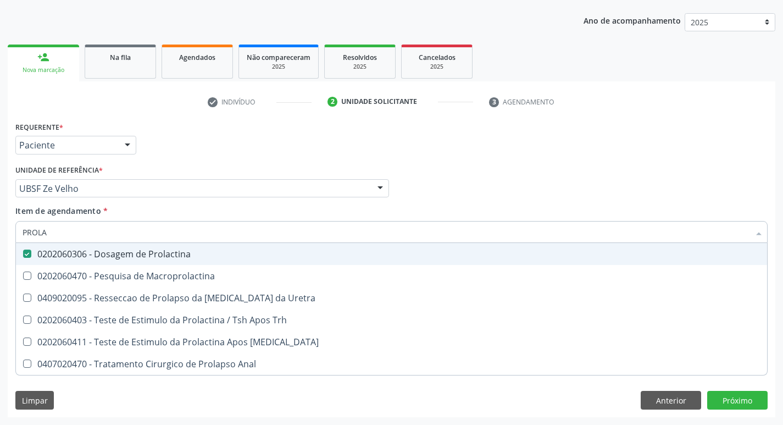
type input "PROL"
checkbox Prolactina "false"
checkbox Anal "true"
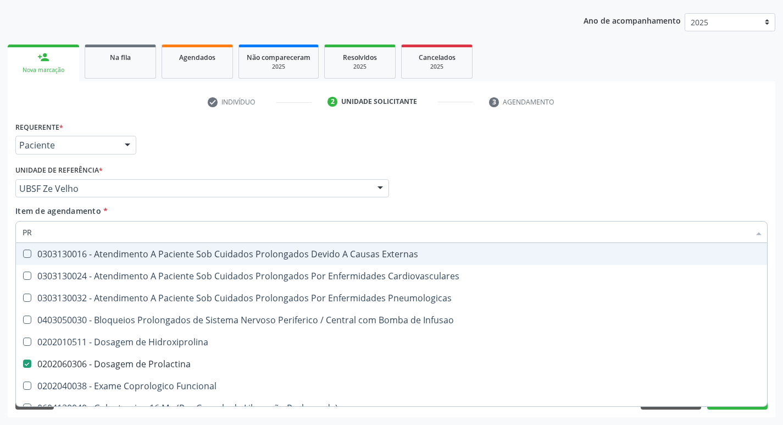
type input "P"
checkbox Prolactina "false"
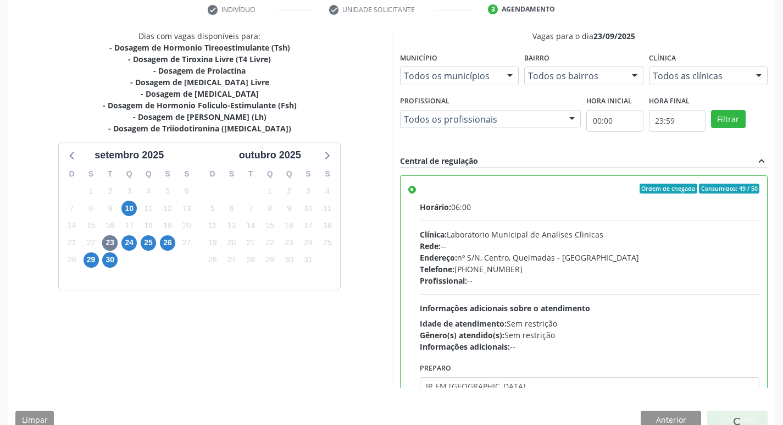
scroll to position [54, 0]
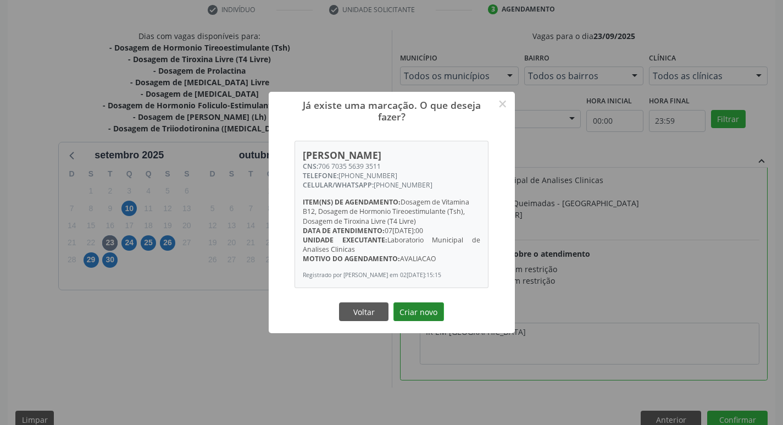
click at [414, 312] on button "Criar novo" at bounding box center [419, 311] width 51 height 19
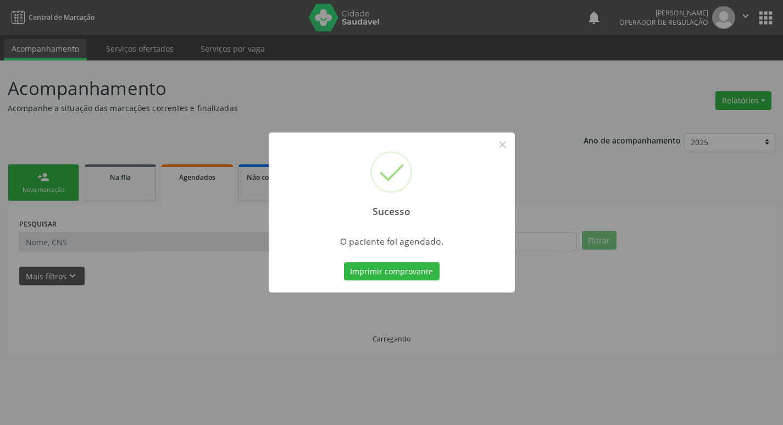
scroll to position [0, 0]
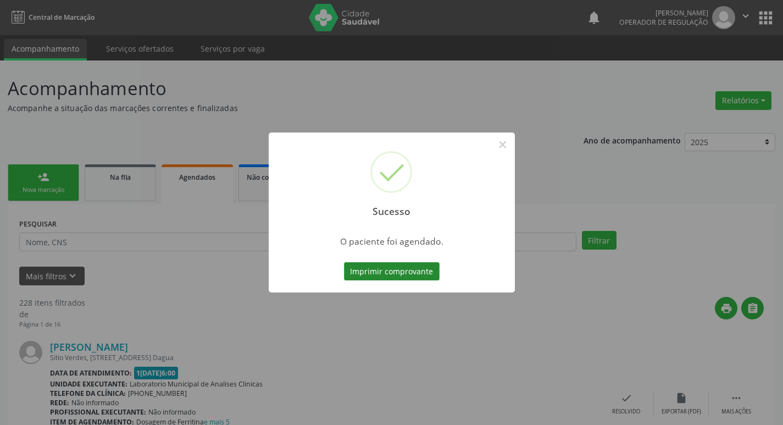
click at [394, 262] on button "Imprimir comprovante" at bounding box center [392, 271] width 96 height 19
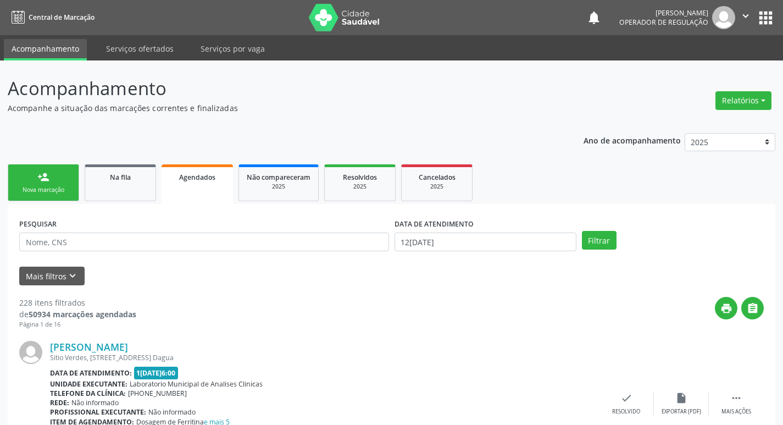
click at [20, 202] on ul "person_add Nova marcação Na fila Agendados Não compareceram 2025 Resolvidos 202…" at bounding box center [392, 183] width 768 height 42
click at [40, 181] on div "person_add" at bounding box center [43, 177] width 12 height 12
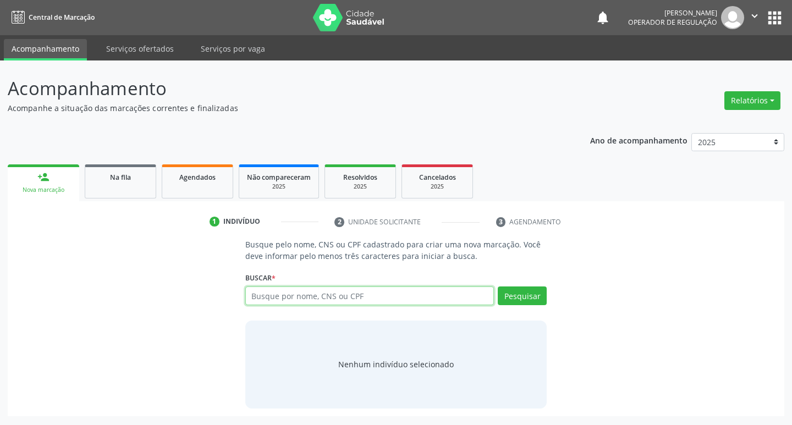
click at [336, 301] on input "text" at bounding box center [369, 295] width 249 height 19
type input "705806498520939"
click at [536, 295] on button "Pesquisar" at bounding box center [522, 295] width 49 height 19
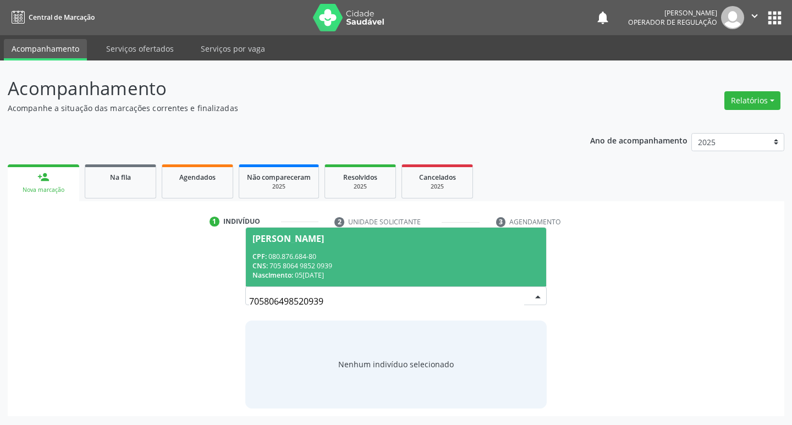
click at [379, 247] on span "Crivaldo Araújo Pereira CPF: 080.876.684-80 CNS: 705 8064 9852 0939 Nascimento:…" at bounding box center [396, 257] width 301 height 59
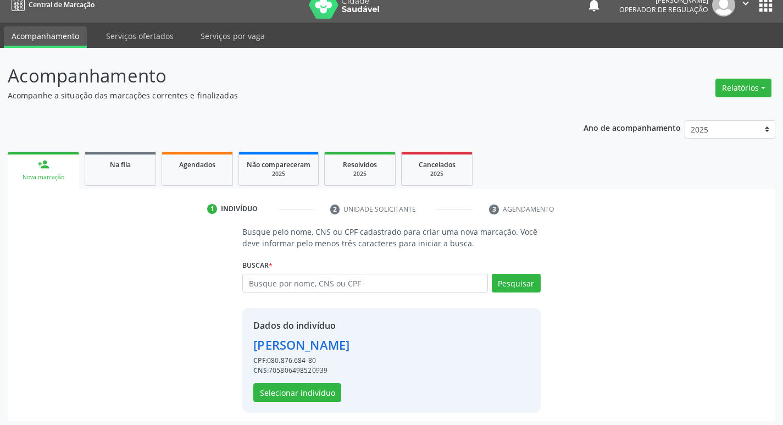
scroll to position [16, 0]
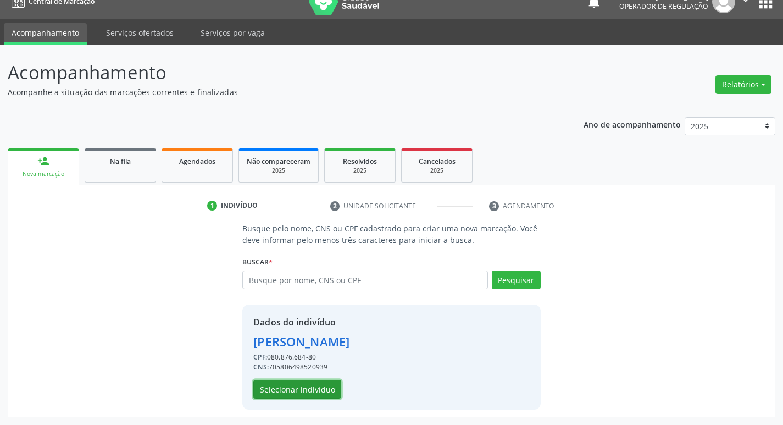
click at [286, 384] on button "Selecionar indivíduo" at bounding box center [297, 389] width 88 height 19
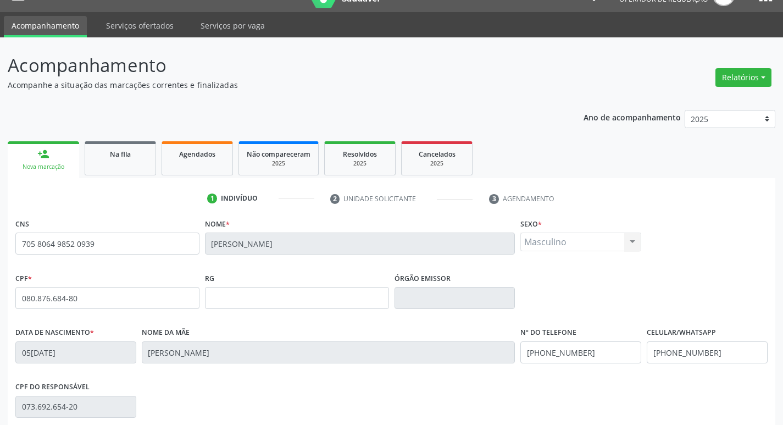
scroll to position [171, 0]
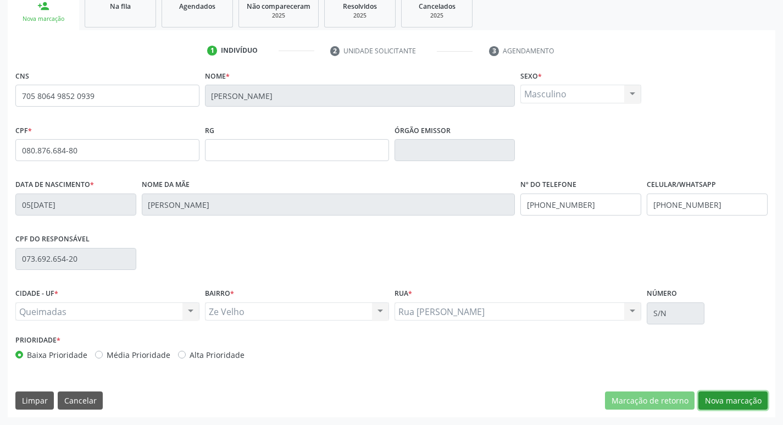
click at [755, 394] on button "Nova marcação" at bounding box center [733, 400] width 69 height 19
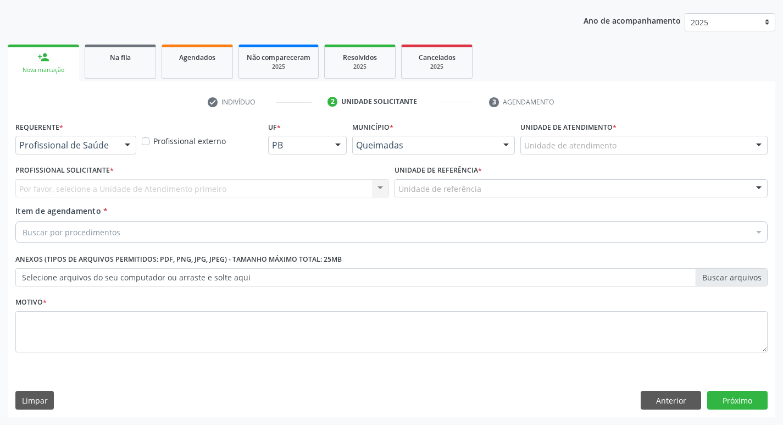
scroll to position [120, 0]
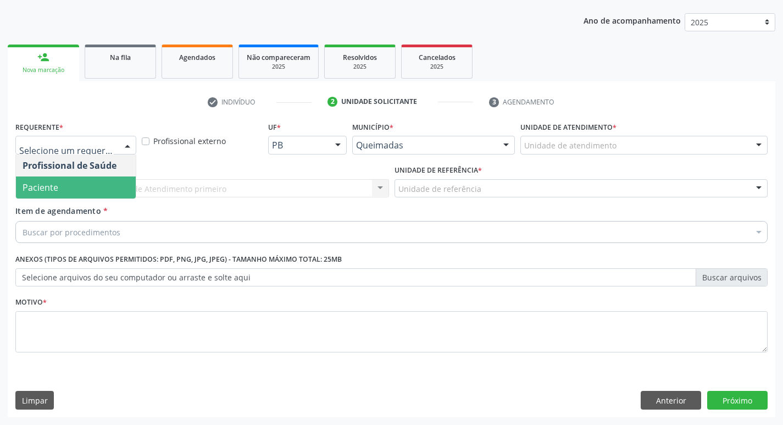
click at [76, 196] on span "Paciente" at bounding box center [76, 187] width 120 height 22
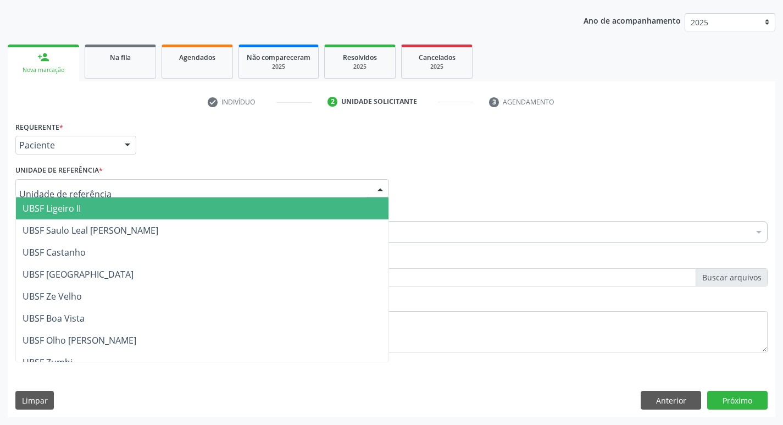
type input "Z"
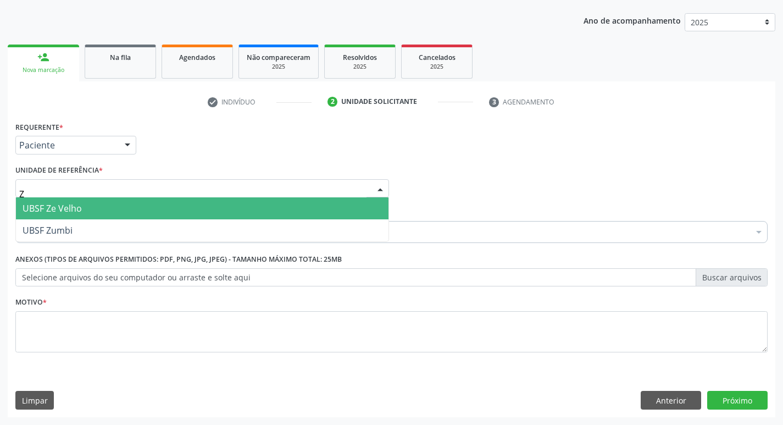
click at [71, 214] on span "UBSF Ze Velho" at bounding box center [52, 208] width 59 height 12
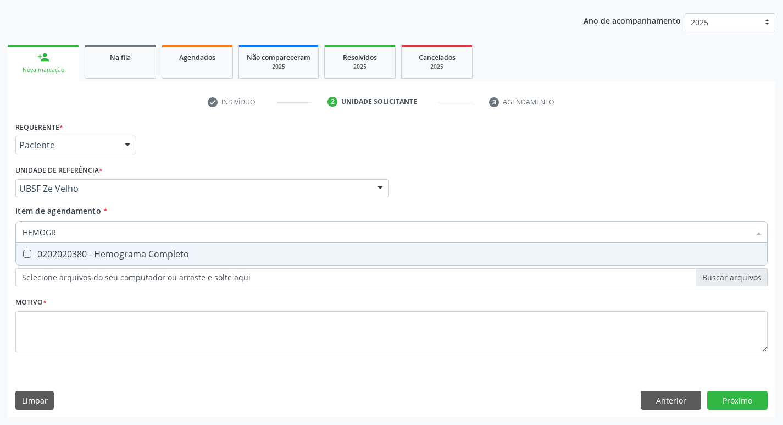
type input "HEMOGRA"
click at [72, 251] on div "0202020380 - Hemograma Completo" at bounding box center [392, 254] width 738 height 9
checkbox Completo "true"
type input "H"
checkbox Completo "false"
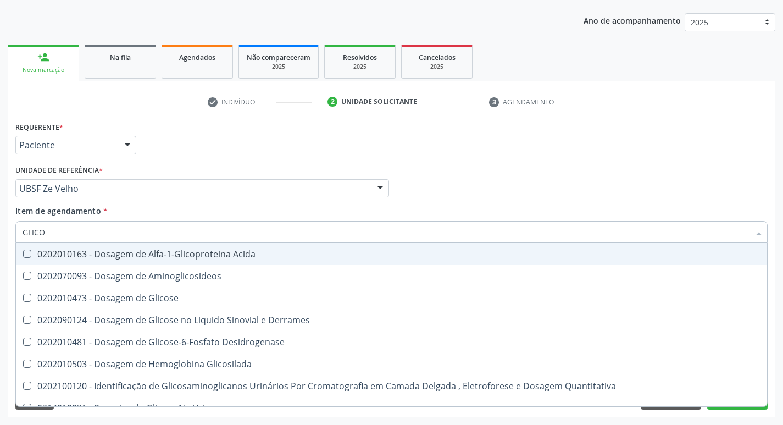
type input "GLICOS"
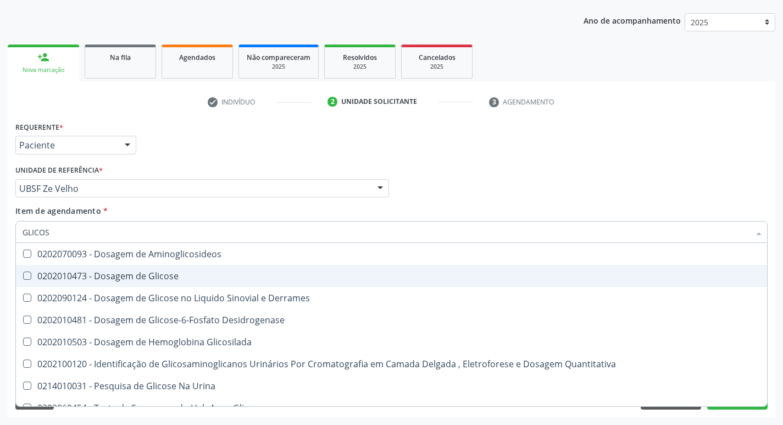
click at [75, 272] on div "0202010473 - Dosagem de Glicose" at bounding box center [392, 276] width 738 height 9
checkbox Glicose "true"
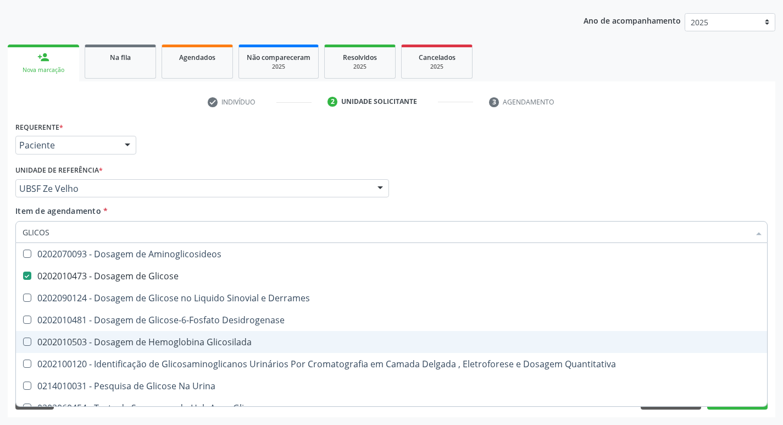
click at [131, 342] on div "0202010503 - Dosagem de Hemoglobina Glicosilada" at bounding box center [392, 342] width 738 height 9
checkbox Glicosilada "true"
type input "GLICO"
checkbox Glicose "false"
checkbox Derrames "true"
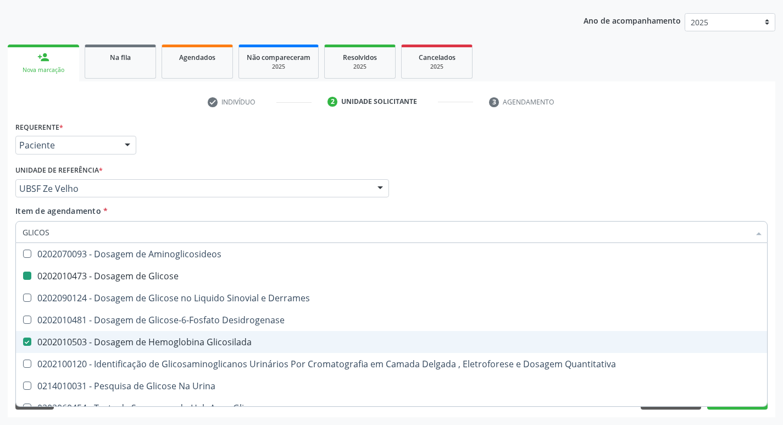
checkbox Glicosilada "false"
checkbox Quantitativa "true"
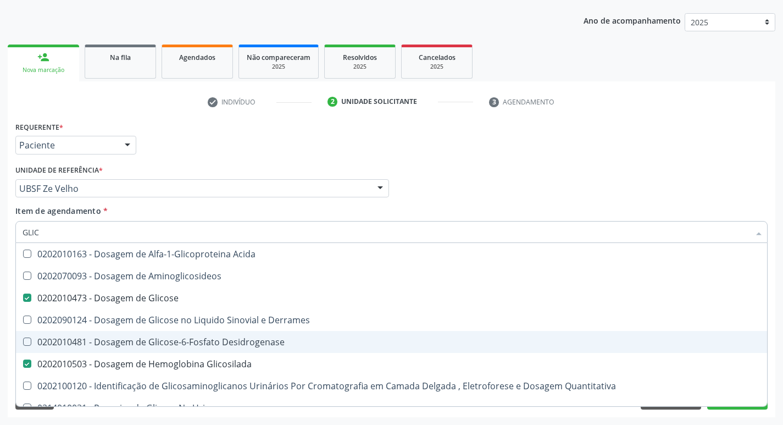
type input "GLI"
checkbox Glicose "false"
checkbox Glicosilada "false"
type input "G"
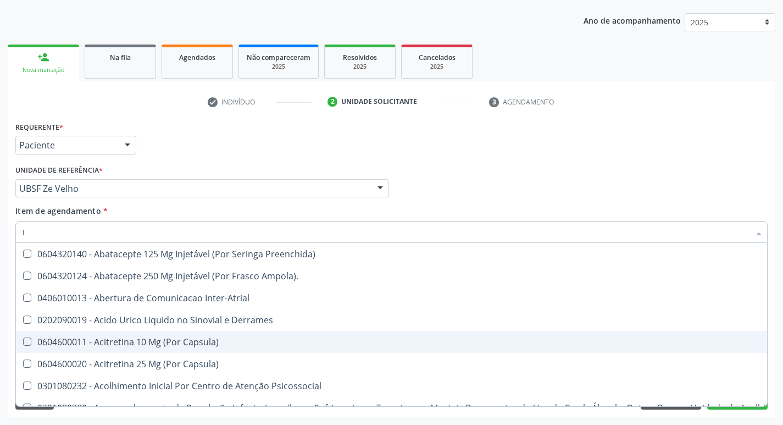
type input "IN"
checkbox Glicosilada "true"
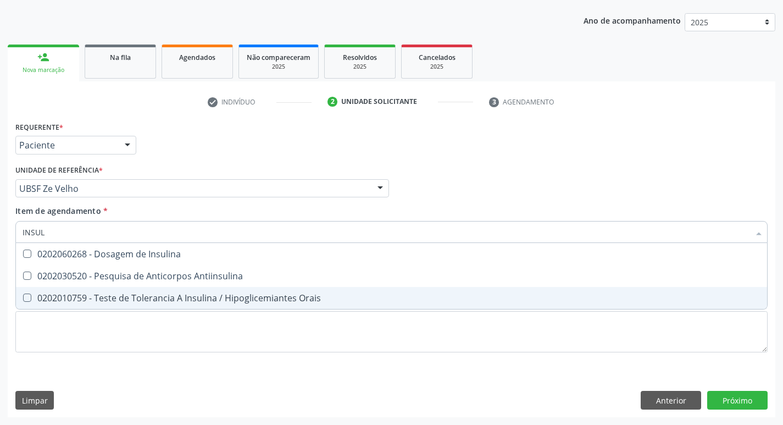
type input "INSULI"
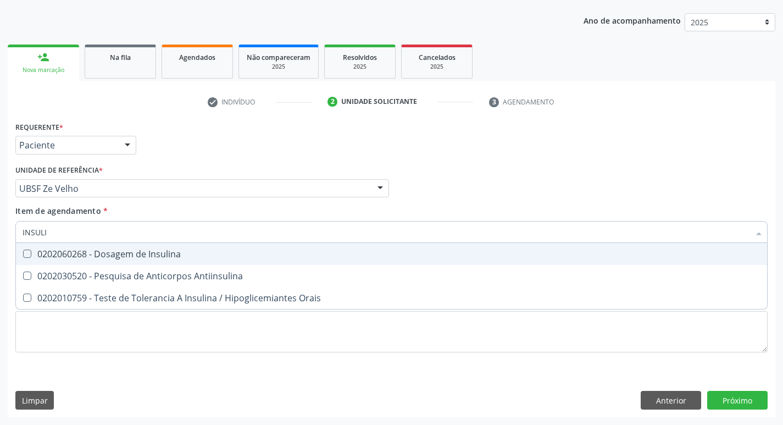
click at [128, 256] on div "0202060268 - Dosagem de Insulina" at bounding box center [392, 254] width 738 height 9
checkbox Insulina "true"
type input "I"
checkbox Insulina "false"
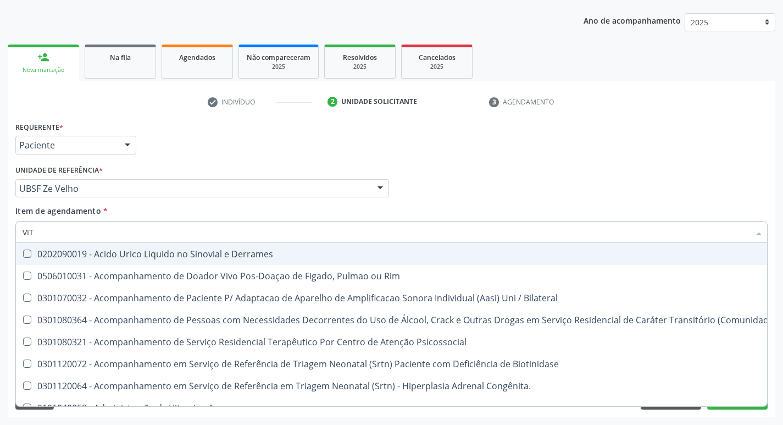
type input "VITA"
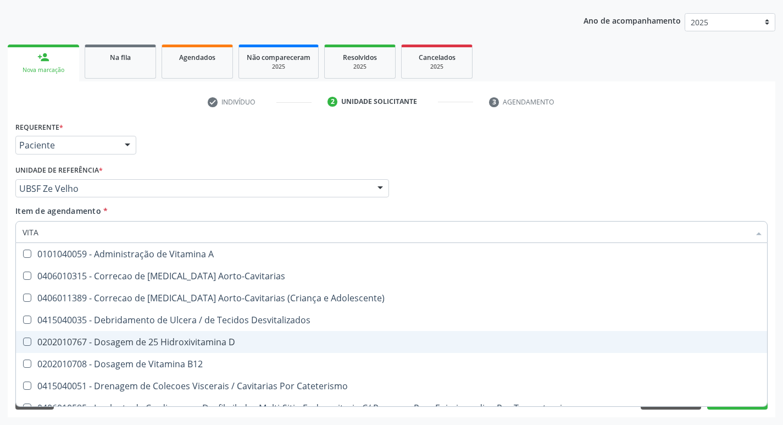
click at [138, 352] on span "0202010767 - Dosagem de 25 Hidroxivitamina D" at bounding box center [392, 342] width 752 height 22
checkbox D "true"
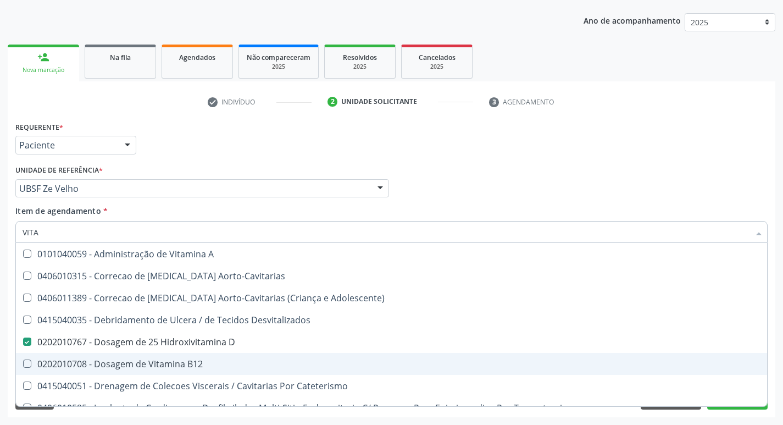
click at [140, 360] on div "0202010708 - Dosagem de Vitamina B12" at bounding box center [392, 364] width 738 height 9
checkbox B12 "true"
type input "VIT"
checkbox D "false"
checkbox Cateterismo "true"
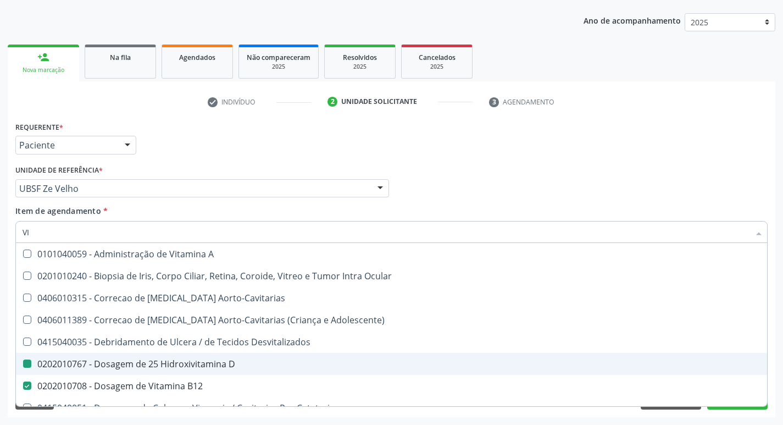
type input "V"
checkbox D "false"
checkbox B12 "false"
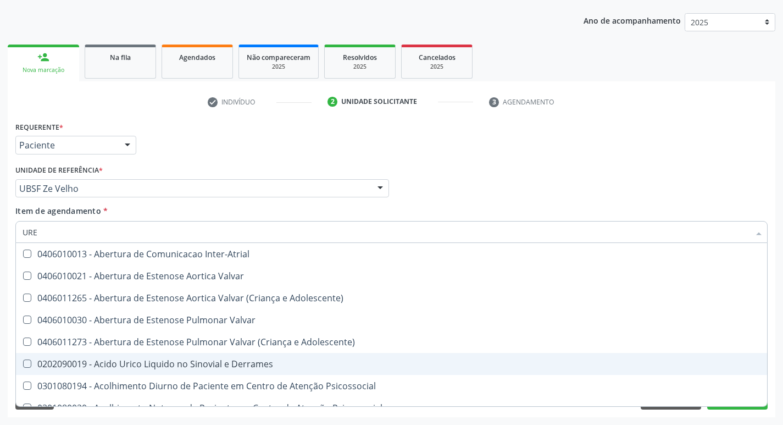
type input "UREI"
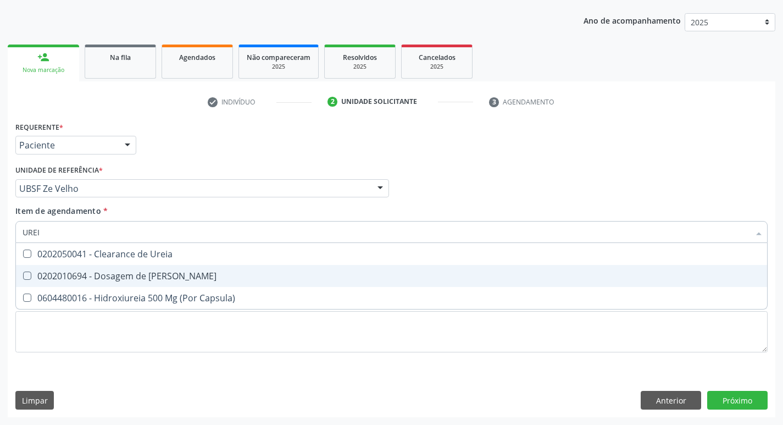
click at [164, 274] on div "0202010694 - Dosagem de [PERSON_NAME]" at bounding box center [392, 276] width 738 height 9
checkbox Ureia "true"
type input "URE"
checkbox Ureia "false"
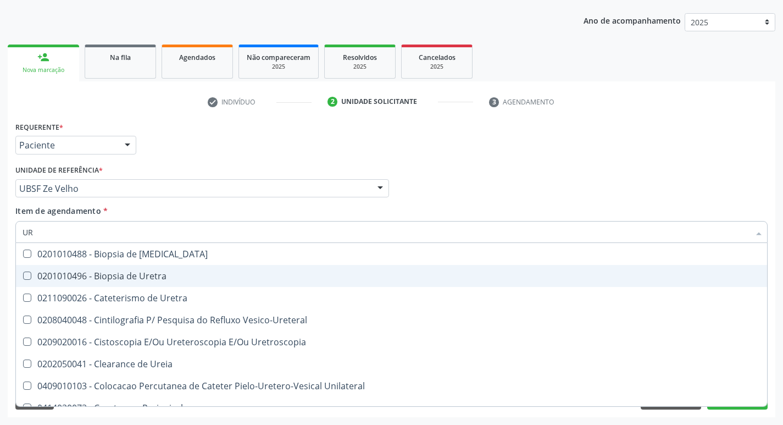
type input "U"
checkbox Ureia "false"
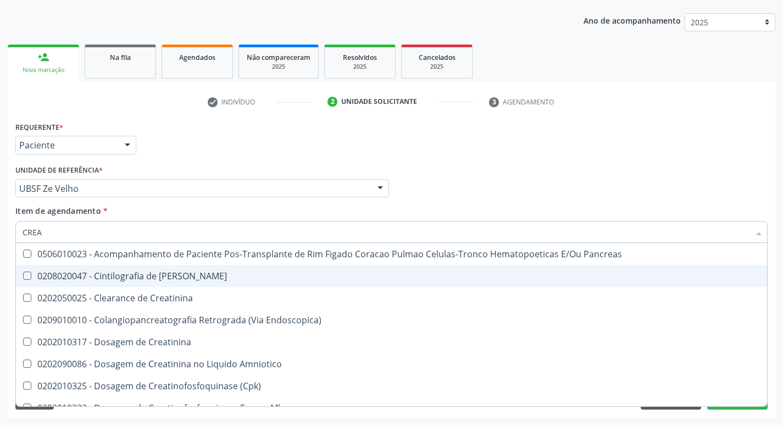
type input "CREAT"
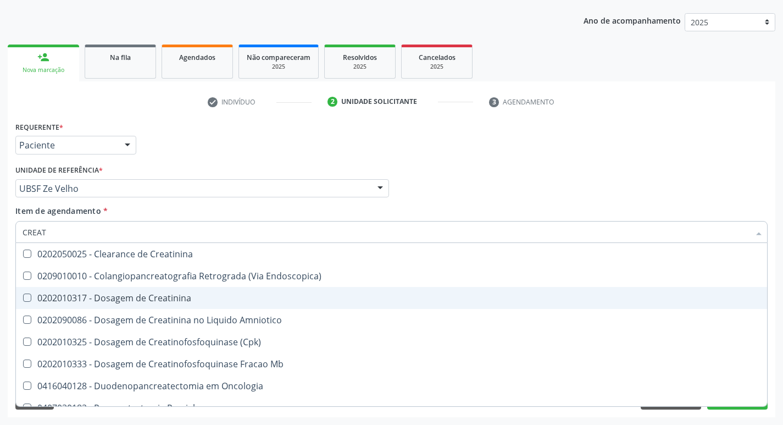
click at [161, 298] on div "0202010317 - Dosagem de Creatinina" at bounding box center [392, 298] width 738 height 9
checkbox Creatinina "true"
type input "CREA"
checkbox Creatinina "false"
checkbox \(Cpk\) "true"
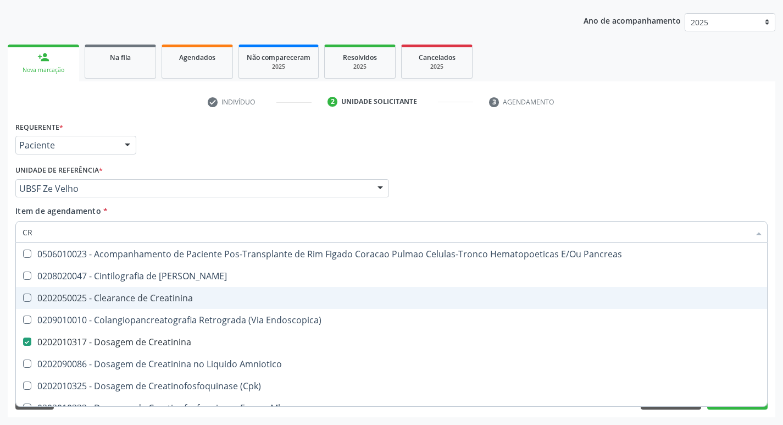
type input "C"
checkbox Creatinina "false"
checkbox Oncologia "false"
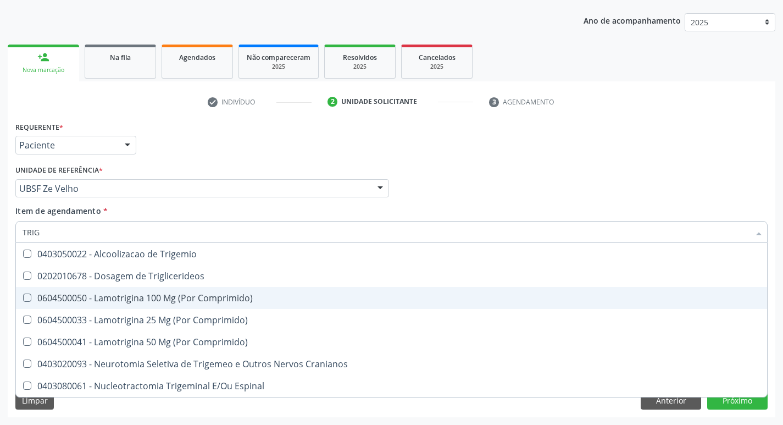
type input "TRIGL"
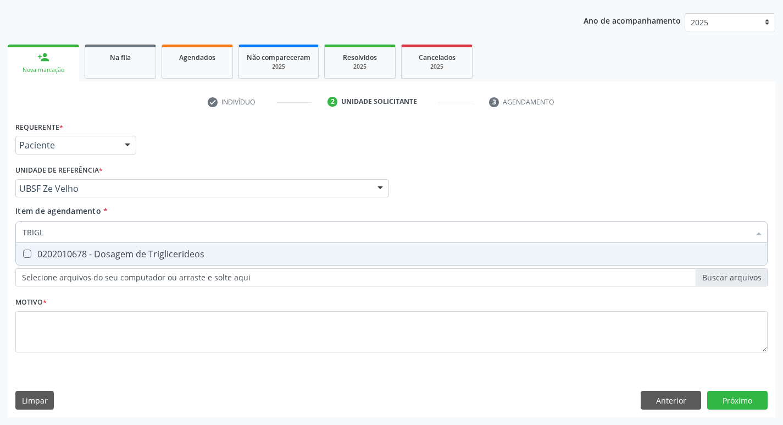
click at [174, 258] on div "0202010678 - Dosagem de Triglicerideos" at bounding box center [392, 254] width 738 height 9
checkbox Triglicerideos "true"
type input "TRIG"
checkbox Triglicerideos "false"
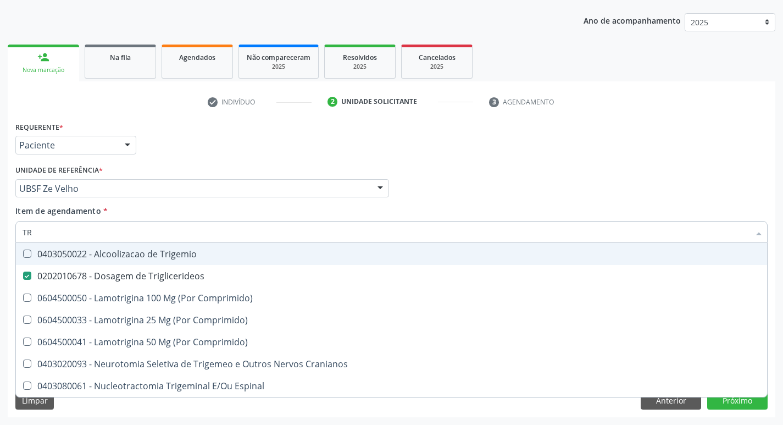
type input "T"
checkbox Triglicerideos "false"
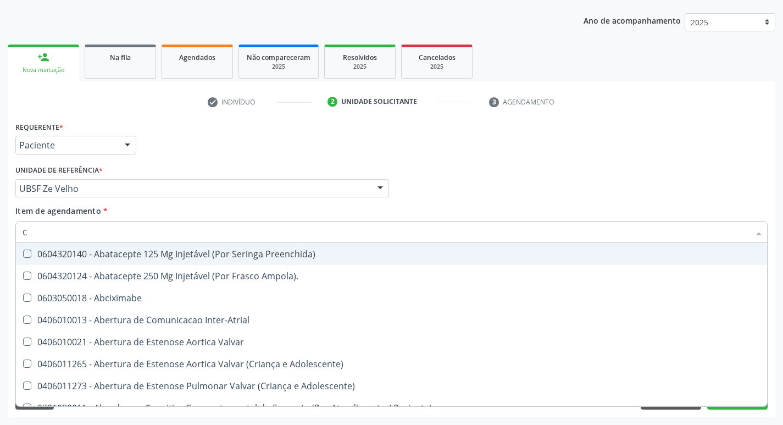
type input "CO"
checkbox Comprimido\) "true"
checkbox Transcutanea "true"
checkbox Osseo "true"
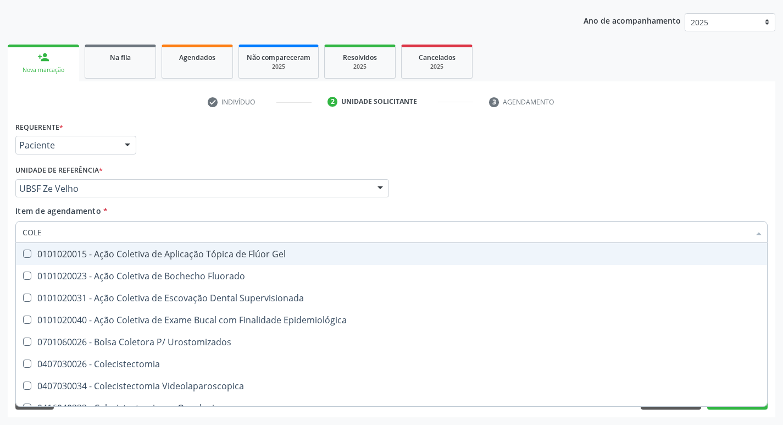
type input "COLES"
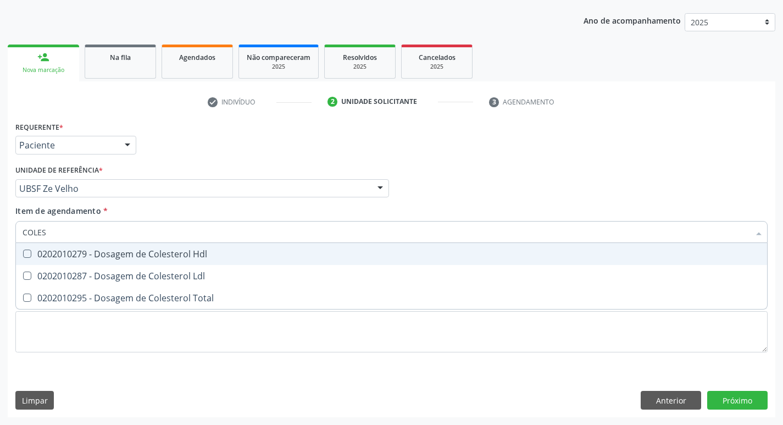
click at [174, 258] on div "0202010279 - Dosagem de Colesterol Hdl" at bounding box center [392, 254] width 738 height 9
checkbox Hdl "true"
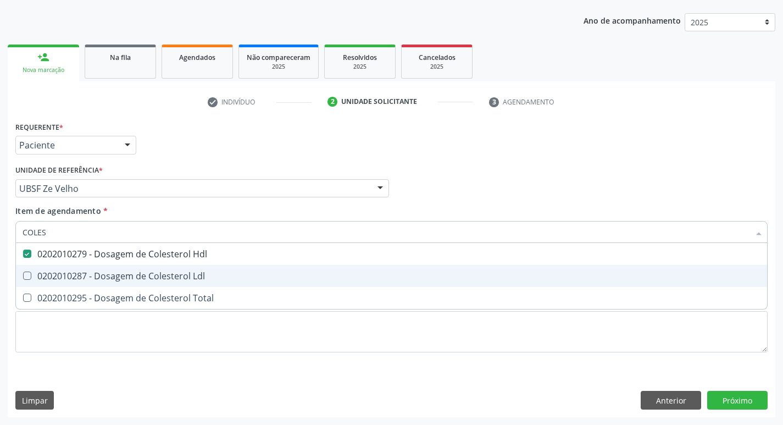
click at [173, 269] on span "0202010287 - Dosagem de Colesterol Ldl" at bounding box center [392, 276] width 752 height 22
checkbox Ldl "true"
type input "COLE"
checkbox Hdl "false"
checkbox Ldl "false"
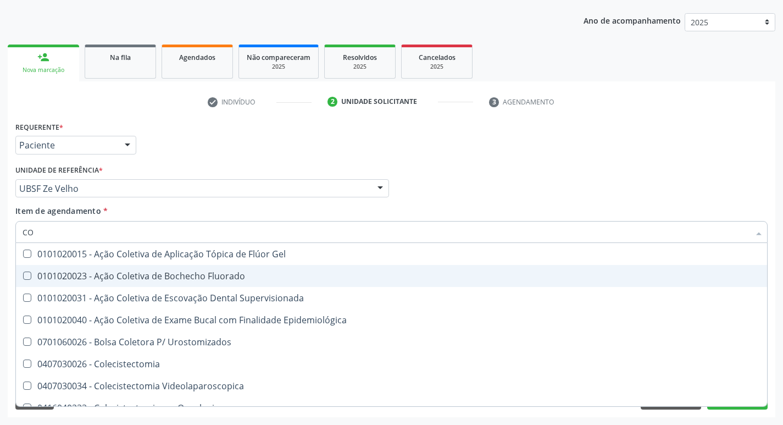
type input "C"
checkbox Hdl "false"
checkbox Ldl "false"
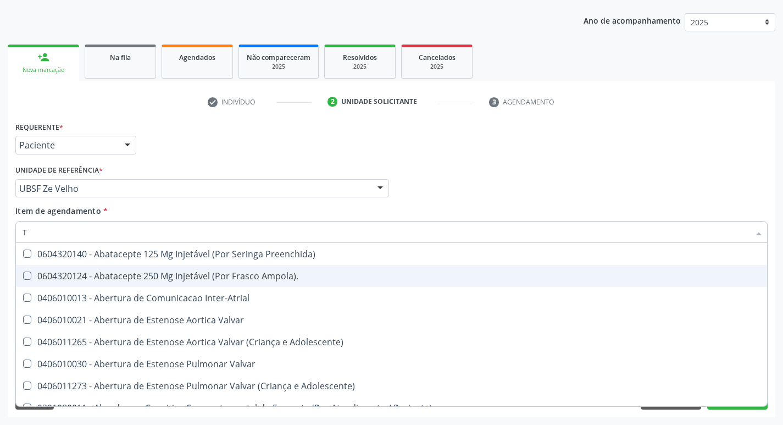
type input "TG"
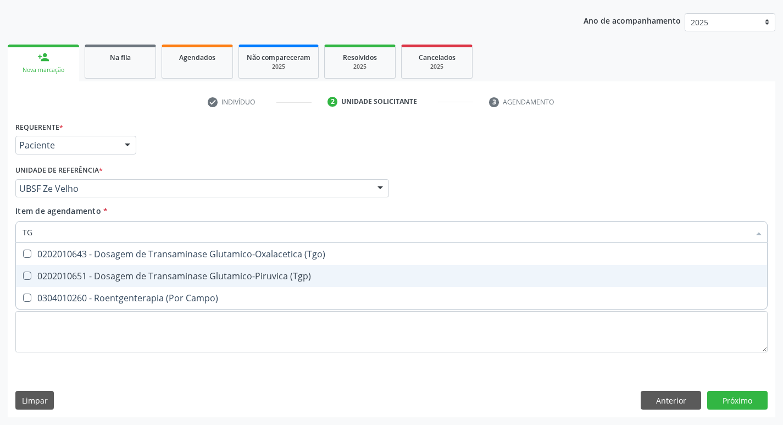
click at [173, 269] on span "0202010651 - Dosagem de Transaminase Glutamico-Piruvica (Tgp)" at bounding box center [392, 276] width 752 height 22
checkbox \(Tgp\) "true"
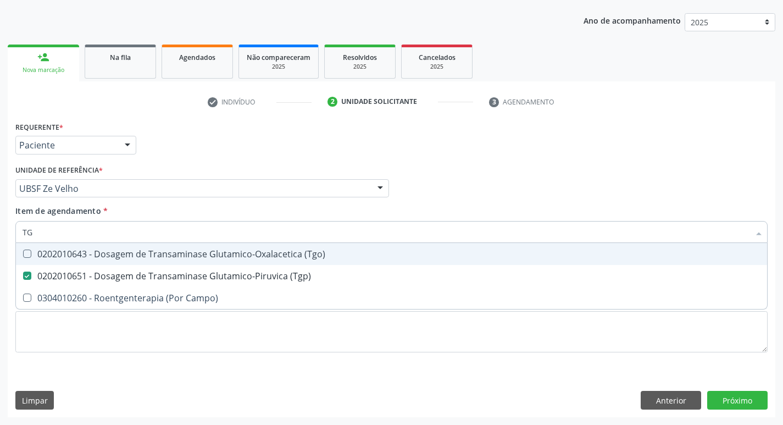
click at [173, 245] on span "0202010643 - Dosagem de Transaminase Glutamico-Oxalacetica (Tgo)" at bounding box center [392, 254] width 752 height 22
checkbox \(Tgo\) "true"
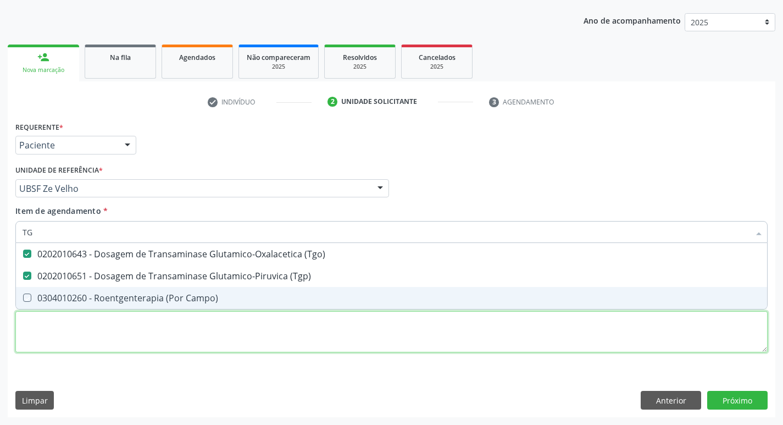
click at [157, 327] on div "Requerente * Paciente Profissional de Saúde Paciente Nenhum resultado encontrad…" at bounding box center [391, 243] width 753 height 249
checkbox Campo\) "true"
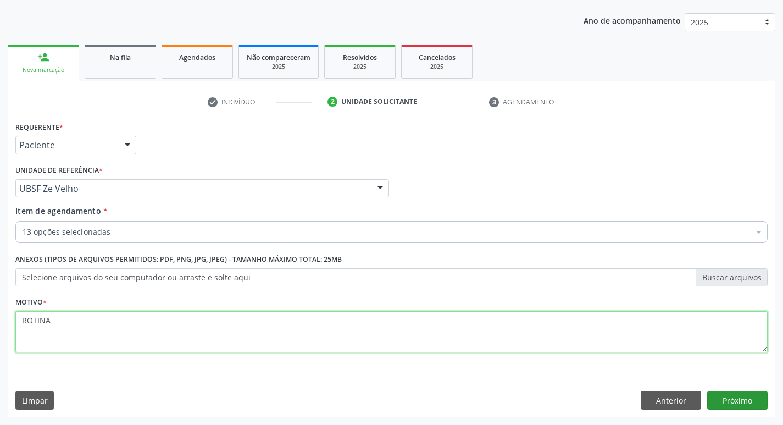
type textarea "ROTINA"
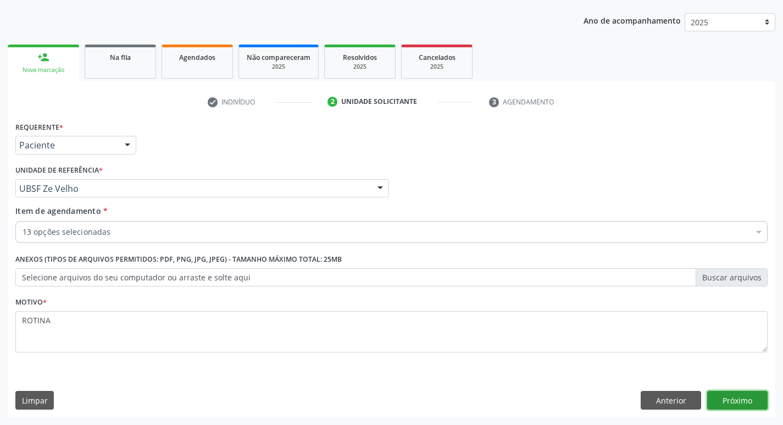
click at [731, 396] on button "Próximo" at bounding box center [738, 400] width 60 height 19
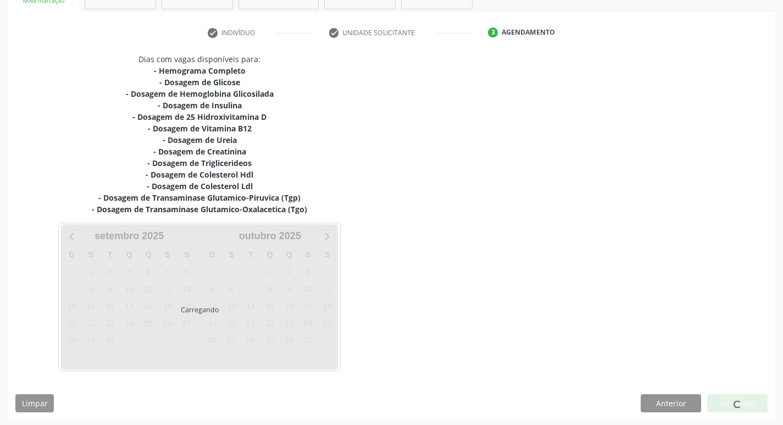
scroll to position [192, 0]
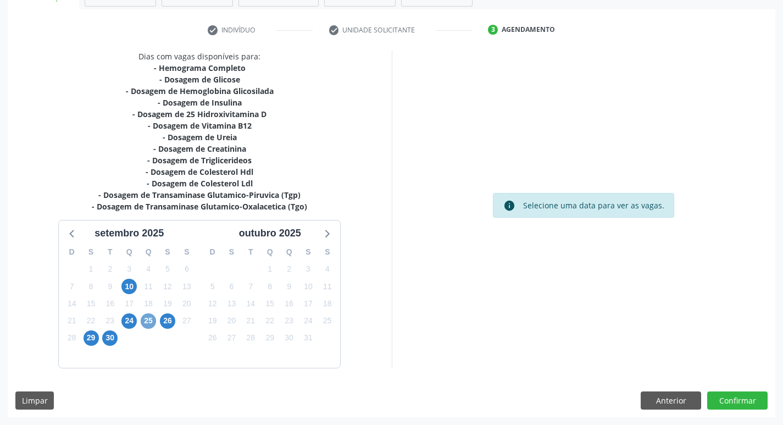
click at [145, 323] on span "25" at bounding box center [148, 320] width 15 height 15
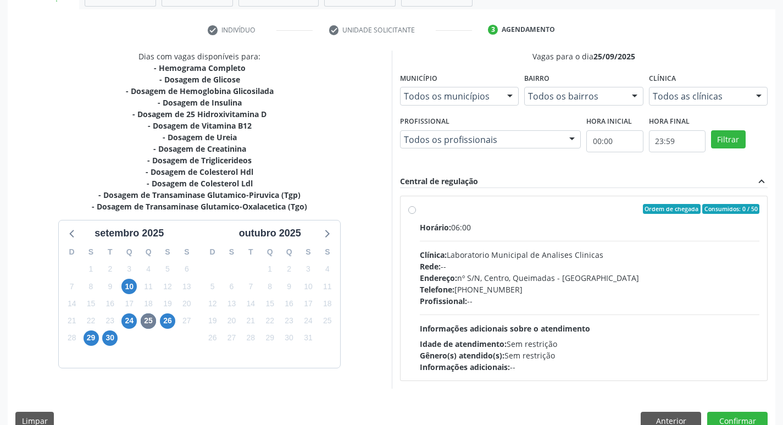
click at [593, 323] on div "Horário: 06:00 Clínica: Laboratorio Municipal de Analises Clinicas Rede: -- End…" at bounding box center [590, 297] width 340 height 151
click at [416, 214] on input "Ordem de chegada Consumidos: 0 / 50 Horário: 06:00 Clínica: Laboratorio Municip…" at bounding box center [412, 209] width 8 height 10
radio input "true"
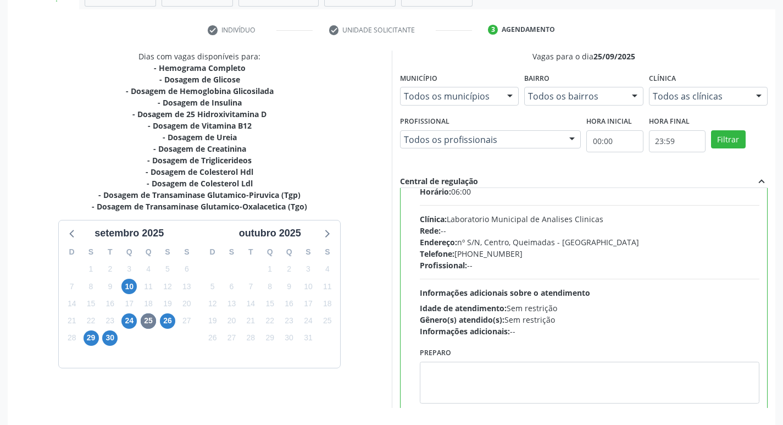
scroll to position [54, 0]
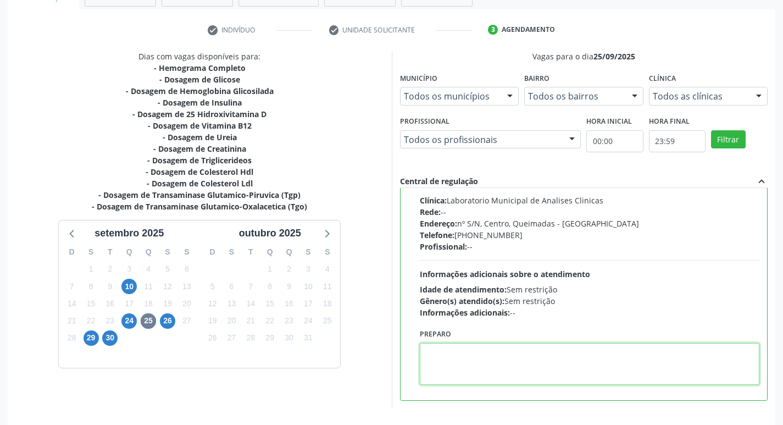
click at [515, 369] on textarea at bounding box center [590, 364] width 340 height 42
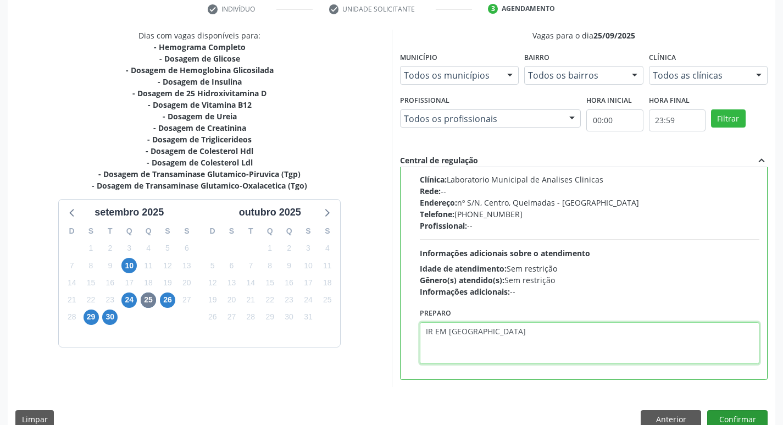
scroll to position [232, 0]
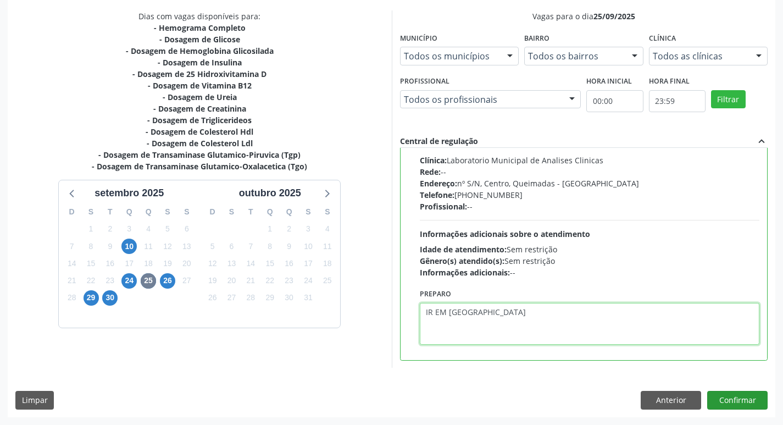
type textarea "IR EM [GEOGRAPHIC_DATA]"
click at [743, 397] on button "Confirmar" at bounding box center [738, 400] width 60 height 19
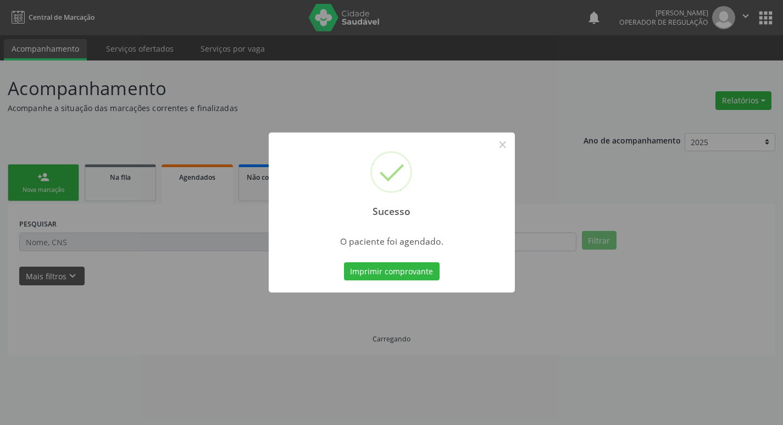
scroll to position [0, 0]
click at [385, 269] on button "Imprimir comprovante" at bounding box center [396, 271] width 96 height 19
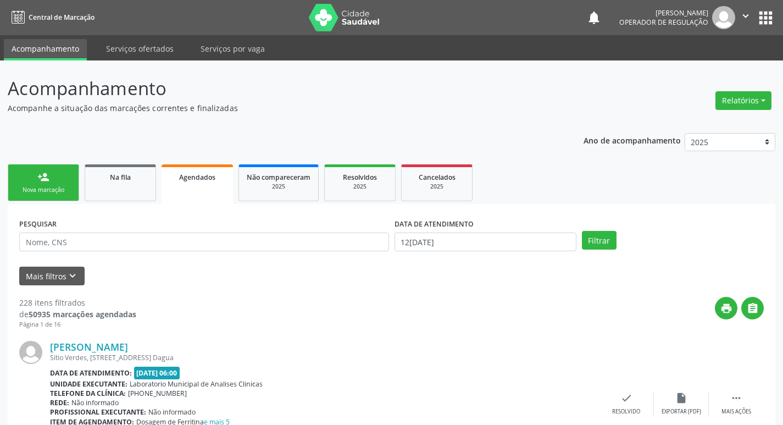
click at [49, 201] on link "person_add Nova marcação" at bounding box center [43, 182] width 71 height 37
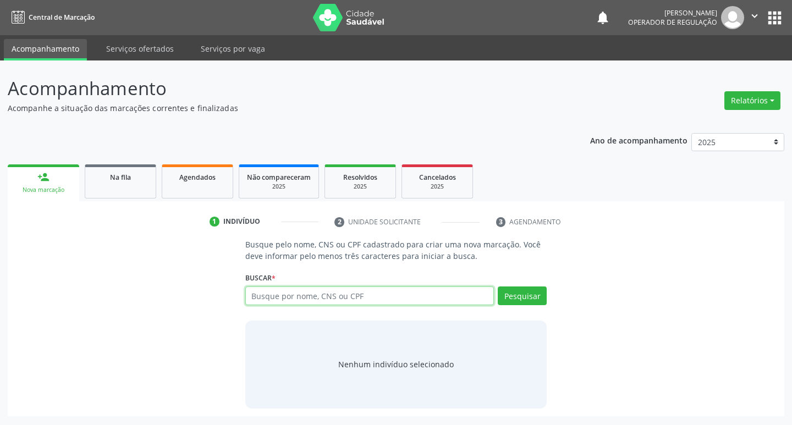
click at [297, 291] on input "text" at bounding box center [369, 295] width 249 height 19
type input "706801217334226"
click at [505, 303] on button "Pesquisar" at bounding box center [522, 295] width 49 height 19
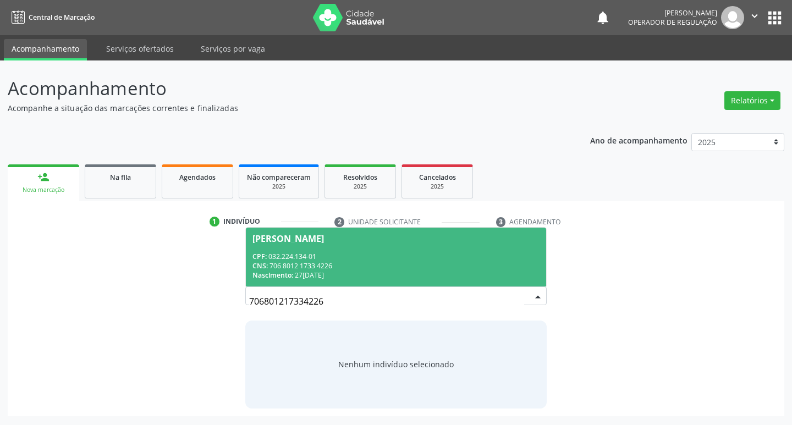
click at [441, 269] on div "CNS: 706 8012 1733 4226" at bounding box center [396, 265] width 288 height 9
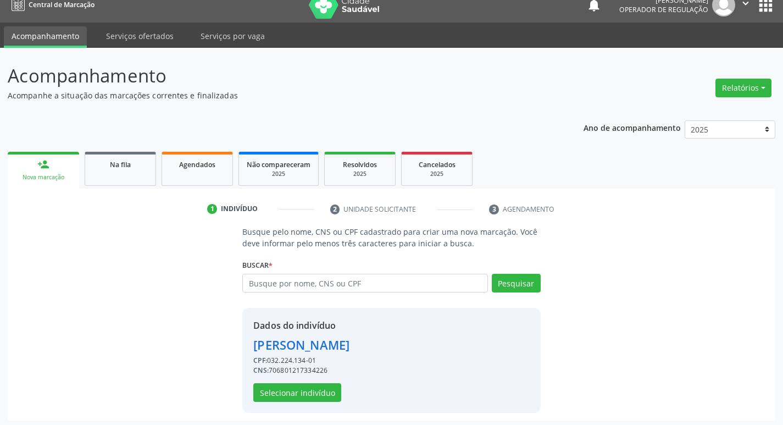
scroll to position [16, 0]
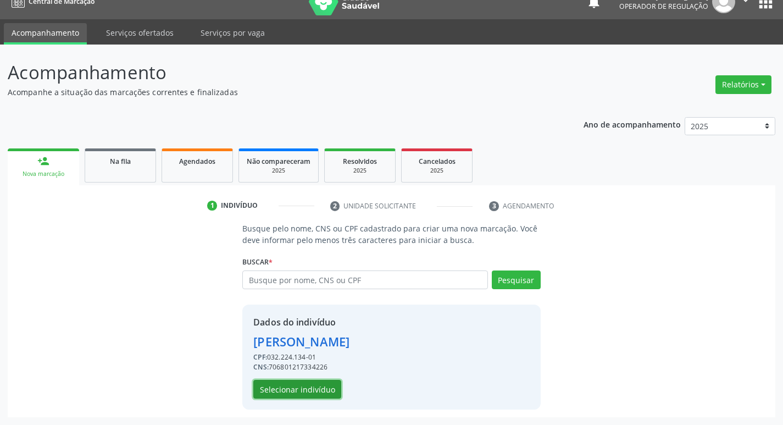
click at [315, 381] on button "Selecionar indivíduo" at bounding box center [297, 389] width 88 height 19
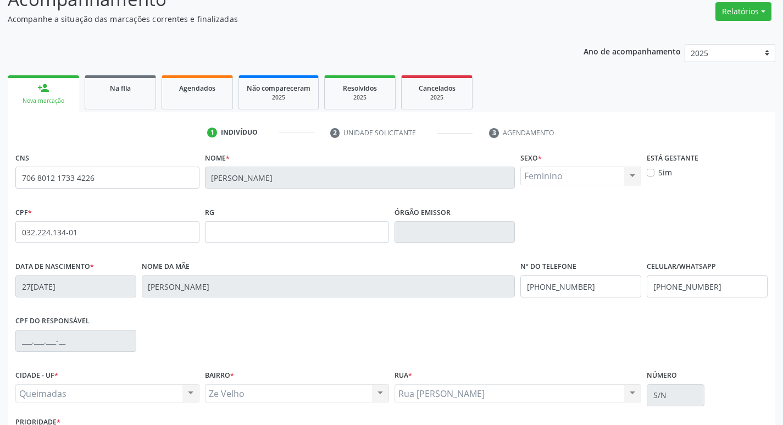
scroll to position [171, 0]
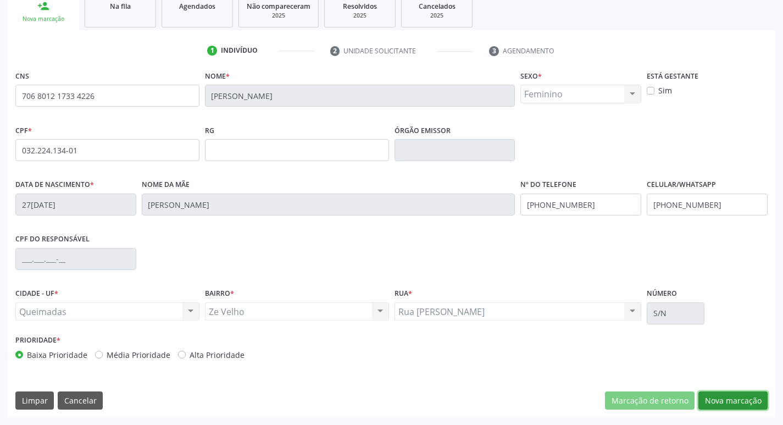
click at [738, 396] on button "Nova marcação" at bounding box center [733, 400] width 69 height 19
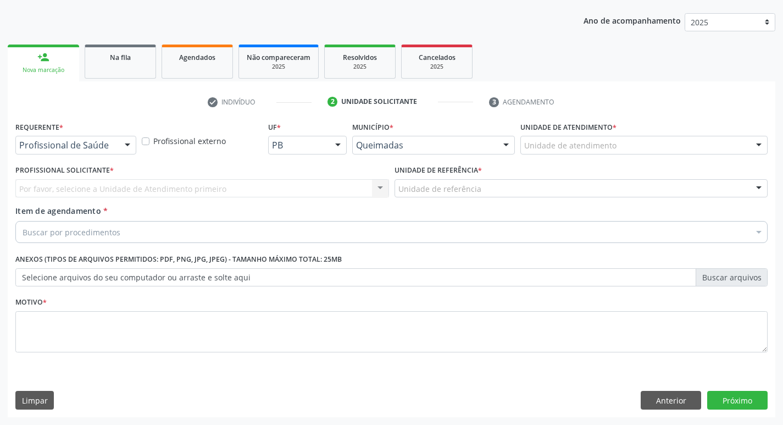
scroll to position [120, 0]
click at [130, 152] on div at bounding box center [127, 145] width 16 height 19
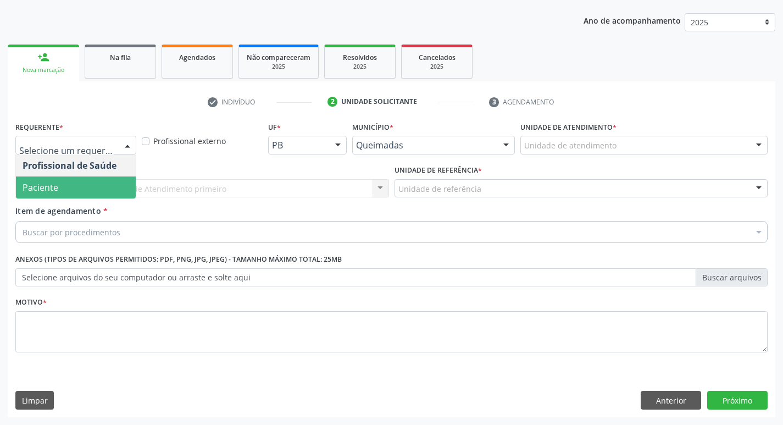
click at [111, 188] on span "Paciente" at bounding box center [76, 187] width 120 height 22
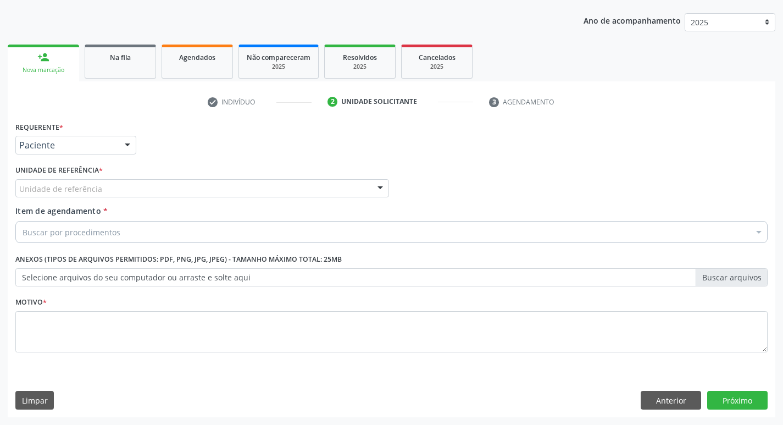
click at [109, 187] on div "Unidade de referência" at bounding box center [202, 188] width 374 height 19
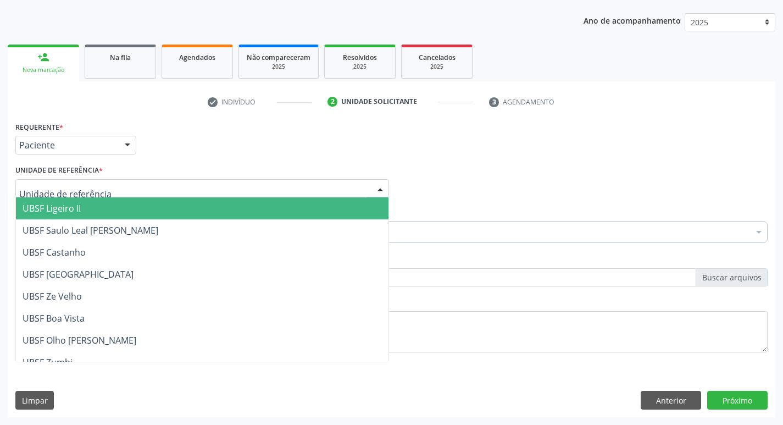
type input "Z"
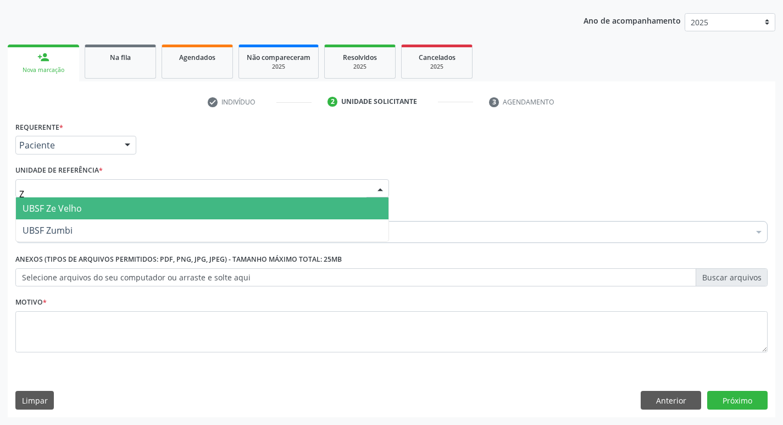
click at [114, 209] on span "UBSF Ze Velho" at bounding box center [202, 208] width 373 height 22
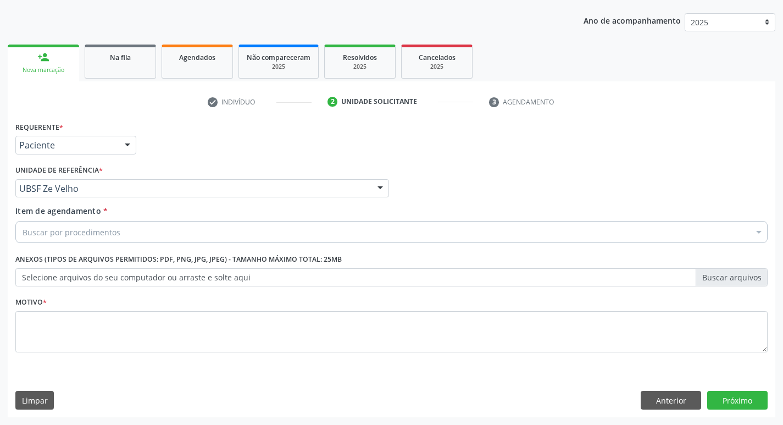
click at [120, 230] on div "Buscar por procedimentos" at bounding box center [391, 232] width 753 height 22
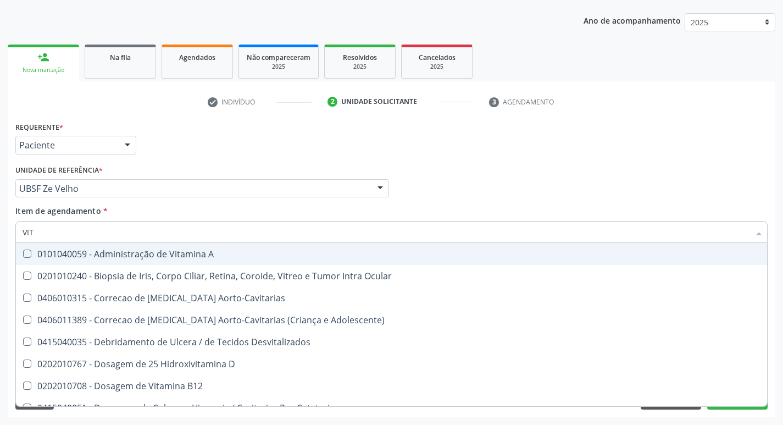
type input "VITA"
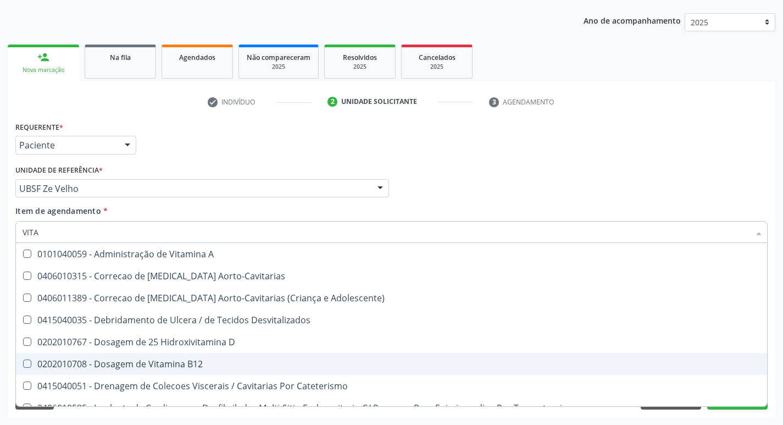
click at [205, 353] on span "0202010708 - Dosagem de Vitamina B12" at bounding box center [392, 364] width 752 height 22
click at [204, 359] on span "0202010708 - Dosagem de Vitamina B12" at bounding box center [392, 364] width 752 height 22
checkbox B12 "true"
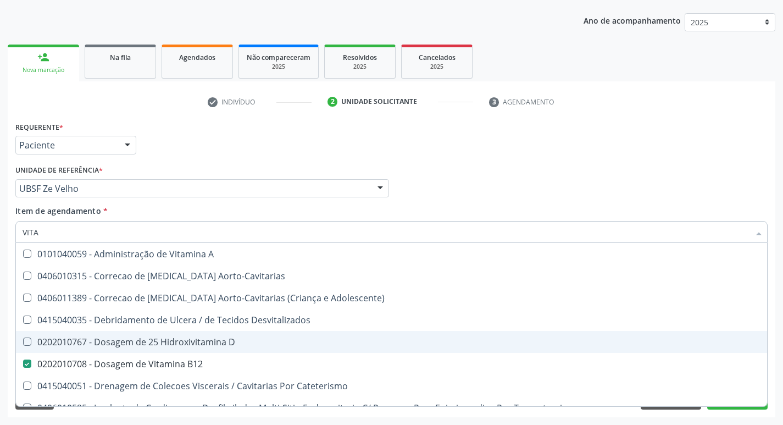
click at [205, 339] on div "0202010767 - Dosagem de 25 Hidroxivitamina D" at bounding box center [392, 342] width 738 height 9
checkbox D "true"
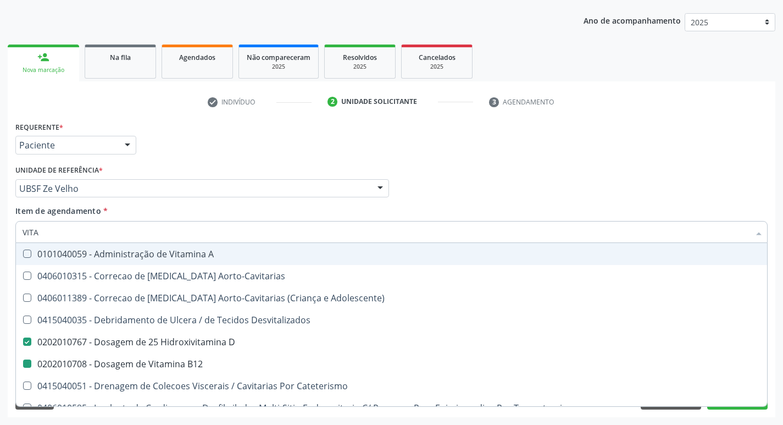
click at [285, 124] on div "Requerente * Paciente Profissional de Saúde Paciente Nenhum resultado encontrad…" at bounding box center [392, 140] width 758 height 43
checkbox Aorto-Cavitarias "true"
checkbox Adolescente\) "true"
checkbox D "false"
checkbox B12 "false"
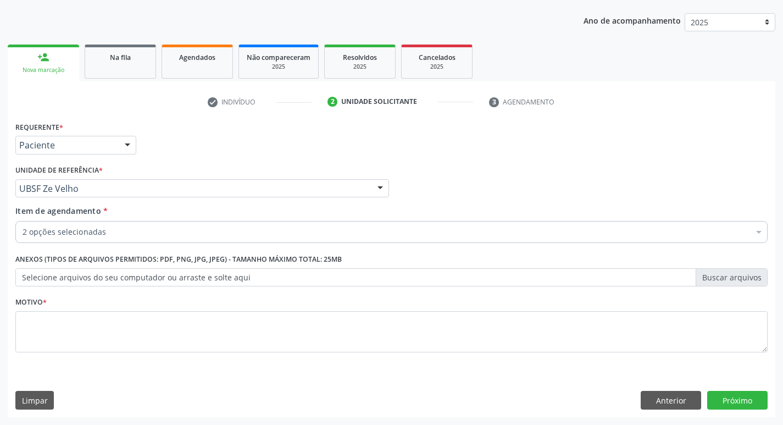
scroll to position [0, 0]
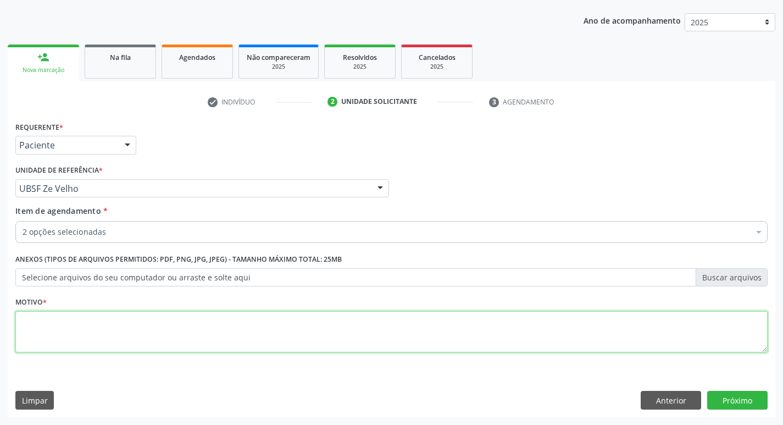
click at [231, 338] on textarea at bounding box center [391, 332] width 753 height 42
type textarea "ROTINA"
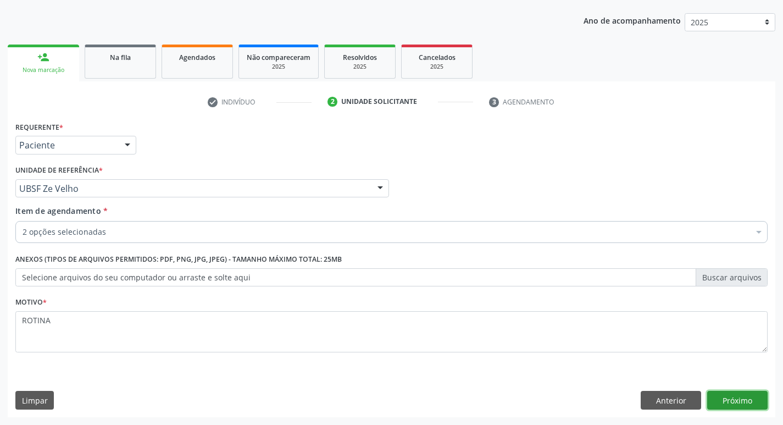
click at [741, 401] on button "Próximo" at bounding box center [738, 400] width 60 height 19
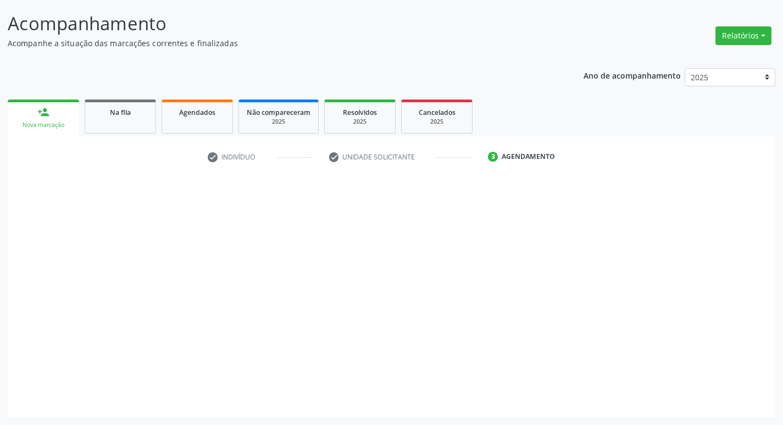
scroll to position [65, 0]
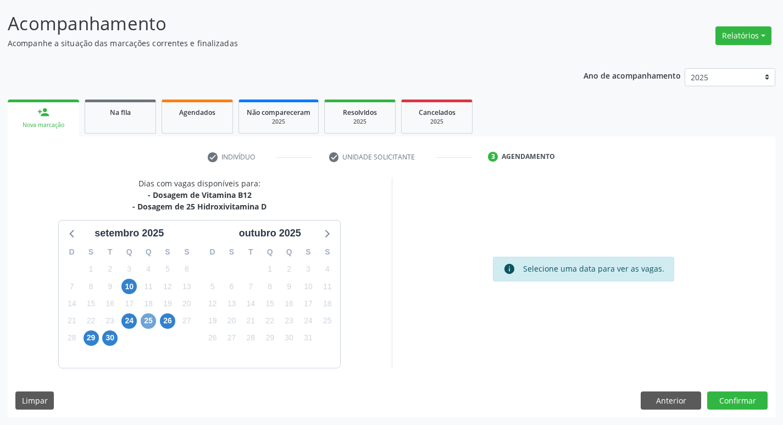
click at [141, 323] on span "25" at bounding box center [148, 320] width 15 height 15
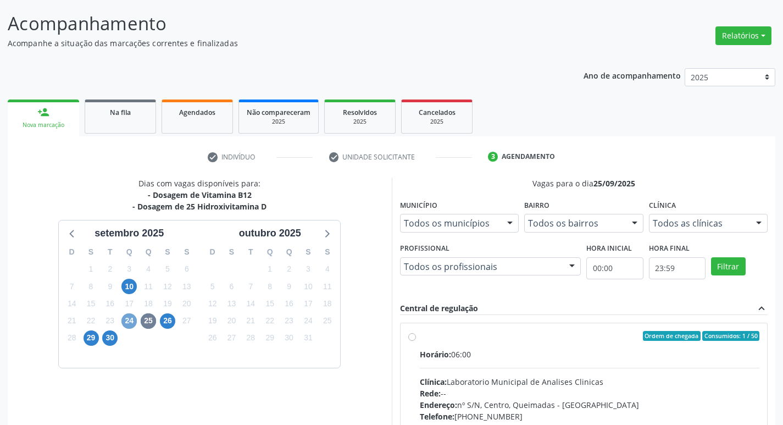
click at [132, 324] on span "24" at bounding box center [128, 320] width 15 height 15
click at [151, 320] on span "25" at bounding box center [148, 320] width 15 height 15
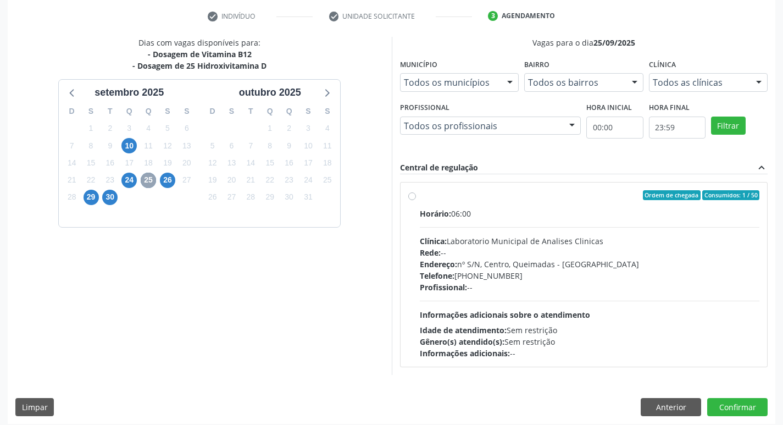
scroll to position [212, 0]
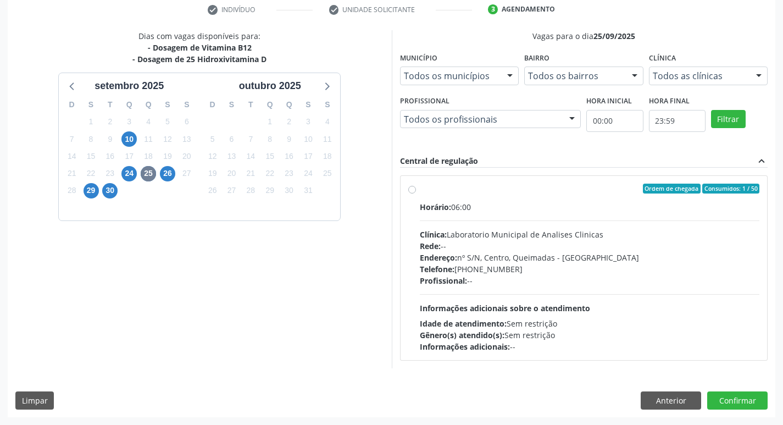
click at [632, 324] on div "Idade de atendimento: Sem restrição" at bounding box center [590, 324] width 340 height 12
click at [416, 194] on input "Ordem de chegada Consumidos: 1 / 50 Horário: 06:00 Clínica: Laboratorio Municip…" at bounding box center [412, 189] width 8 height 10
radio input "true"
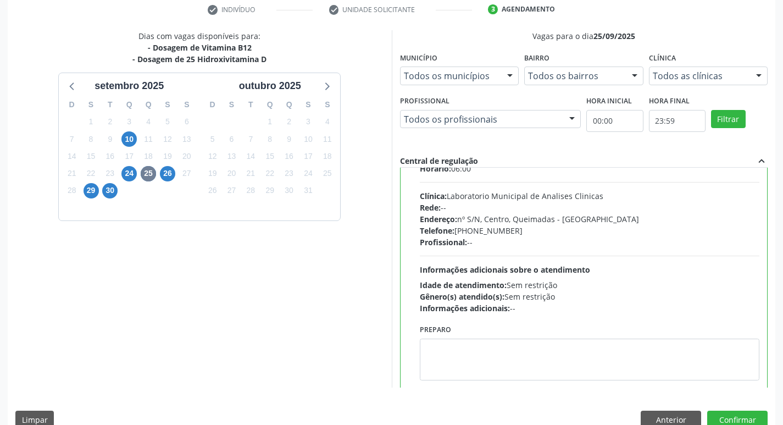
scroll to position [54, 0]
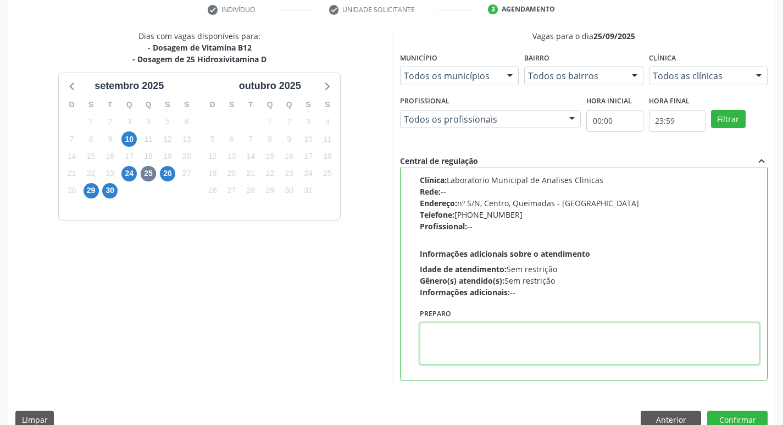
click at [532, 357] on textarea at bounding box center [590, 344] width 340 height 42
type textarea "IR EM [GEOGRAPHIC_DATA]"
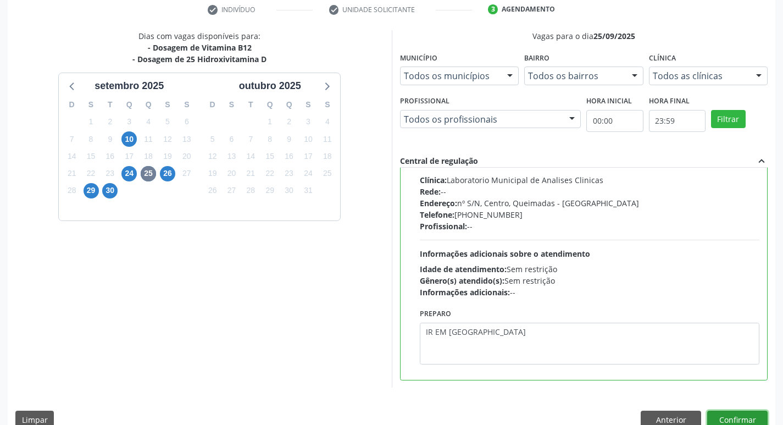
click at [712, 413] on button "Confirmar" at bounding box center [738, 420] width 60 height 19
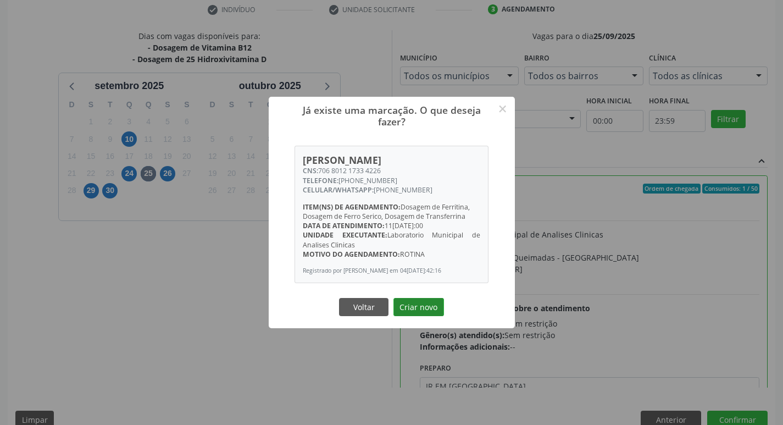
scroll to position [54, 0]
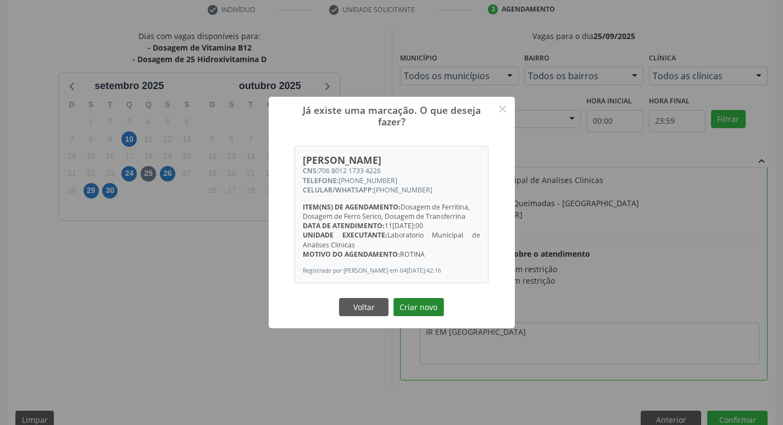
click at [412, 306] on button "Criar novo" at bounding box center [419, 307] width 51 height 19
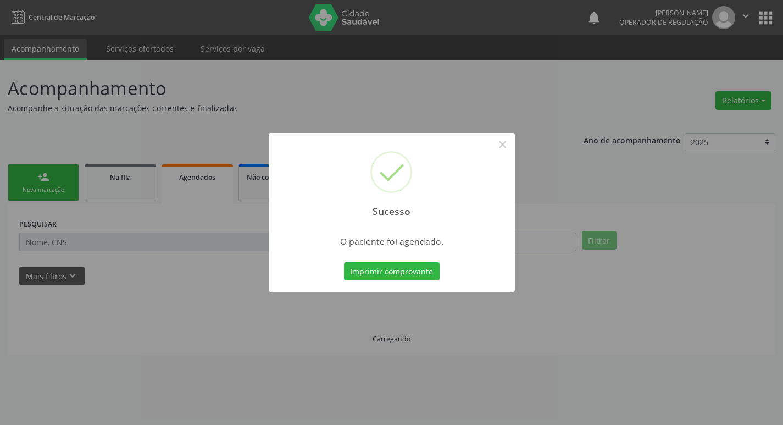
scroll to position [0, 0]
click at [424, 275] on button "Imprimir comprovante" at bounding box center [396, 271] width 96 height 19
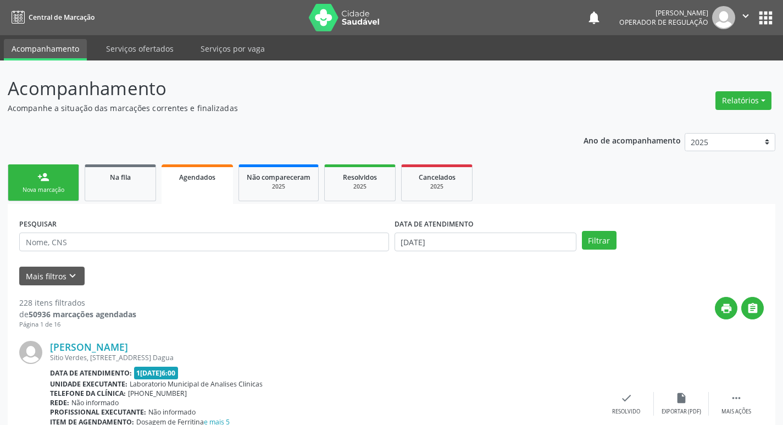
click at [64, 196] on div "Sucesso × O paciente foi agendado. Imprimir comprovante Cancel" at bounding box center [391, 212] width 783 height 425
click at [58, 198] on link "person_add Nova marcação" at bounding box center [43, 182] width 71 height 37
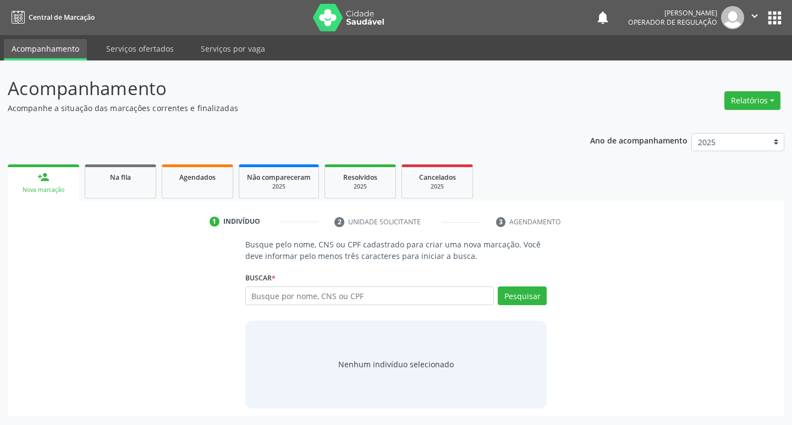
drag, startPoint x: 331, startPoint y: 314, endPoint x: 338, endPoint y: 300, distance: 16.0
click at [331, 314] on div "Busque pelo nome, CNS ou CPF cadastrado para criar uma nova marcação. Você deve…" at bounding box center [395, 323] width 317 height 169
click at [338, 300] on input "text" at bounding box center [369, 295] width 249 height 19
type input "706205551528962"
click at [495, 289] on div "Pesquisar" at bounding box center [520, 299] width 53 height 26
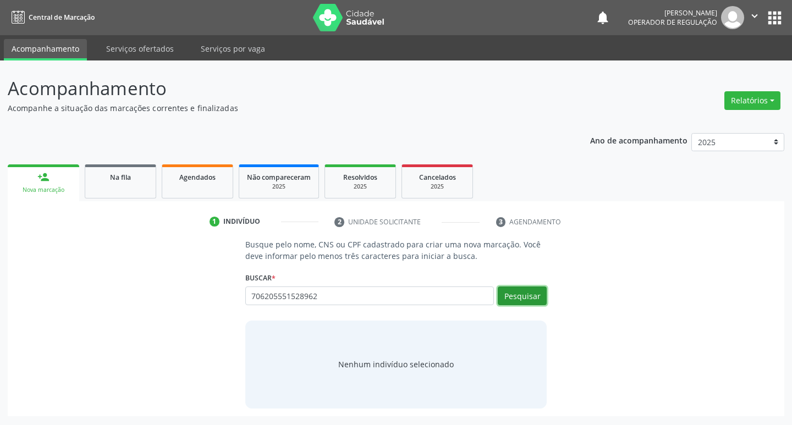
click at [505, 296] on button "Pesquisar" at bounding box center [522, 295] width 49 height 19
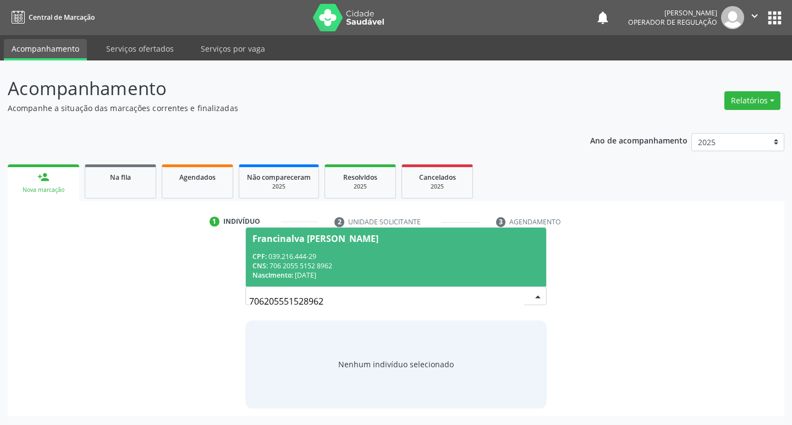
click at [417, 245] on span "Francinalva [PERSON_NAME] CPF: 039.216.444-29 CNS: 706 2055 5152 8962 Nasciment…" at bounding box center [396, 257] width 301 height 59
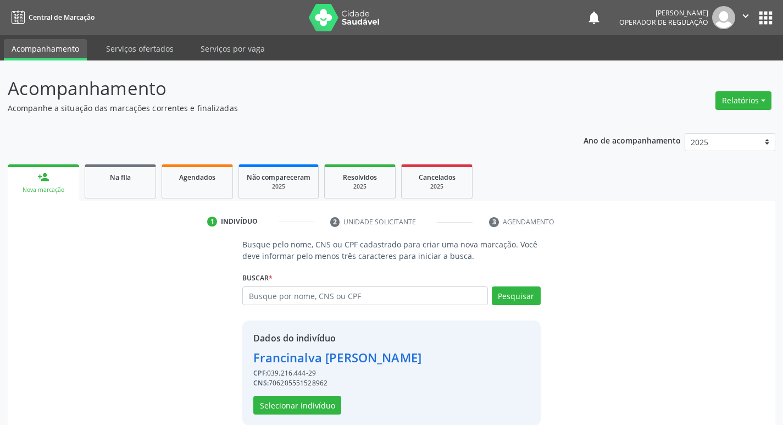
scroll to position [16, 0]
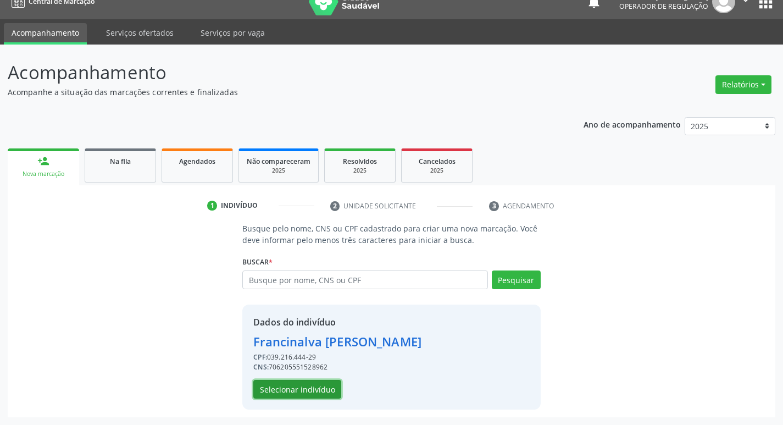
click at [292, 388] on button "Selecionar indivíduo" at bounding box center [297, 389] width 88 height 19
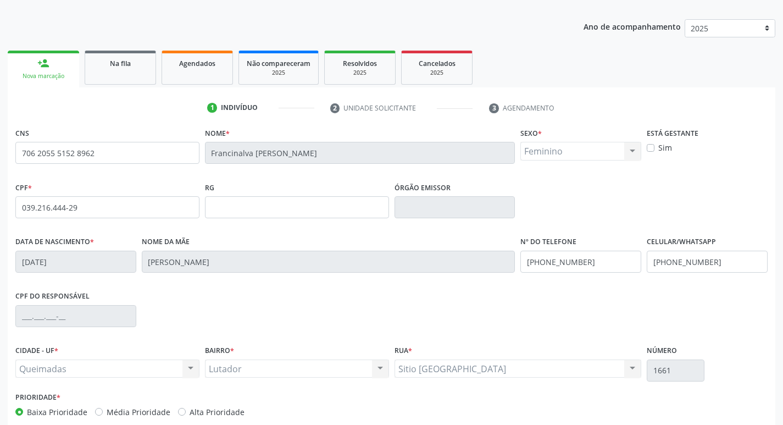
scroll to position [171, 0]
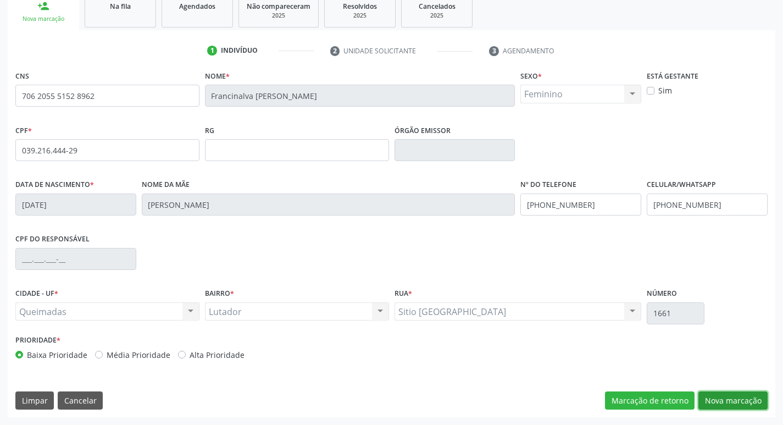
click at [747, 397] on button "Nova marcação" at bounding box center [733, 400] width 69 height 19
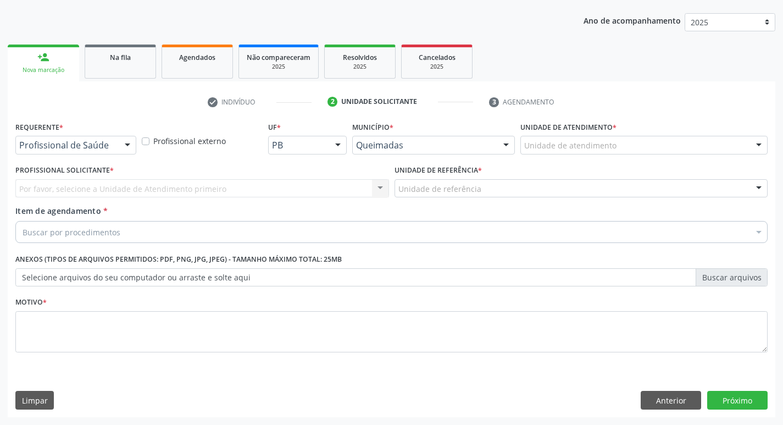
scroll to position [120, 0]
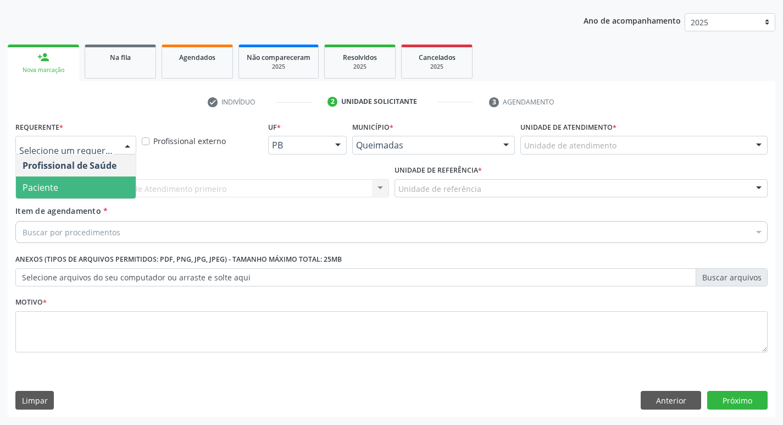
click at [83, 192] on span "Paciente" at bounding box center [76, 187] width 120 height 22
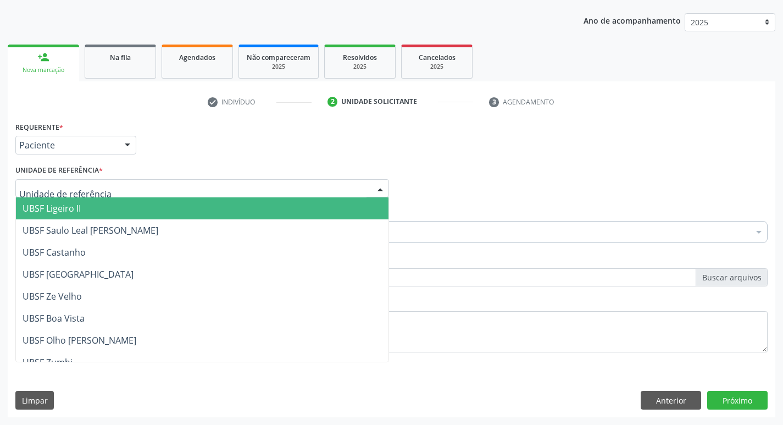
click at [118, 194] on div at bounding box center [202, 188] width 374 height 19
type input "LU"
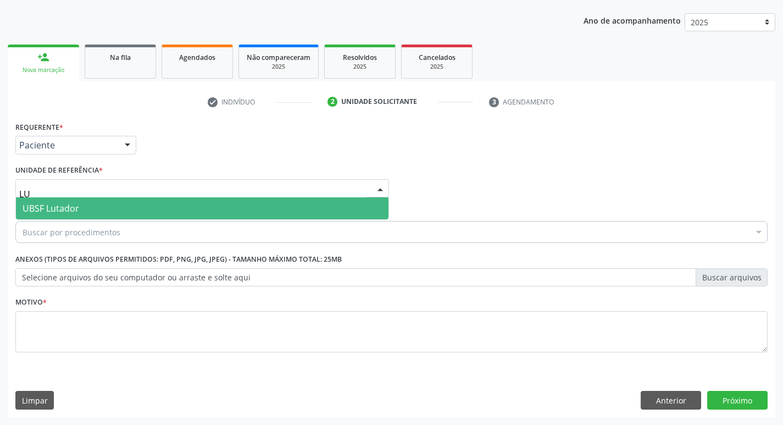
click at [106, 211] on span "UBSF Lutador" at bounding box center [202, 208] width 373 height 22
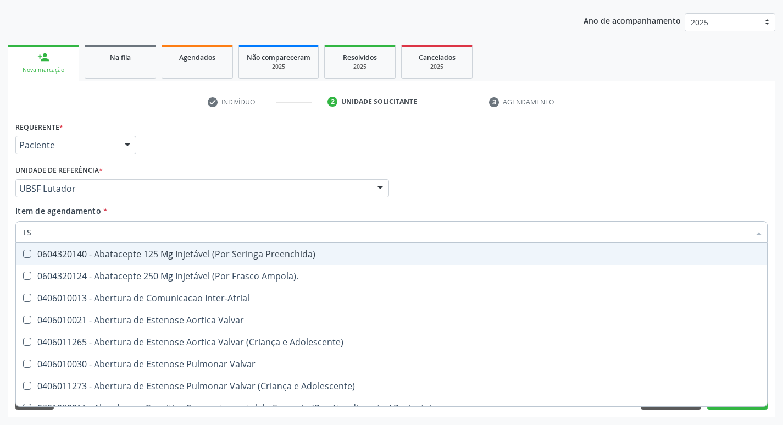
type input "TSH"
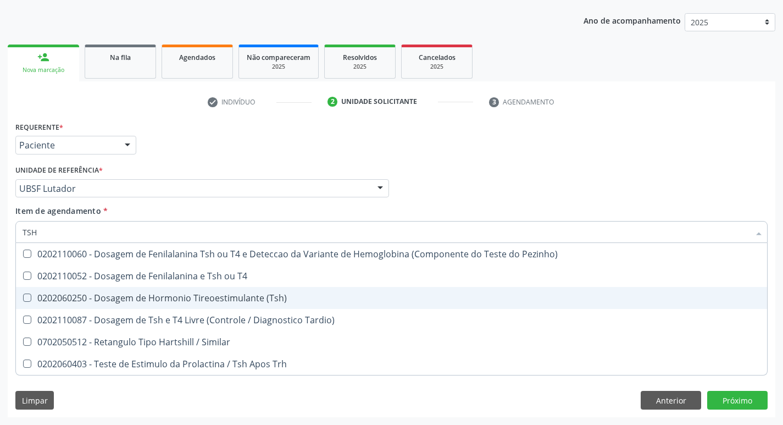
click at [191, 302] on div "0202060250 - Dosagem de Hormonio Tireoestimulante (Tsh)" at bounding box center [392, 298] width 738 height 9
checkbox \(Tsh\) "true"
type input "TS"
checkbox \(Tsh\) "false"
checkbox Tardio\) "true"
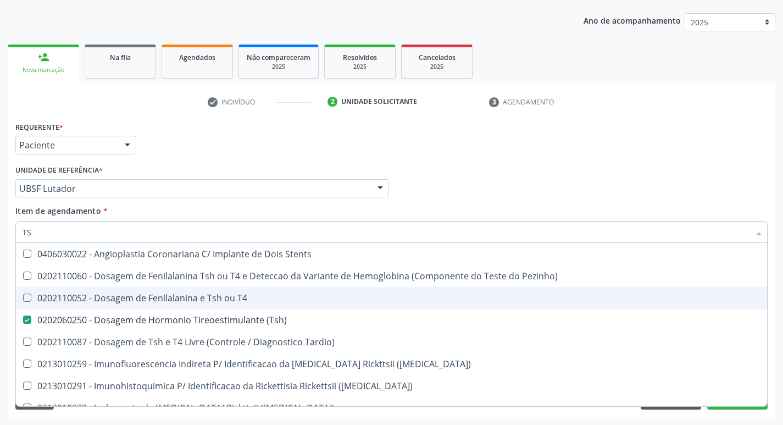
type input "T"
checkbox \(Tsh\) "false"
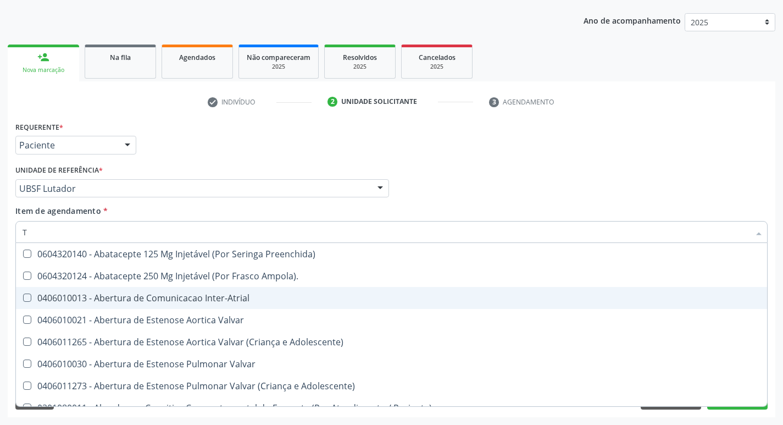
type input "T4"
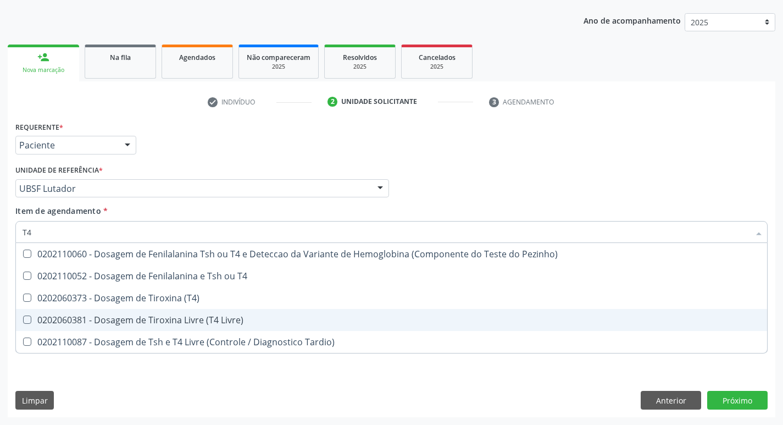
click at [184, 317] on div "0202060381 - Dosagem de Tiroxina Livre (T4 Livre)" at bounding box center [392, 320] width 738 height 9
checkbox Livre\) "true"
type input "T"
checkbox Livre\) "false"
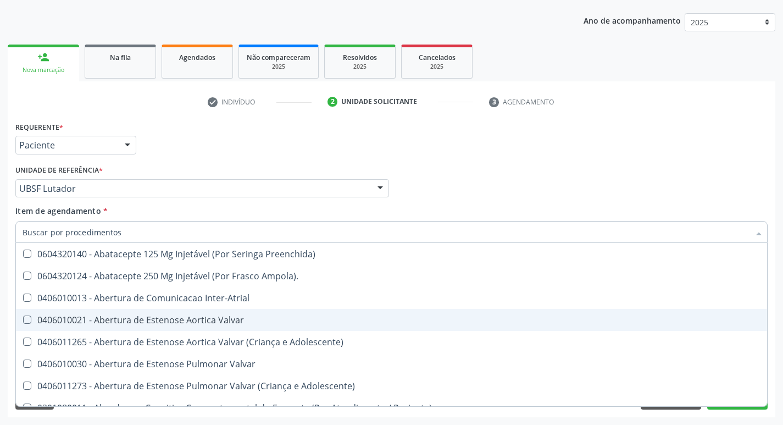
type input "V"
checkbox Infusao "true"
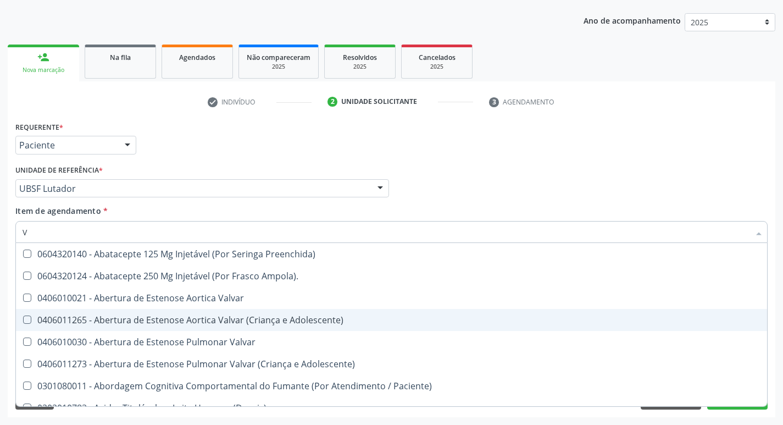
type input "VI"
checkbox Livre\) "false"
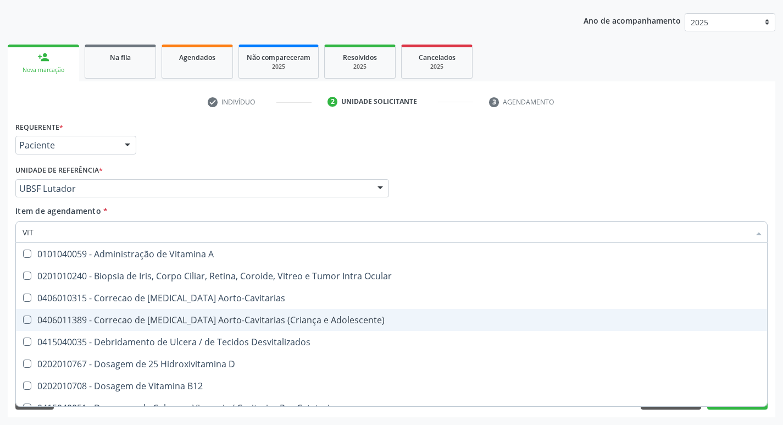
type input "VITA"
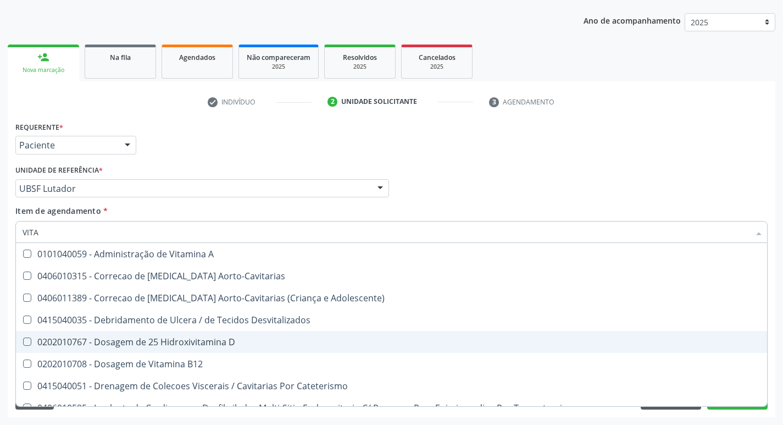
click at [181, 349] on span "0202010767 - Dosagem de 25 Hidroxivitamina D" at bounding box center [392, 342] width 752 height 22
checkbox D "true"
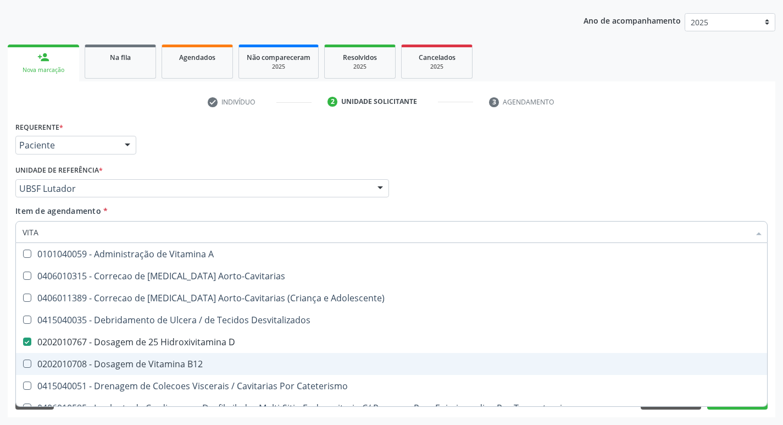
click at [180, 360] on div "0202010708 - Dosagem de Vitamina B12" at bounding box center [392, 364] width 738 height 9
checkbox B12 "true"
type input "VIT"
checkbox D "false"
checkbox Cateterismo "true"
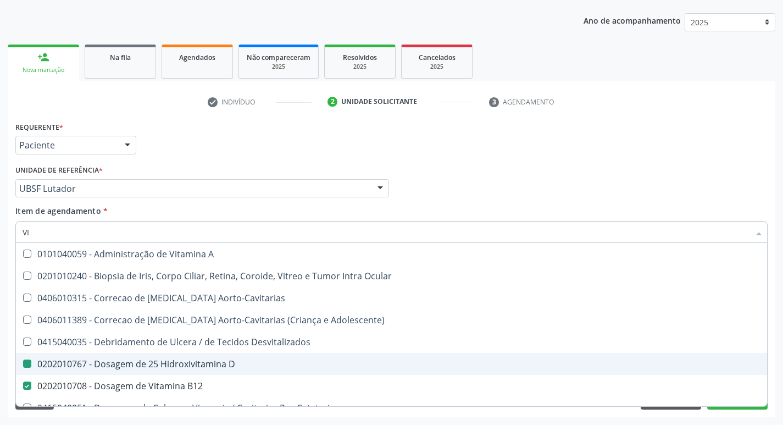
type input "V"
checkbox D "false"
checkbox B12 "false"
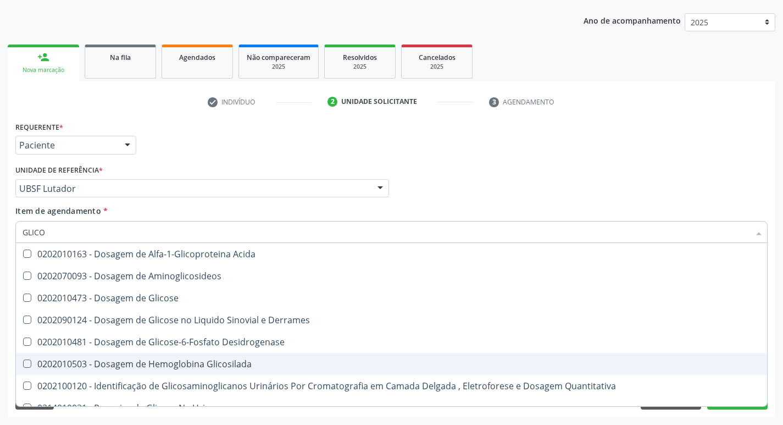
type input "GLICOS"
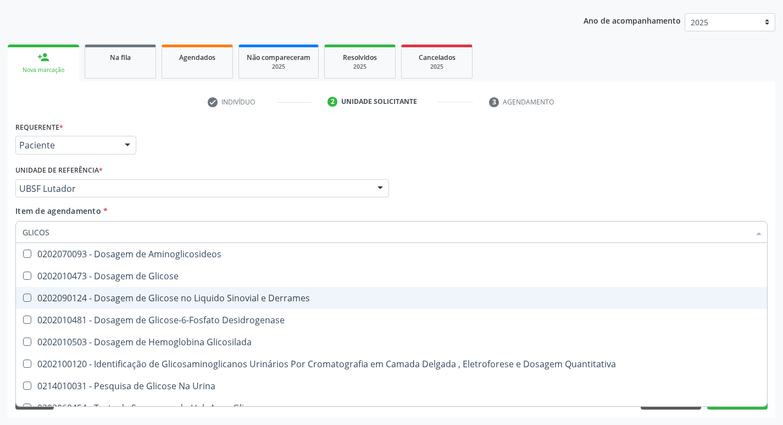
click at [190, 283] on span "0202010473 - Dosagem de Glicose" at bounding box center [392, 276] width 752 height 22
checkbox Glicose "true"
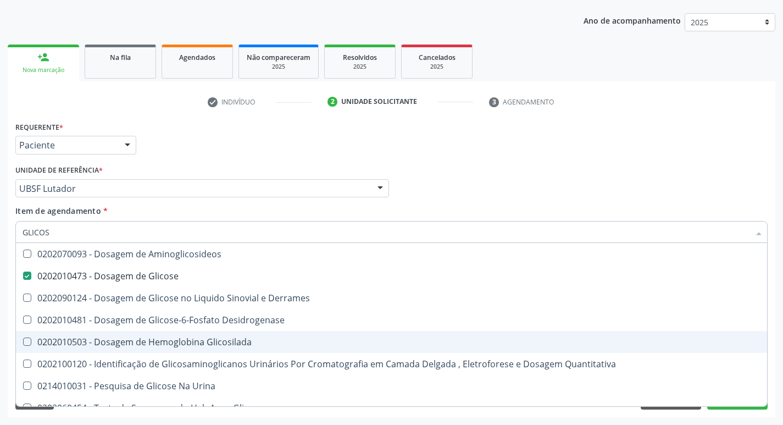
click at [190, 334] on span "0202010503 - Dosagem de Hemoglobina Glicosilada" at bounding box center [392, 342] width 752 height 22
checkbox Glicosilada "true"
type input "GLICO"
checkbox Glicose "false"
checkbox Derrames "true"
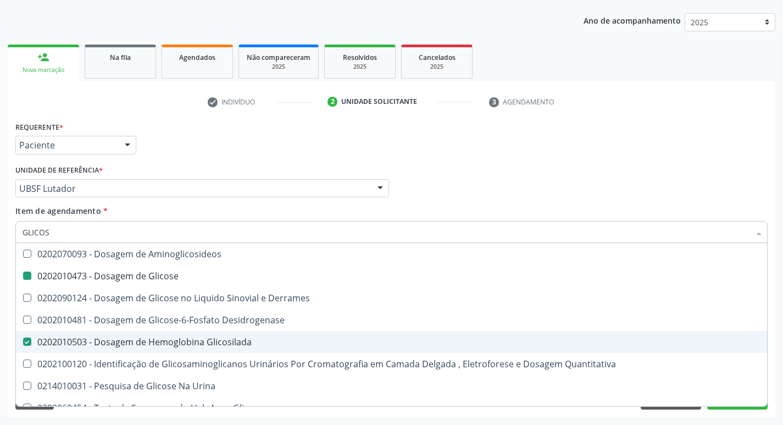
checkbox Glicosilada "false"
checkbox Quantitativa "true"
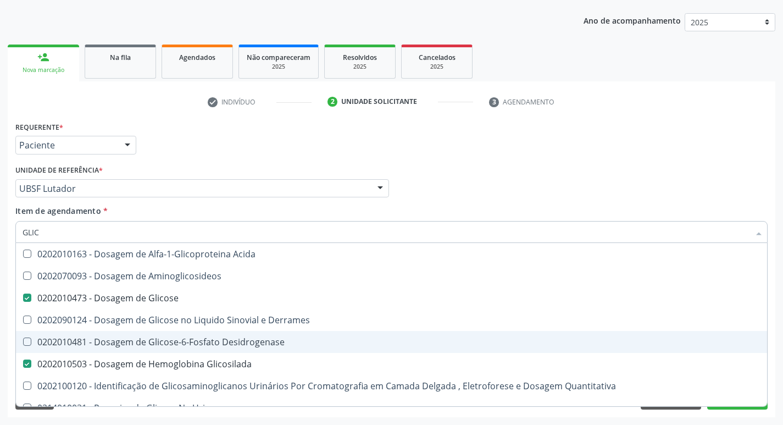
type input "GLI"
checkbox Glicose "false"
checkbox Glicosilada "false"
type input "G"
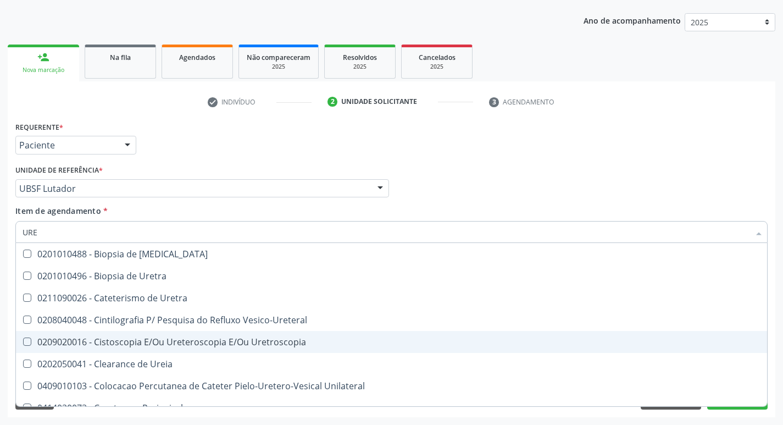
type input "UREI"
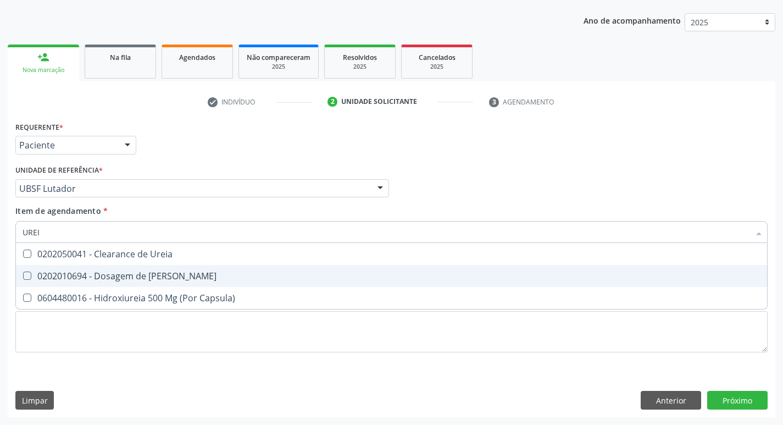
click at [182, 273] on div "0202010694 - Dosagem de [PERSON_NAME]" at bounding box center [392, 276] width 738 height 9
checkbox Ureia "true"
type input "URE"
checkbox Ureia "false"
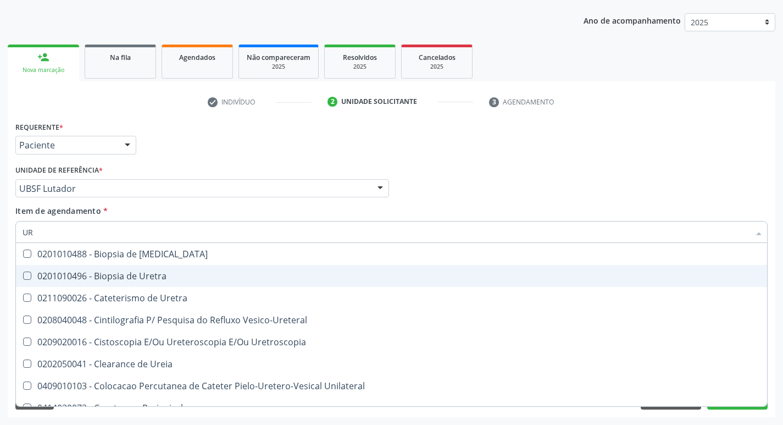
type input "U"
checkbox Ureia "false"
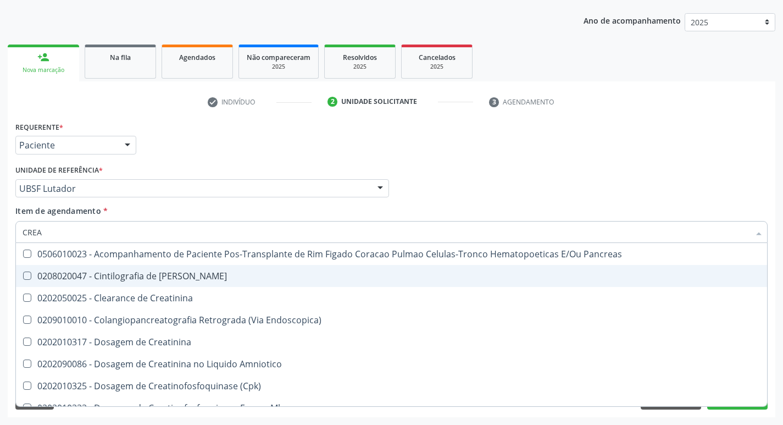
type input "CREAT"
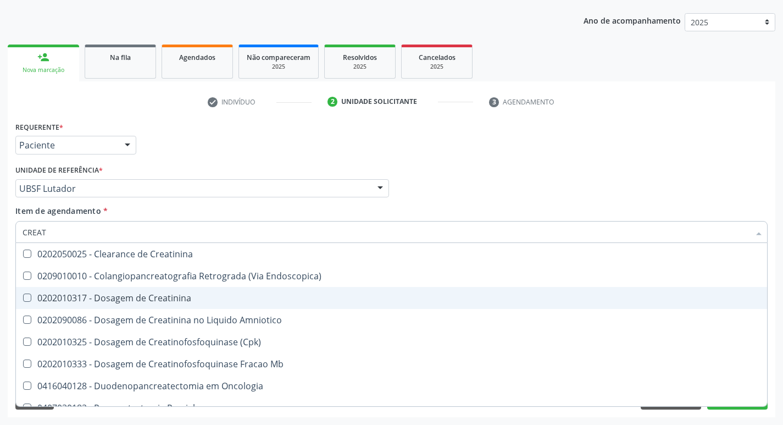
click at [181, 294] on div "0202010317 - Dosagem de Creatinina" at bounding box center [392, 298] width 738 height 9
checkbox Creatinina "true"
type input "CREA"
checkbox Creatinina "false"
checkbox \(Cpk\) "true"
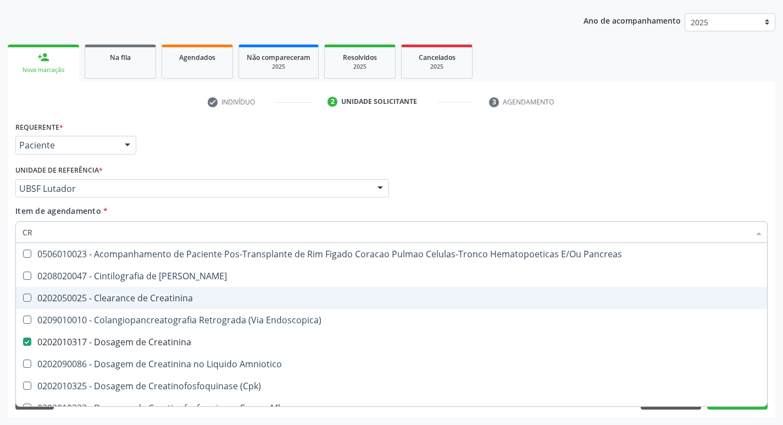
type input "C"
checkbox Creatinina "false"
checkbox Oncologia "false"
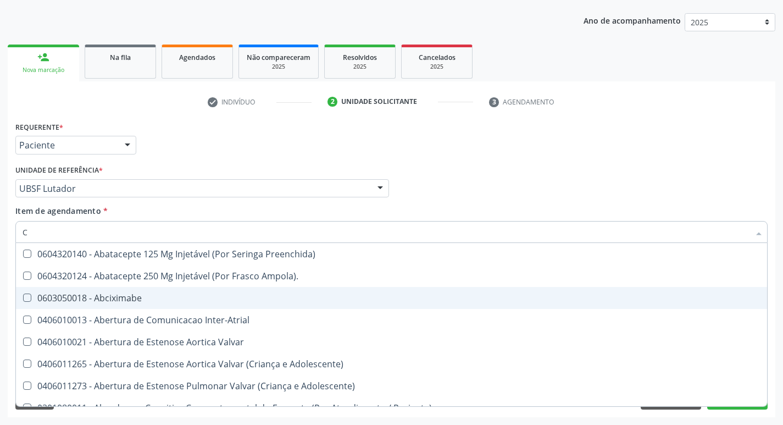
type input "CO"
checkbox Comprimido\) "true"
checkbox Transcutanea "true"
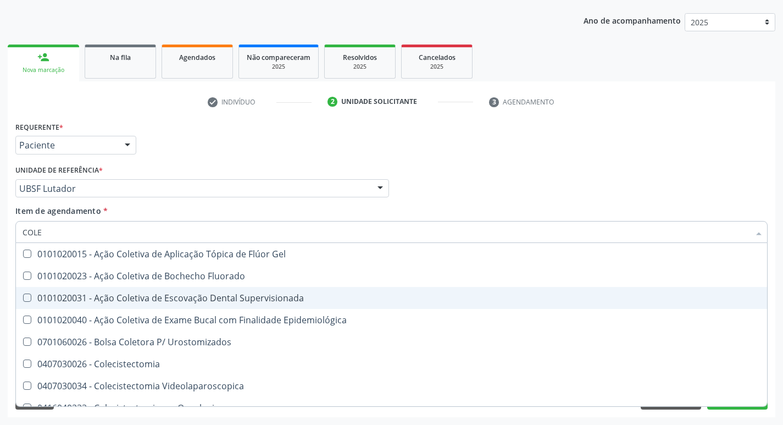
type input "COLES"
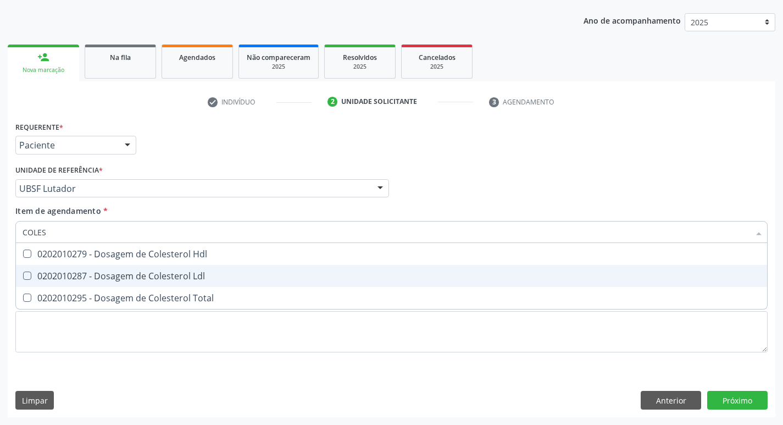
click at [181, 280] on div "0202010287 - Dosagem de Colesterol Ldl" at bounding box center [392, 276] width 738 height 9
checkbox Ldl "true"
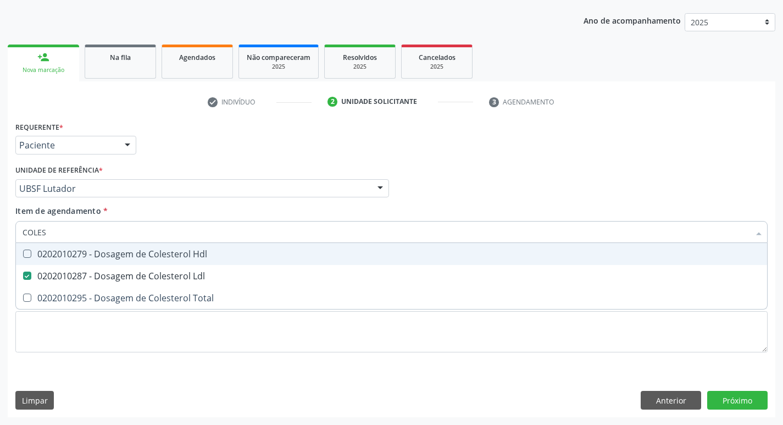
click at [190, 258] on div "0202010279 - Dosagem de Colesterol Hdl" at bounding box center [392, 254] width 738 height 9
checkbox Hdl "true"
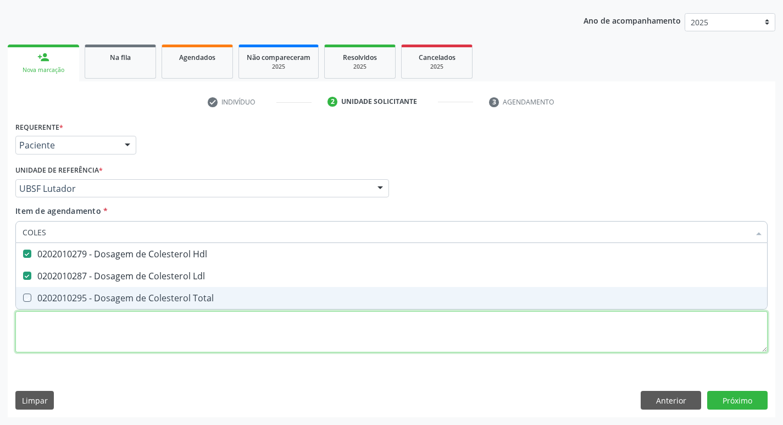
click at [195, 329] on div "Requerente * Paciente Profissional de Saúde Paciente Nenhum resultado encontrad…" at bounding box center [391, 243] width 753 height 249
checkbox Total "true"
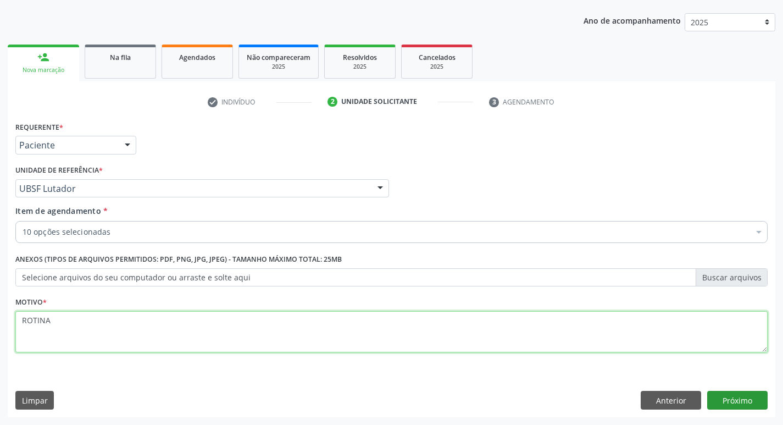
type textarea "ROTINA"
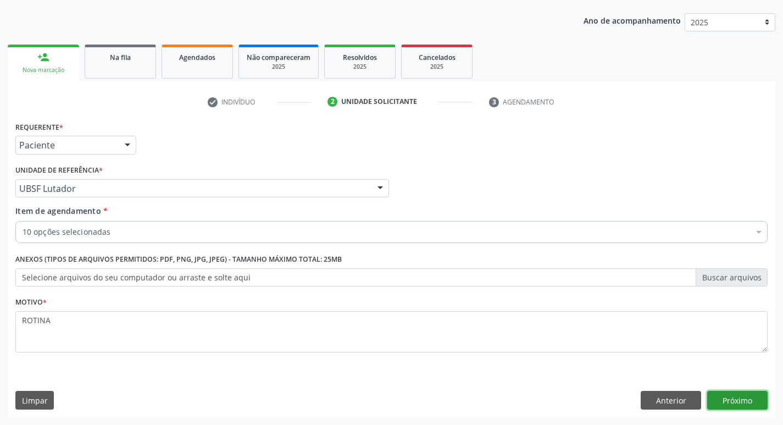
click at [726, 401] on button "Próximo" at bounding box center [738, 400] width 60 height 19
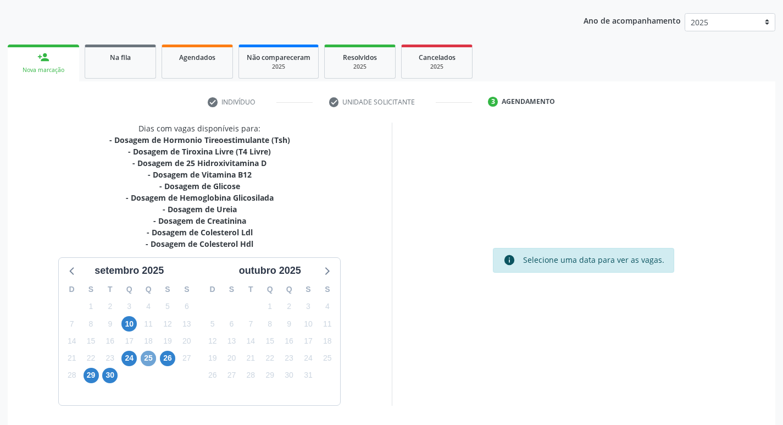
click at [150, 357] on span "25" at bounding box center [148, 358] width 15 height 15
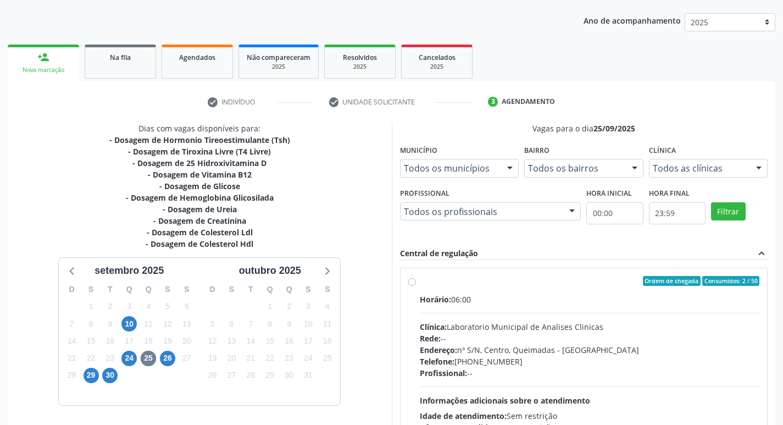
click at [467, 333] on div "Rede: --" at bounding box center [590, 339] width 340 height 12
click at [416, 286] on input "Ordem de chegada Consumidos: 2 / 50 Horário: 06:00 Clínica: Laboratorio Municip…" at bounding box center [412, 281] width 8 height 10
radio input "true"
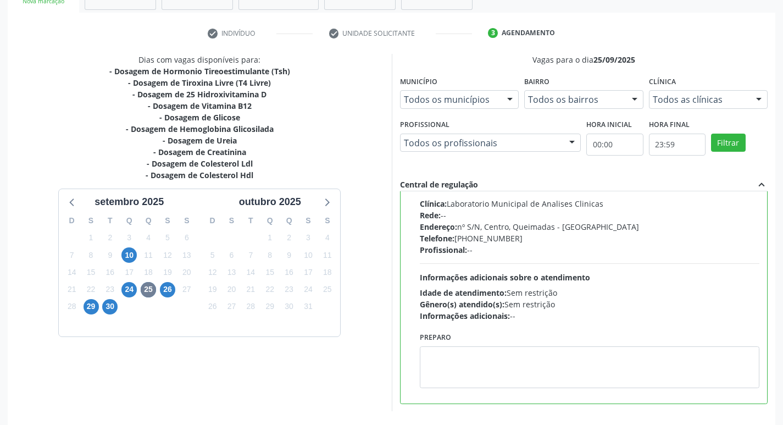
scroll to position [232, 0]
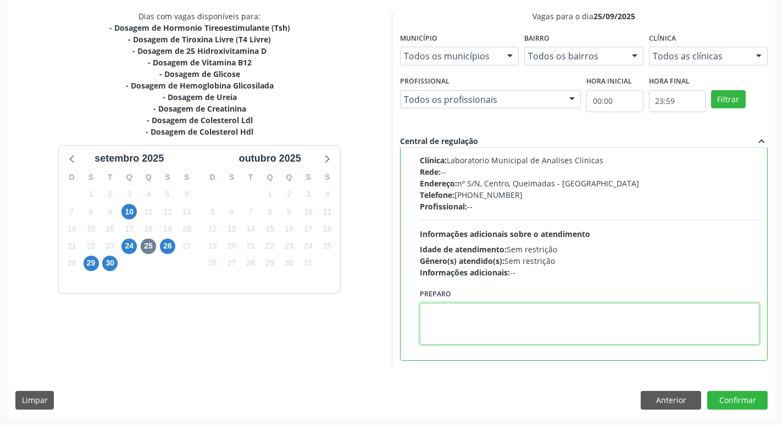
click at [516, 341] on textarea at bounding box center [590, 324] width 340 height 42
type textarea "IR EM [GEOGRAPHIC_DATA]"
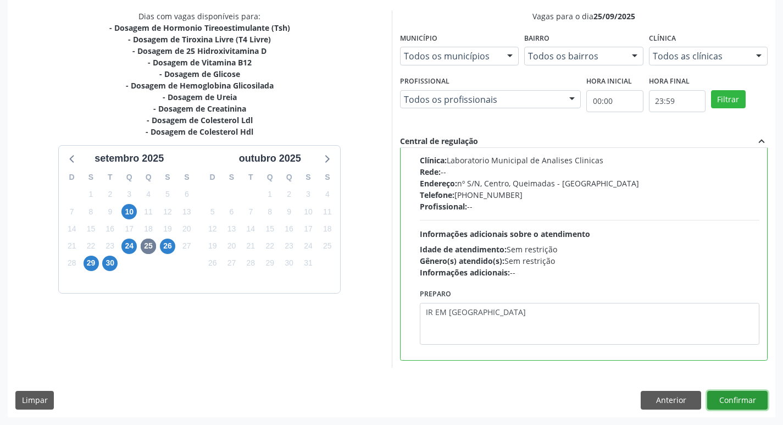
click at [732, 394] on button "Confirmar" at bounding box center [738, 400] width 60 height 19
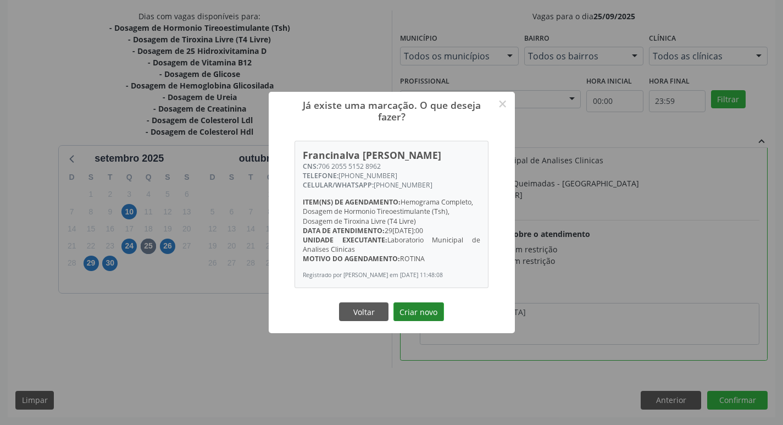
click at [438, 320] on button "Criar novo" at bounding box center [419, 311] width 51 height 19
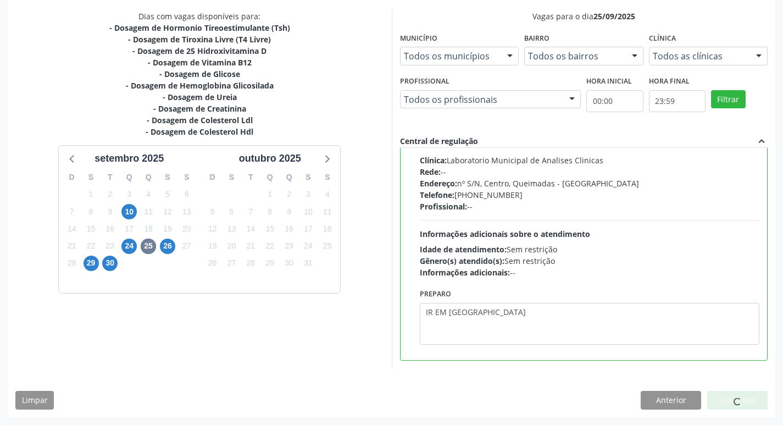
scroll to position [0, 0]
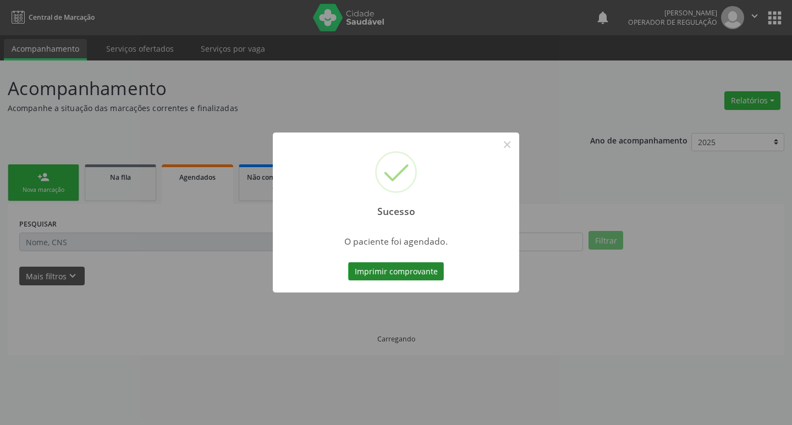
click at [410, 275] on button "Imprimir comprovante" at bounding box center [396, 271] width 96 height 19
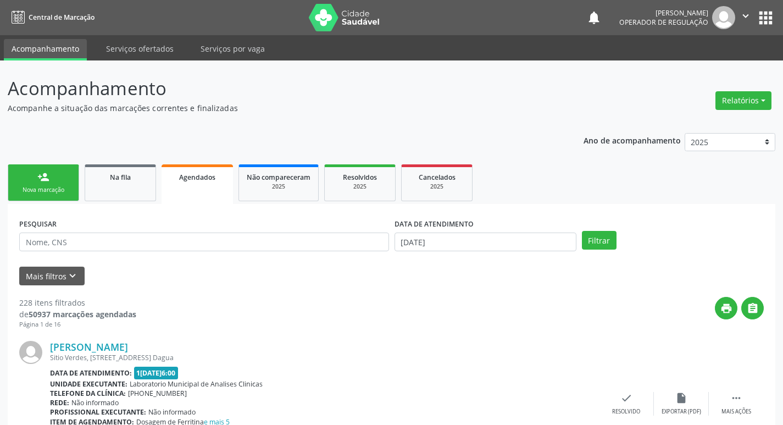
click at [18, 180] on link "person_add Nova marcação" at bounding box center [43, 182] width 71 height 37
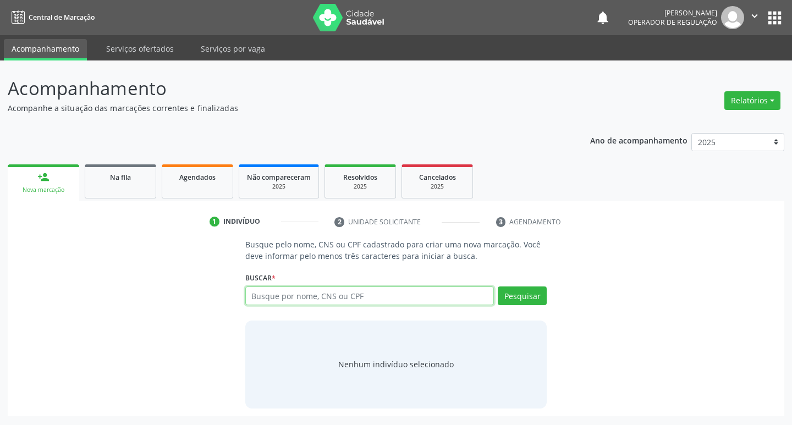
click at [264, 292] on input "text" at bounding box center [369, 295] width 249 height 19
type input "700601963671561"
click at [534, 297] on button "Pesquisar" at bounding box center [522, 295] width 49 height 19
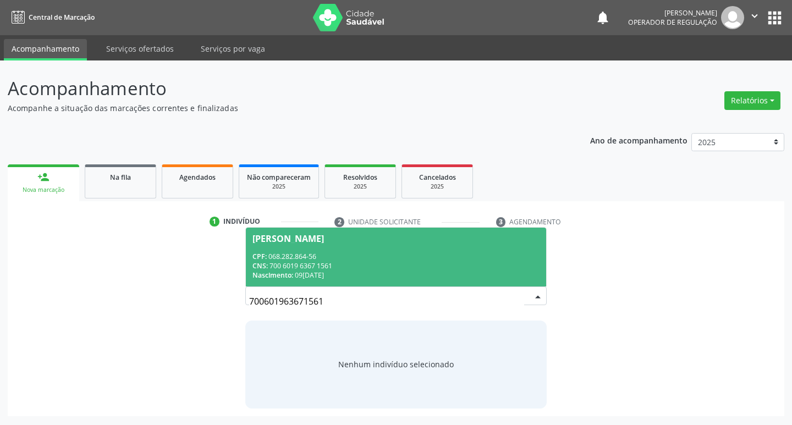
drag, startPoint x: 340, startPoint y: 298, endPoint x: 213, endPoint y: 290, distance: 126.7
click at [213, 290] on div "Busque pelo nome, CNS ou CPF cadastrado para criar uma nova marcação. Você deve…" at bounding box center [395, 323] width 761 height 169
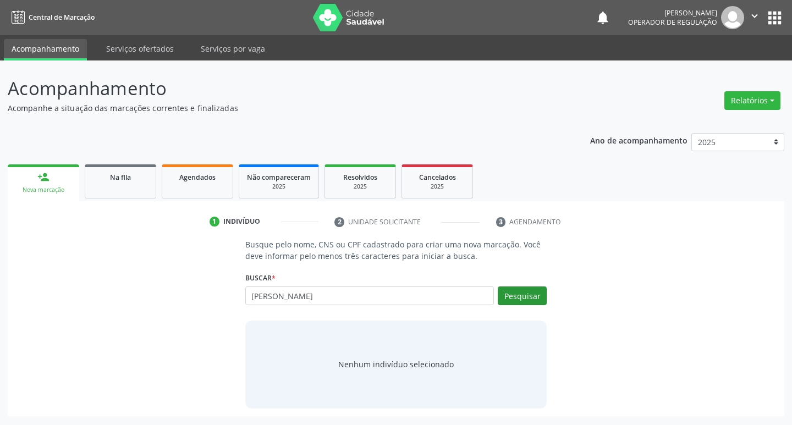
type input "[PERSON_NAME]"
click at [524, 295] on button "Pesquisar" at bounding box center [522, 295] width 49 height 19
type input "[PERSON_NAME]"
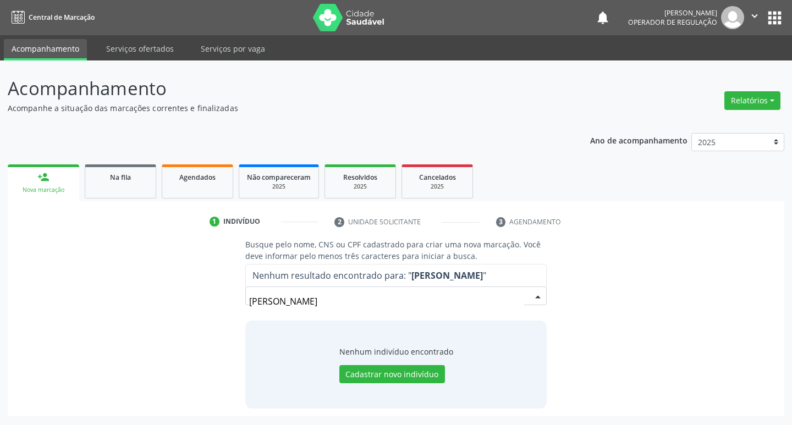
click at [467, 269] on strong "[PERSON_NAME]" at bounding box center [446, 275] width 71 height 12
click at [404, 370] on button "Cadastrar novo indivíduo" at bounding box center [392, 374] width 106 height 19
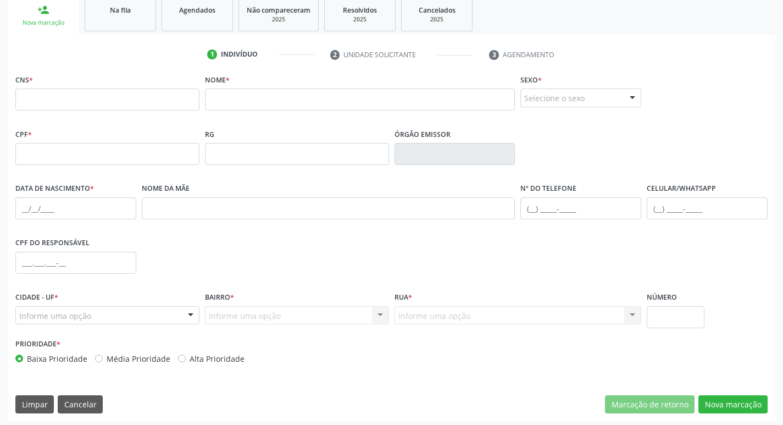
scroll to position [171, 0]
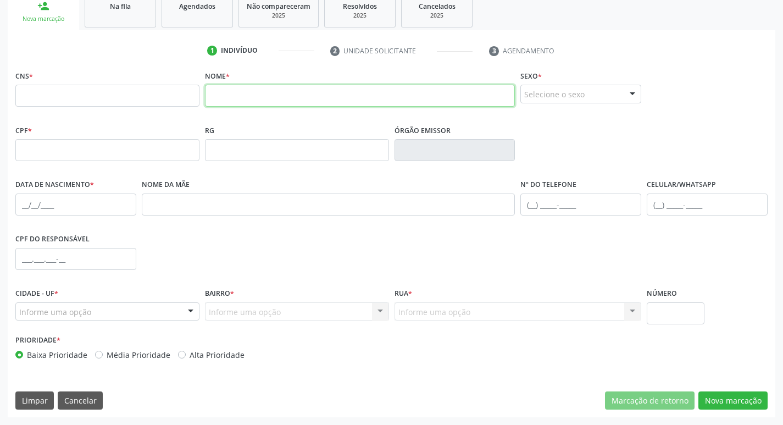
click at [213, 89] on input "text" at bounding box center [360, 96] width 311 height 22
click at [280, 100] on input "[PERSON_NAME]" at bounding box center [360, 96] width 311 height 22
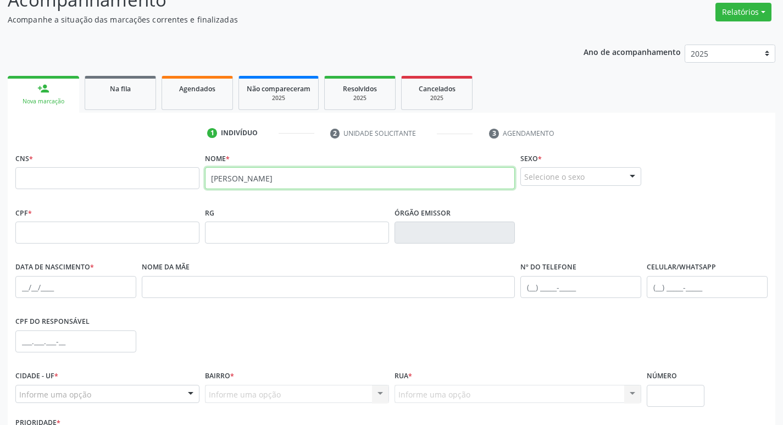
scroll to position [0, 0]
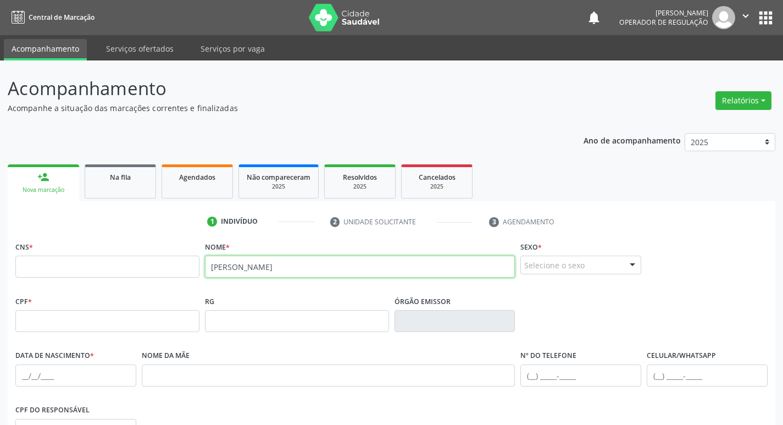
type input "[PERSON_NAME]"
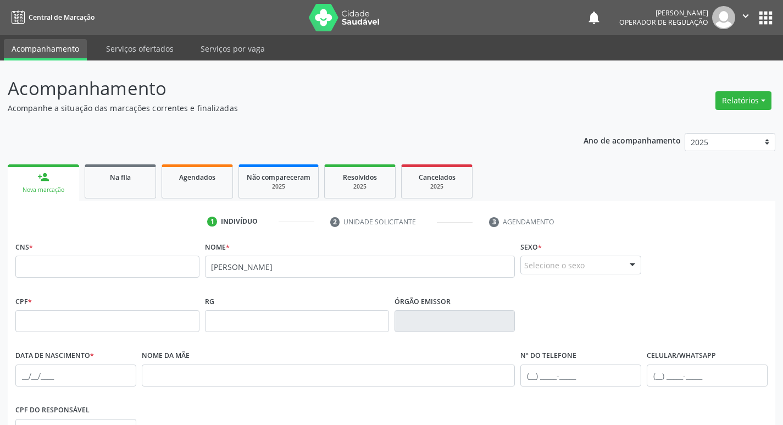
click at [760, 20] on button "apps" at bounding box center [765, 17] width 19 height 19
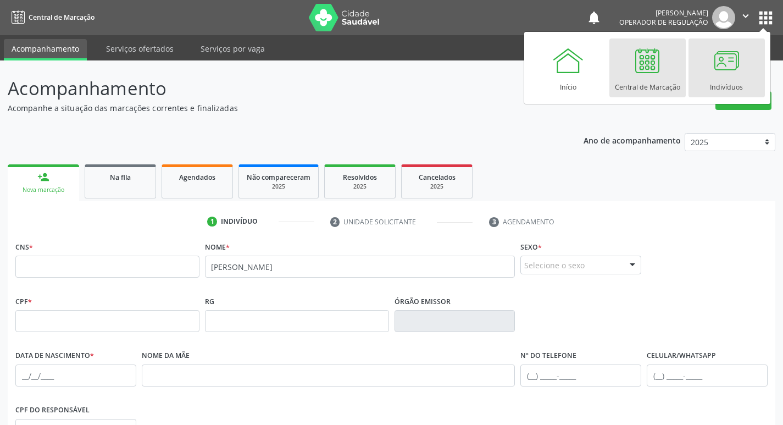
click at [714, 89] on div "Indivíduos" at bounding box center [726, 84] width 33 height 15
